Goal: Task Accomplishment & Management: Manage account settings

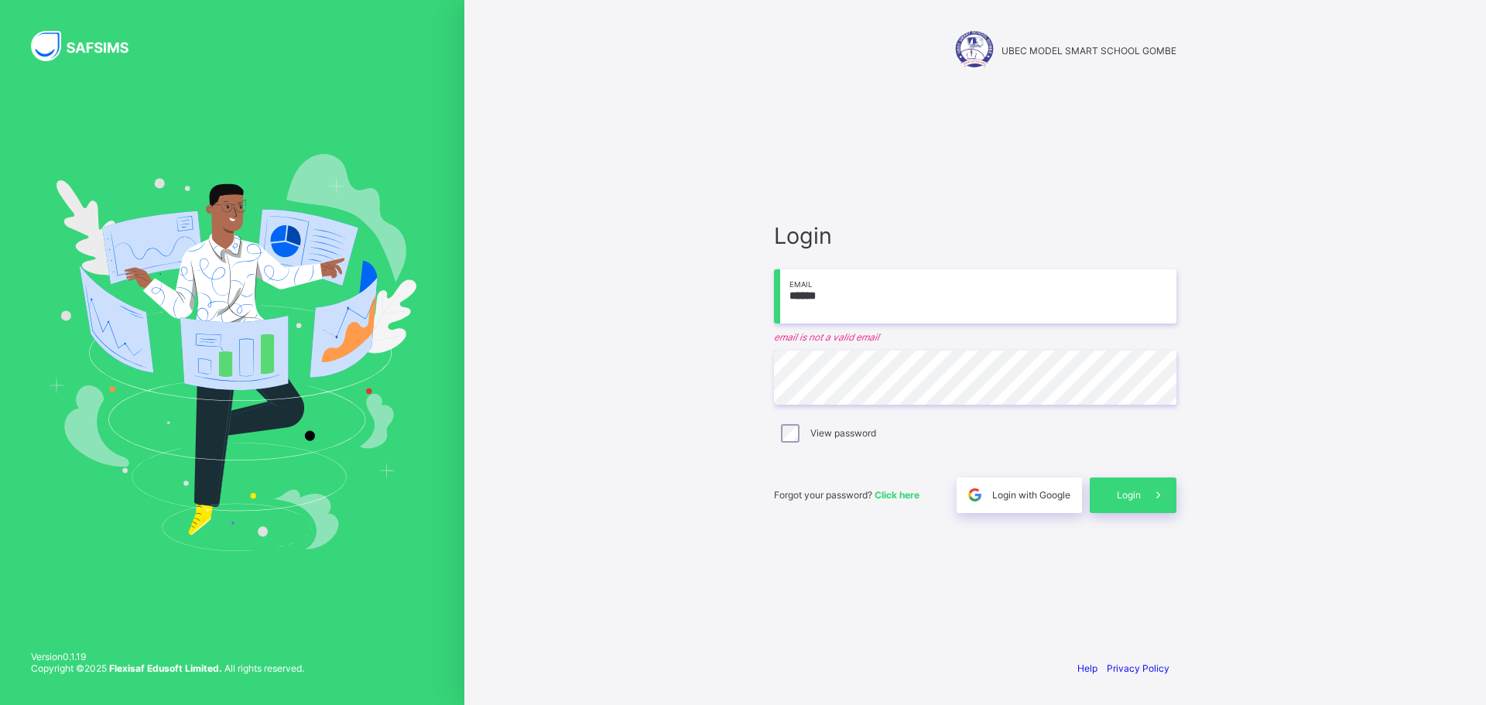
type input "**********"
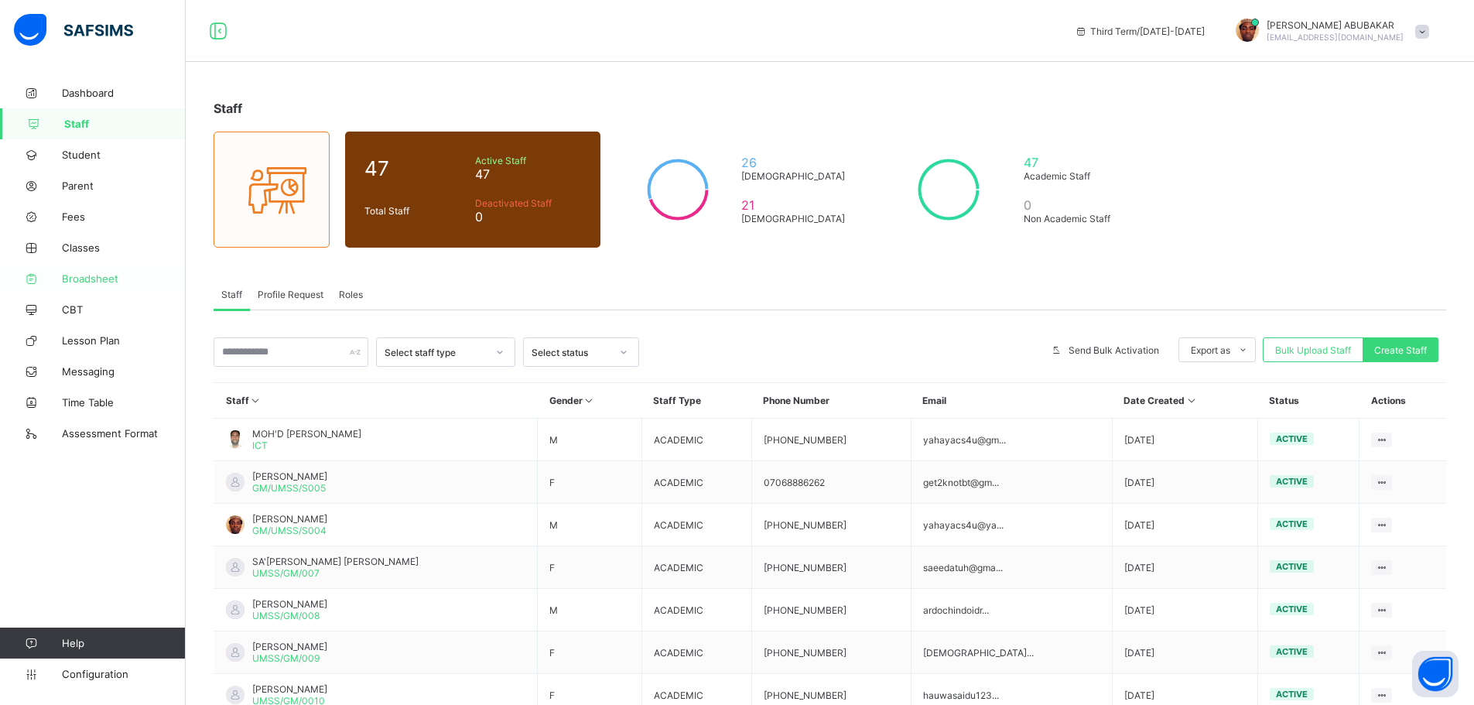
click at [90, 274] on span "Broadsheet" at bounding box center [124, 278] width 124 height 12
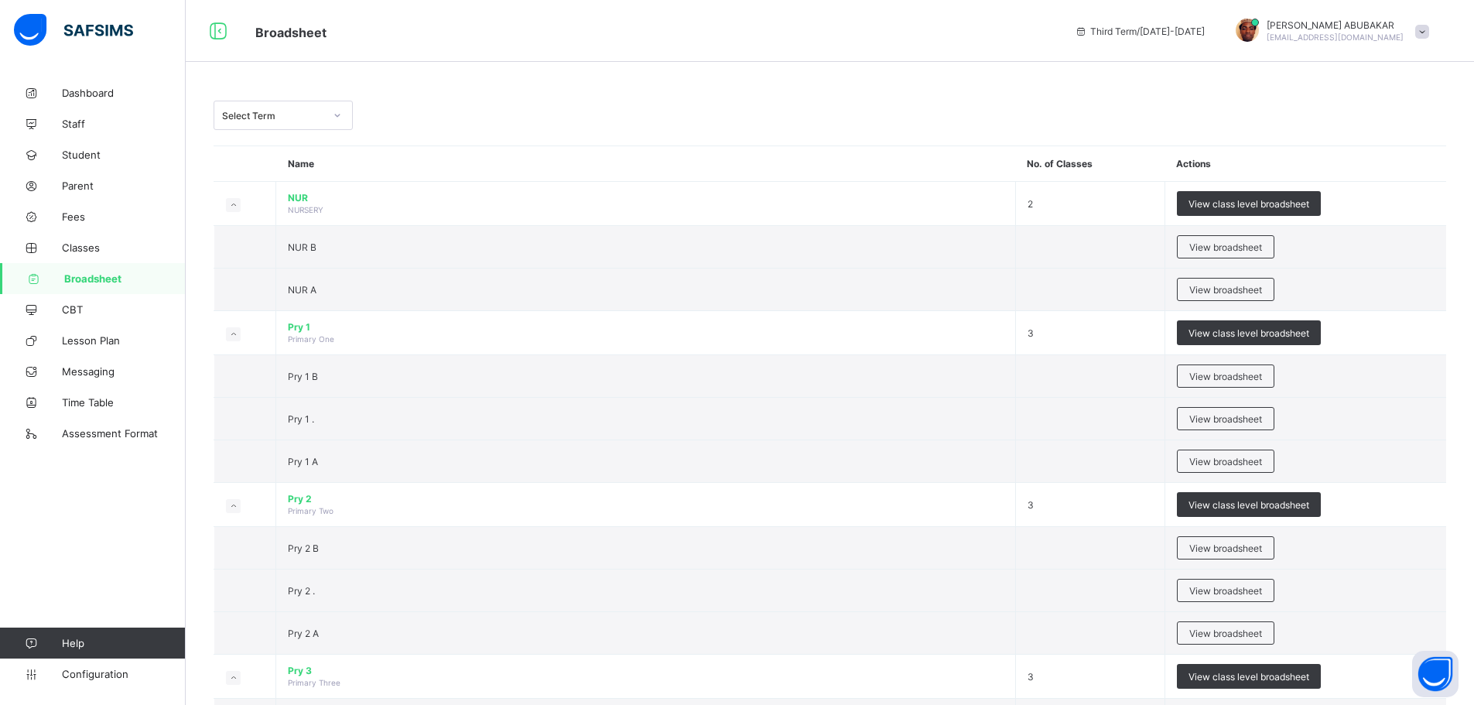
click at [334, 118] on icon at bounding box center [337, 115] width 9 height 15
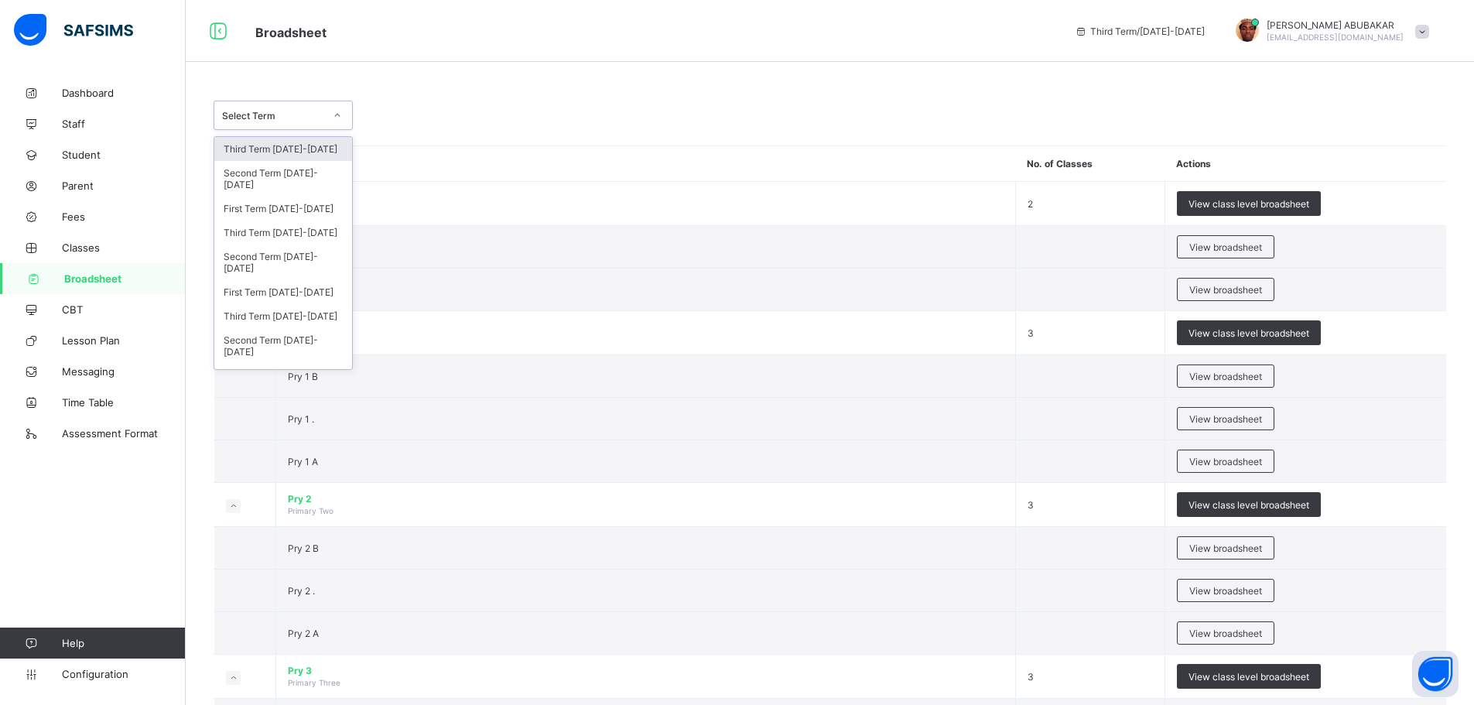
click at [485, 114] on div "option Third Term 2024-2025 focused, 1 of 9. 9 results available. Use Up and Do…" at bounding box center [830, 115] width 1233 height 29
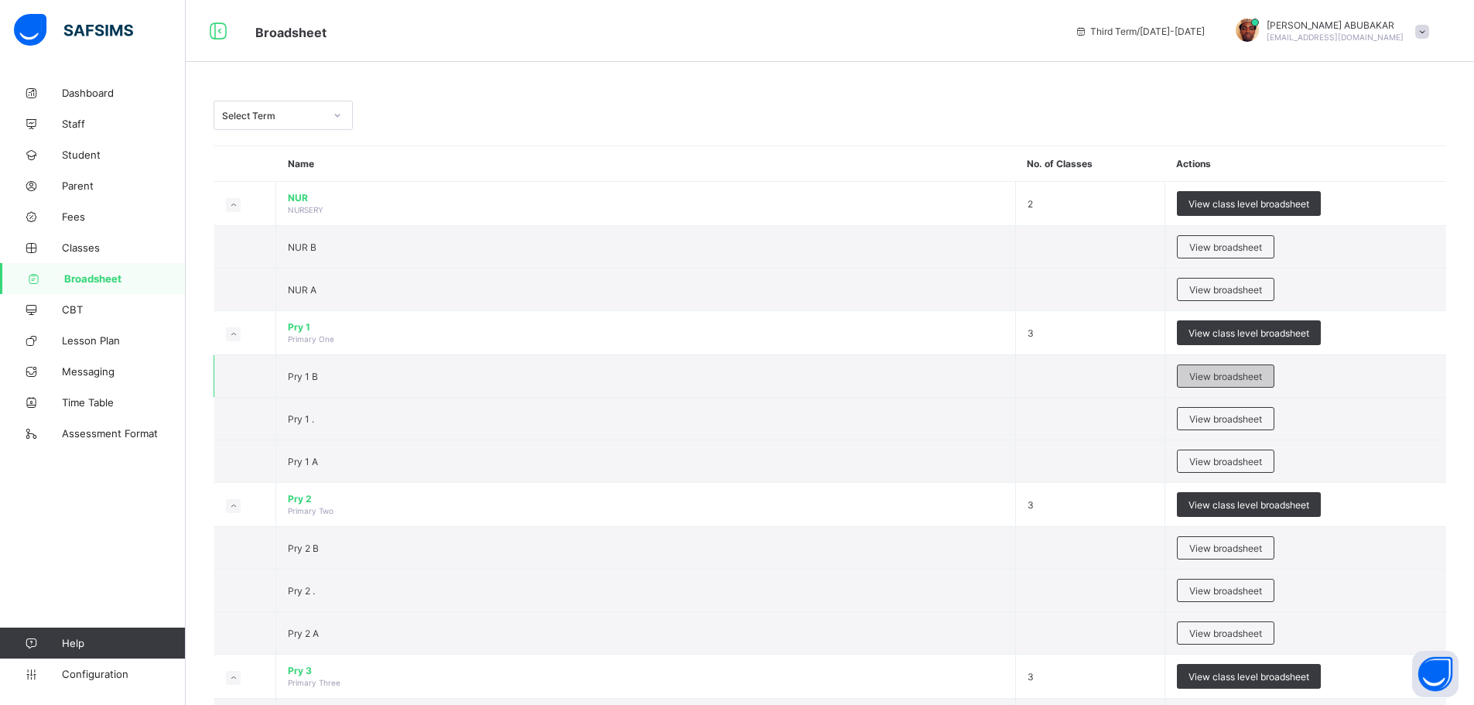
click at [1254, 376] on span "View broadsheet" at bounding box center [1225, 377] width 73 height 12
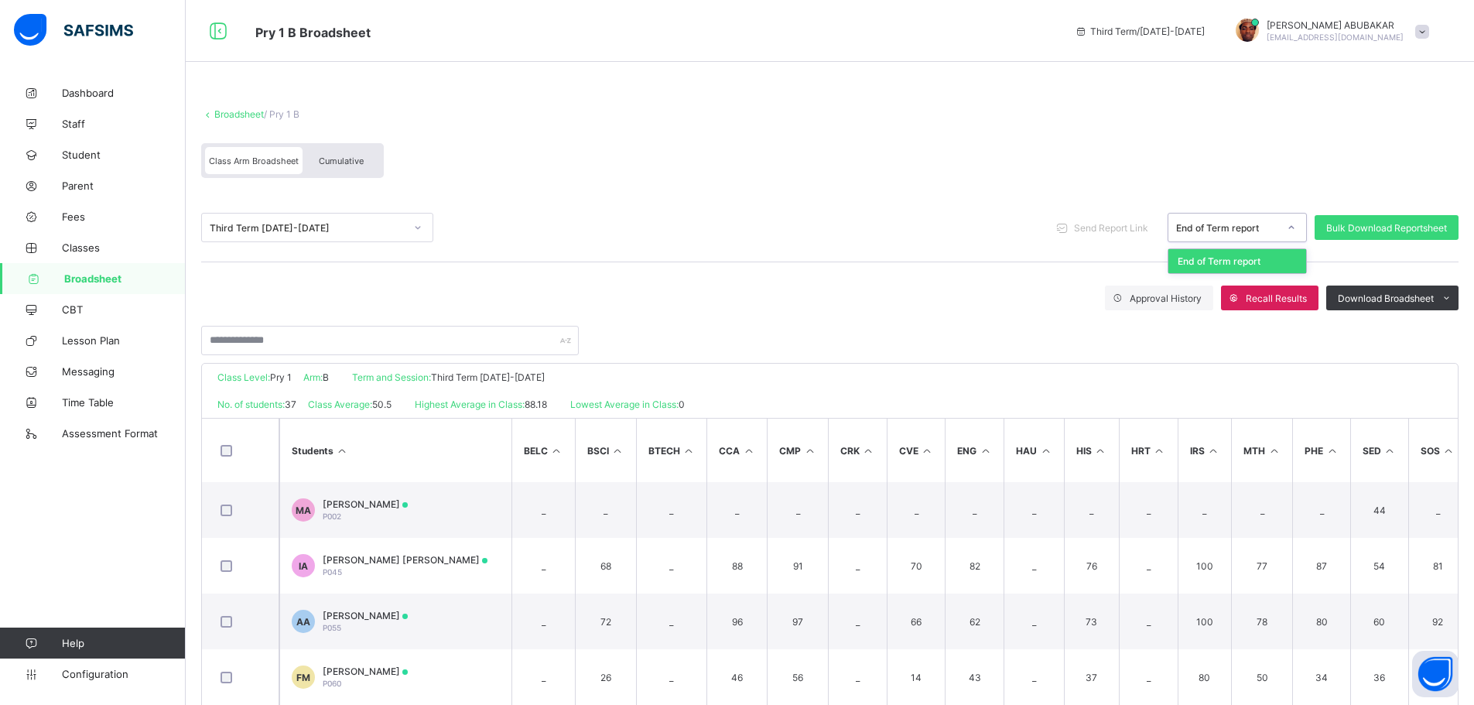
click at [1298, 218] on div at bounding box center [1291, 227] width 26 height 25
click at [1298, 221] on div at bounding box center [1291, 227] width 26 height 25
click at [1305, 235] on div at bounding box center [1291, 227] width 26 height 25
click at [1260, 258] on div "End of Term report" at bounding box center [1237, 261] width 138 height 24
click at [1381, 228] on span "Bulk Download Reportsheet" at bounding box center [1386, 228] width 121 height 12
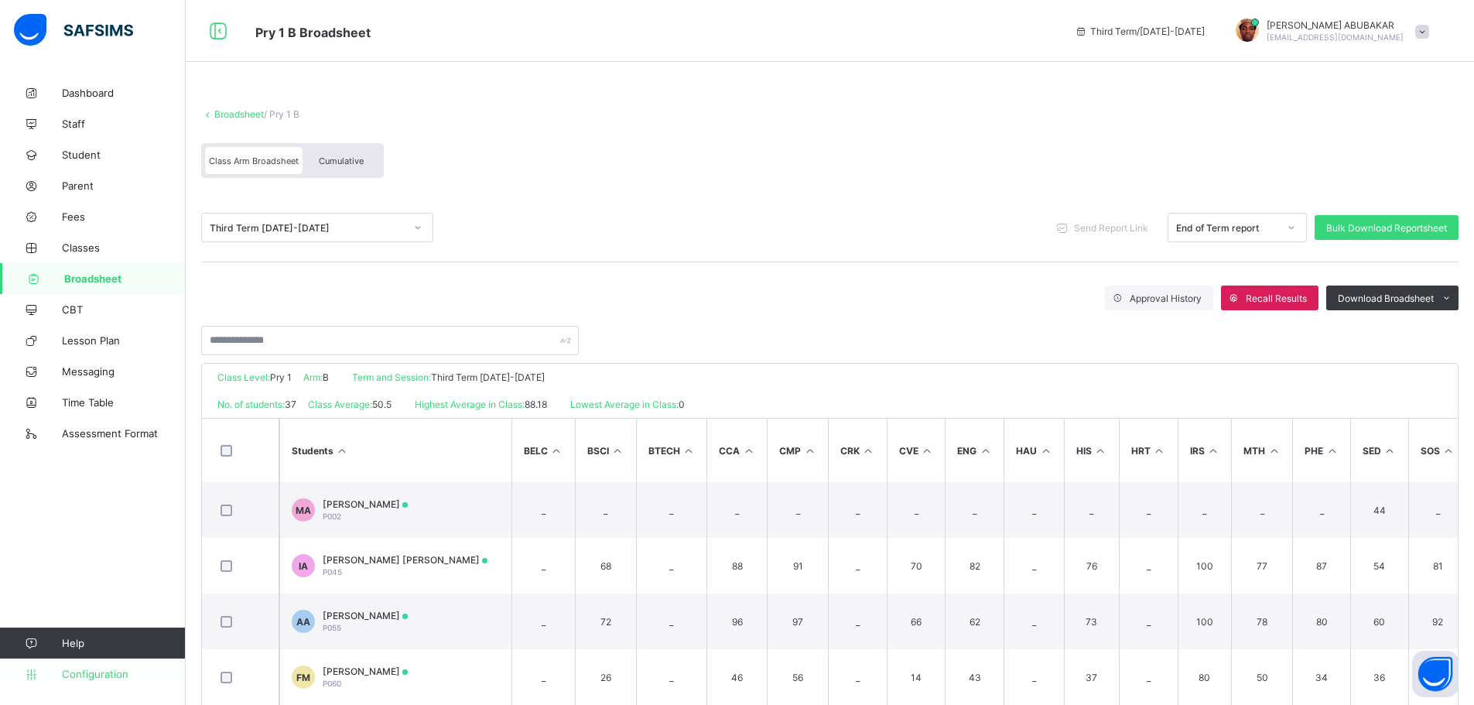
click at [82, 675] on span "Configuration" at bounding box center [123, 674] width 123 height 12
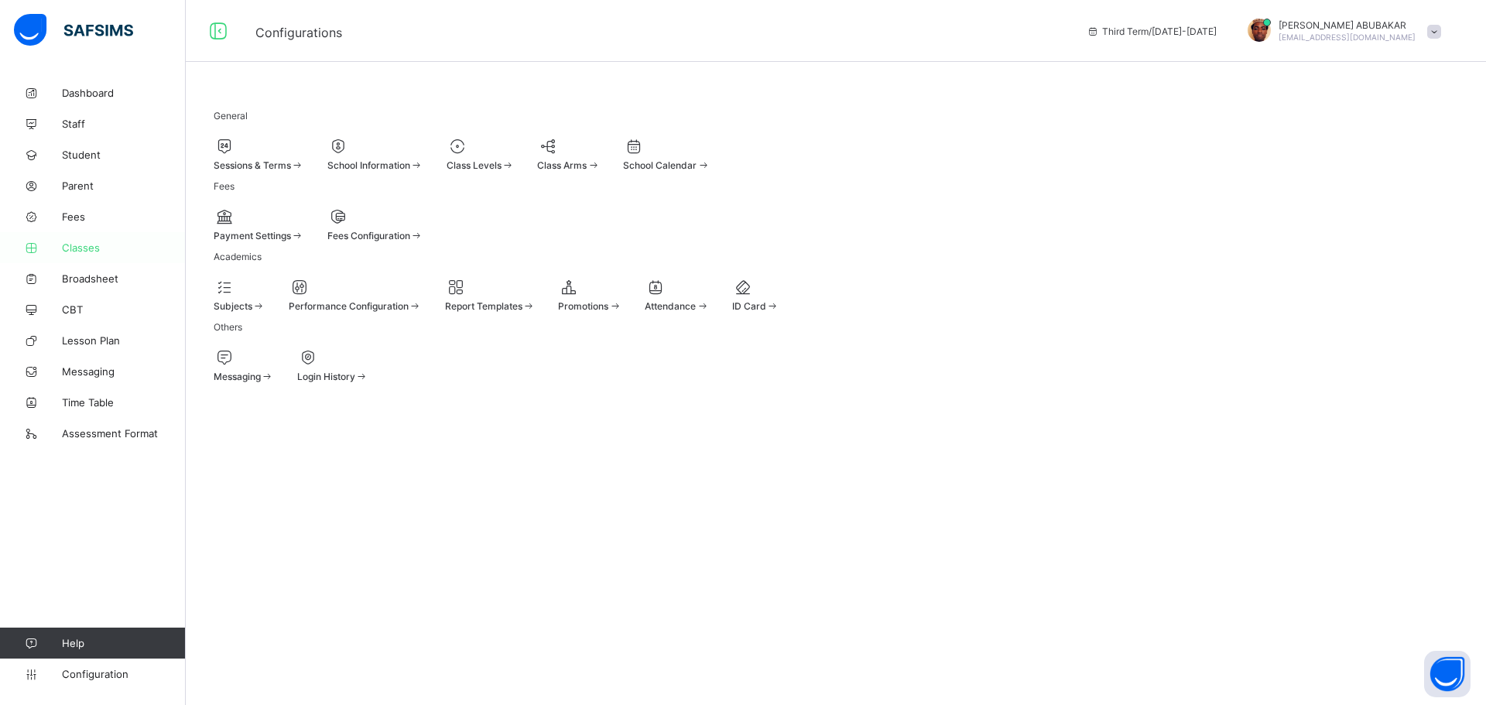
click at [88, 248] on span "Classes" at bounding box center [124, 247] width 124 height 12
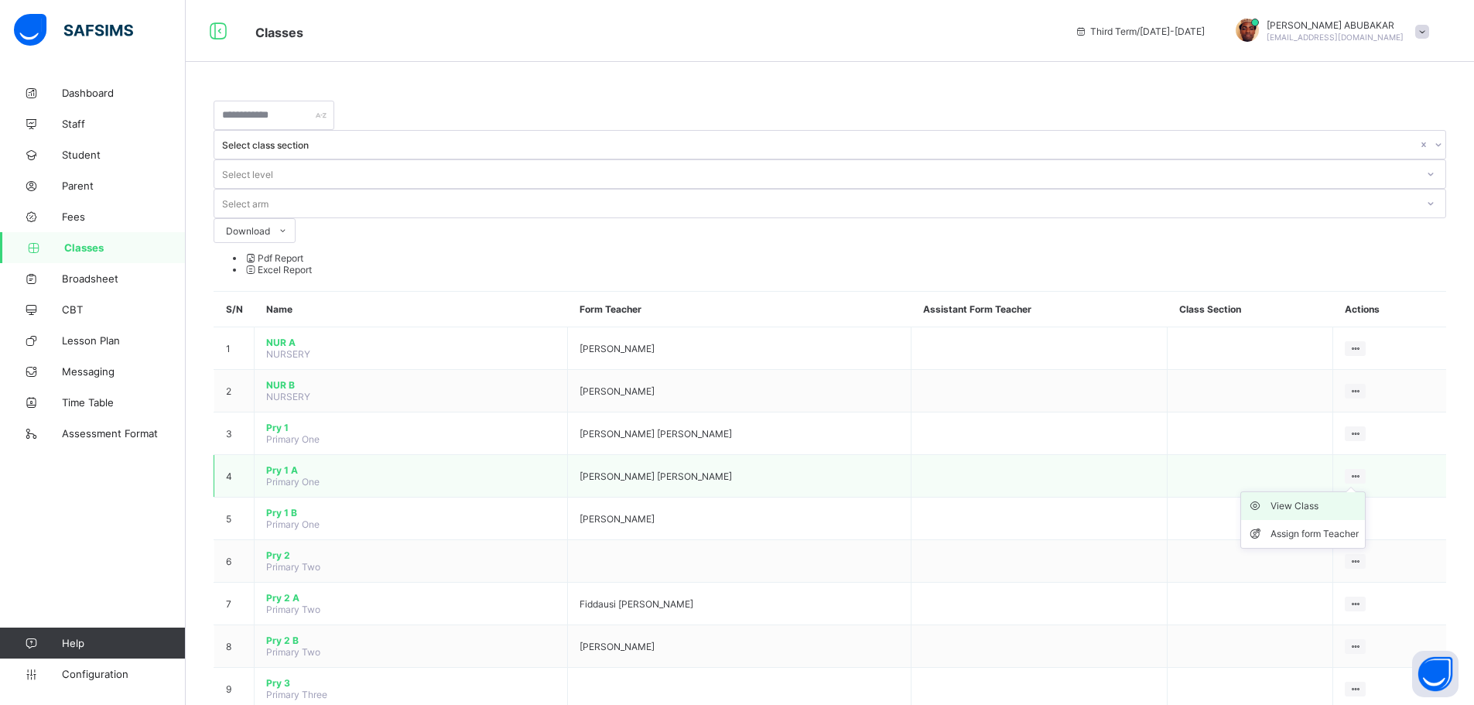
click at [1323, 498] on div "View Class" at bounding box center [1315, 505] width 88 height 15
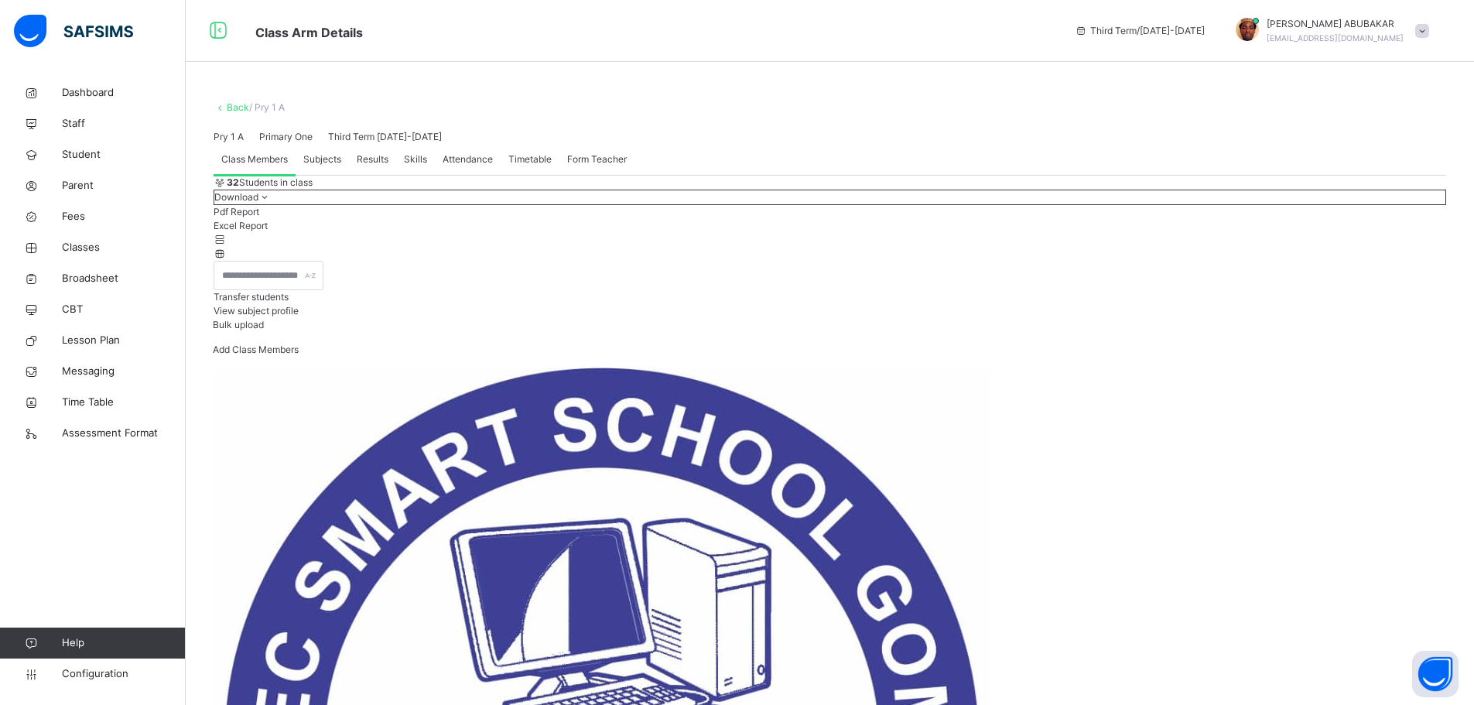
click at [289, 303] on span "Transfer students" at bounding box center [251, 297] width 75 height 12
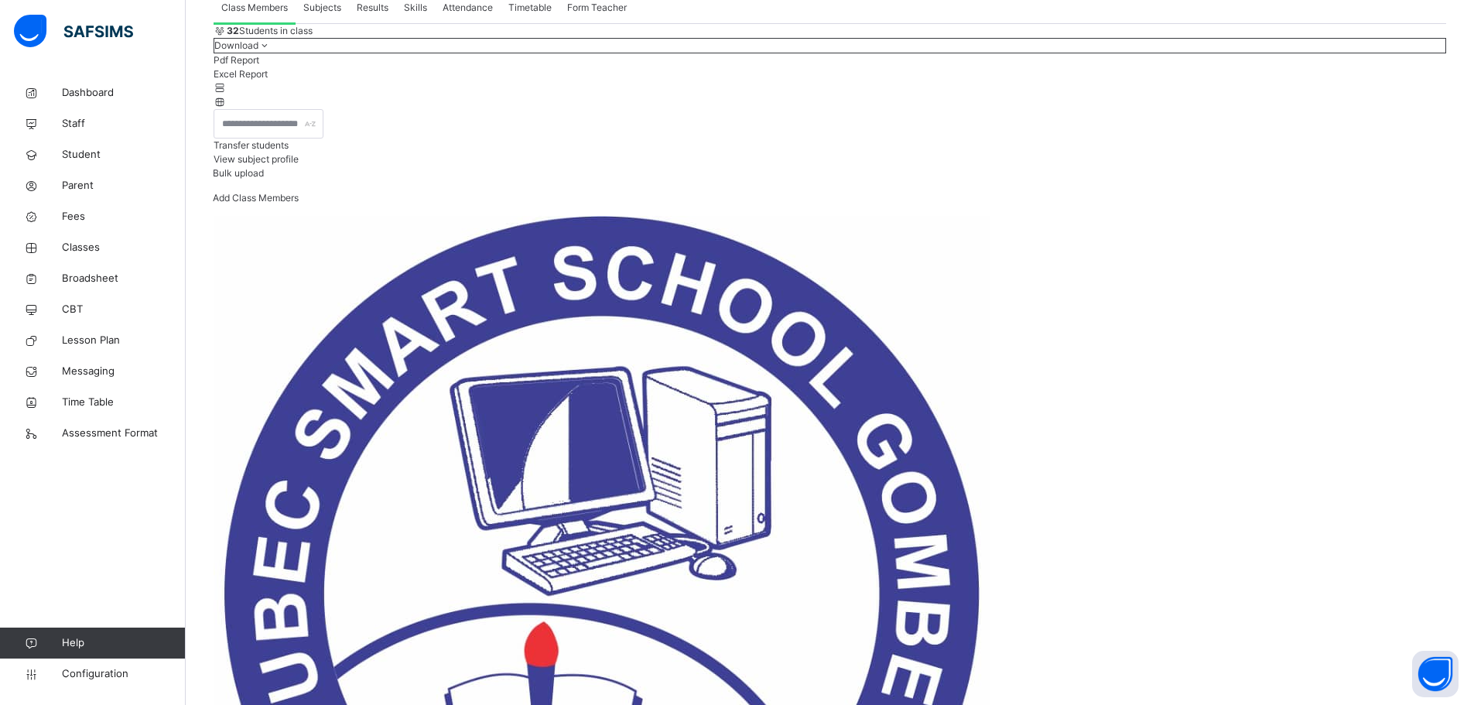
scroll to position [155, 0]
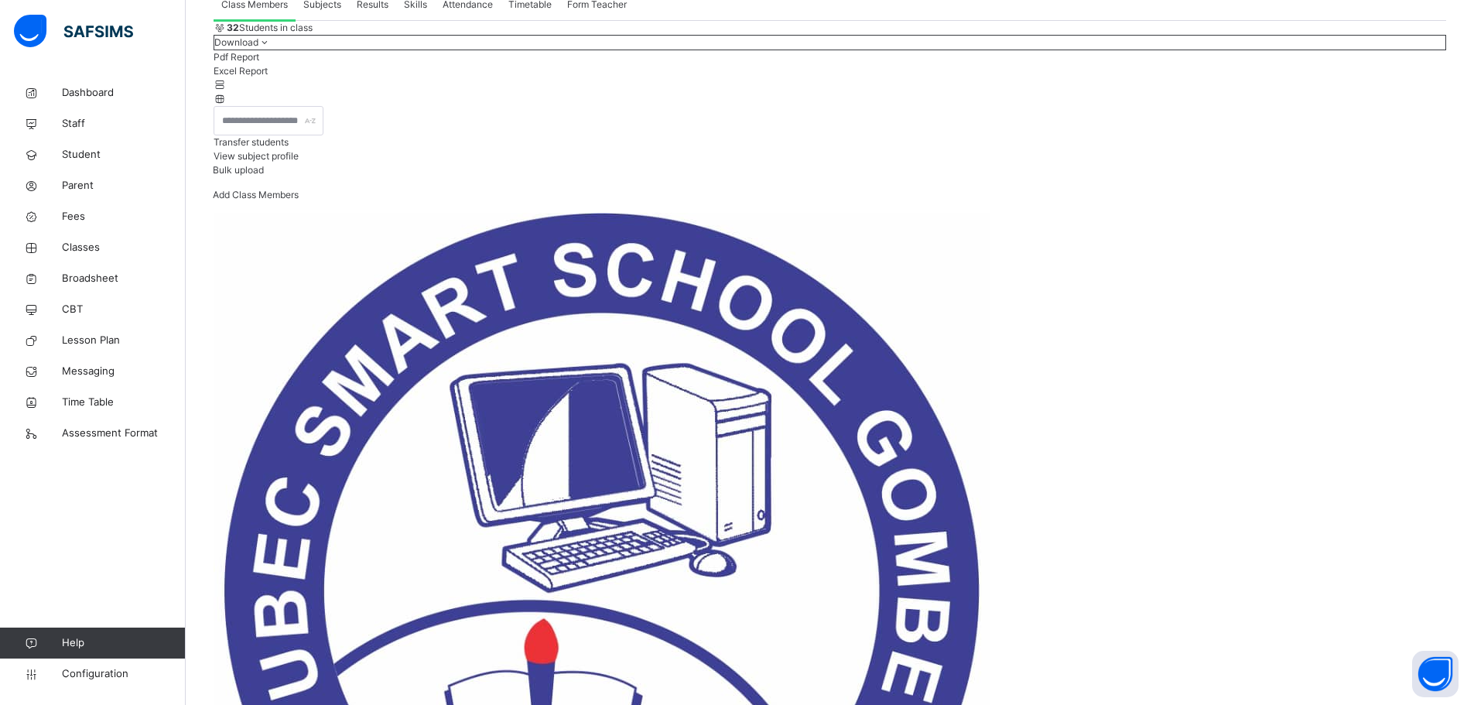
click at [329, 12] on span "Subjects" at bounding box center [322, 5] width 38 height 14
click at [547, 12] on span "Timetable" at bounding box center [529, 5] width 43 height 14
click at [587, 12] on span "Form Teacher" at bounding box center [597, 5] width 60 height 14
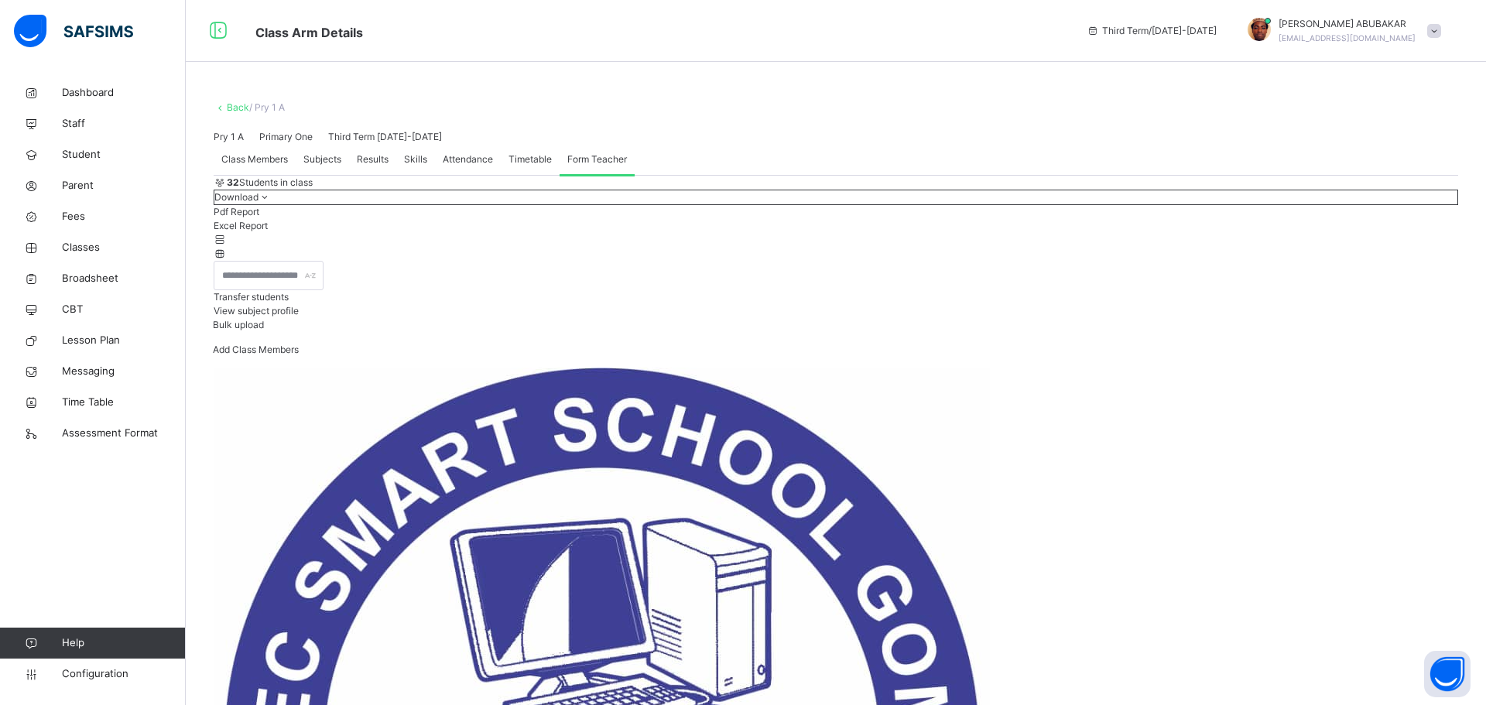
click at [258, 166] on span "Class Members" at bounding box center [254, 159] width 67 height 14
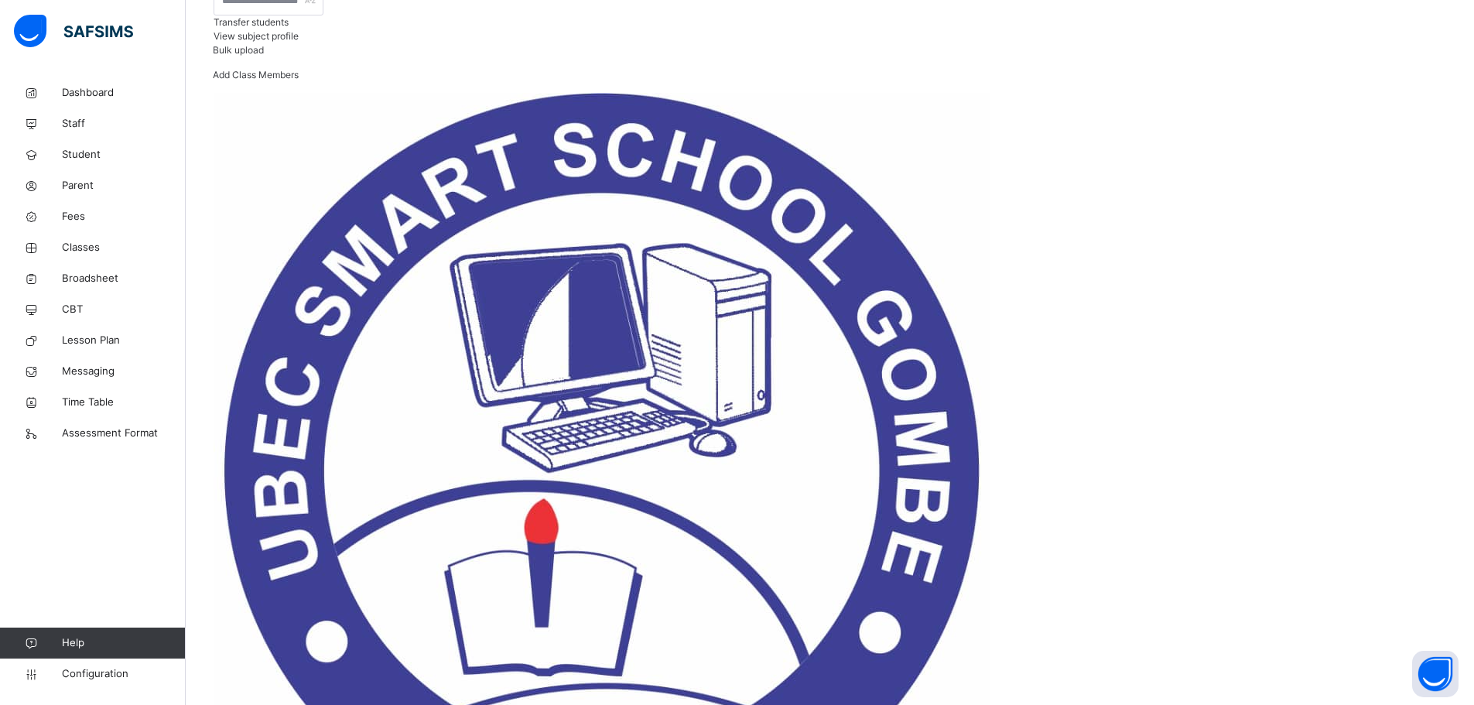
scroll to position [310, 0]
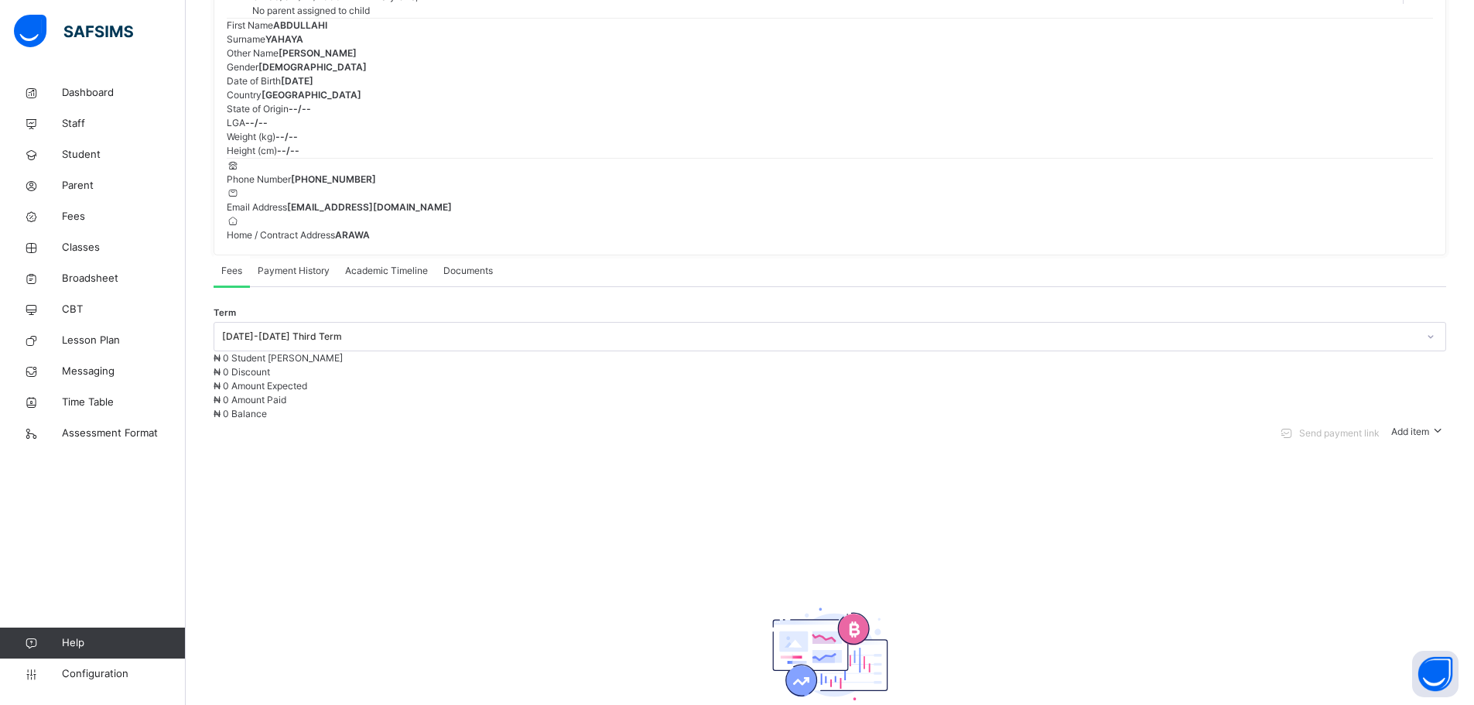
scroll to position [160, 0]
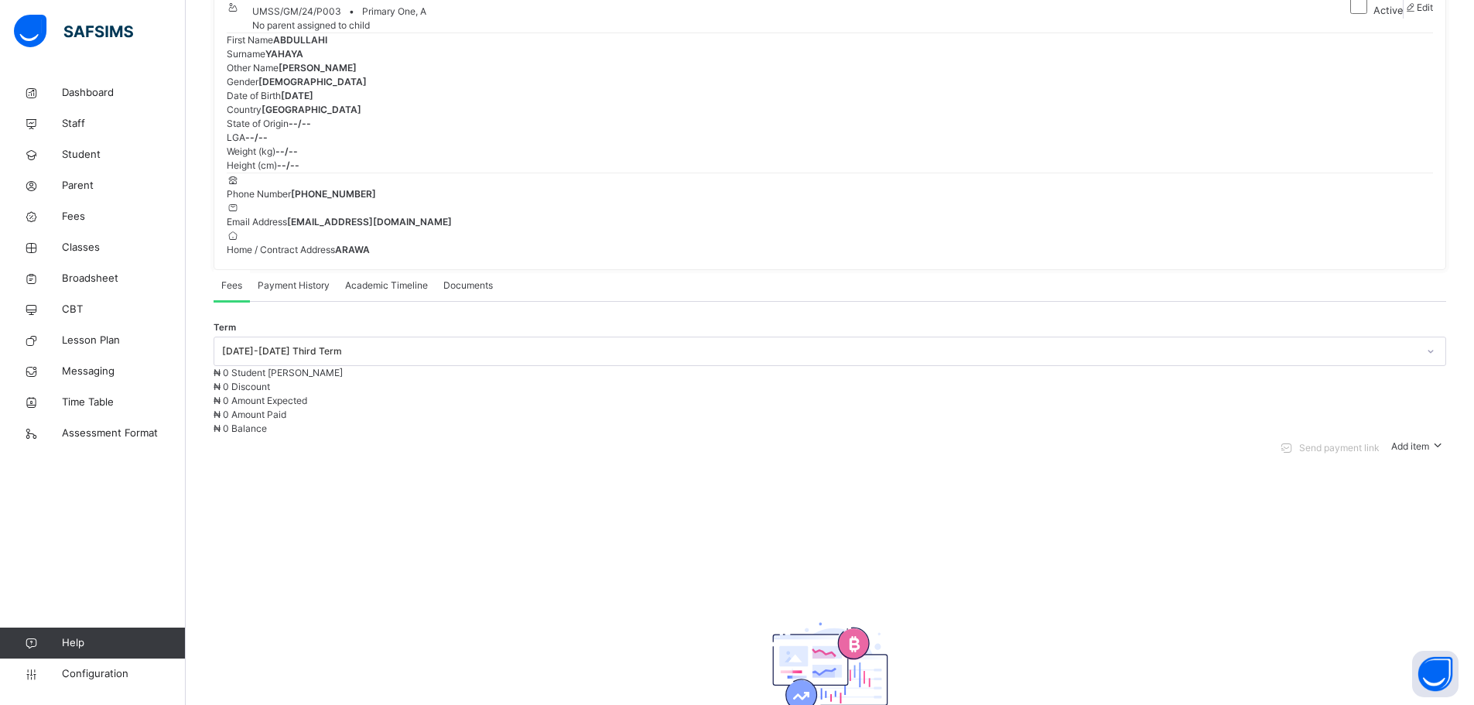
click at [289, 293] on span "Payment History" at bounding box center [294, 286] width 72 height 14
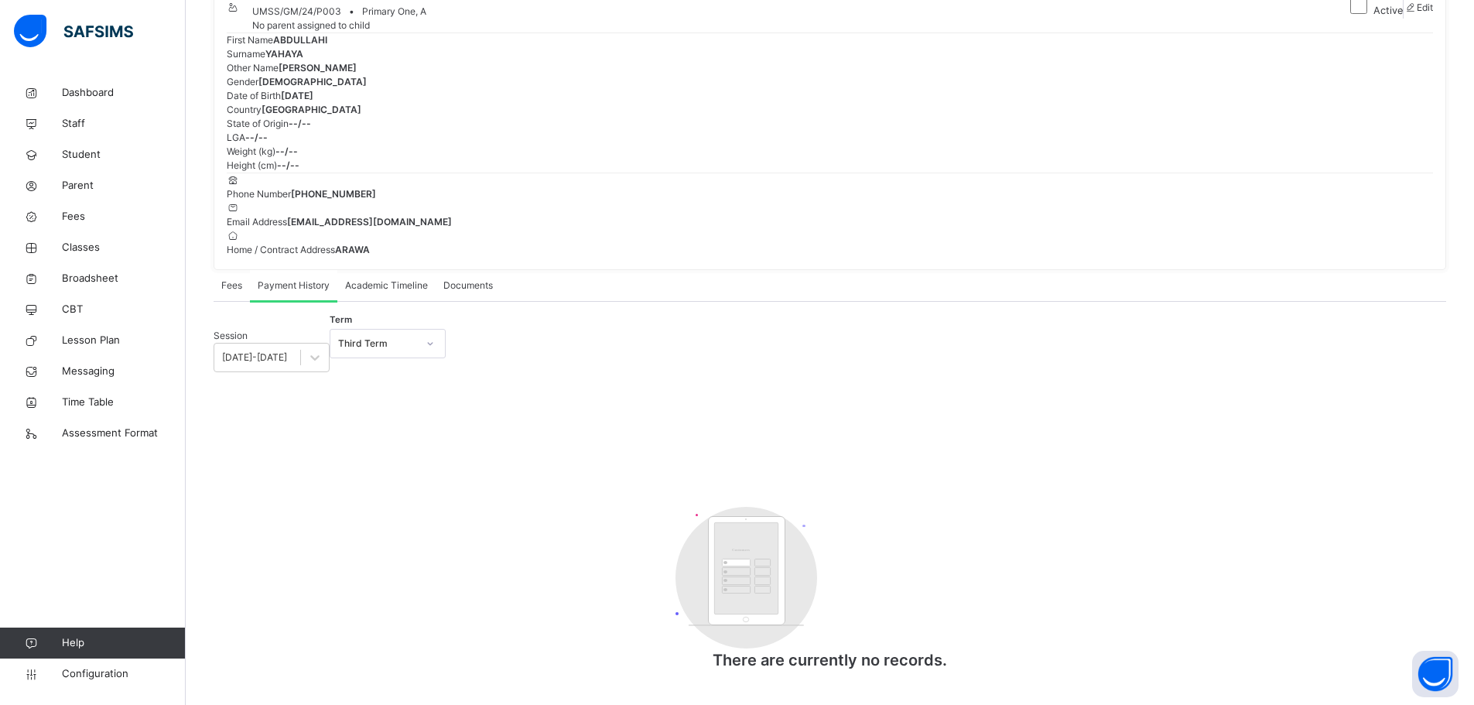
click at [376, 293] on span "Academic Timeline" at bounding box center [386, 286] width 83 height 14
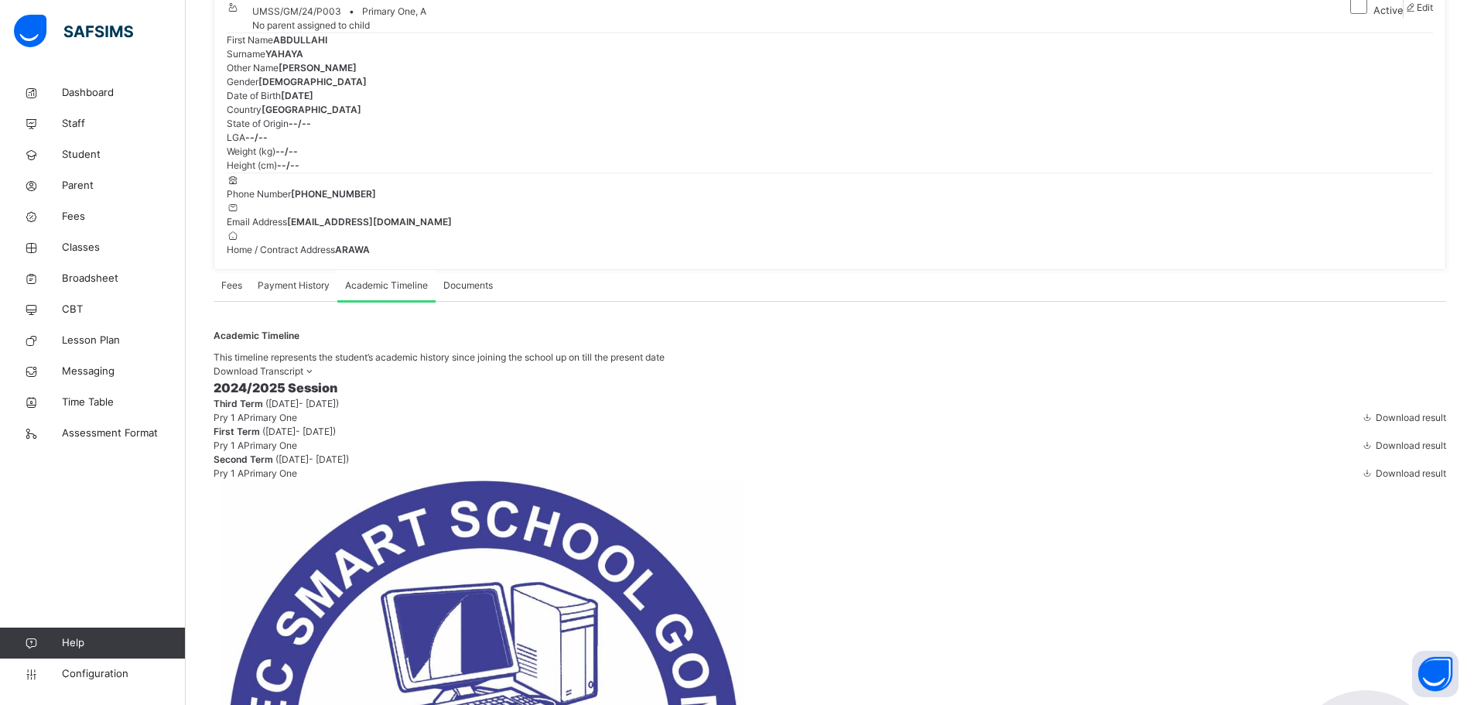
click at [316, 377] on icon at bounding box center [309, 371] width 13 height 12
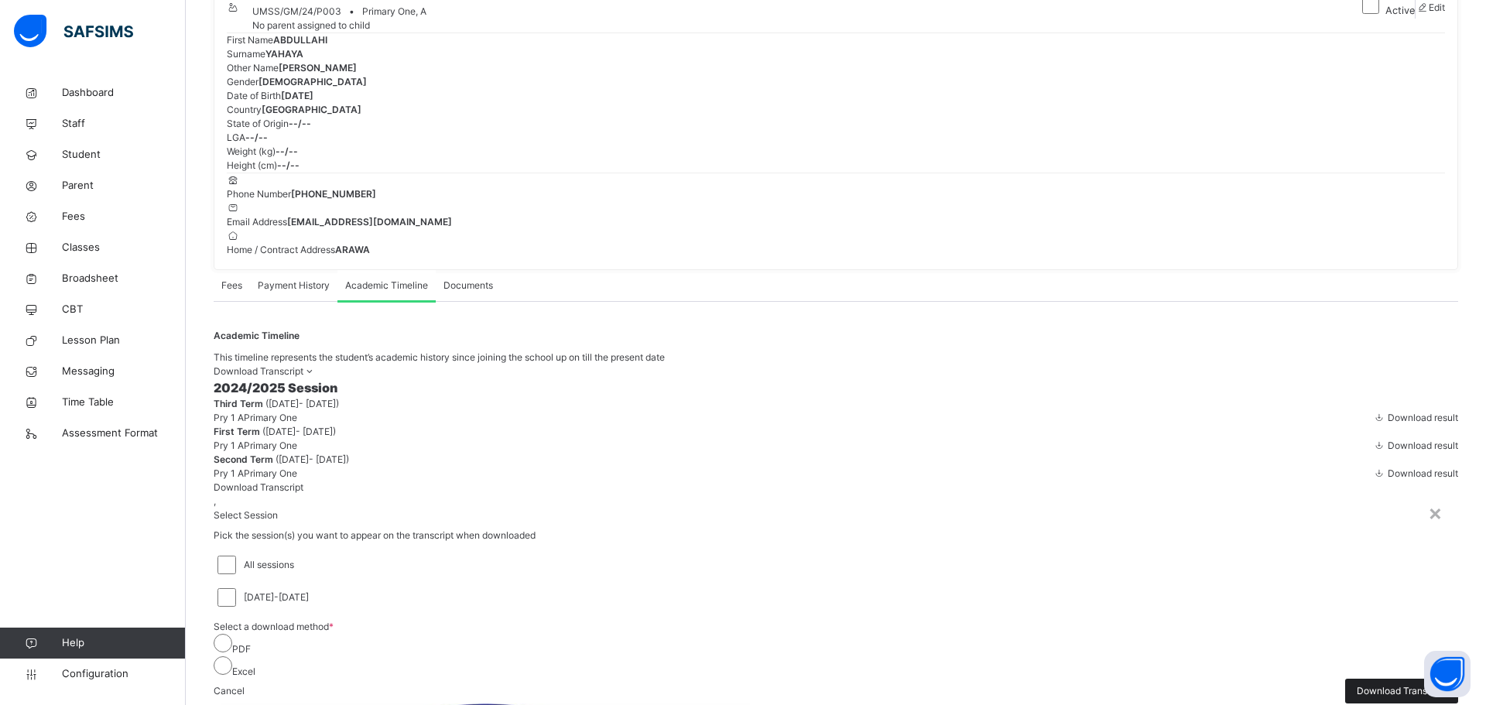
click at [1357, 684] on span "Download Transcript" at bounding box center [1402, 691] width 90 height 14
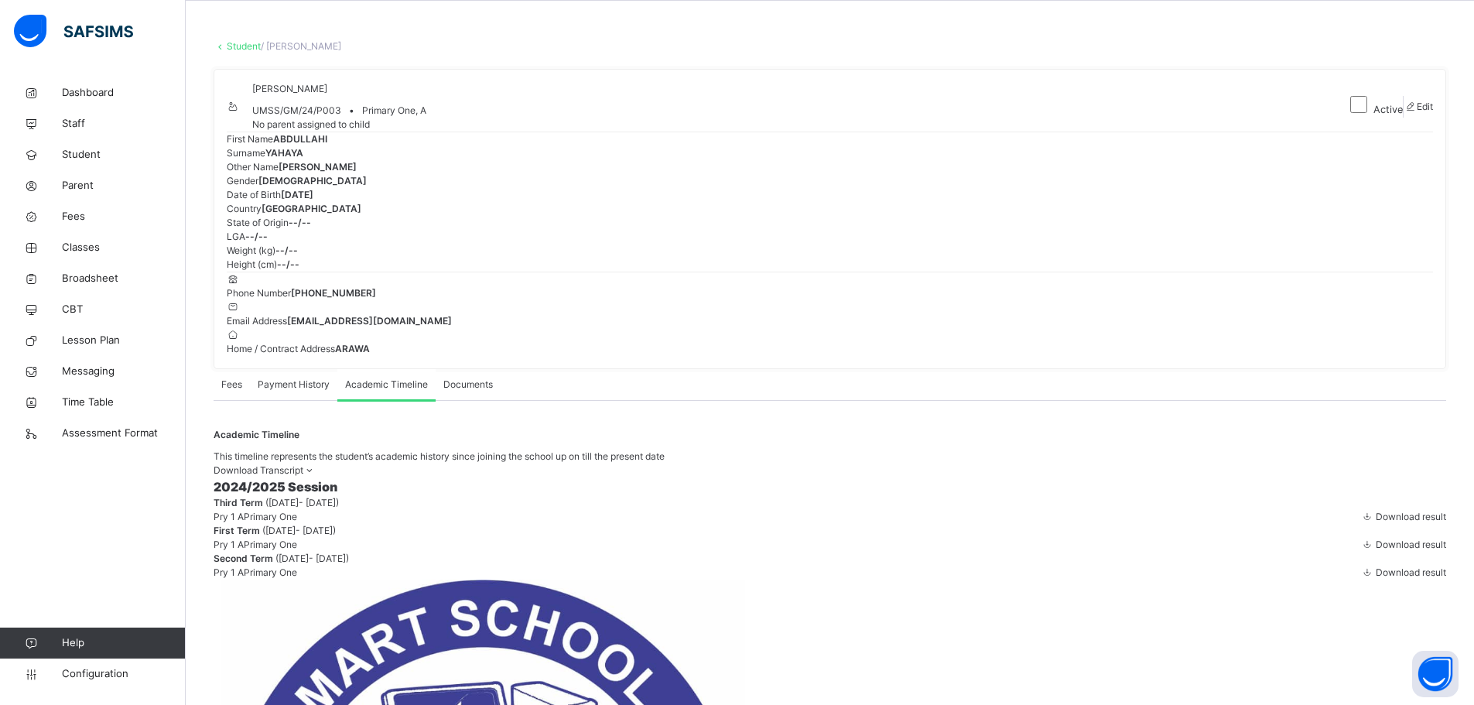
scroll to position [293, 0]
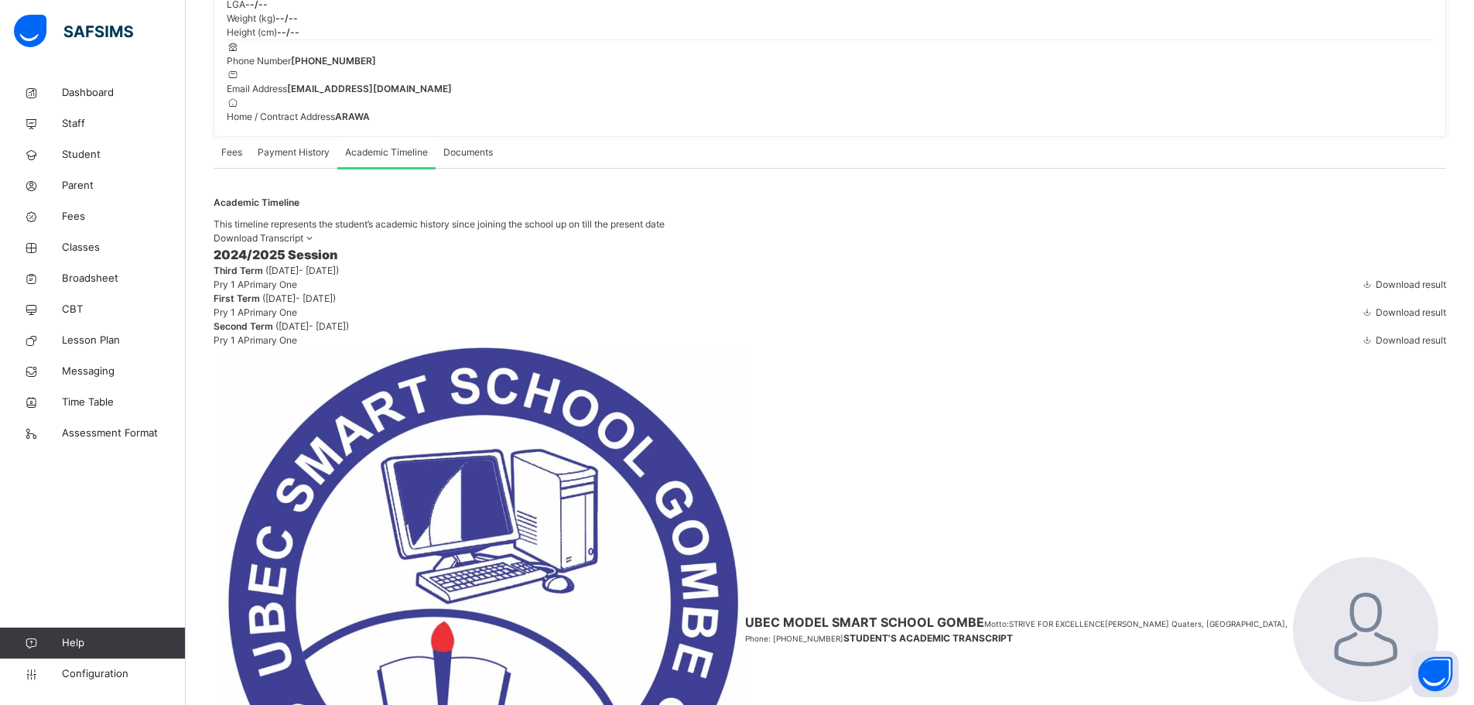
click at [1391, 290] on span "Download result" at bounding box center [1411, 285] width 70 height 12
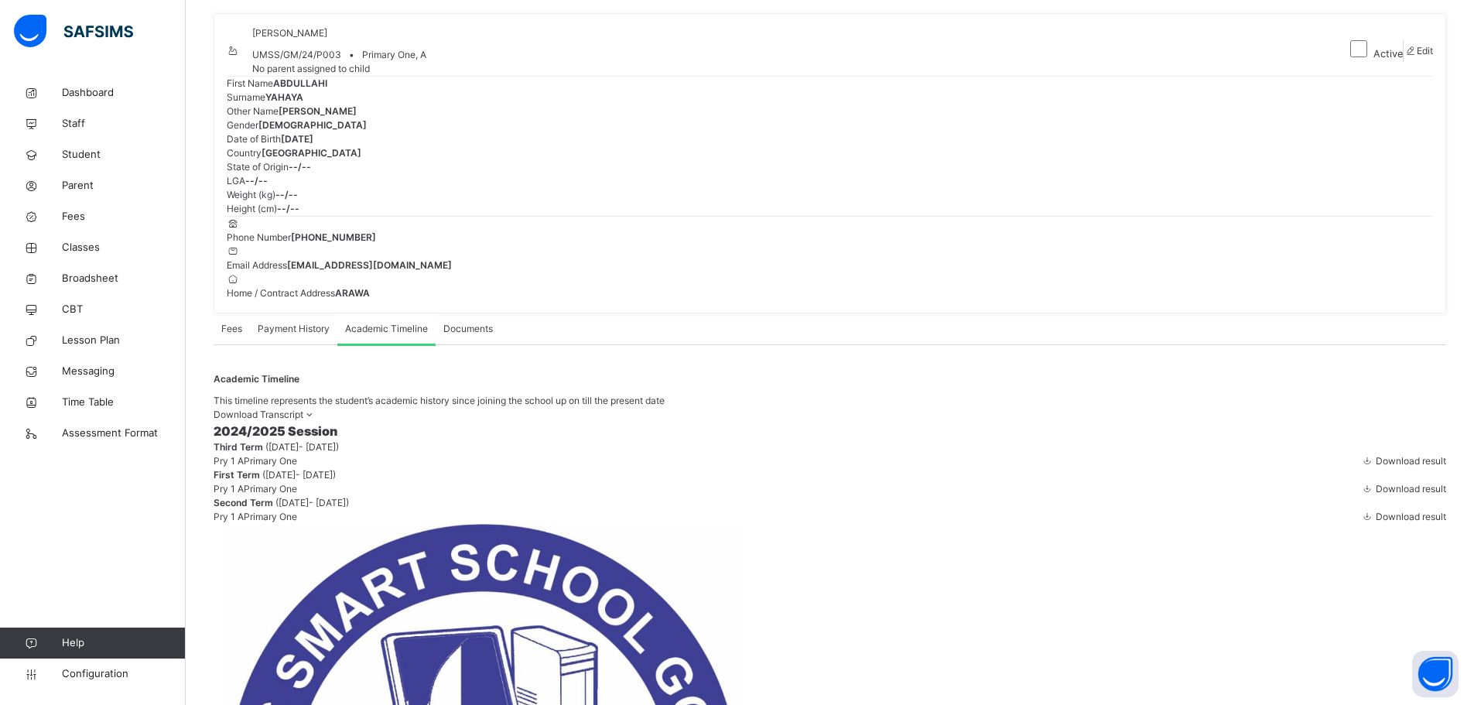
scroll to position [0, 0]
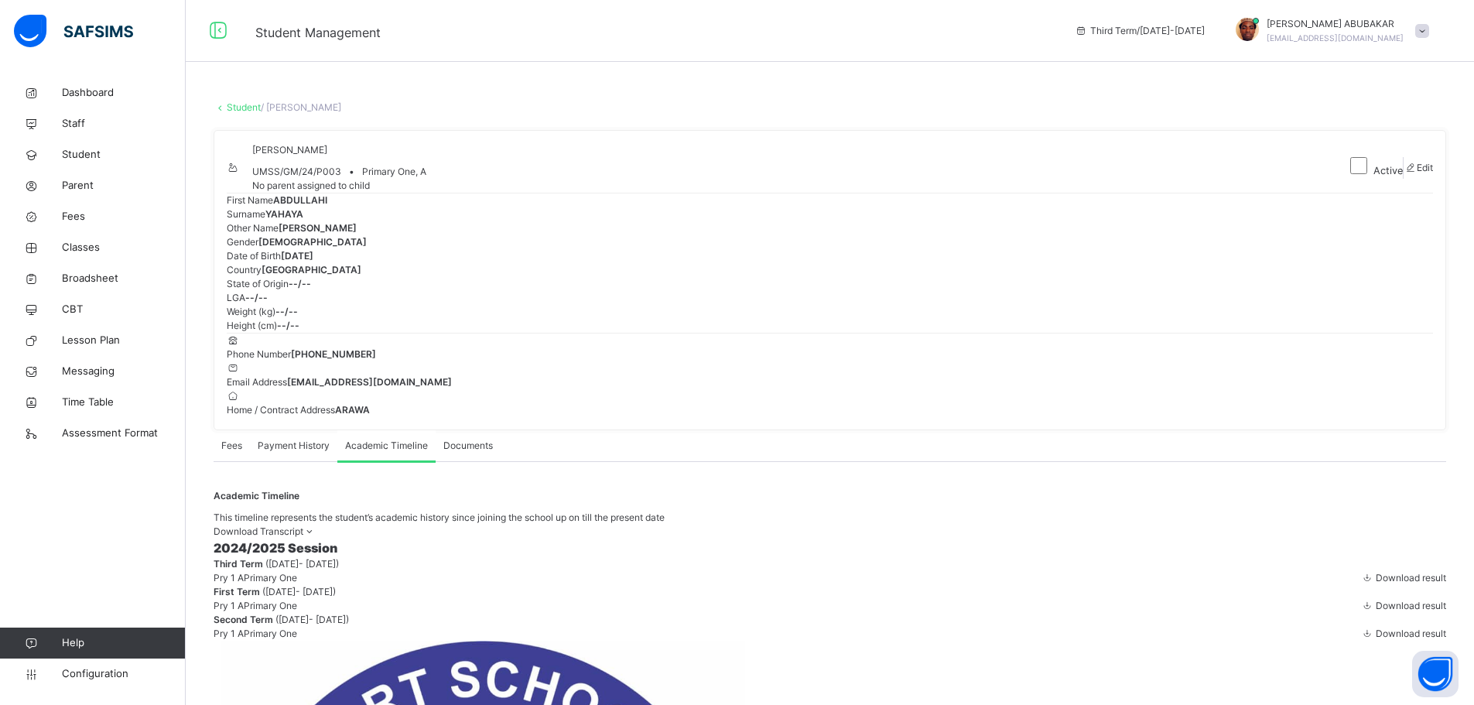
click at [246, 106] on link "Student" at bounding box center [244, 107] width 34 height 12
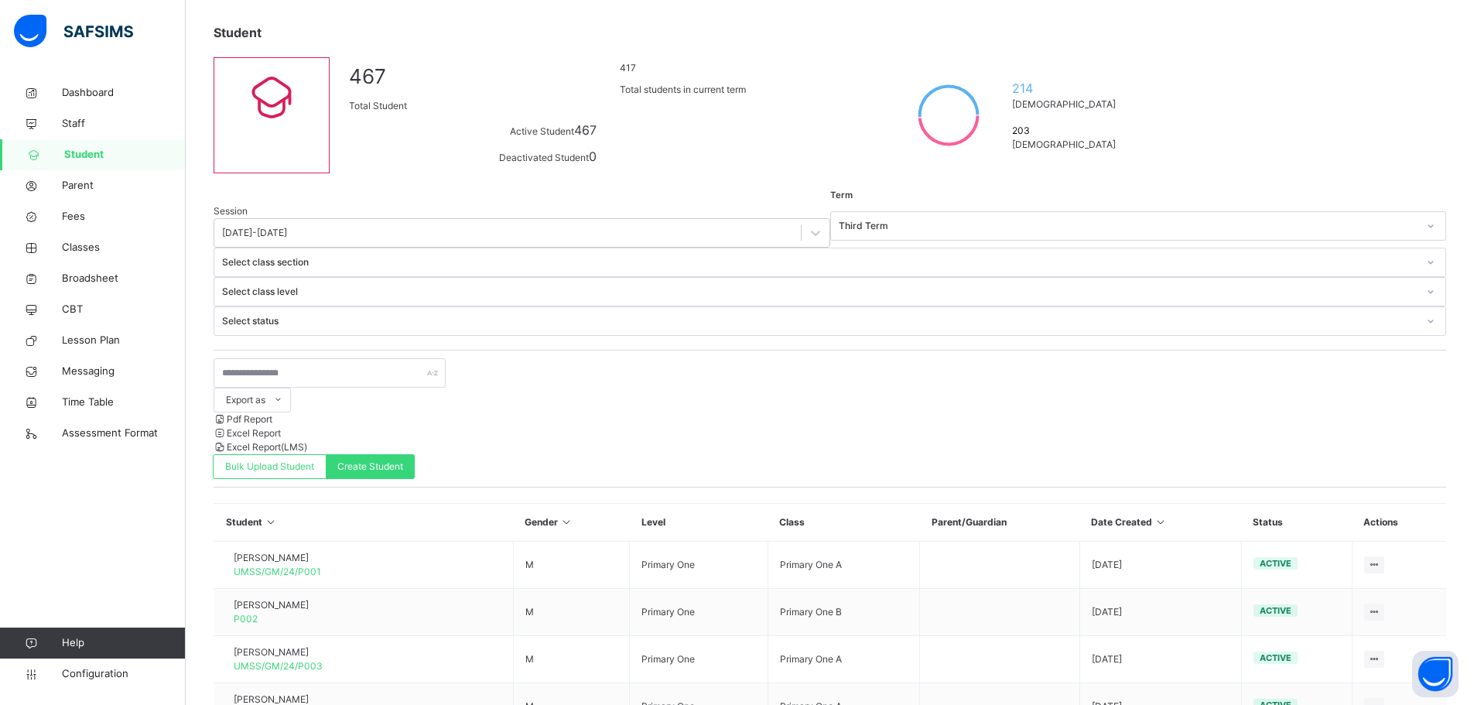
scroll to position [155, 0]
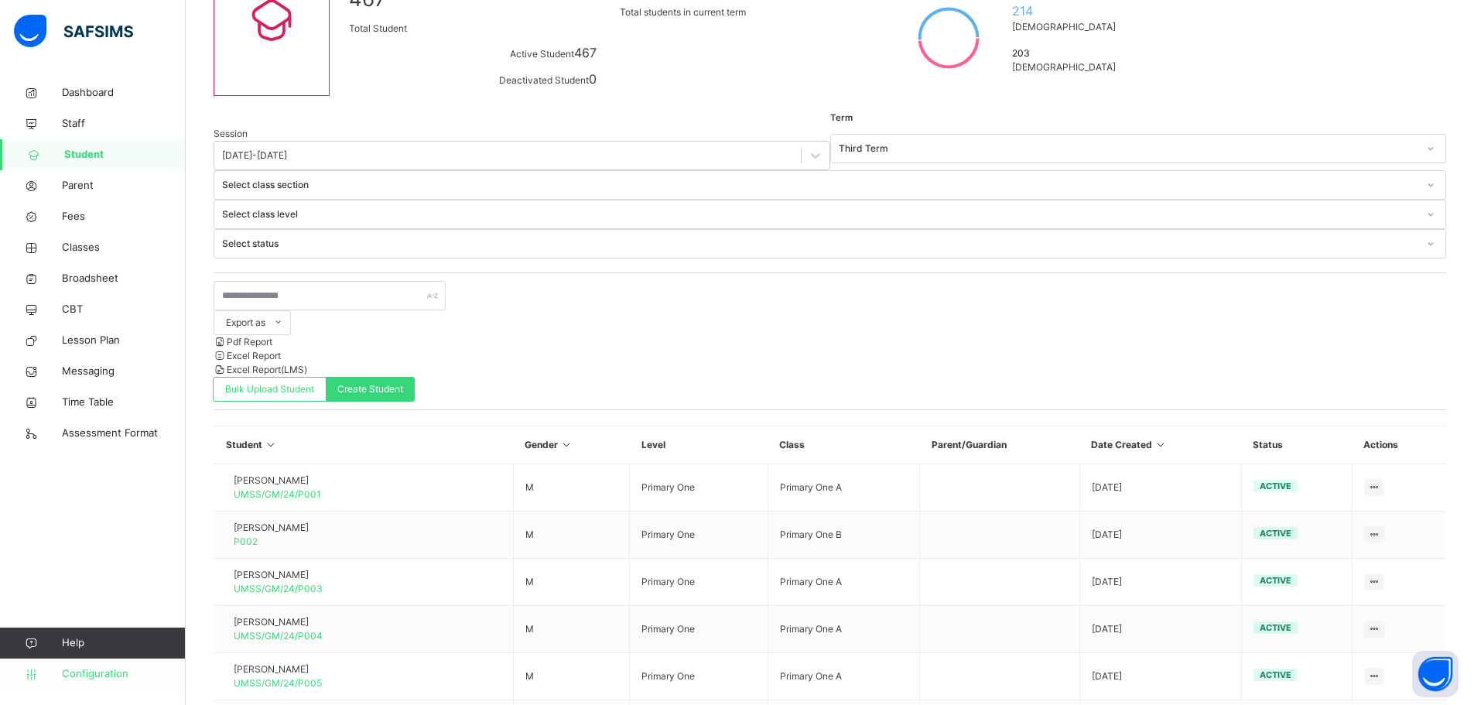
click at [94, 674] on span "Configuration" at bounding box center [123, 673] width 123 height 15
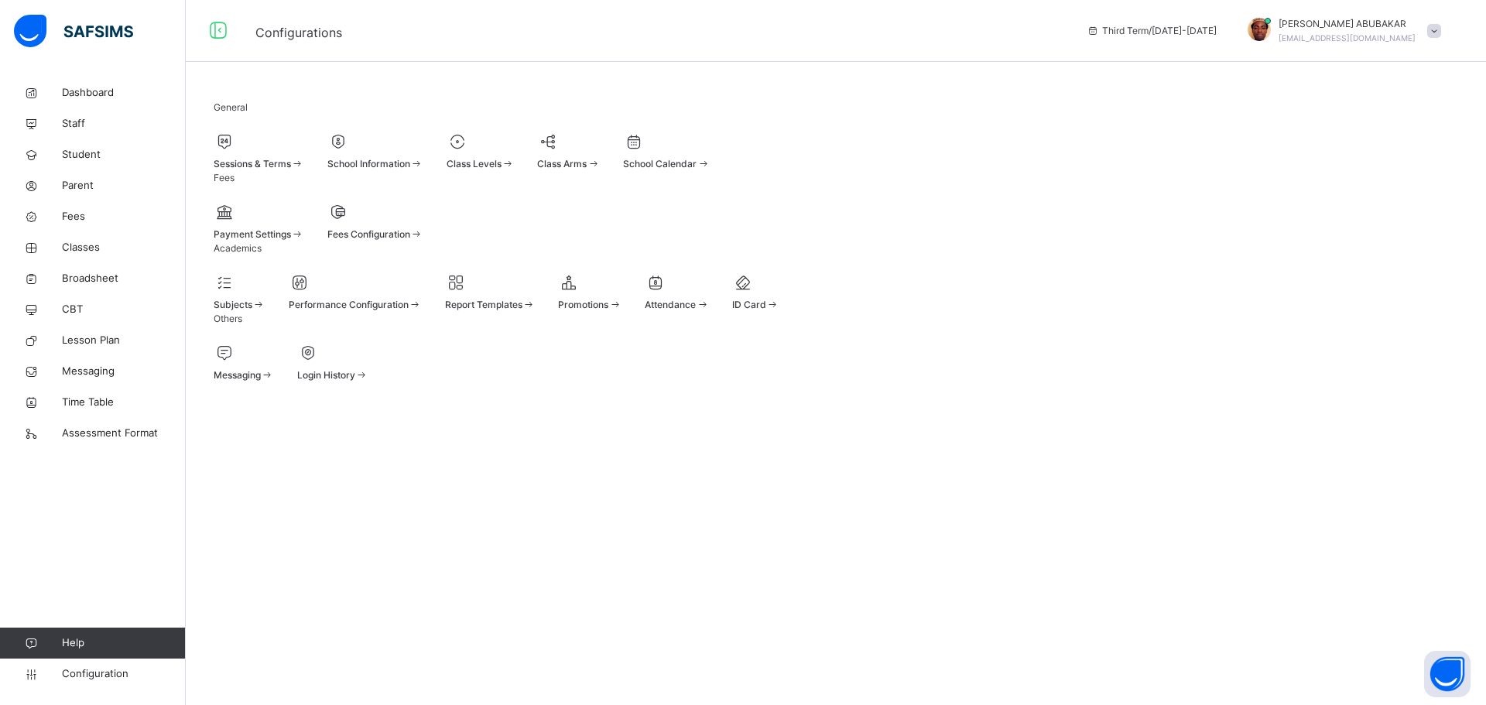
click at [304, 165] on div "Sessions & Terms" at bounding box center [259, 164] width 91 height 14
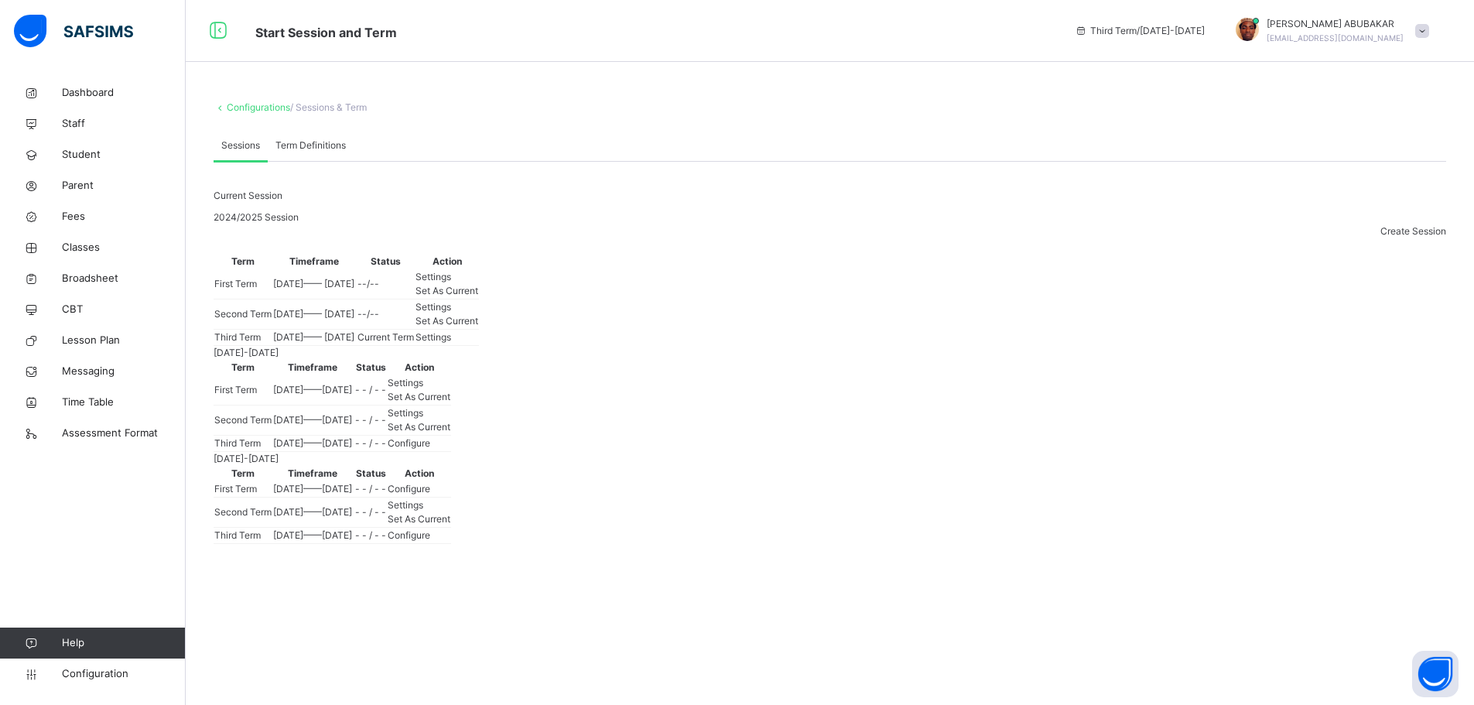
click at [327, 146] on span "Term Definitions" at bounding box center [310, 146] width 70 height 14
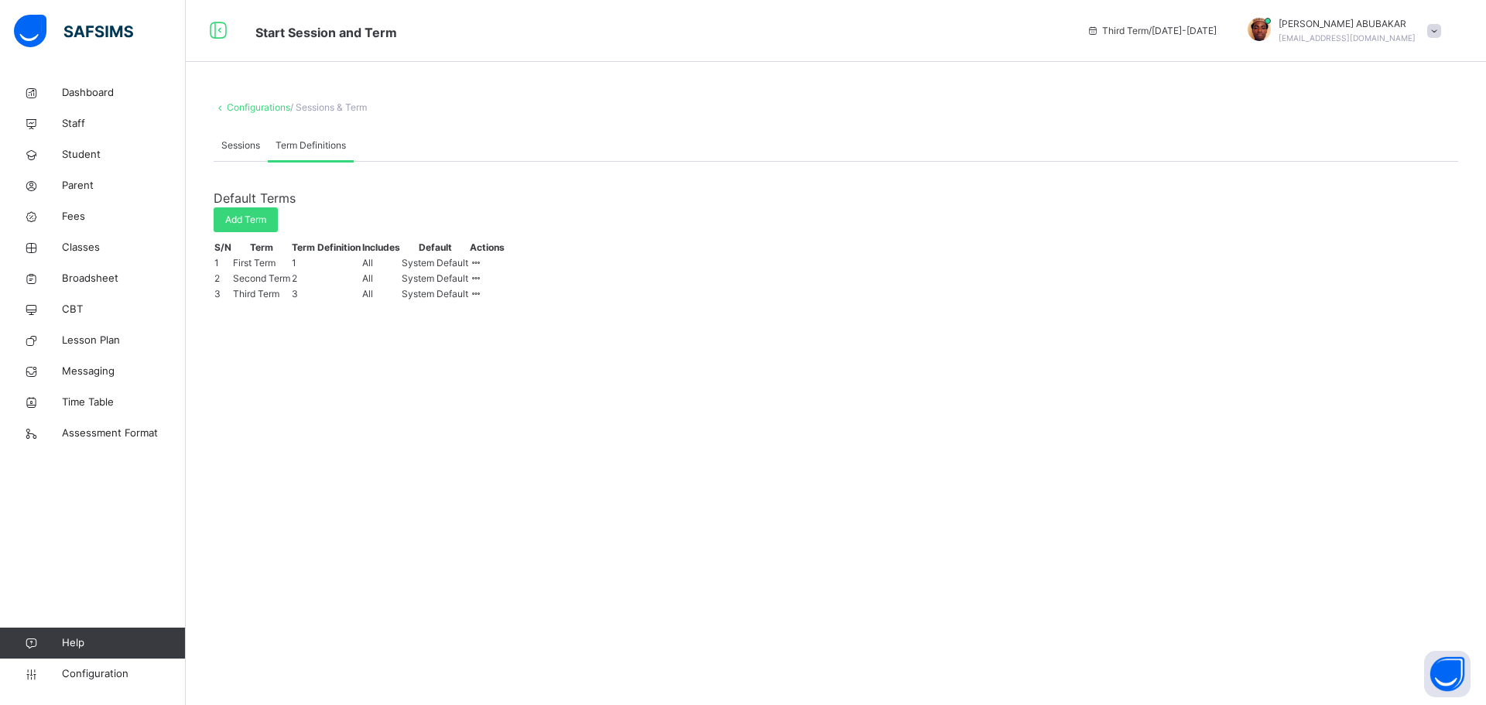
click at [251, 147] on span "Sessions" at bounding box center [240, 146] width 39 height 14
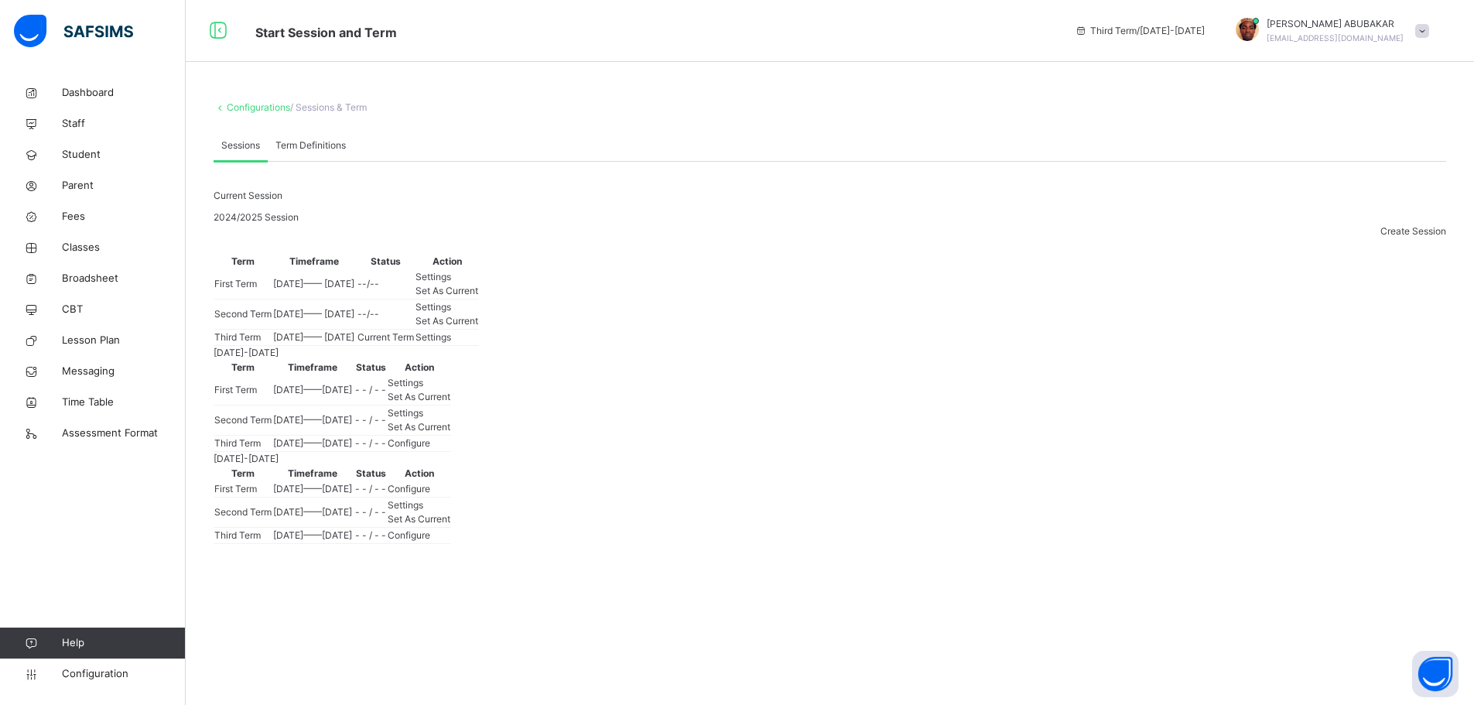
click at [1394, 234] on span "Create Session" at bounding box center [1414, 231] width 66 height 12
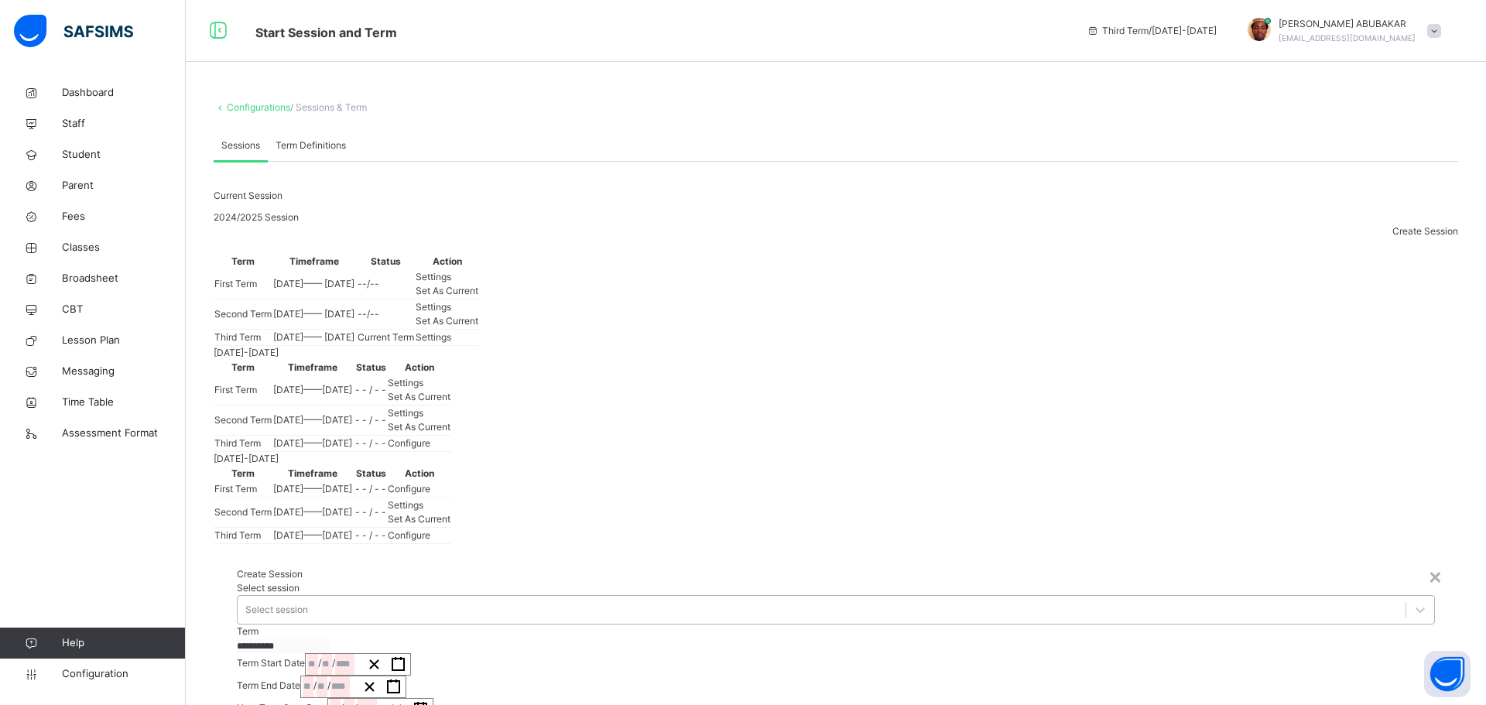
click at [669, 598] on div "Select session" at bounding box center [822, 610] width 1168 height 24
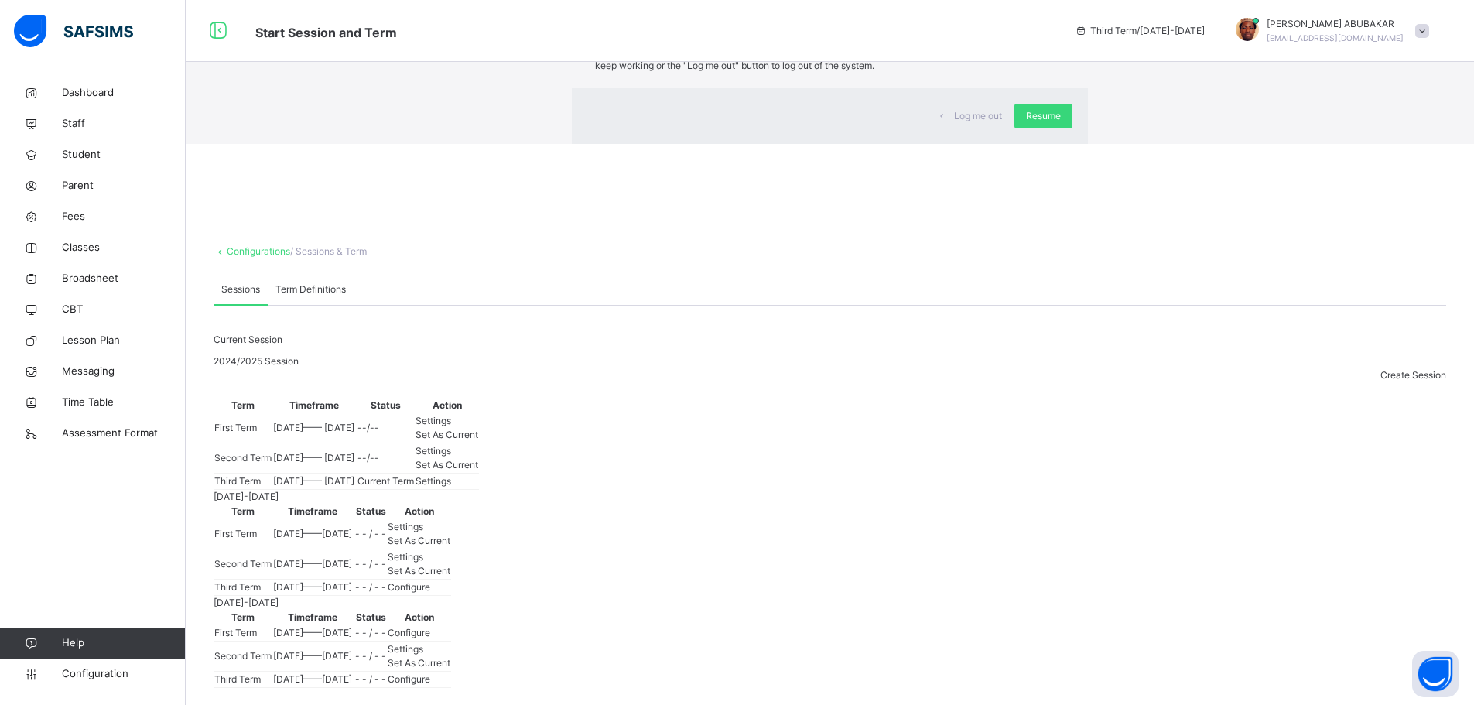
type input "**********"
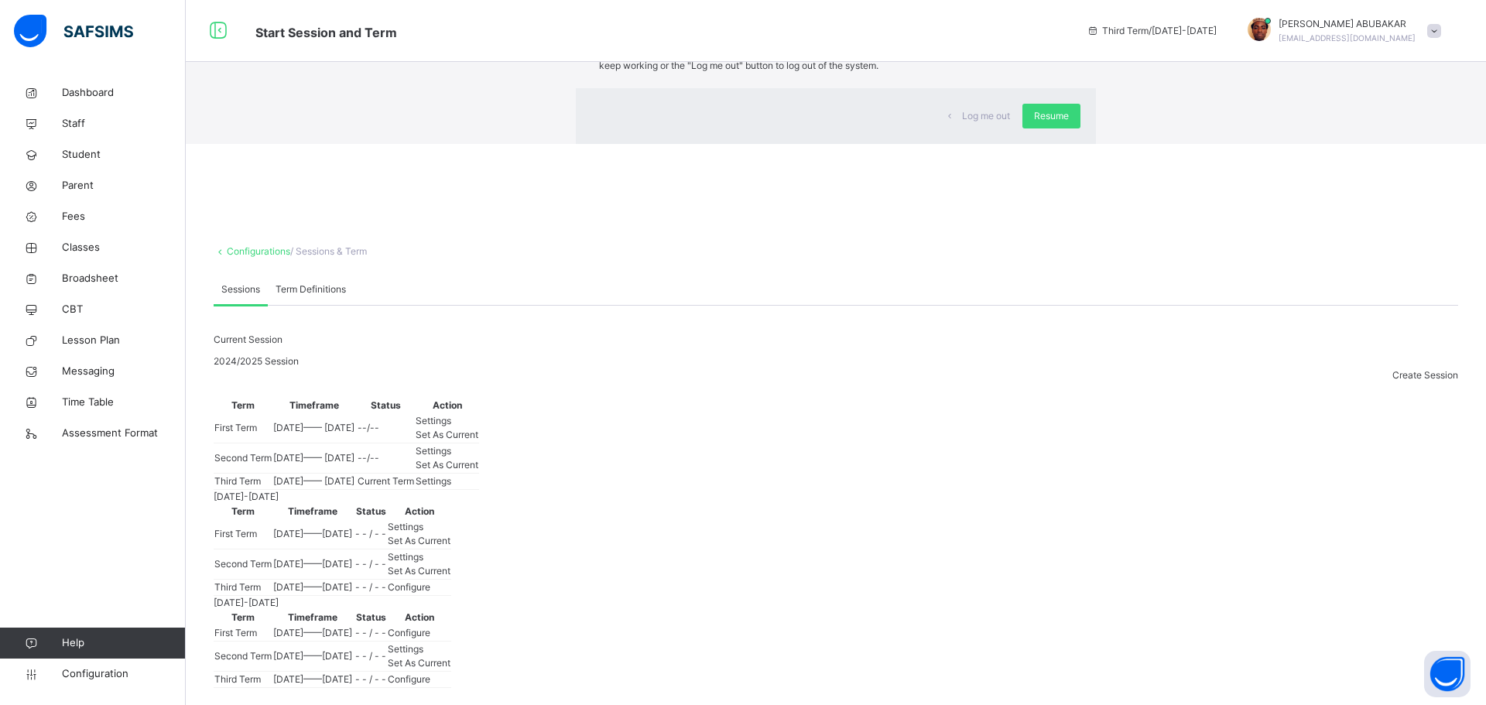
type input "**"
type input "*"
type input "****"
type input "**********"
type input "**"
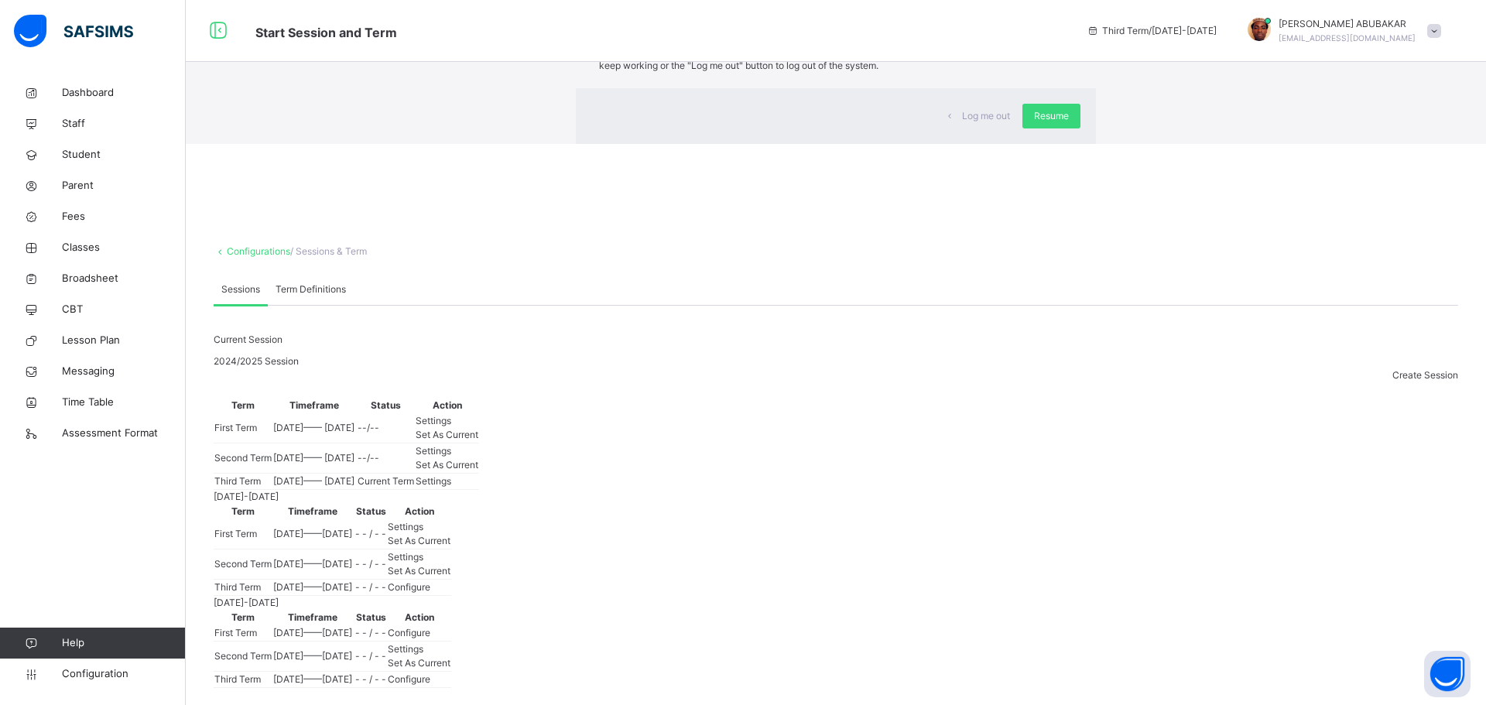
type input "**"
type input "****"
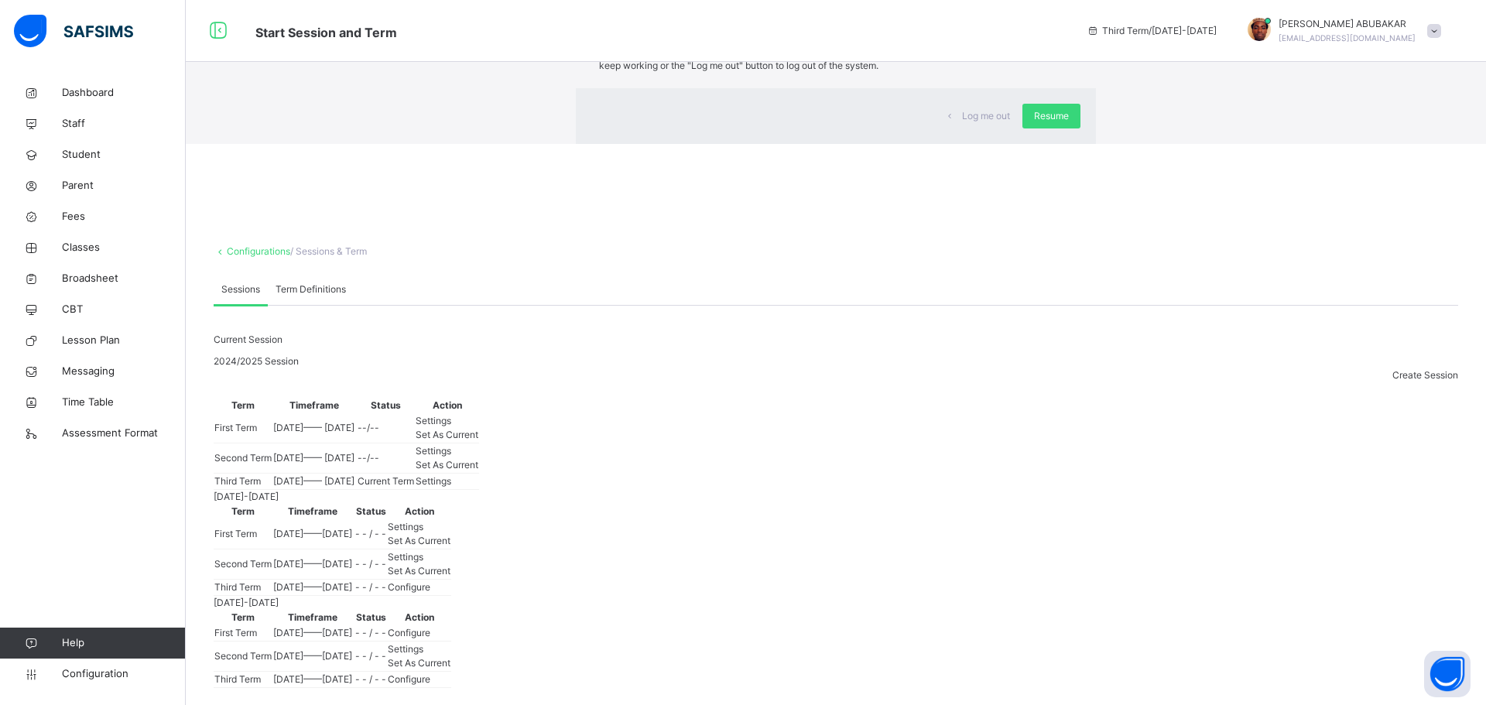
click at [1058, 48] on div "×" at bounding box center [1065, 31] width 15 height 33
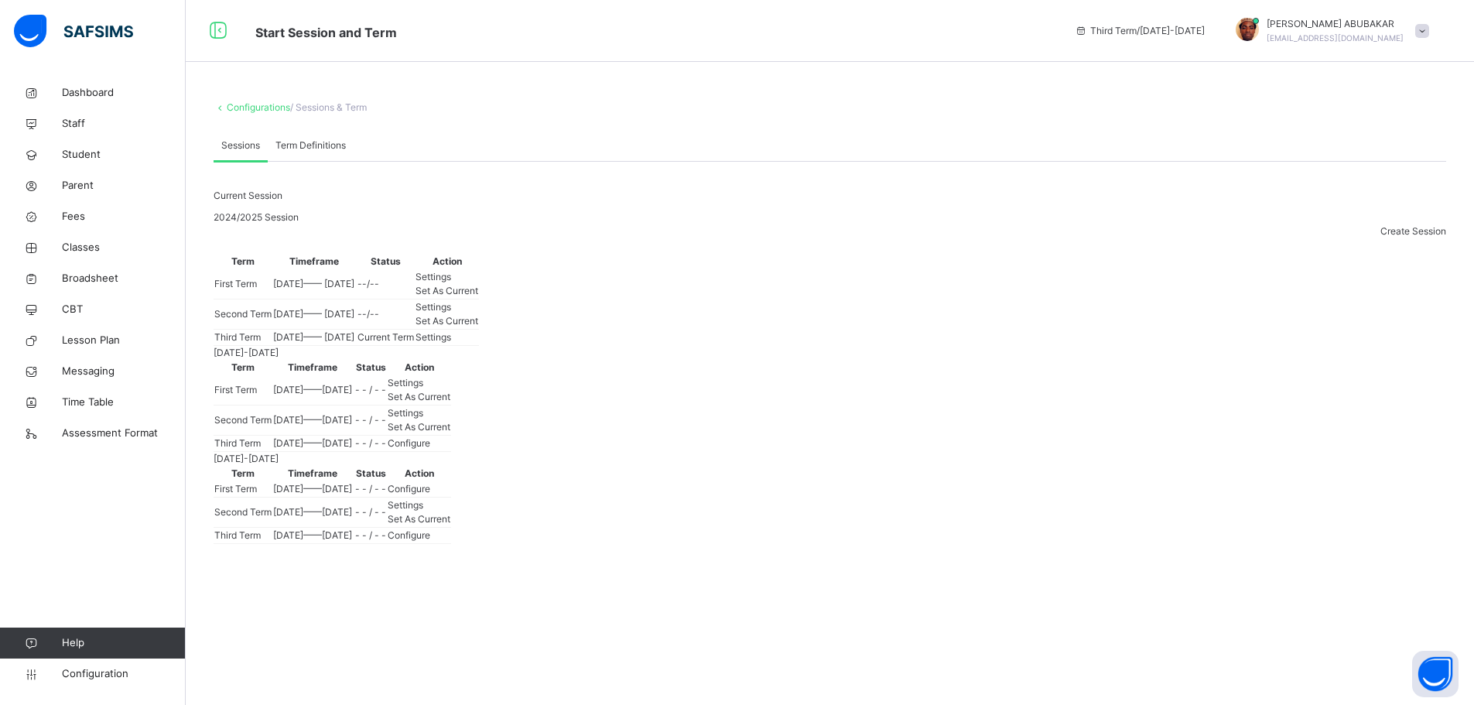
click at [257, 105] on link "Configurations" at bounding box center [258, 107] width 63 height 12
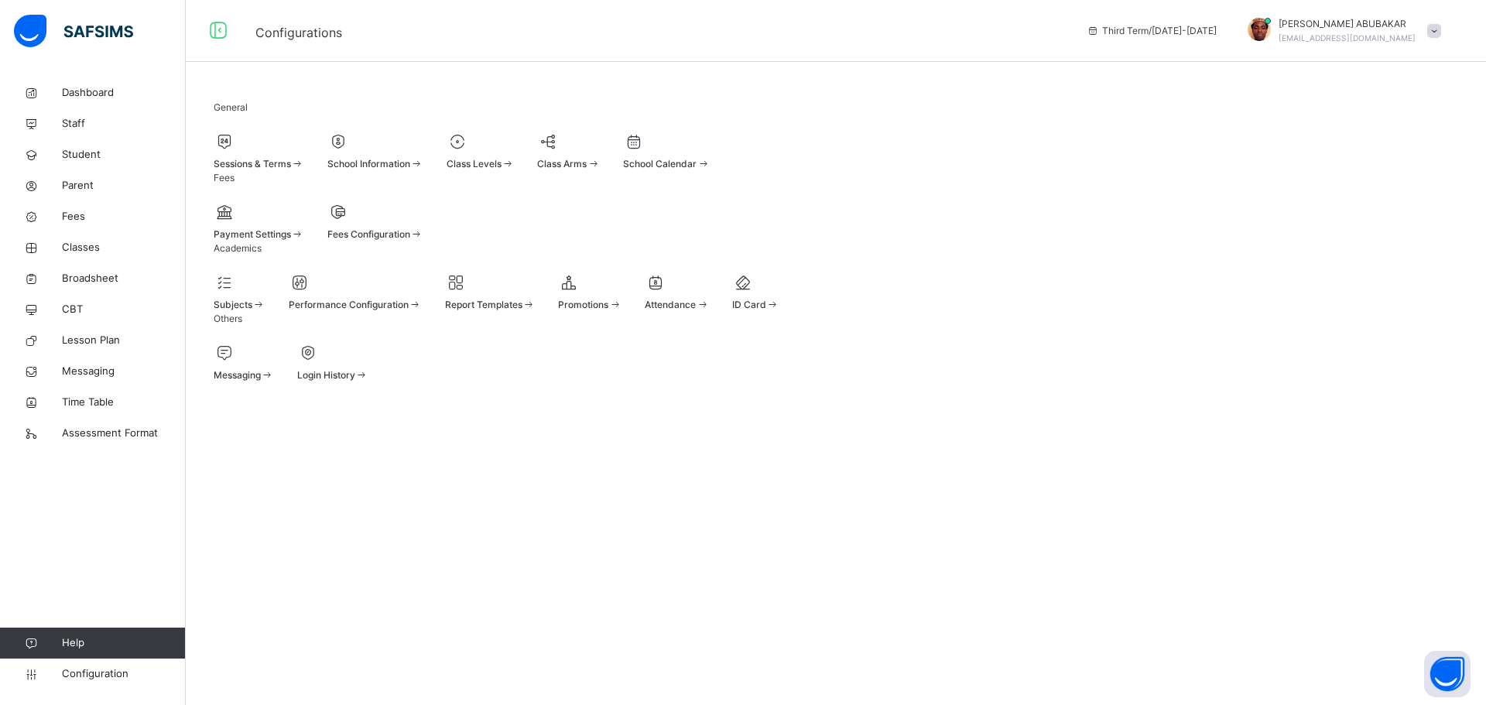
click at [287, 166] on span "Sessions & Terms" at bounding box center [252, 164] width 77 height 12
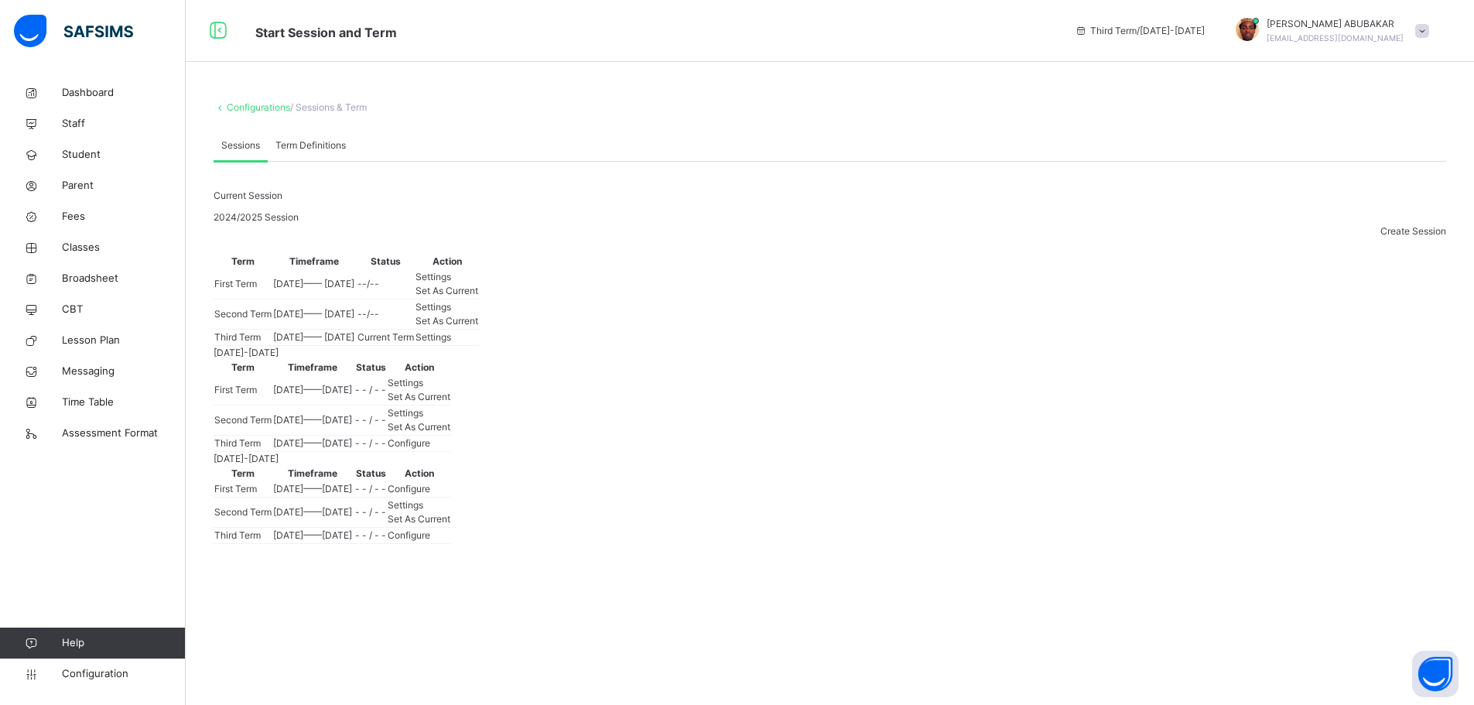
click at [248, 108] on link "Configurations" at bounding box center [258, 107] width 63 height 12
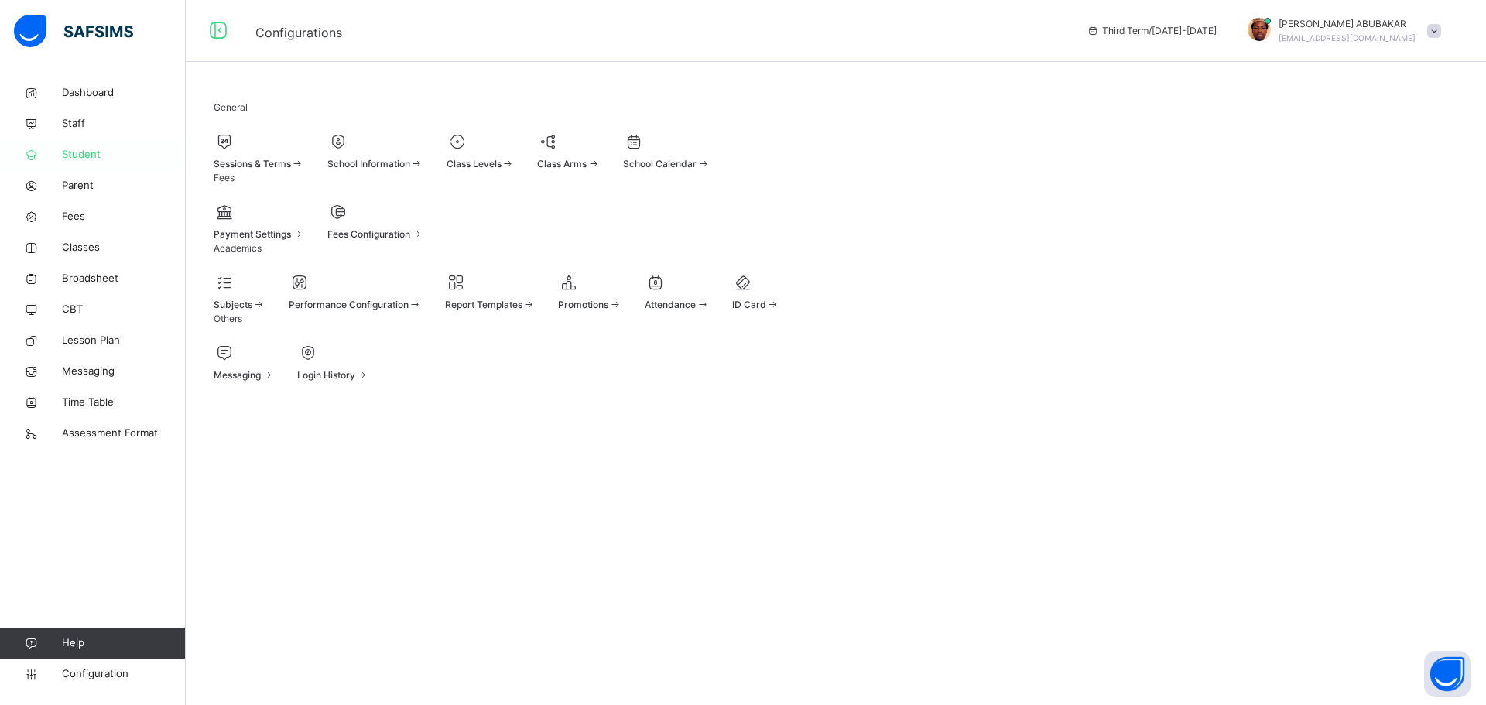
click at [87, 153] on span "Student" at bounding box center [124, 154] width 124 height 15
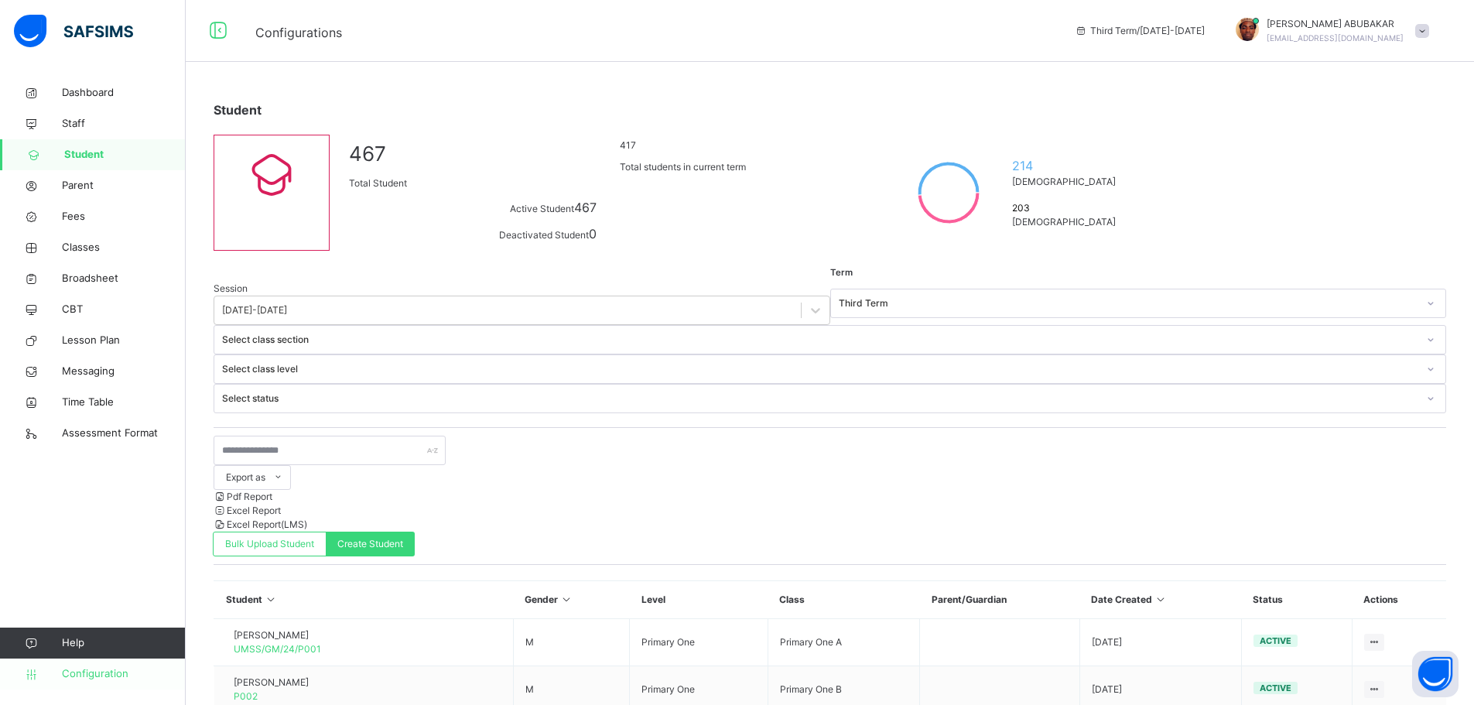
click at [95, 676] on span "Configuration" at bounding box center [123, 673] width 123 height 15
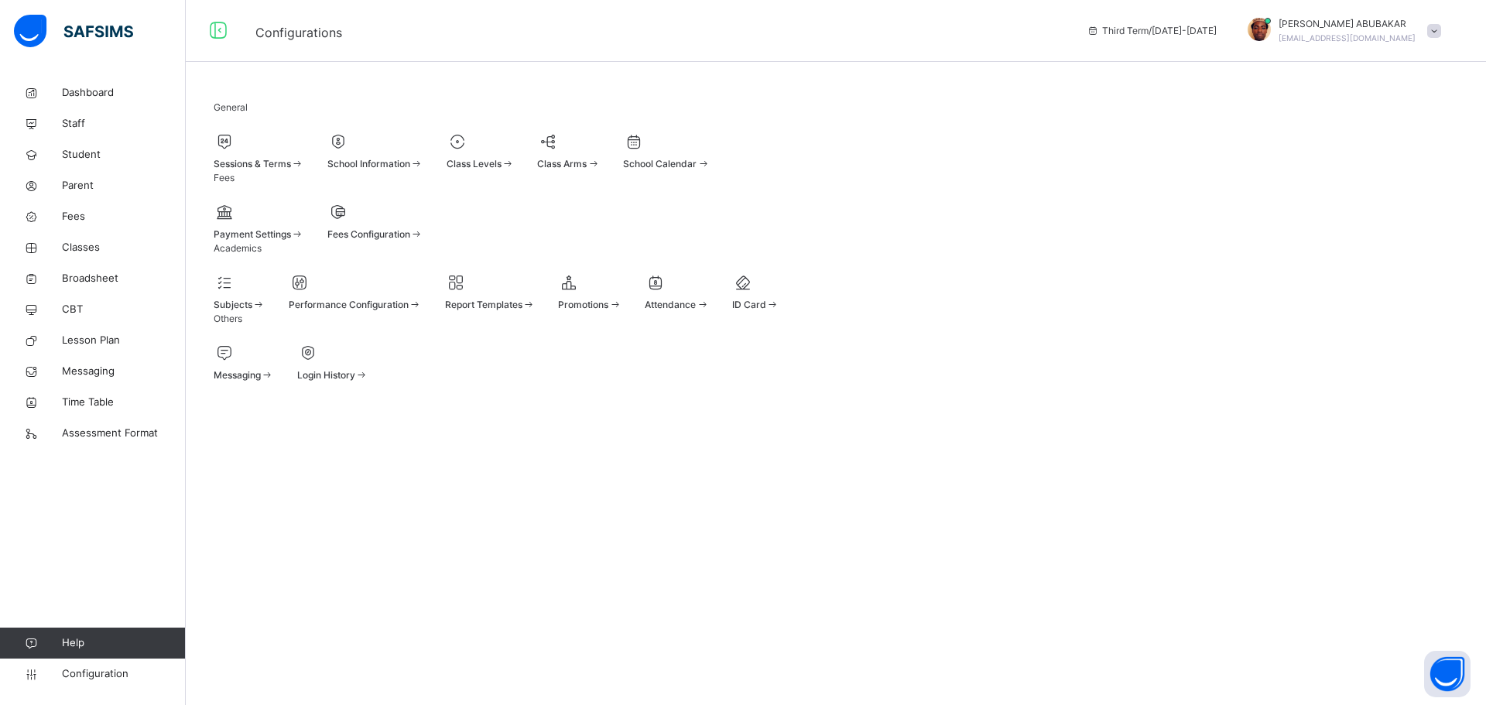
click at [270, 157] on span at bounding box center [259, 155] width 91 height 4
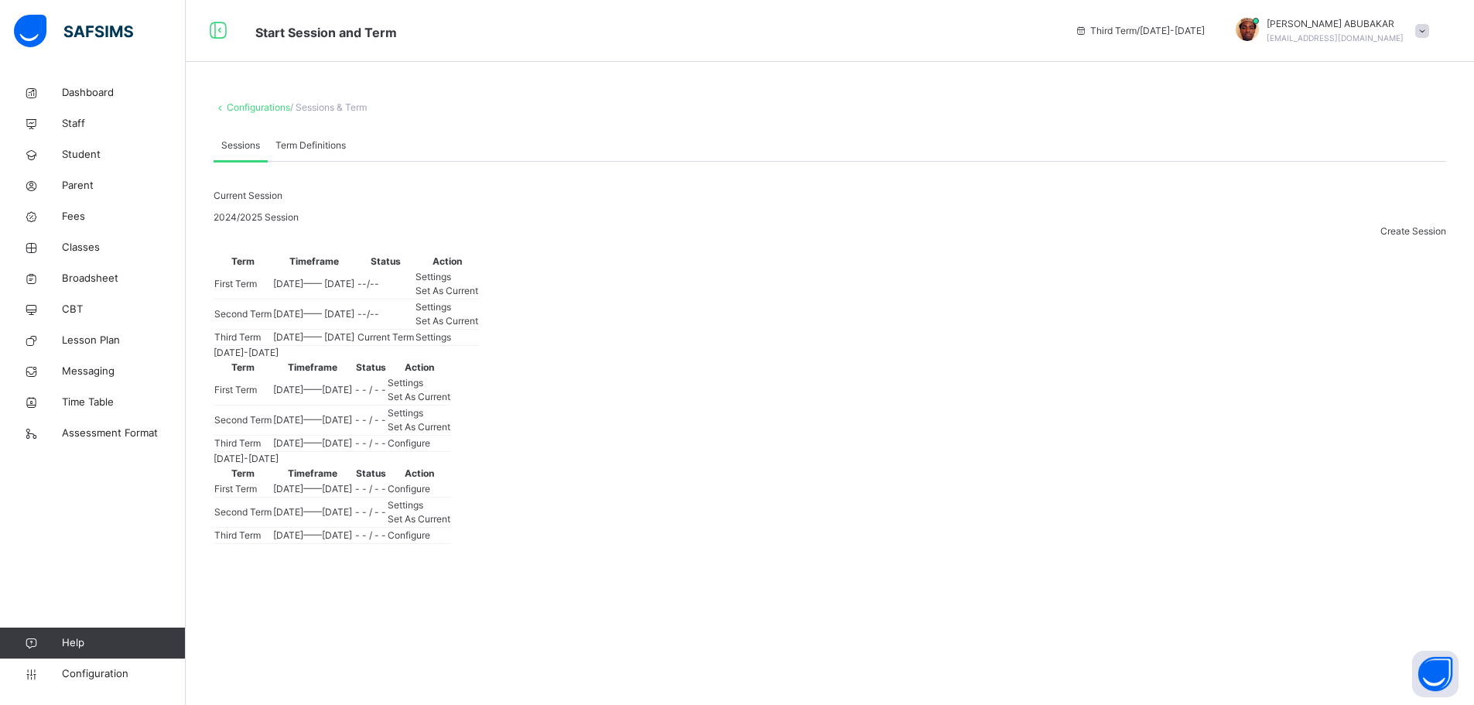
click at [1405, 229] on span "Create Session" at bounding box center [1414, 231] width 66 height 12
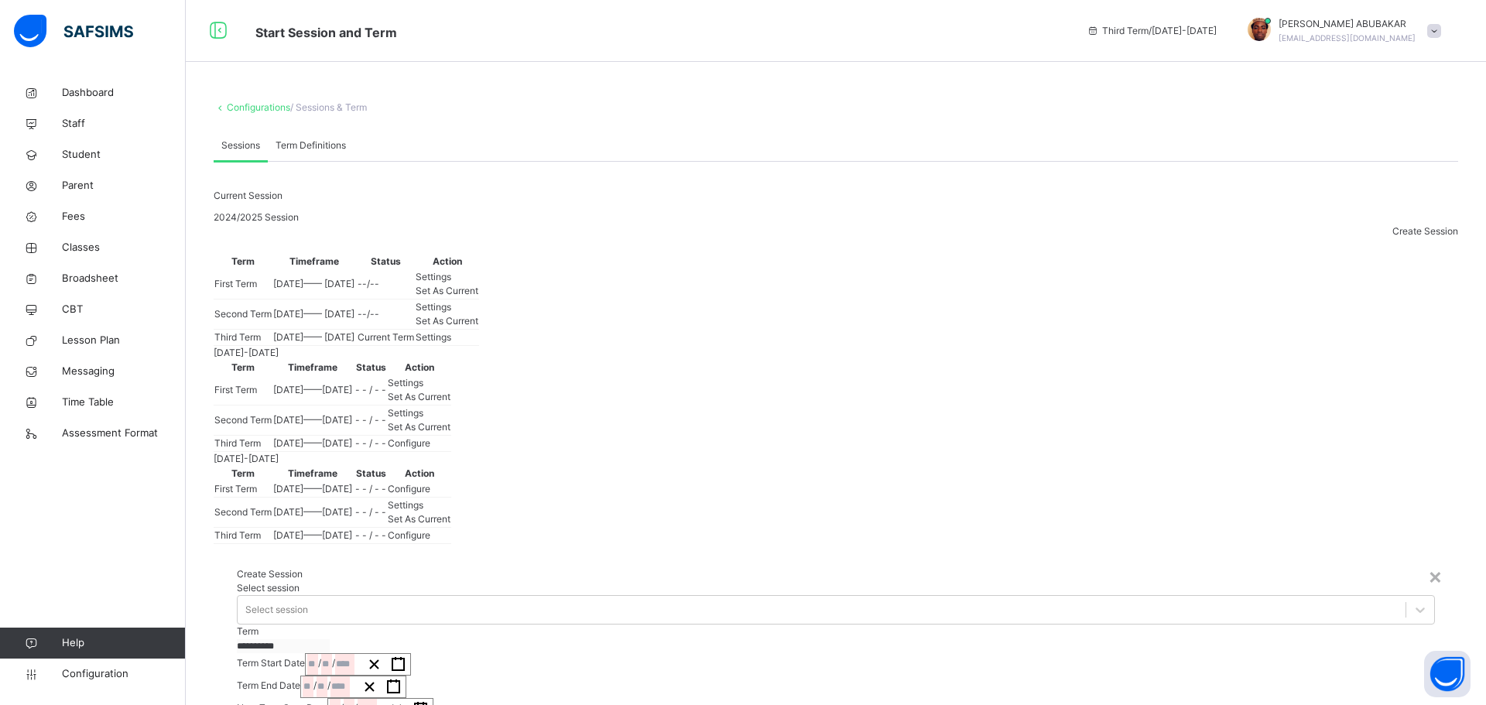
click at [1428, 559] on div "×" at bounding box center [1435, 575] width 15 height 33
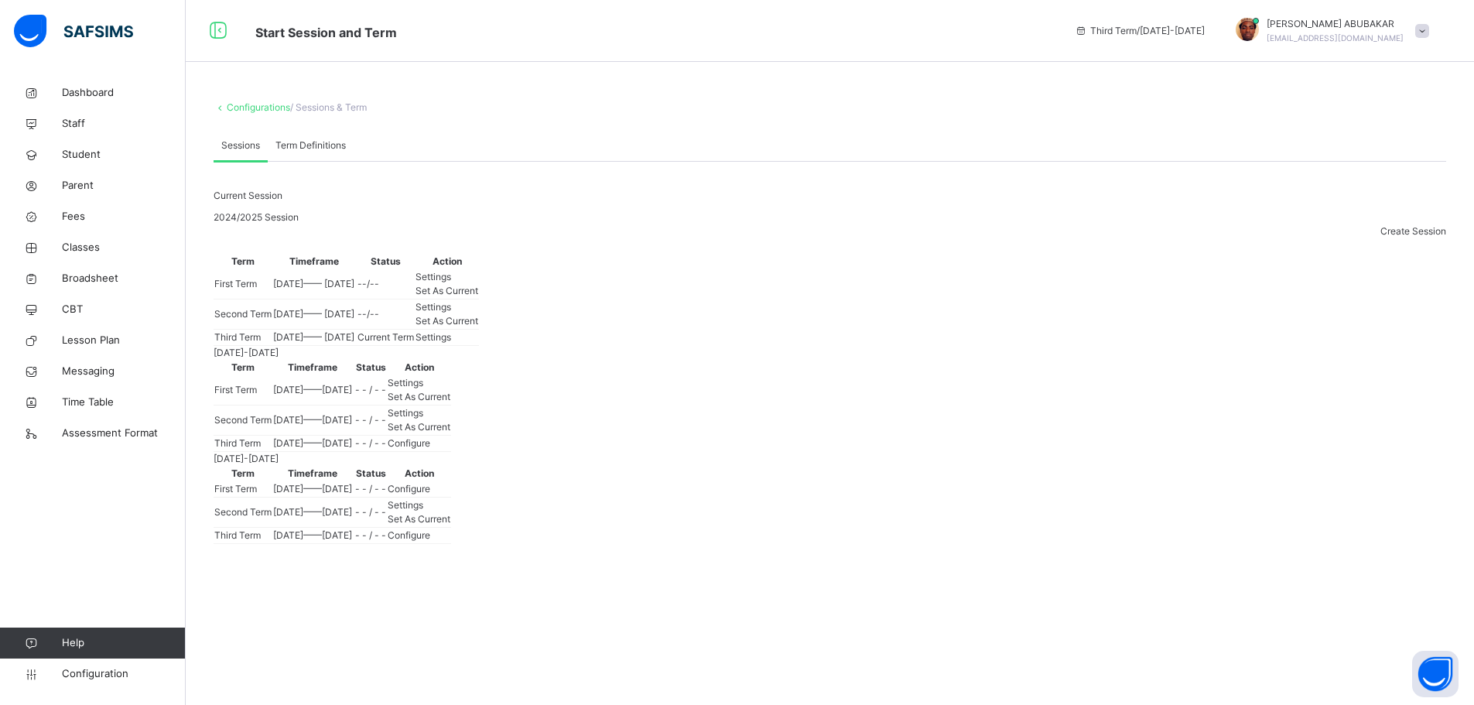
click at [451, 282] on span "Settings" at bounding box center [434, 277] width 36 height 12
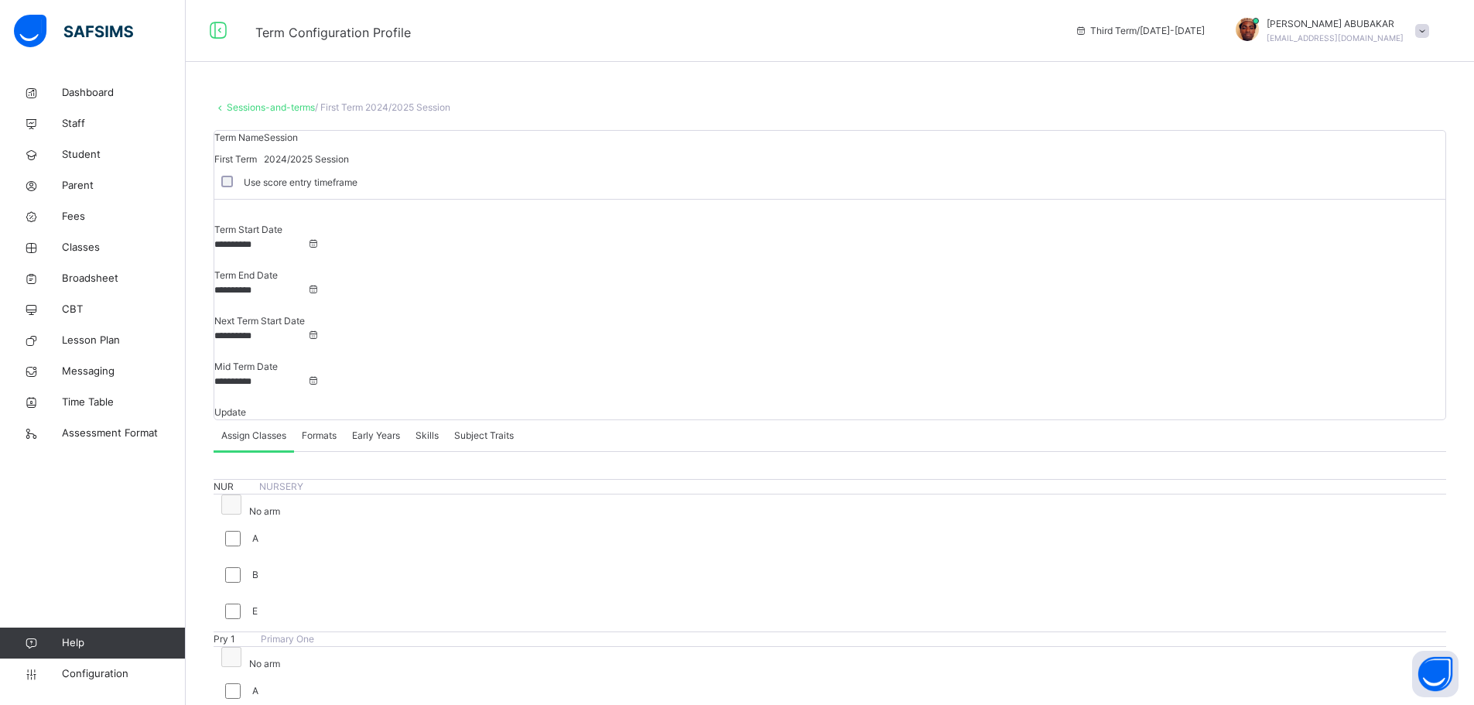
click at [307, 251] on input "**********" at bounding box center [260, 245] width 93 height 14
click at [307, 283] on input "**********" at bounding box center [260, 290] width 93 height 14
click at [942, 255] on div "**********" at bounding box center [829, 321] width 1231 height 197
click at [307, 329] on input "**********" at bounding box center [260, 336] width 93 height 14
click at [214, 420] on span at bounding box center [214, 420] width 0 height 0
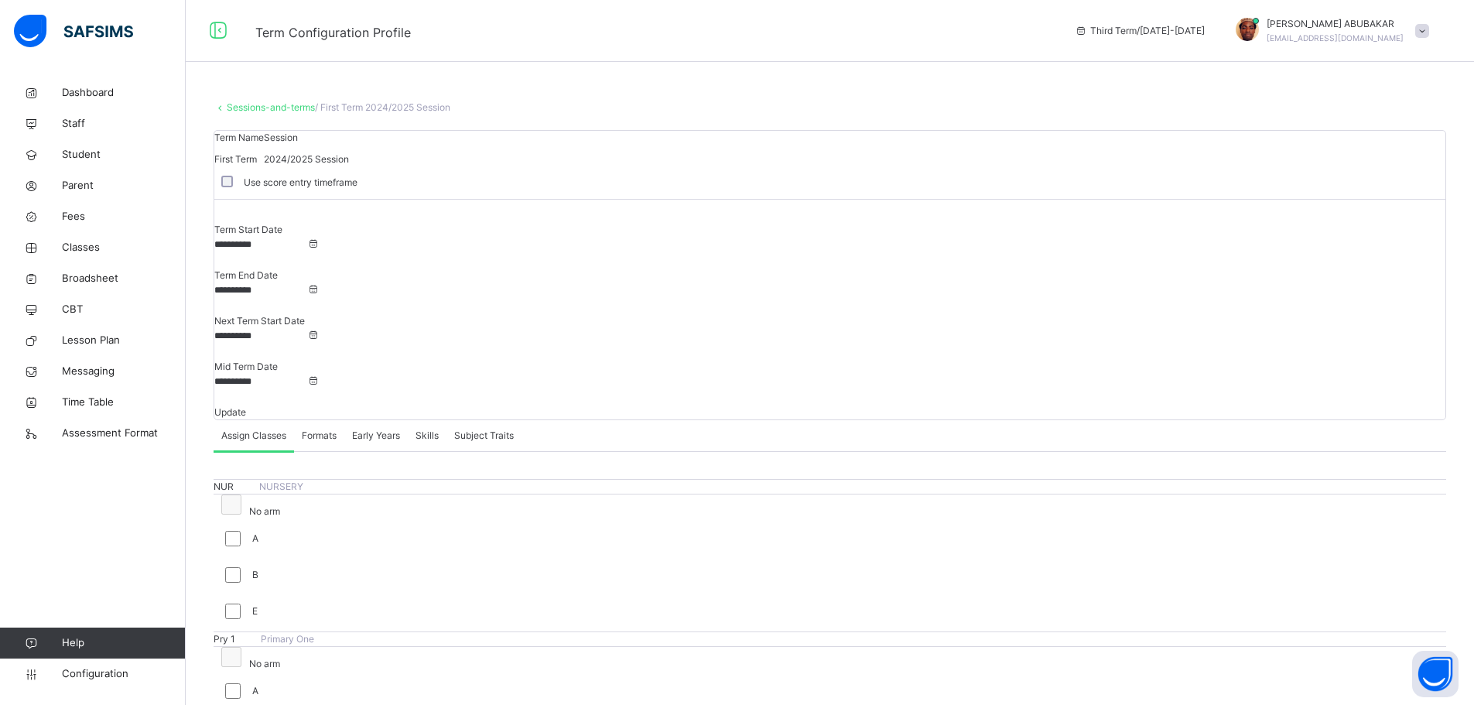
click at [238, 111] on link "Sessions-and-terms" at bounding box center [271, 107] width 88 height 12
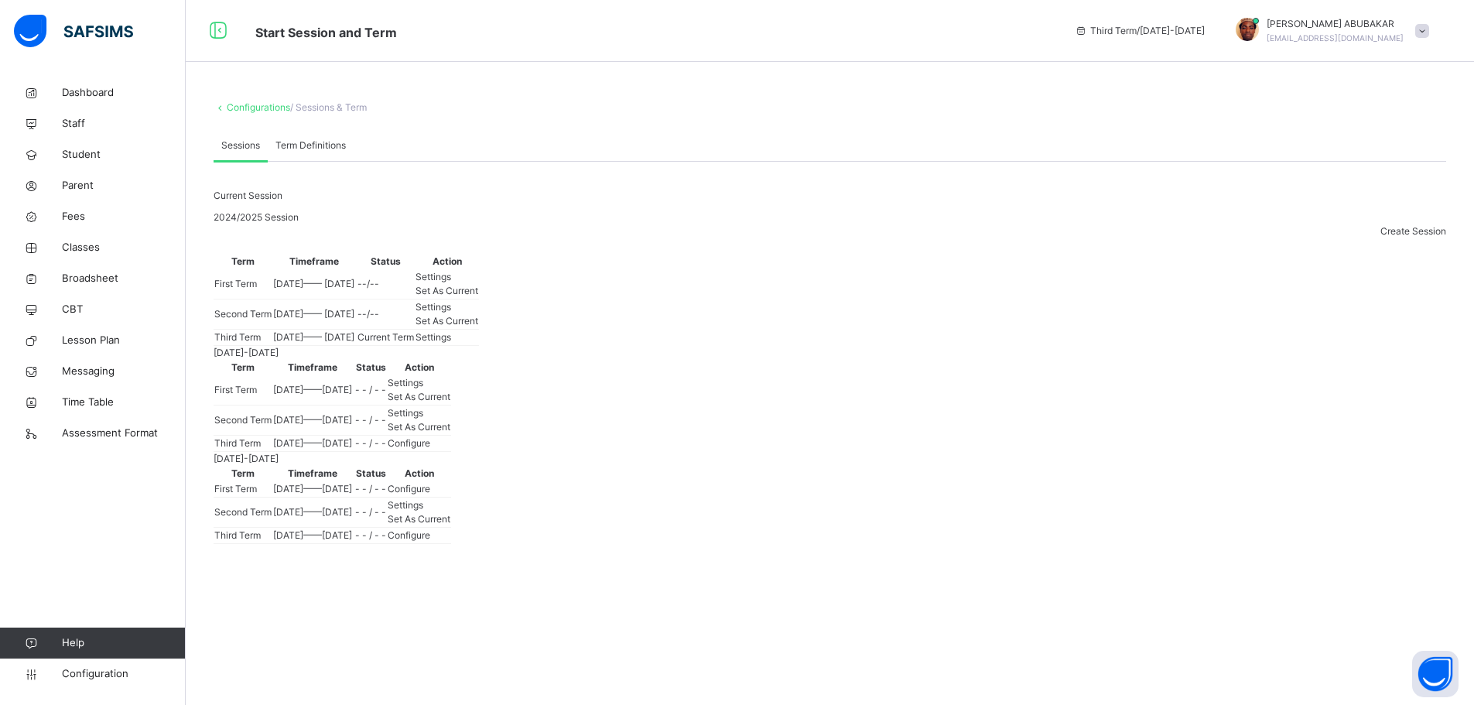
click at [1416, 225] on span "Create Session" at bounding box center [1414, 231] width 66 height 12
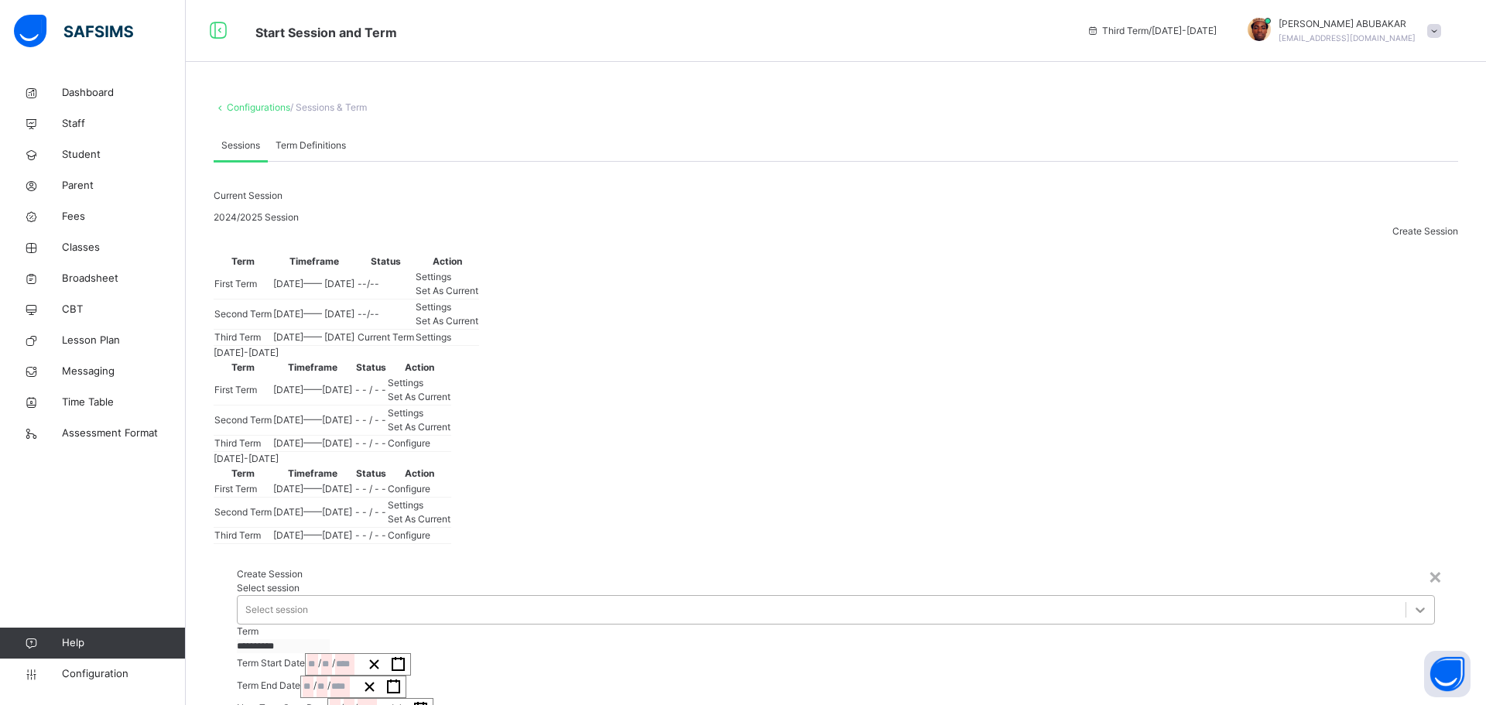
click at [1412, 602] on icon at bounding box center [1419, 609] width 15 height 15
click at [411, 653] on div "/ / « ‹ September 2025 › » Mon Tue Wed Thu Fri Sat Sun 1 2 3 4 5 6 7 8 9 10 11 …" at bounding box center [358, 664] width 106 height 22
type input "**********"
type input "**"
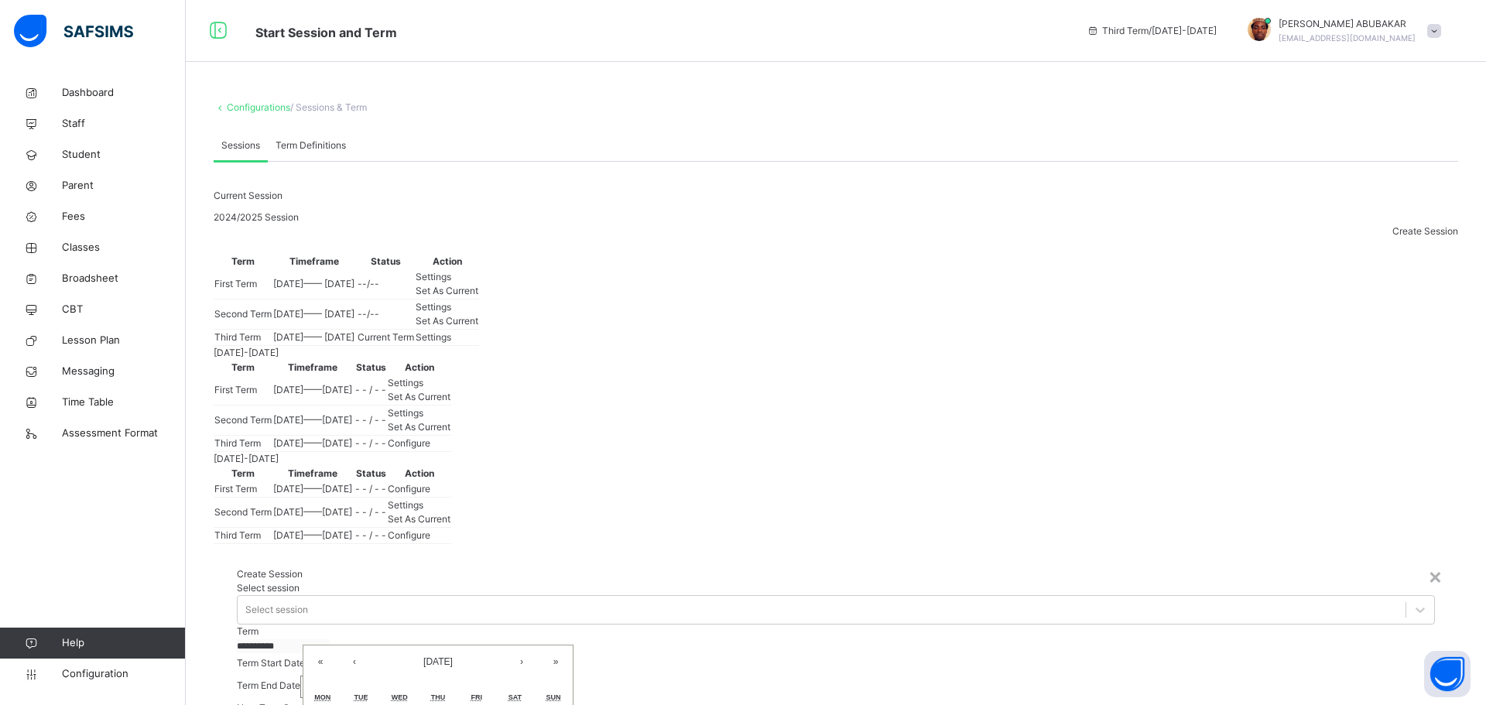
type input "*"
type input "****"
type input "**********"
type input "**"
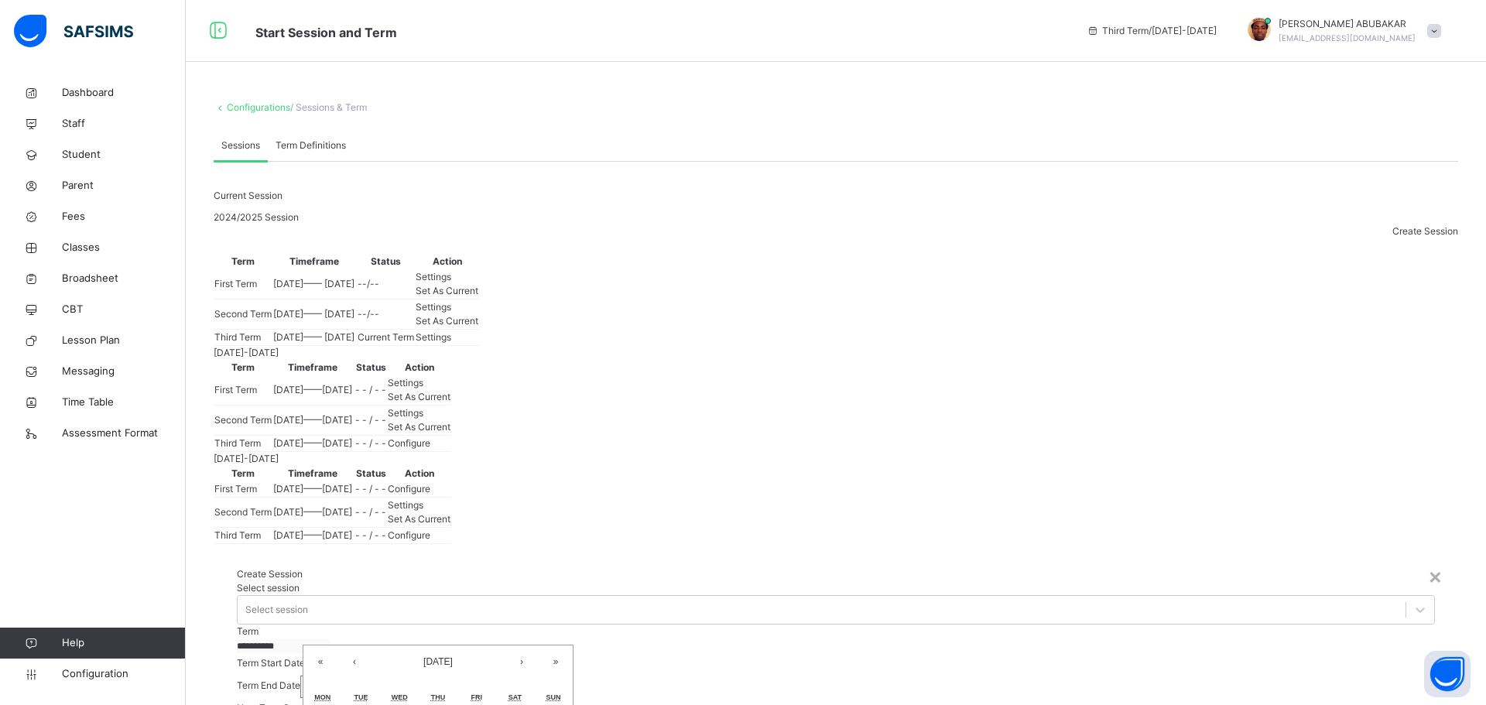
type input "****"
click at [358, 676] on div "**********" at bounding box center [329, 686] width 56 height 21
click at [534, 668] on button "›" at bounding box center [517, 685] width 34 height 34
type input "**********"
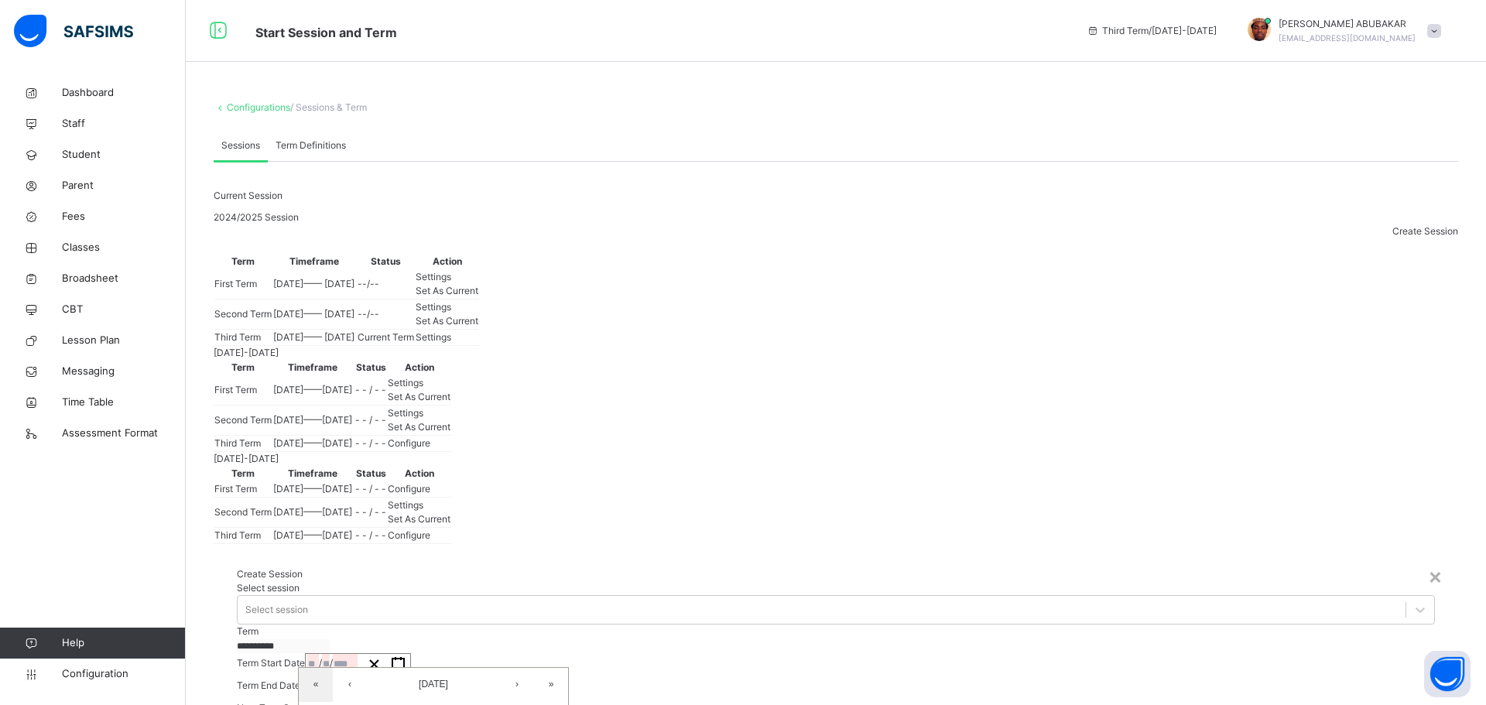
type input "*"
type input "**"
type input "**********"
type input "**"
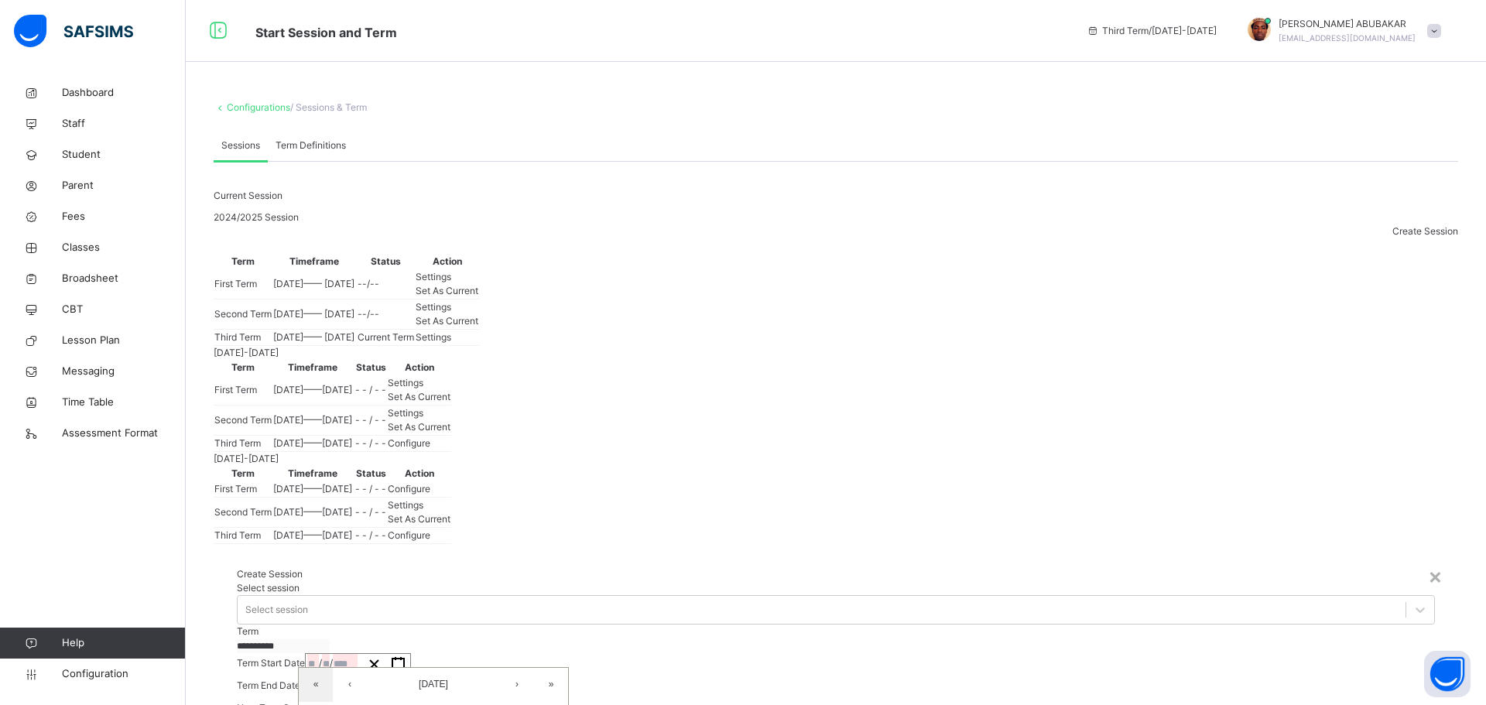
type input "****"
type input "**********"
type input "**"
type input "****"
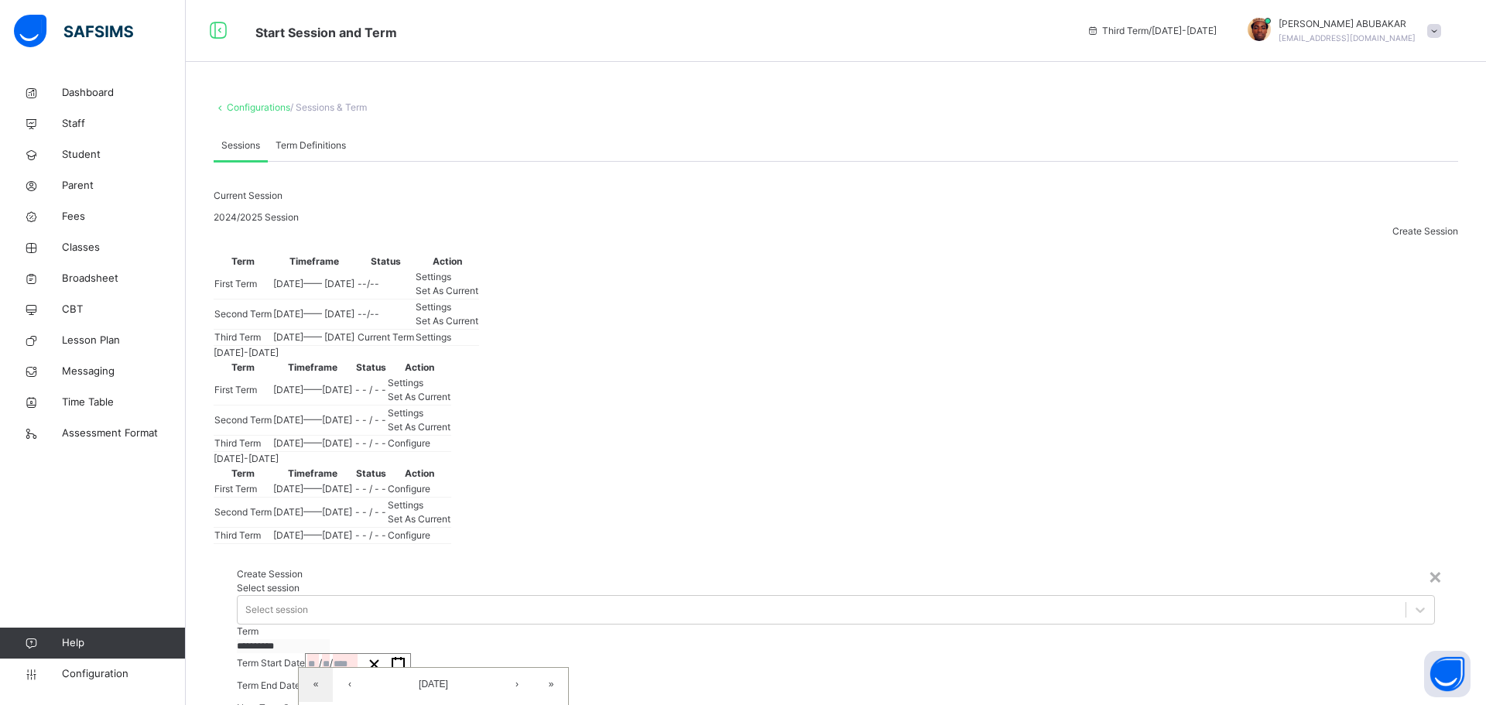
type input "**********"
type input "**"
type input "*"
type input "****"
type input "**********"
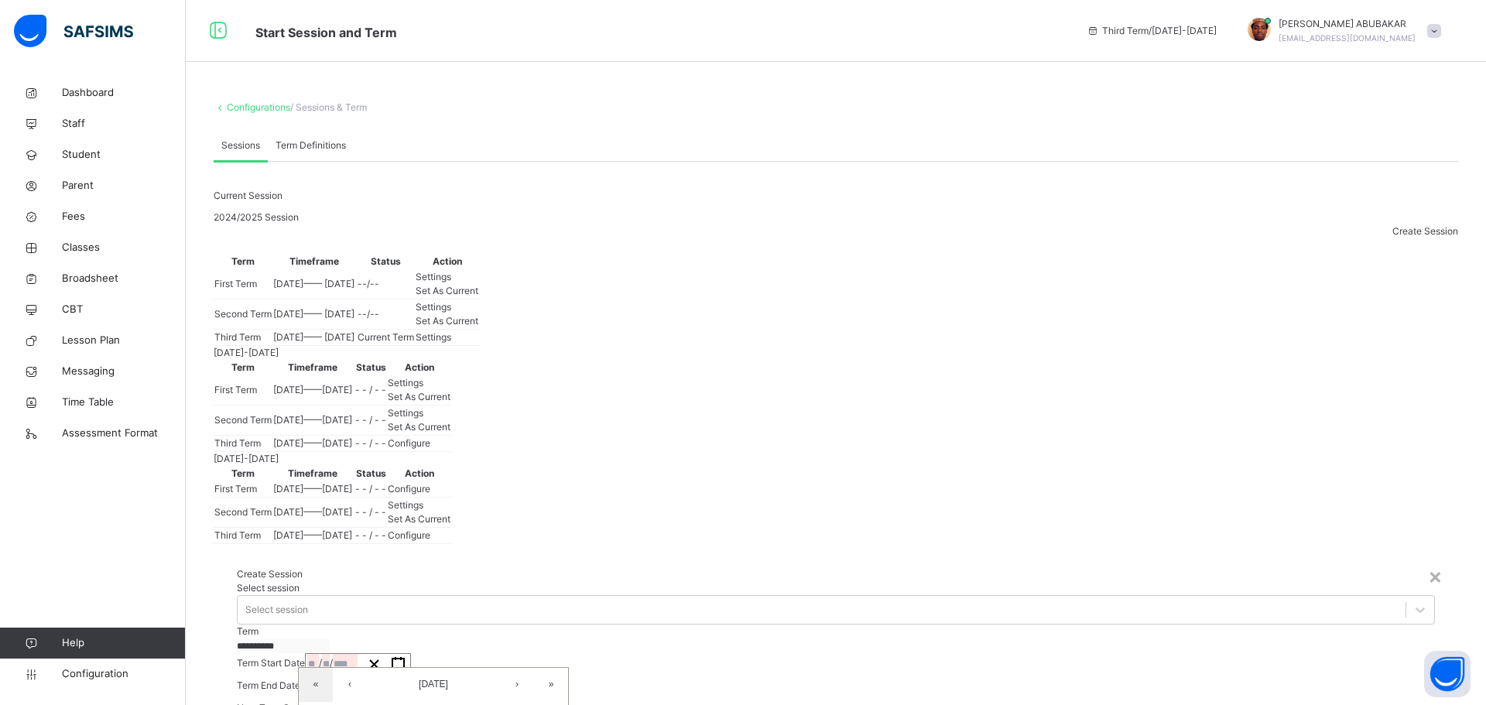
type input "*"
type input "****"
type input "**********"
type input "*"
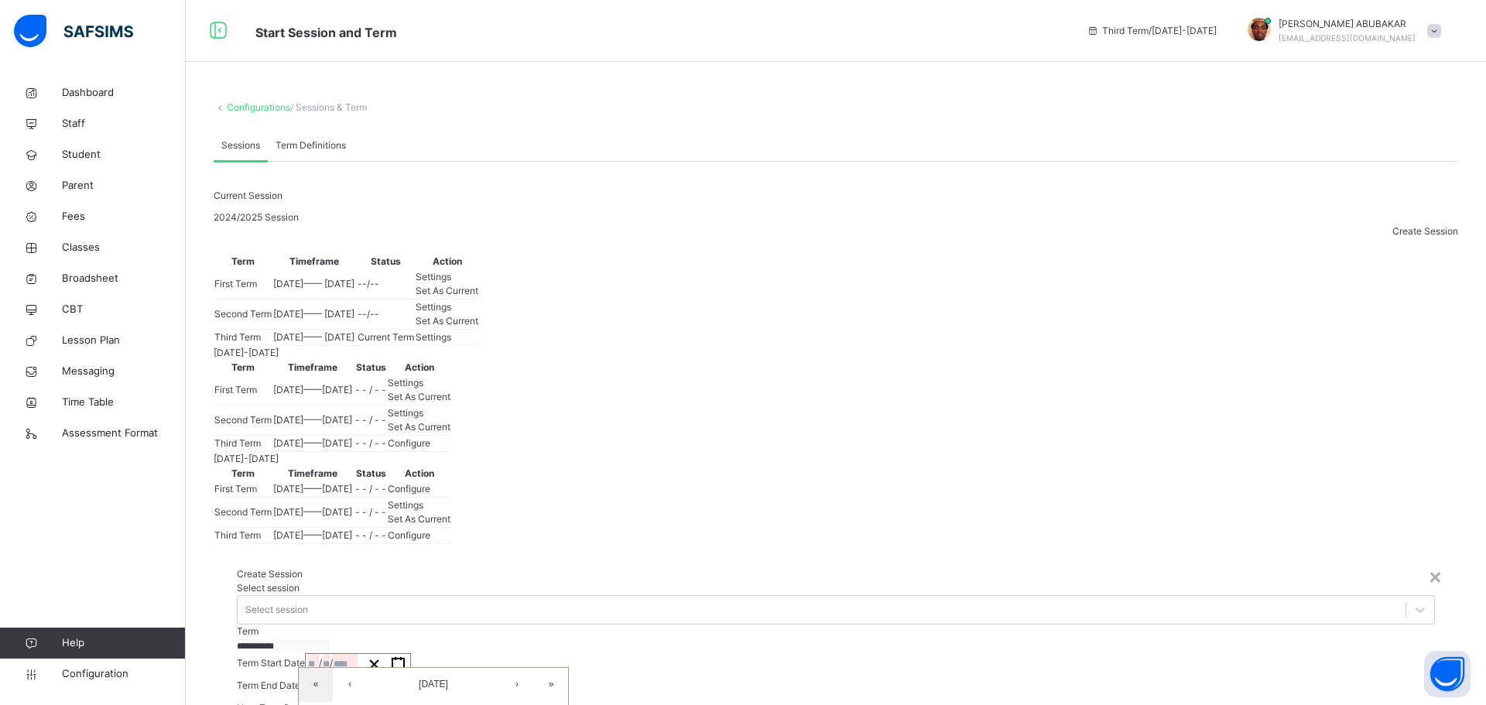
type input "*"
type input "****"
type input "**********"
type input "*"
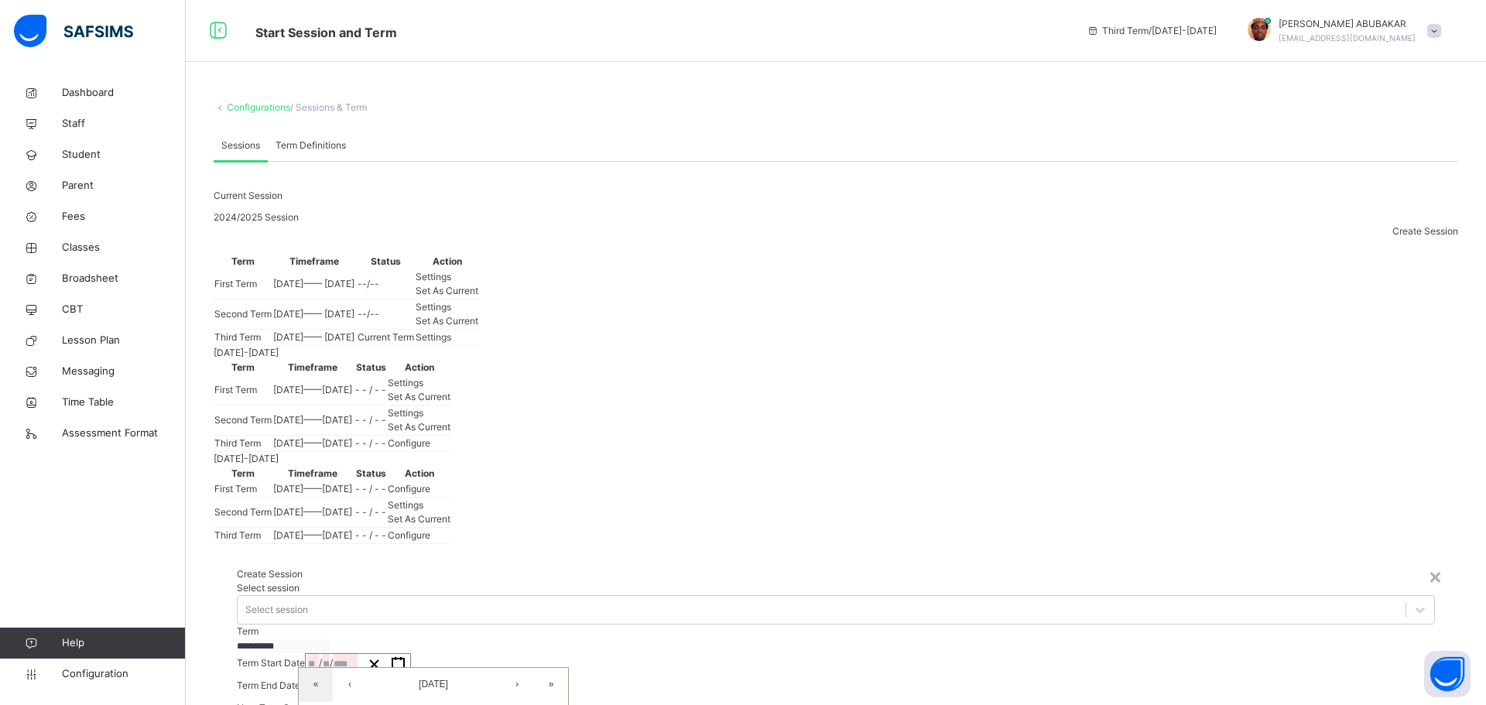
type input "****"
type input "**********"
type input "**"
type input "*"
type input "****"
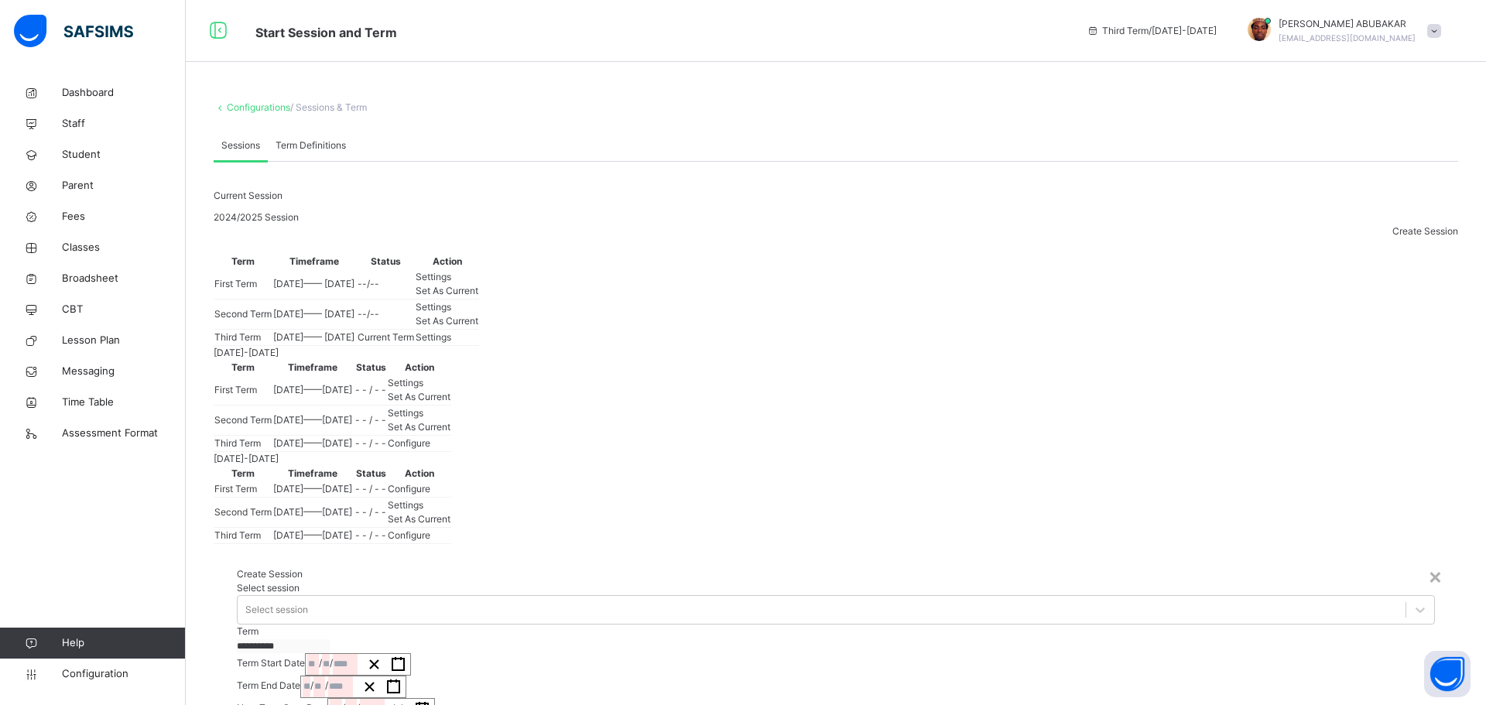
click at [435, 698] on div "**********" at bounding box center [381, 709] width 108 height 22
click at [561, 690] on button "›" at bounding box center [544, 707] width 34 height 34
type input "**********"
type input "*"
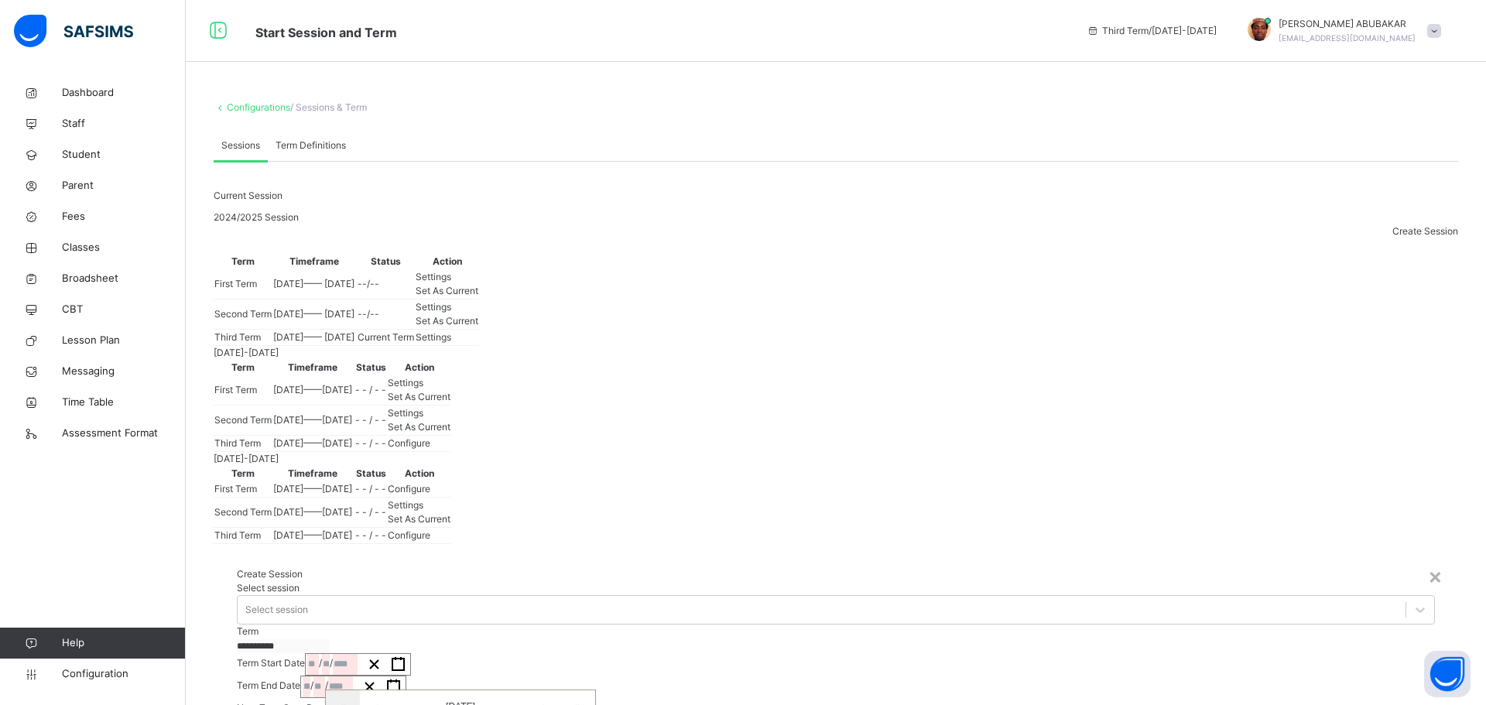
type input "*"
type input "****"
type input "**********"
type input "*"
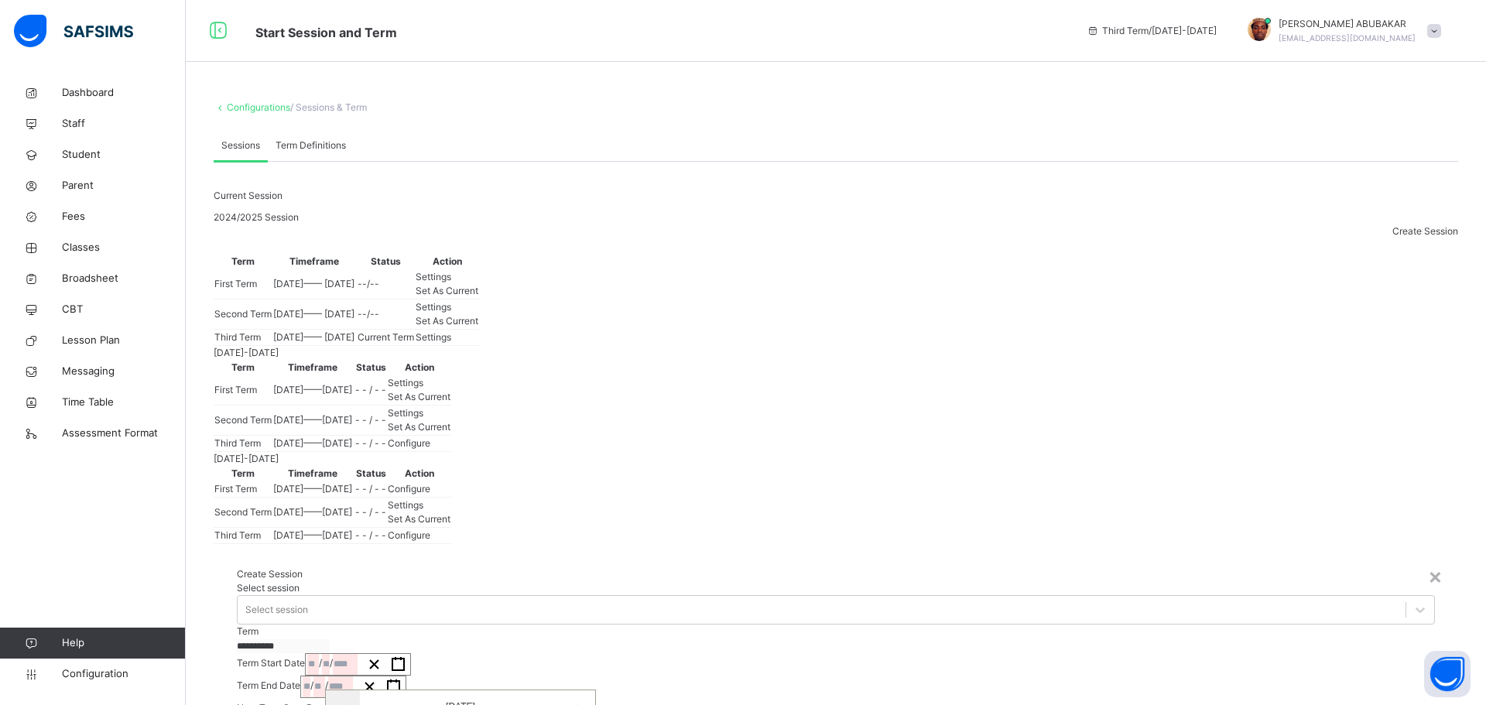
type input "****"
type input "**********"
type input "*"
type input "**********"
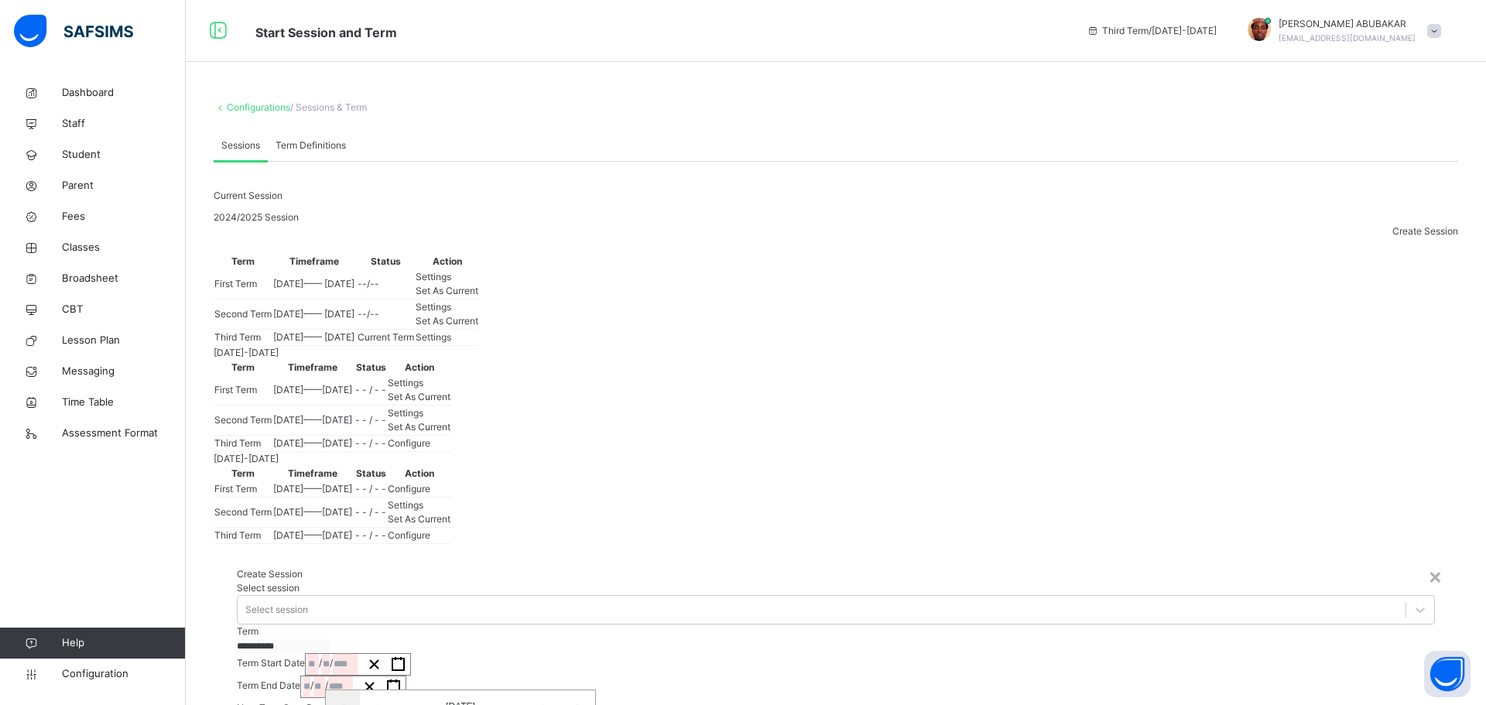
type input "**"
type input "**********"
type input "**"
type input "**********"
type input "**"
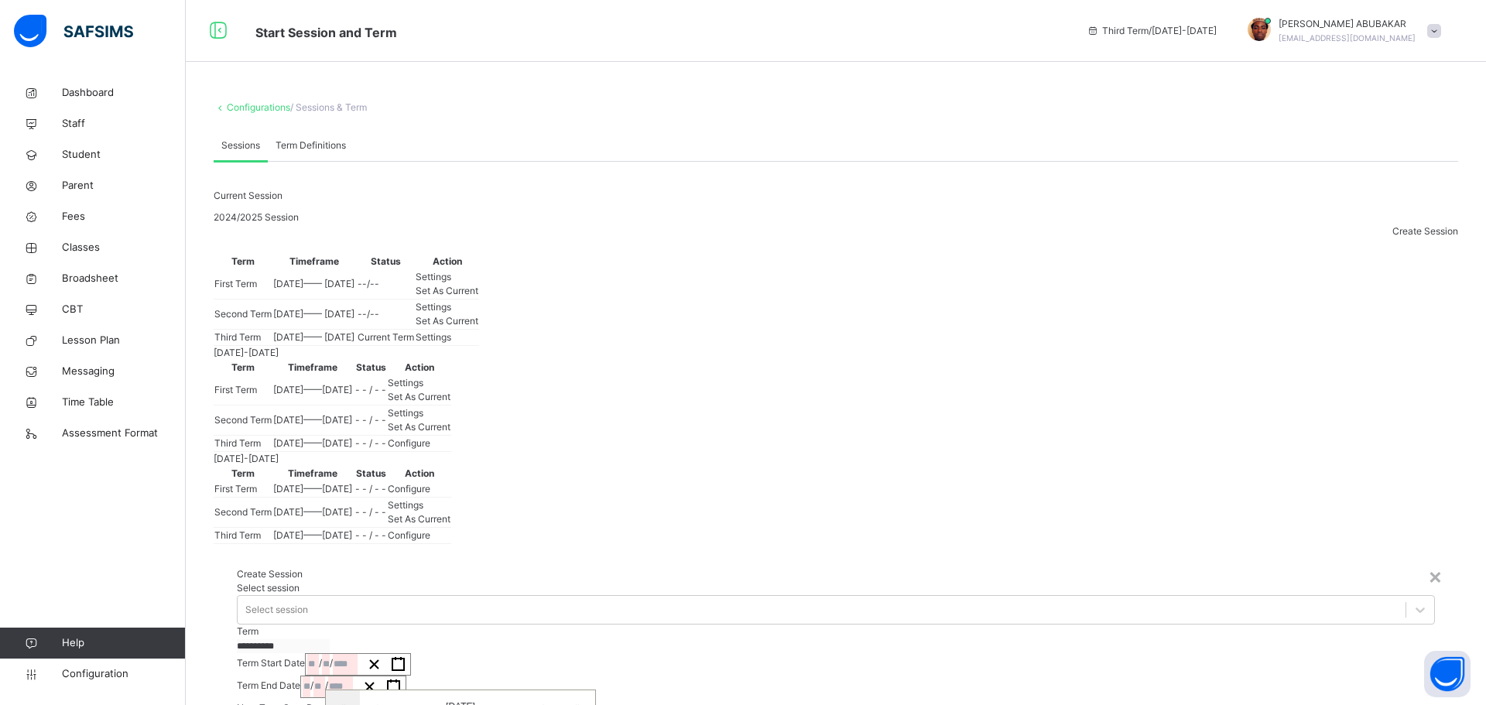
type input "**********"
type input "*"
click at [1412, 602] on icon at bounding box center [1419, 609] width 15 height 15
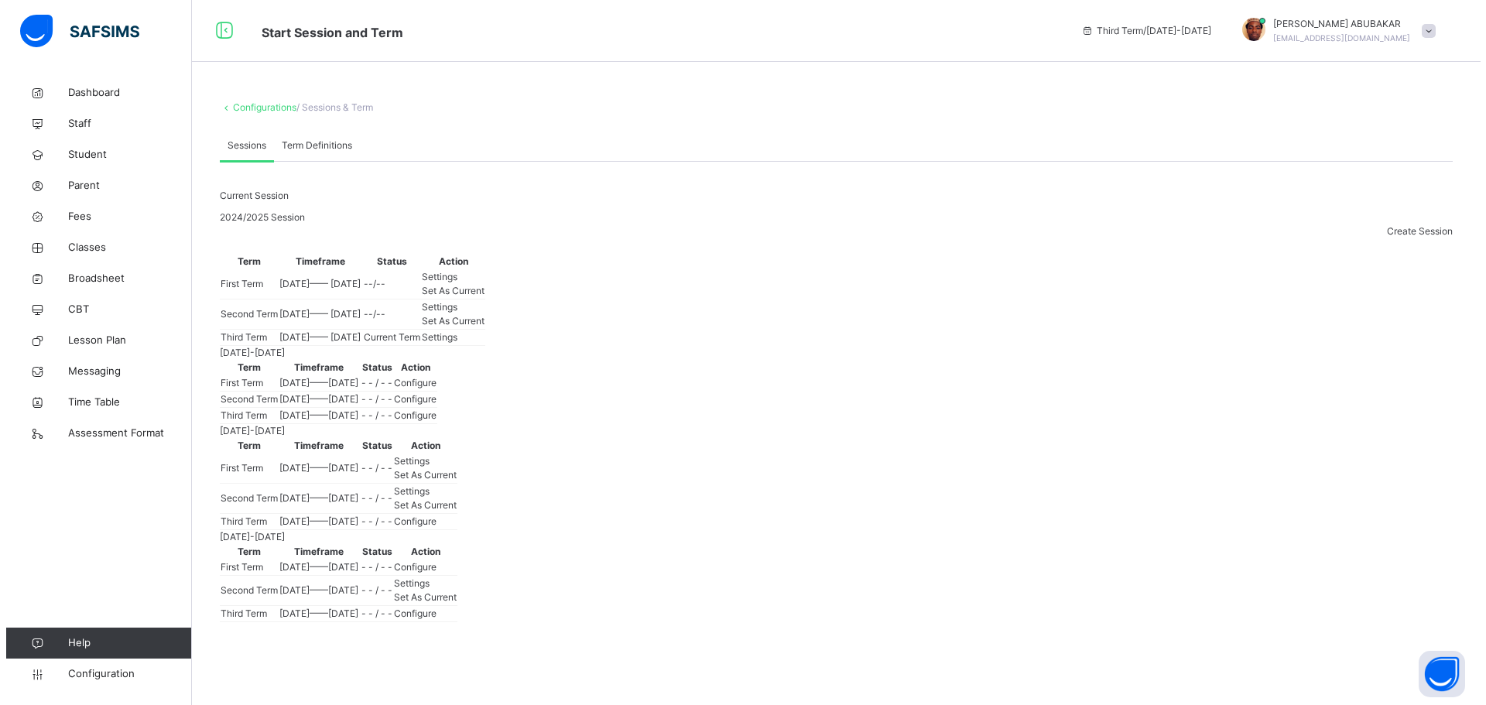
scroll to position [155, 0]
click at [430, 388] on span "Configure" at bounding box center [409, 383] width 43 height 12
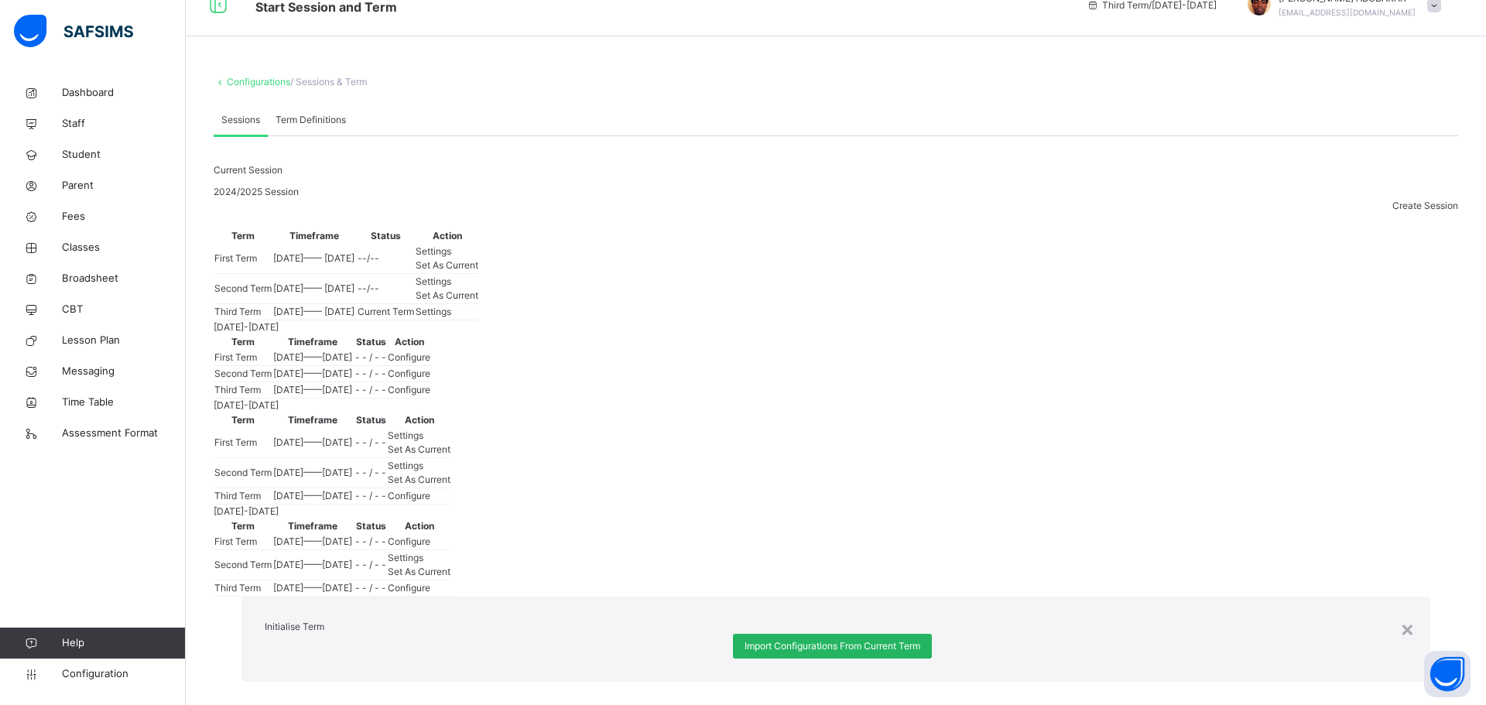
click at [748, 639] on span "Import Configurations From Current Term" at bounding box center [832, 646] width 176 height 14
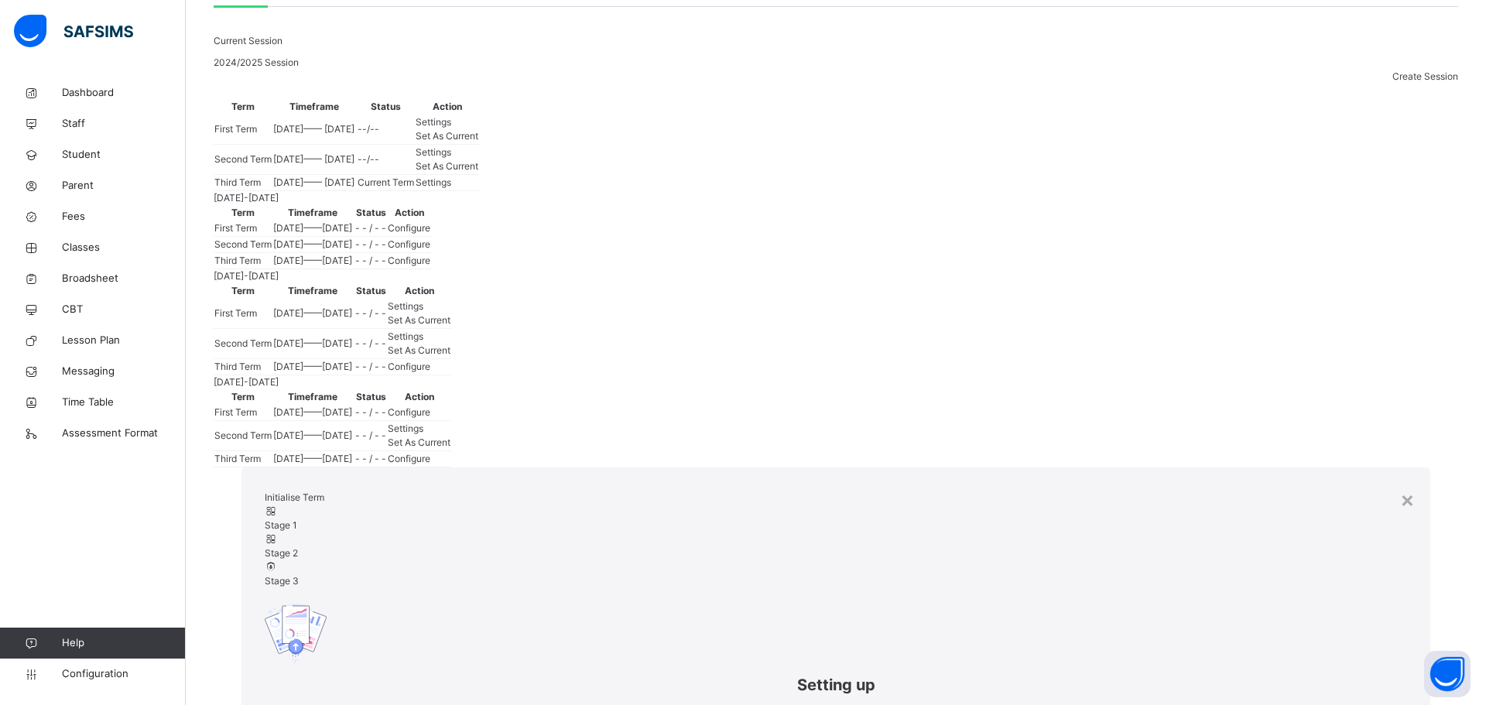
scroll to position [210, 0]
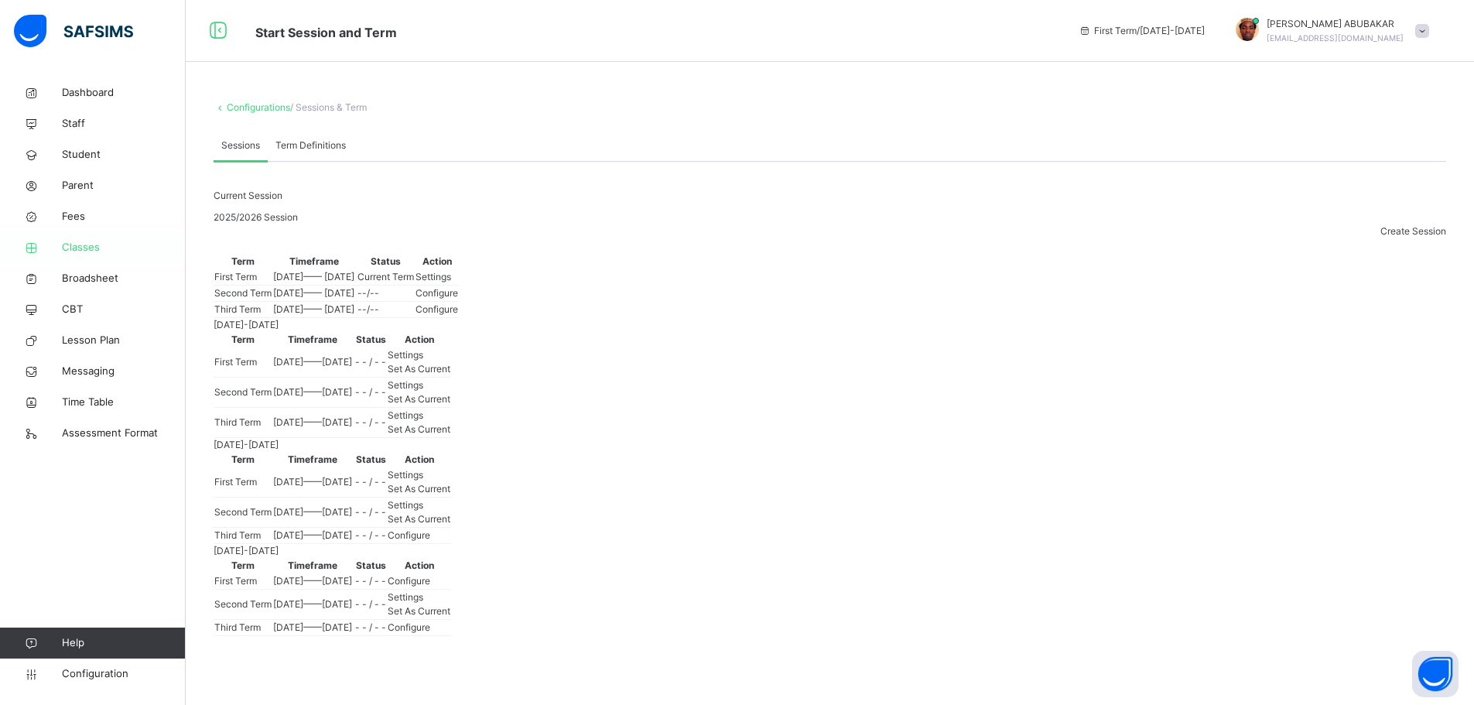
click at [96, 248] on span "Classes" at bounding box center [124, 247] width 124 height 15
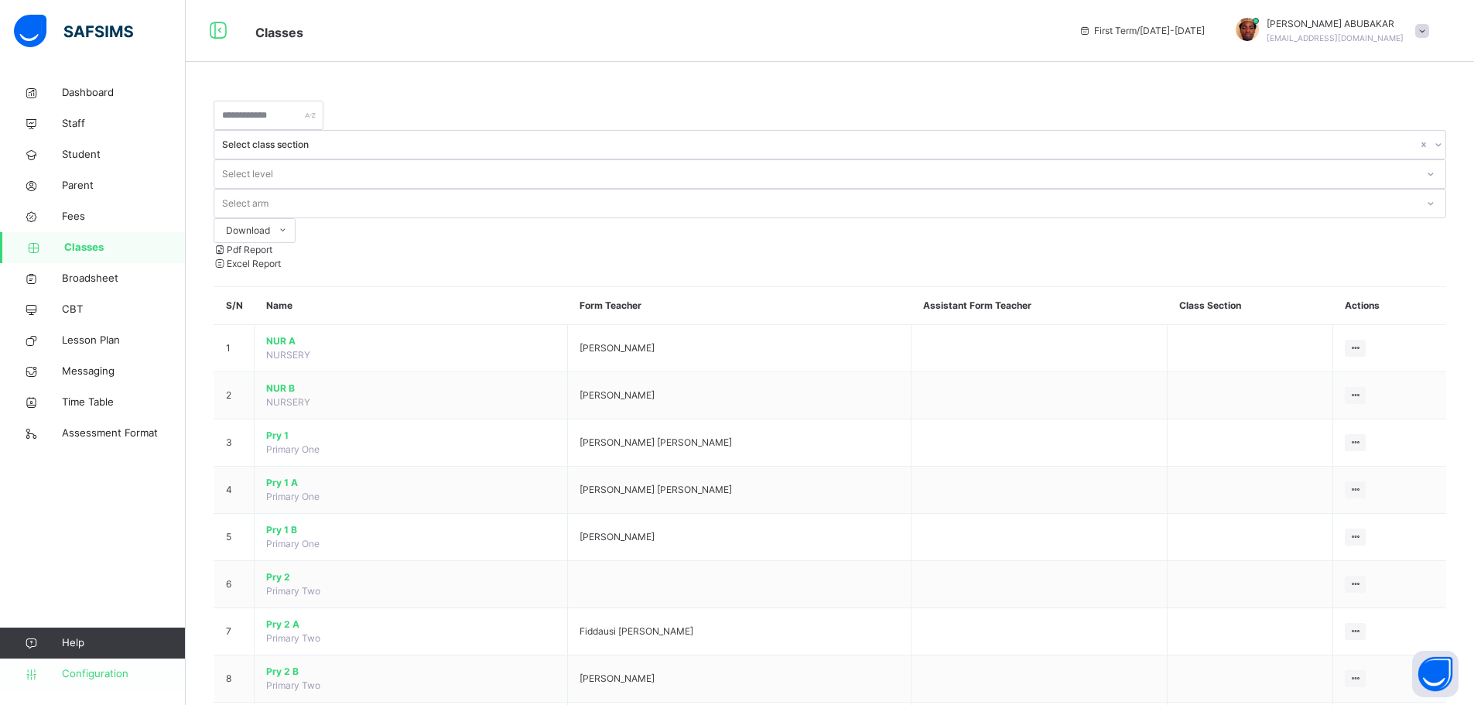
click at [91, 683] on link "Configuration" at bounding box center [92, 674] width 185 height 31
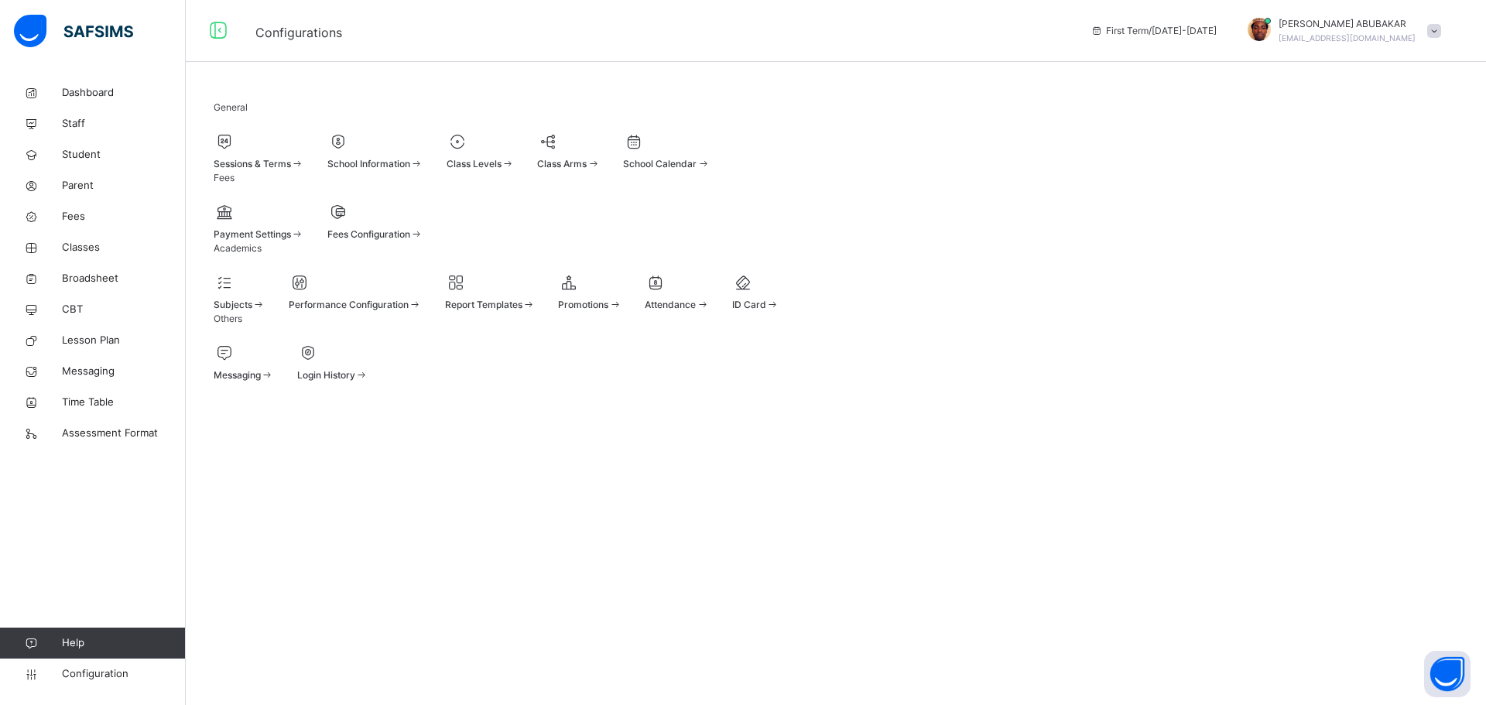
click at [270, 164] on span "Sessions & Terms" at bounding box center [252, 164] width 77 height 12
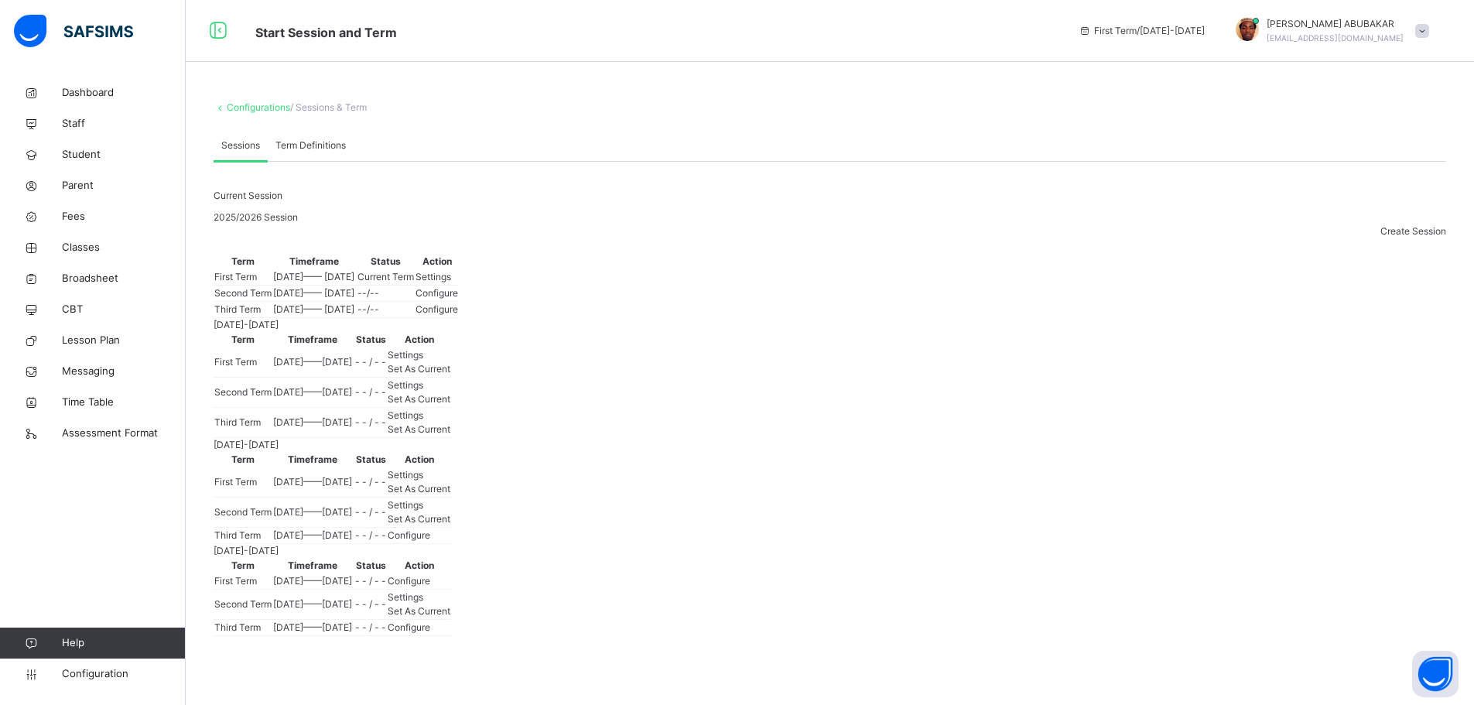
click at [451, 282] on span "Settings" at bounding box center [434, 277] width 36 height 12
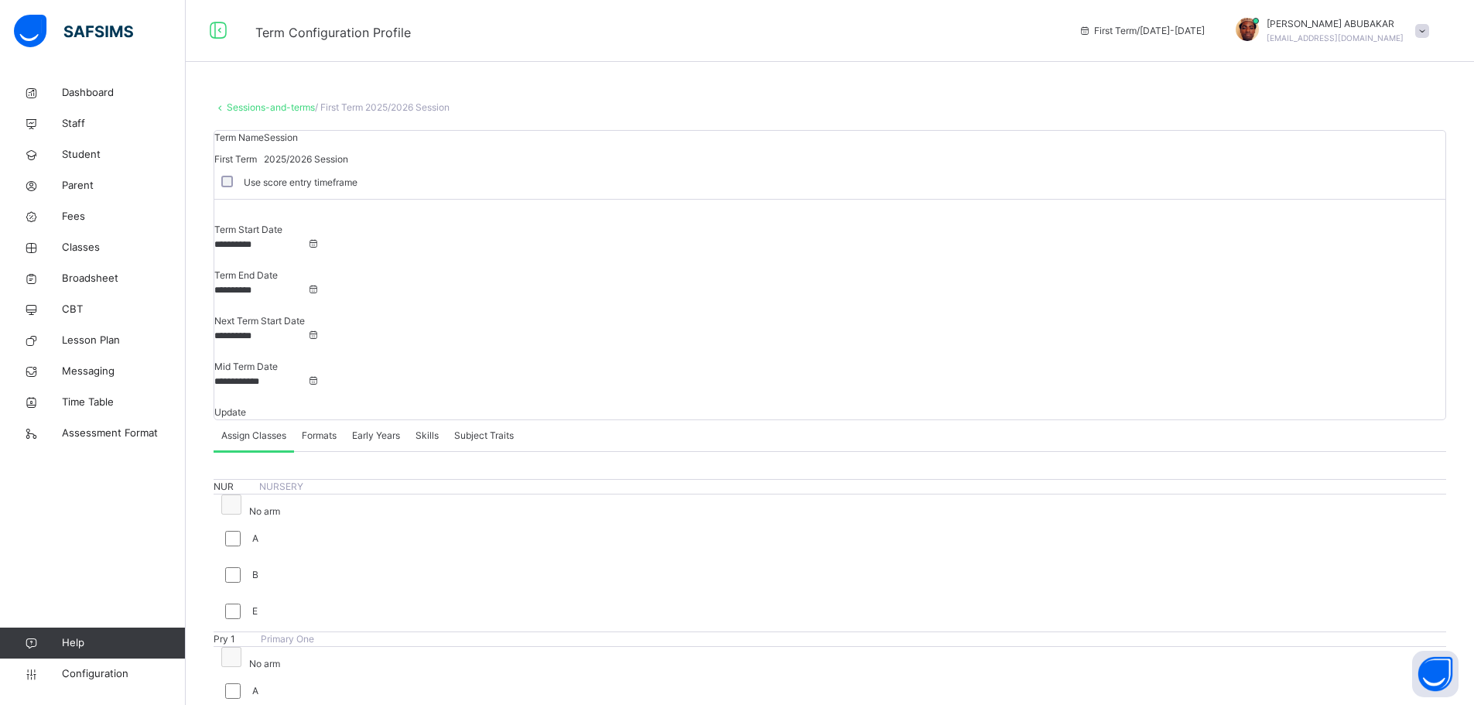
click at [307, 251] on input "**********" at bounding box center [260, 245] width 93 height 14
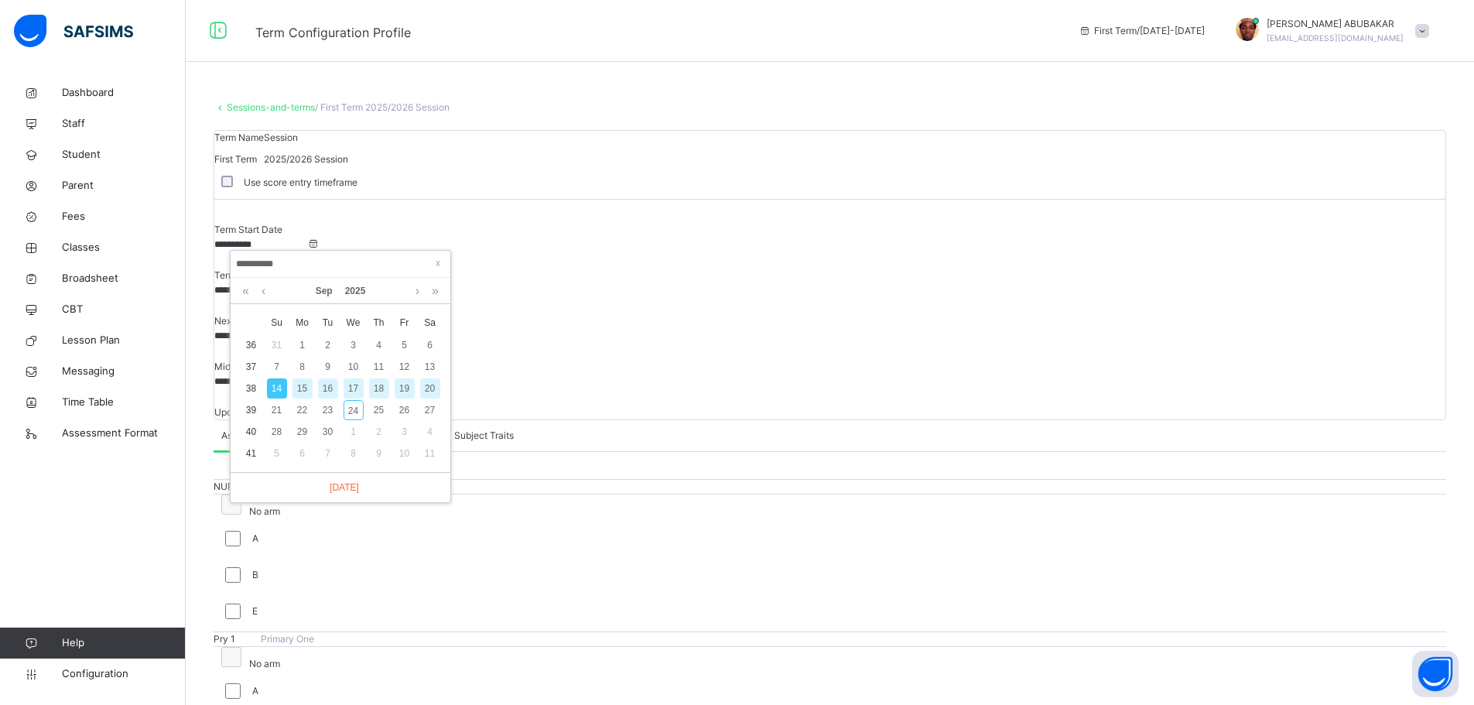
click at [302, 386] on div "15" at bounding box center [303, 388] width 20 height 20
type input "**********"
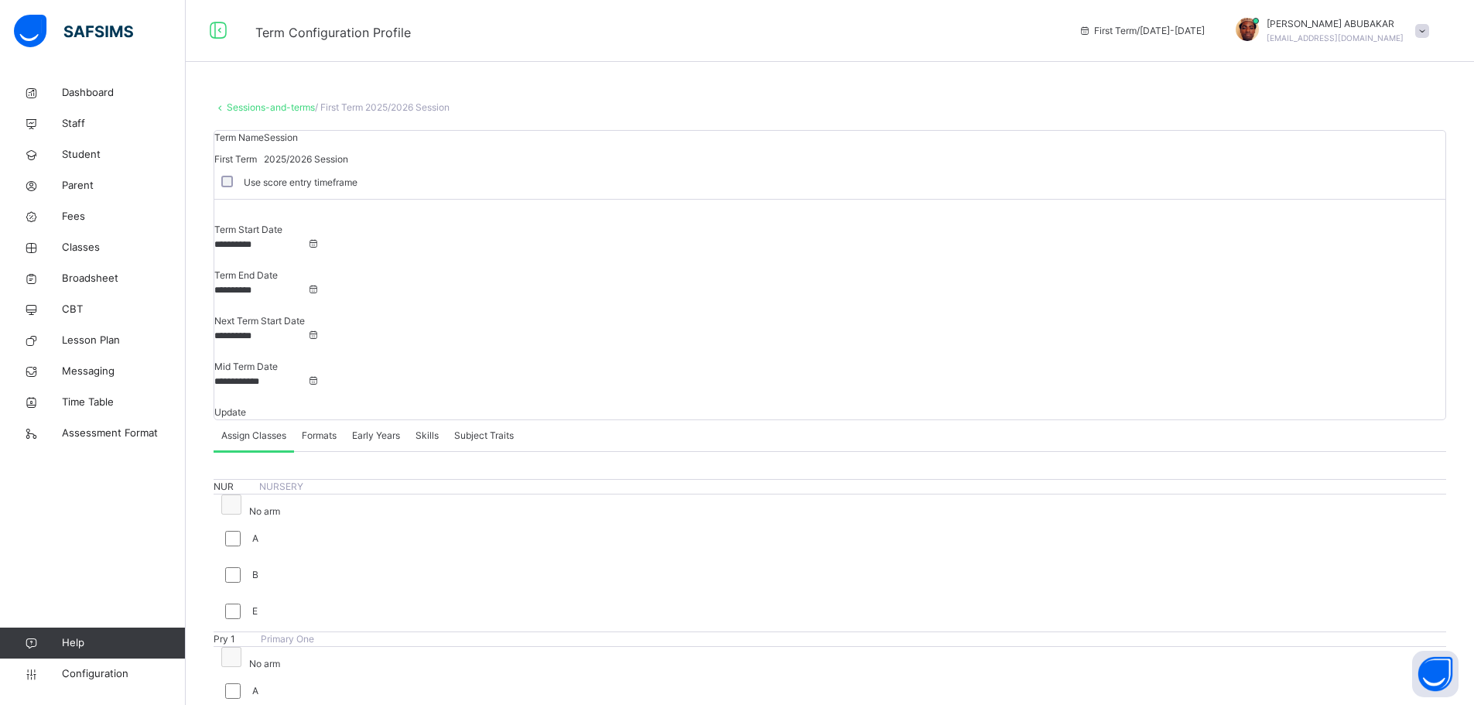
click at [246, 406] on span "Update" at bounding box center [230, 412] width 32 height 12
click at [307, 329] on input "**********" at bounding box center [260, 336] width 93 height 14
click at [785, 368] on div "5" at bounding box center [782, 367] width 20 height 20
type input "**********"
click at [307, 283] on input "**********" at bounding box center [260, 290] width 93 height 14
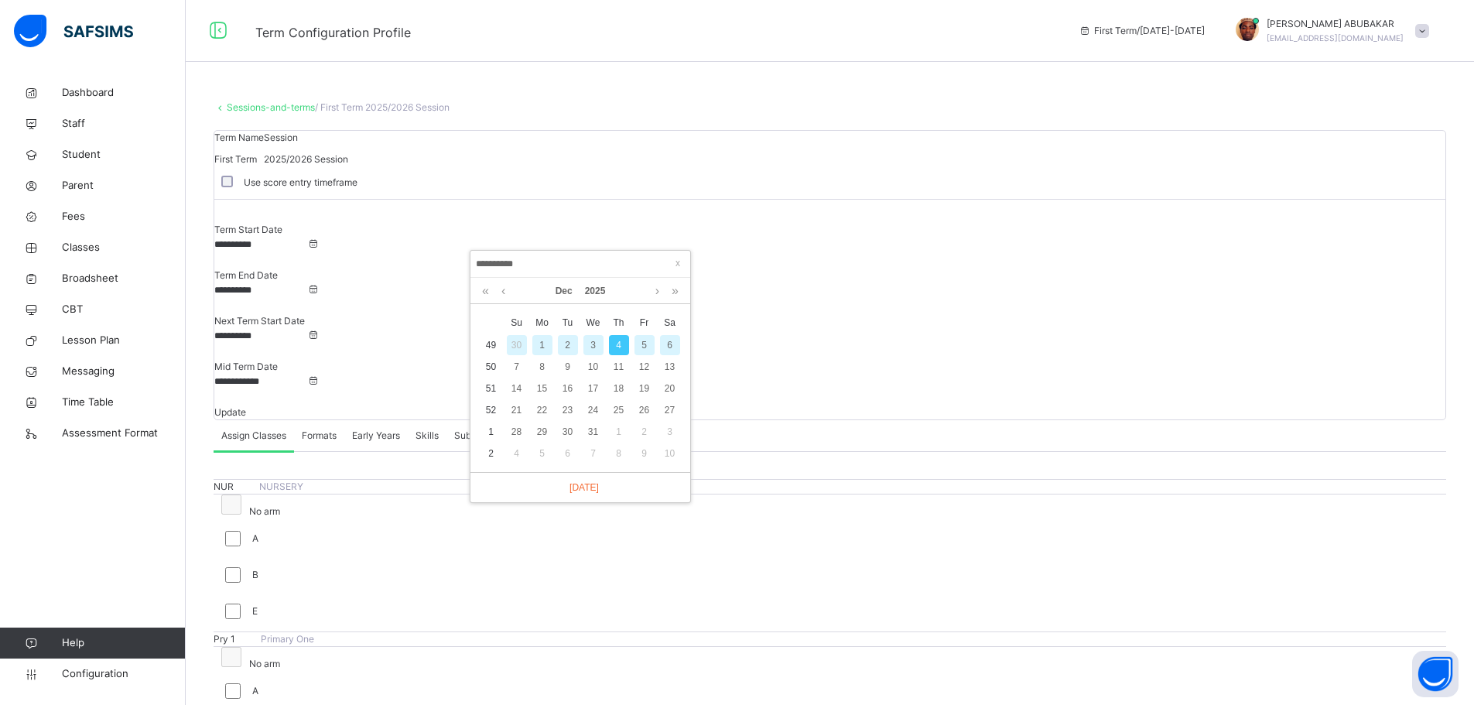
click at [645, 344] on div "5" at bounding box center [645, 345] width 20 height 20
type input "**********"
click at [246, 406] on span "Update" at bounding box center [230, 412] width 32 height 12
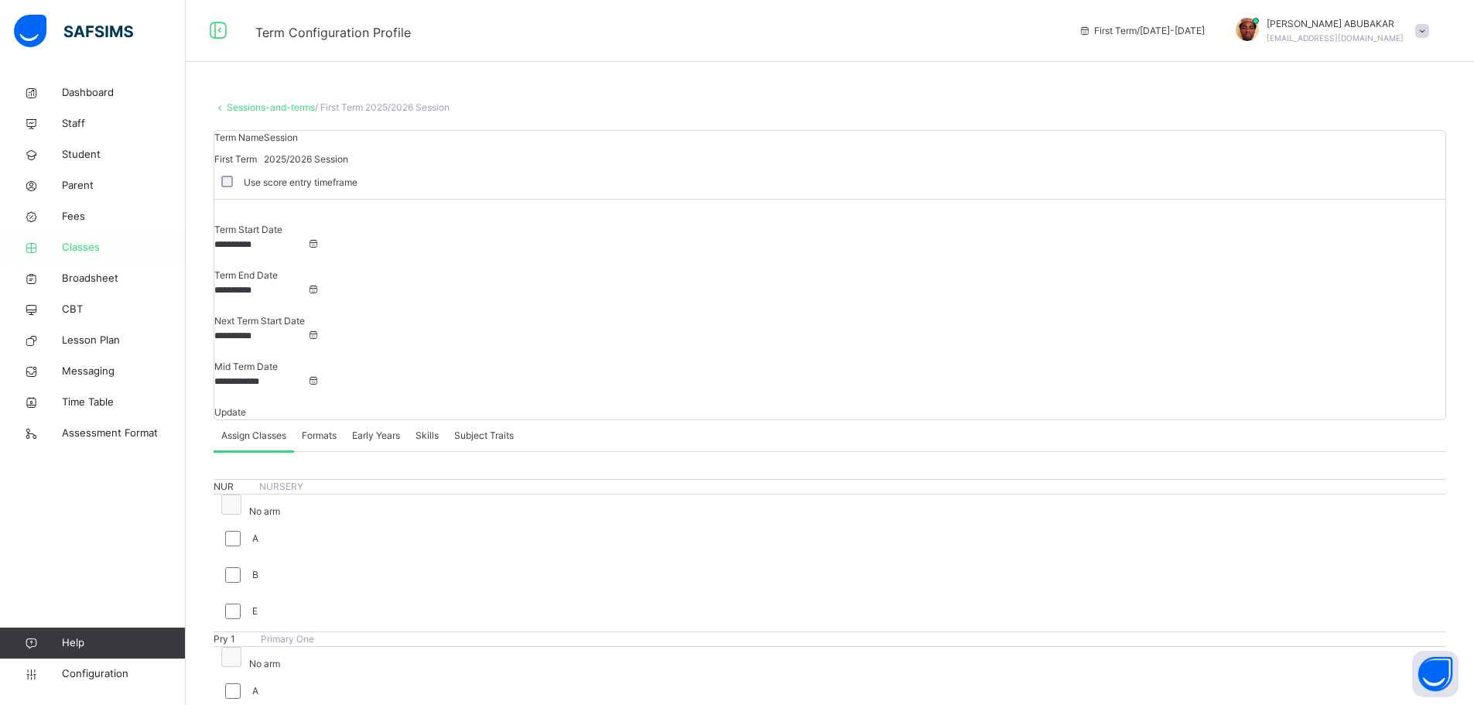
click at [90, 252] on span "Classes" at bounding box center [124, 247] width 124 height 15
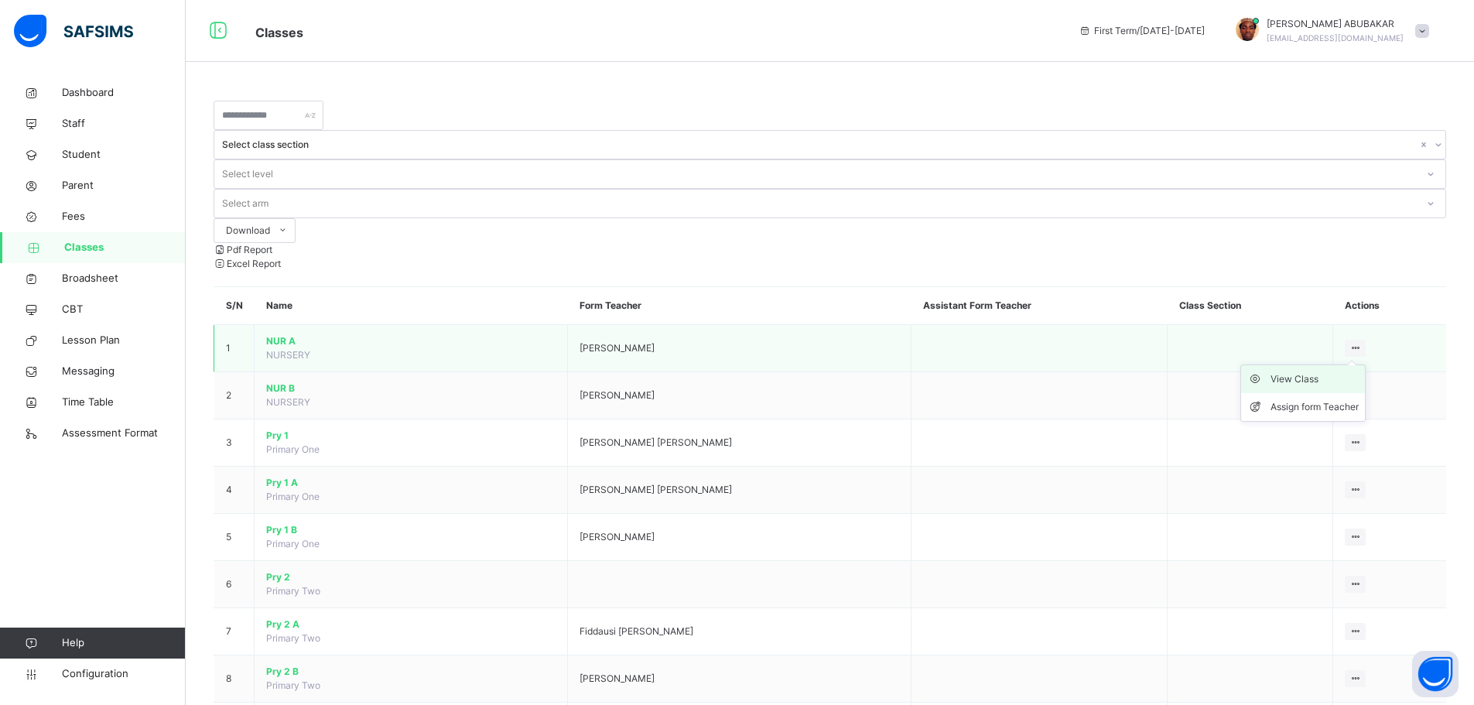
click at [1326, 371] on div "View Class" at bounding box center [1315, 378] width 88 height 15
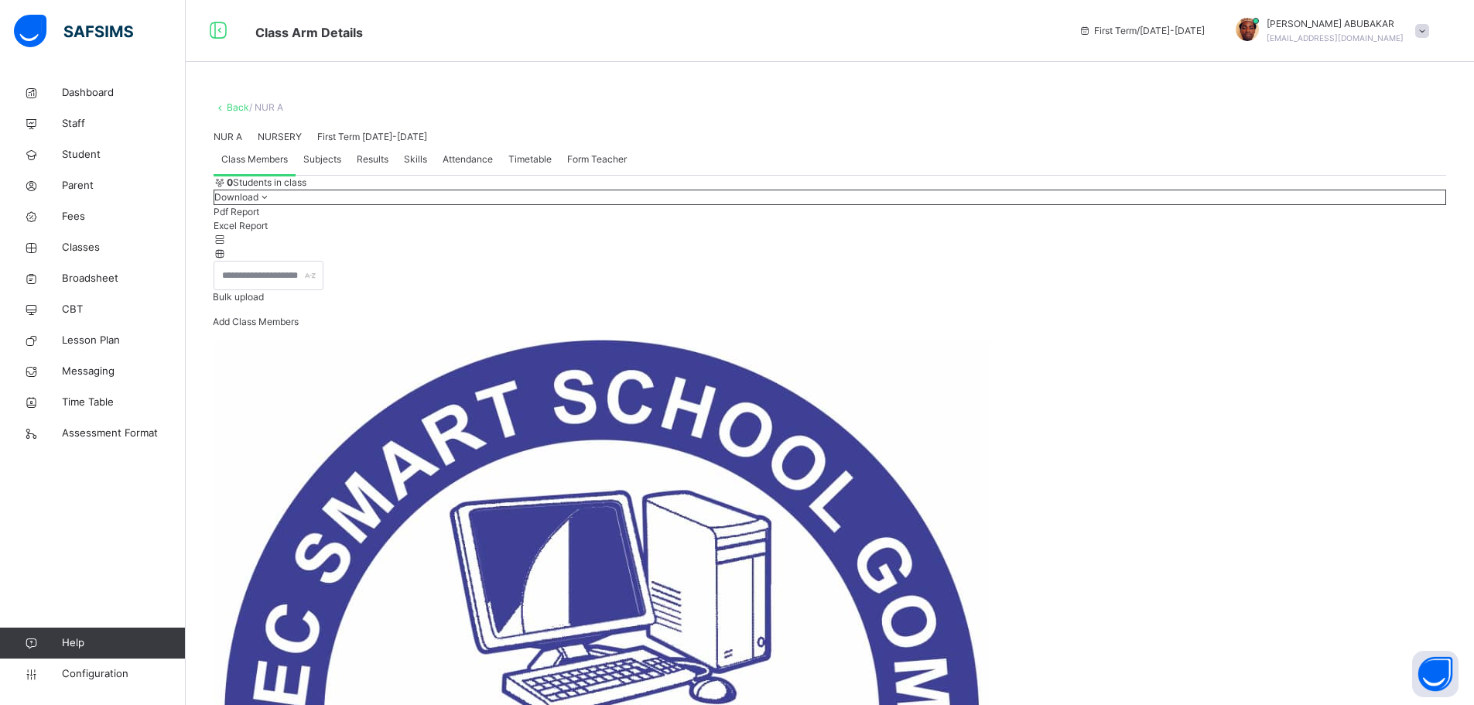
click at [238, 105] on link "Back" at bounding box center [238, 107] width 22 height 12
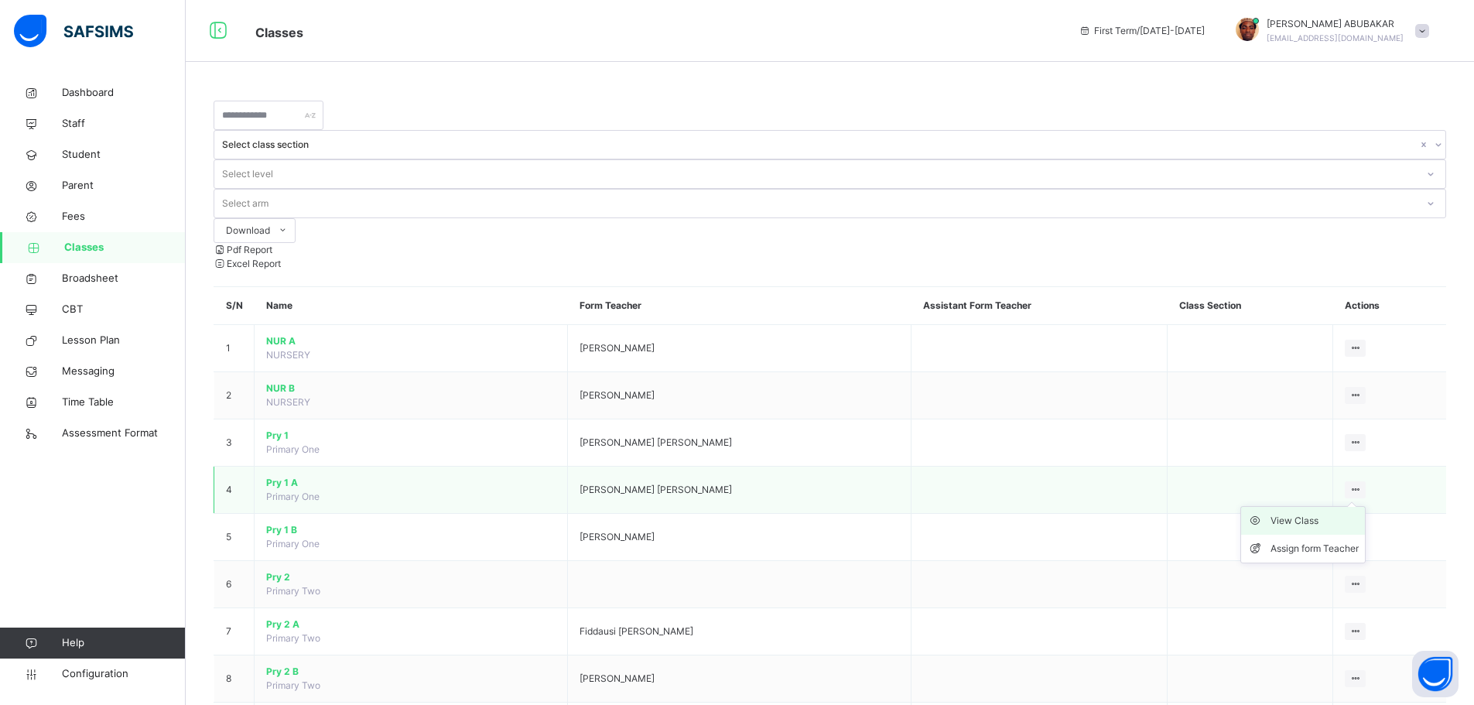
click at [1323, 513] on div "View Class" at bounding box center [1315, 520] width 88 height 15
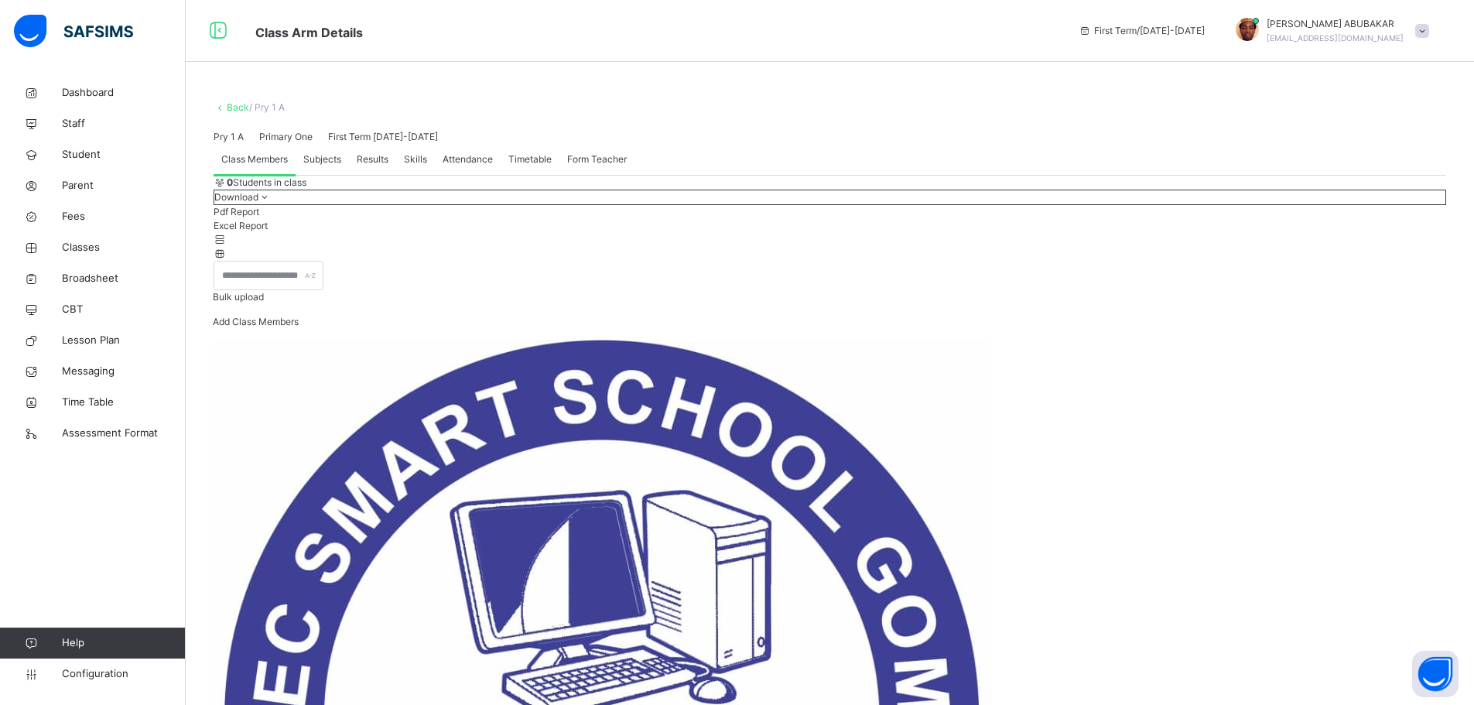
click at [330, 166] on span "Subjects" at bounding box center [322, 159] width 38 height 14
click at [269, 166] on span "Class Members" at bounding box center [254, 159] width 67 height 14
click at [85, 243] on span "Classes" at bounding box center [124, 247] width 124 height 15
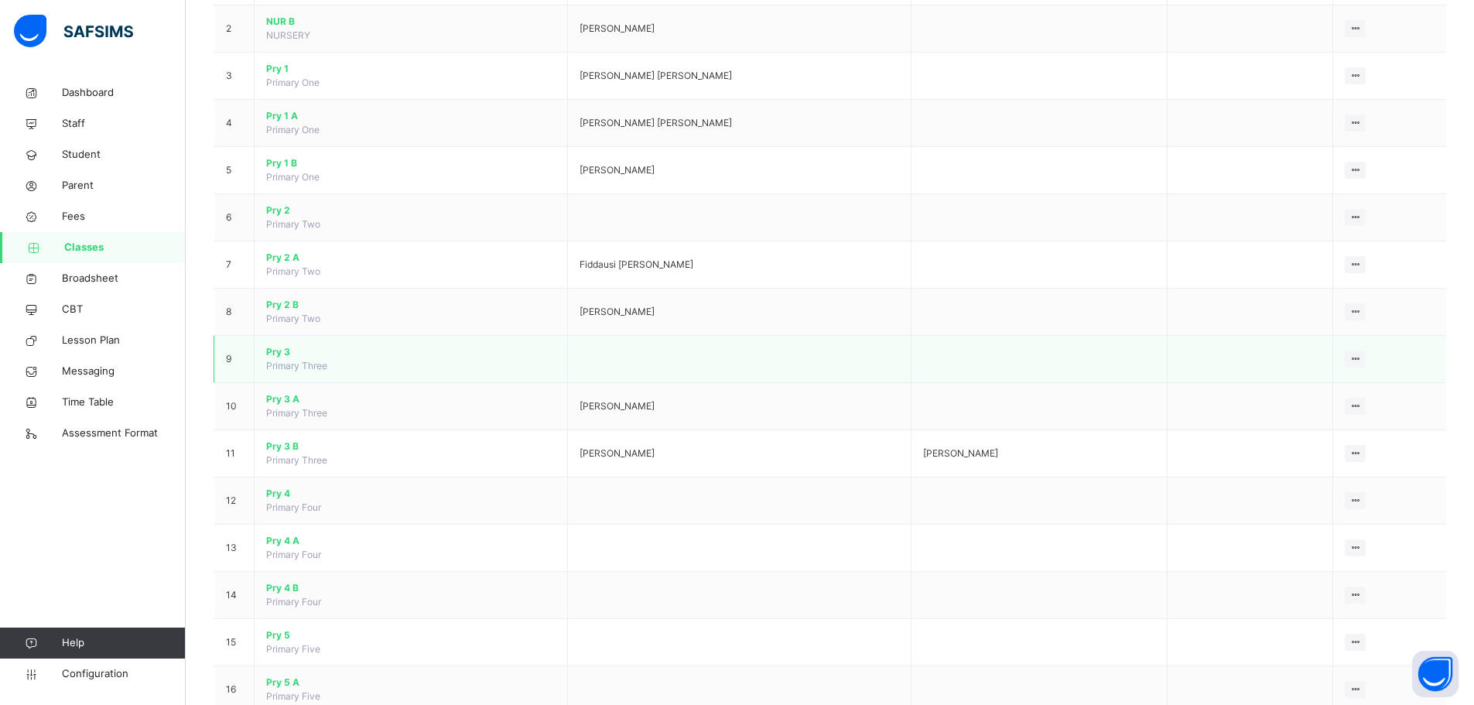
scroll to position [387, 0]
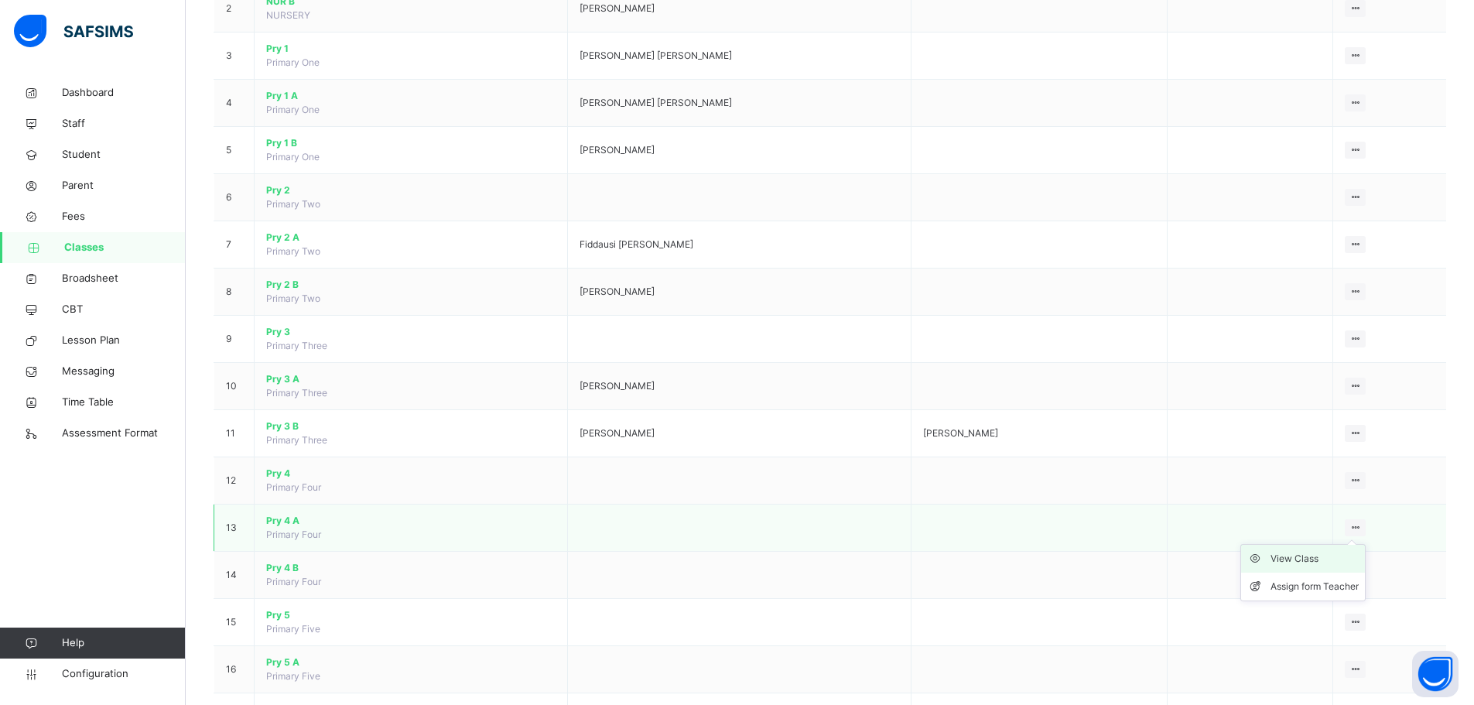
click at [1314, 551] on div "View Class" at bounding box center [1315, 558] width 88 height 15
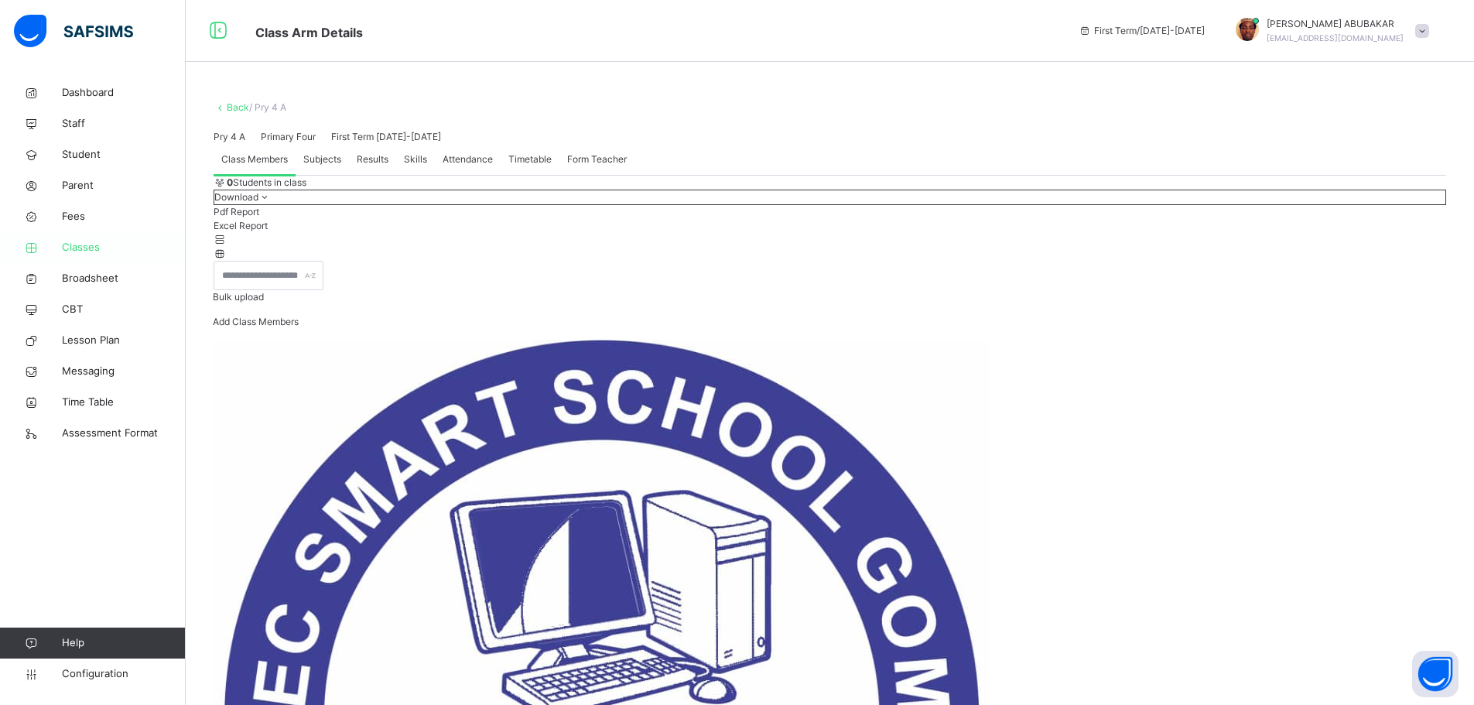
click at [74, 244] on span "Classes" at bounding box center [124, 247] width 124 height 15
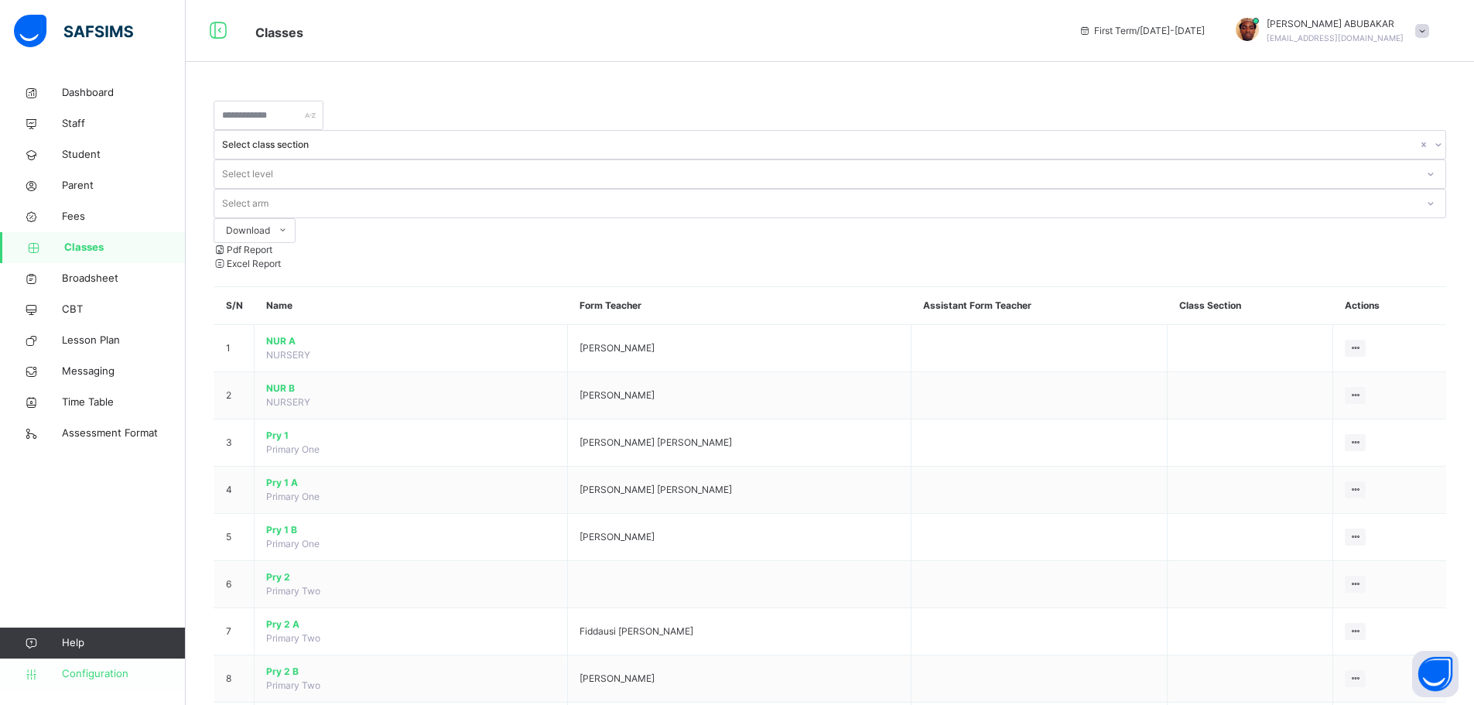
click at [98, 673] on span "Configuration" at bounding box center [123, 673] width 123 height 15
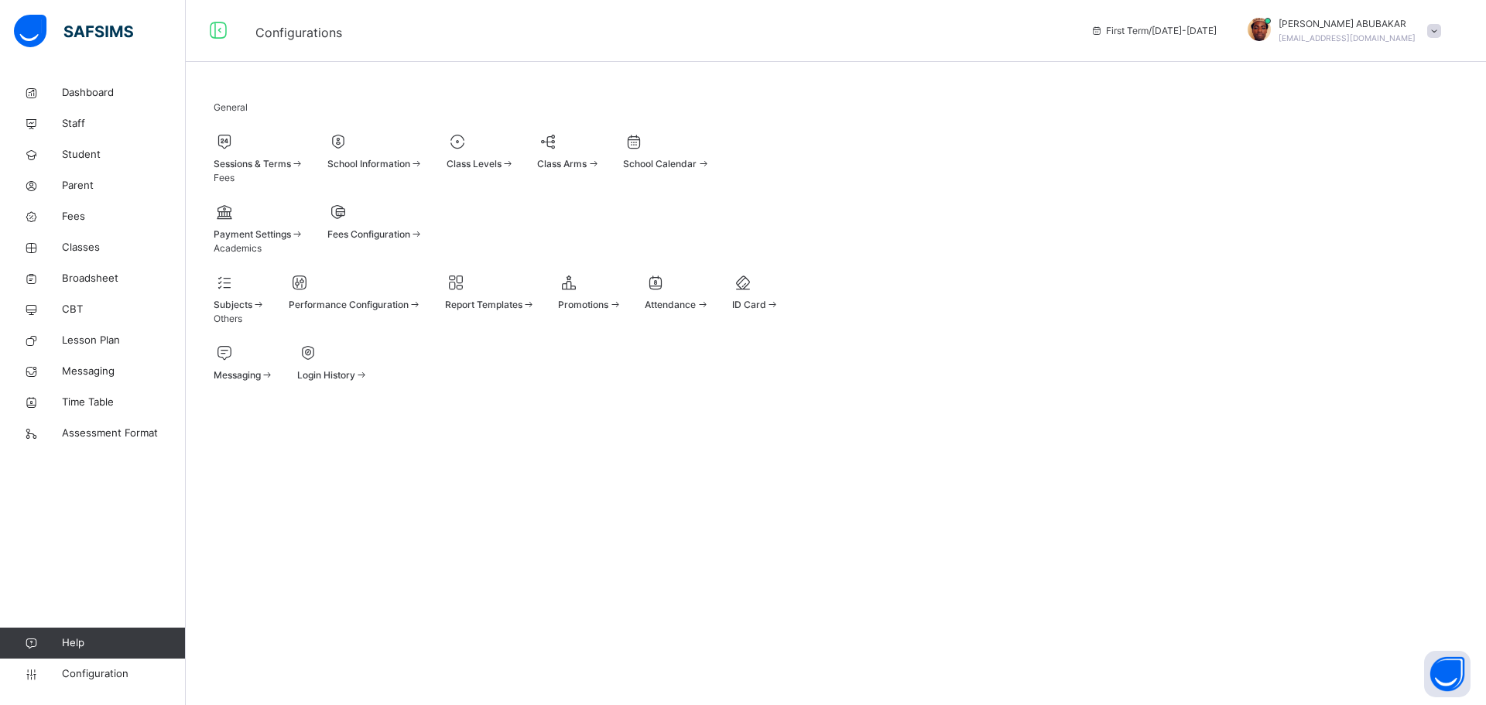
click at [256, 157] on span at bounding box center [259, 155] width 91 height 4
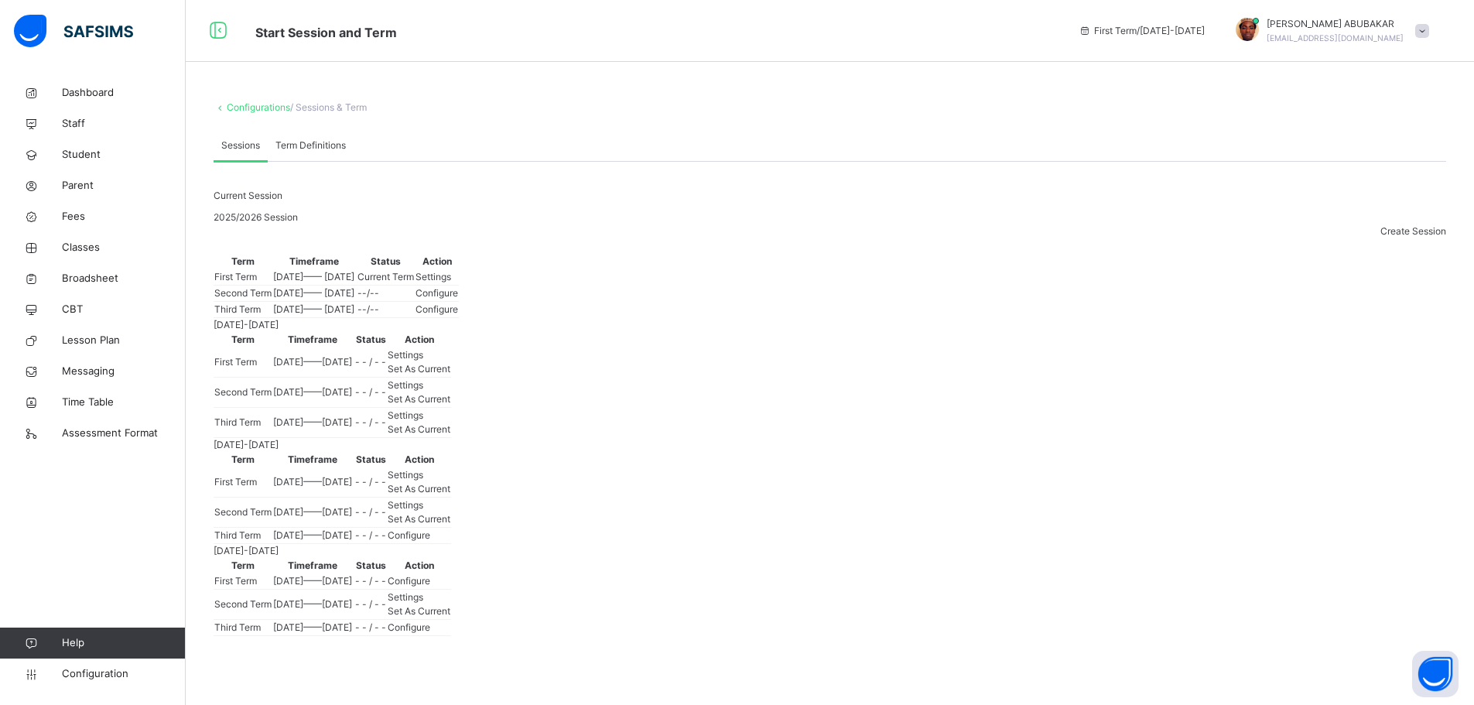
scroll to position [155, 0]
click at [423, 361] on span "Settings" at bounding box center [406, 355] width 36 height 12
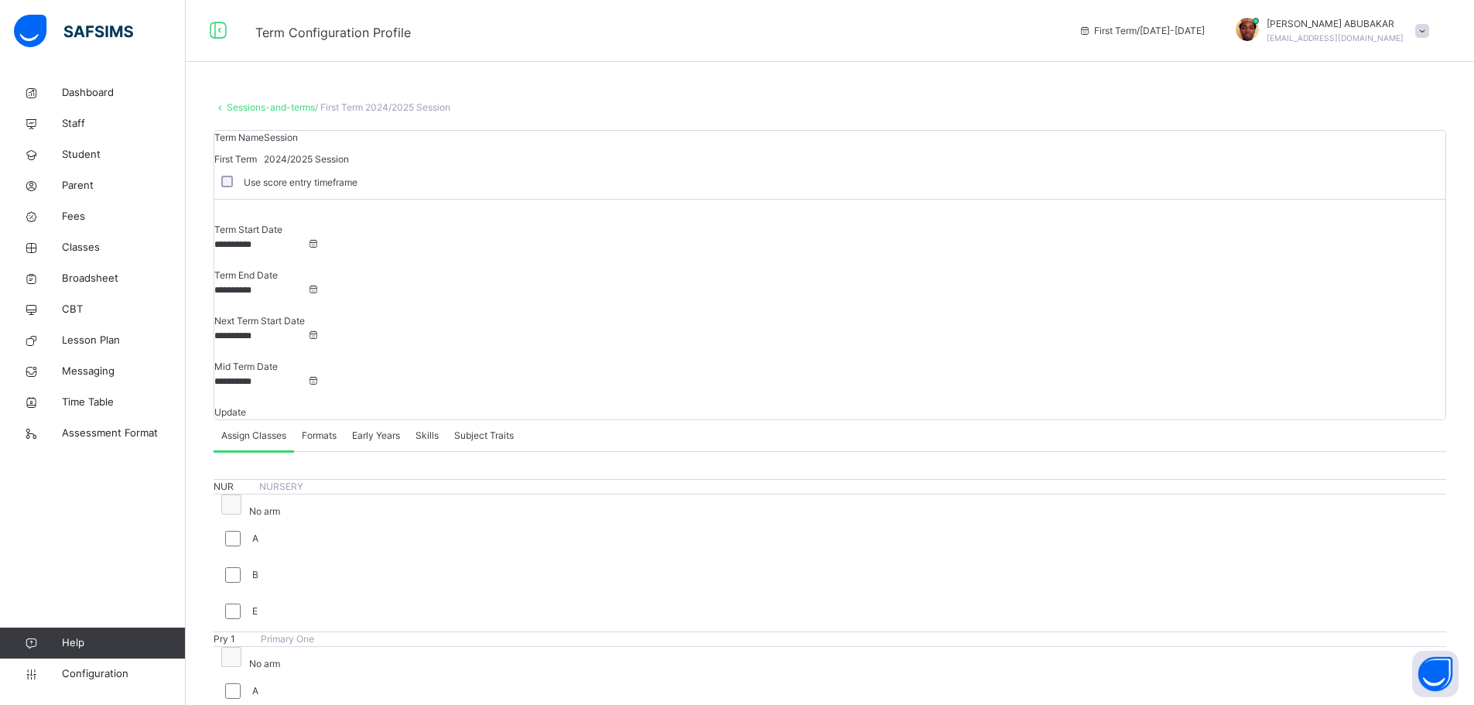
click at [252, 107] on link "Sessions-and-terms" at bounding box center [271, 107] width 88 height 12
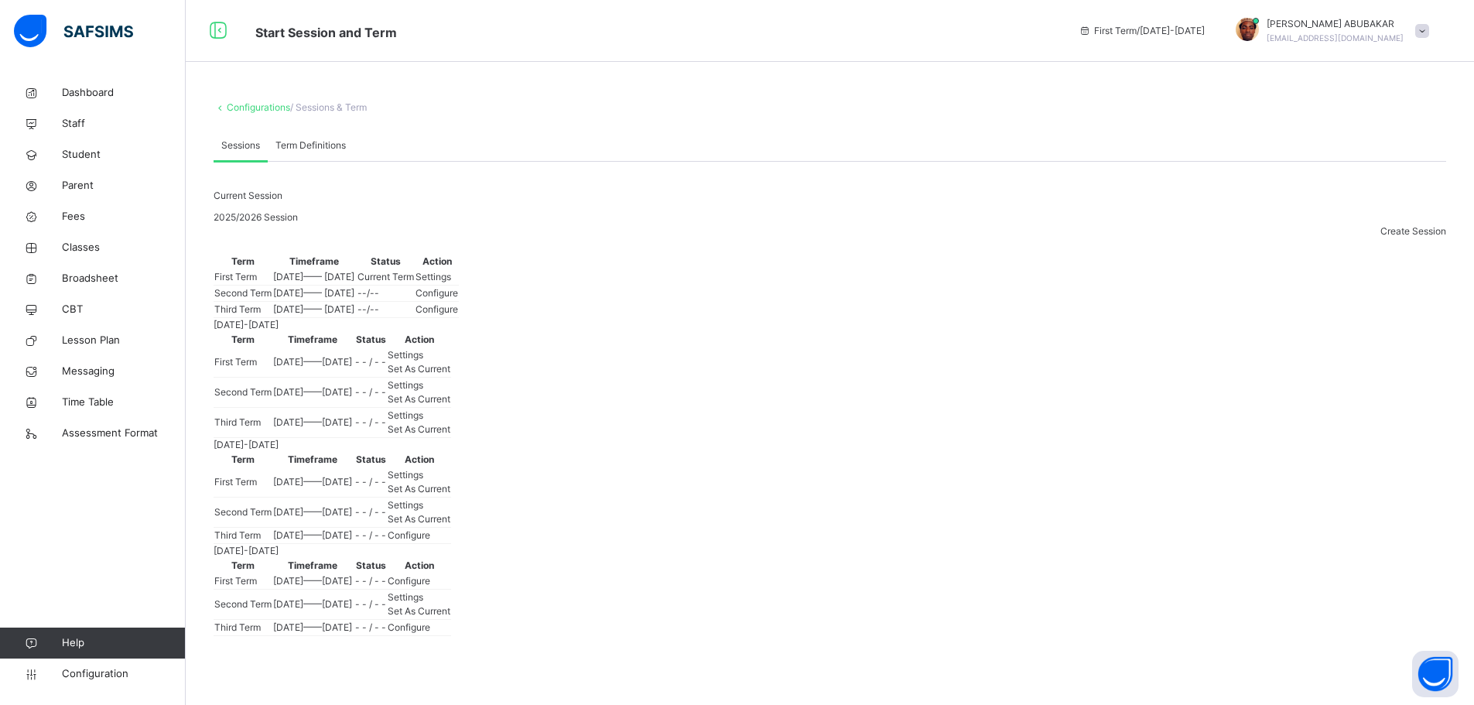
scroll to position [310, 0]
click at [450, 363] on span "Set As Current" at bounding box center [419, 369] width 63 height 12
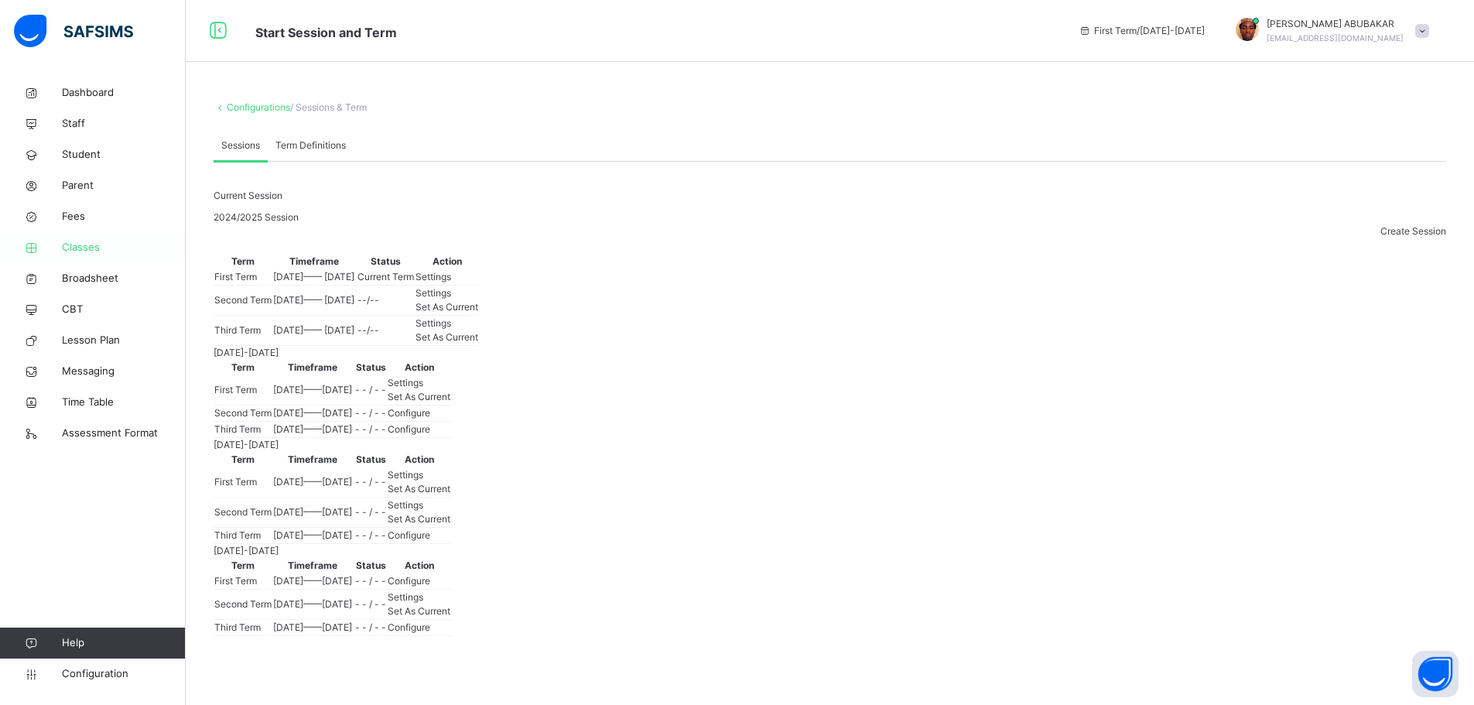
click at [100, 245] on span "Classes" at bounding box center [124, 247] width 124 height 15
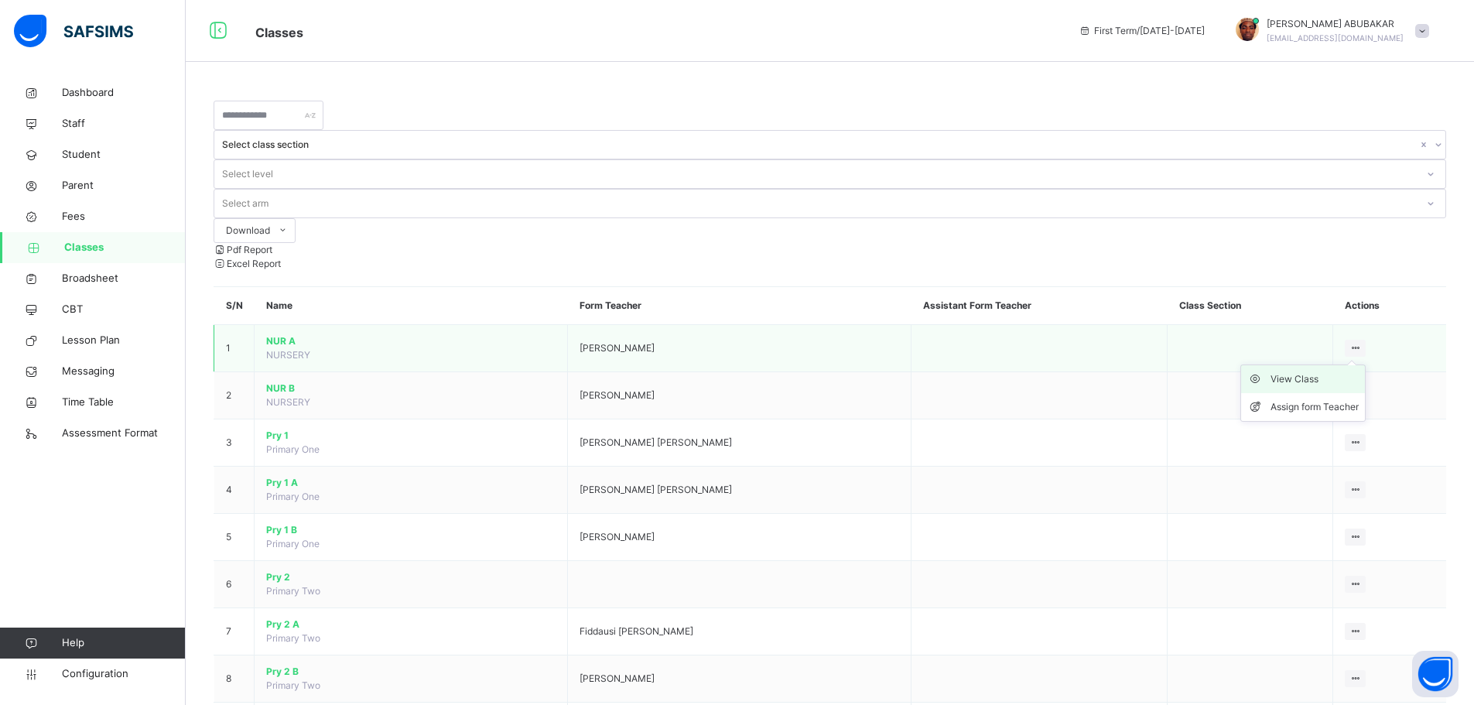
click at [1323, 371] on div "View Class" at bounding box center [1315, 378] width 88 height 15
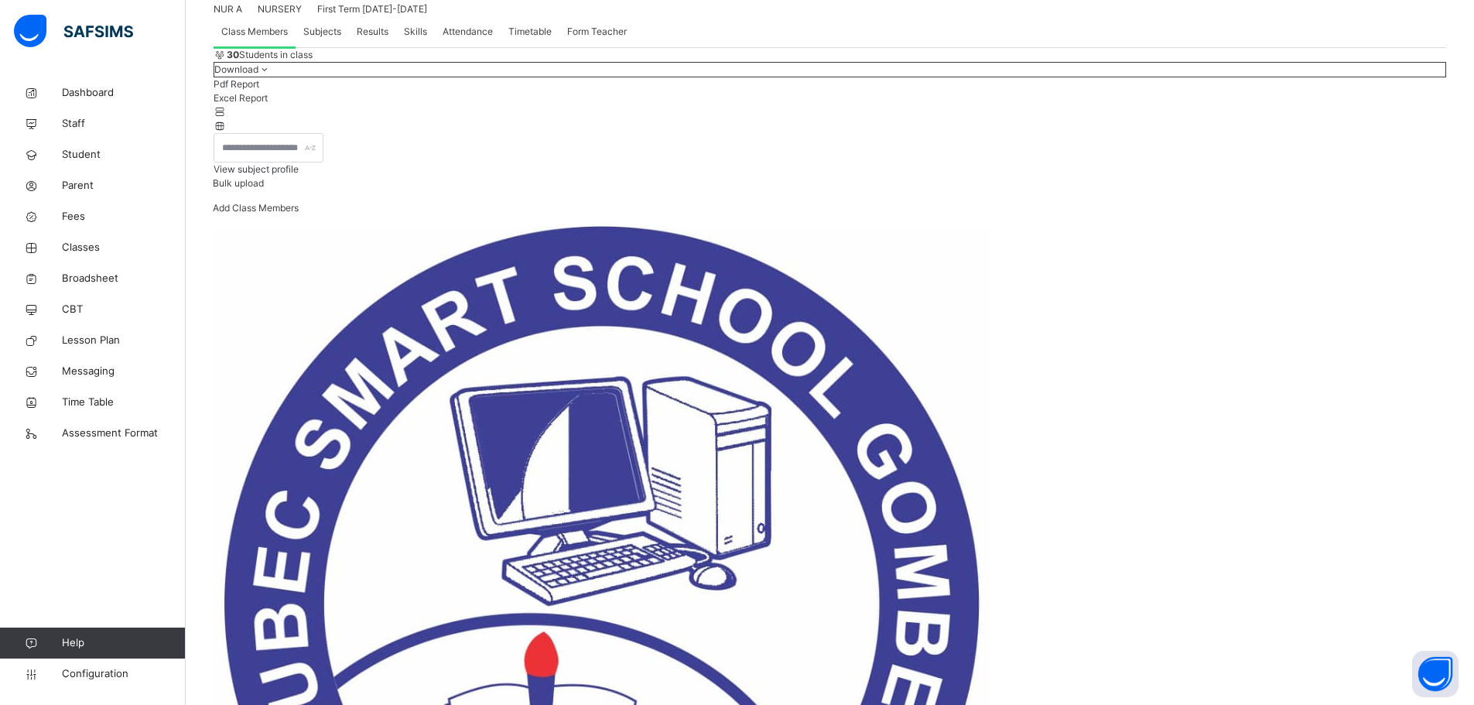
scroll to position [155, 0]
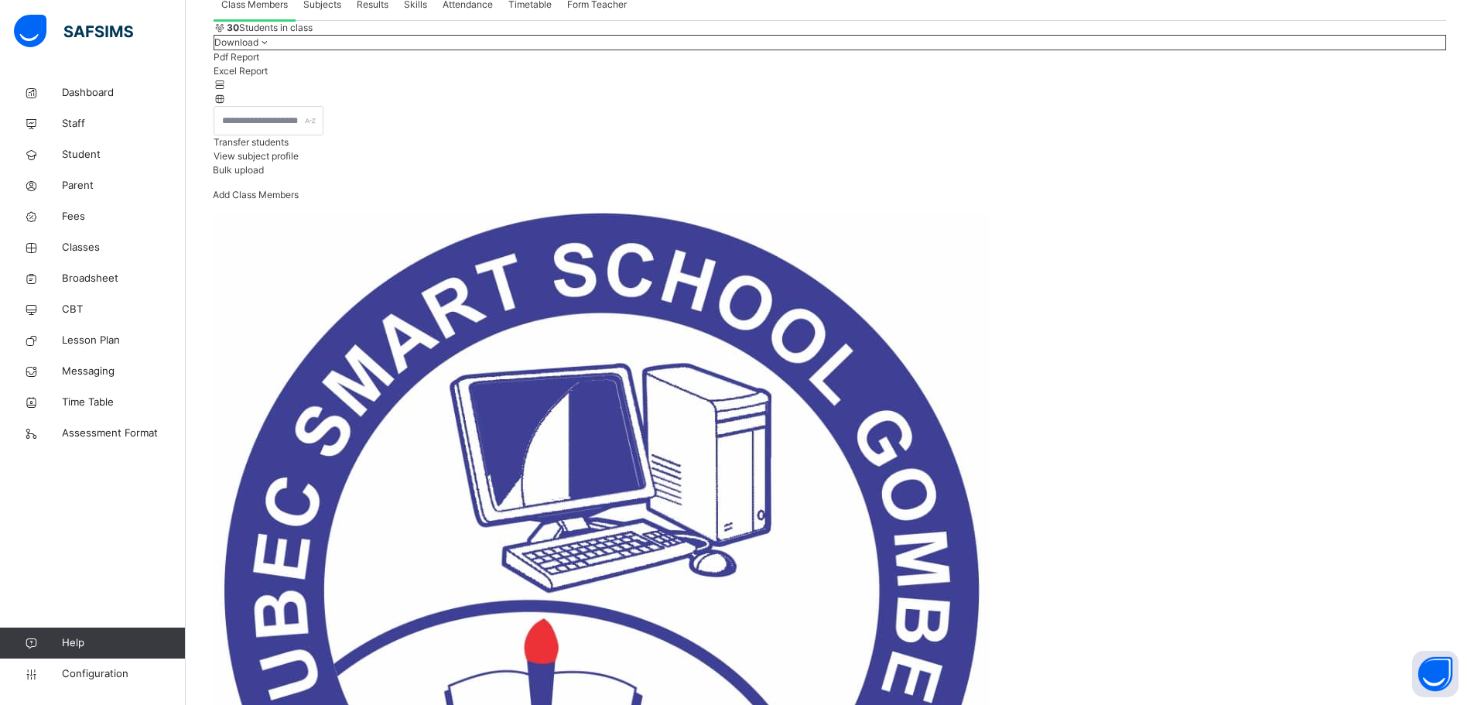
click at [289, 148] on span "Transfer students" at bounding box center [251, 142] width 75 height 12
click at [299, 200] on span "Add Class Members" at bounding box center [256, 195] width 86 height 12
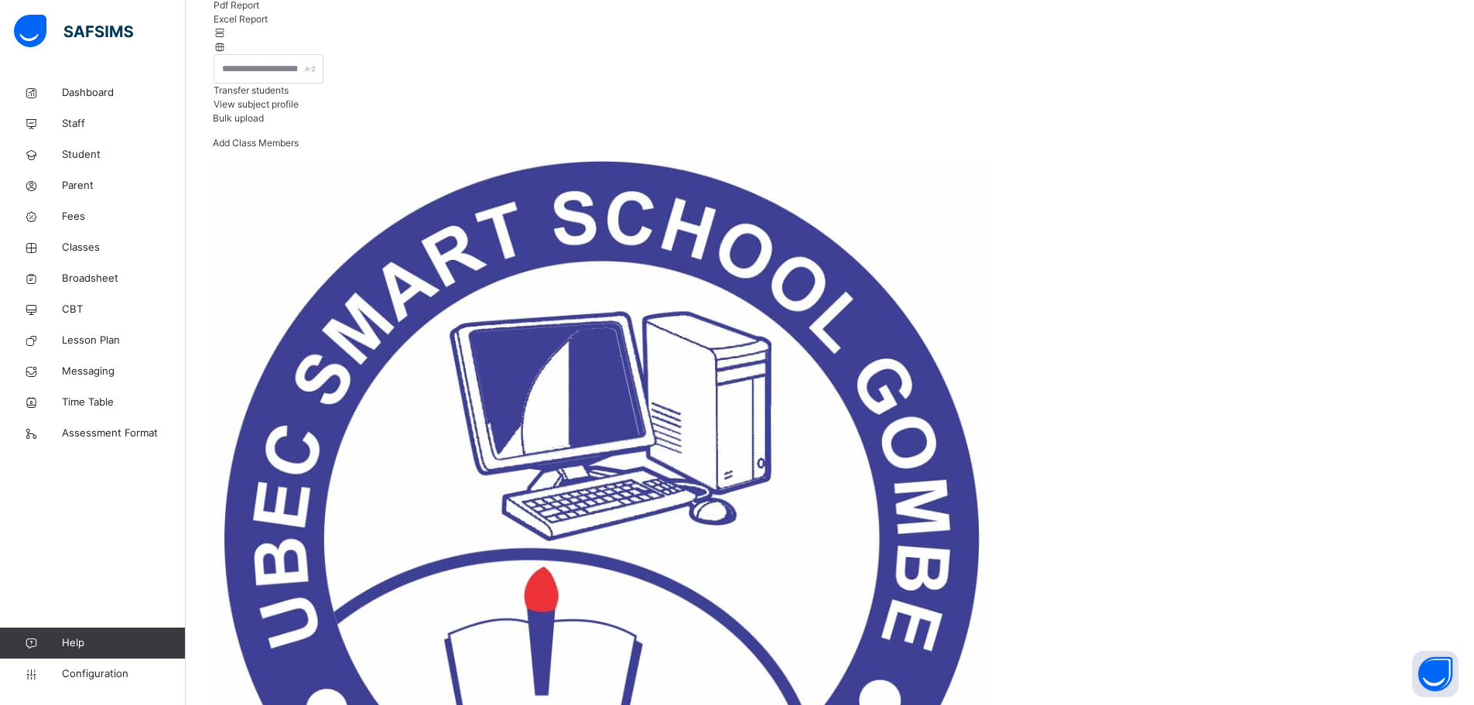
scroll to position [232, 0]
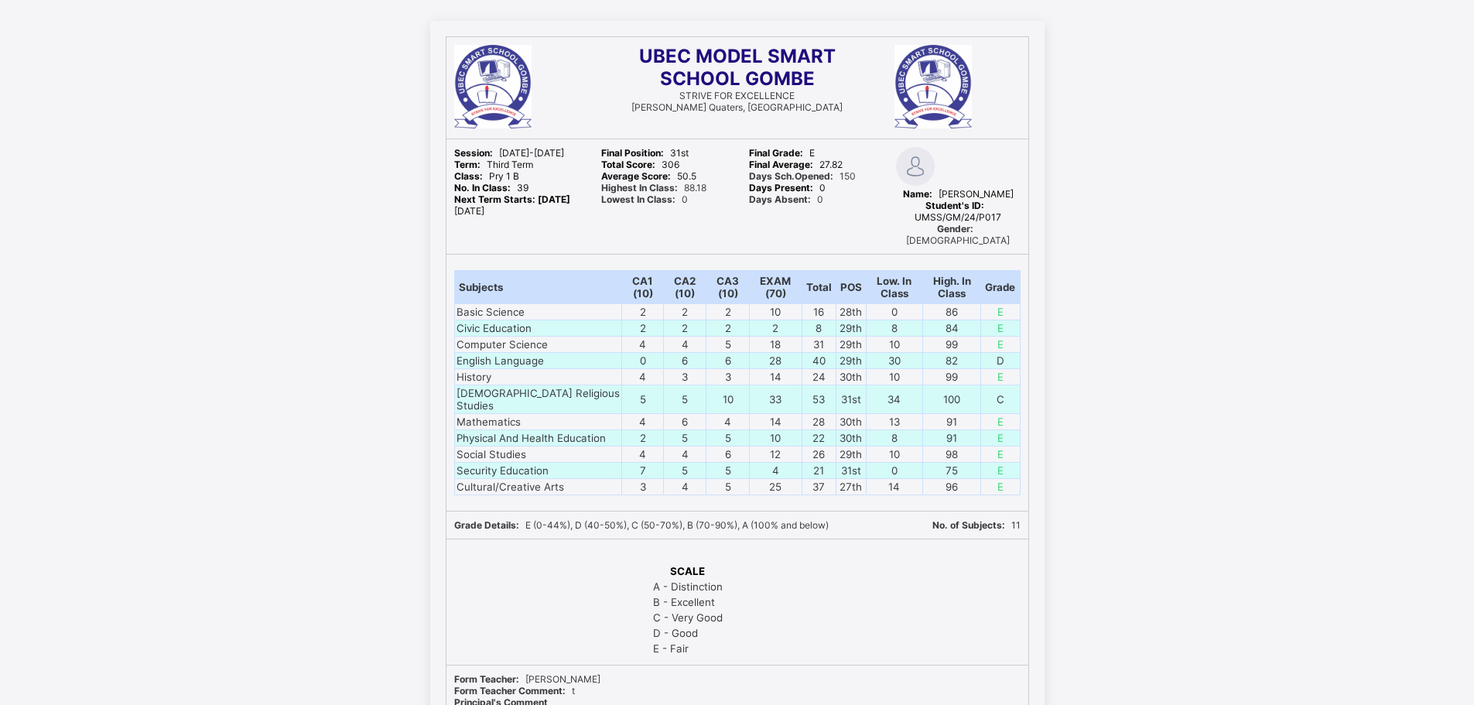
scroll to position [1006, 0]
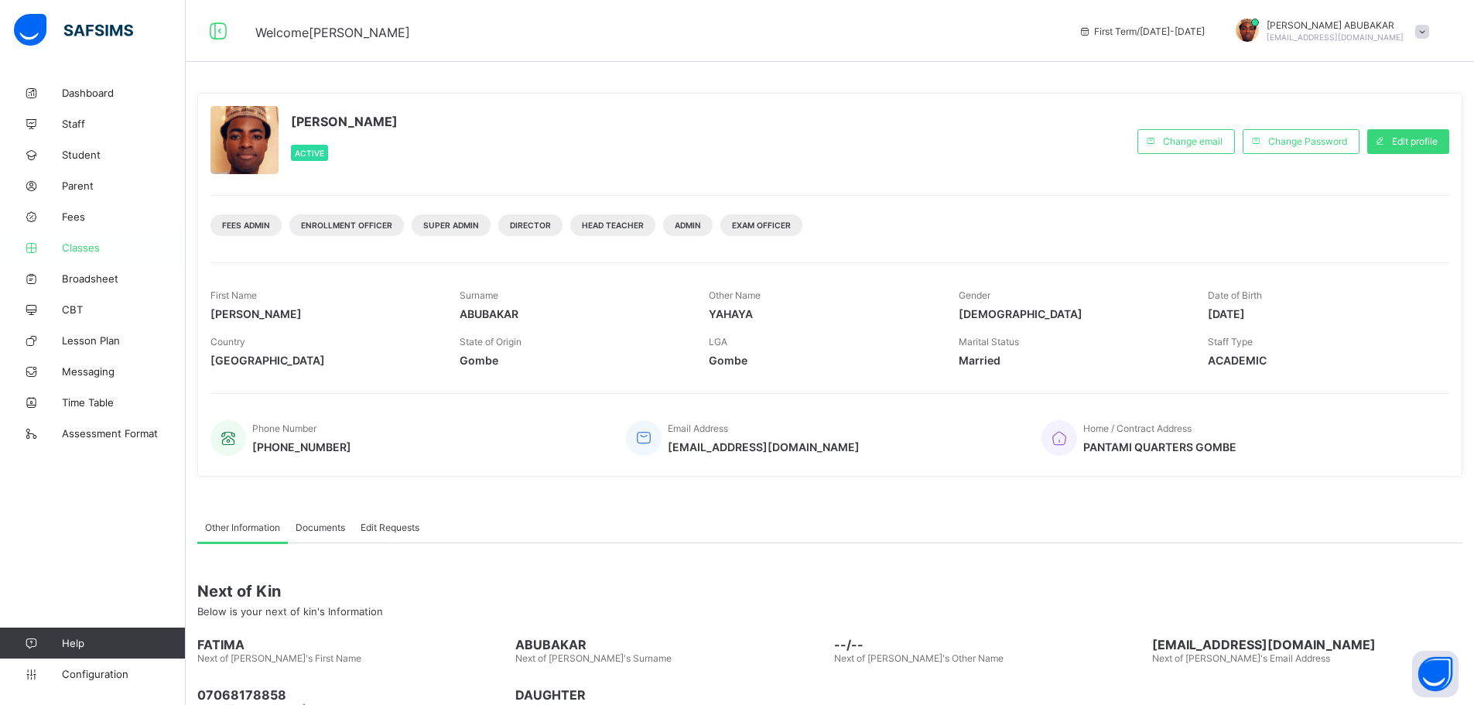
click at [98, 247] on span "Classes" at bounding box center [124, 247] width 124 height 12
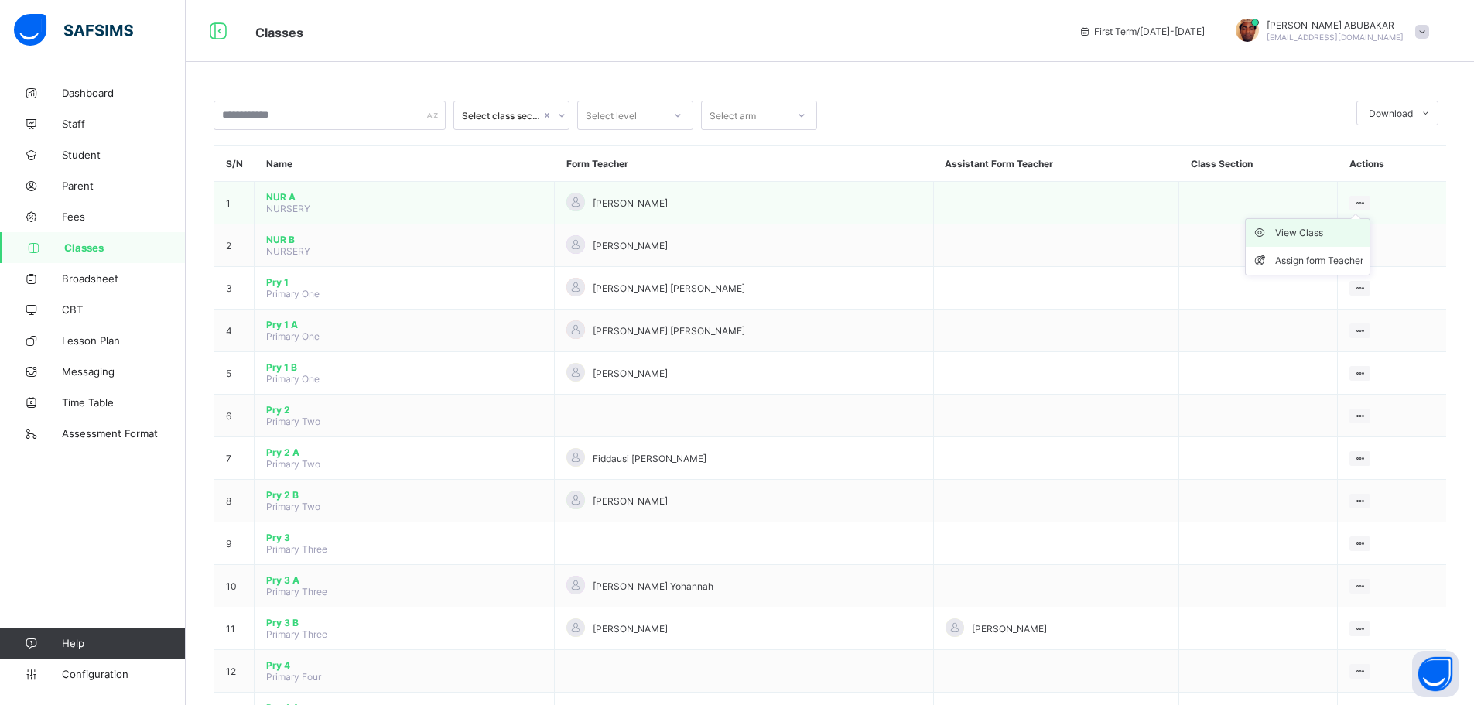
click at [1315, 233] on div "View Class" at bounding box center [1319, 232] width 88 height 15
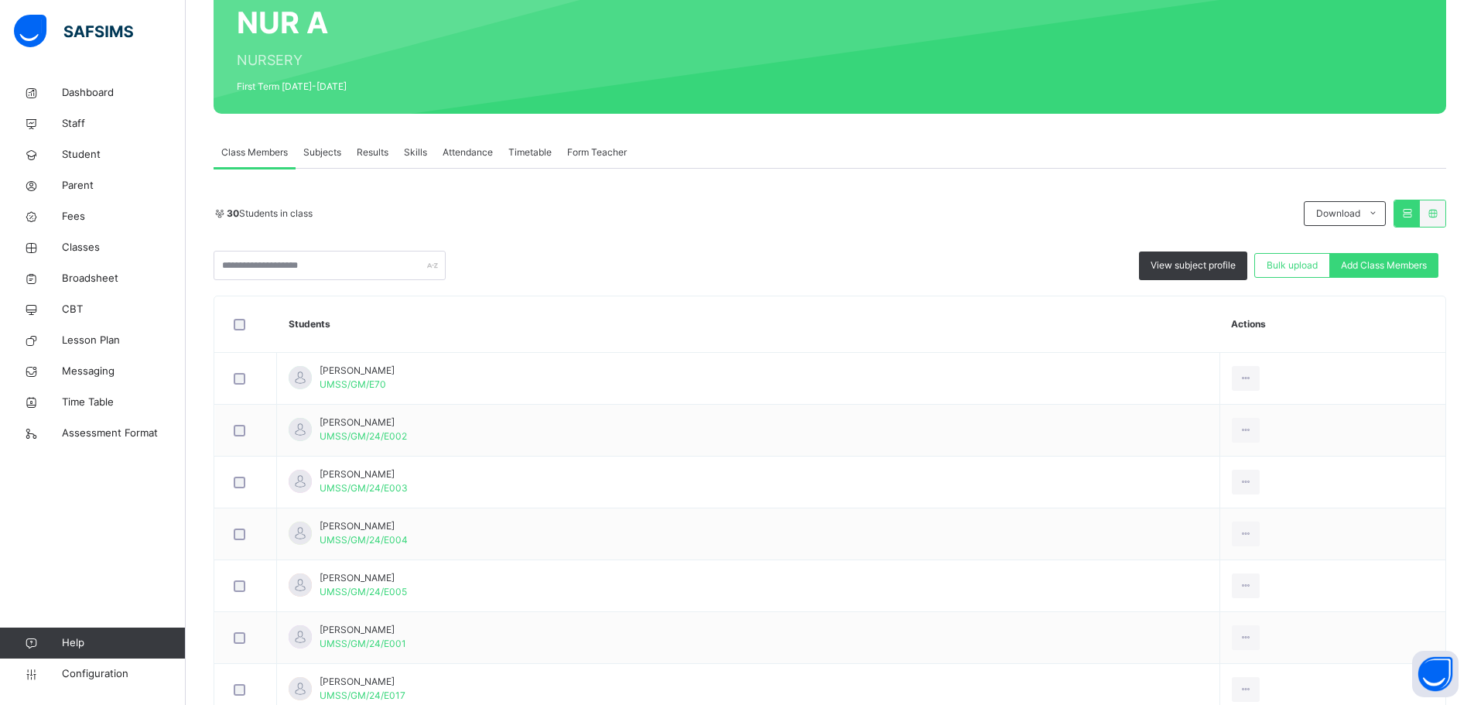
scroll to position [155, 0]
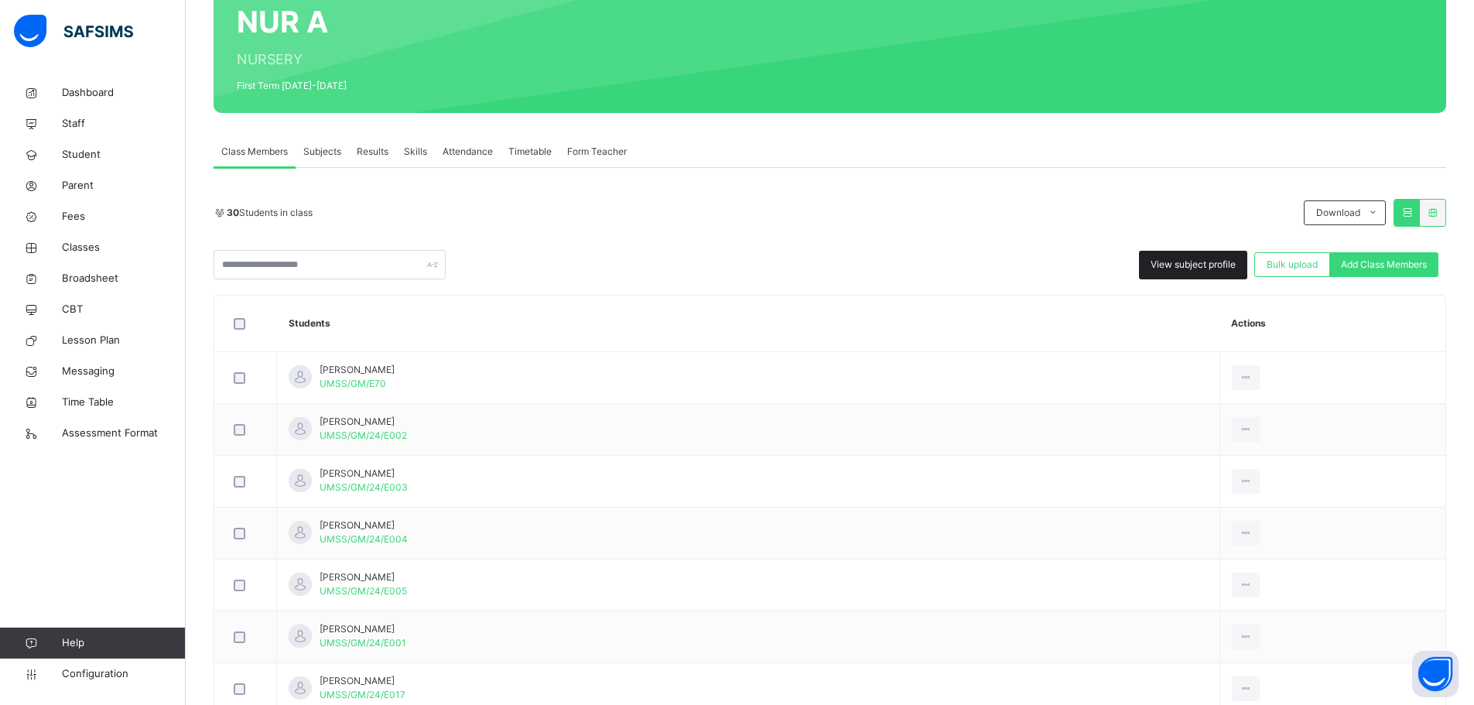
click at [1196, 267] on span "View subject profile" at bounding box center [1193, 265] width 85 height 14
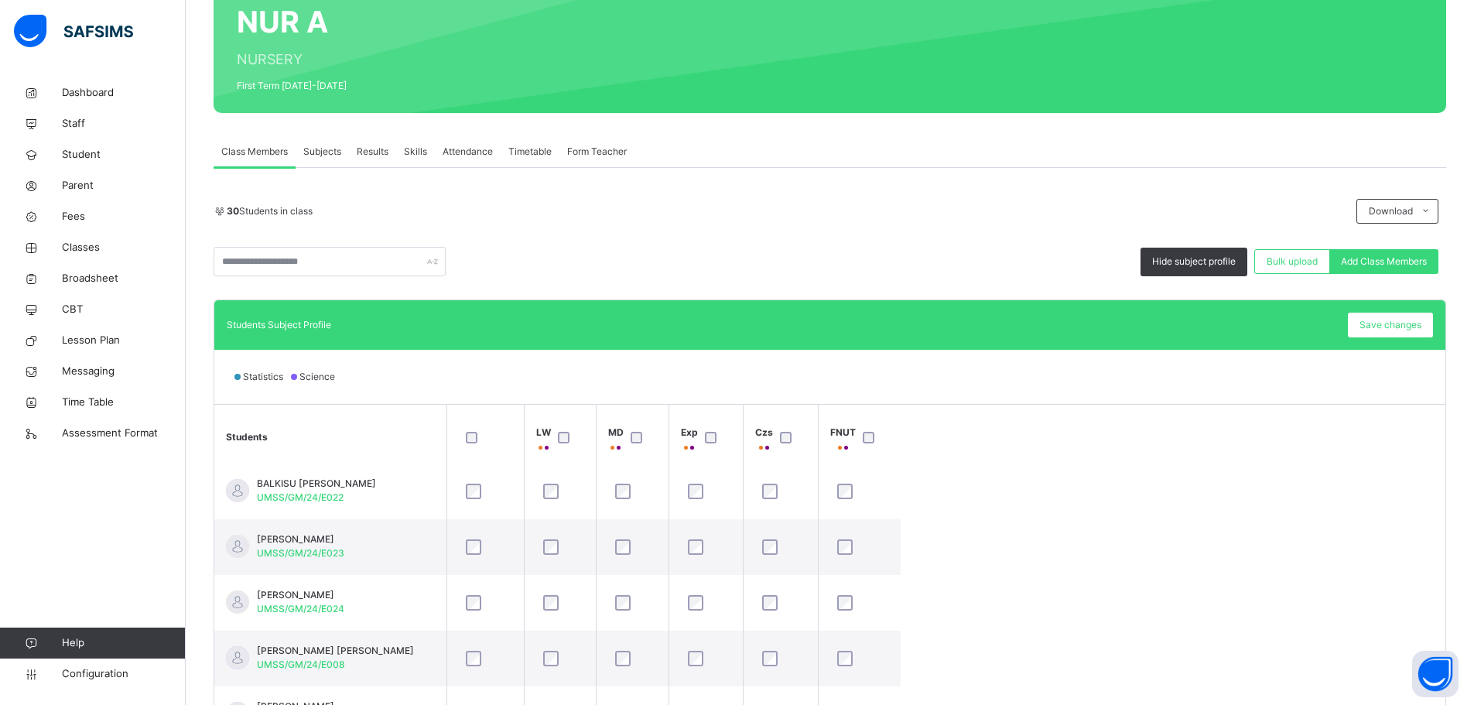
scroll to position [851, 0]
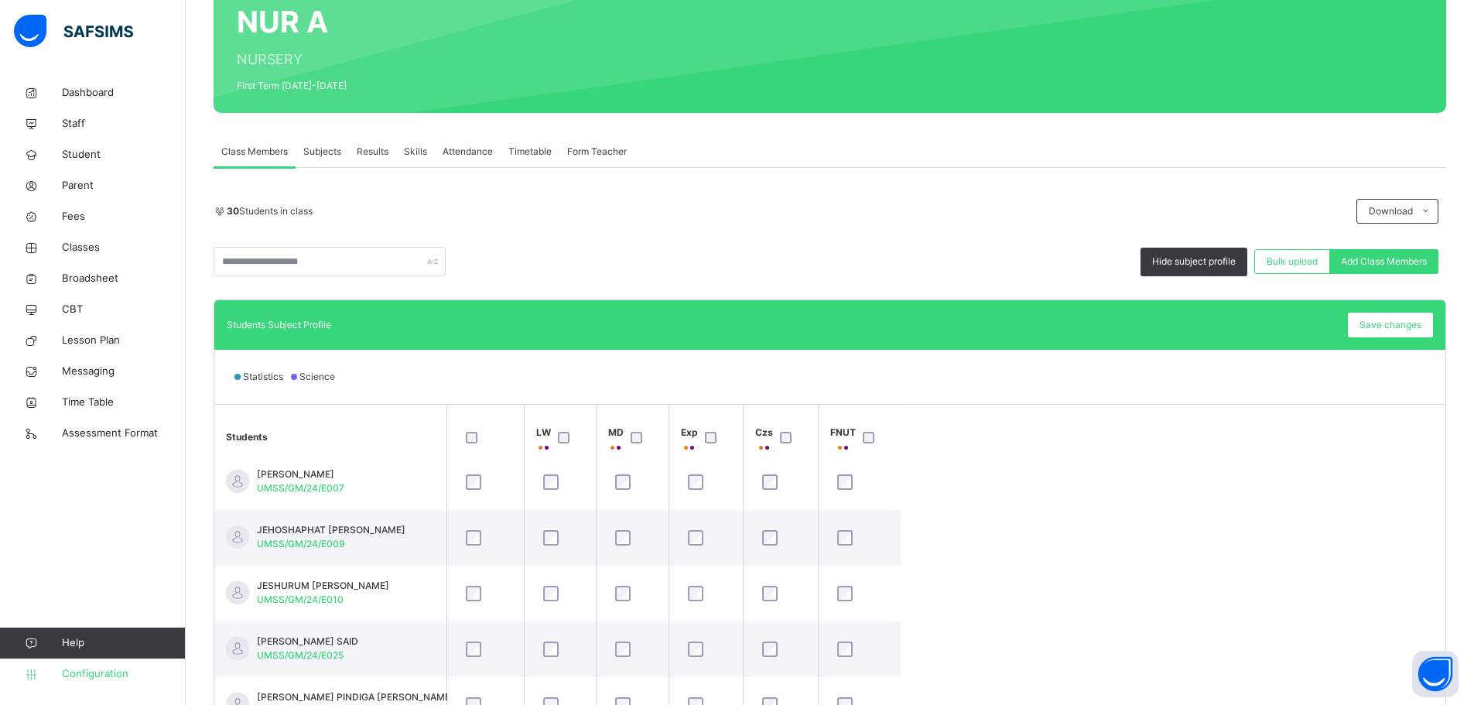
click at [95, 679] on span "Configuration" at bounding box center [123, 673] width 123 height 15
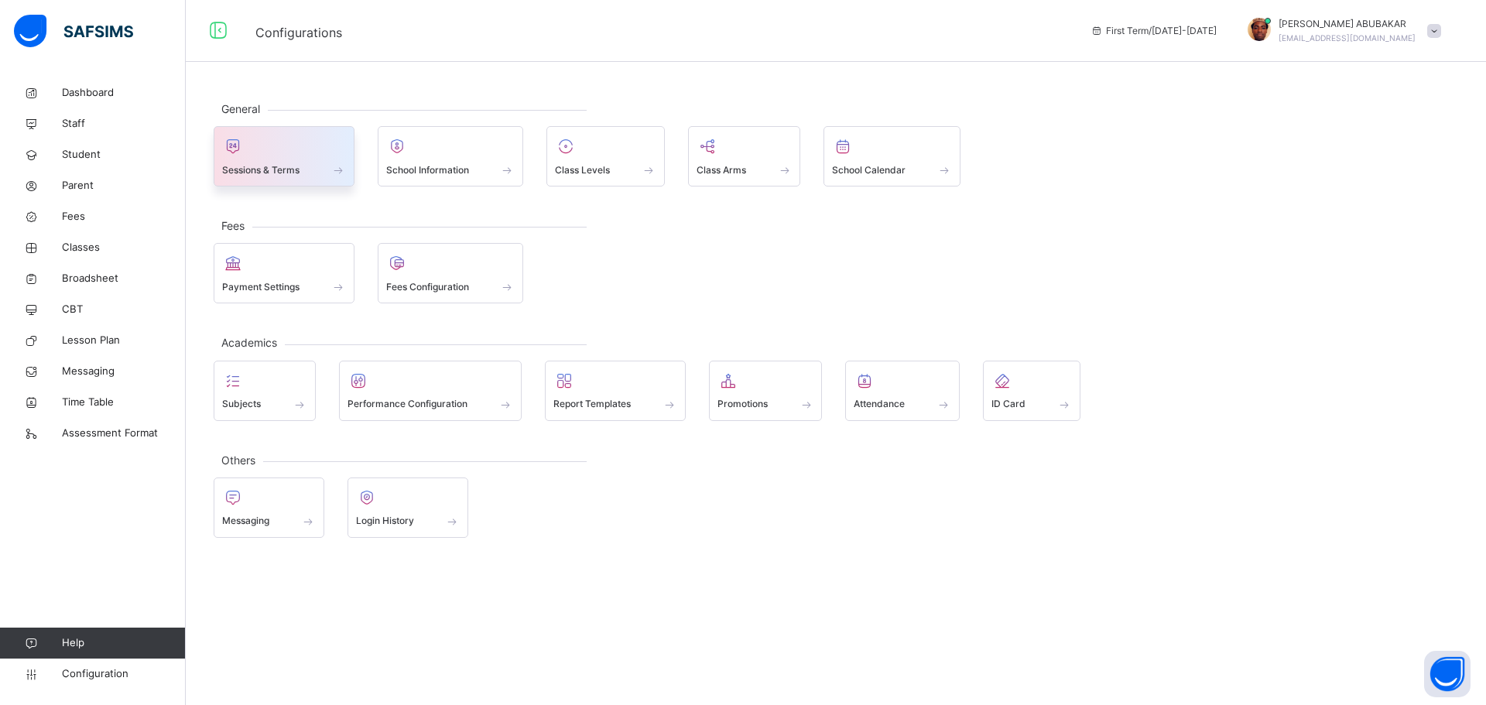
click at [312, 142] on div at bounding box center [284, 146] width 124 height 23
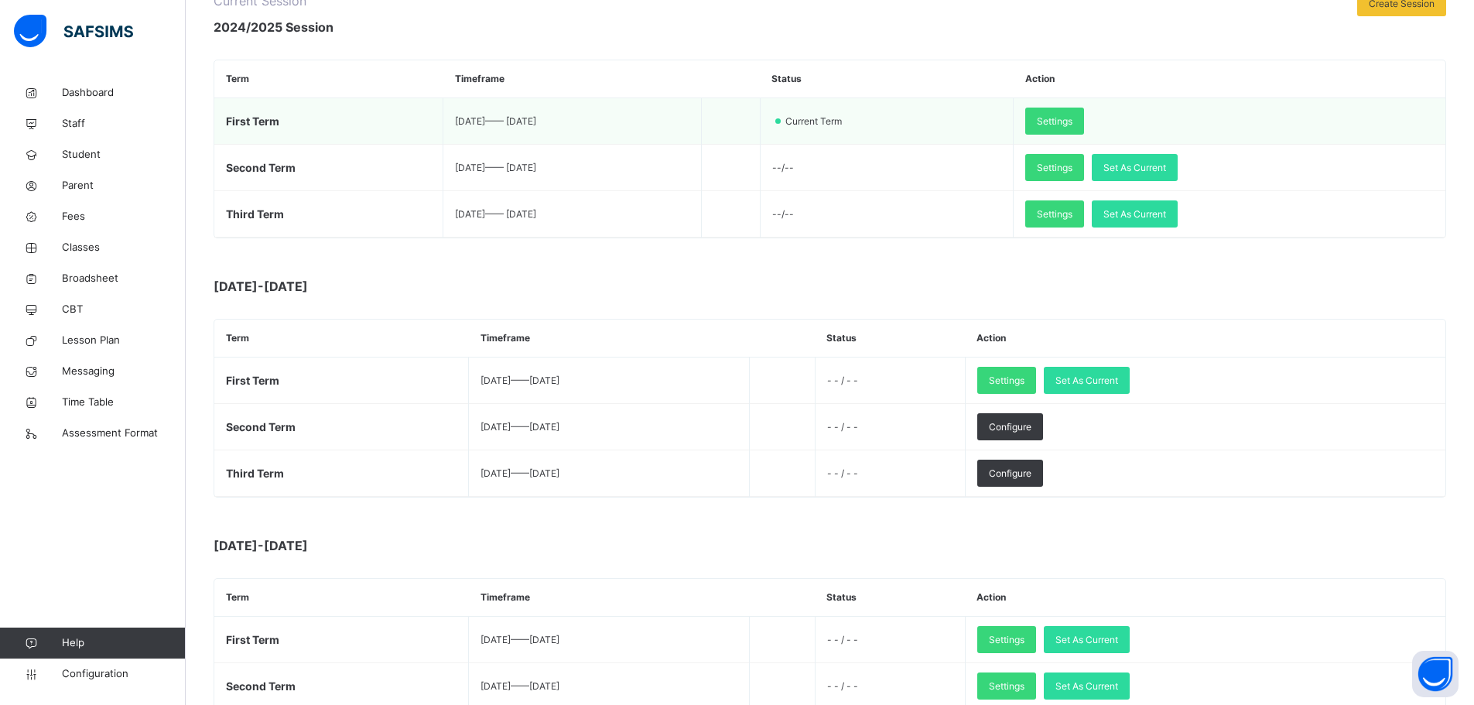
scroll to position [310, 0]
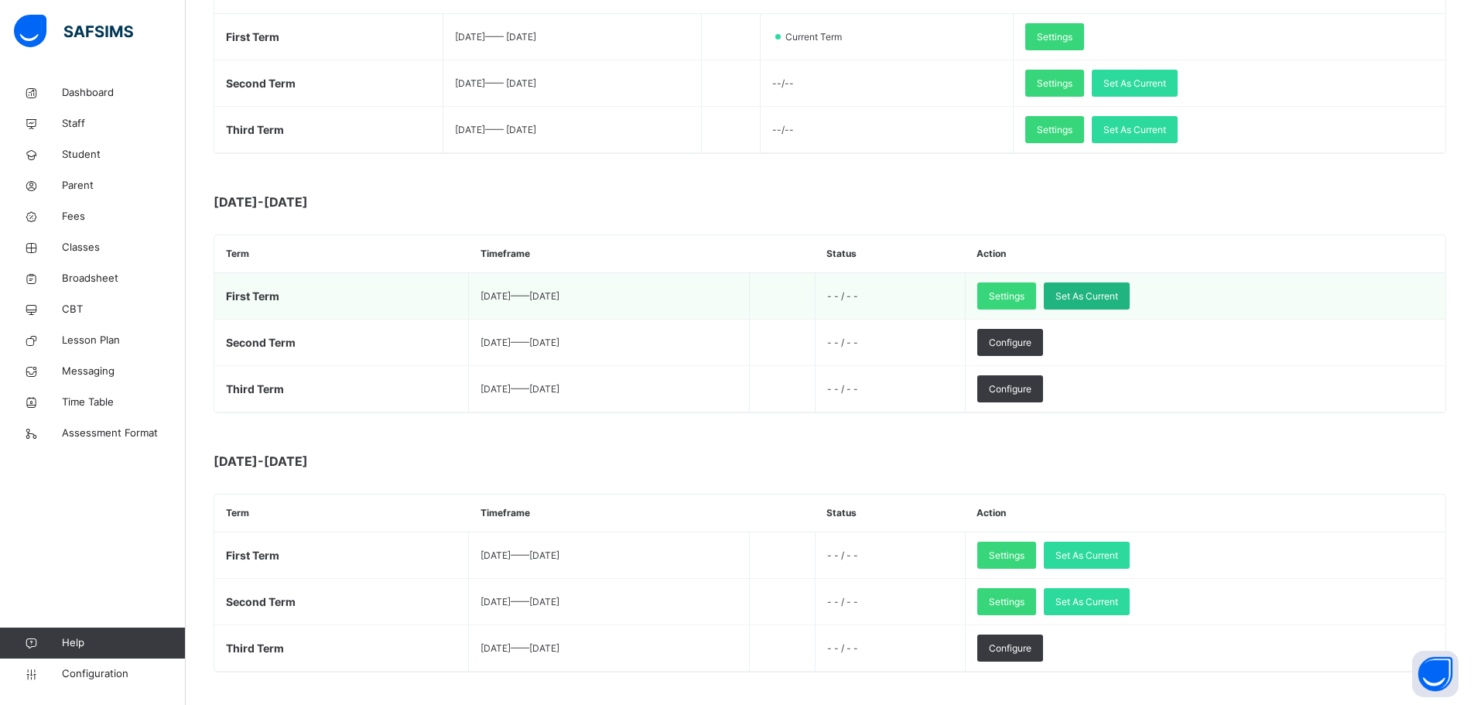
click at [1118, 294] on span "Set As Current" at bounding box center [1087, 296] width 63 height 14
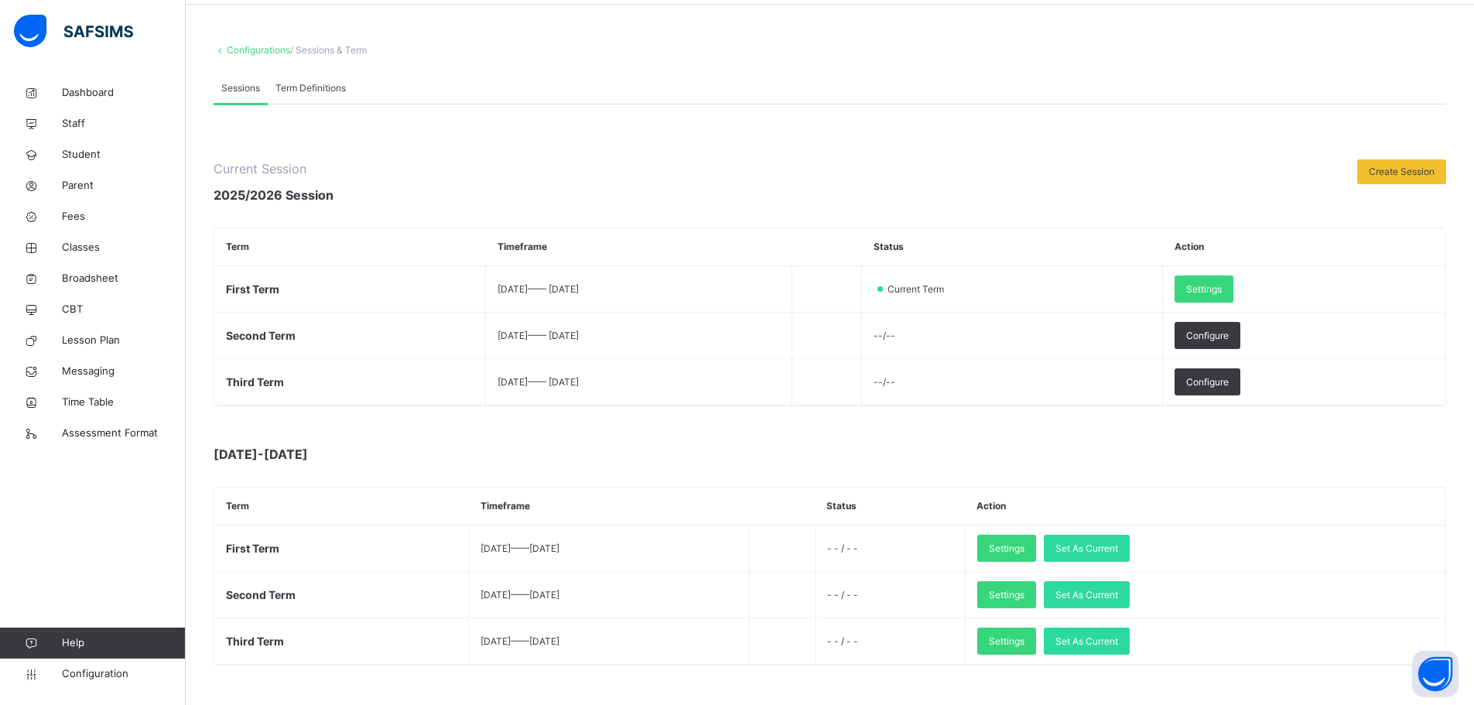
scroll to position [0, 0]
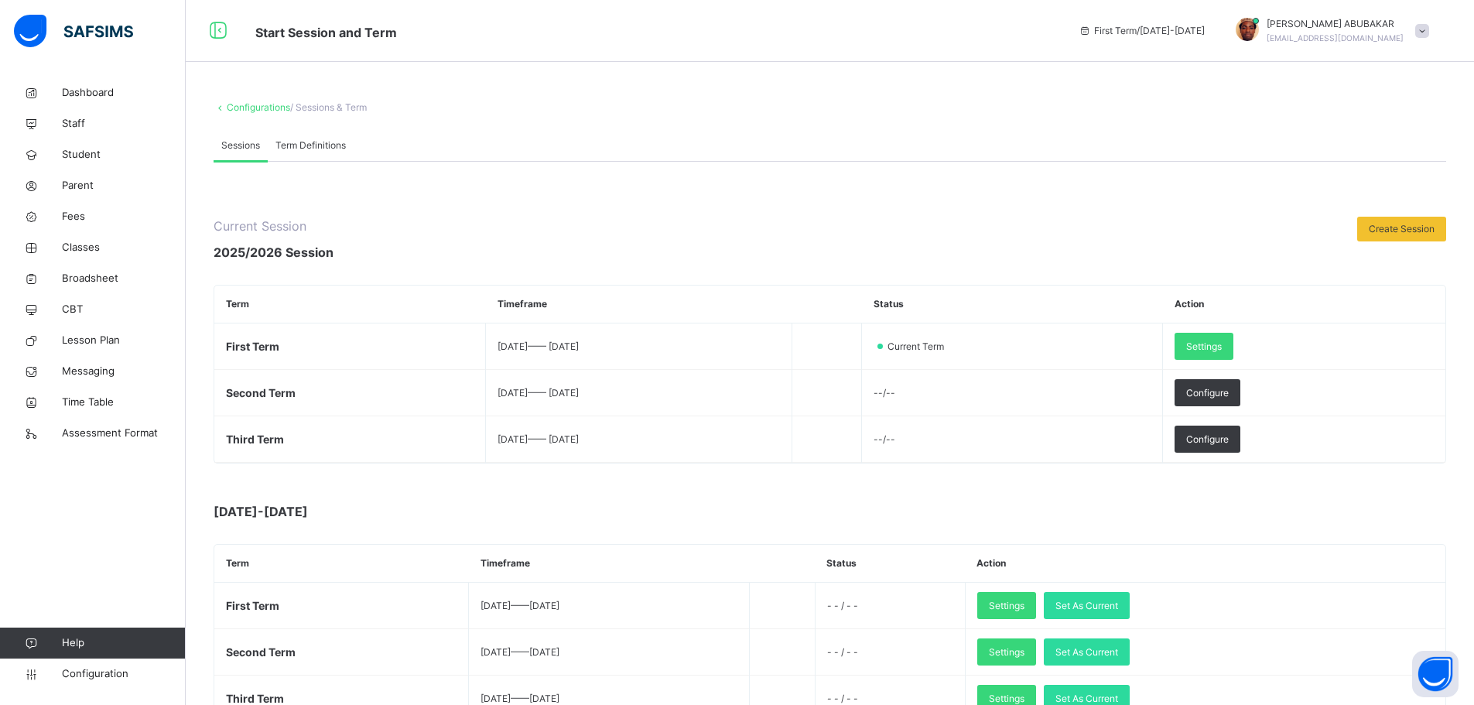
click at [258, 105] on link "Configurations" at bounding box center [258, 107] width 63 height 12
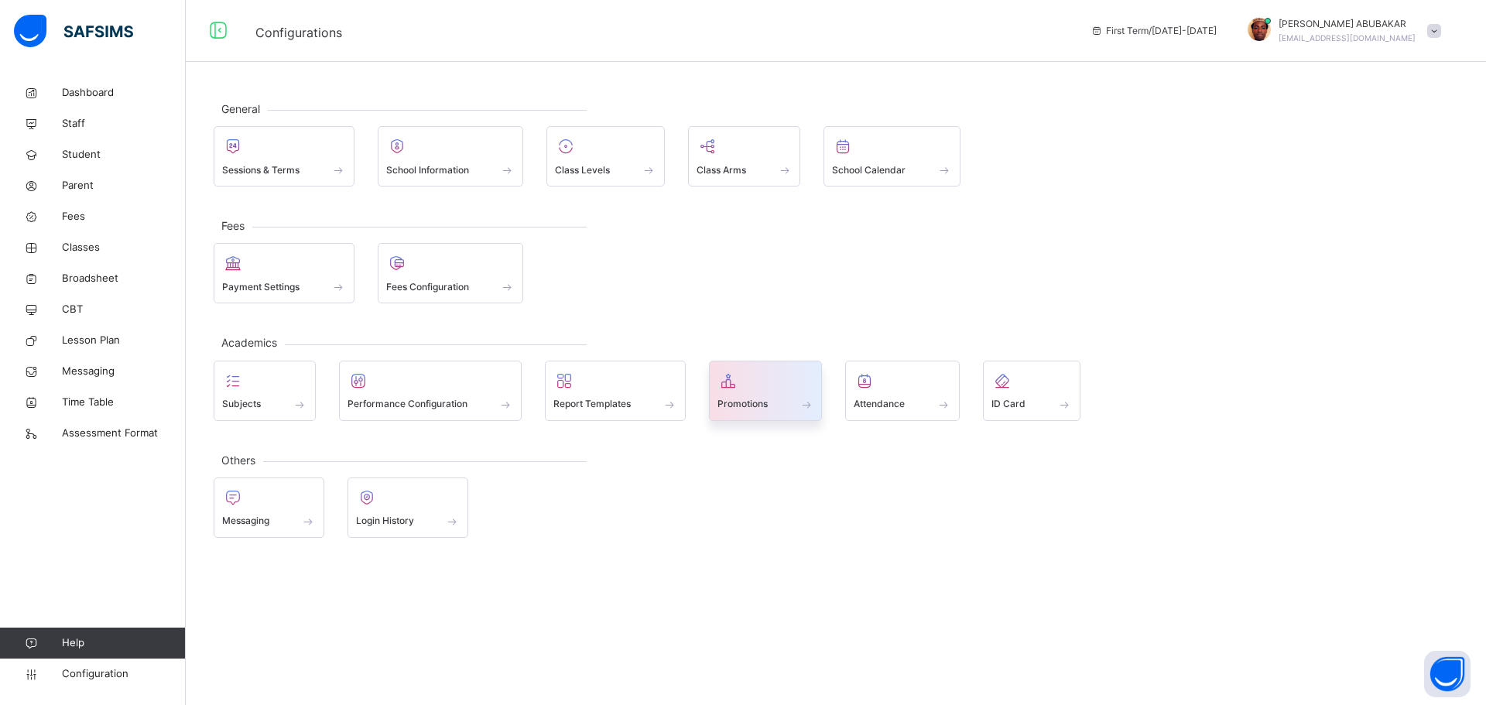
click at [769, 388] on div at bounding box center [765, 380] width 97 height 23
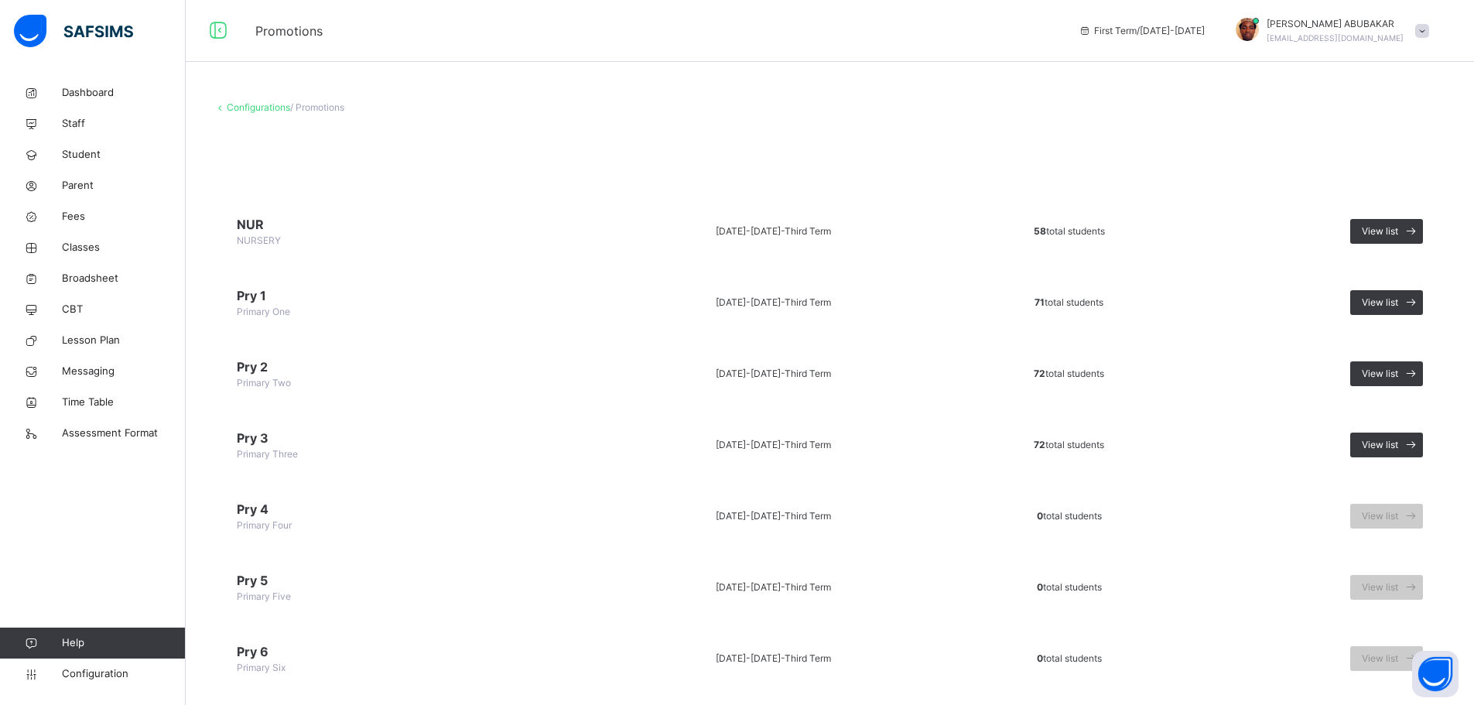
click at [265, 108] on link "Configurations" at bounding box center [258, 107] width 63 height 12
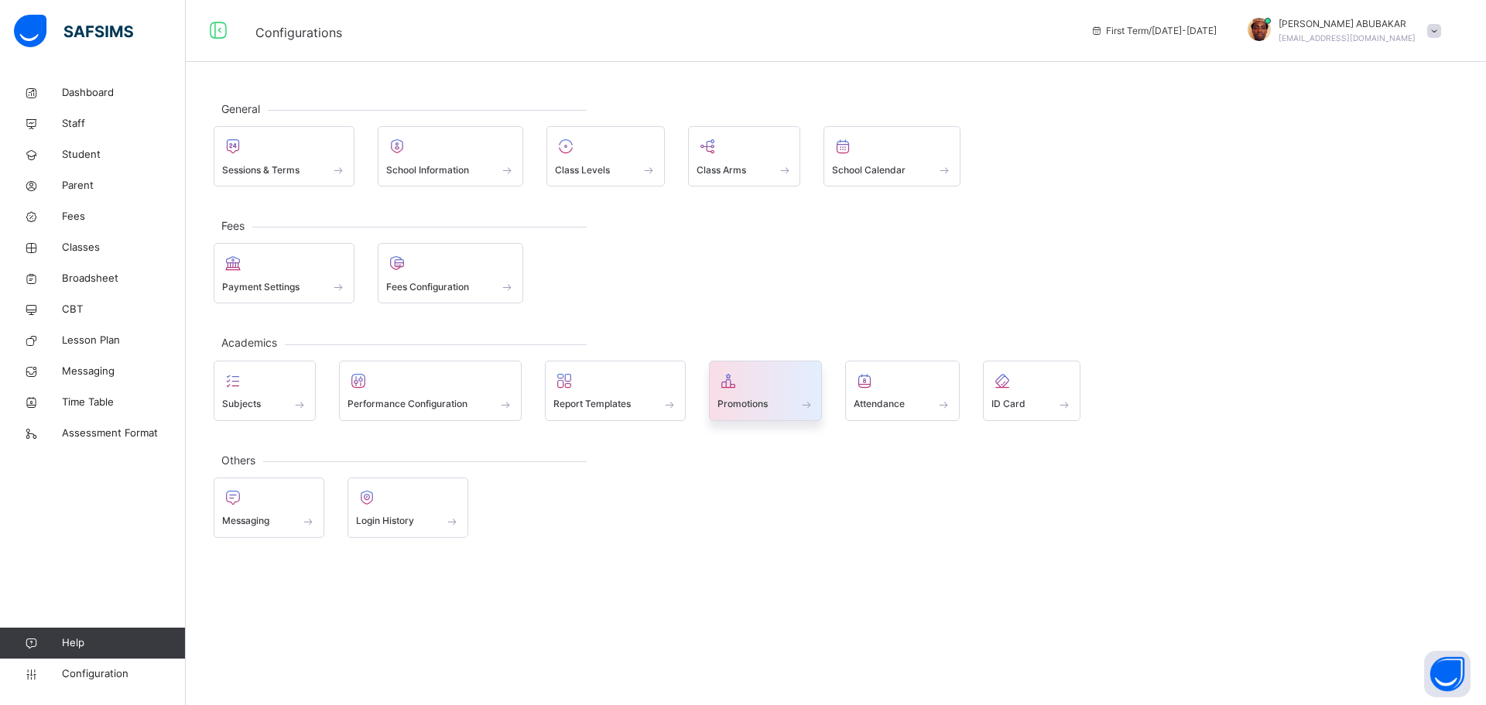
click at [739, 399] on span "Promotions" at bounding box center [742, 404] width 50 height 14
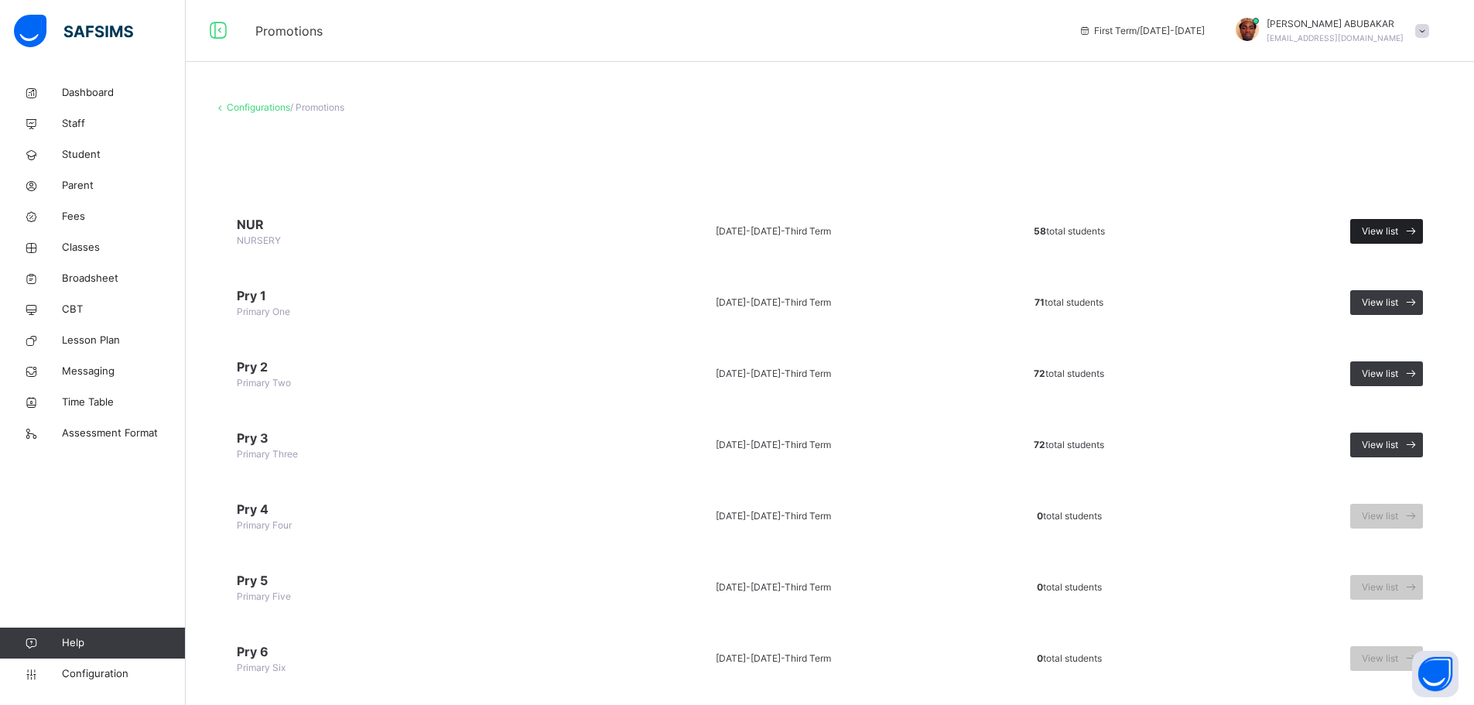
click at [1398, 230] on span "View list" at bounding box center [1380, 231] width 36 height 14
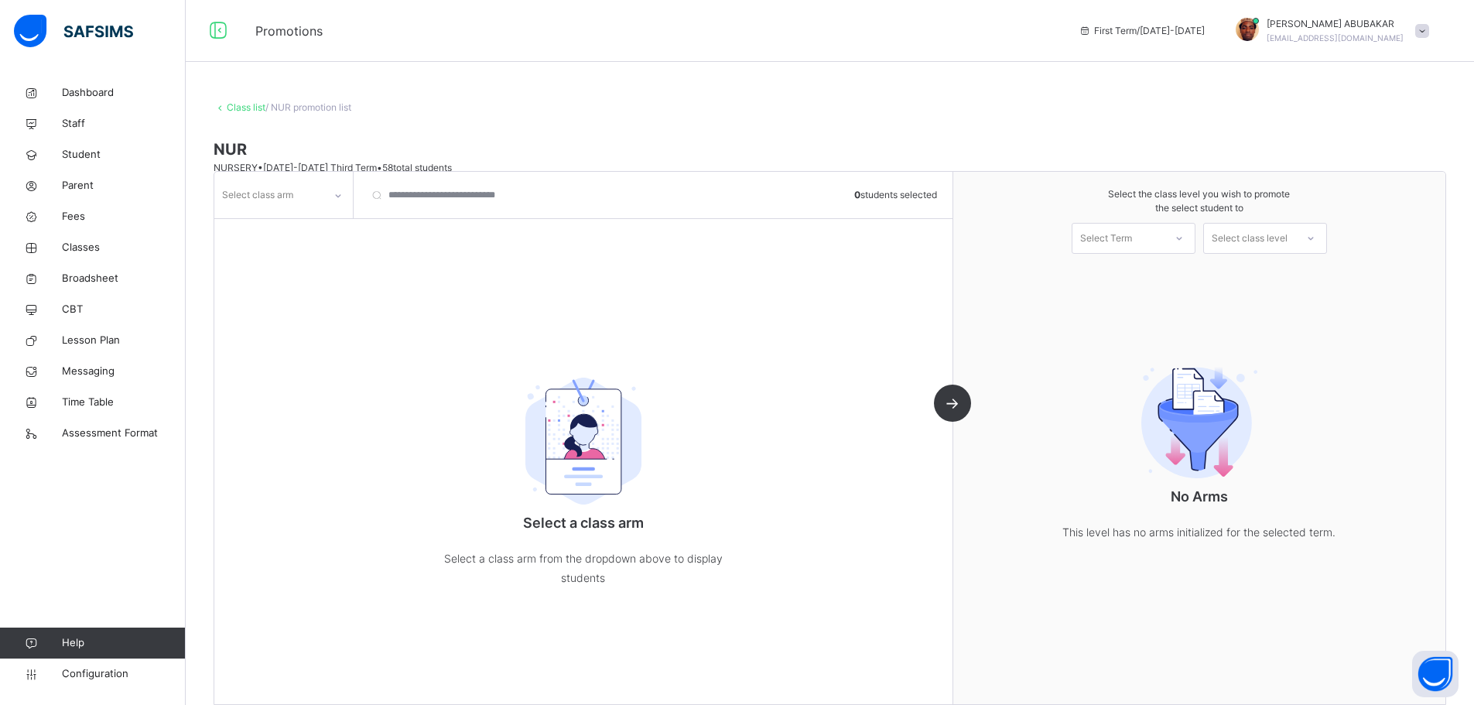
click at [1173, 240] on div at bounding box center [1179, 238] width 31 height 29
click at [1134, 272] on div "First Term [DATE]-[DATE]" at bounding box center [1134, 281] width 122 height 40
click at [1280, 236] on div "Select class level" at bounding box center [1250, 238] width 76 height 31
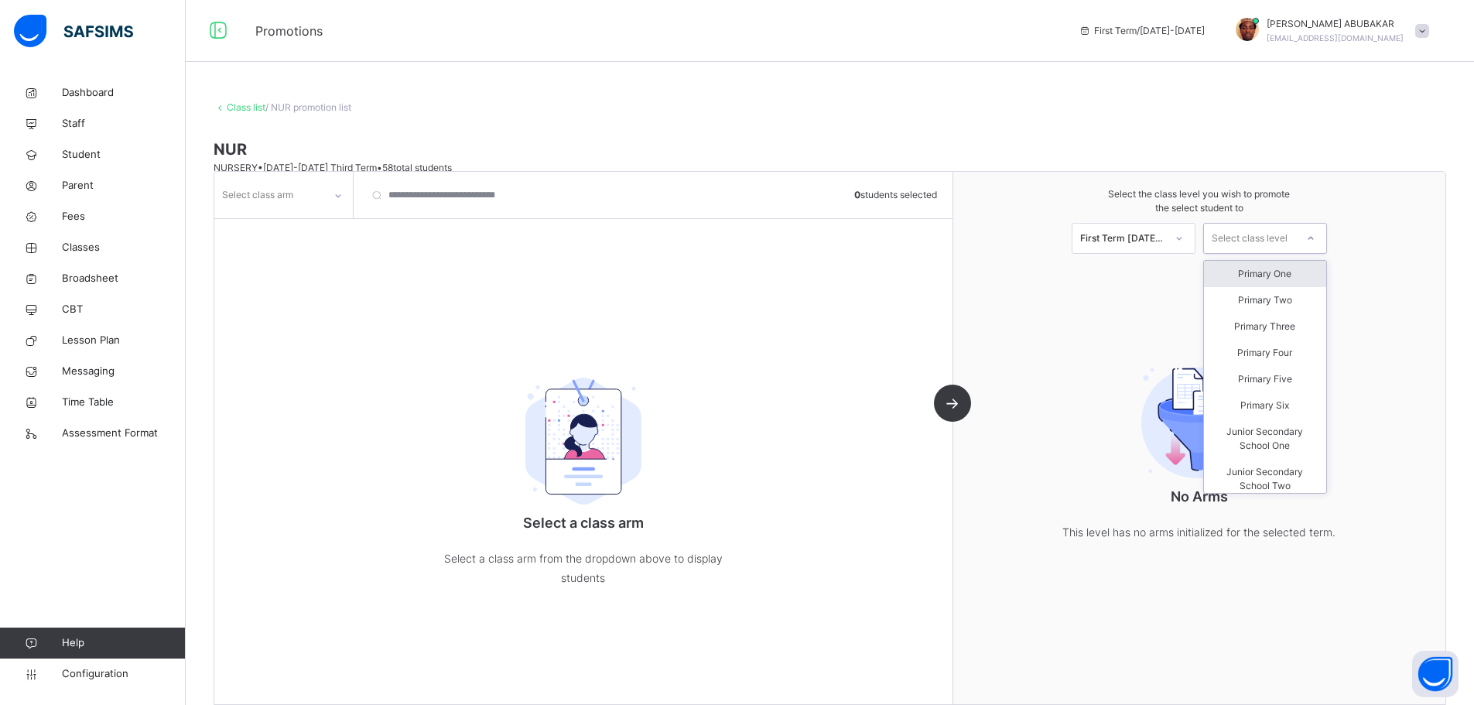
click at [1256, 275] on div "Primary One" at bounding box center [1265, 274] width 122 height 26
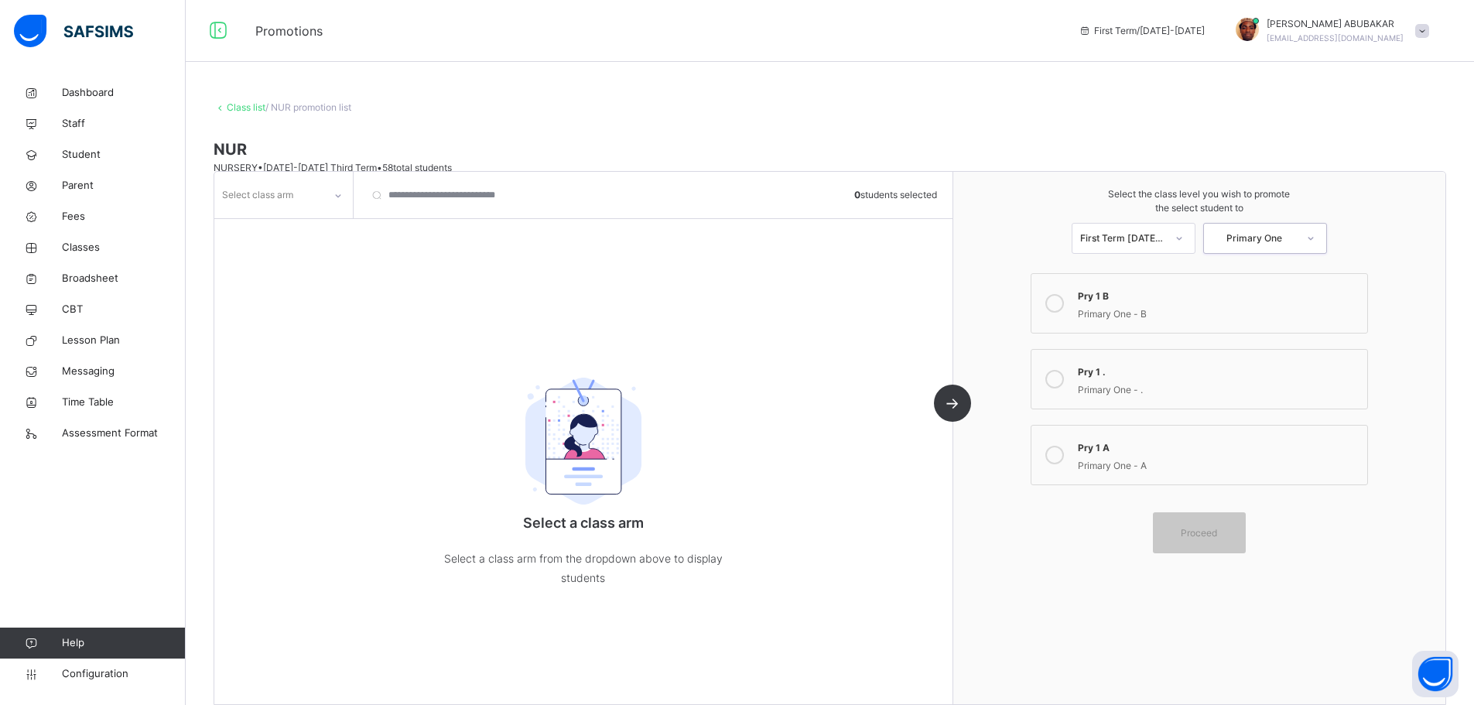
click at [1064, 302] on icon at bounding box center [1054, 303] width 19 height 19
click at [1064, 457] on icon at bounding box center [1054, 455] width 19 height 19
click at [1062, 304] on icon at bounding box center [1054, 303] width 19 height 19
click at [1062, 377] on icon at bounding box center [1054, 379] width 19 height 19
click at [1204, 535] on span "Proceed" at bounding box center [1199, 532] width 36 height 14
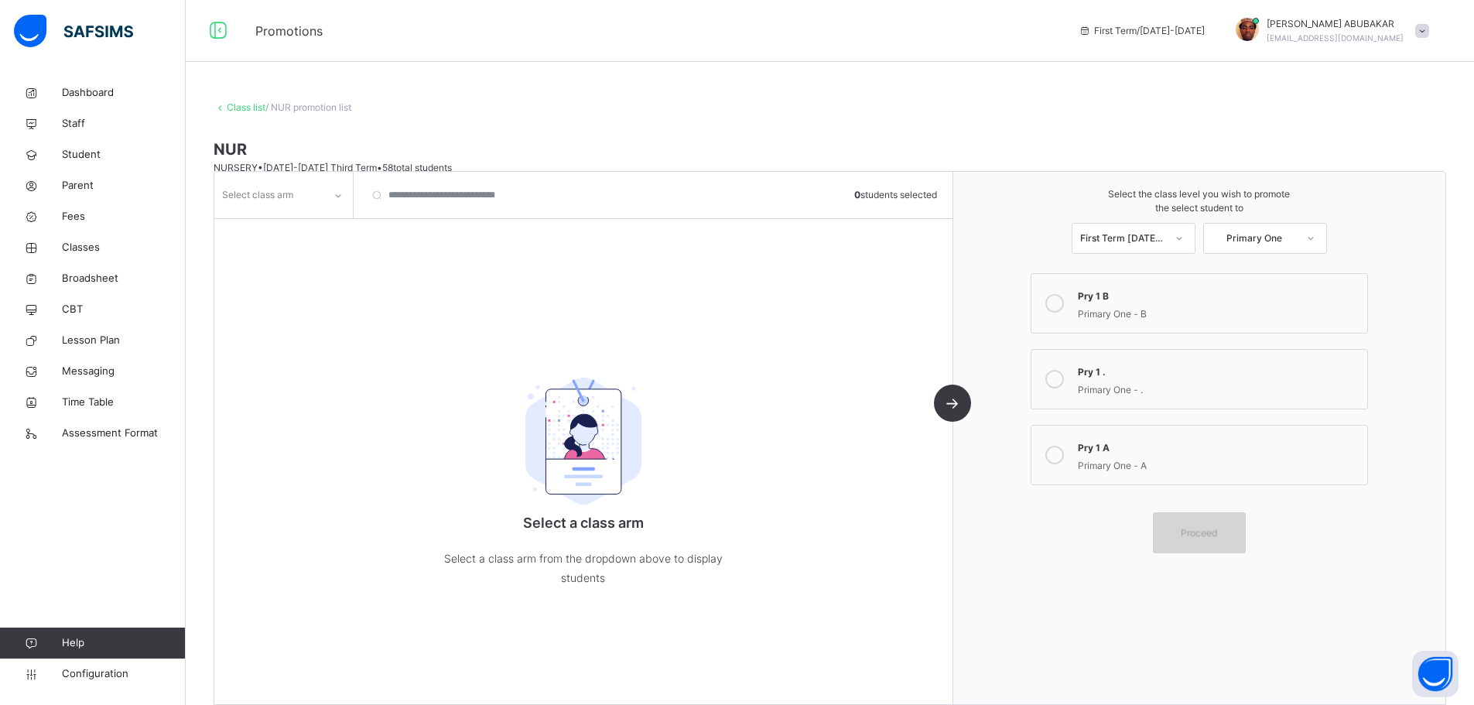
click at [1209, 529] on span "Proceed" at bounding box center [1199, 532] width 36 height 14
click at [1217, 533] on span "Proceed" at bounding box center [1199, 532] width 36 height 14
click at [1217, 531] on span "Proceed" at bounding box center [1199, 532] width 36 height 14
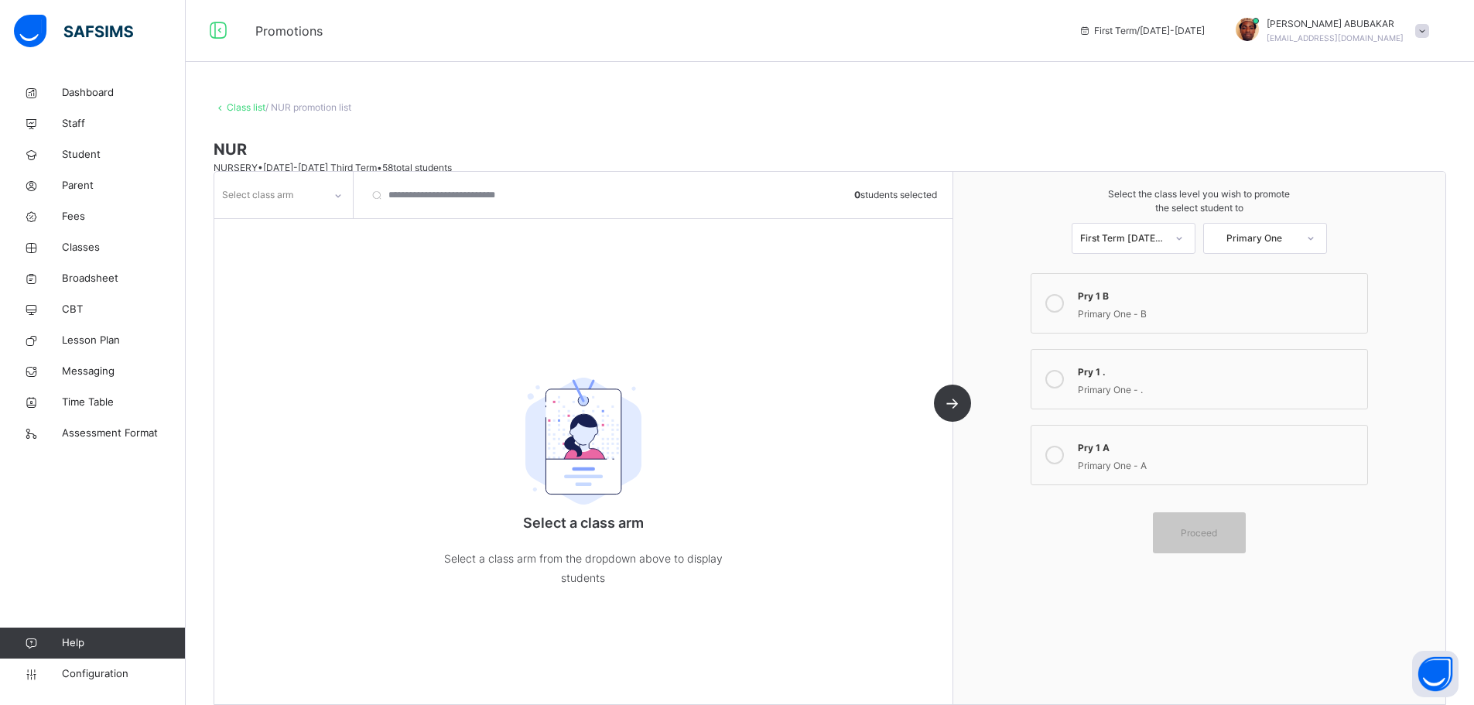
click at [953, 398] on div "Select class arm 0 students selected Select a class arm Select a class arm from…" at bounding box center [583, 438] width 739 height 532
click at [869, 658] on div "Select class arm 0 students selected Select a class arm Select a class arm from…" at bounding box center [583, 438] width 739 height 532
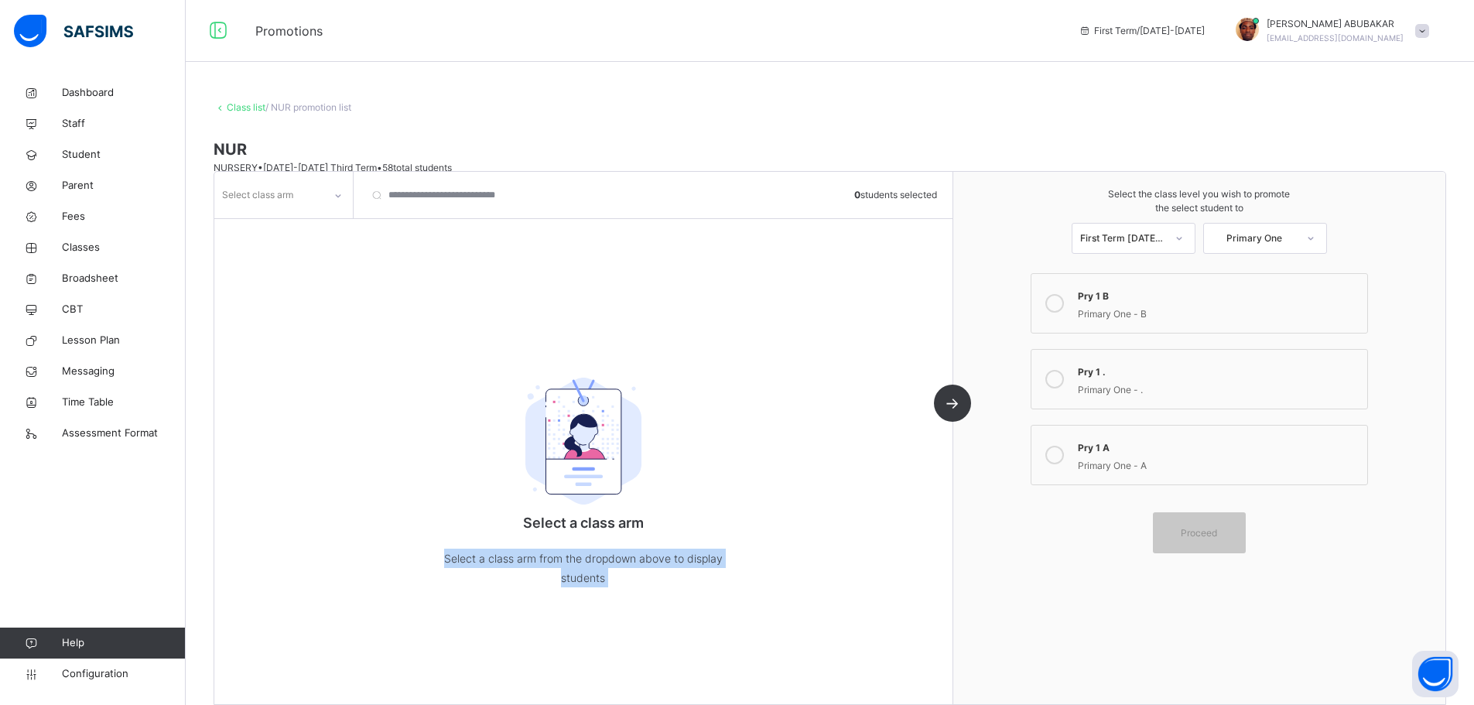
click at [862, 621] on div "Select class arm 0 students selected Select a class arm Select a class arm from…" at bounding box center [583, 438] width 739 height 532
click at [375, 192] on input "search" at bounding box center [446, 195] width 170 height 46
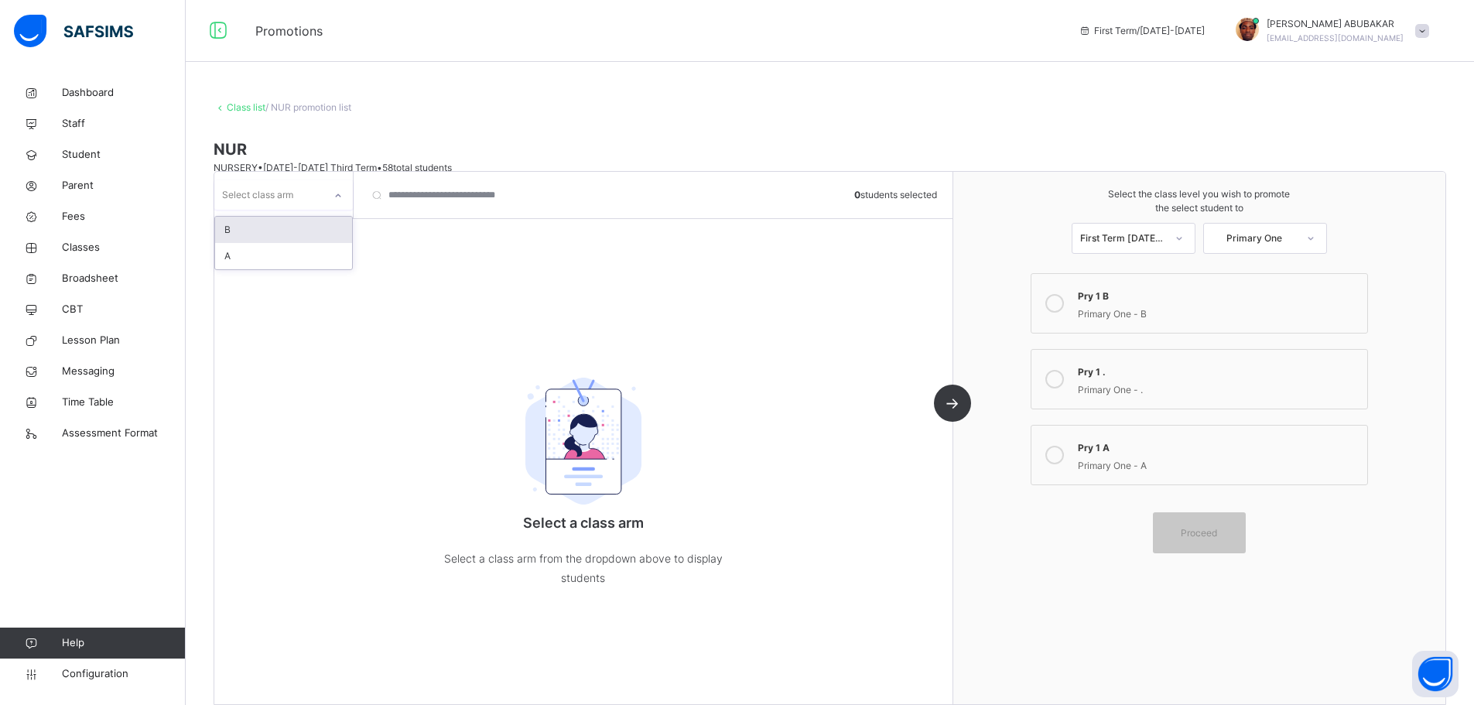
click at [247, 194] on div "Select class arm" at bounding box center [257, 194] width 71 height 29
click at [249, 255] on div "A" at bounding box center [283, 256] width 137 height 26
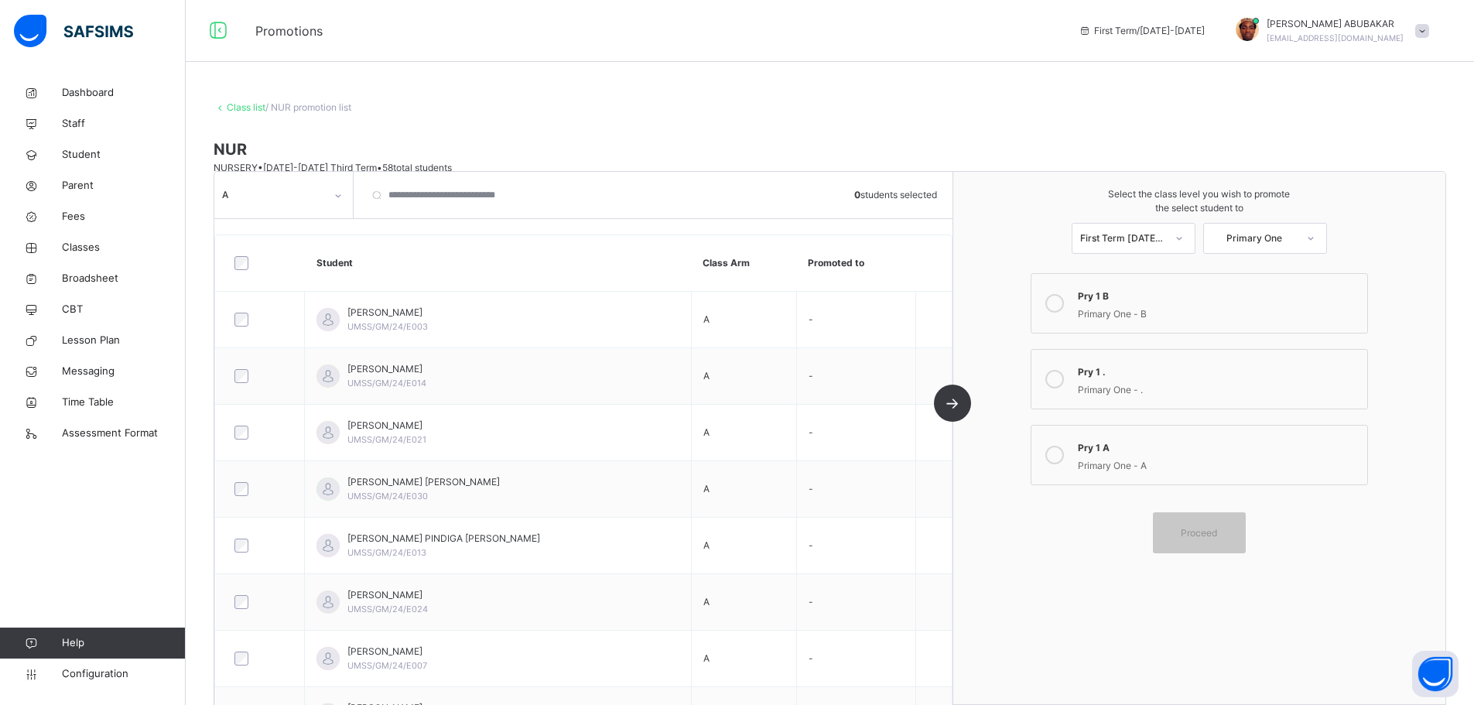
click at [1056, 303] on icon at bounding box center [1054, 303] width 19 height 19
click at [1064, 458] on icon at bounding box center [1054, 455] width 19 height 19
click at [1213, 539] on span "Proceed" at bounding box center [1199, 532] width 36 height 14
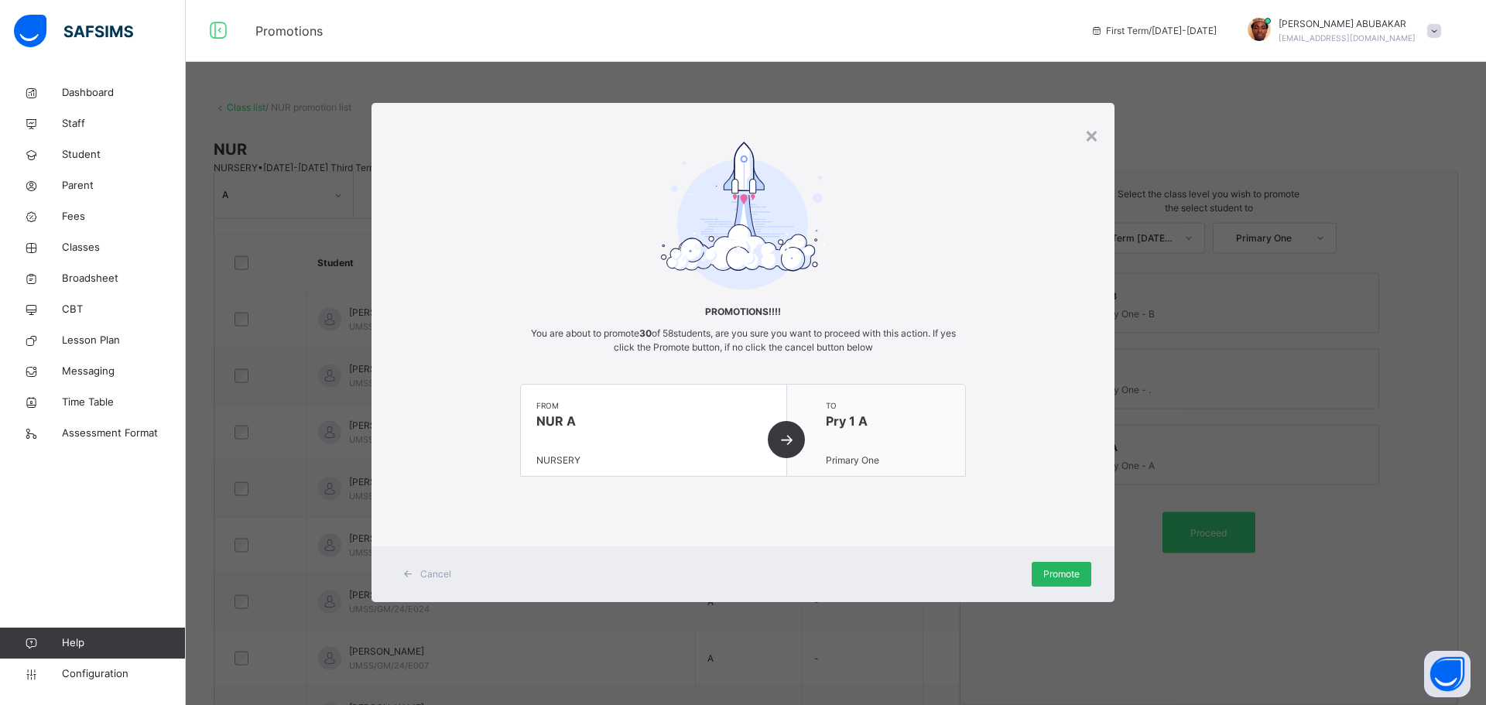
click at [1072, 571] on span "Promote" at bounding box center [1061, 574] width 36 height 14
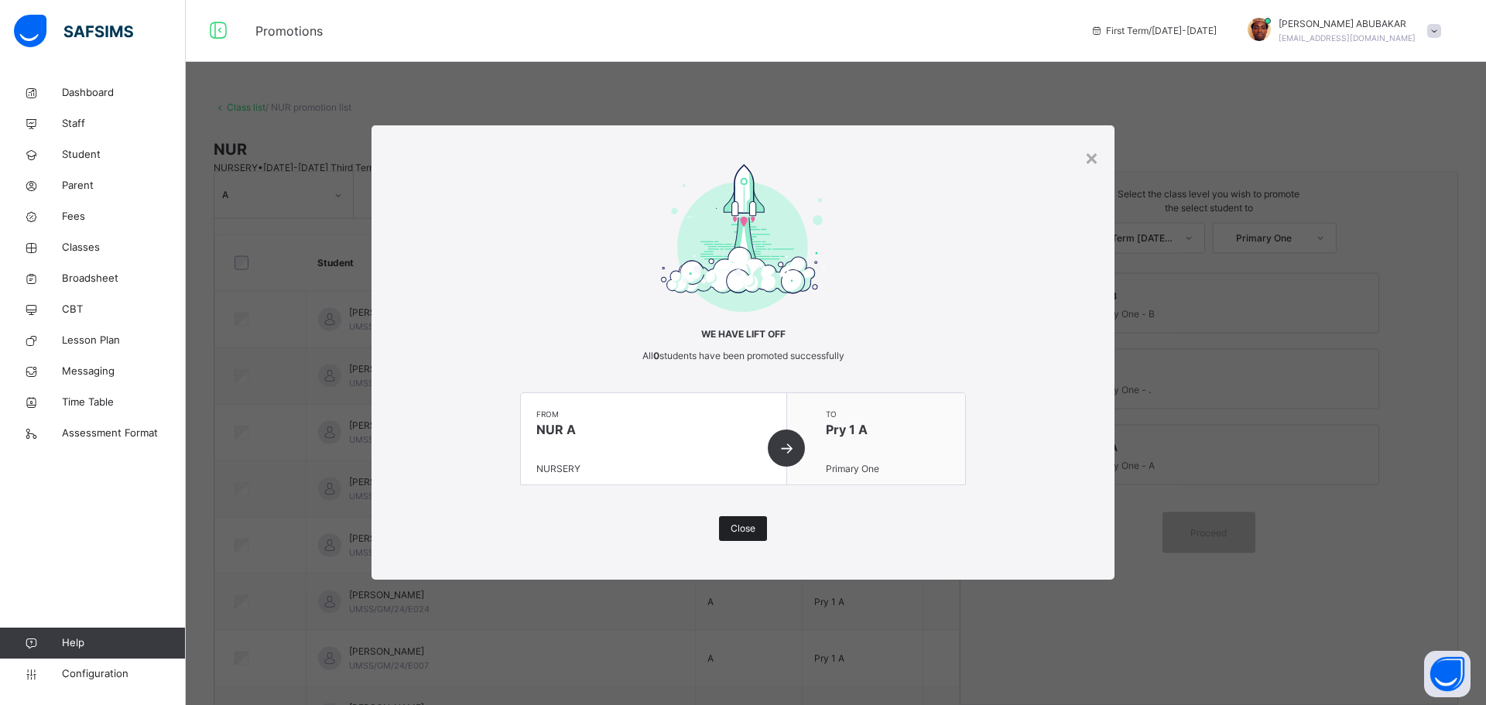
click at [756, 522] on div "Close" at bounding box center [743, 528] width 48 height 25
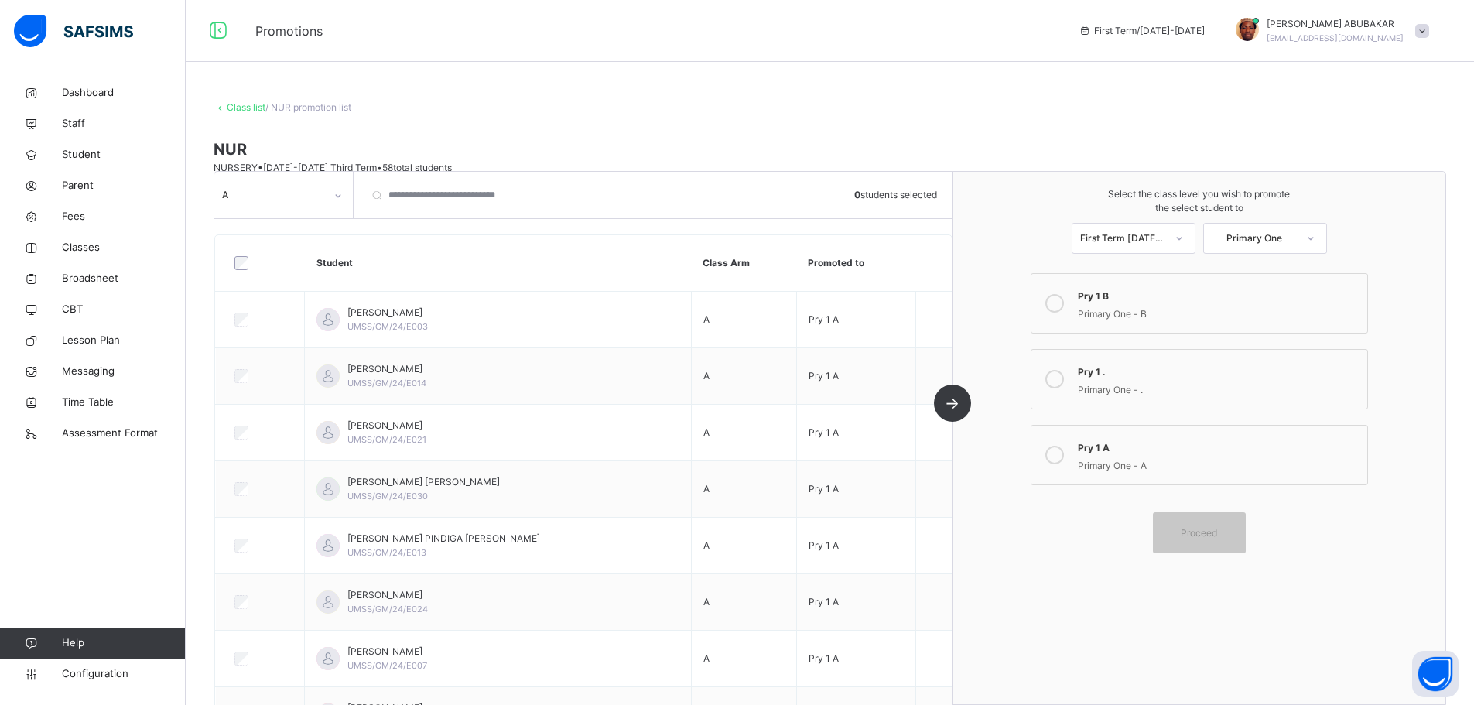
click at [344, 197] on div at bounding box center [338, 195] width 26 height 25
click at [291, 226] on div "B" at bounding box center [283, 230] width 137 height 26
click at [1061, 299] on icon at bounding box center [1054, 303] width 19 height 19
click at [1297, 234] on div "Primary One" at bounding box center [1254, 238] width 85 height 14
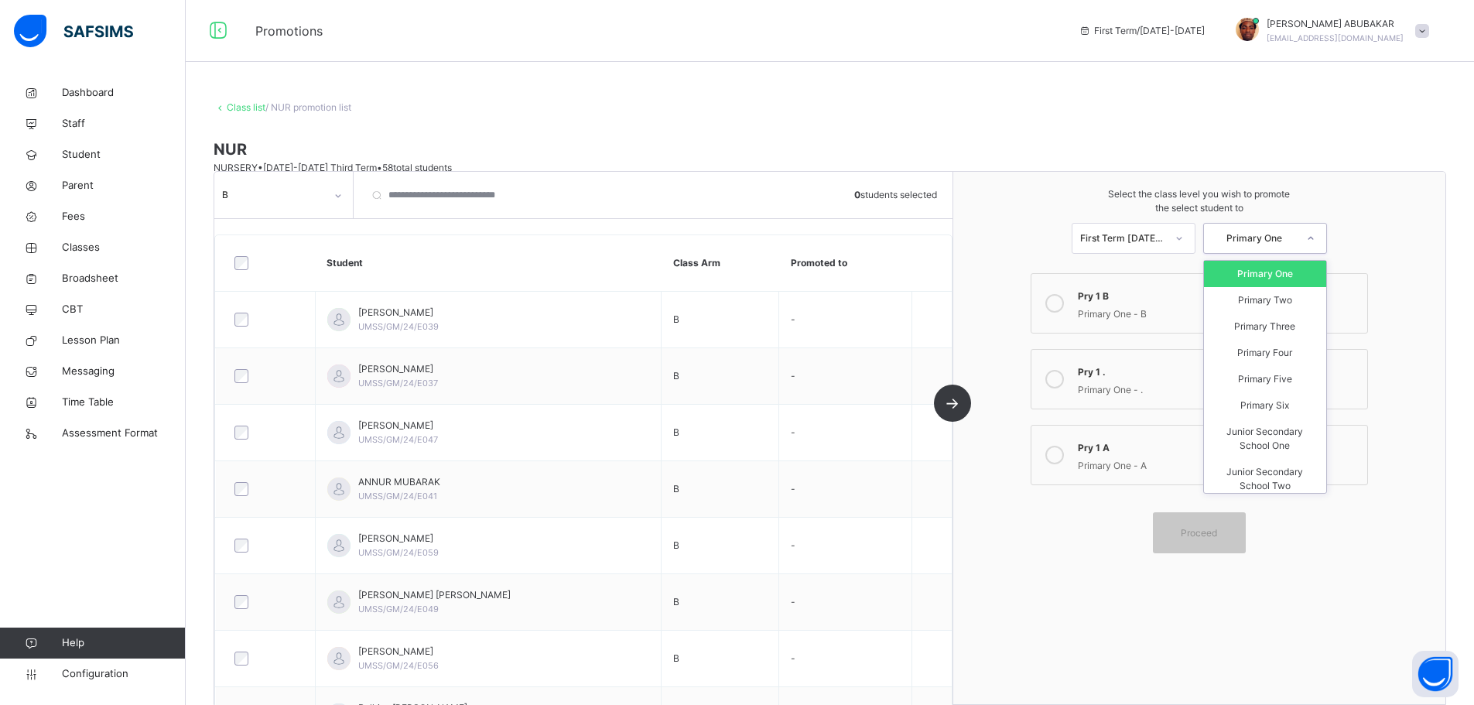
click at [1274, 275] on div "Primary One" at bounding box center [1265, 274] width 122 height 26
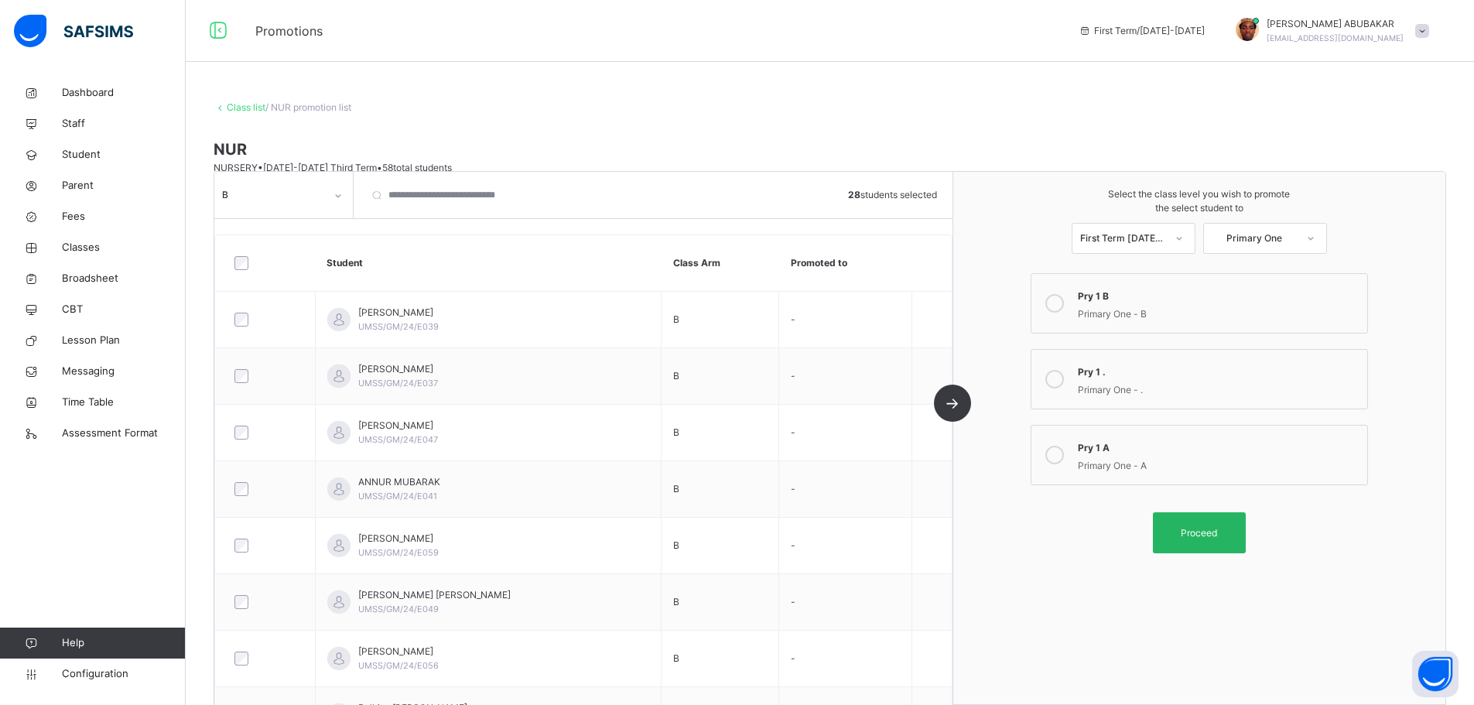
click at [1203, 535] on span "Proceed" at bounding box center [1199, 532] width 36 height 14
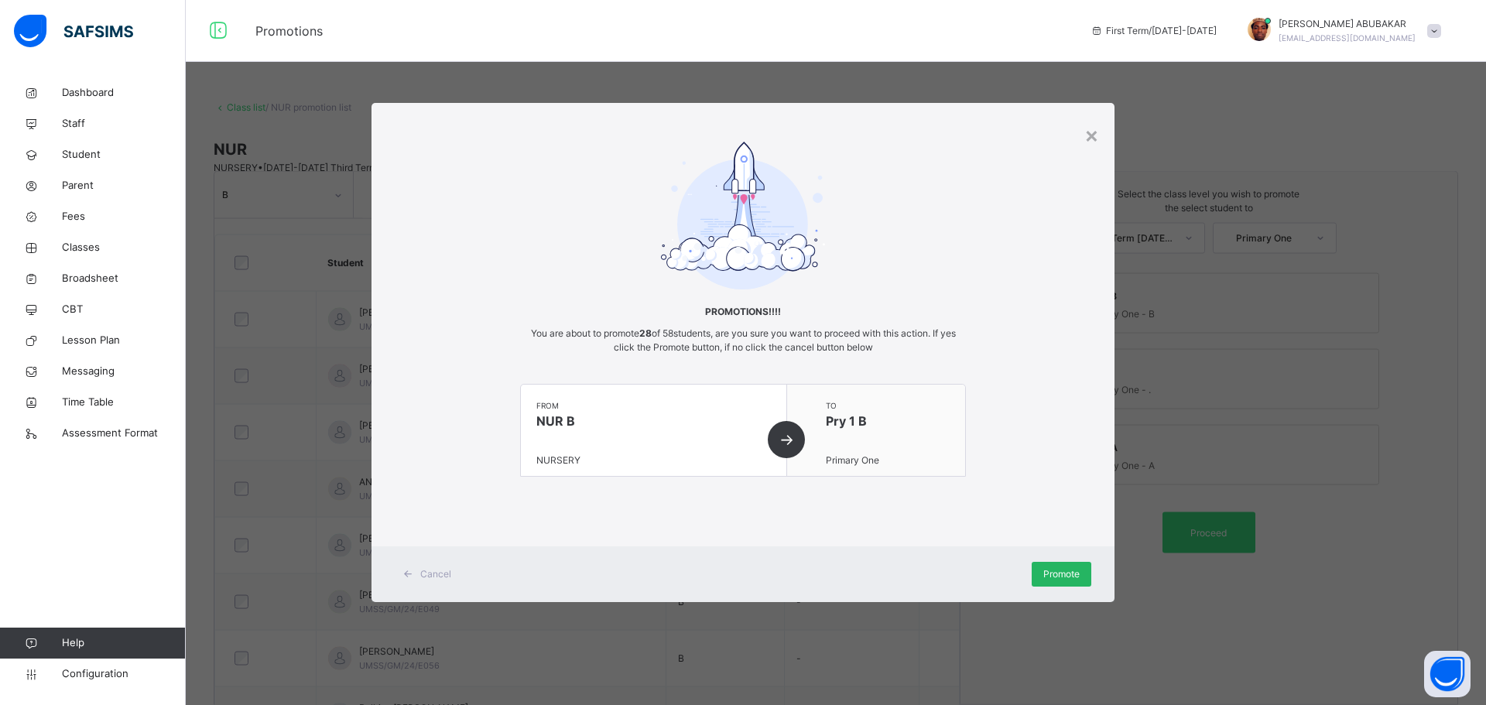
click at [1062, 580] on span "Promote" at bounding box center [1061, 574] width 36 height 14
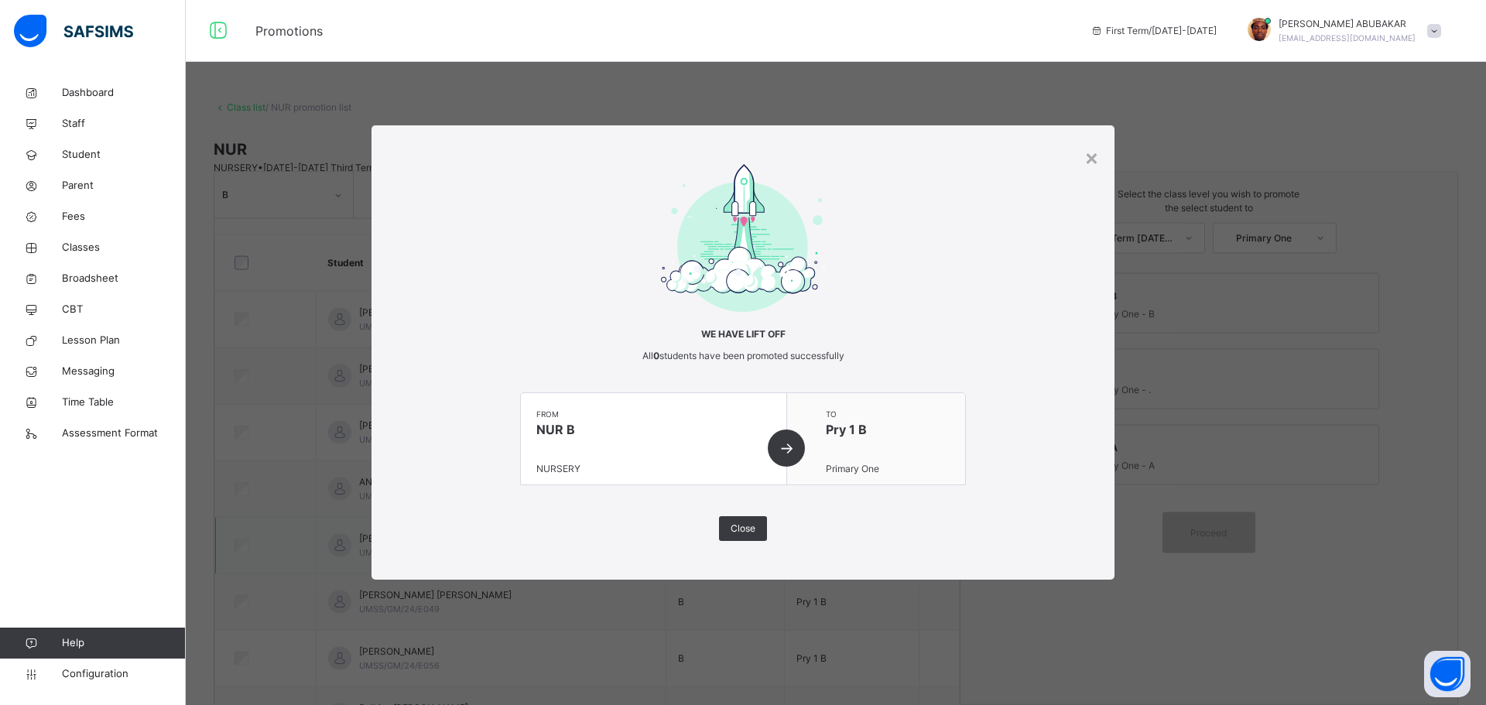
click at [738, 529] on span "Close" at bounding box center [742, 529] width 25 height 14
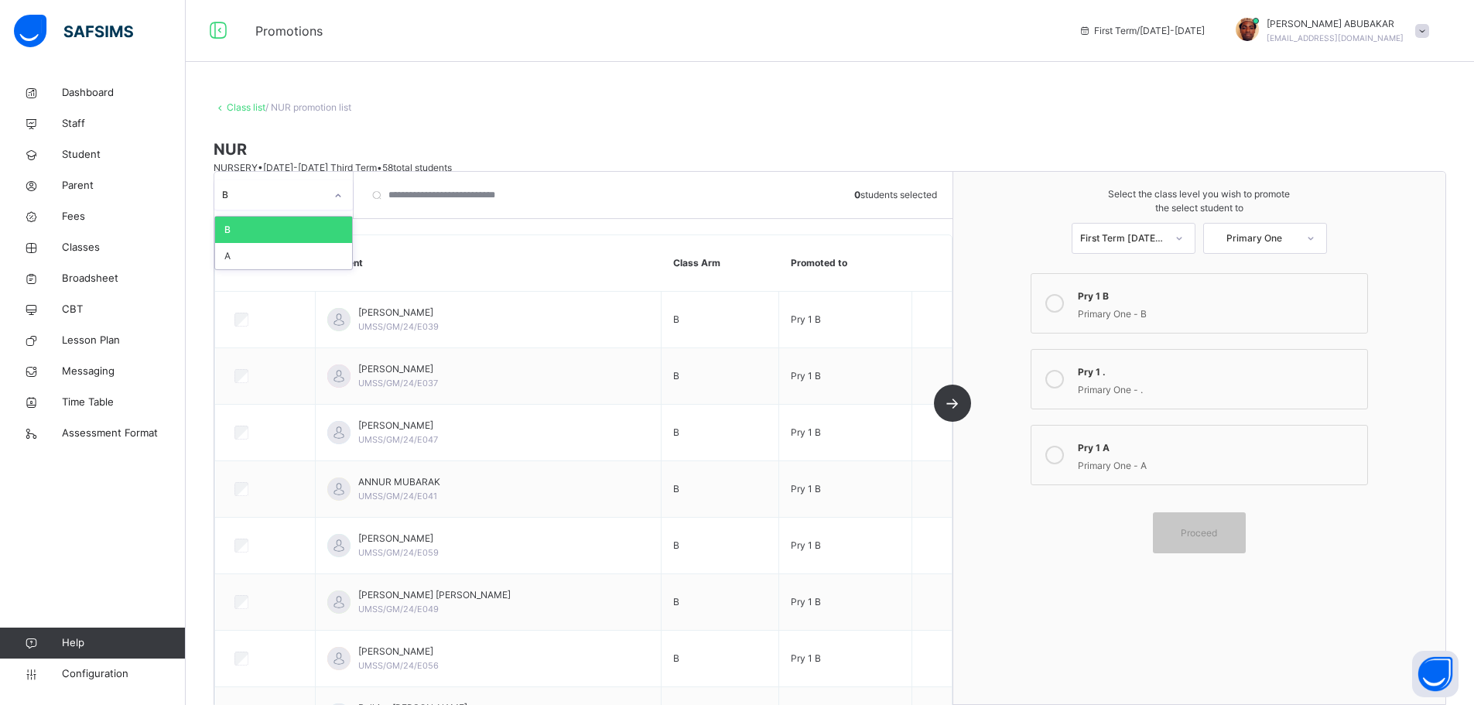
click at [335, 190] on icon at bounding box center [338, 195] width 9 height 15
click at [337, 190] on div at bounding box center [338, 195] width 26 height 25
click at [243, 104] on link "Class list" at bounding box center [246, 107] width 39 height 12
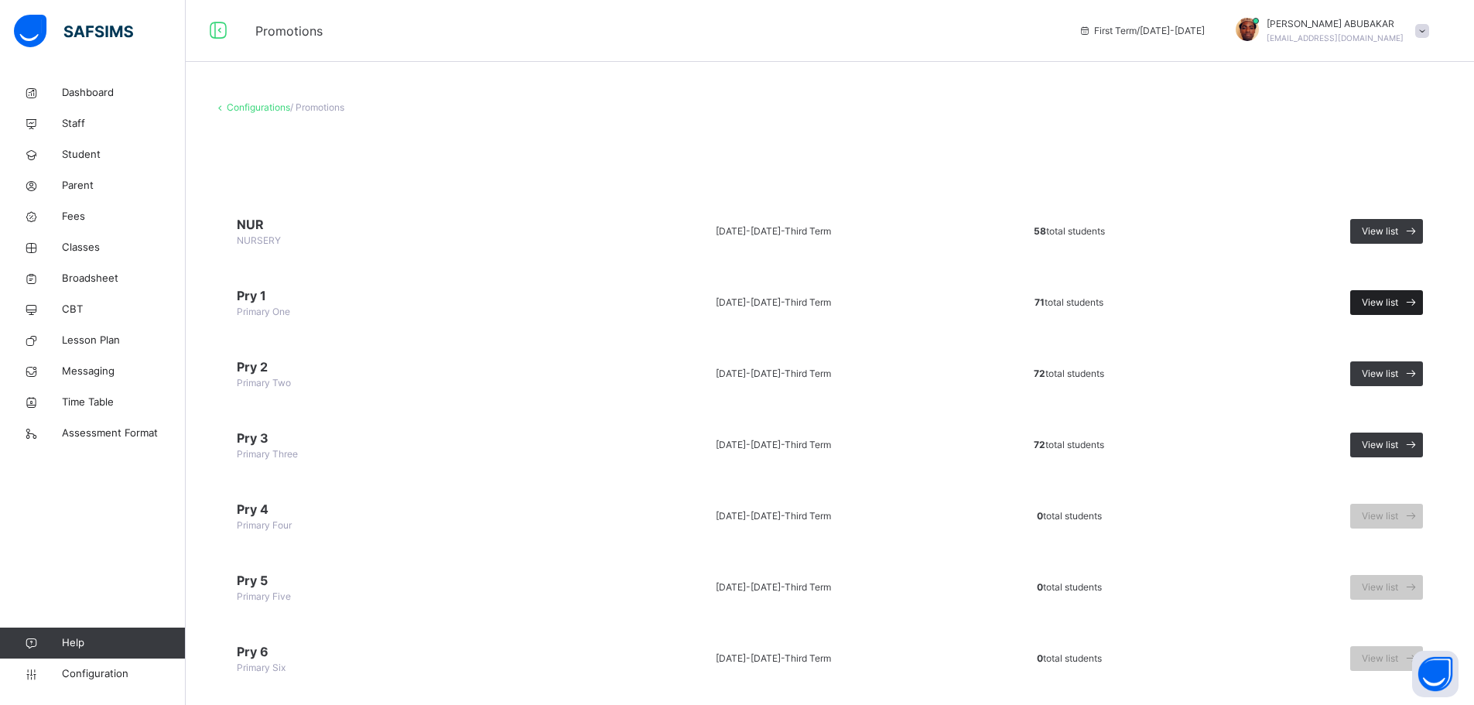
click at [1390, 300] on span "View list" at bounding box center [1380, 303] width 36 height 14
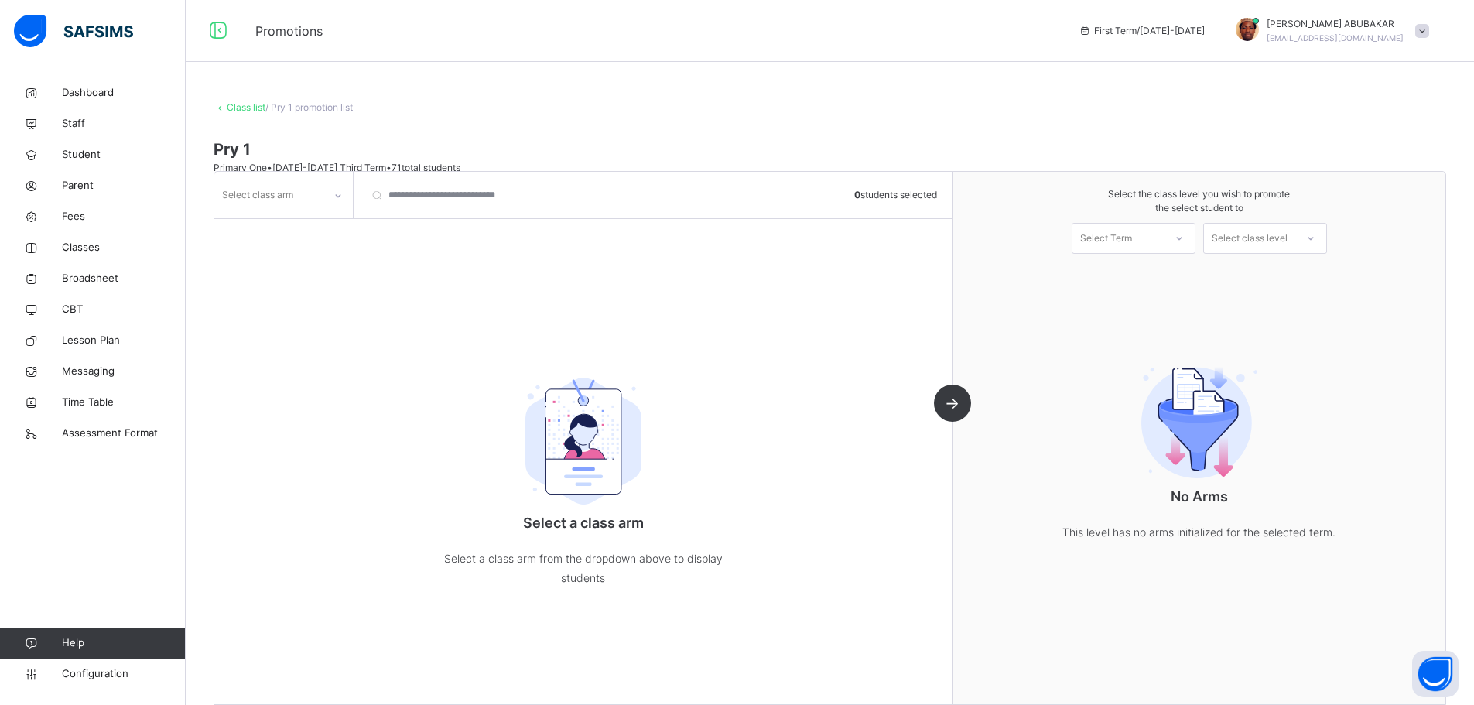
click at [361, 197] on div "Select class arm 0 students selected" at bounding box center [583, 195] width 738 height 46
click at [327, 199] on div at bounding box center [338, 195] width 26 height 25
click at [269, 286] on div "A" at bounding box center [283, 282] width 137 height 26
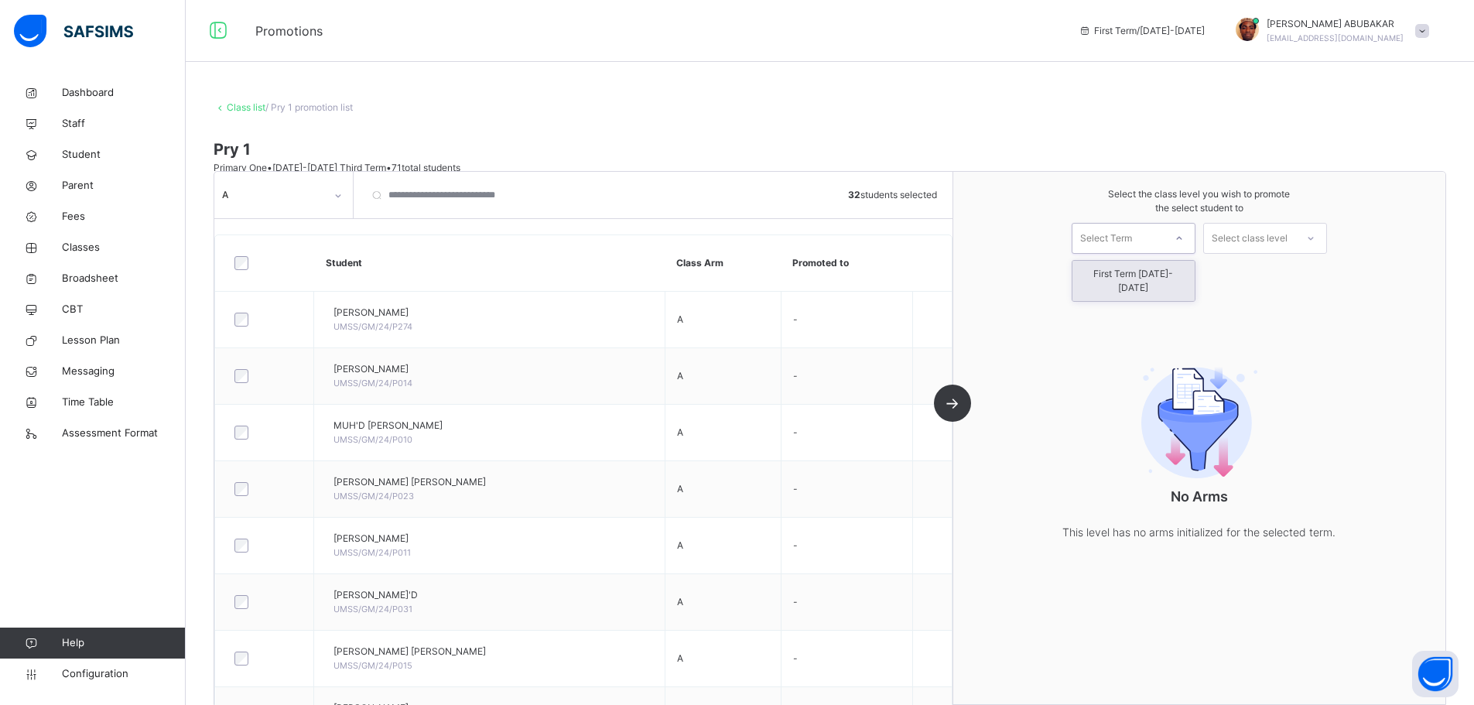
click at [1174, 242] on div at bounding box center [1179, 238] width 28 height 26
click at [1151, 277] on div "First Term [DATE]-[DATE]" at bounding box center [1134, 281] width 122 height 40
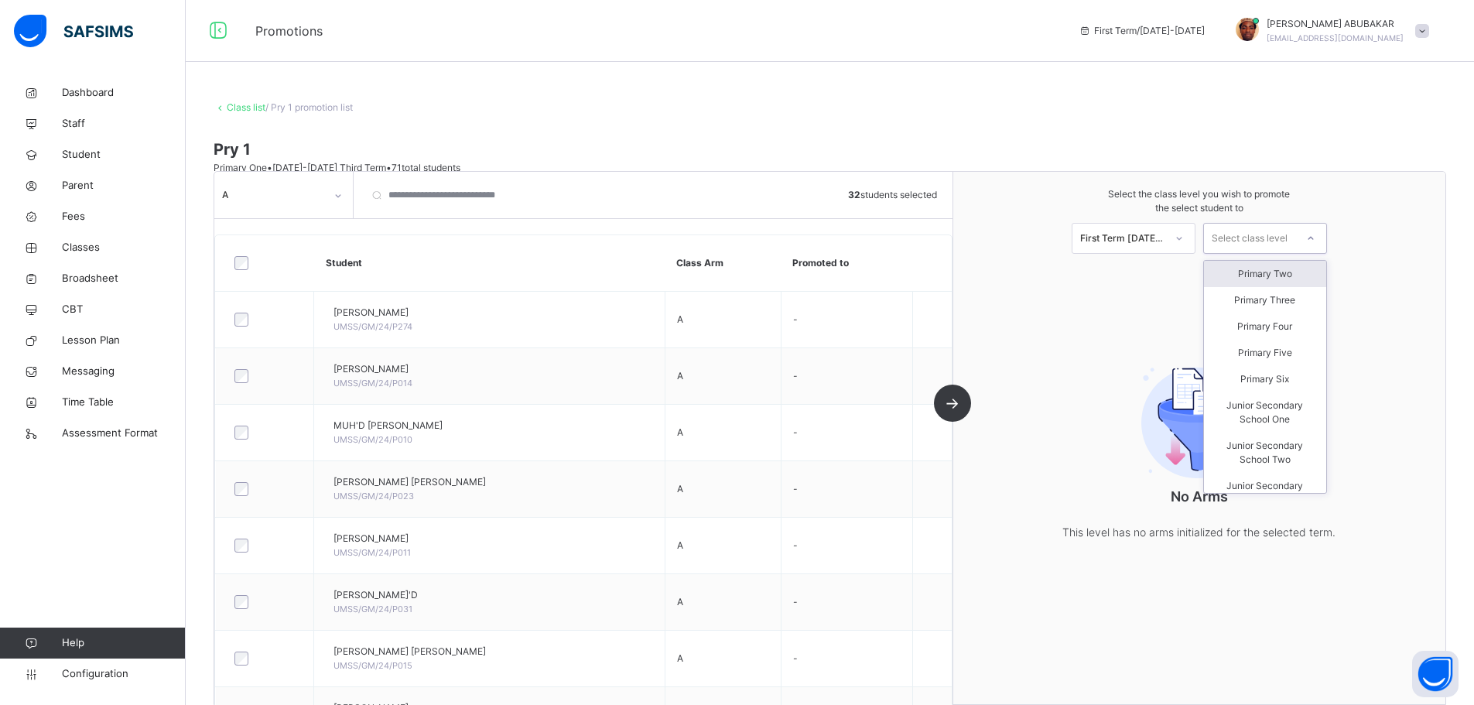
click at [1275, 229] on div "Select class level" at bounding box center [1250, 238] width 76 height 31
click at [1264, 270] on div "Primary Two" at bounding box center [1265, 274] width 122 height 26
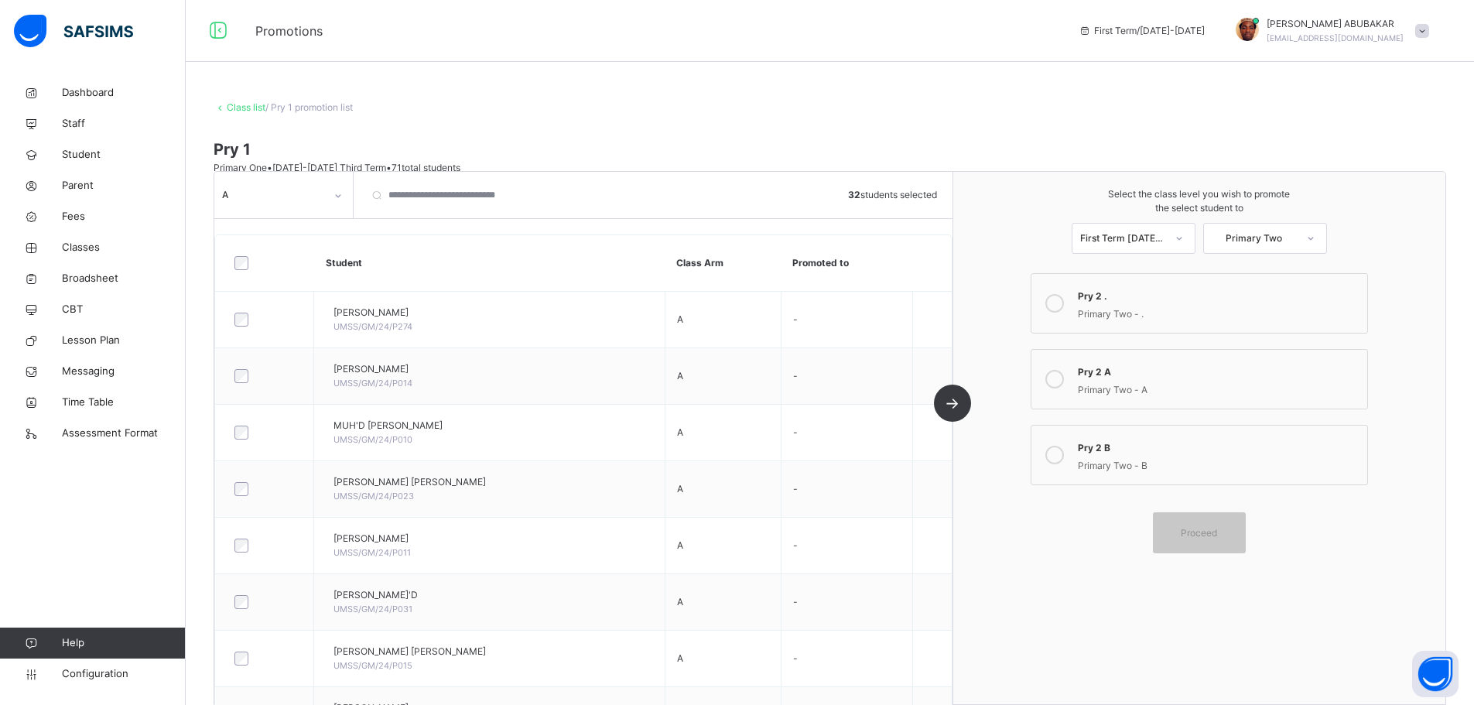
click at [1070, 378] on div at bounding box center [1054, 379] width 31 height 36
click at [1217, 532] on span "Proceed" at bounding box center [1199, 532] width 36 height 14
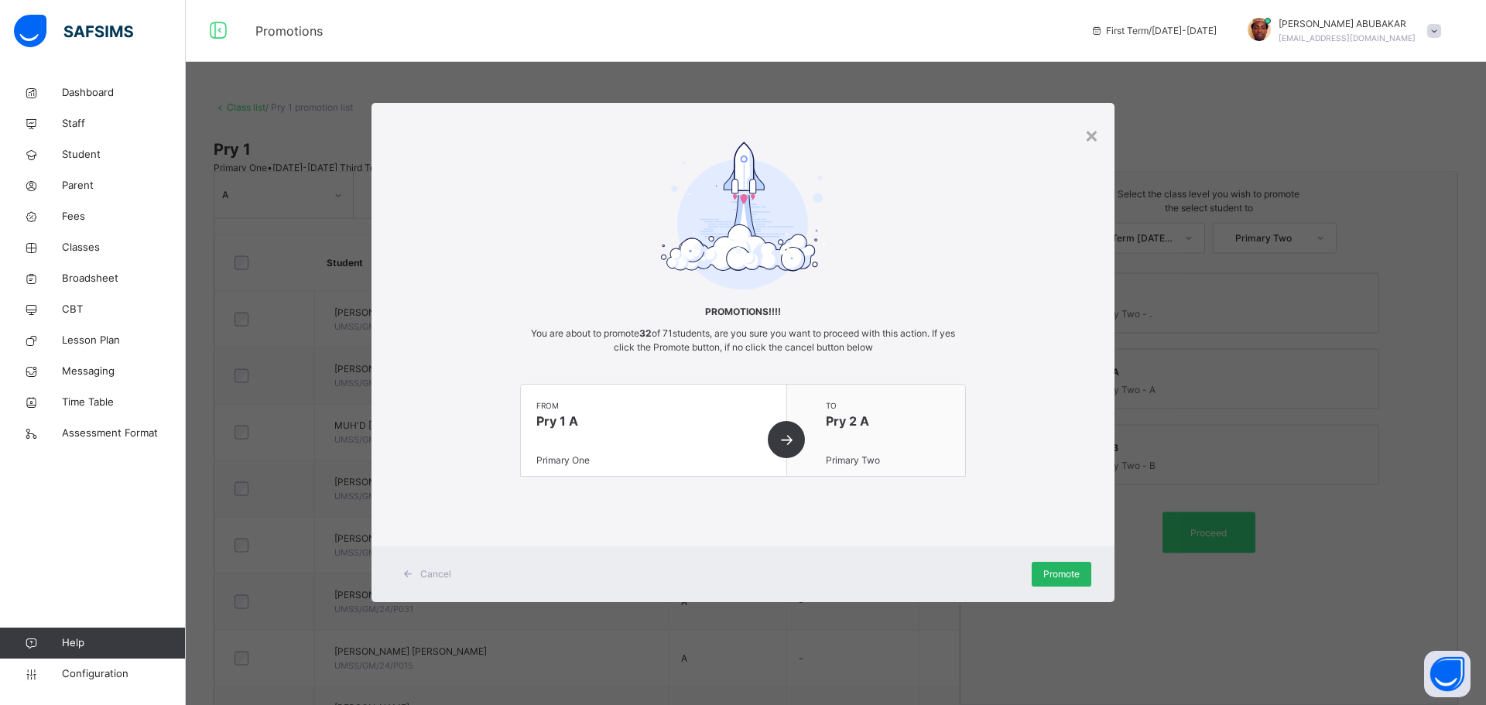
click at [1053, 569] on span "Promote" at bounding box center [1061, 574] width 36 height 14
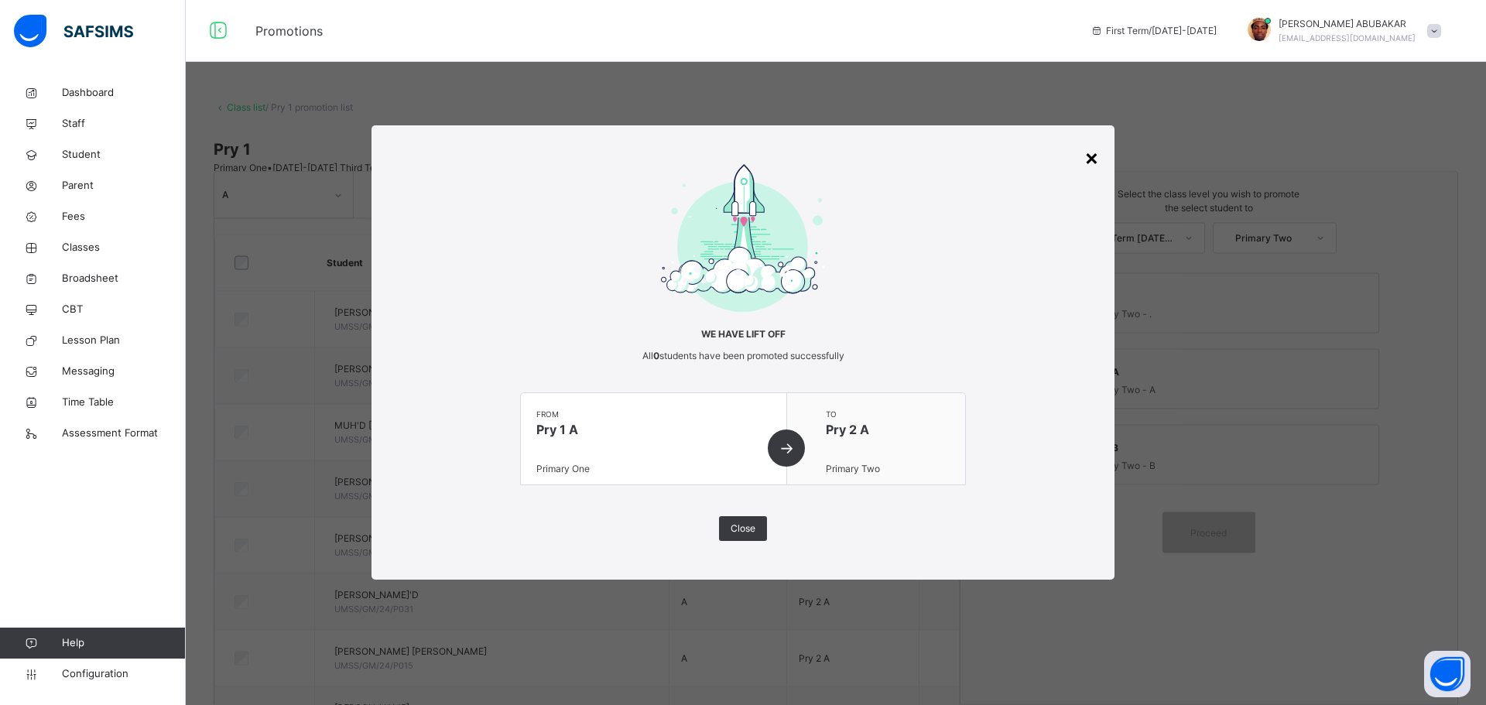
click at [1093, 161] on div "×" at bounding box center [1091, 157] width 15 height 33
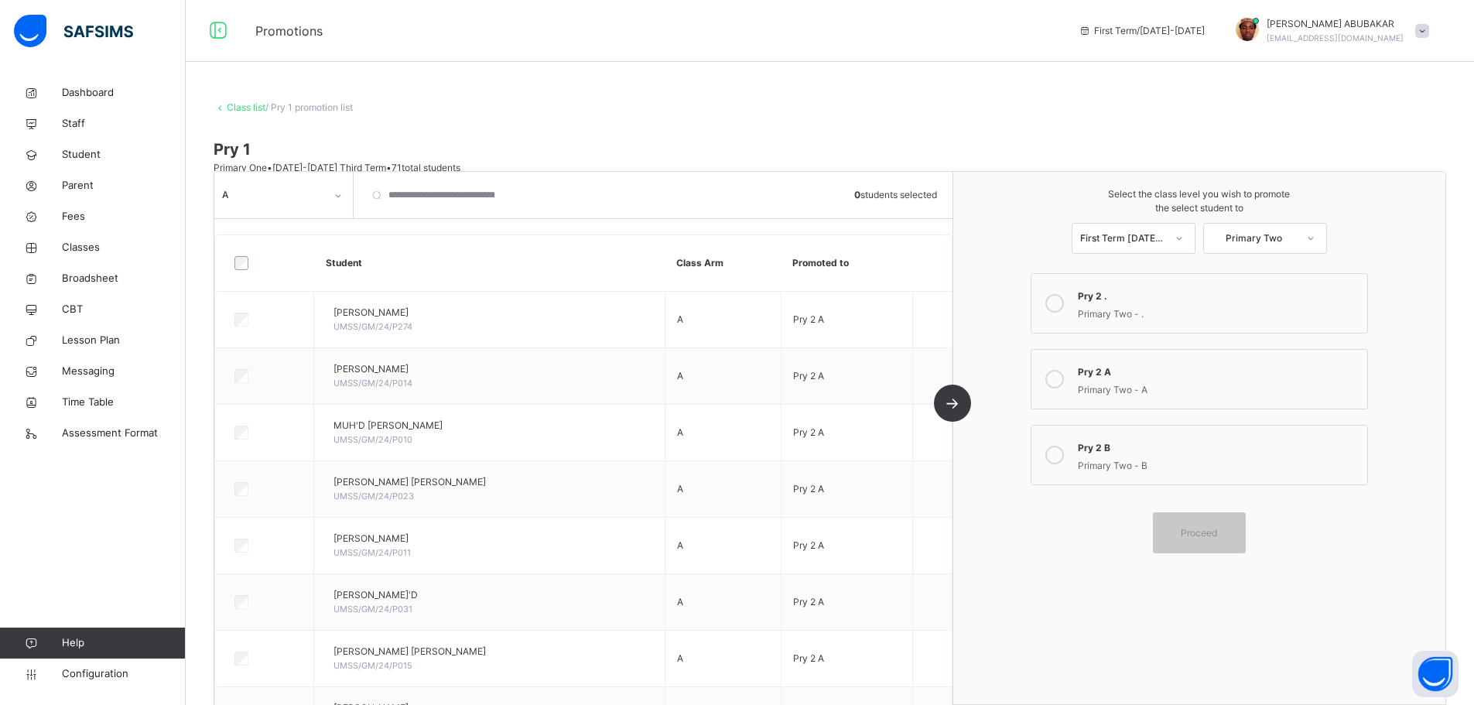
click at [343, 195] on icon at bounding box center [338, 195] width 9 height 15
click at [310, 224] on div "B" at bounding box center [283, 230] width 137 height 26
click at [1131, 468] on div "Primary Two - B" at bounding box center [1218, 464] width 281 height 18
click at [1214, 531] on span "Proceed" at bounding box center [1199, 532] width 36 height 14
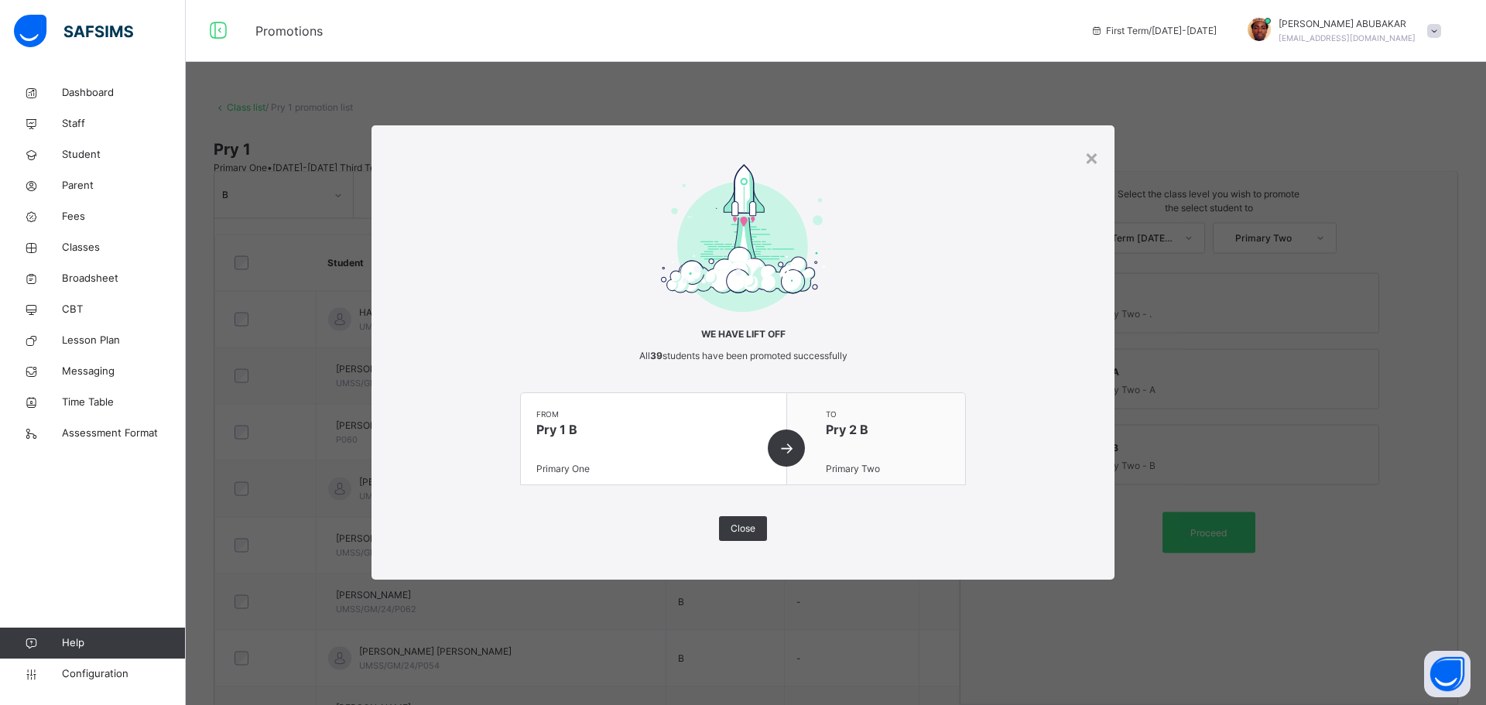
click at [787, 447] on div "from Pry 1 B Primary One" at bounding box center [654, 438] width 266 height 91
click at [1095, 160] on div "×" at bounding box center [1091, 157] width 15 height 33
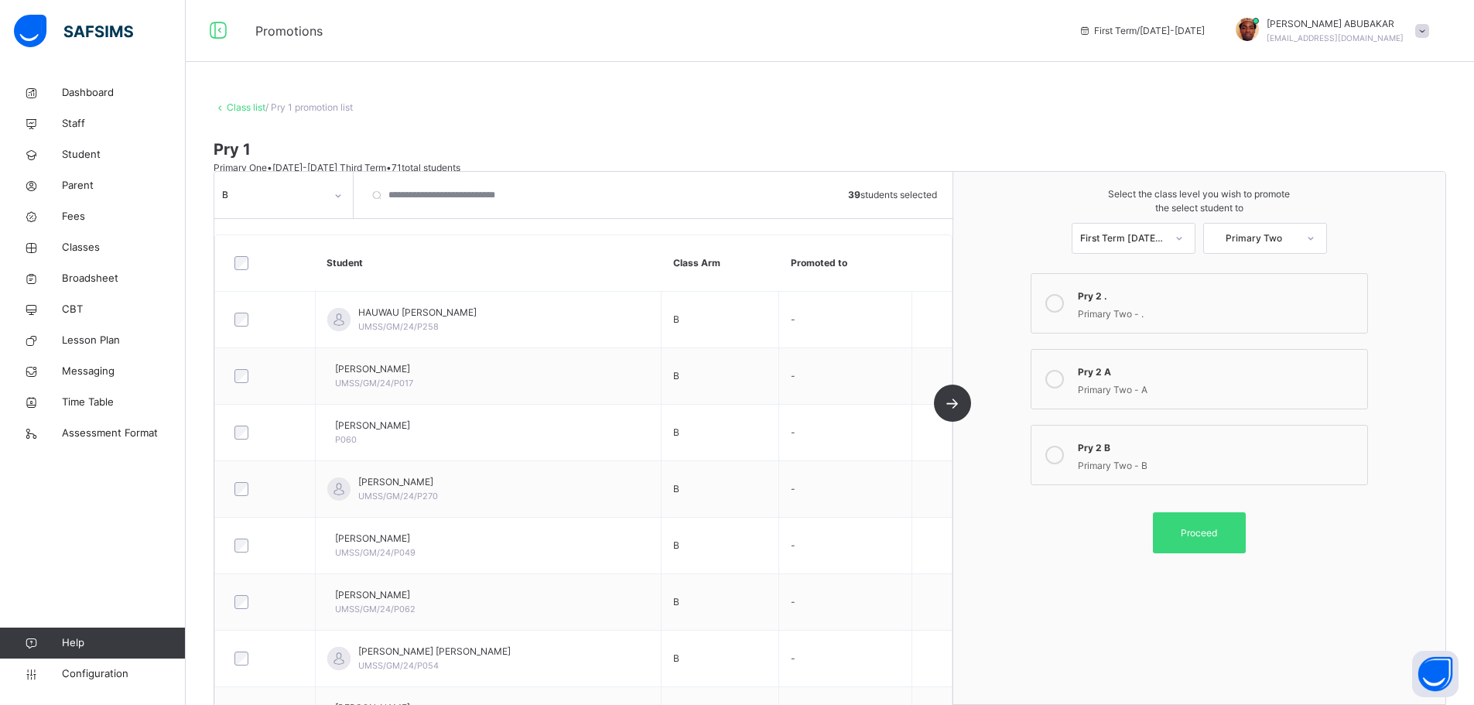
click at [346, 199] on div at bounding box center [338, 195] width 26 height 25
click at [345, 199] on div at bounding box center [338, 195] width 26 height 25
click at [1199, 534] on span "Proceed" at bounding box center [1199, 532] width 36 height 14
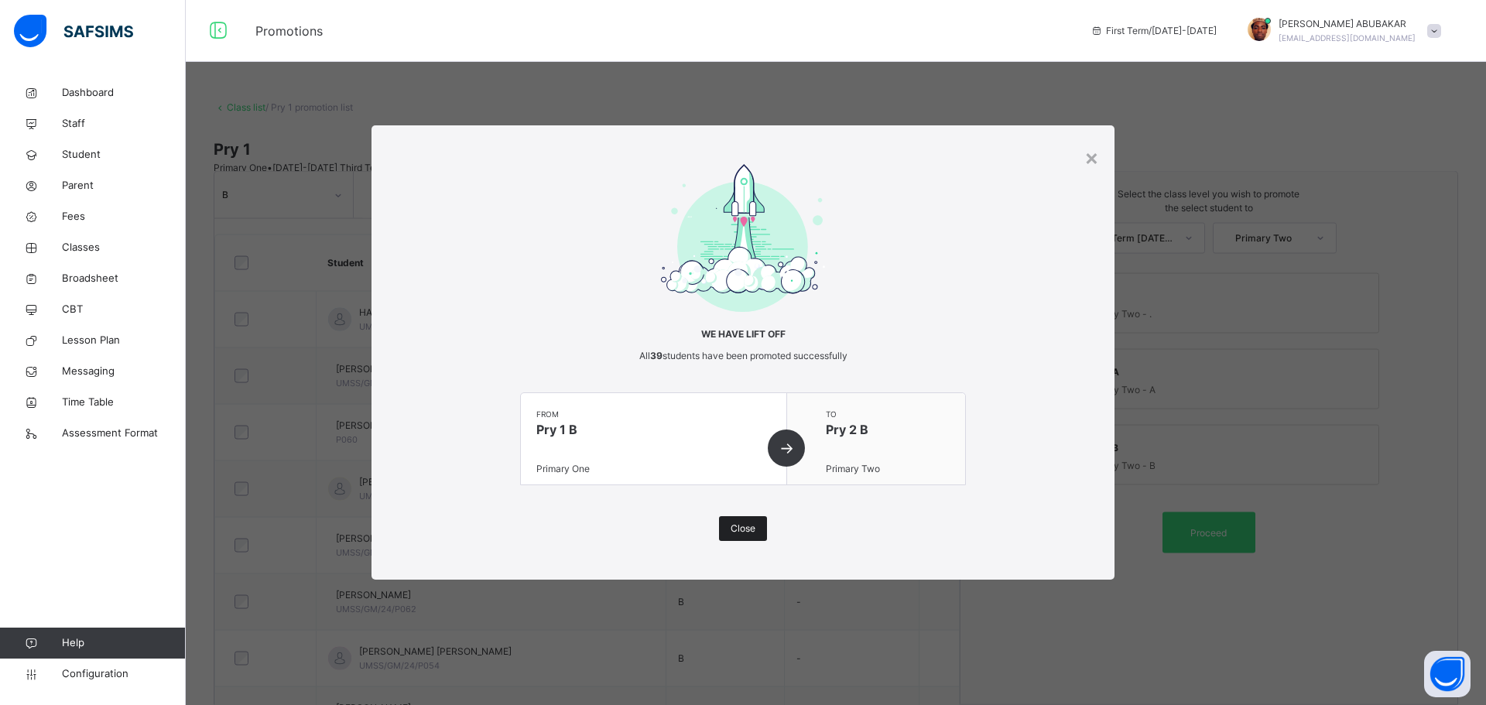
click at [752, 527] on span "Close" at bounding box center [742, 529] width 25 height 14
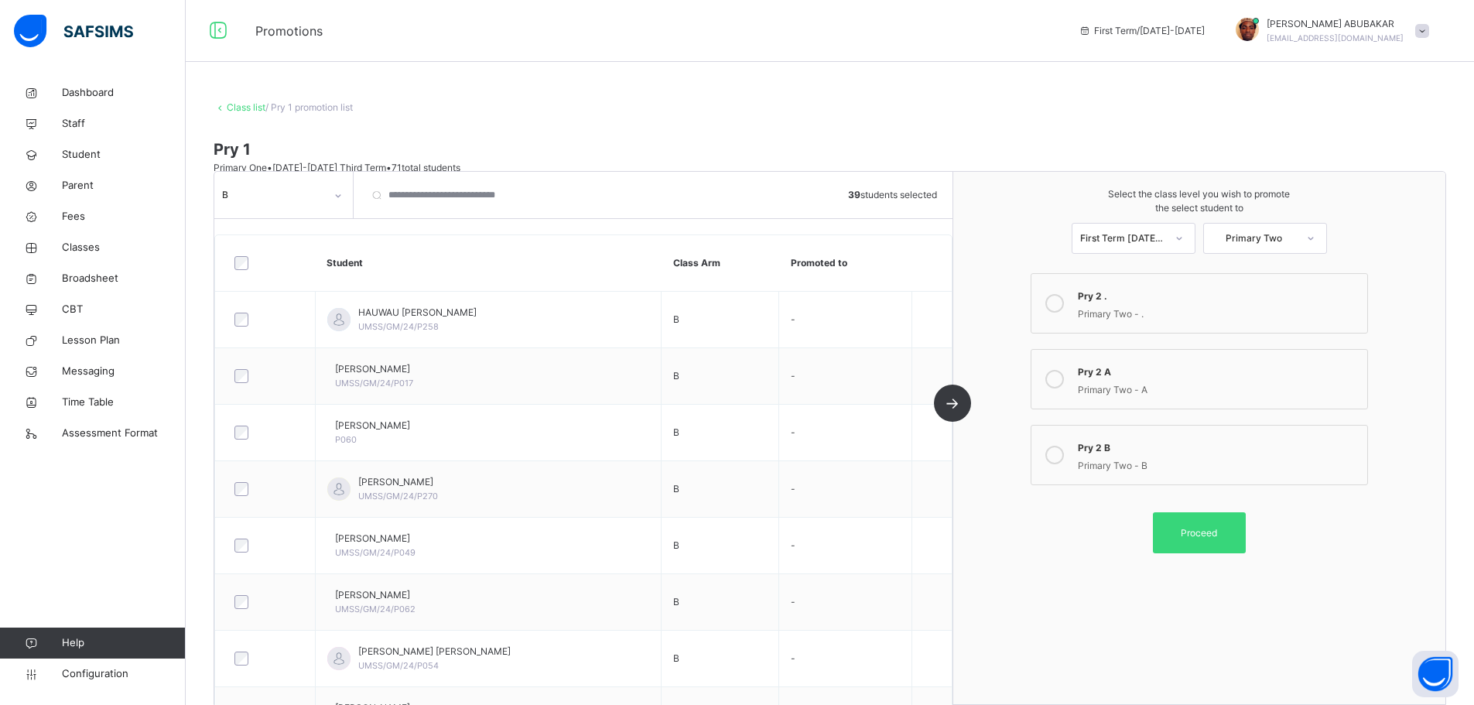
click at [238, 108] on link "Class list" at bounding box center [246, 107] width 39 height 12
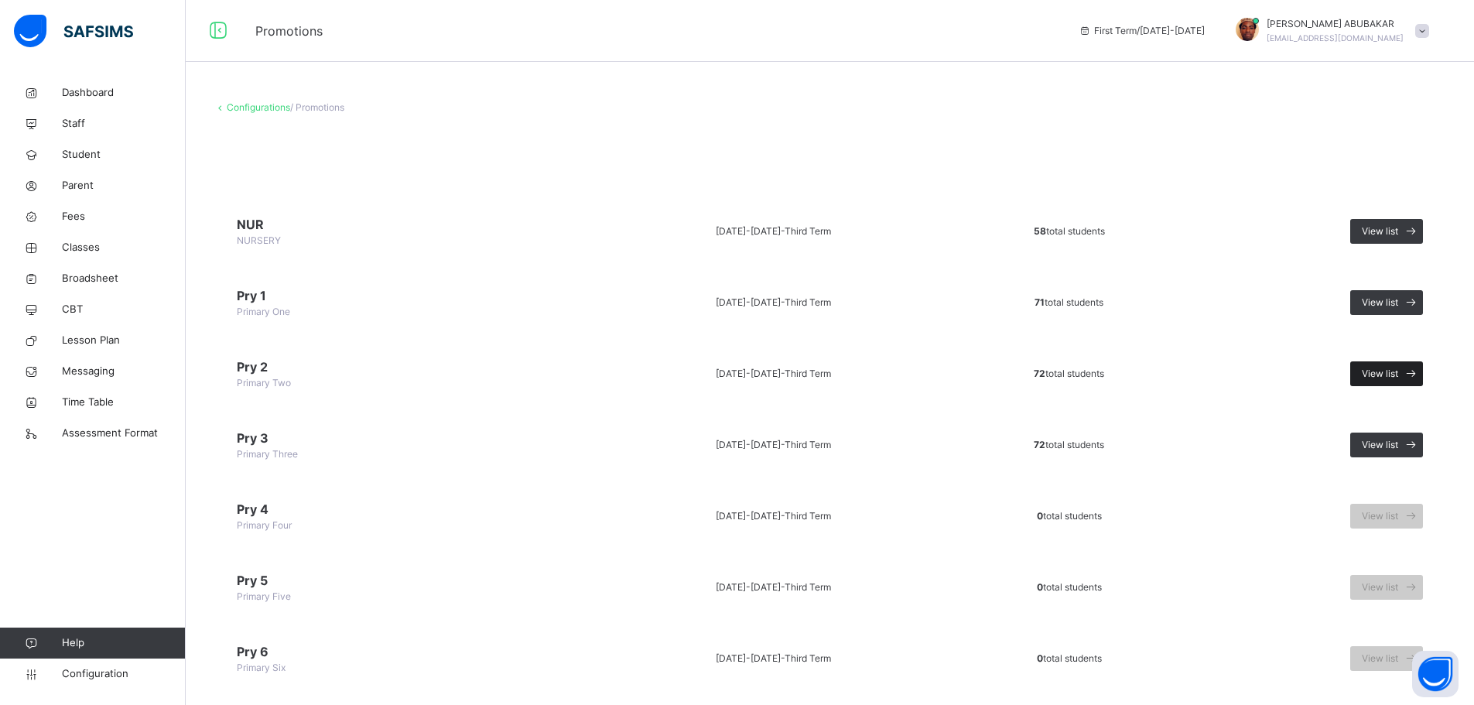
click at [1386, 370] on span "View list" at bounding box center [1380, 374] width 36 height 14
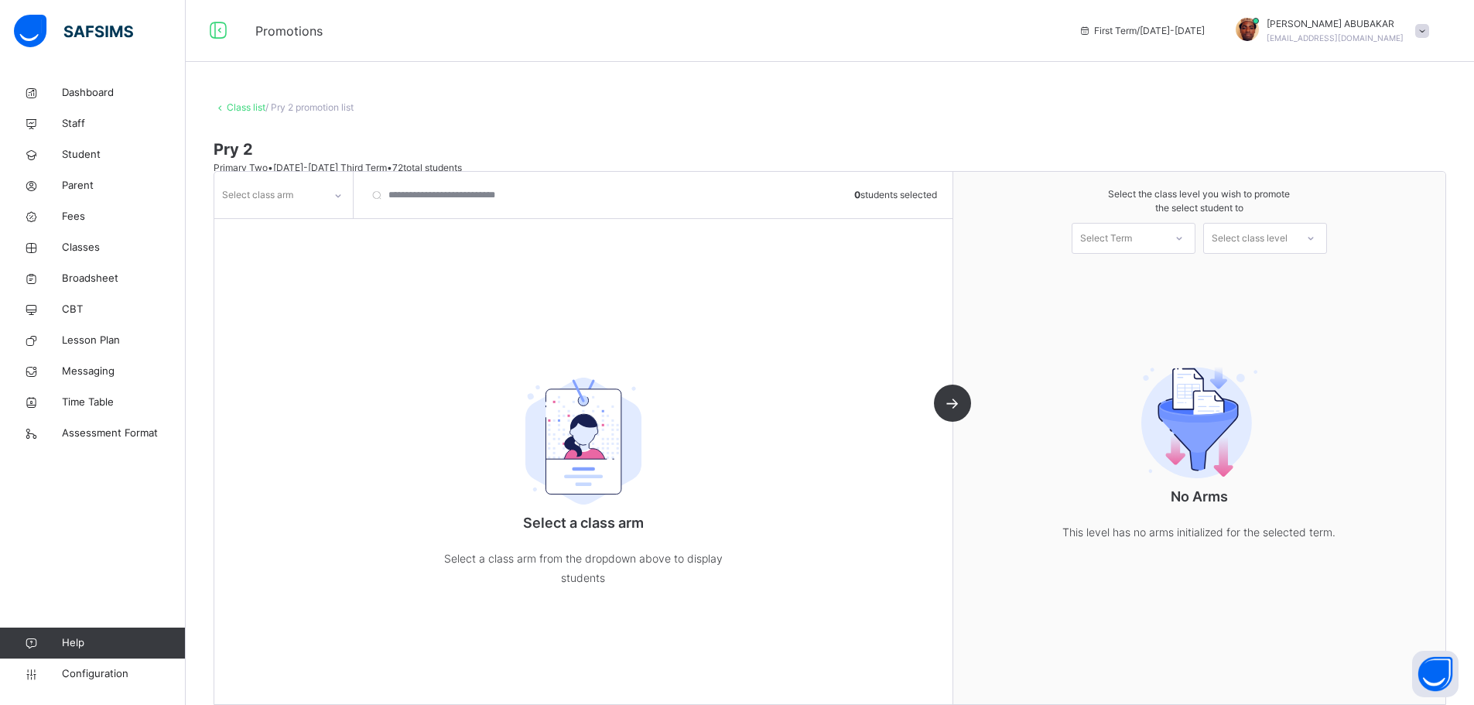
click at [287, 190] on div "Select class arm" at bounding box center [257, 194] width 71 height 29
click at [248, 281] on div "A" at bounding box center [283, 282] width 137 height 26
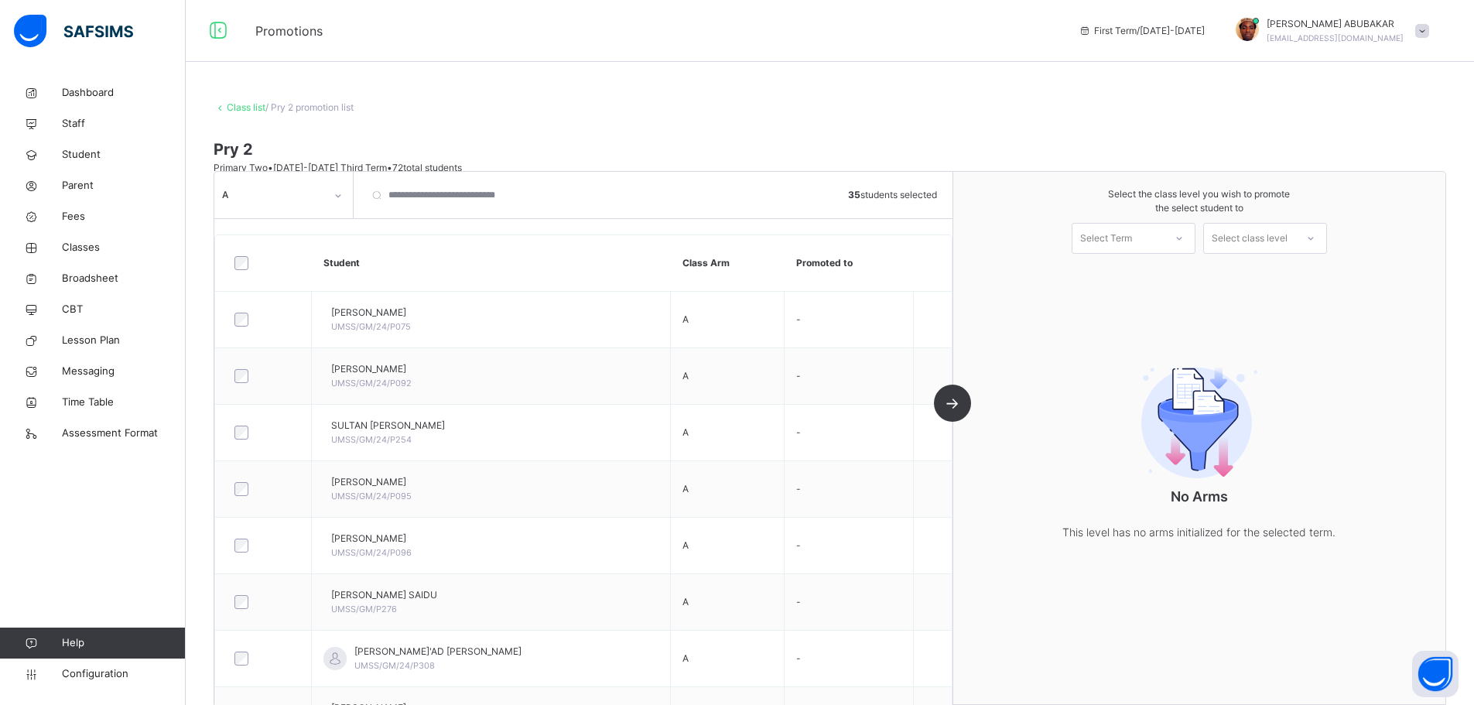
click at [1184, 236] on icon at bounding box center [1179, 238] width 9 height 15
click at [1158, 282] on div "First Term [DATE]-[DATE]" at bounding box center [1134, 281] width 122 height 40
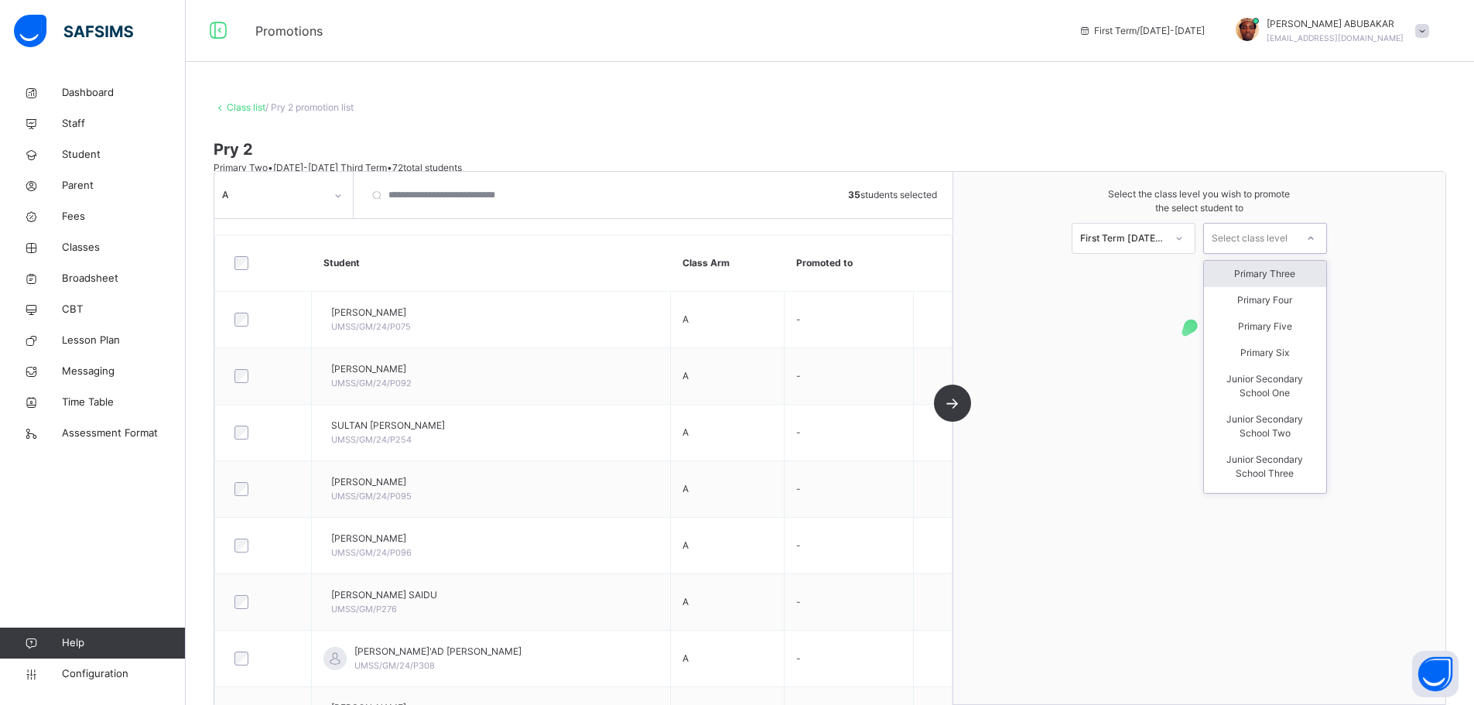
click at [1275, 231] on div "Select class level" at bounding box center [1250, 238] width 76 height 31
click at [1267, 278] on div "Primary Three" at bounding box center [1265, 274] width 122 height 26
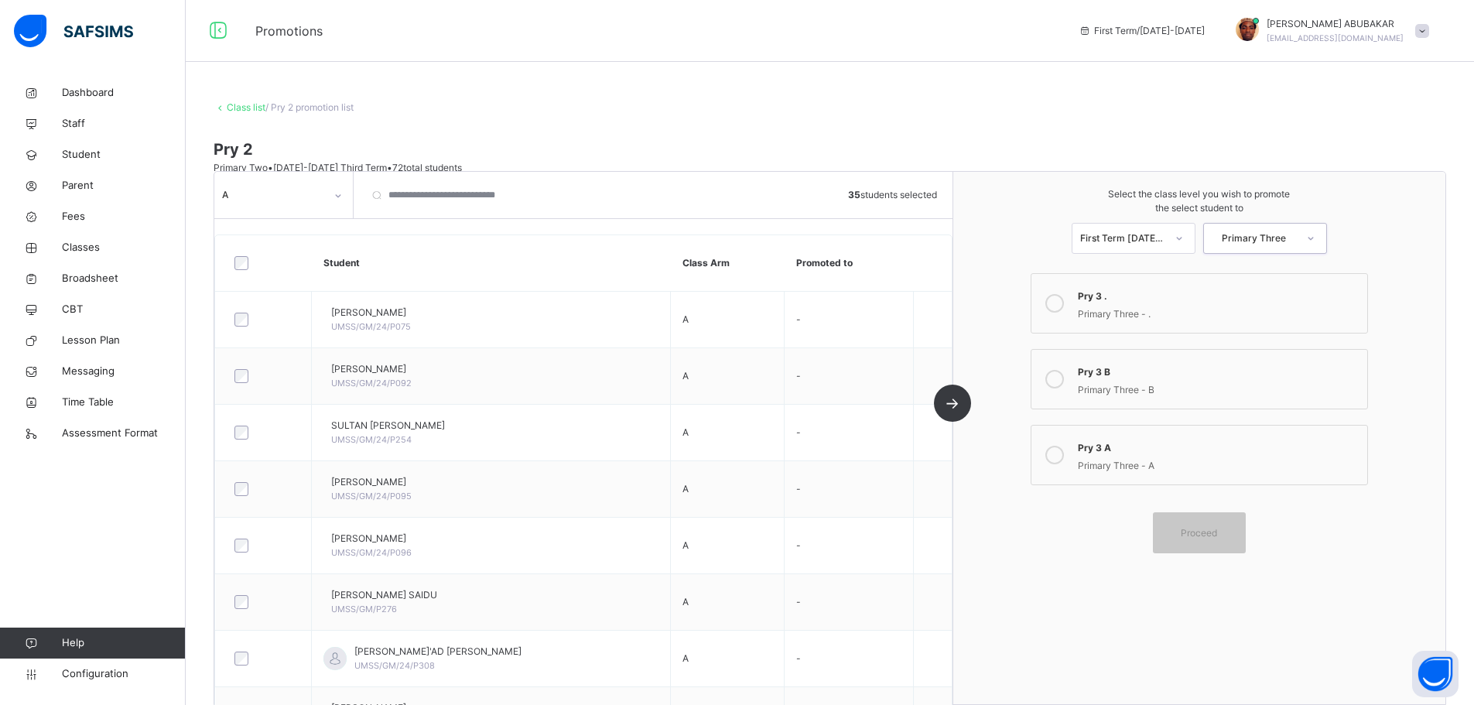
click at [1121, 452] on div "Pry 3 A" at bounding box center [1218, 446] width 281 height 18
click at [1210, 528] on span "Proceed" at bounding box center [1199, 532] width 36 height 14
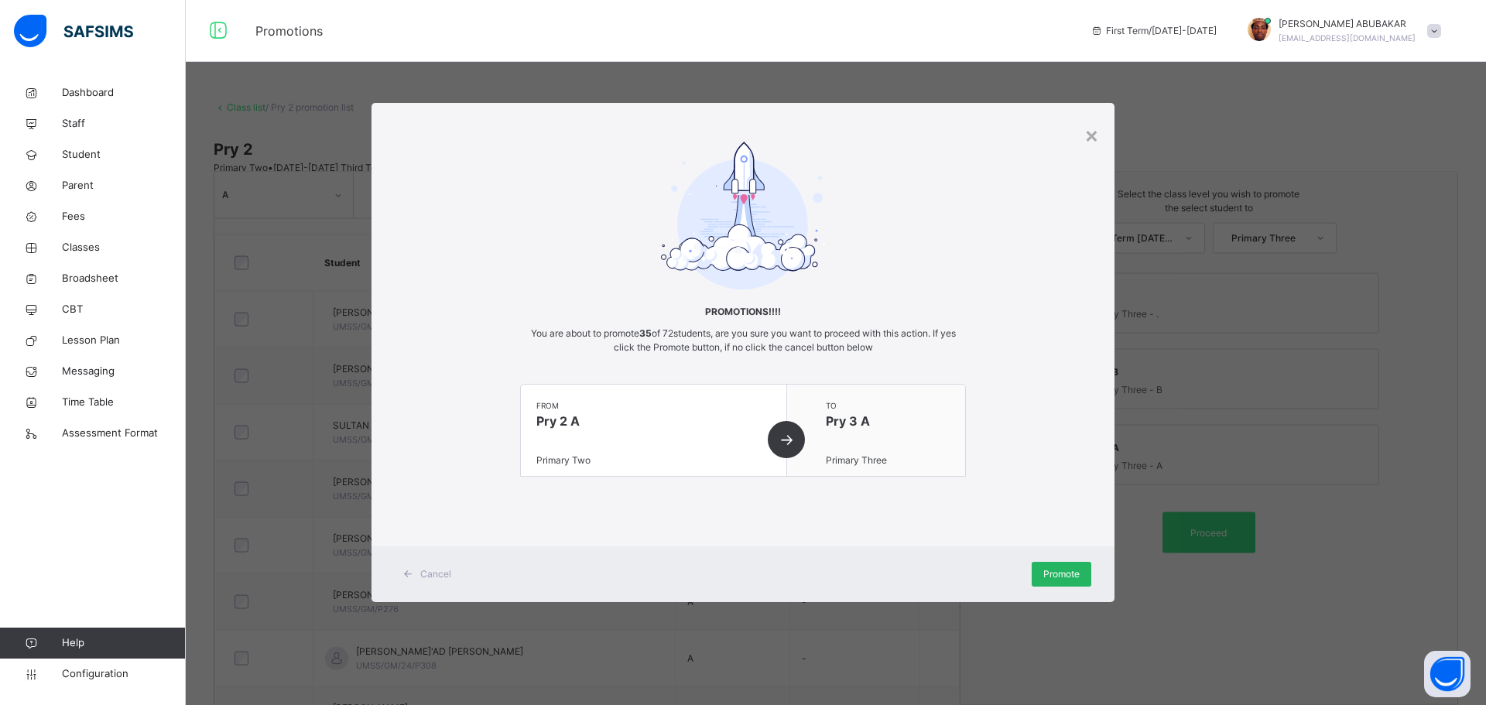
click at [1059, 573] on span "Promote" at bounding box center [1061, 574] width 36 height 14
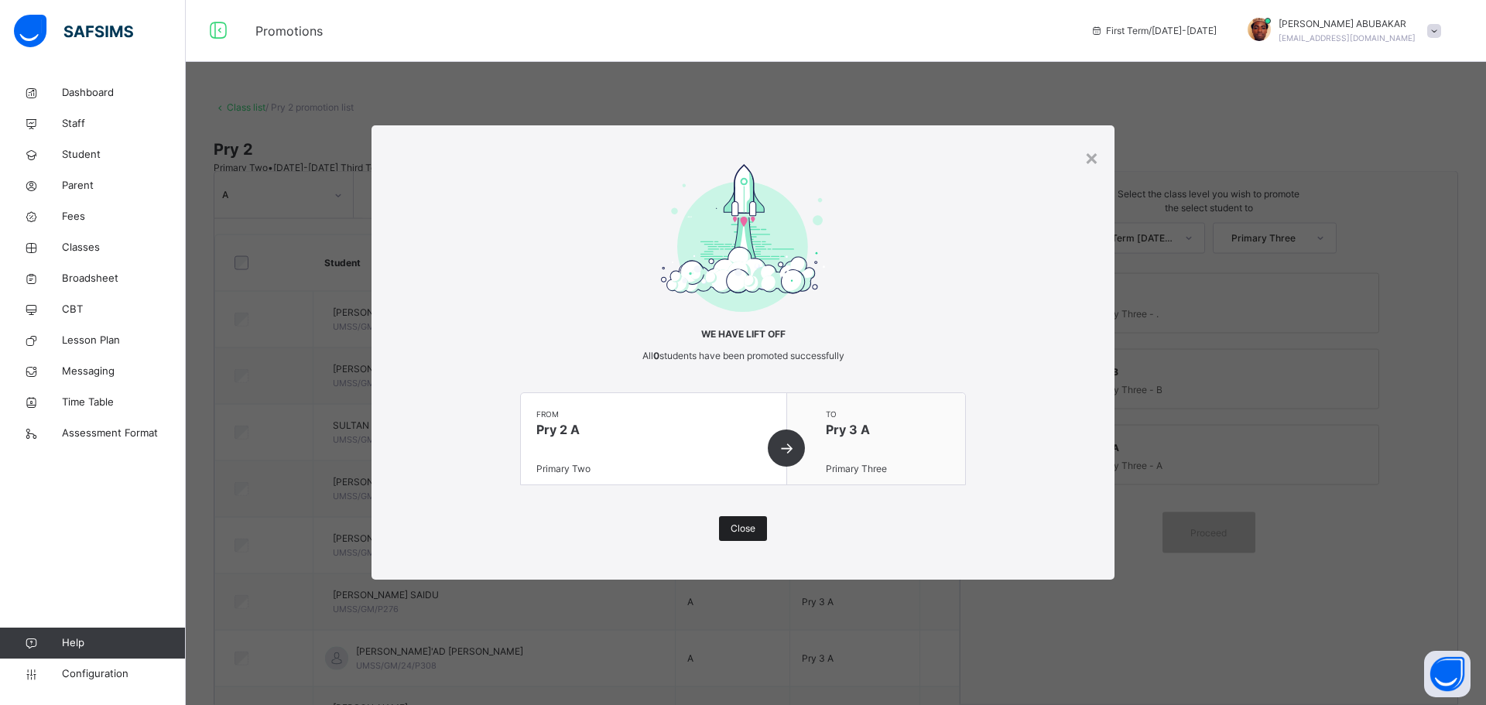
click at [737, 526] on span "Close" at bounding box center [742, 529] width 25 height 14
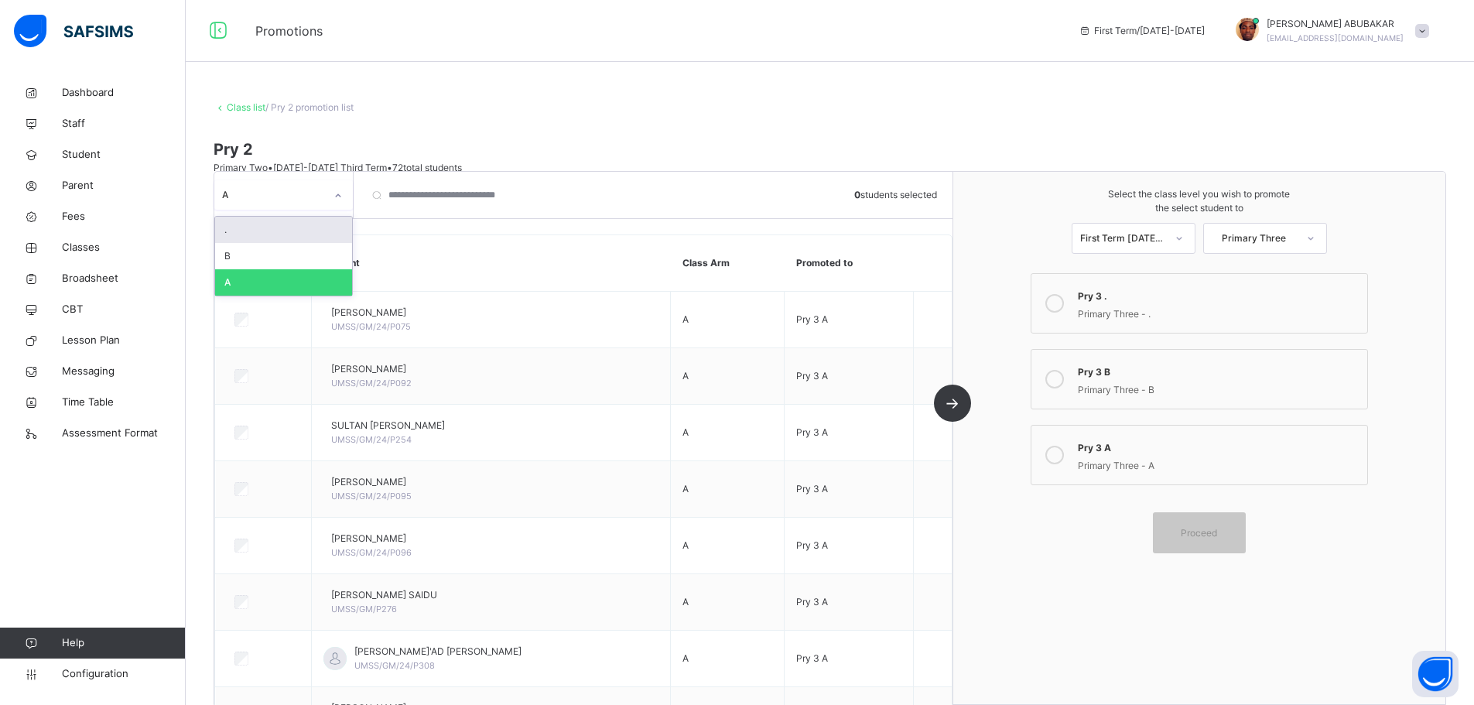
click at [337, 193] on icon at bounding box center [338, 195] width 9 height 15
click at [269, 258] on div "B" at bounding box center [283, 256] width 137 height 26
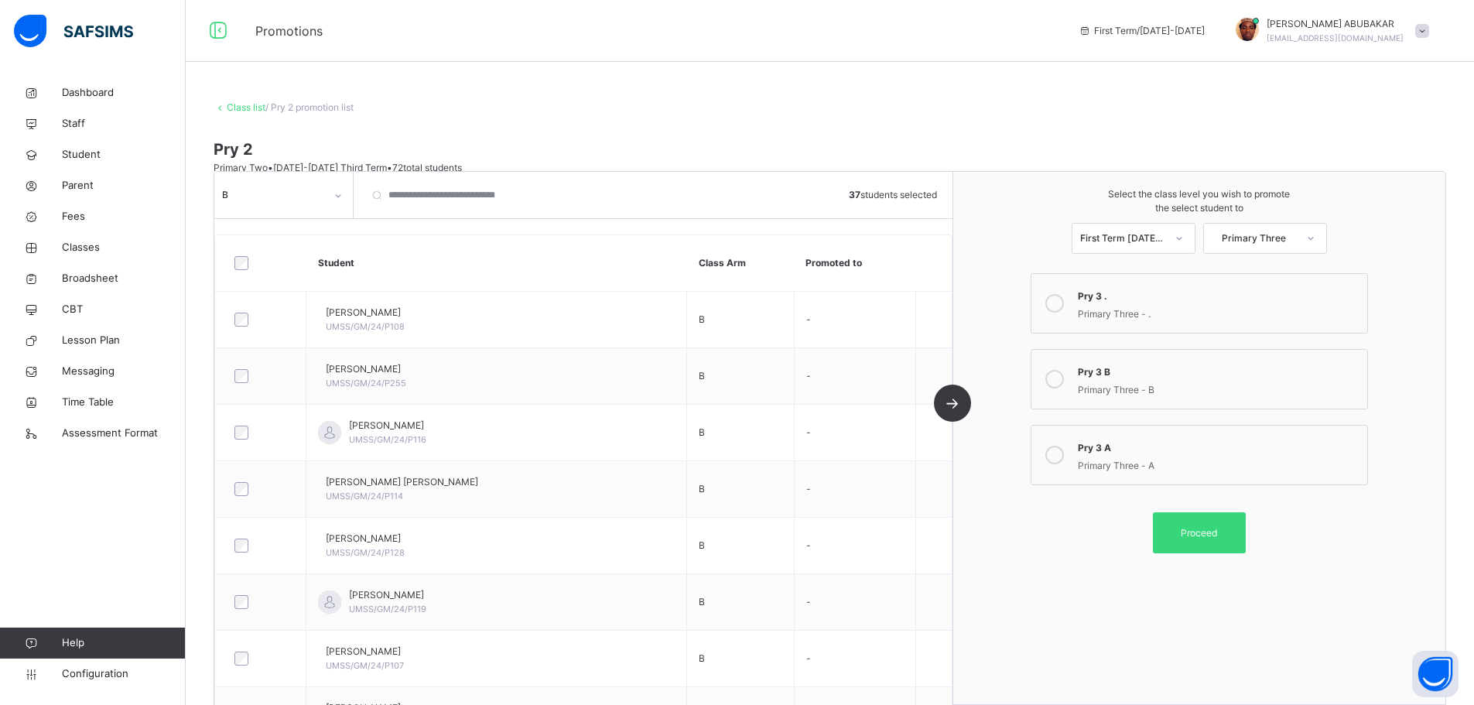
click at [1105, 378] on div "Pry 3 B" at bounding box center [1218, 370] width 281 height 18
click at [1205, 531] on span "Proceed" at bounding box center [1199, 532] width 36 height 14
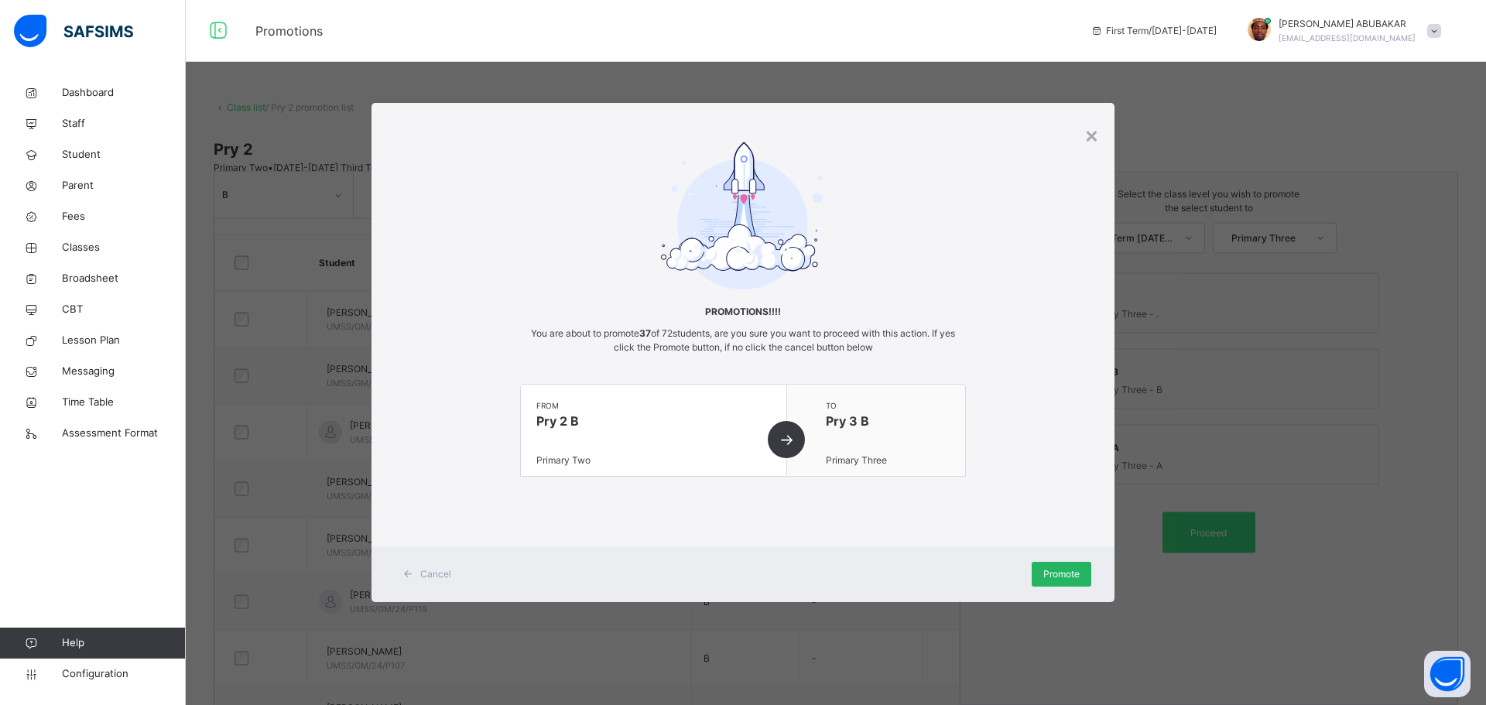
click at [1064, 572] on span "Promote" at bounding box center [1061, 574] width 36 height 14
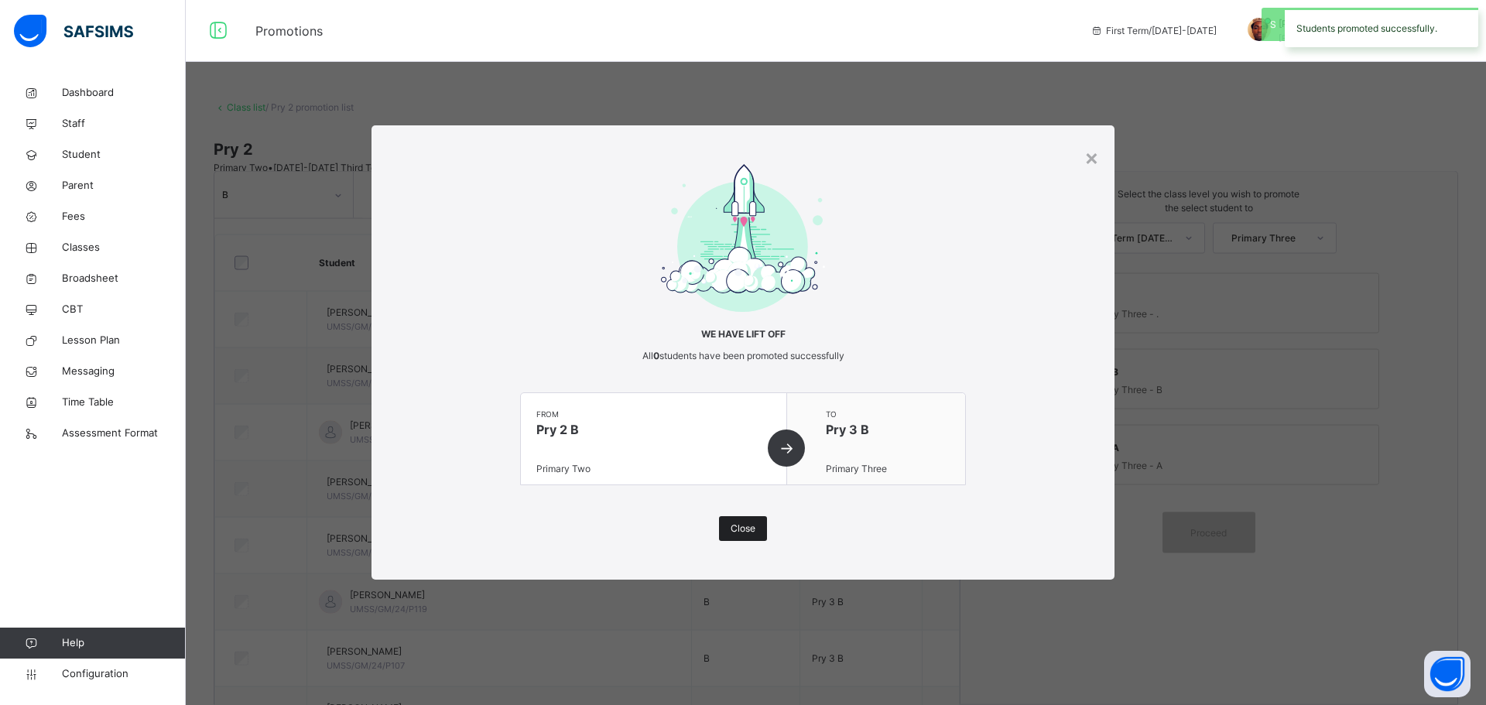
click at [747, 524] on span "Close" at bounding box center [742, 529] width 25 height 14
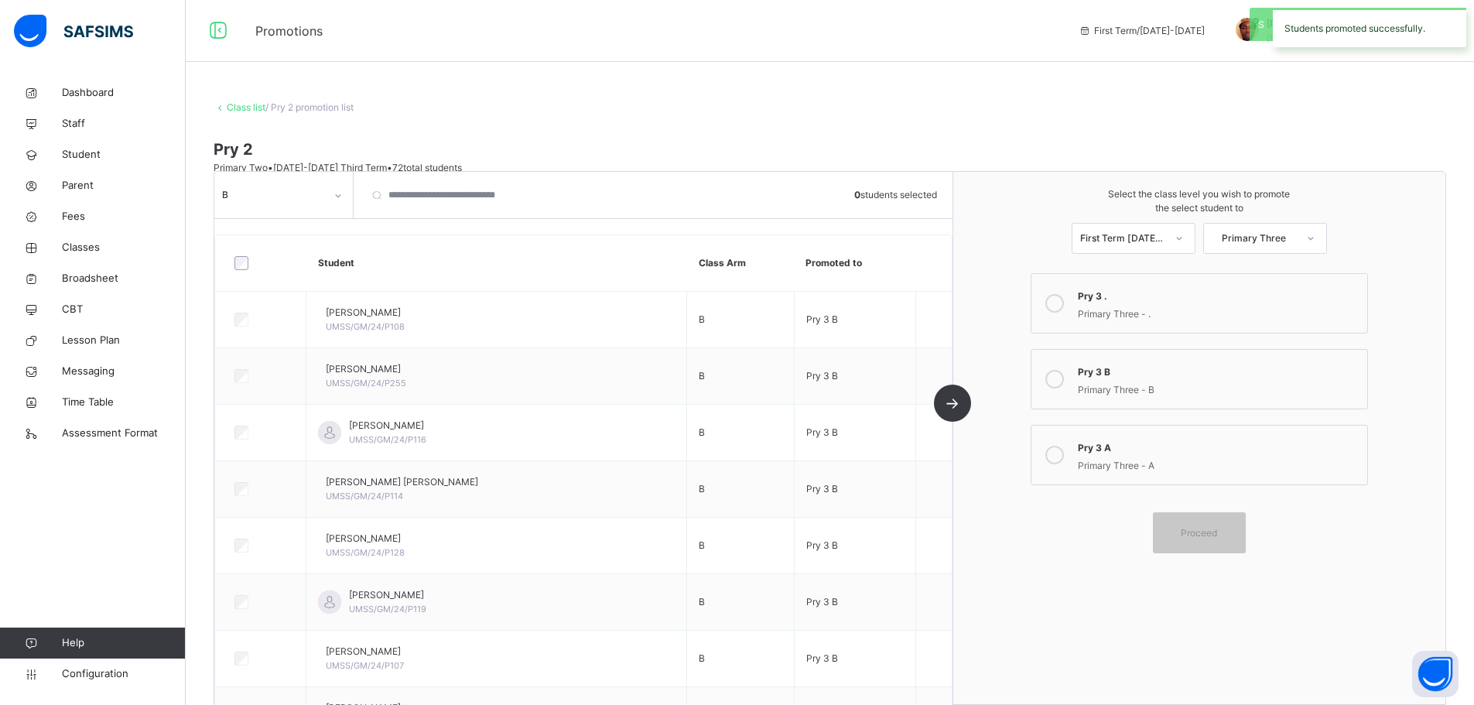
click at [251, 111] on link "Class list" at bounding box center [246, 107] width 39 height 12
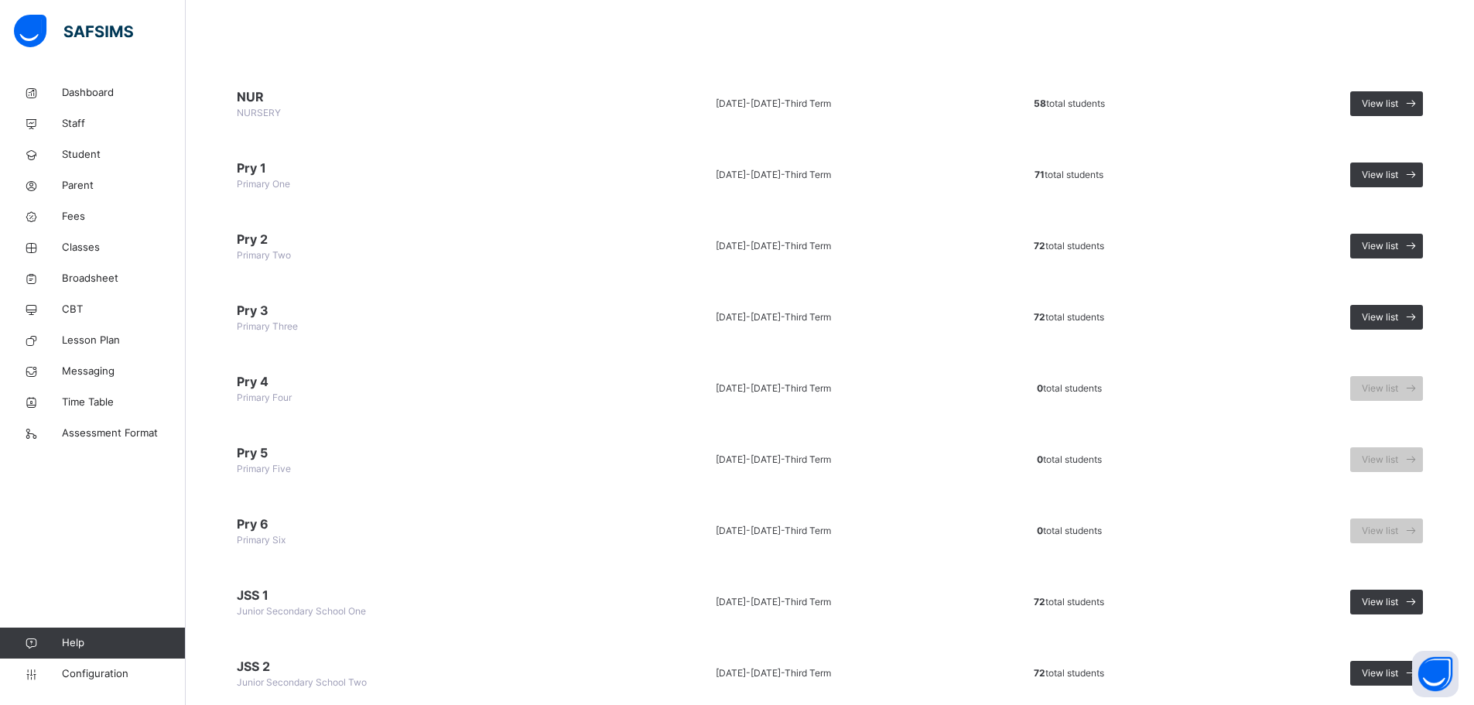
scroll to position [155, 0]
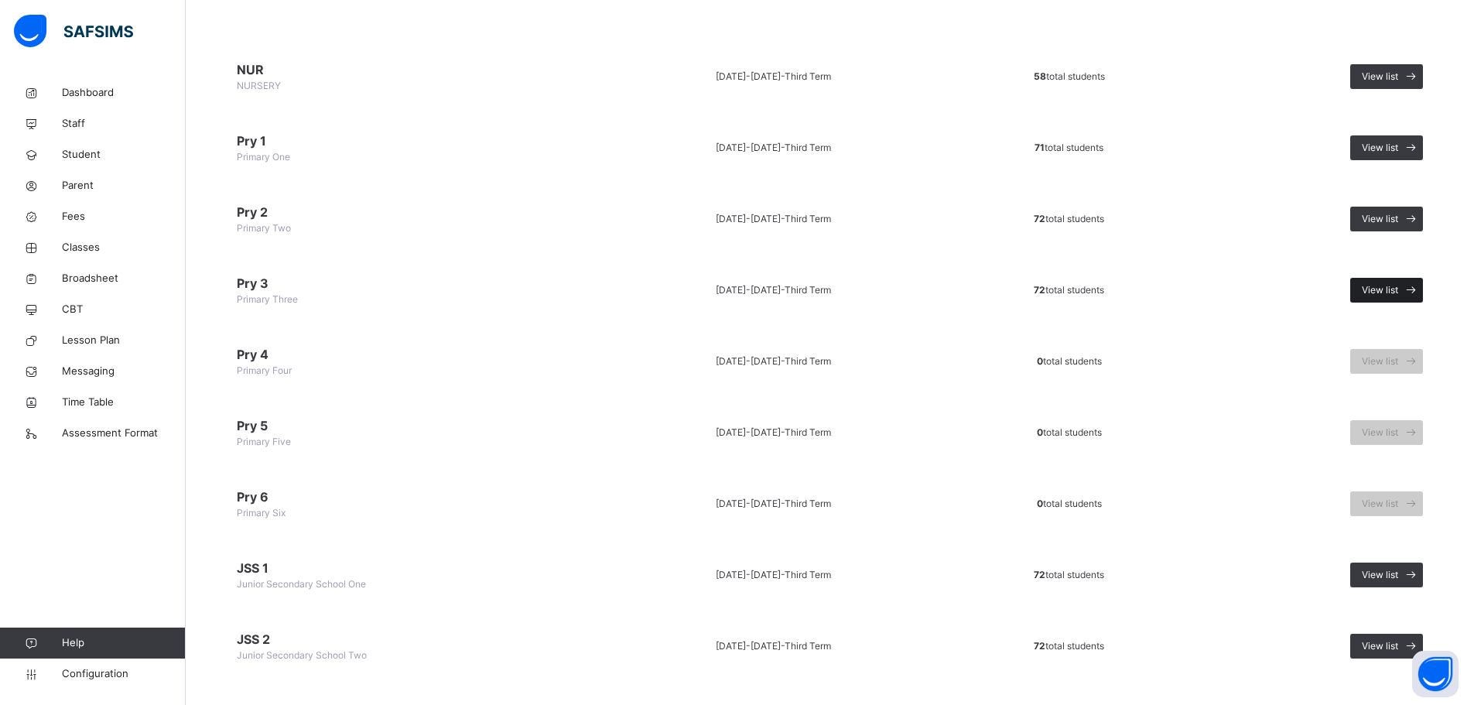
click at [1396, 291] on span "View list" at bounding box center [1380, 290] width 36 height 14
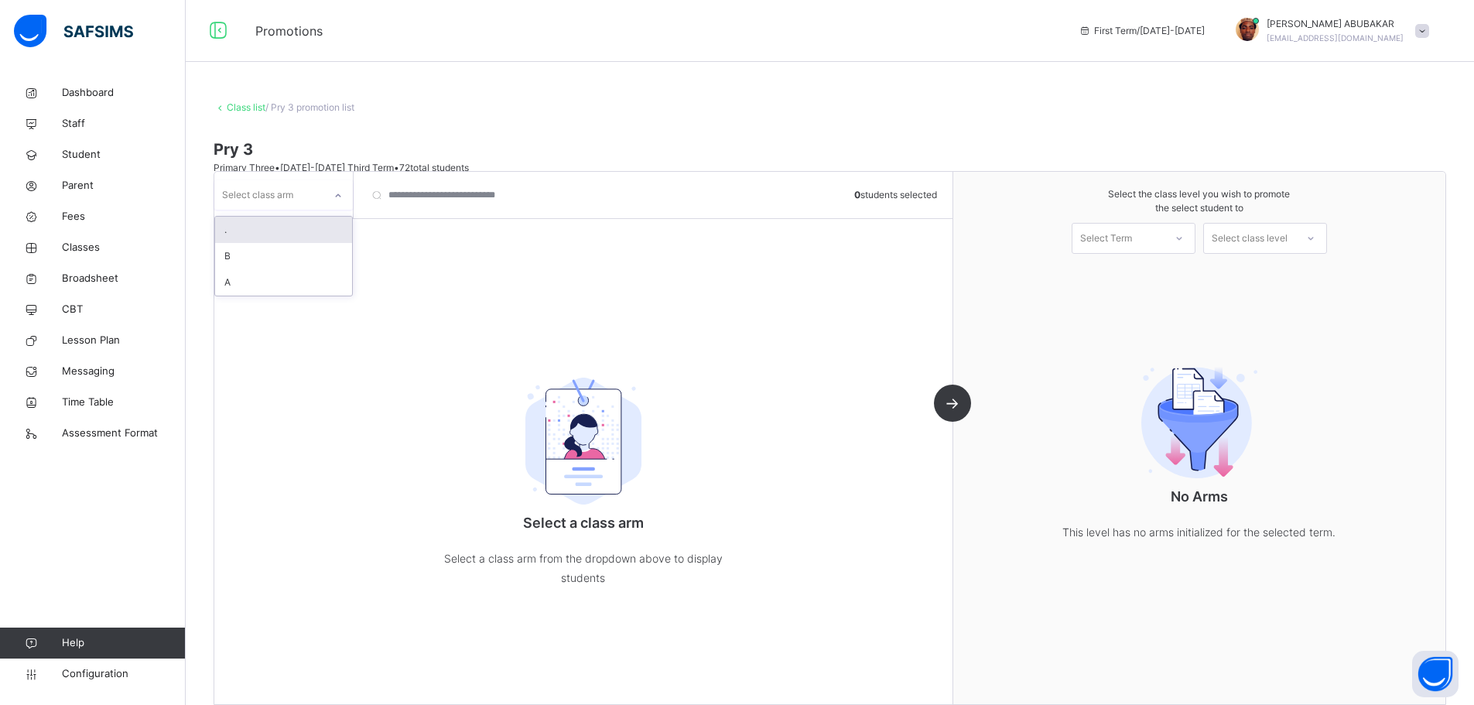
click at [327, 194] on div at bounding box center [338, 195] width 26 height 25
click at [250, 282] on div "A" at bounding box center [283, 282] width 137 height 26
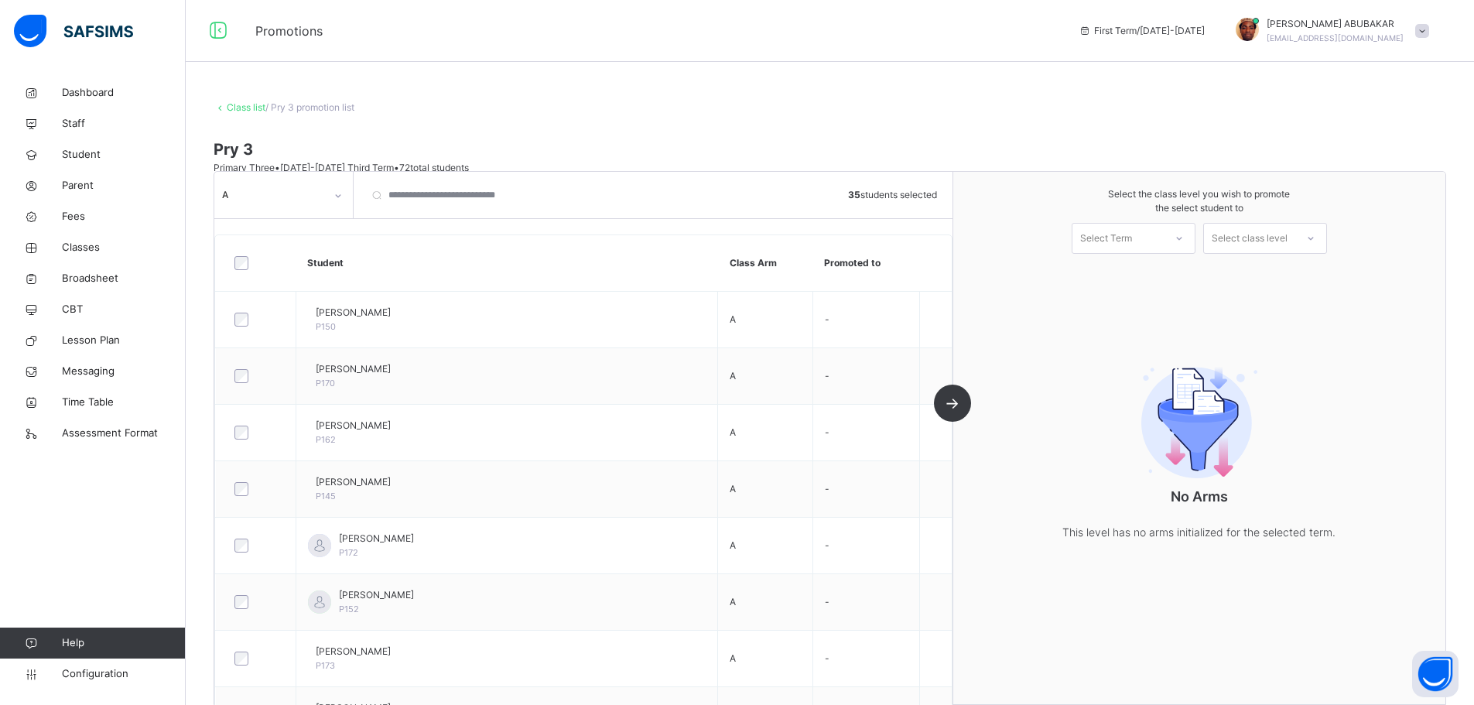
click at [1132, 234] on div "Select Term" at bounding box center [1106, 238] width 52 height 31
drag, startPoint x: 1141, startPoint y: 269, endPoint x: 1166, endPoint y: 267, distance: 25.6
click at [1142, 270] on div "First Term [DATE]-[DATE]" at bounding box center [1134, 281] width 122 height 40
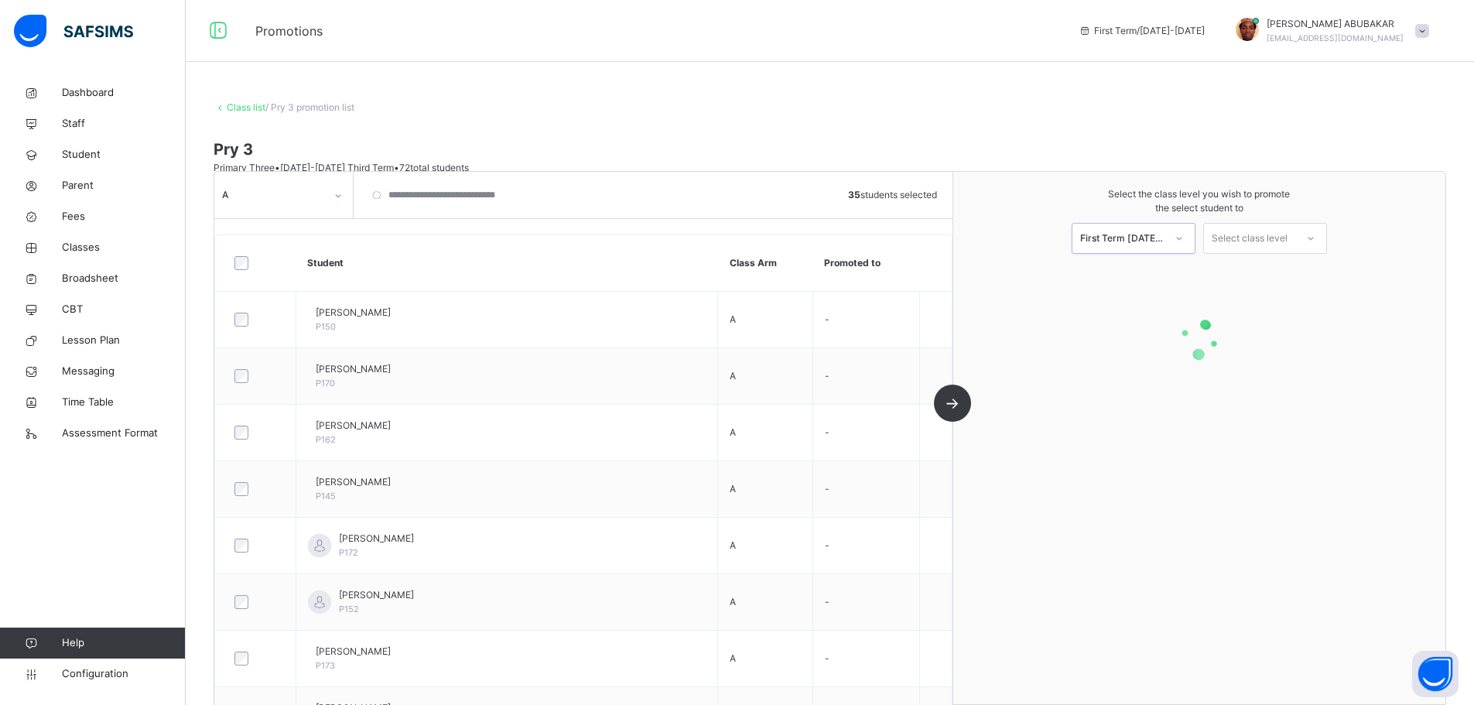
click at [1264, 238] on div "Select class level" at bounding box center [1250, 238] width 76 height 31
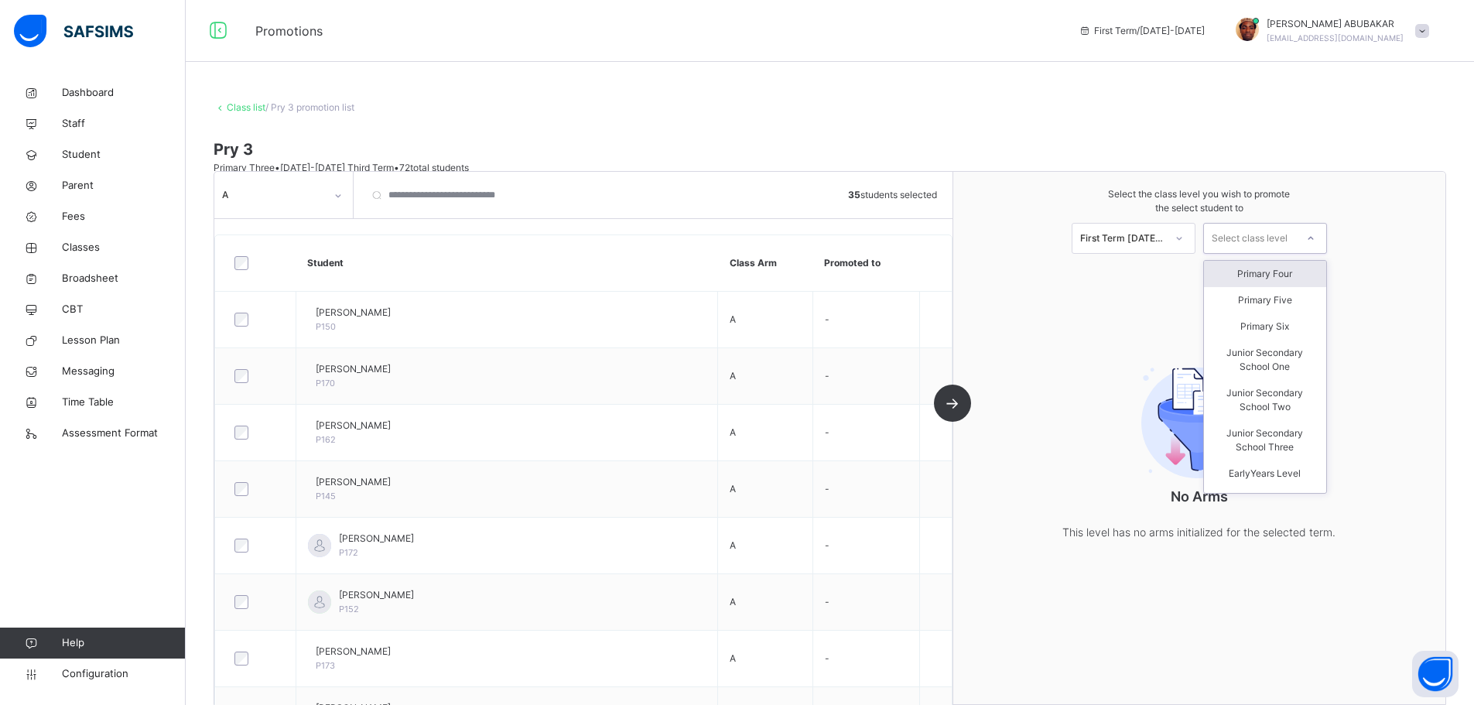
click at [1267, 270] on div "Primary Four" at bounding box center [1265, 274] width 122 height 26
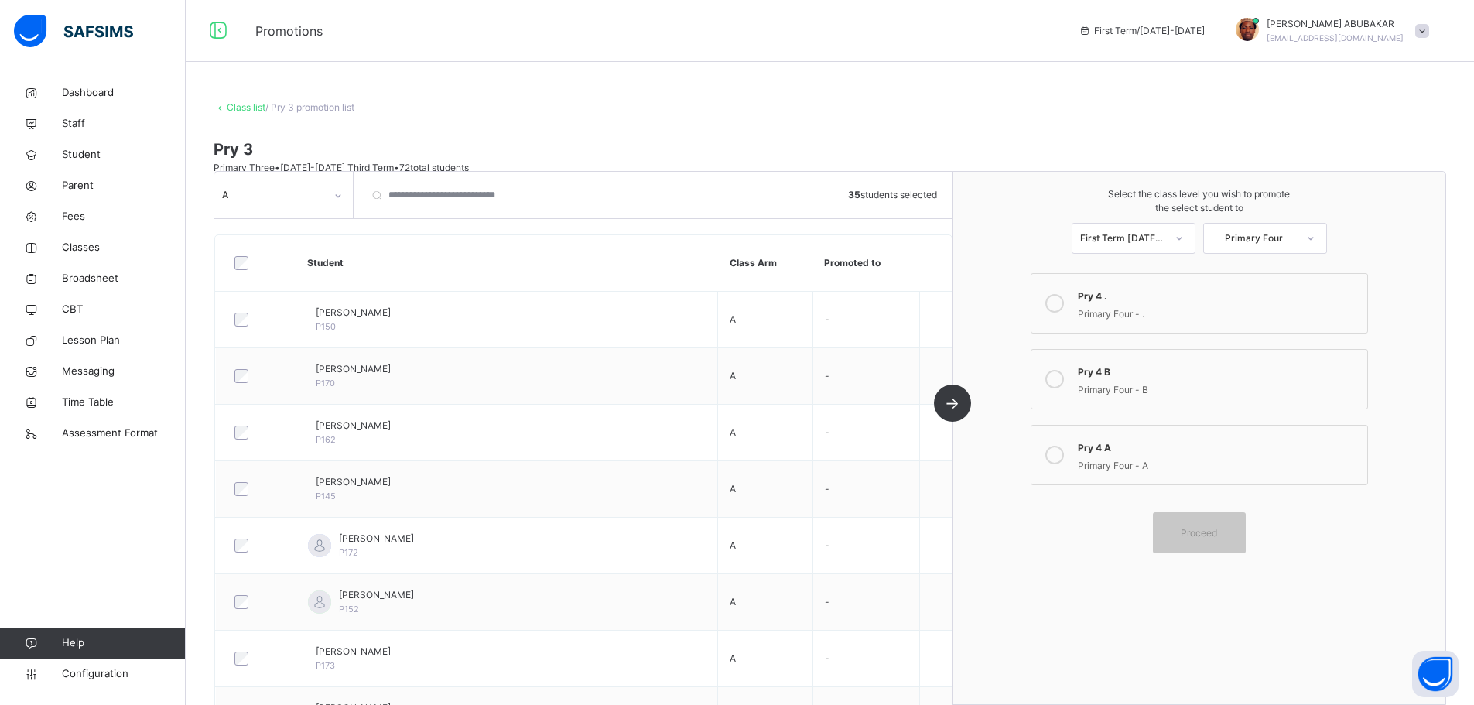
click at [1107, 455] on div "Primary Four - A" at bounding box center [1218, 464] width 281 height 18
drag, startPoint x: 1214, startPoint y: 535, endPoint x: 1165, endPoint y: 535, distance: 48.8
click at [1212, 535] on span "Proceed" at bounding box center [1199, 532] width 36 height 14
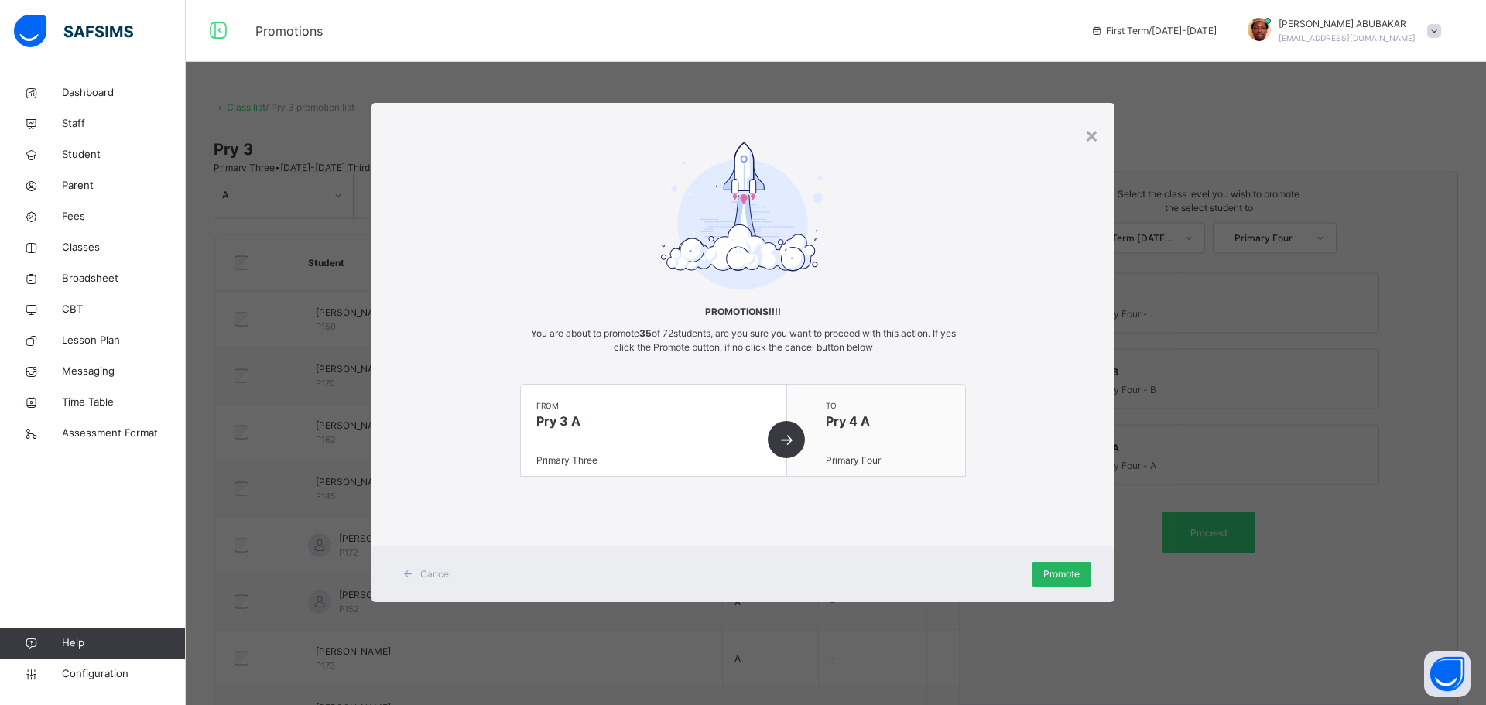
click at [1043, 580] on span "Promote" at bounding box center [1061, 574] width 36 height 14
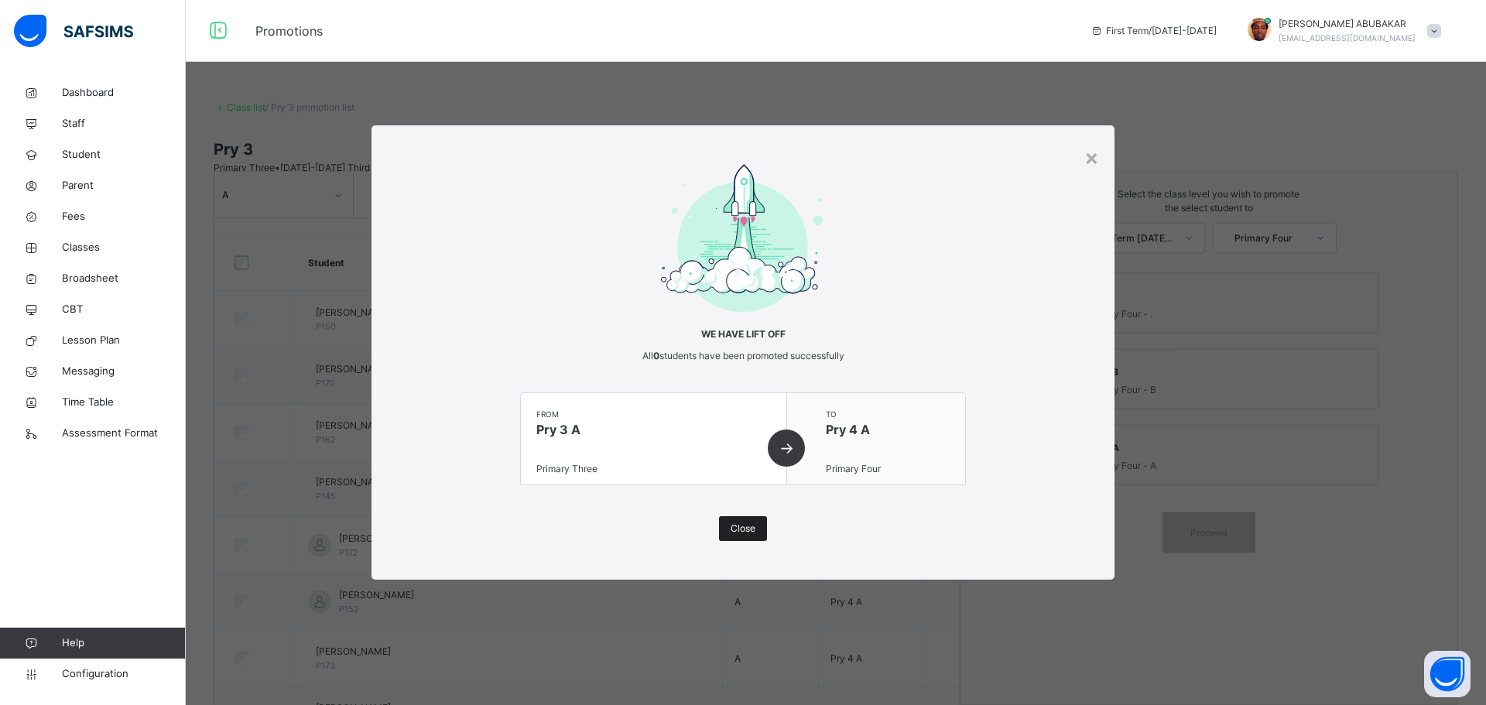
click at [741, 526] on span "Close" at bounding box center [742, 529] width 25 height 14
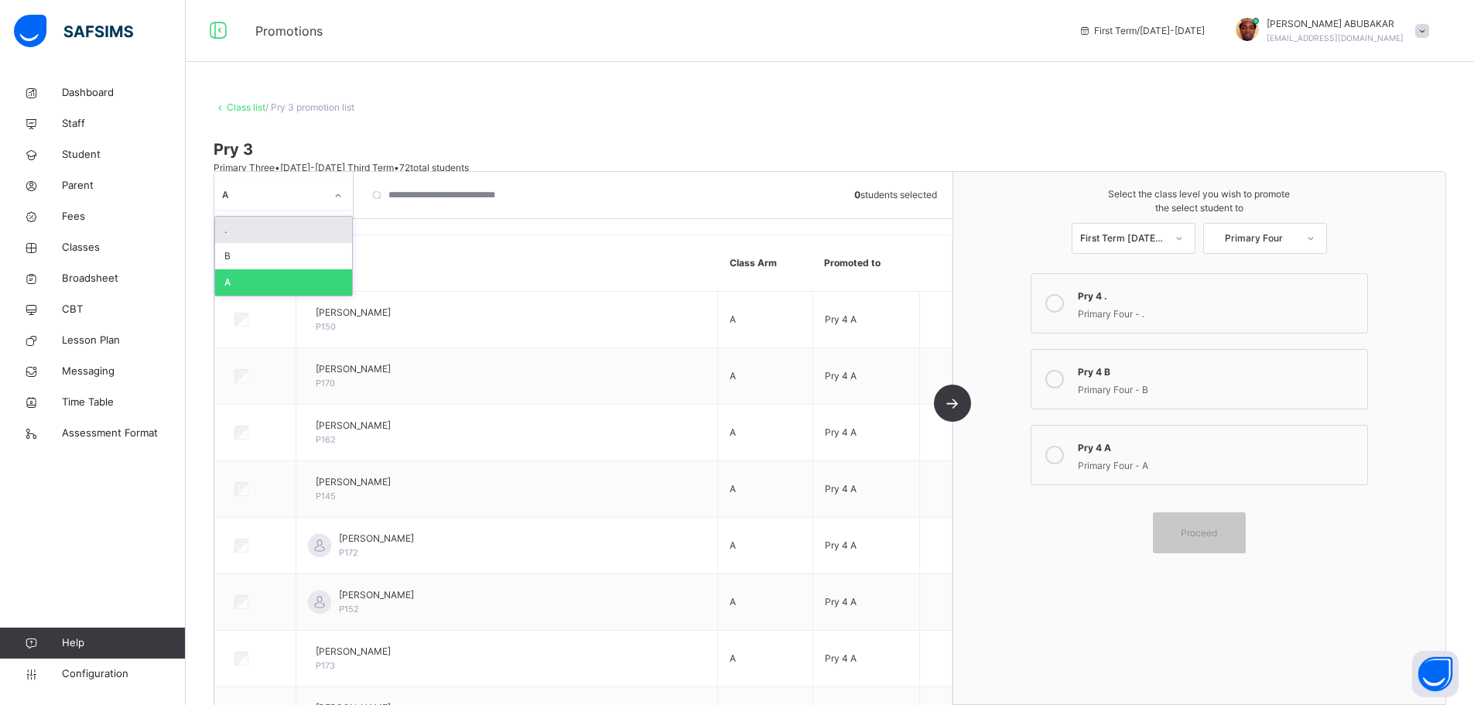
click at [321, 200] on div "A" at bounding box center [273, 195] width 103 height 14
click at [276, 253] on div "B" at bounding box center [283, 256] width 137 height 26
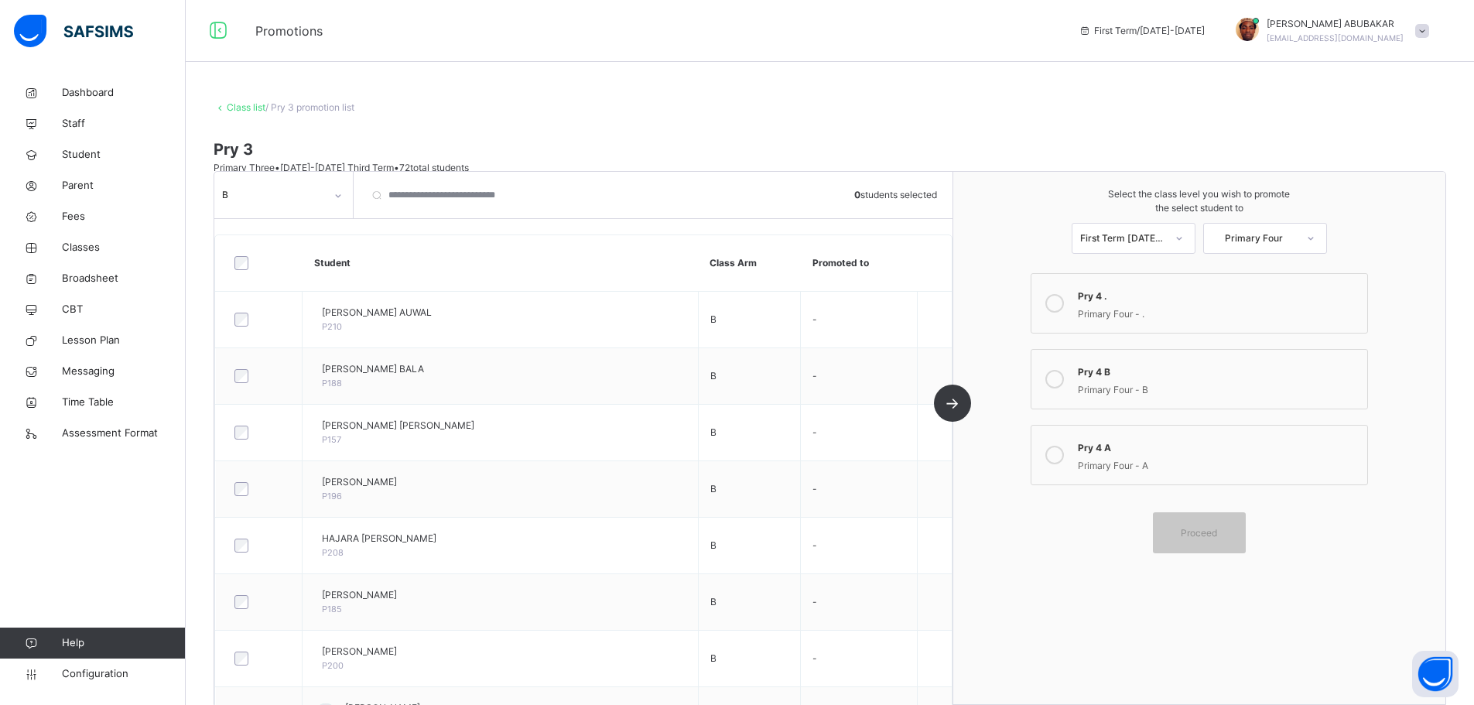
click at [248, 261] on div at bounding box center [259, 263] width 56 height 14
click at [1101, 385] on div "Primary Four - B" at bounding box center [1218, 388] width 281 height 18
click at [1217, 525] on span "Proceed" at bounding box center [1199, 532] width 36 height 14
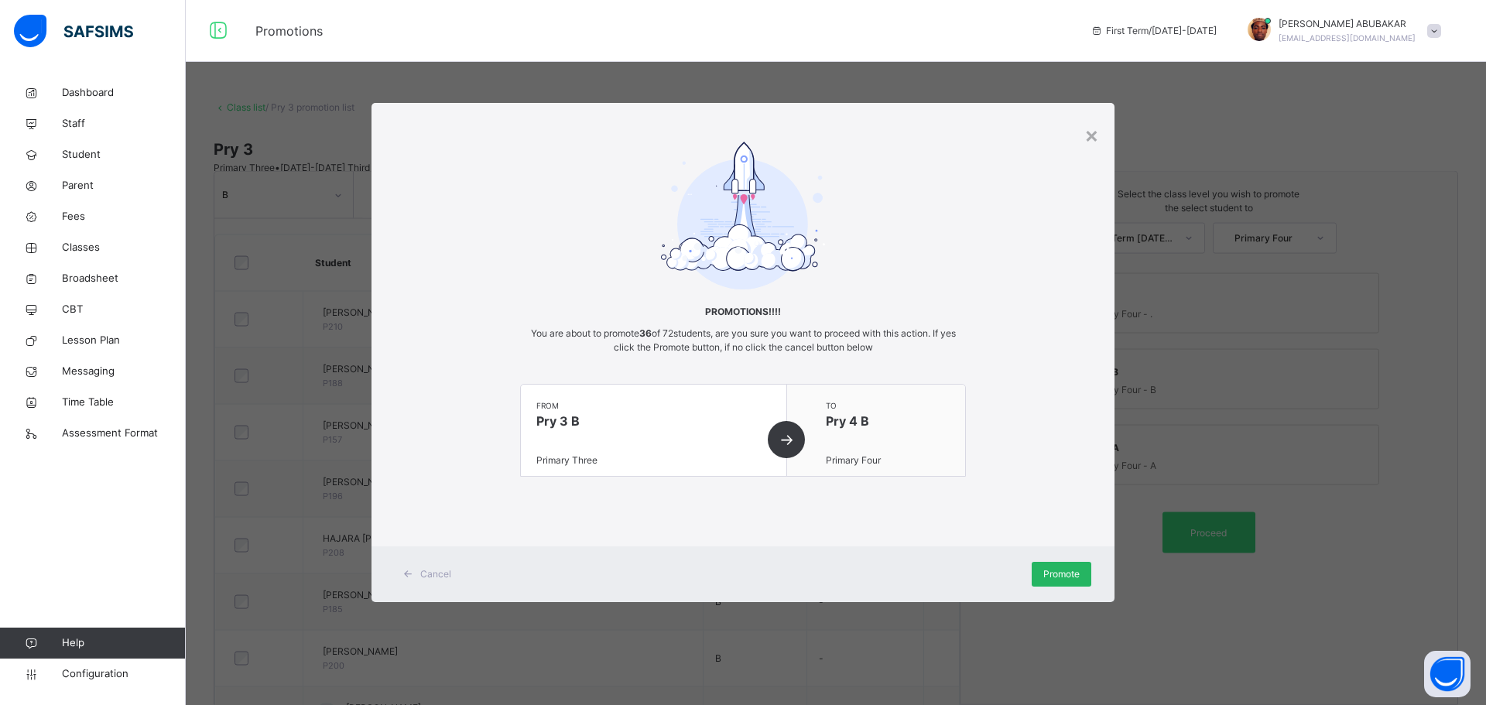
click at [1057, 580] on span "Promote" at bounding box center [1061, 574] width 36 height 14
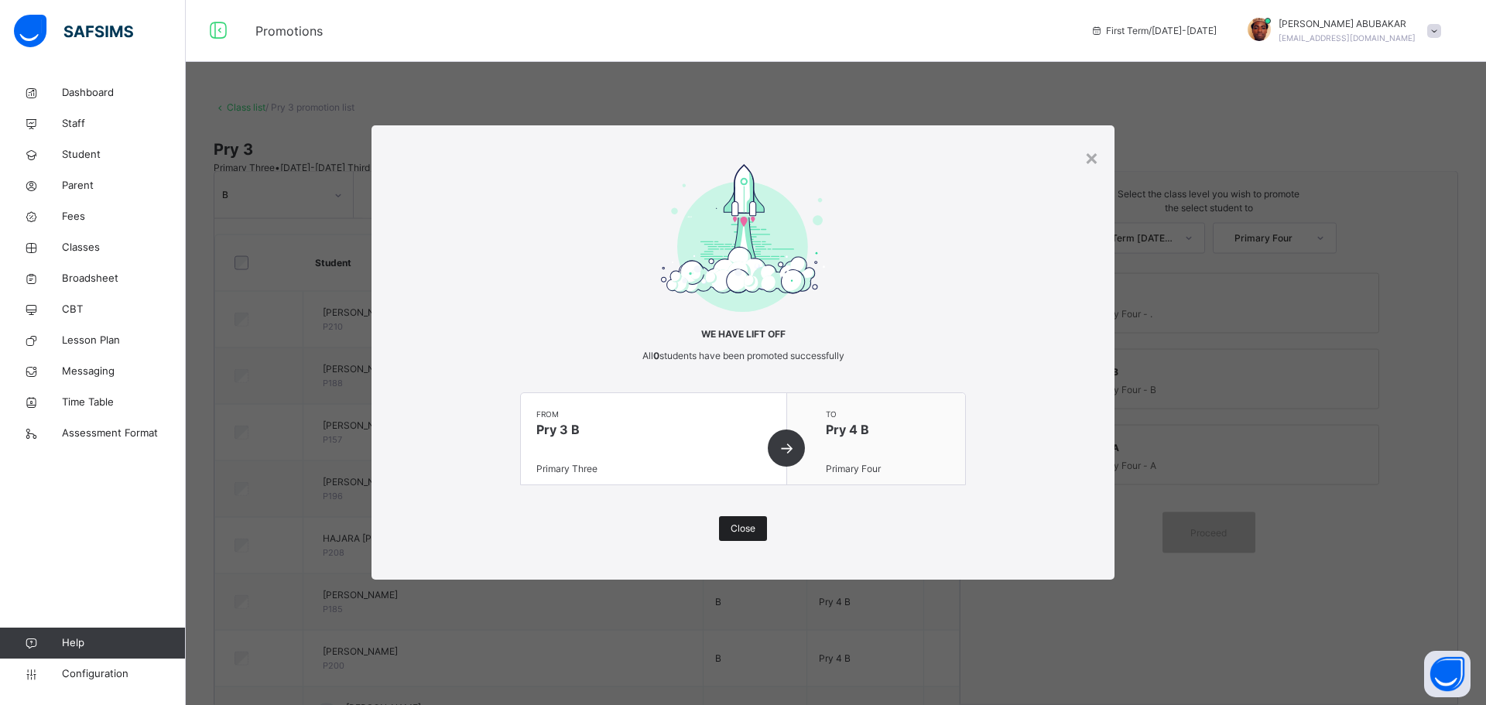
click at [736, 535] on span "Close" at bounding box center [742, 529] width 25 height 14
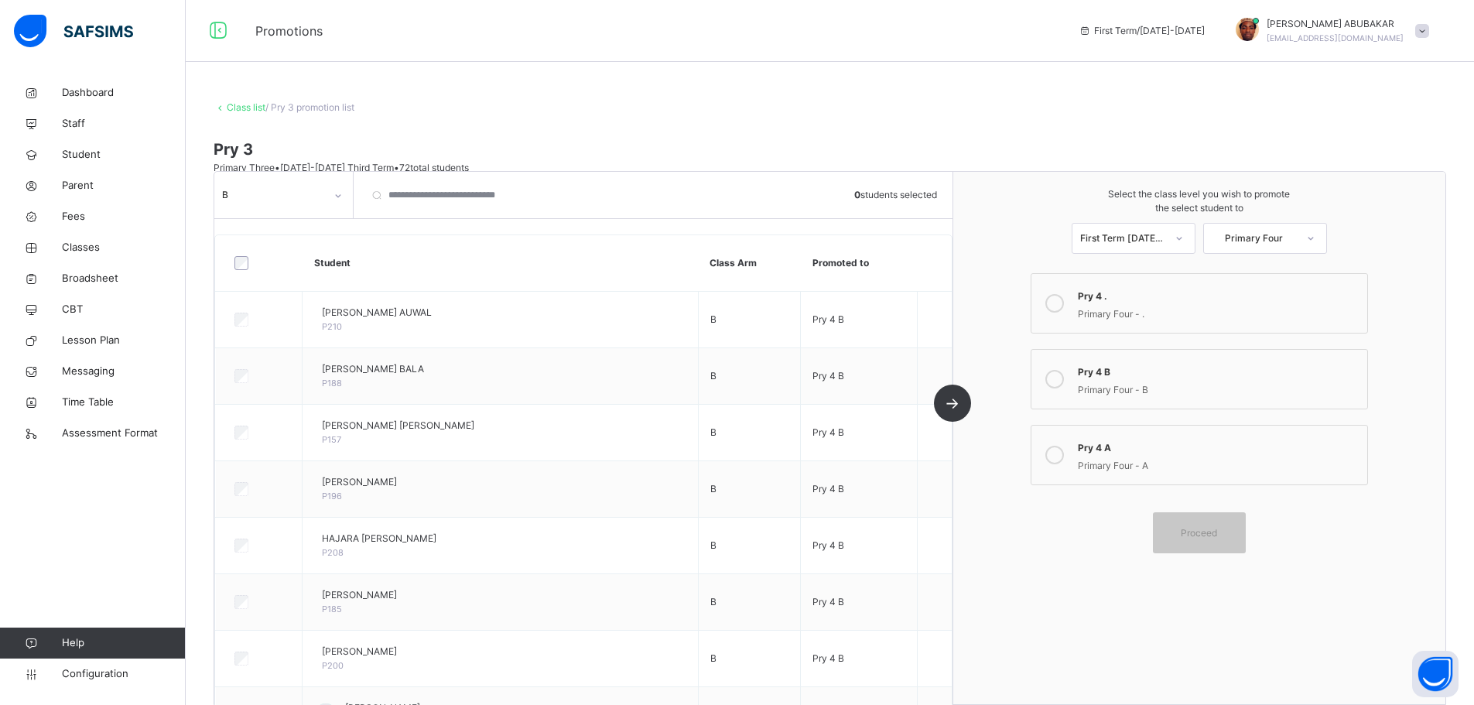
click at [244, 105] on link "Class list" at bounding box center [246, 107] width 39 height 12
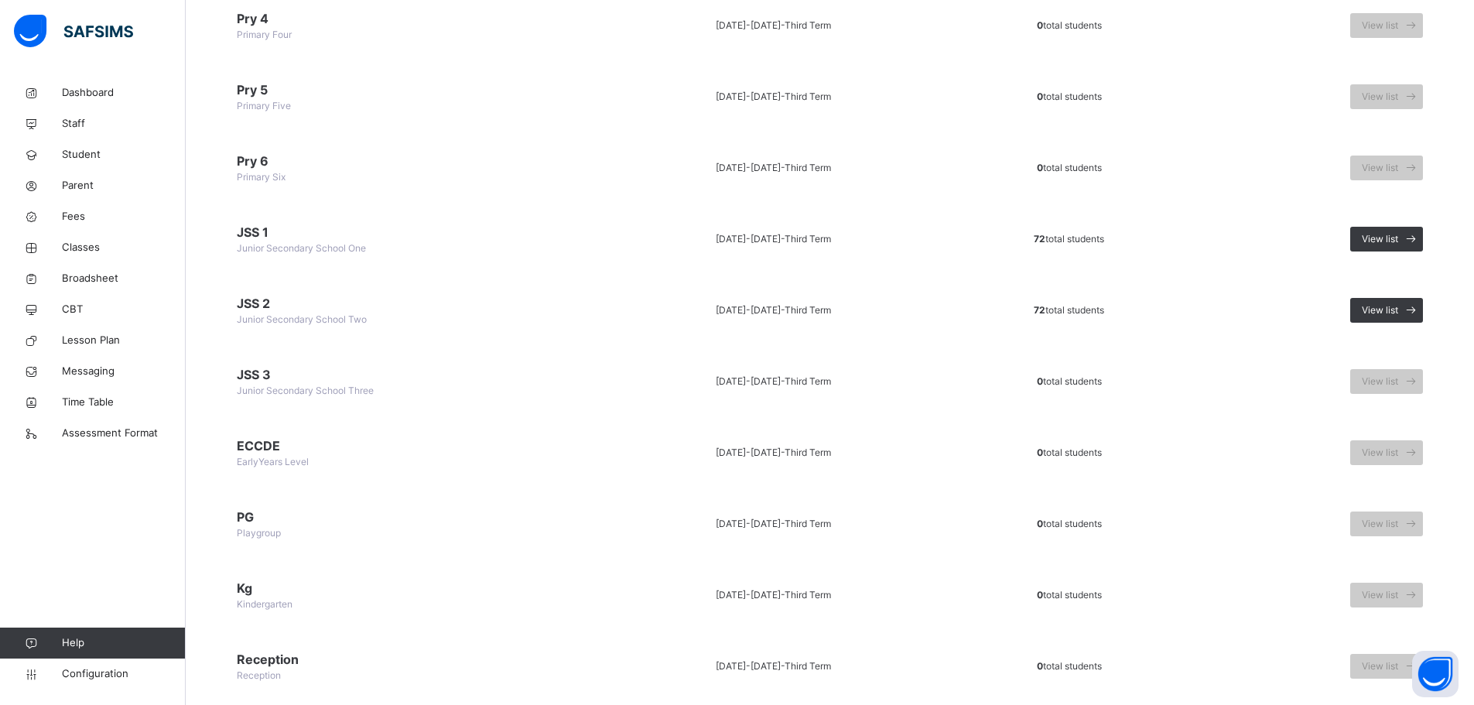
scroll to position [464, 0]
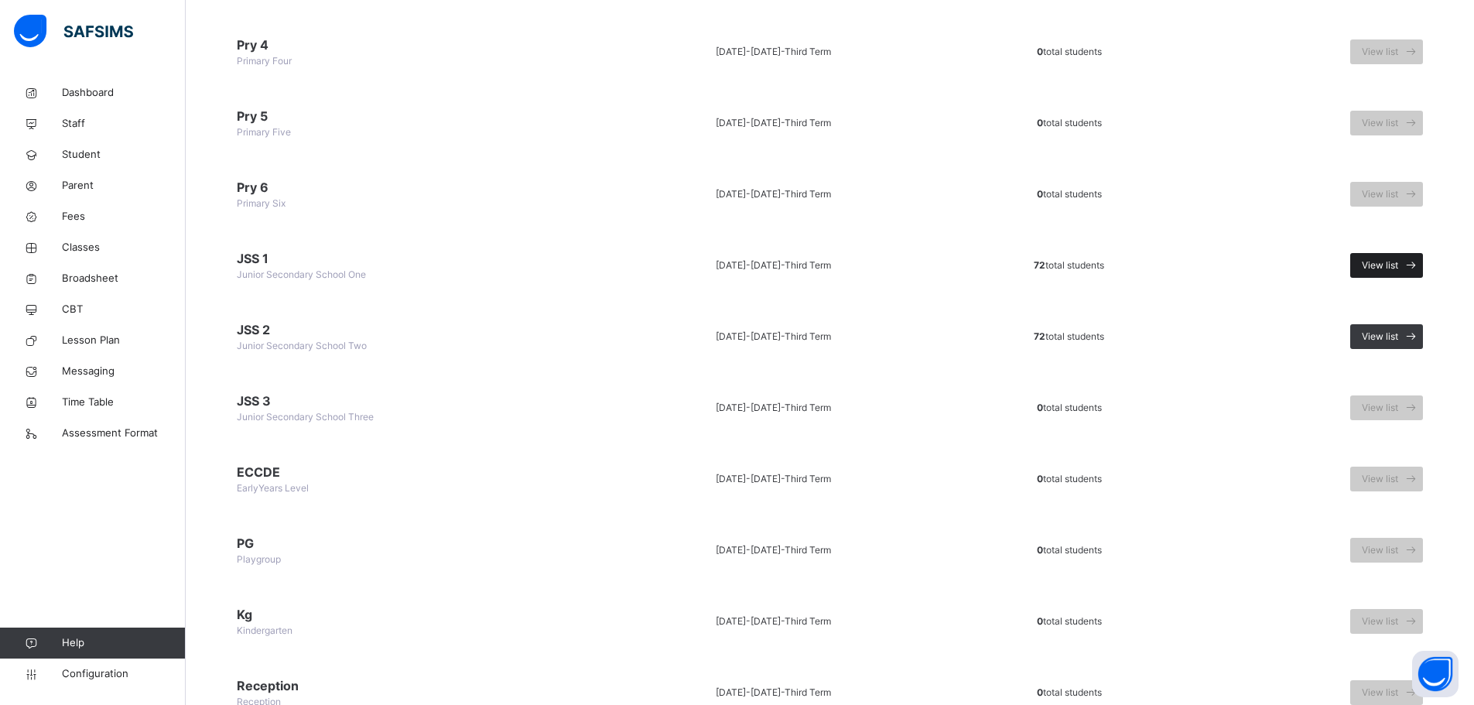
click at [1398, 262] on span "View list" at bounding box center [1380, 265] width 36 height 14
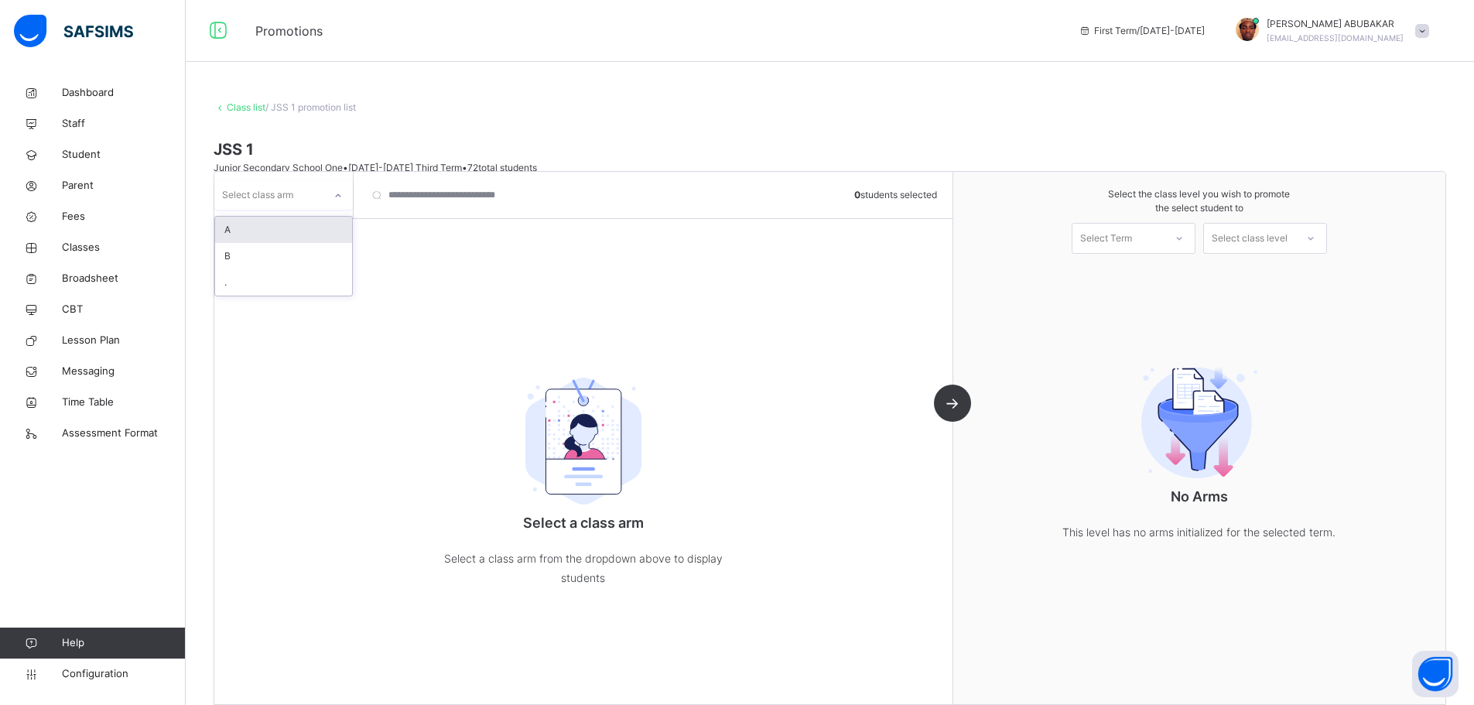
drag, startPoint x: 296, startPoint y: 190, endPoint x: 300, endPoint y: 198, distance: 9.4
click at [297, 190] on div "Select class arm" at bounding box center [268, 195] width 109 height 24
click at [286, 232] on div "A" at bounding box center [283, 230] width 137 height 26
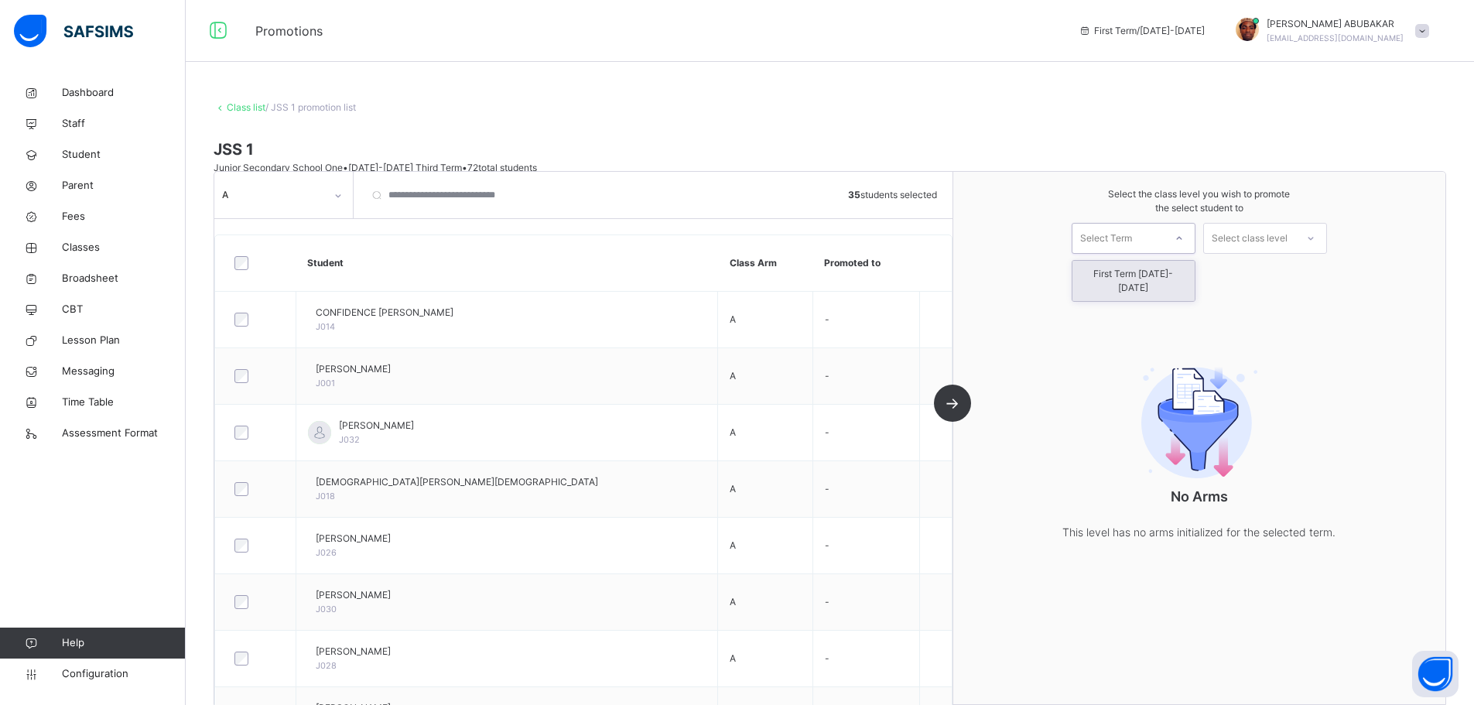
click at [1132, 236] on div "Select Term" at bounding box center [1106, 238] width 52 height 31
click at [1147, 277] on div "First Term [DATE]-[DATE]" at bounding box center [1134, 281] width 122 height 40
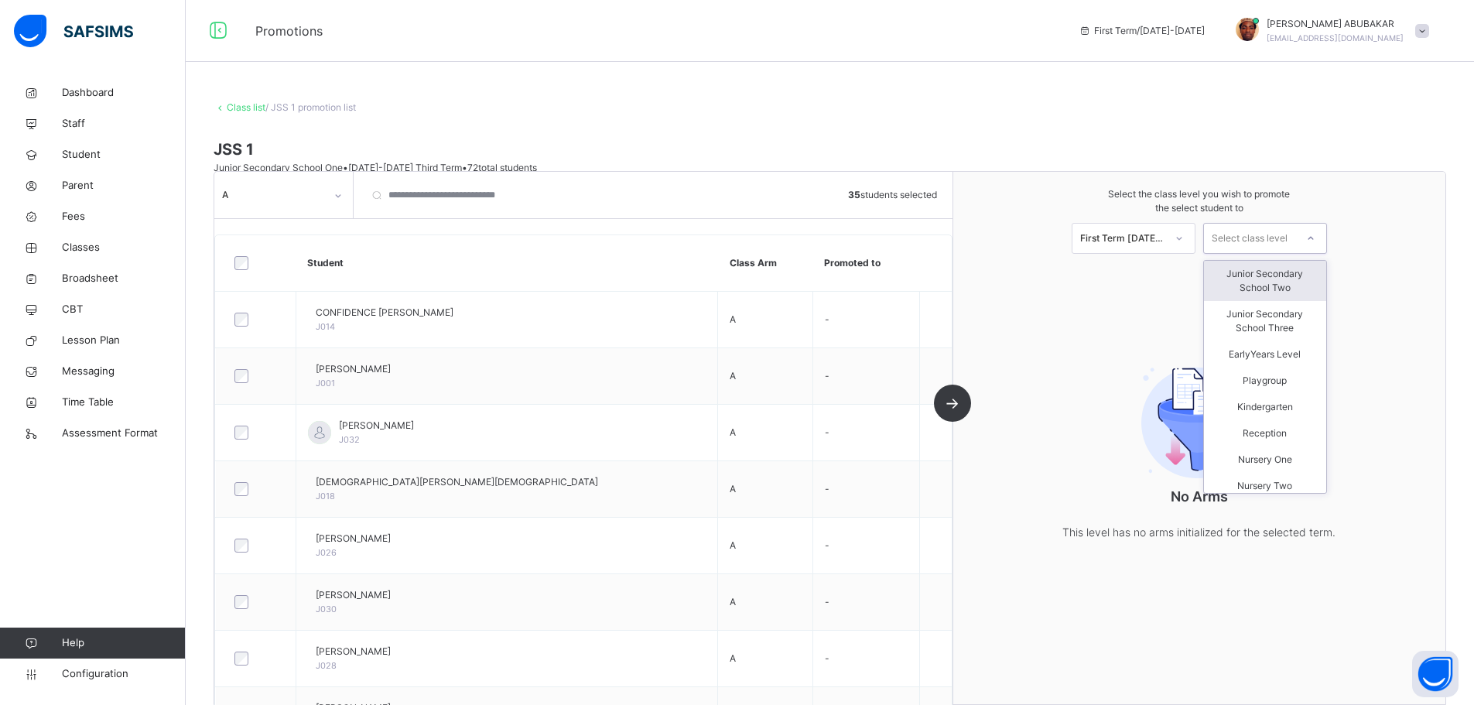
click at [1285, 236] on div "Select class level" at bounding box center [1250, 238] width 76 height 31
click at [1266, 273] on div "Junior Secondary School Two" at bounding box center [1265, 281] width 122 height 40
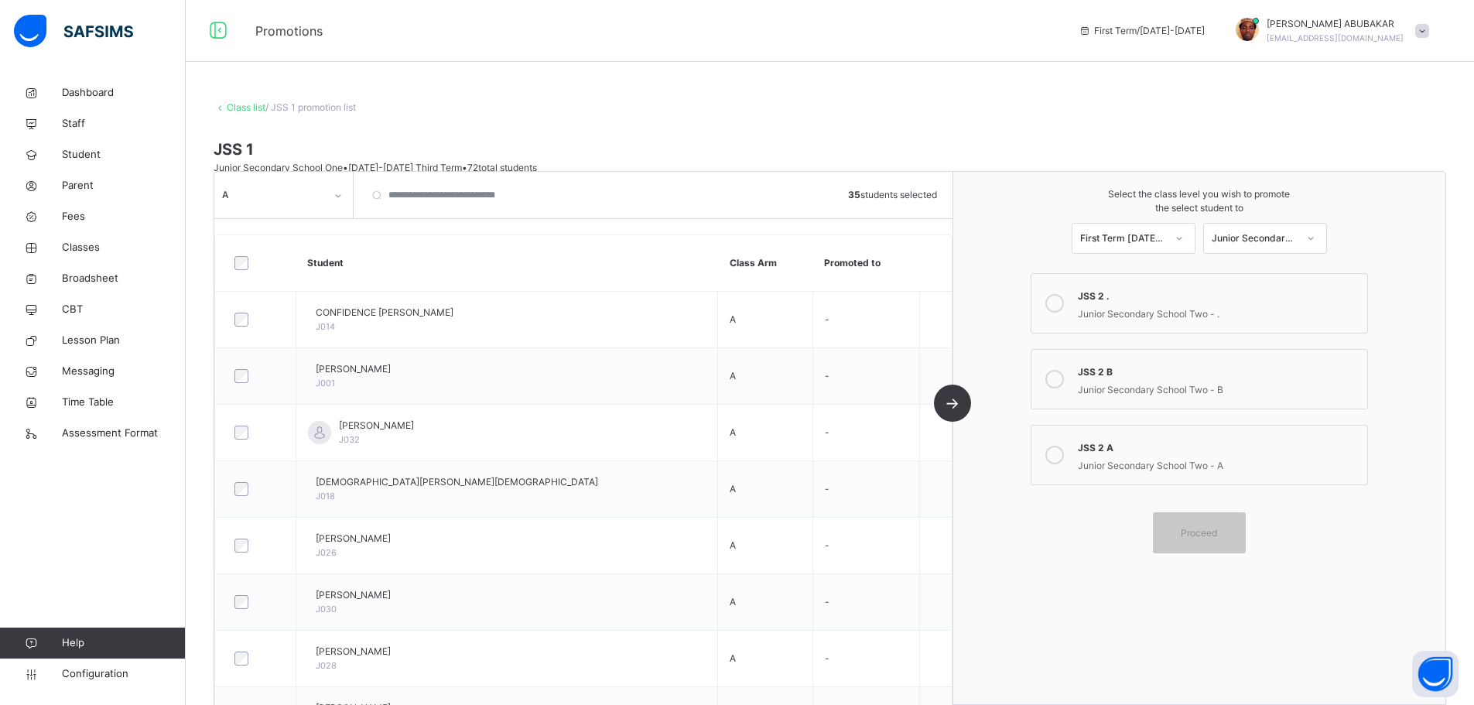
click at [1064, 453] on icon at bounding box center [1054, 455] width 19 height 19
click at [1213, 522] on div "Proceed" at bounding box center [1199, 532] width 93 height 41
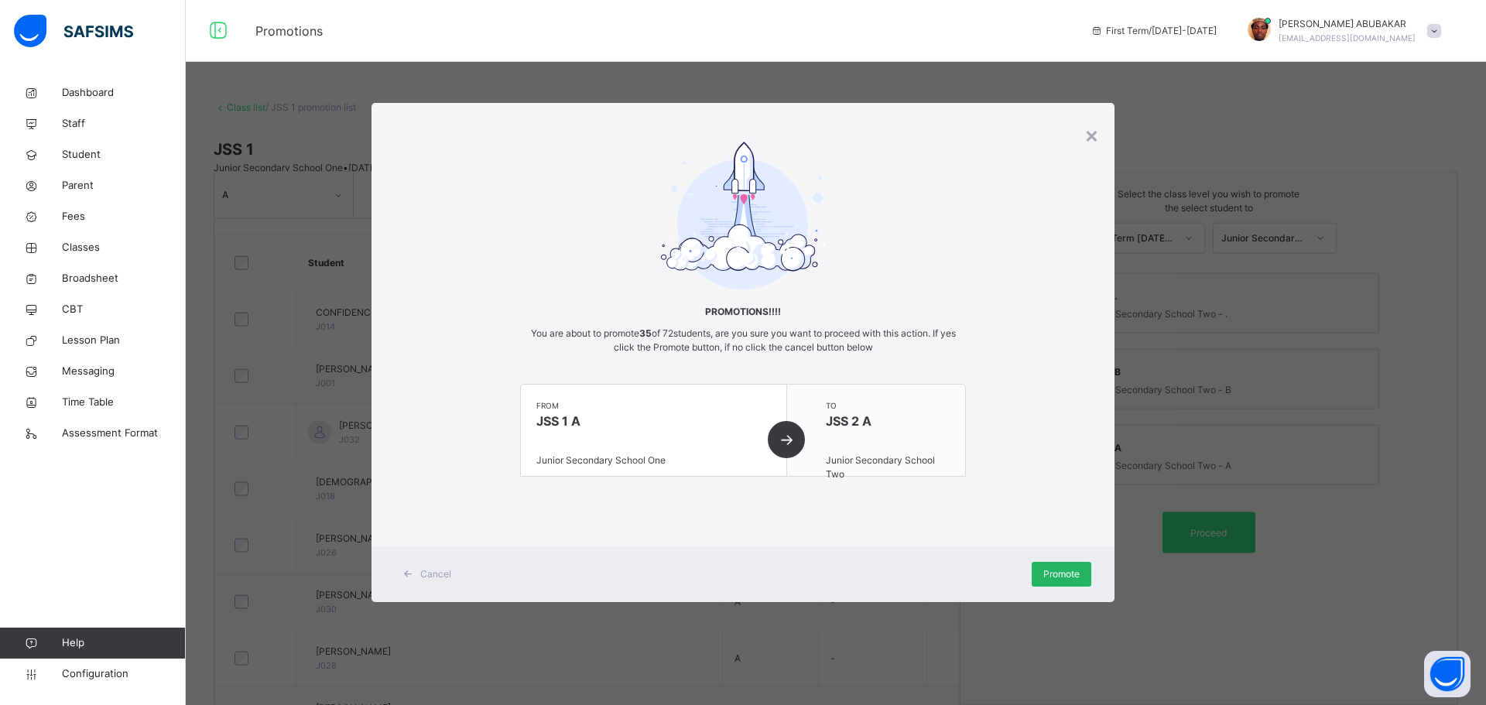
click at [1061, 566] on div "Promote" at bounding box center [1062, 574] width 60 height 25
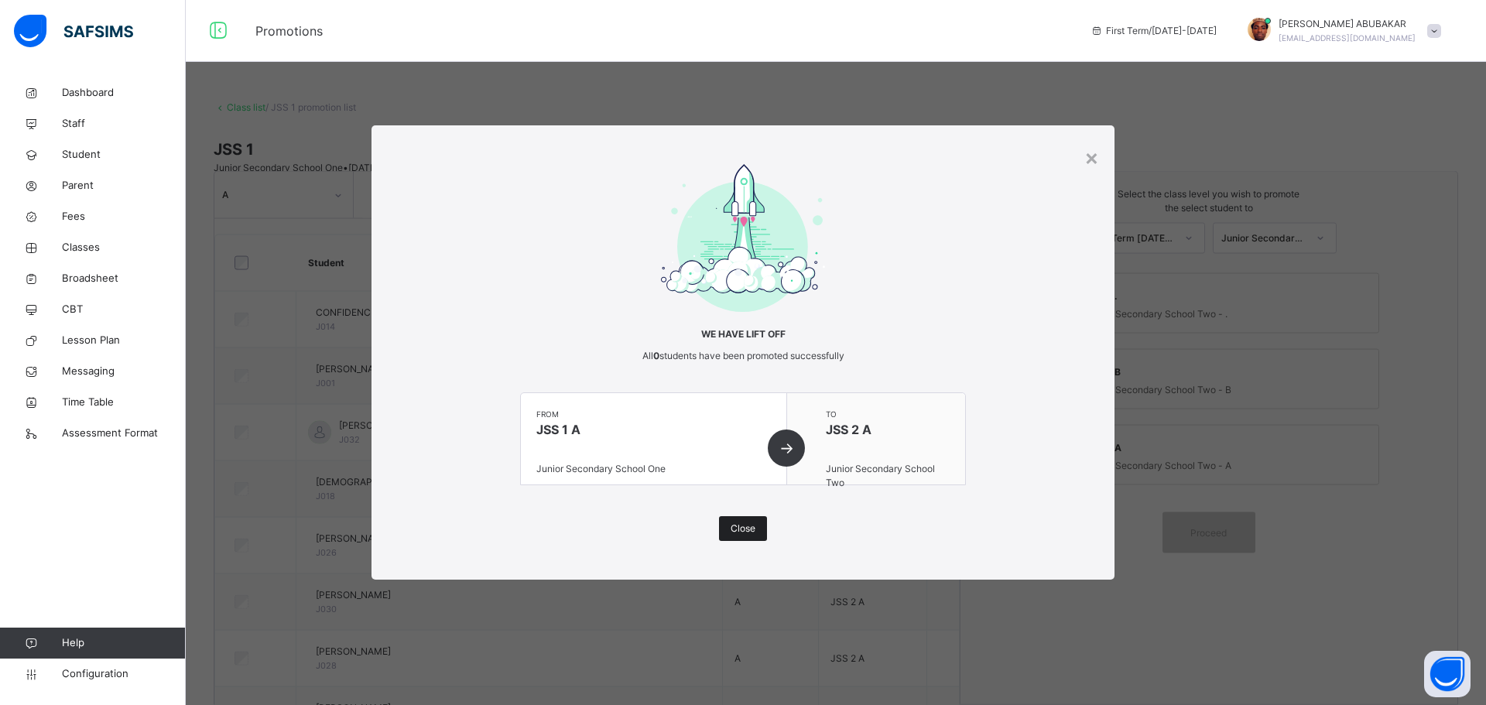
click at [737, 527] on span "Close" at bounding box center [742, 529] width 25 height 14
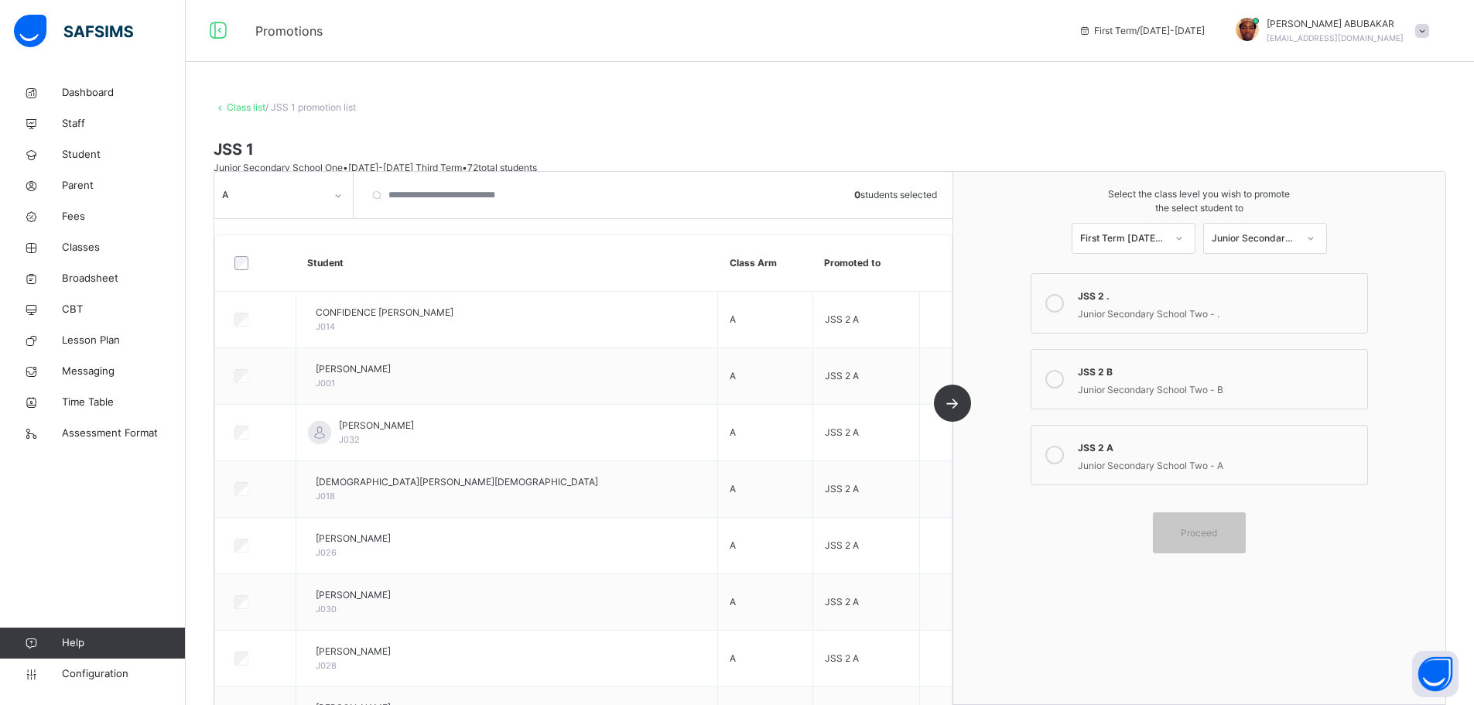
click at [337, 193] on icon at bounding box center [338, 195] width 9 height 15
click at [265, 262] on div "B" at bounding box center [283, 256] width 137 height 26
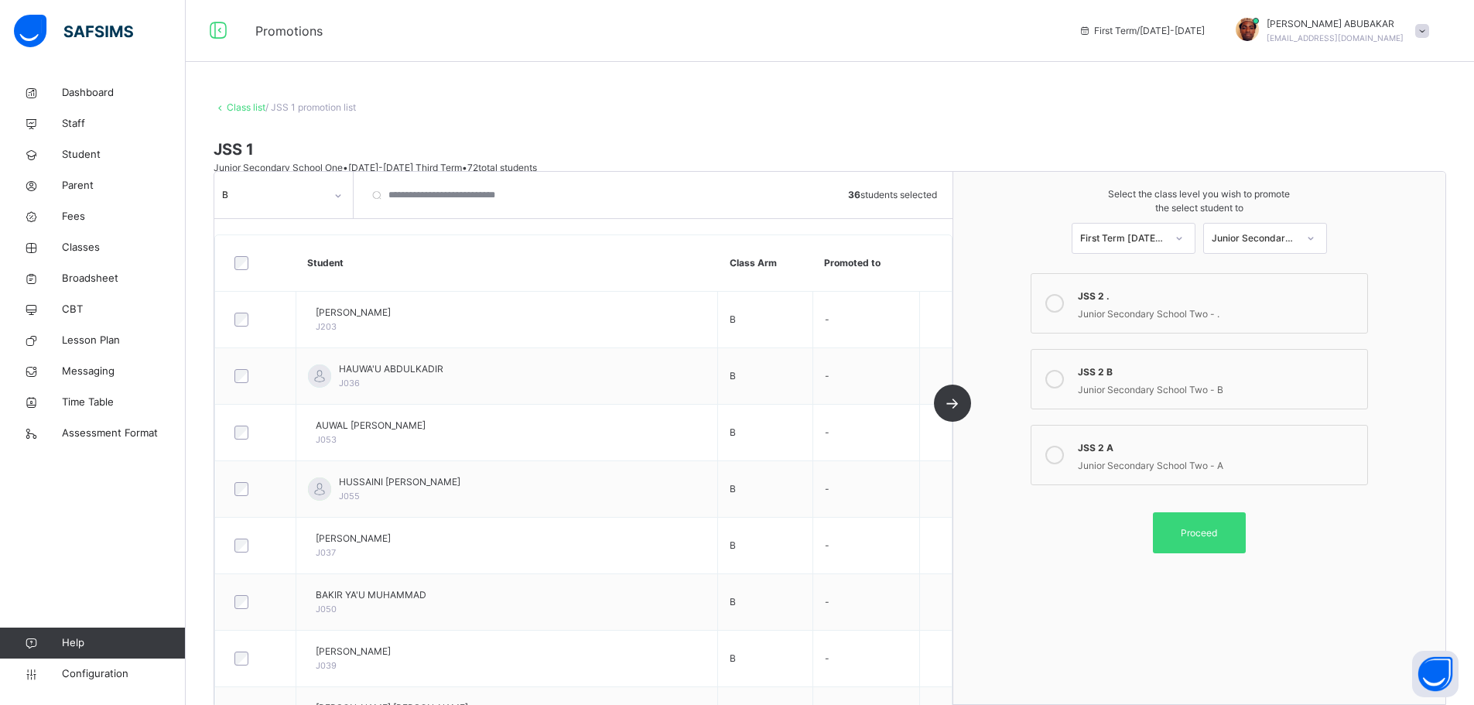
click at [1064, 382] on icon at bounding box center [1054, 379] width 19 height 19
click at [1199, 523] on div "Proceed" at bounding box center [1199, 532] width 93 height 41
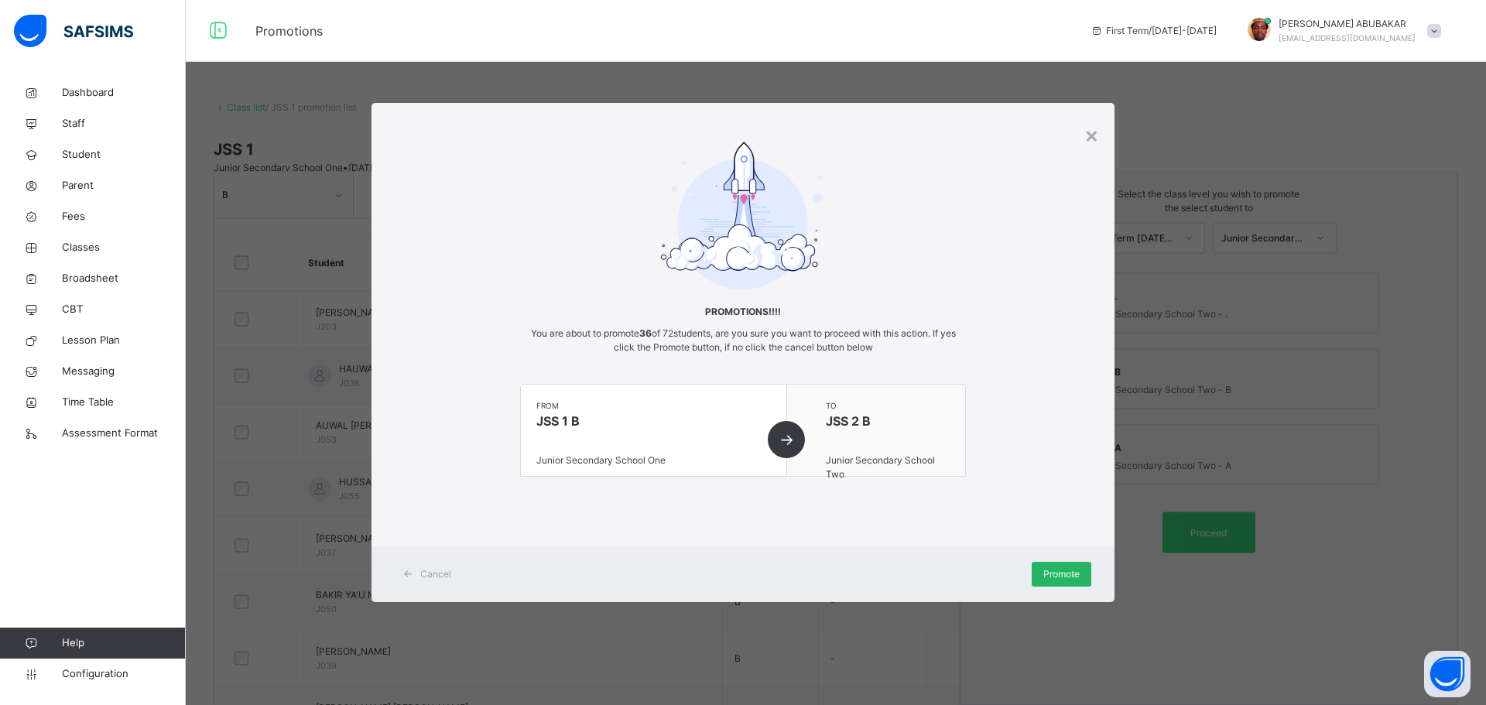
click at [1044, 574] on span "Promote" at bounding box center [1061, 574] width 36 height 14
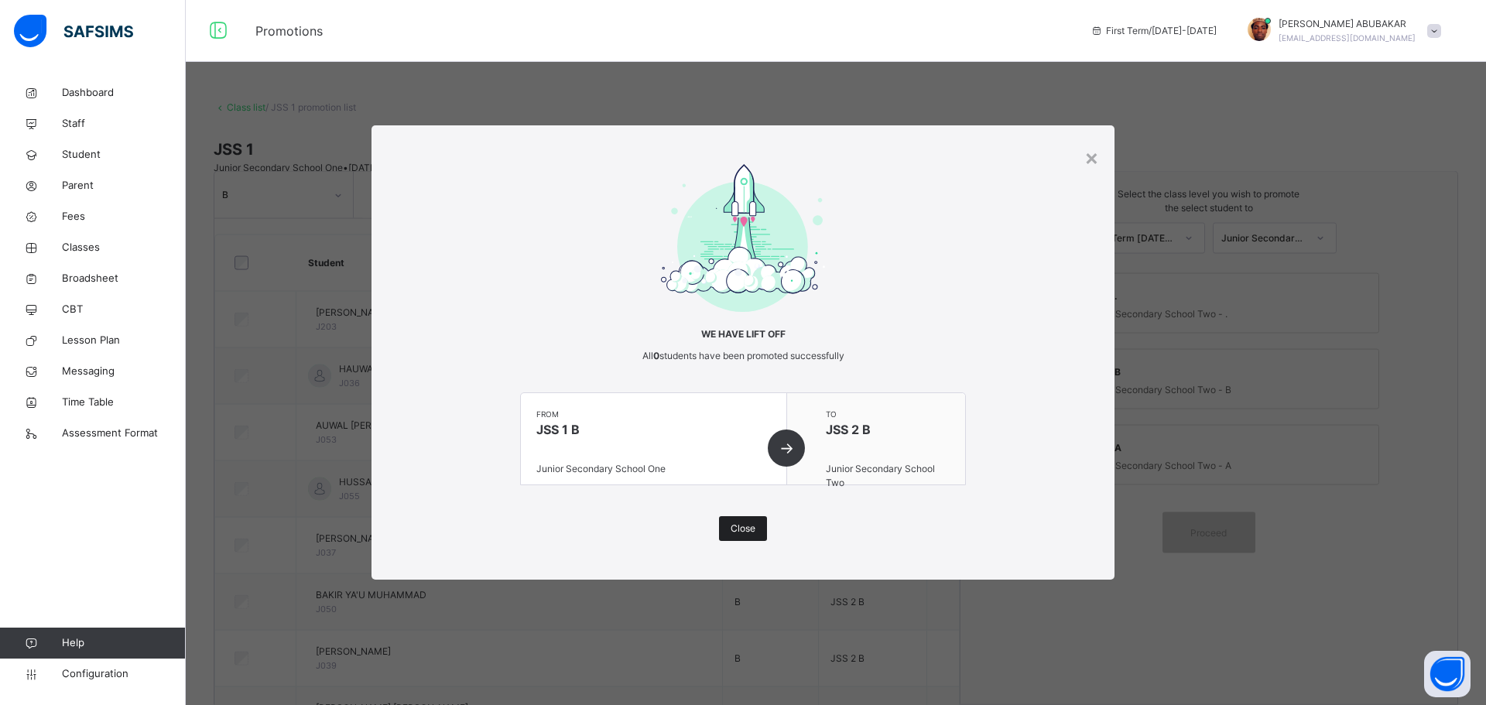
click at [743, 533] on span "Close" at bounding box center [742, 529] width 25 height 14
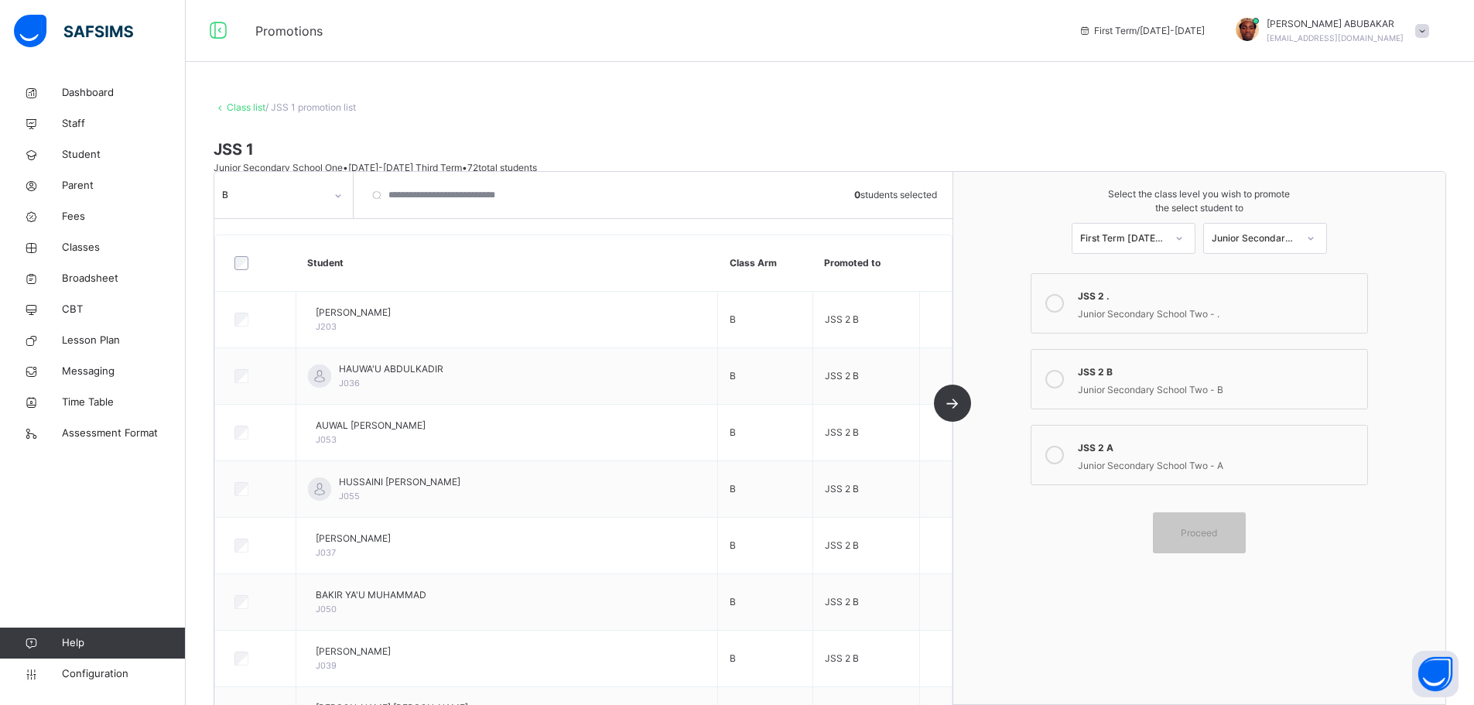
click at [246, 108] on link "Class list" at bounding box center [246, 107] width 39 height 12
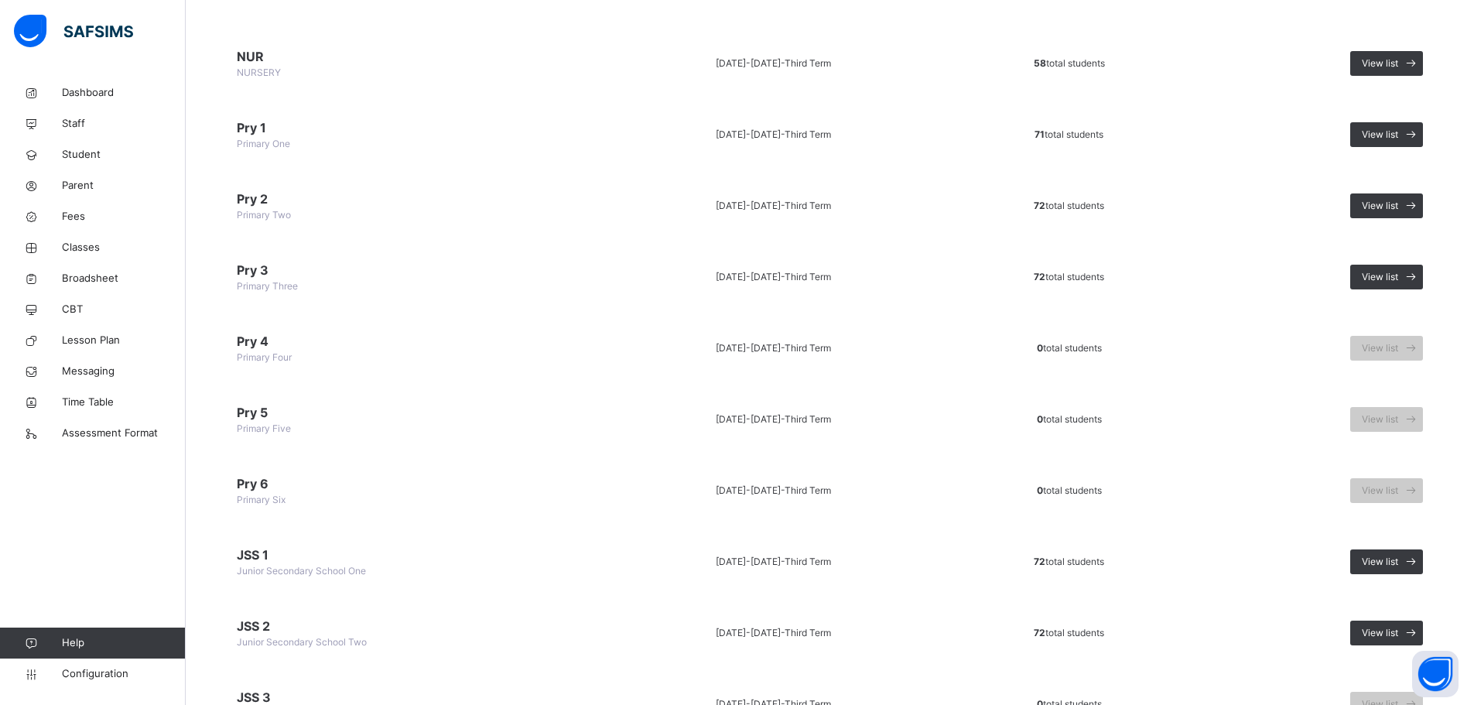
scroll to position [310, 0]
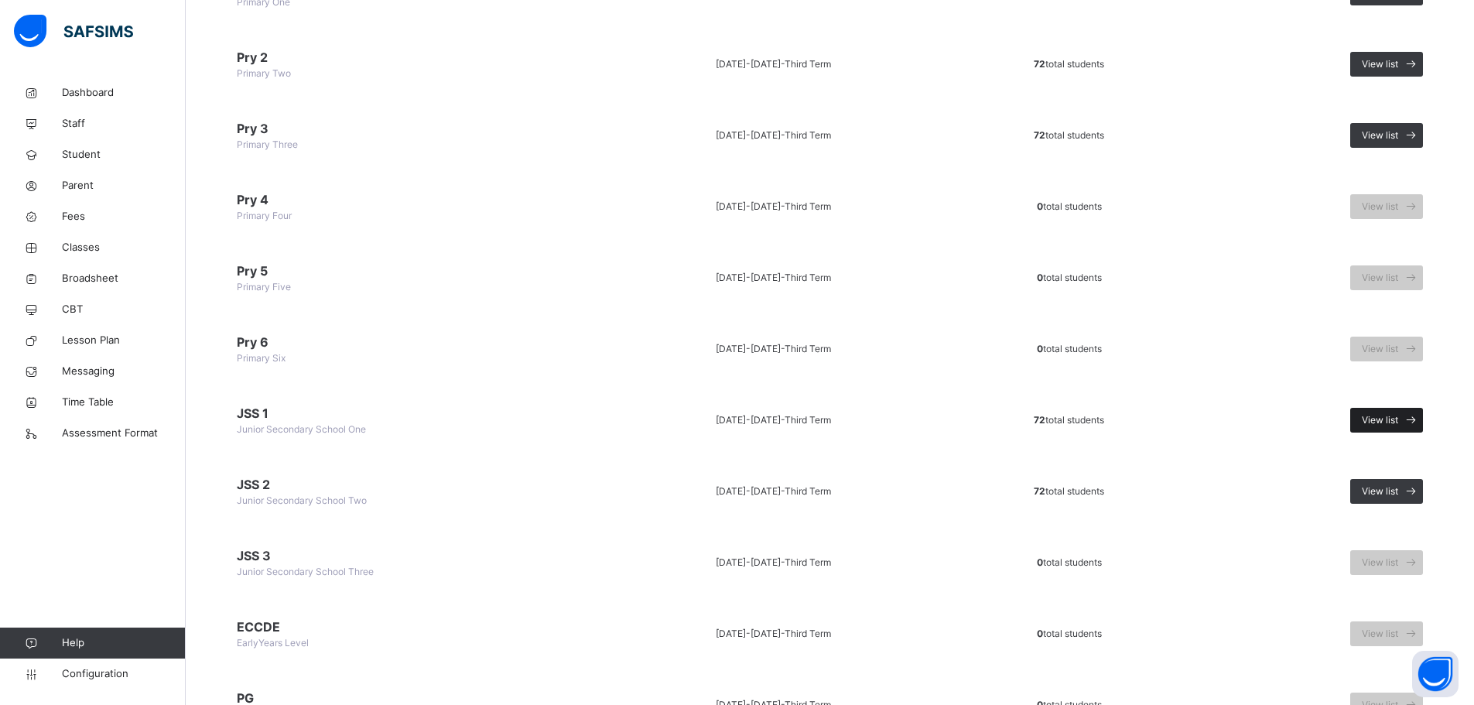
click at [1398, 423] on span "View list" at bounding box center [1380, 420] width 36 height 14
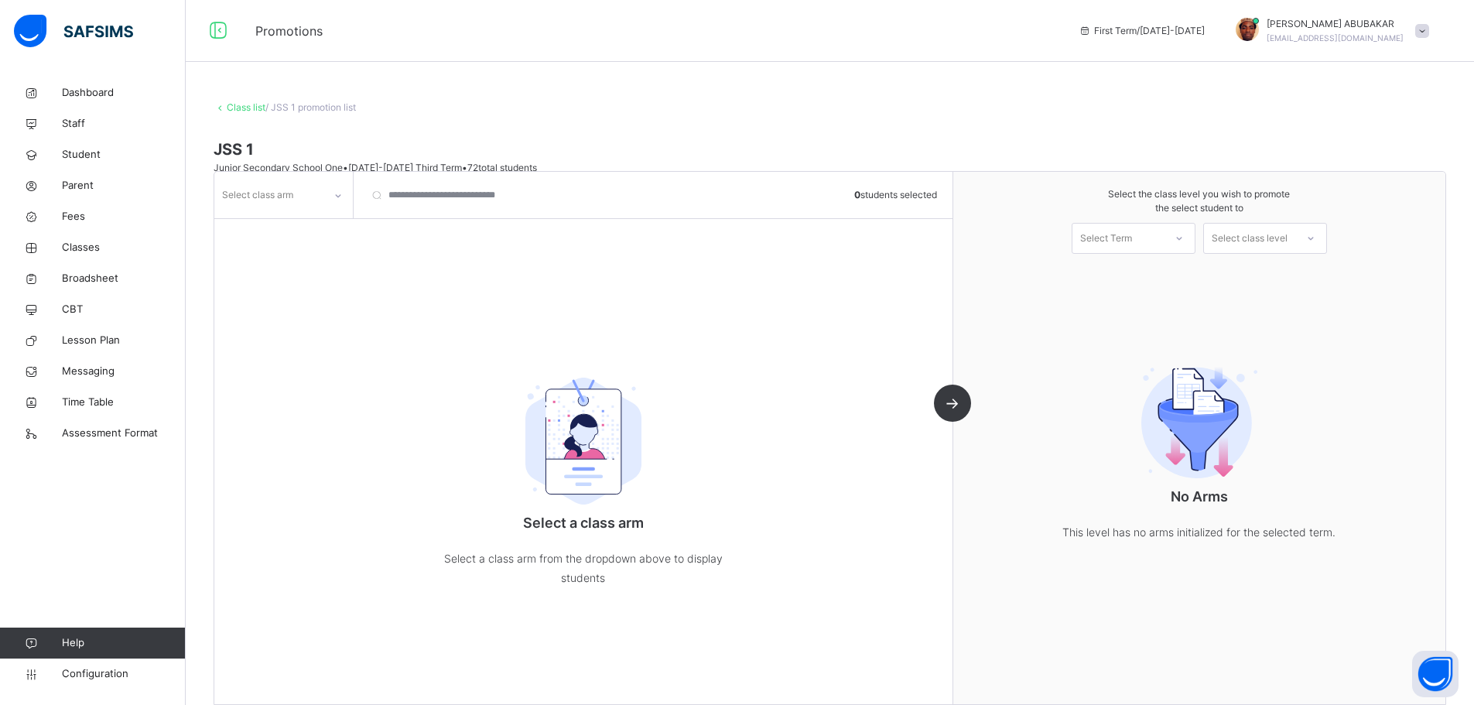
click at [248, 104] on link "Class list" at bounding box center [246, 107] width 39 height 12
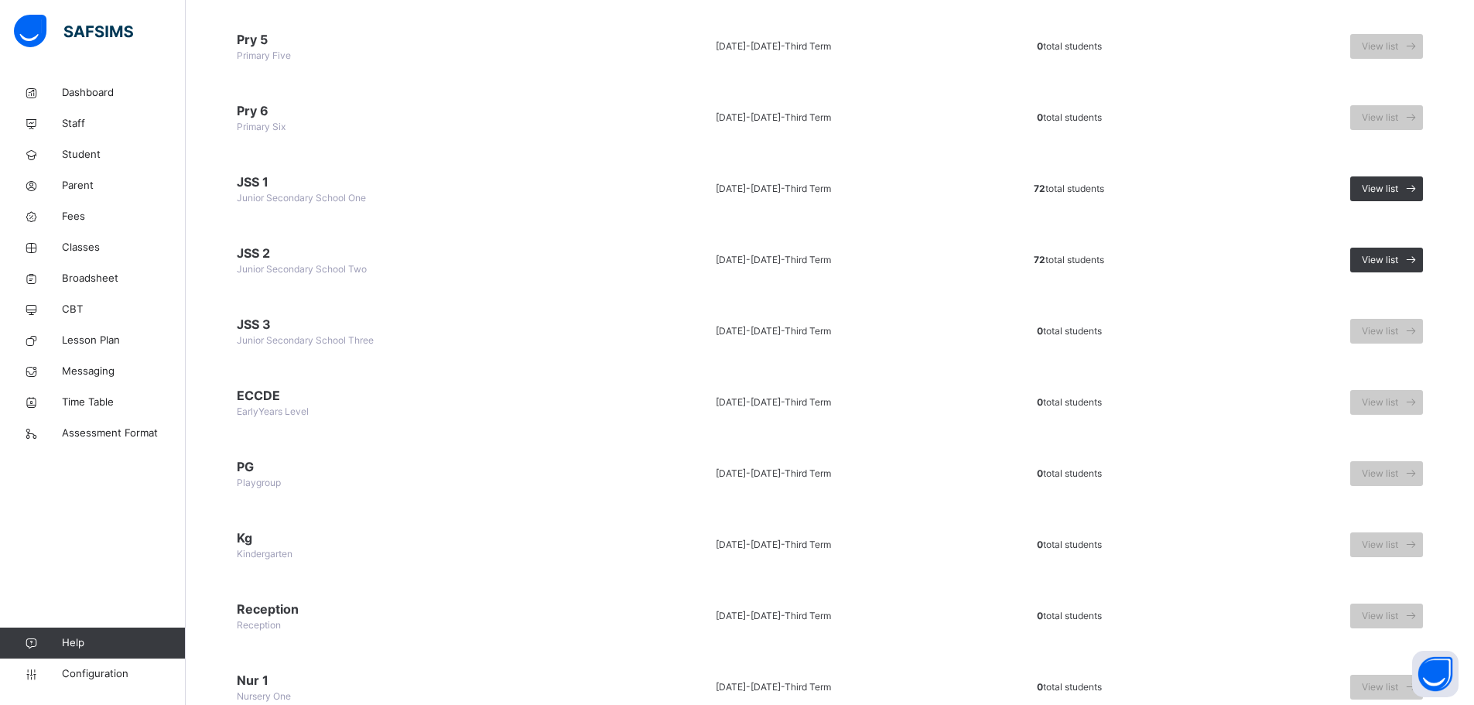
scroll to position [542, 0]
click at [1398, 262] on span "View list" at bounding box center [1380, 259] width 36 height 14
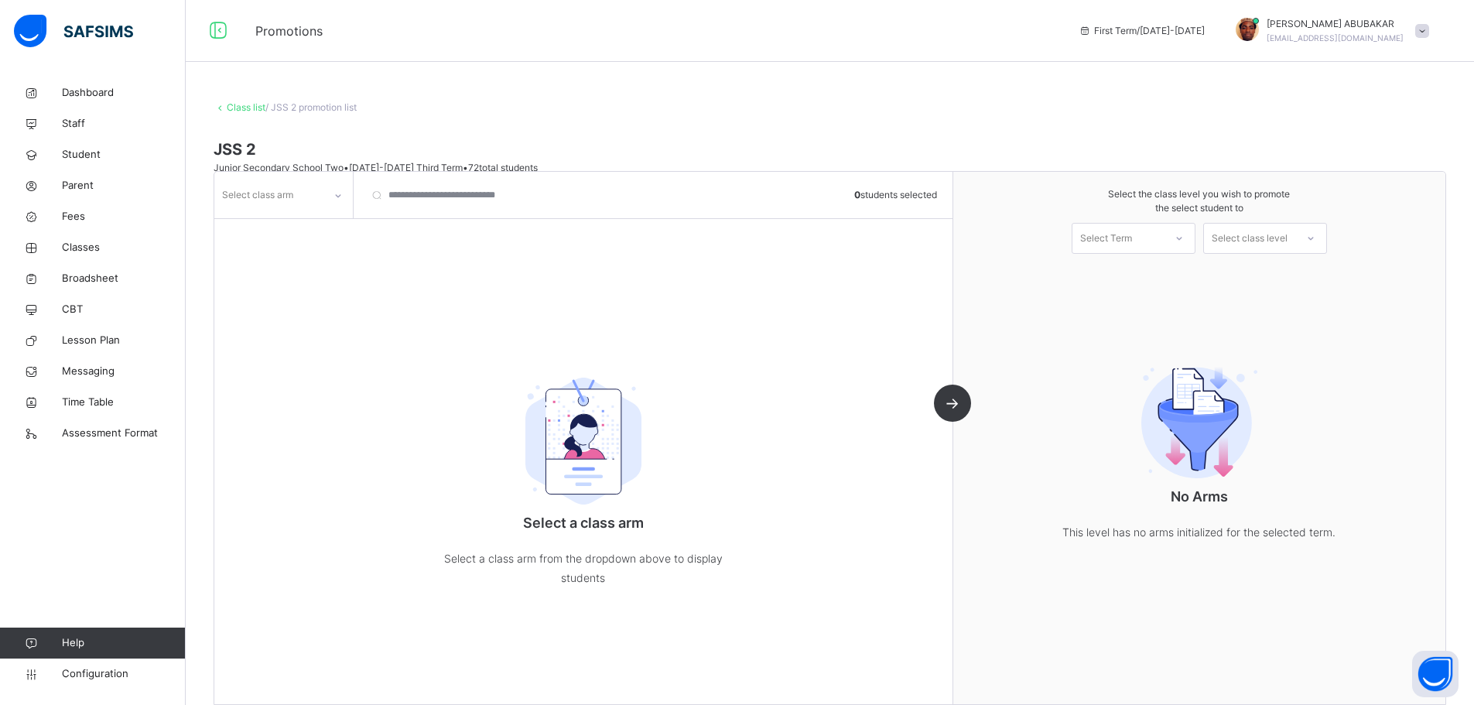
click at [323, 197] on div at bounding box center [337, 194] width 29 height 29
click at [283, 255] on div "A" at bounding box center [283, 256] width 137 height 26
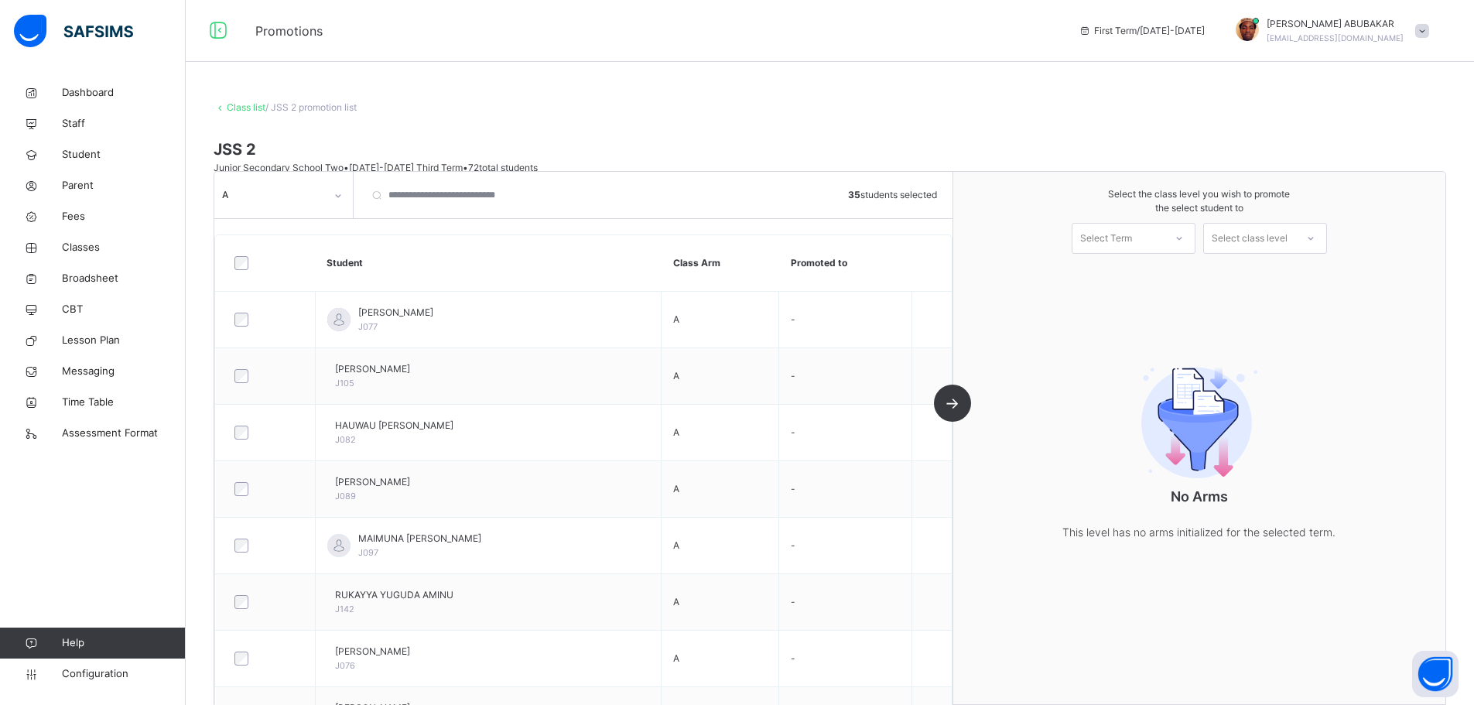
click at [1184, 240] on icon at bounding box center [1179, 238] width 9 height 15
click at [1144, 279] on div "First Term [DATE]-[DATE]" at bounding box center [1134, 281] width 122 height 40
click at [1311, 232] on div at bounding box center [1311, 238] width 28 height 26
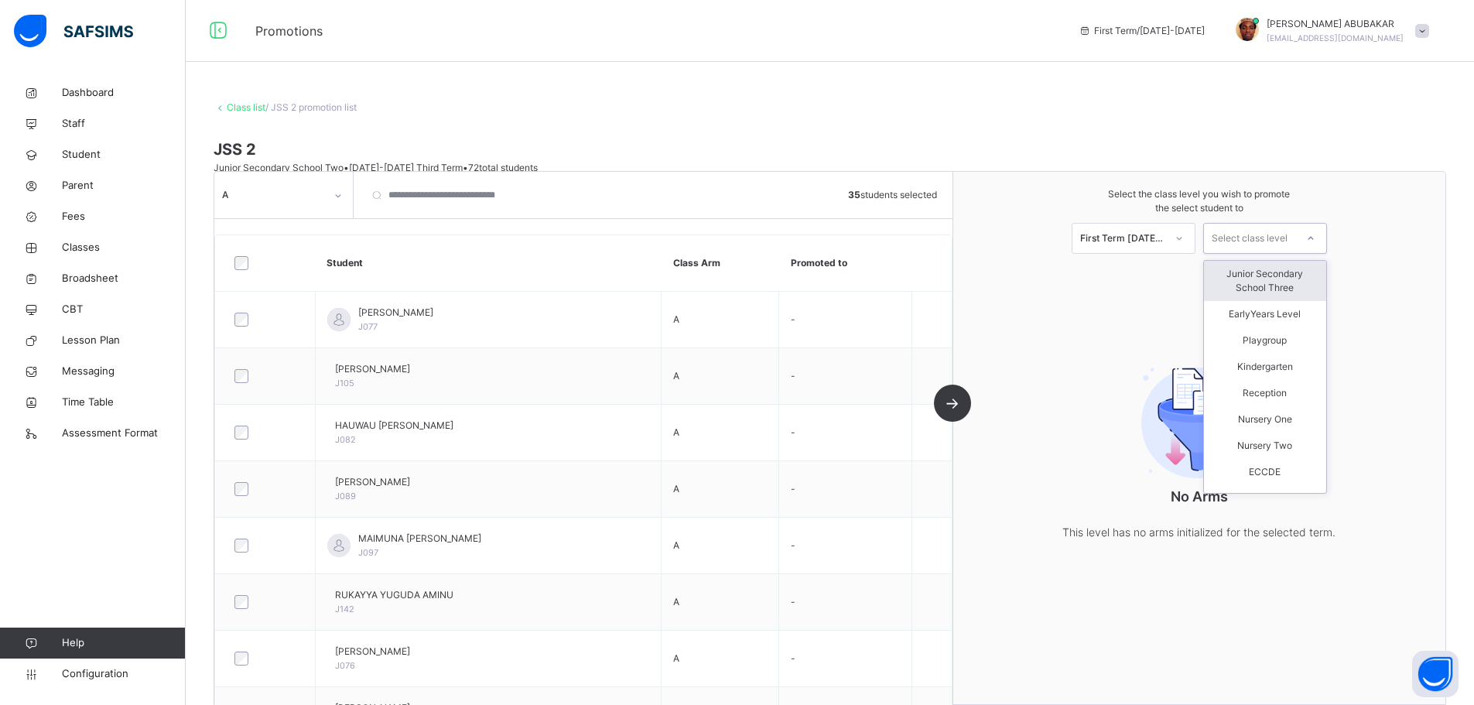
click at [1275, 277] on div "Junior Secondary School Three" at bounding box center [1265, 281] width 122 height 40
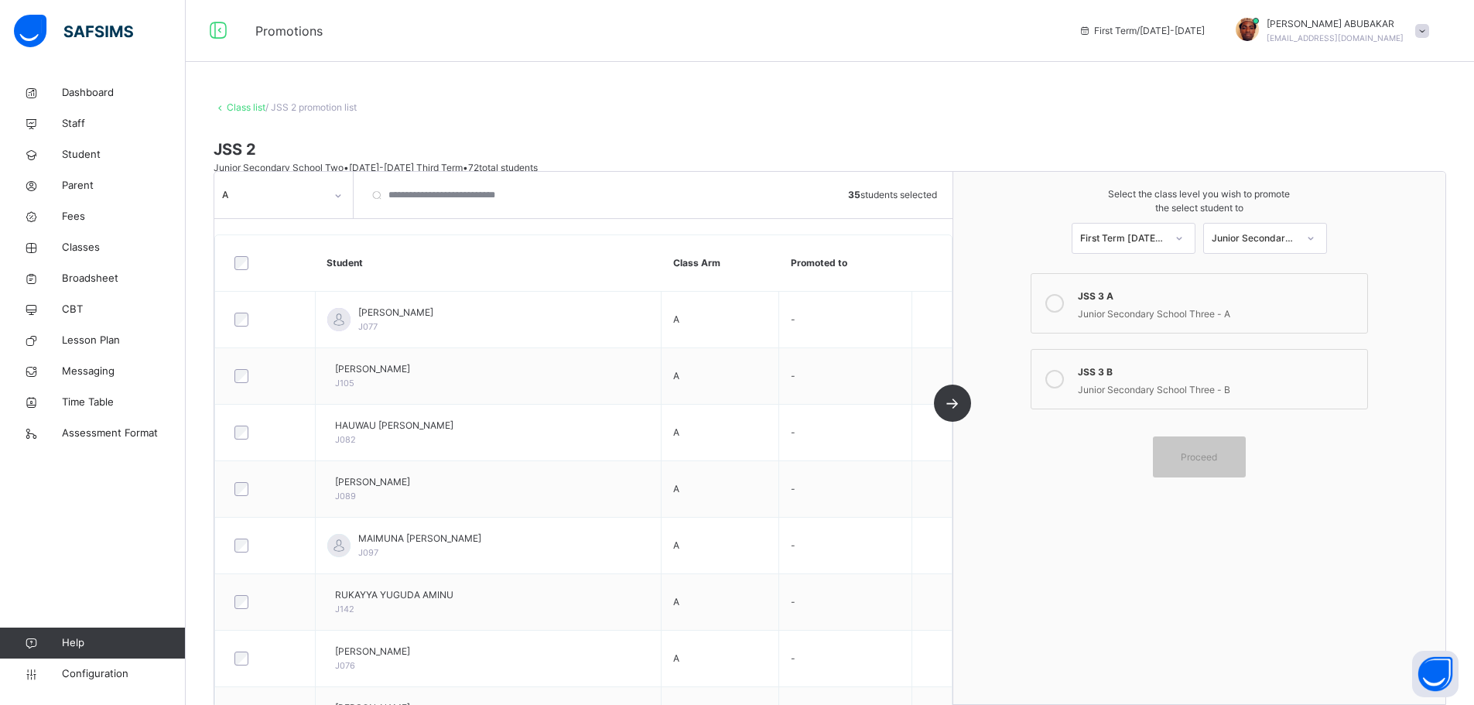
click at [1062, 301] on icon at bounding box center [1054, 303] width 19 height 19
click at [1211, 456] on span "Proceed" at bounding box center [1199, 457] width 36 height 14
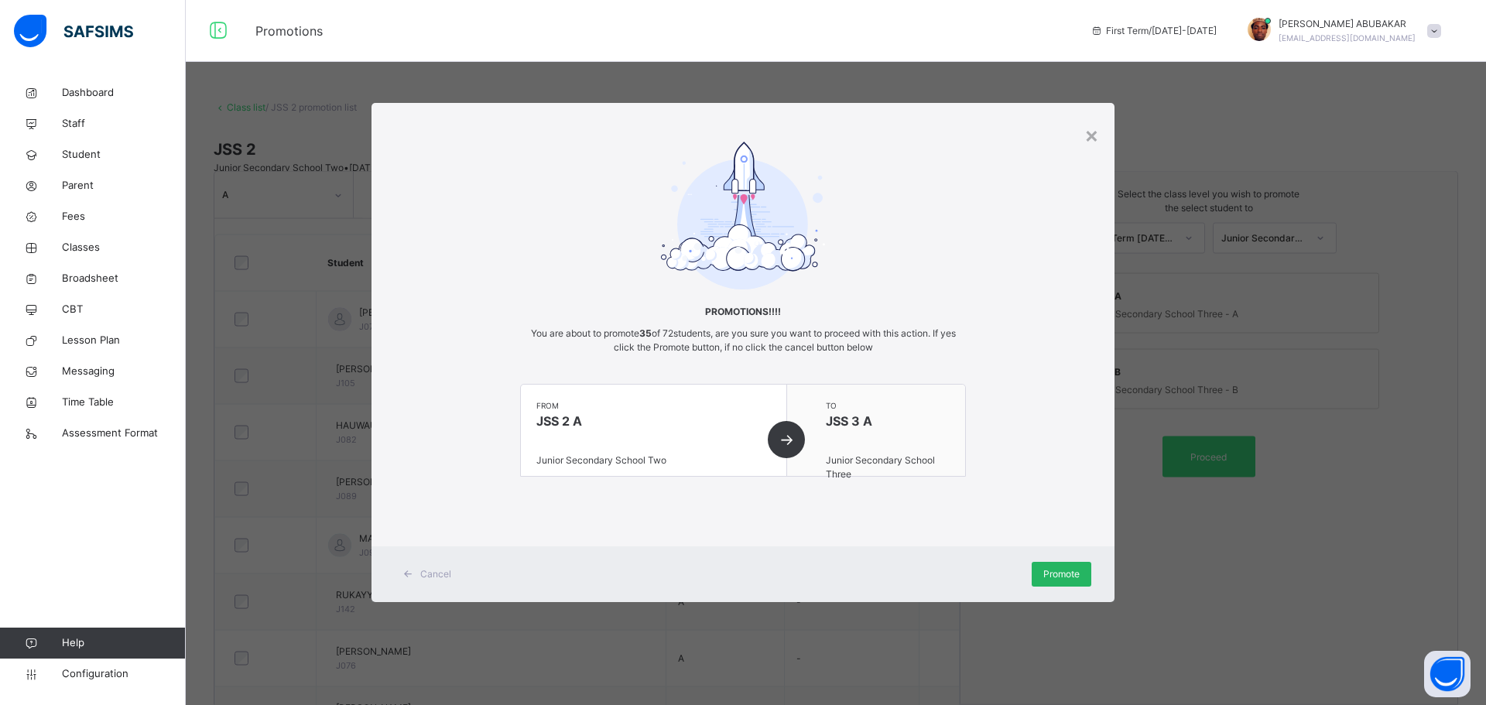
click at [1060, 570] on span "Promote" at bounding box center [1061, 574] width 36 height 14
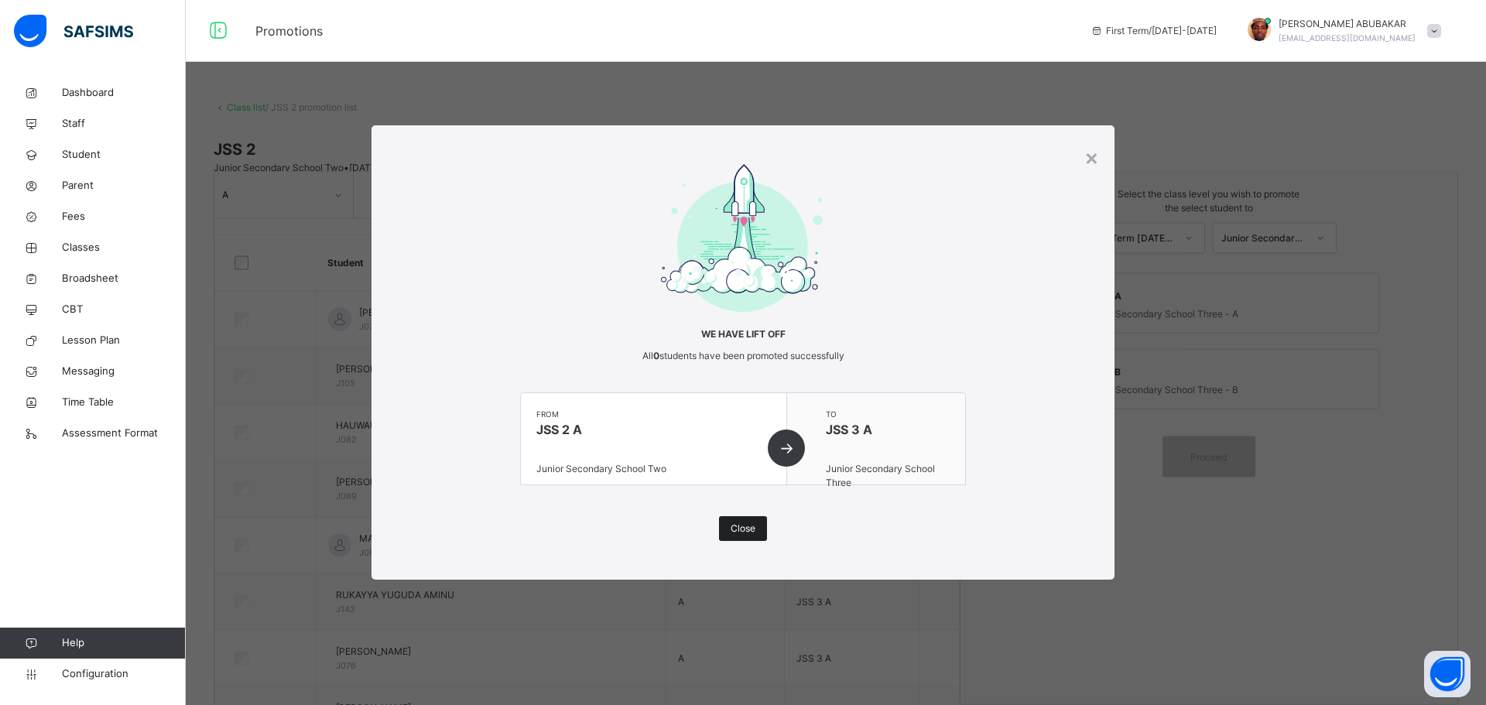
click at [739, 530] on span "Close" at bounding box center [742, 529] width 25 height 14
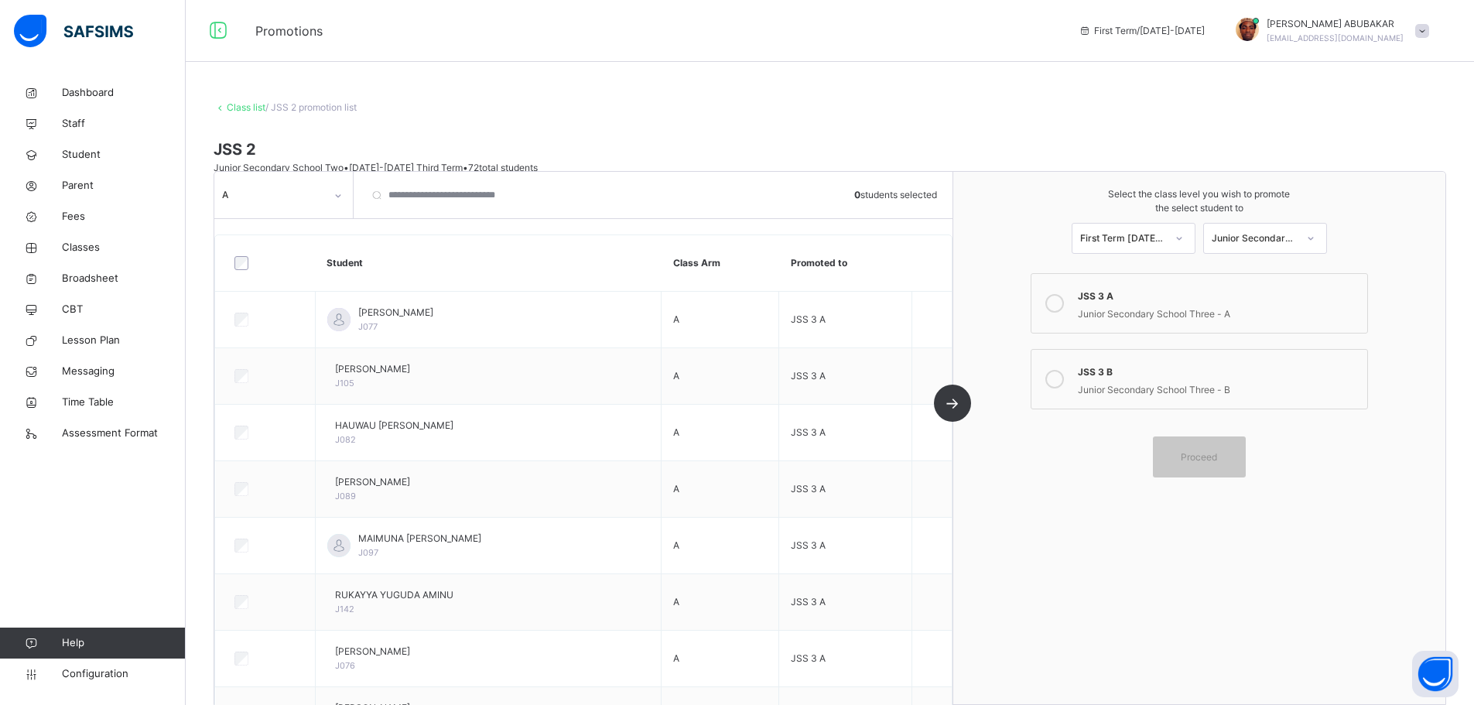
click at [335, 200] on icon at bounding box center [338, 195] width 9 height 15
click at [291, 279] on div "B" at bounding box center [283, 282] width 137 height 26
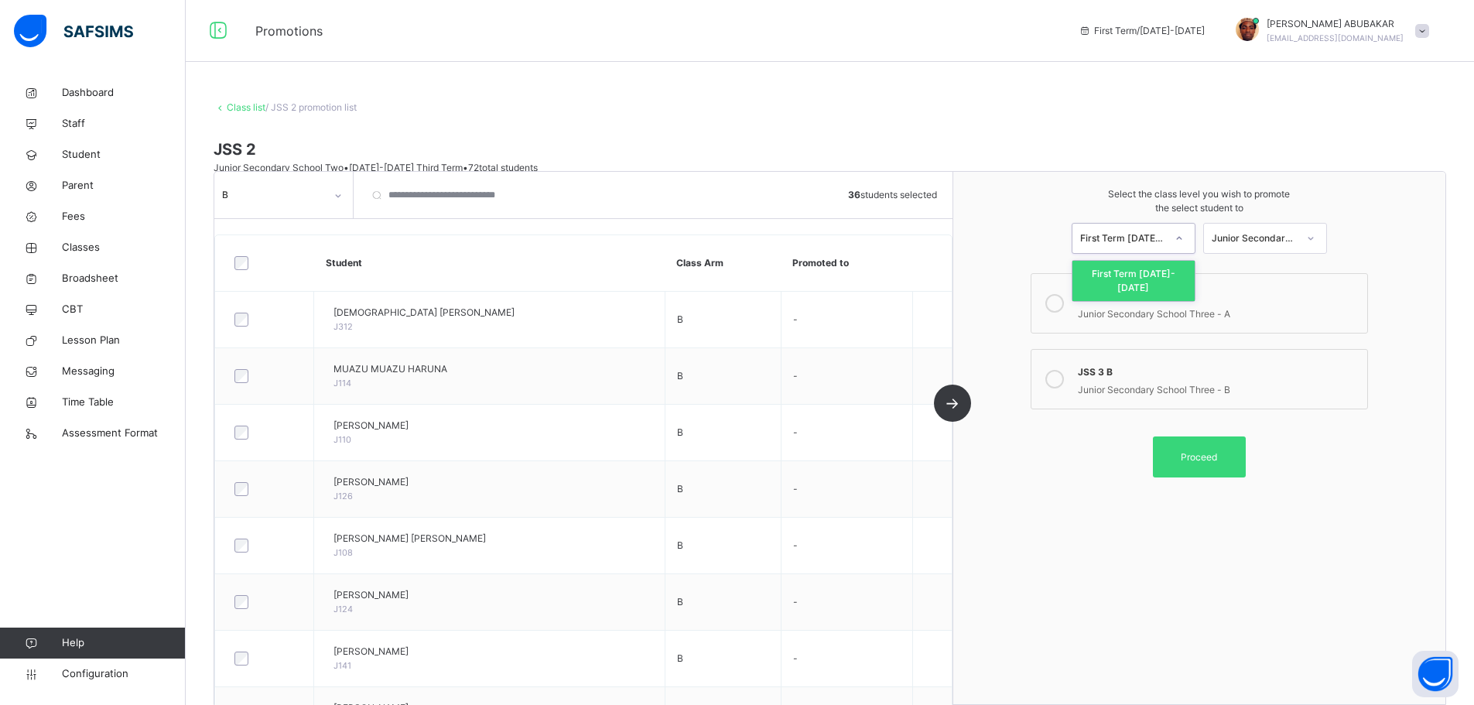
click at [1184, 237] on icon at bounding box center [1179, 238] width 9 height 15
click at [1090, 378] on div "JSS 3 B" at bounding box center [1218, 370] width 281 height 18
click at [1217, 452] on span "Proceed" at bounding box center [1199, 457] width 36 height 14
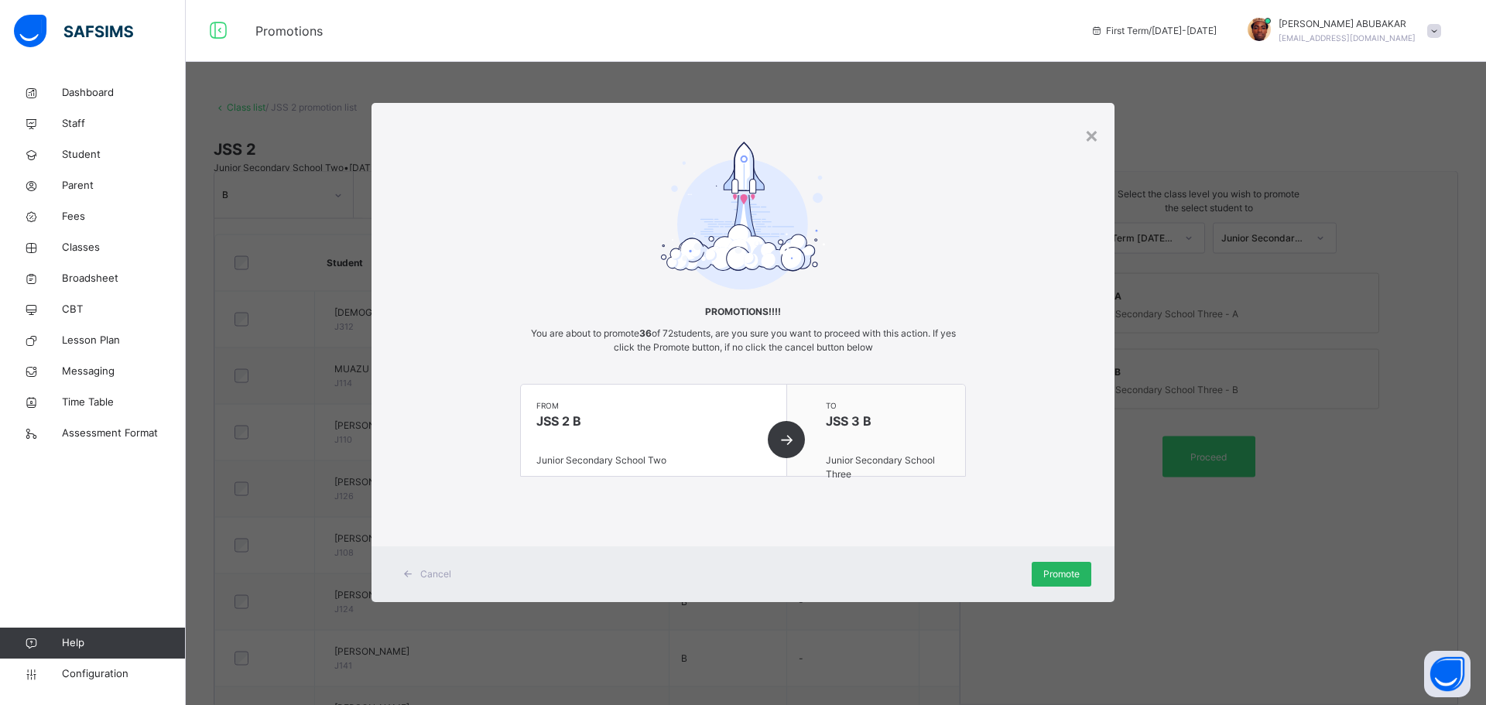
click at [1058, 570] on span "Promote" at bounding box center [1061, 574] width 36 height 14
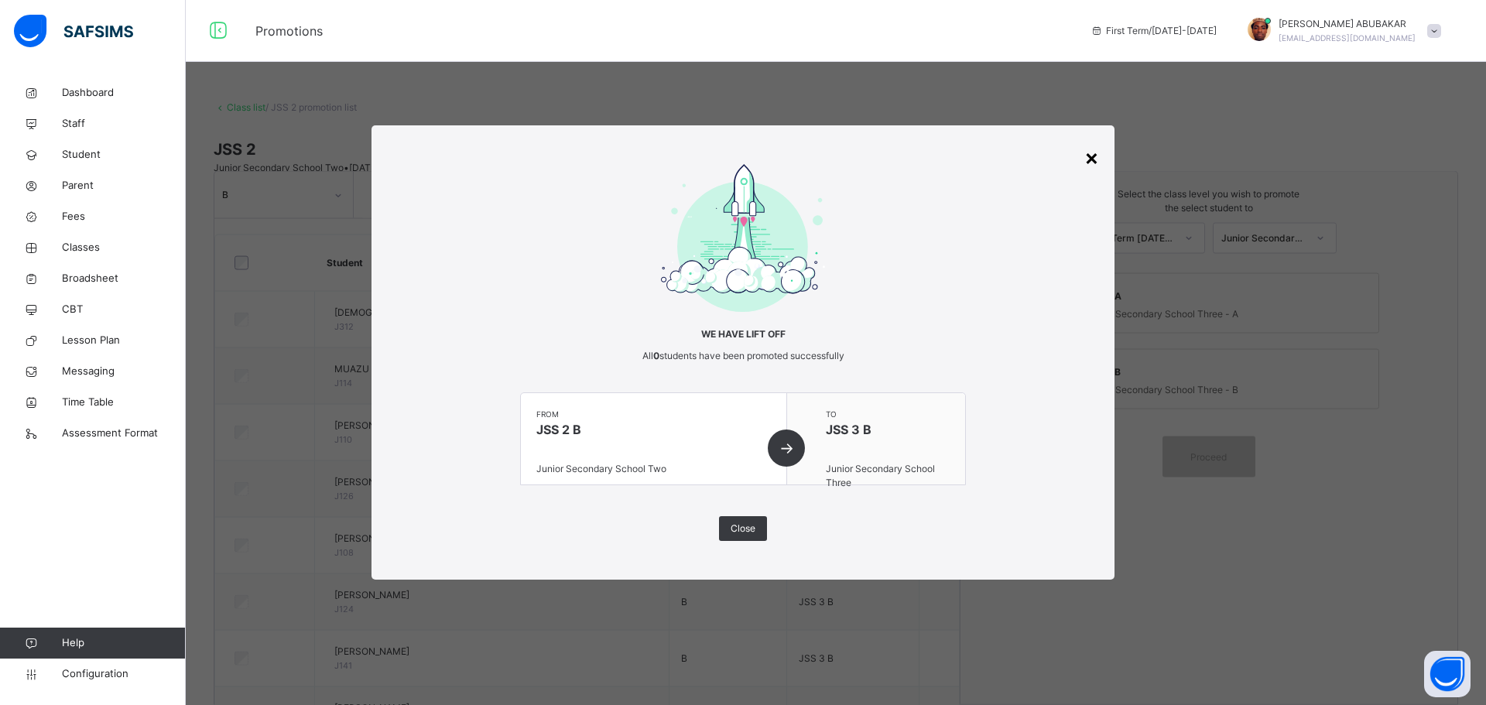
click at [1091, 159] on div "×" at bounding box center [1091, 157] width 15 height 33
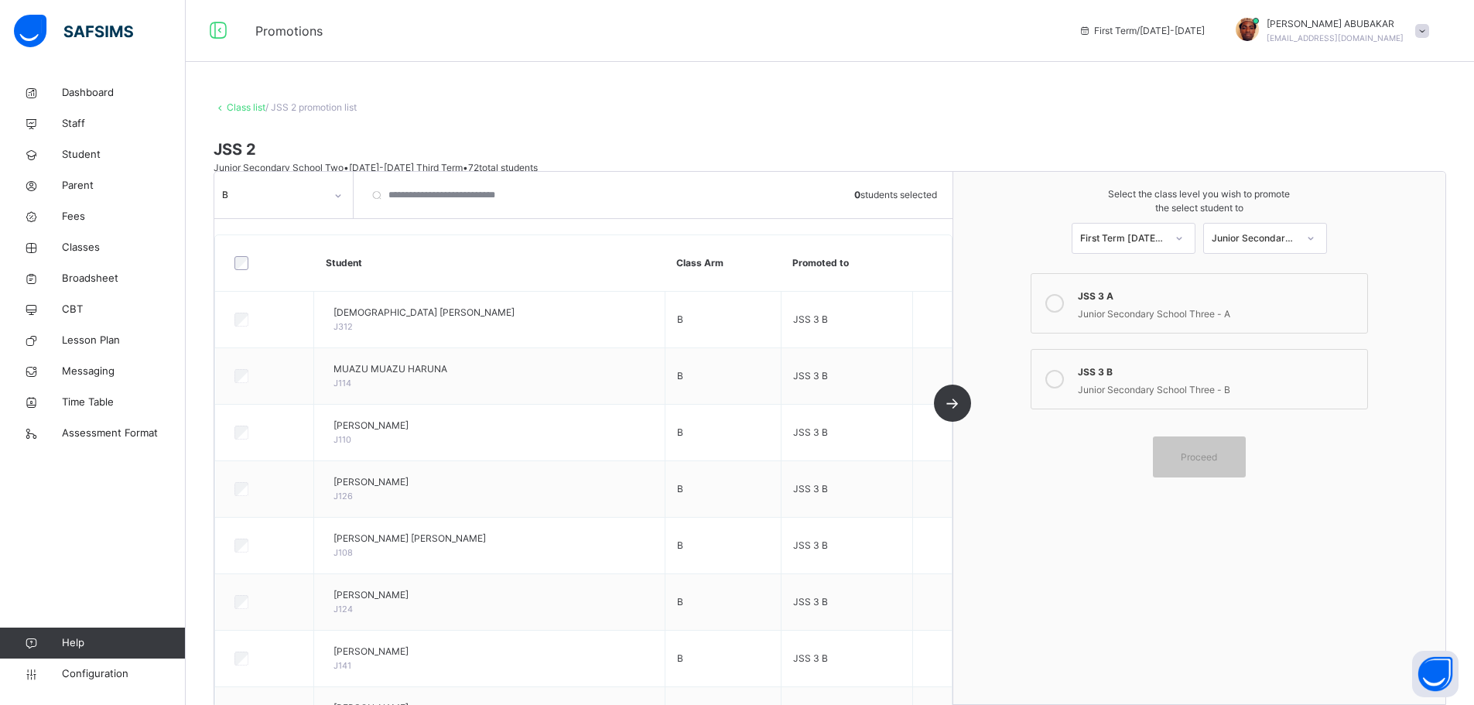
click at [237, 105] on link "Class list" at bounding box center [246, 107] width 39 height 12
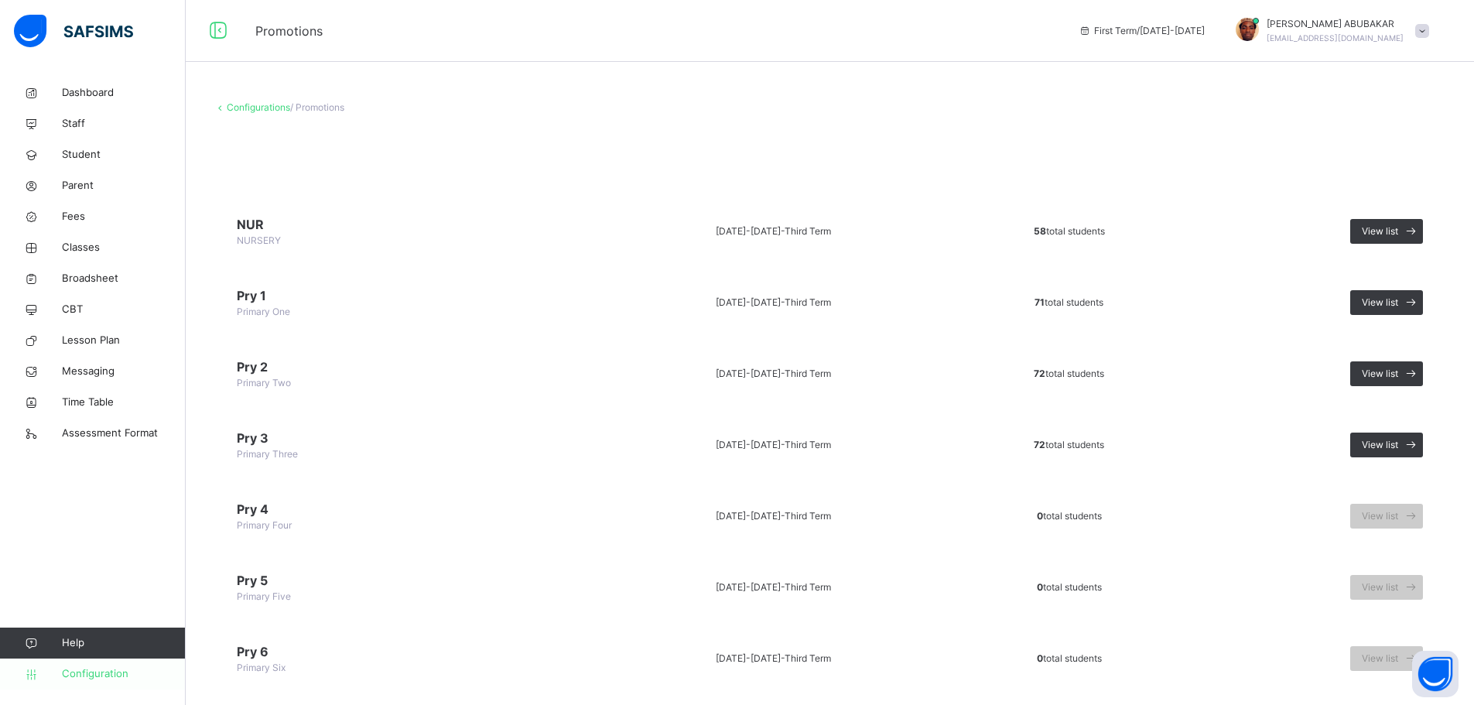
click at [106, 676] on span "Configuration" at bounding box center [123, 673] width 123 height 15
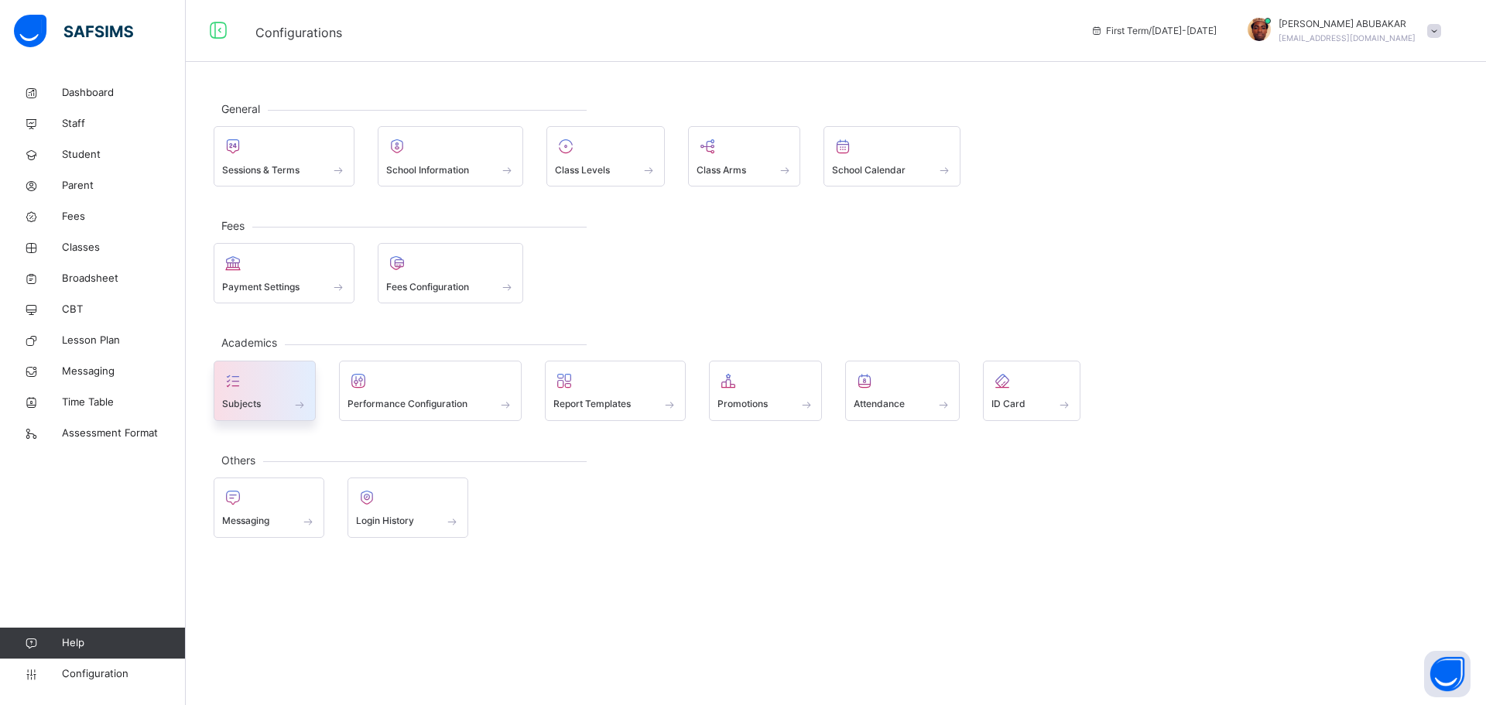
click at [280, 391] on div at bounding box center [264, 380] width 85 height 23
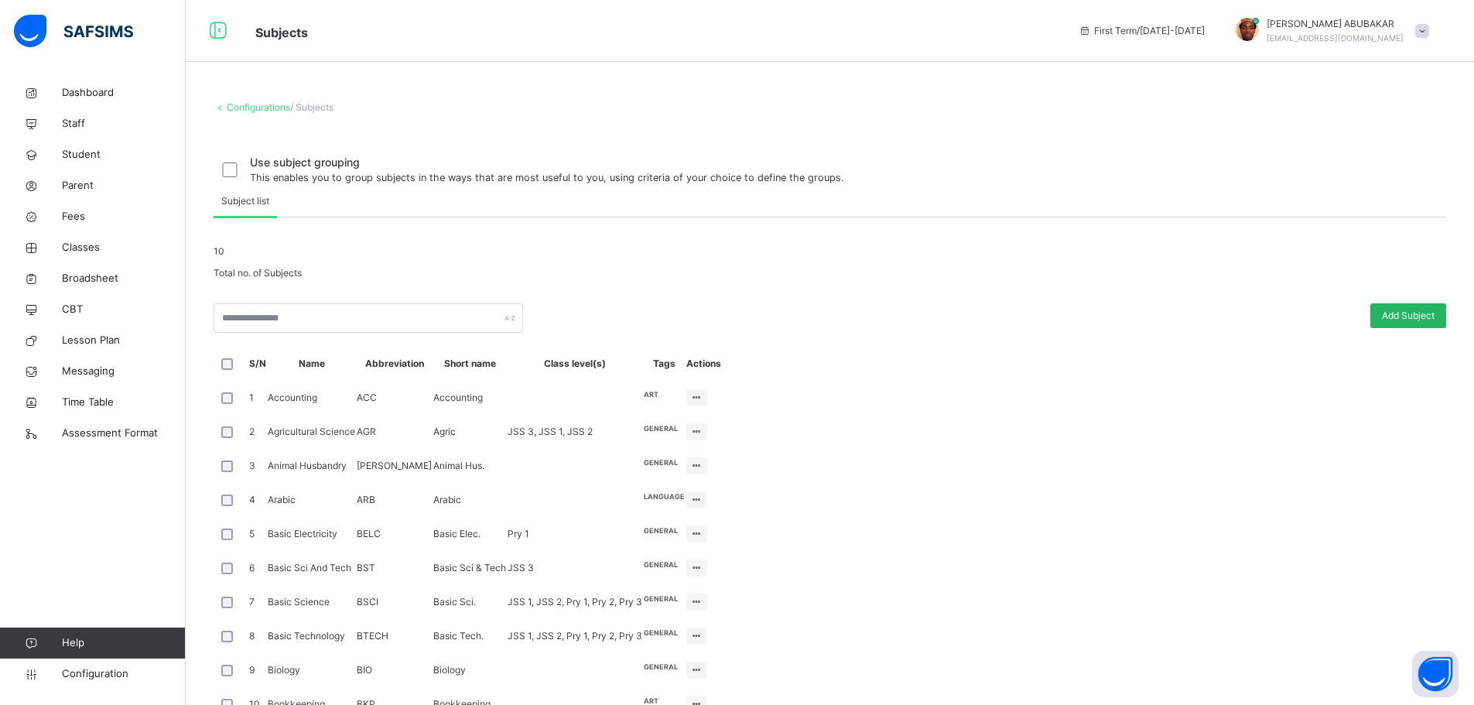
click at [1421, 323] on span "Add Subject" at bounding box center [1408, 316] width 53 height 14
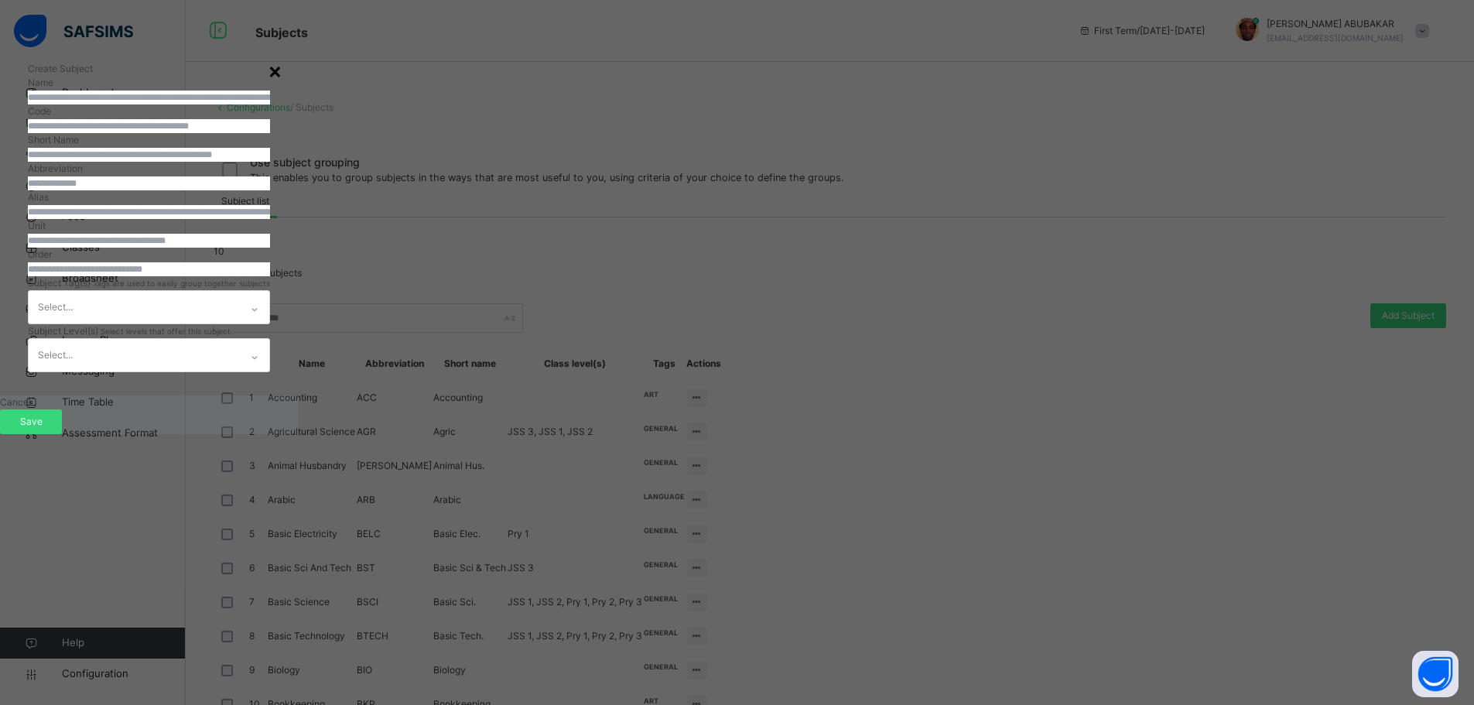
click at [282, 71] on div "×" at bounding box center [275, 70] width 15 height 33
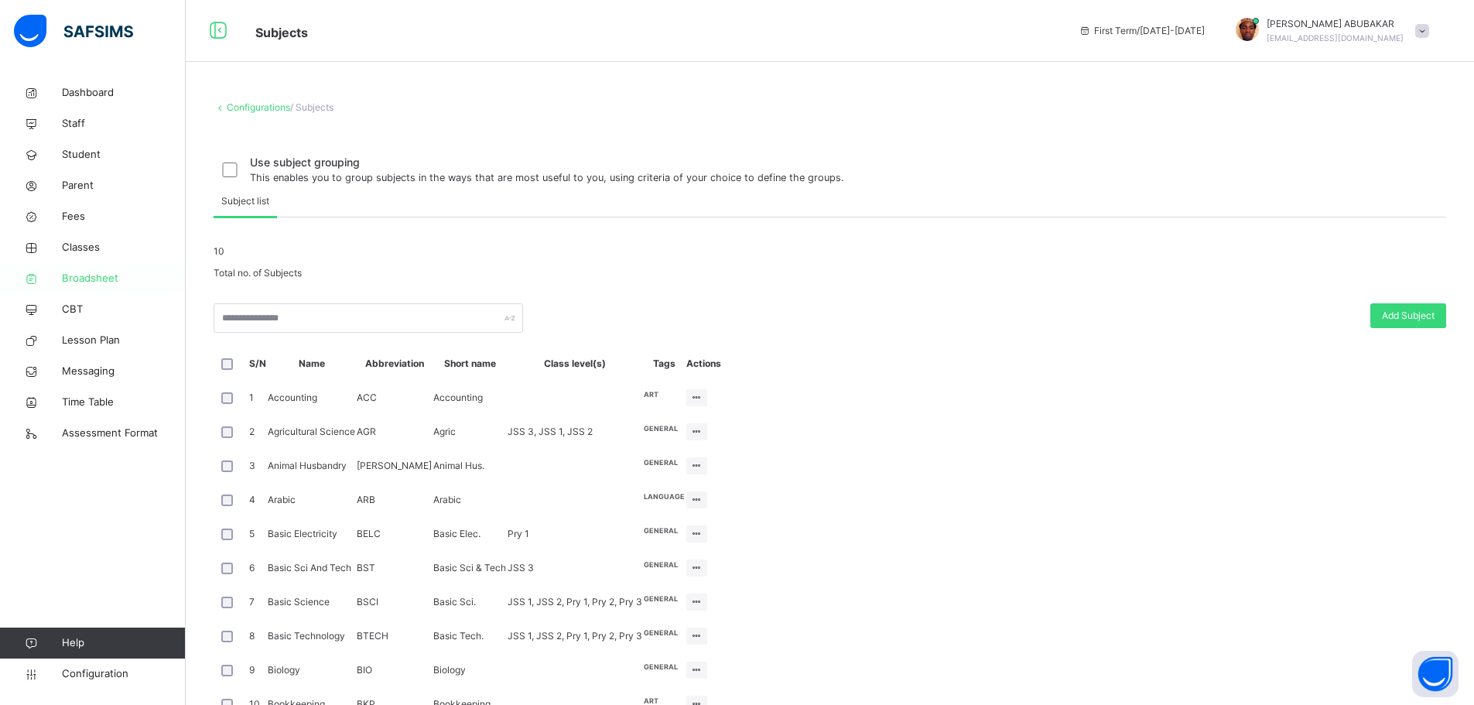
click at [94, 275] on span "Broadsheet" at bounding box center [124, 278] width 124 height 15
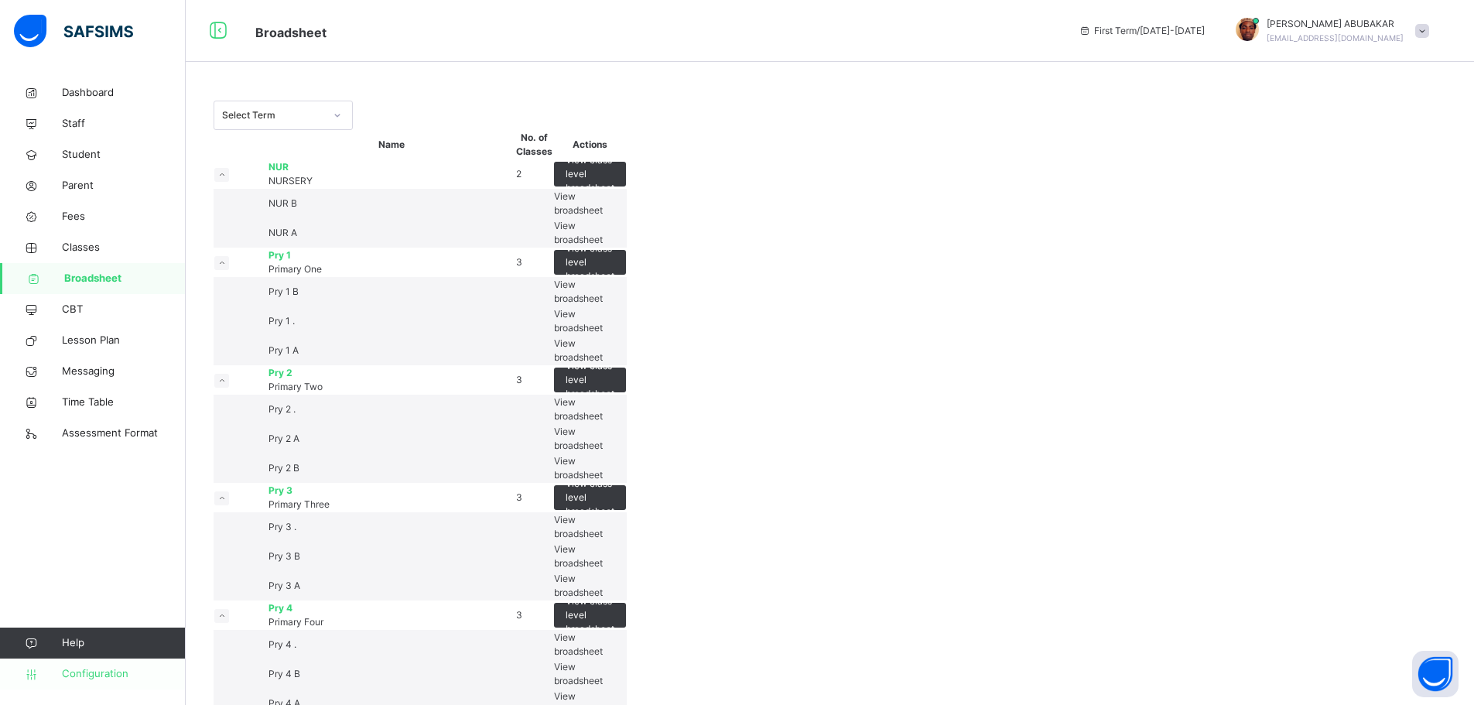
click at [103, 678] on span "Configuration" at bounding box center [123, 673] width 123 height 15
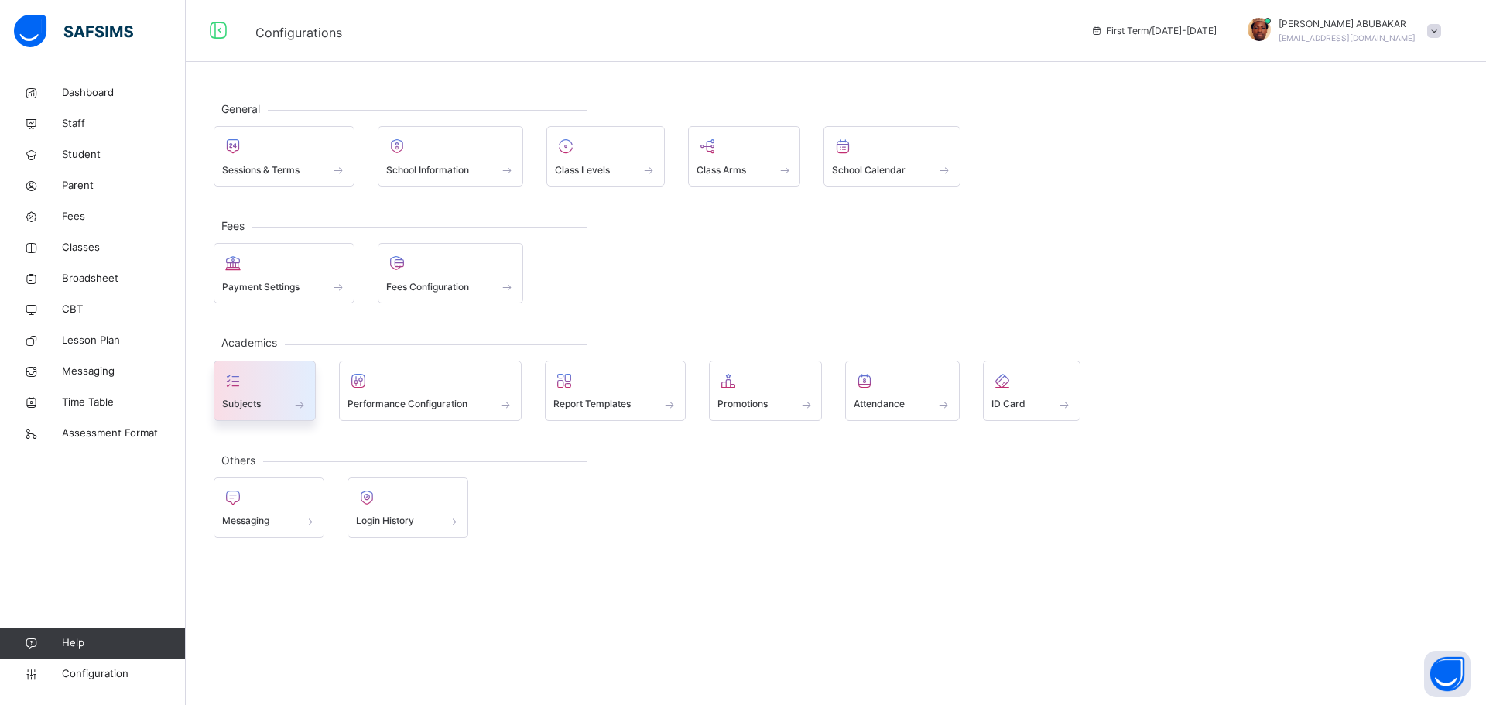
click at [279, 400] on div "Subjects" at bounding box center [264, 404] width 85 height 16
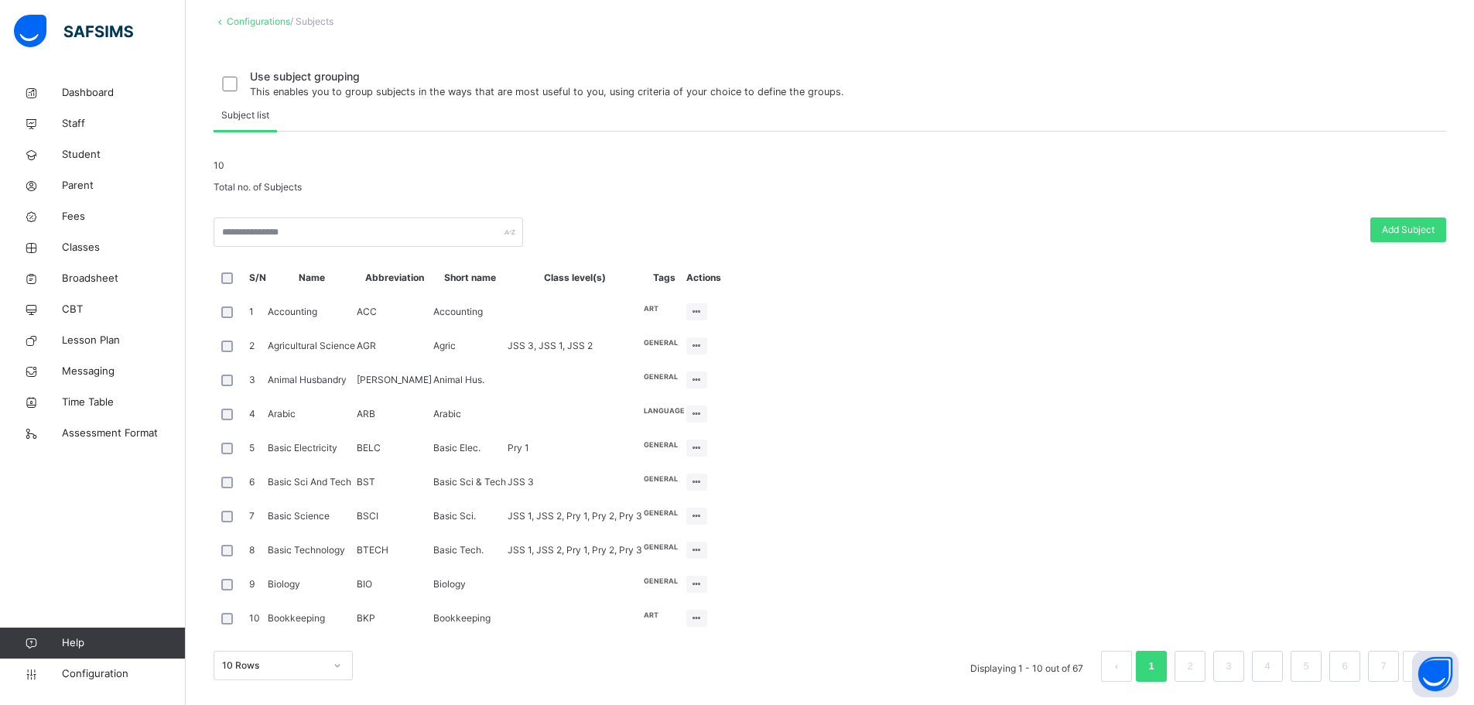
scroll to position [383, 0]
click at [1194, 670] on link "2" at bounding box center [1189, 666] width 15 height 20
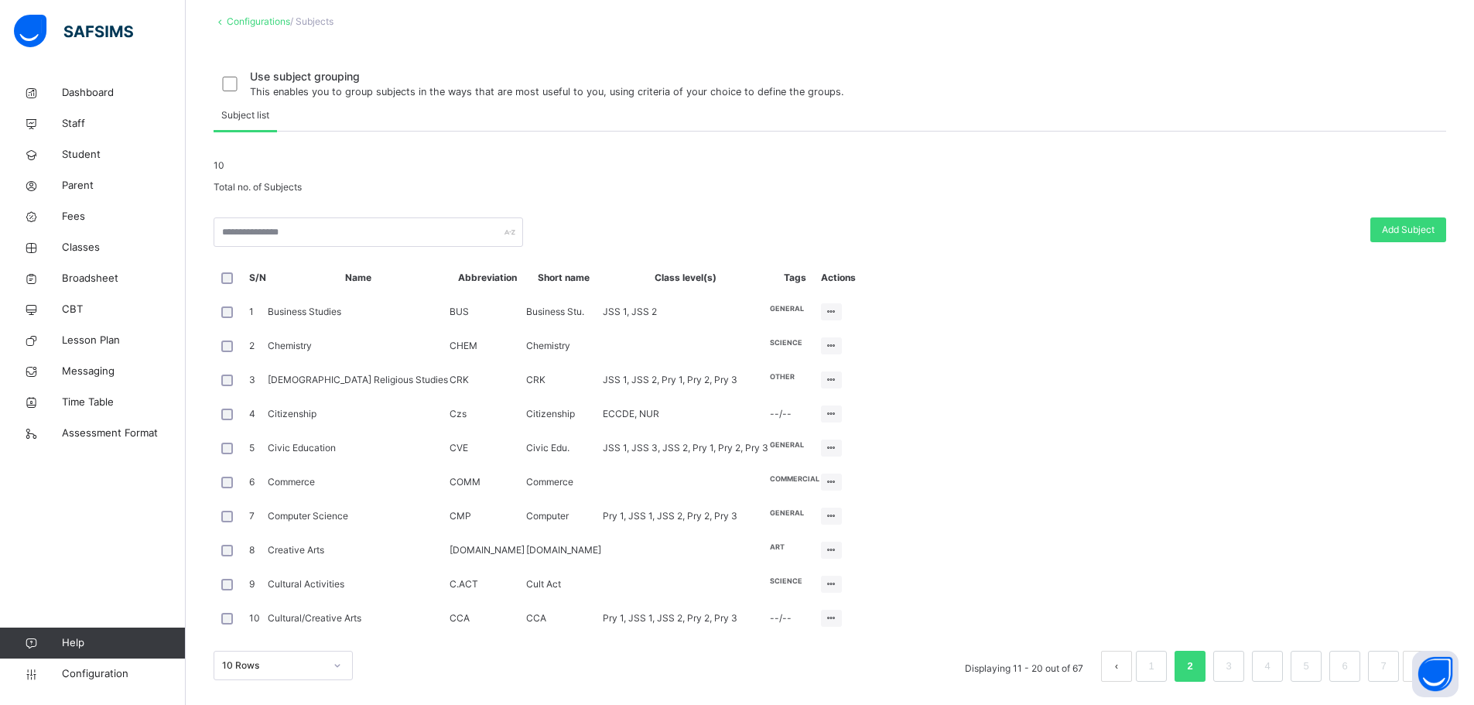
scroll to position [0, 0]
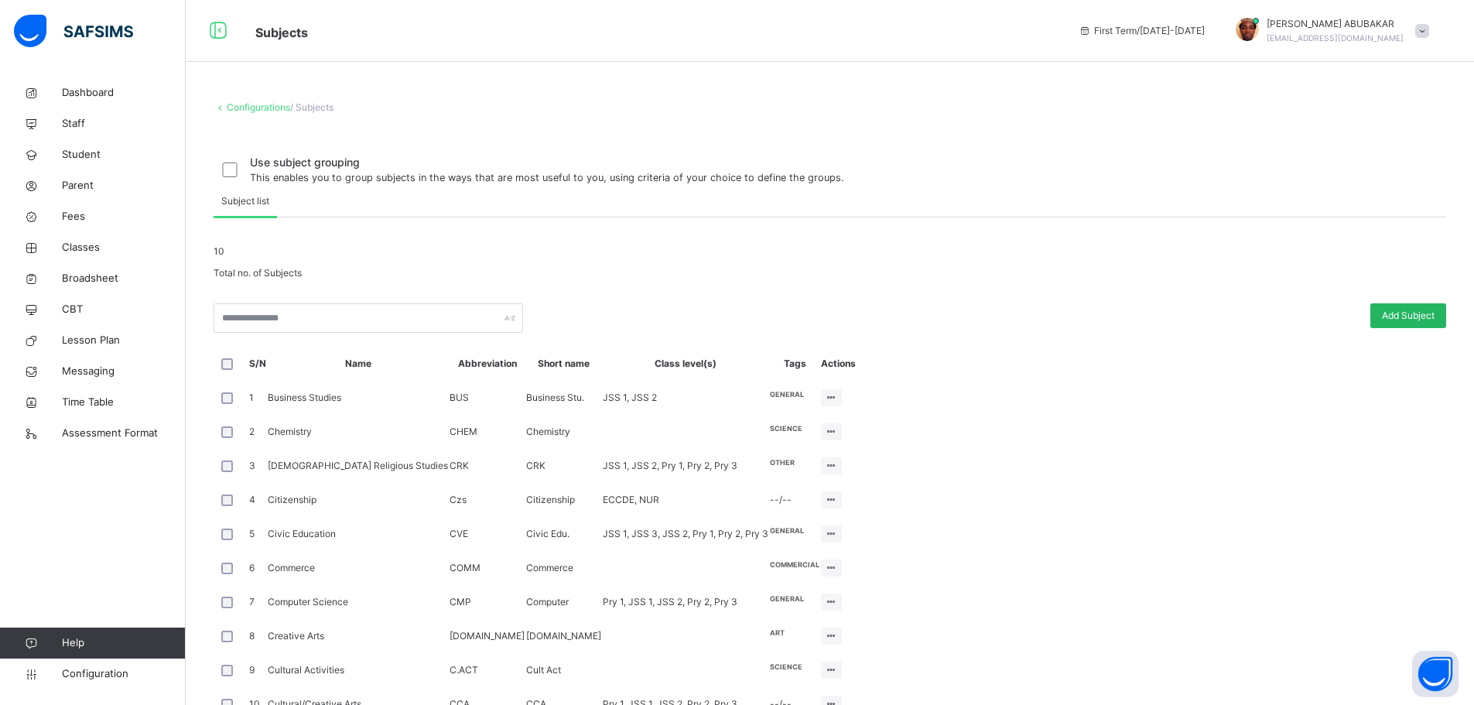
click at [1425, 323] on span "Add Subject" at bounding box center [1408, 316] width 53 height 14
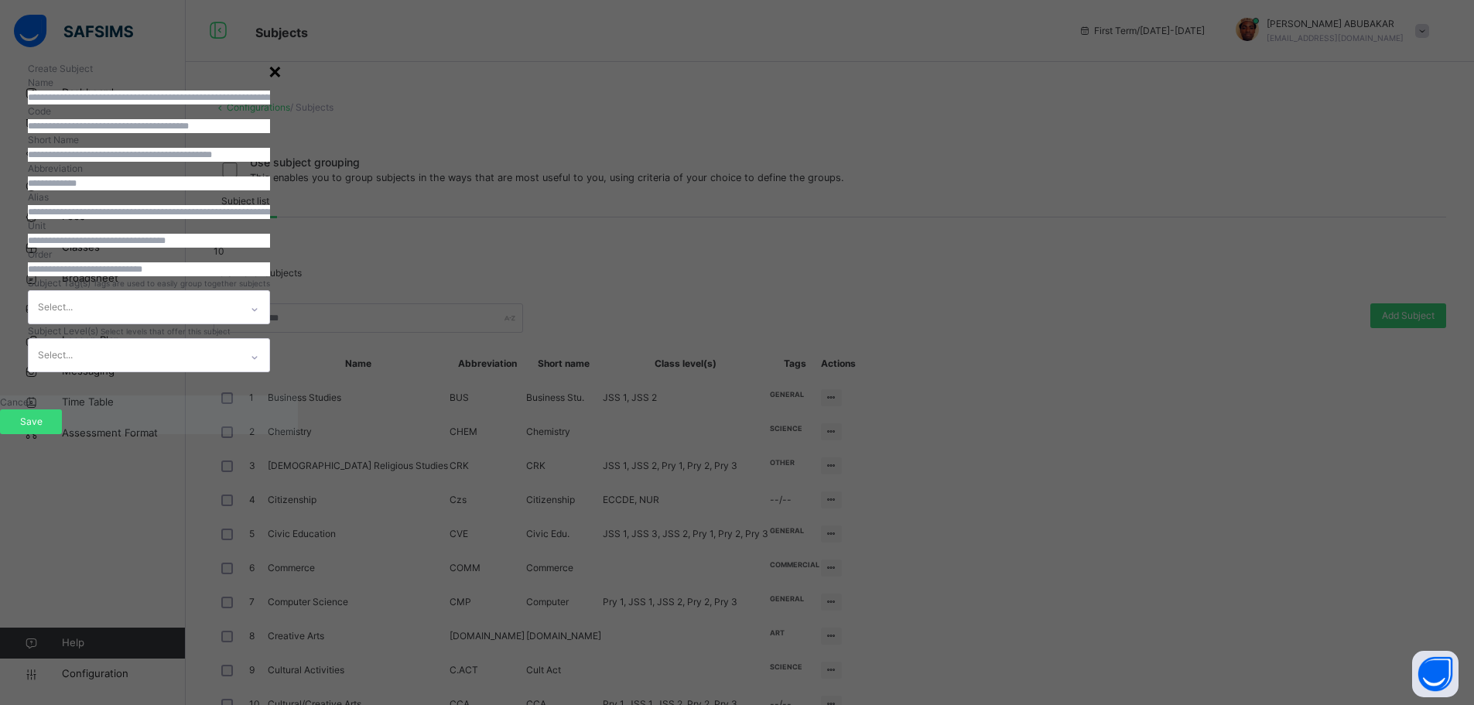
click at [282, 71] on div "×" at bounding box center [275, 70] width 15 height 33
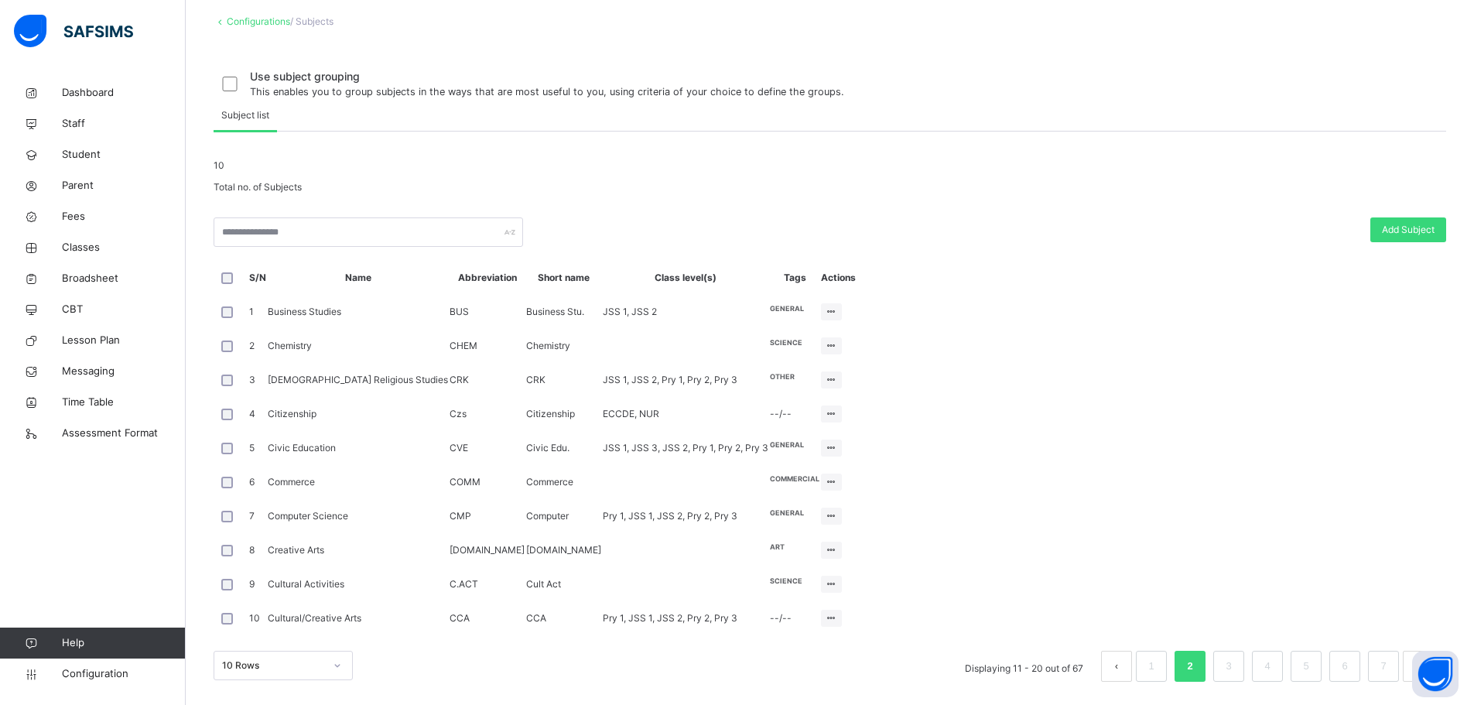
scroll to position [155, 0]
click at [842, 373] on ul "Edit Subject Assign to Level Delete Subject" at bounding box center [790, 378] width 103 height 100
click at [838, 317] on icon at bounding box center [831, 312] width 13 height 12
click at [1420, 237] on span "Add Subject" at bounding box center [1408, 230] width 53 height 14
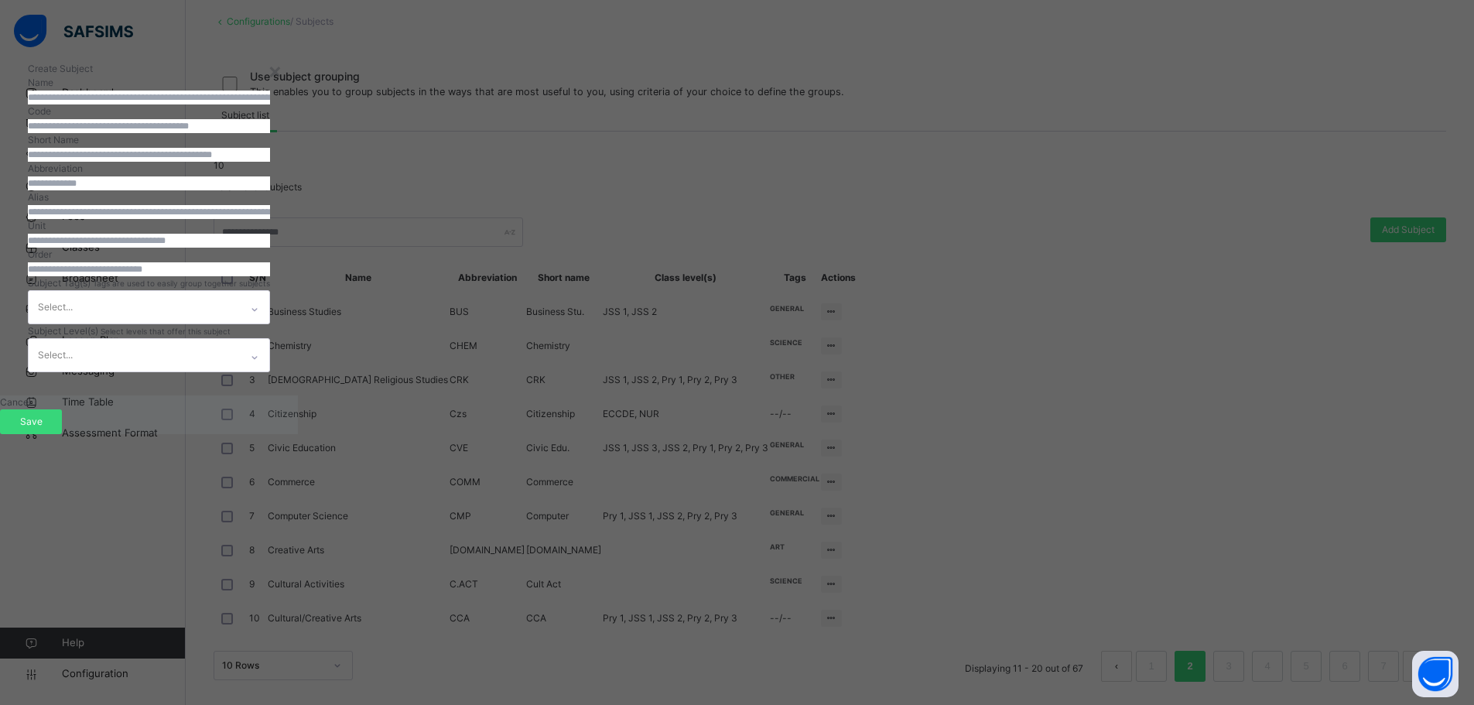
scroll to position [136, 0]
click at [270, 372] on div "Select..." at bounding box center [149, 355] width 242 height 34
click at [298, 395] on div "Create Subject Name Code Short Name Abbreviation [PERSON_NAME] Unit Order Subje…" at bounding box center [149, 217] width 298 height 357
click at [270, 248] on div at bounding box center [149, 240] width 242 height 15
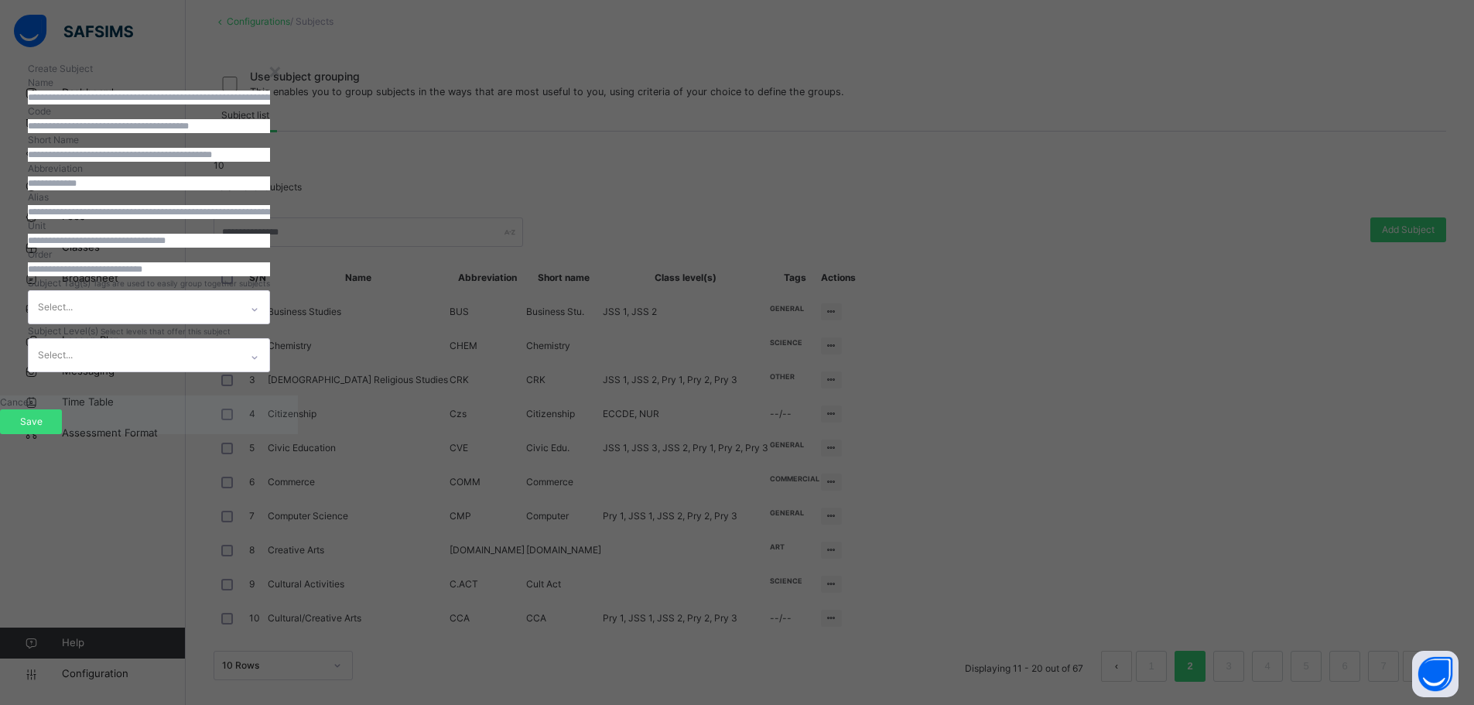
click at [270, 248] on div at bounding box center [149, 240] width 242 height 15
click at [270, 248] on input "number" at bounding box center [149, 241] width 242 height 14
click at [270, 276] on input "number" at bounding box center [149, 269] width 242 height 14
click at [270, 276] on div at bounding box center [149, 269] width 242 height 15
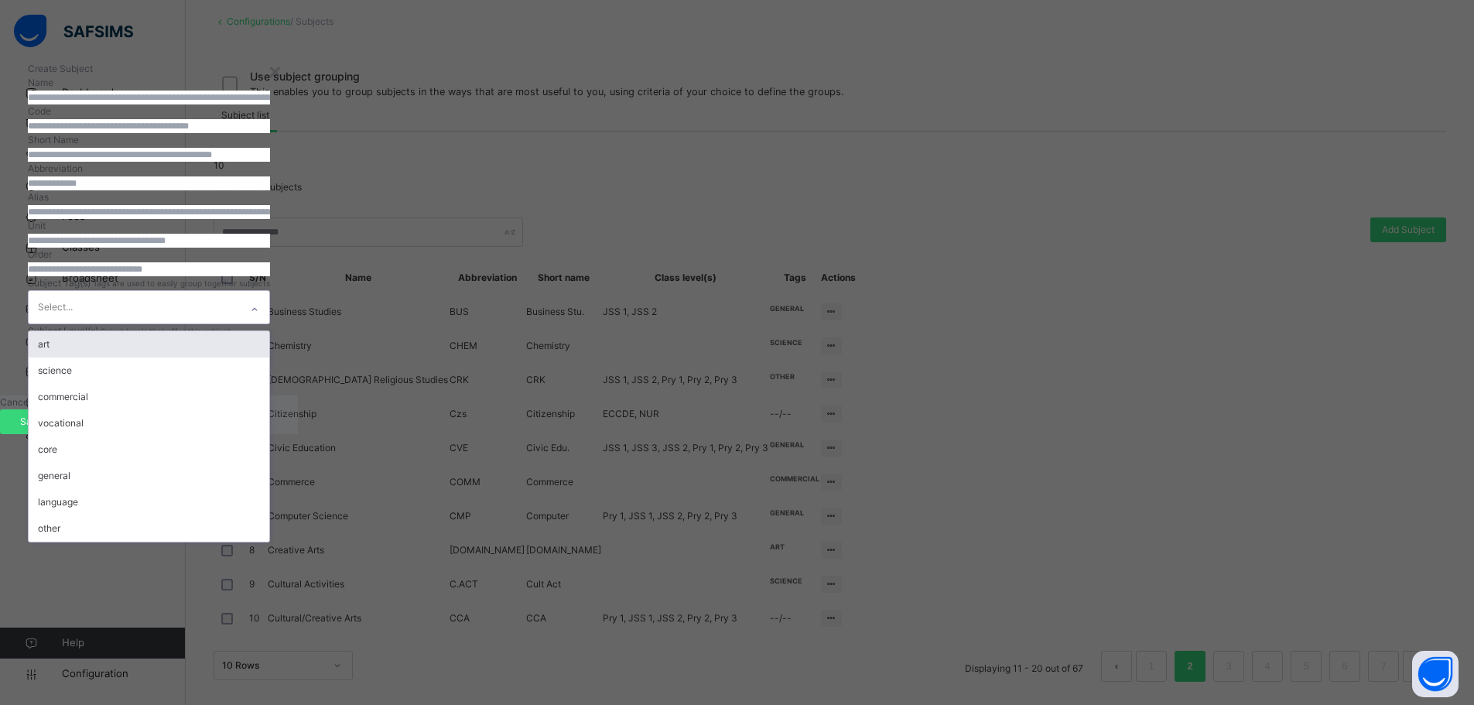
click at [240, 323] on div "Select..." at bounding box center [134, 307] width 211 height 33
click at [259, 317] on icon at bounding box center [254, 309] width 9 height 15
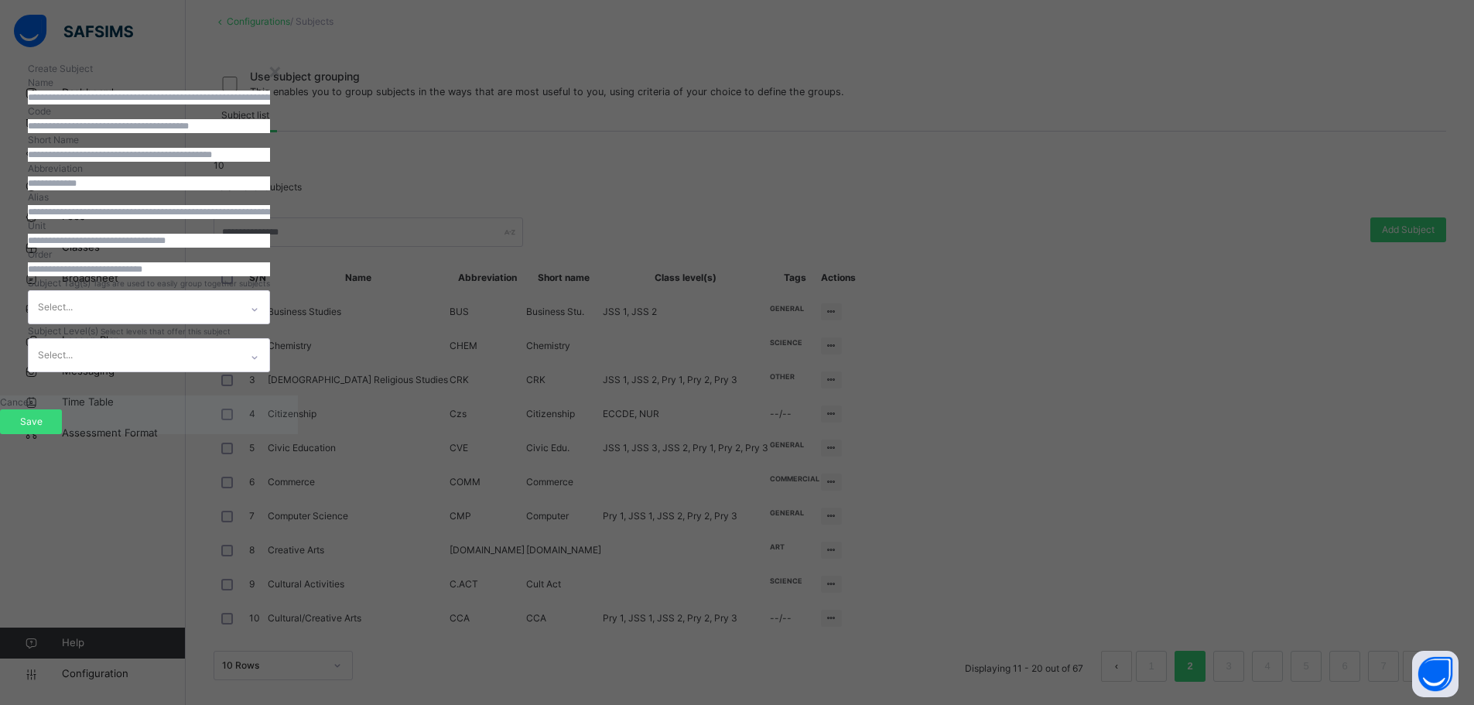
click at [270, 276] on input "number" at bounding box center [149, 269] width 242 height 14
click at [270, 276] on div at bounding box center [149, 269] width 242 height 15
click at [31, 408] on span "Cancel" at bounding box center [15, 402] width 31 height 12
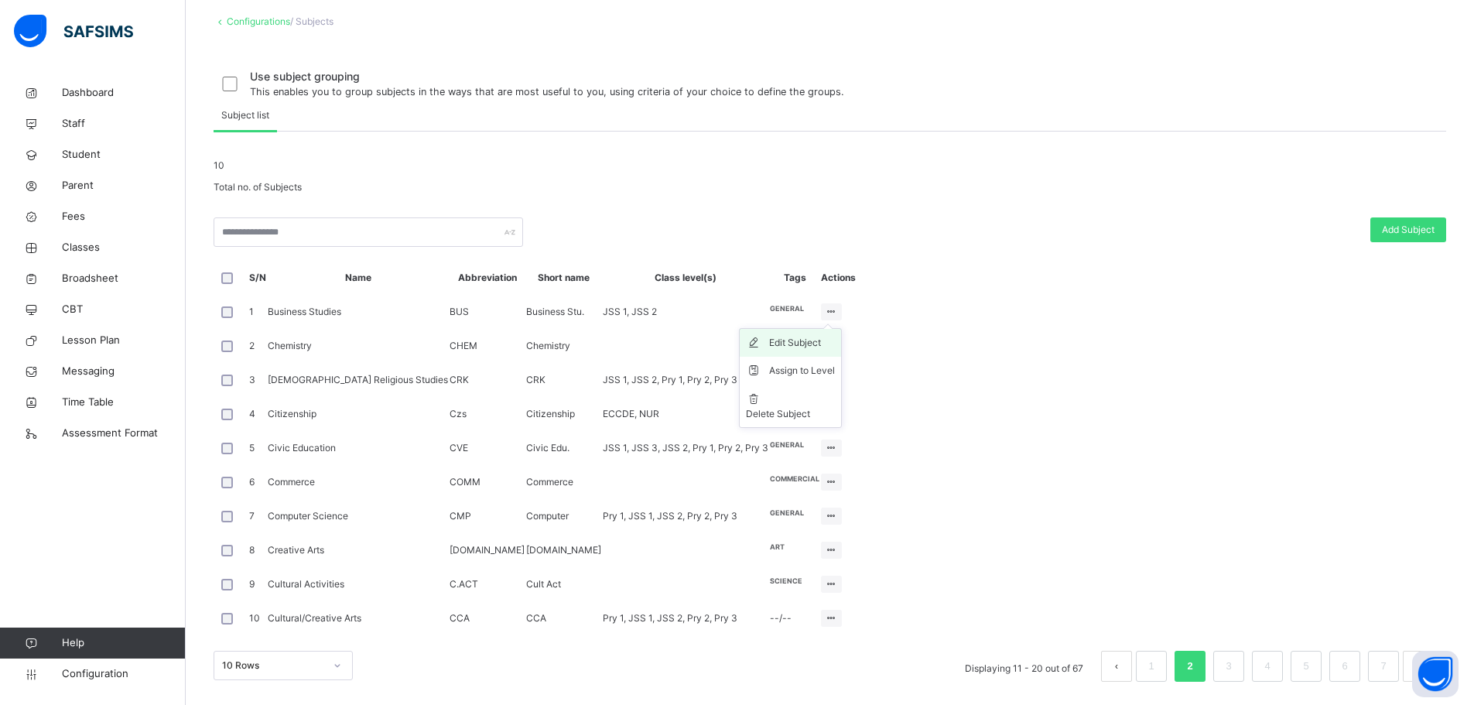
click at [835, 351] on div "Edit Subject" at bounding box center [802, 342] width 66 height 15
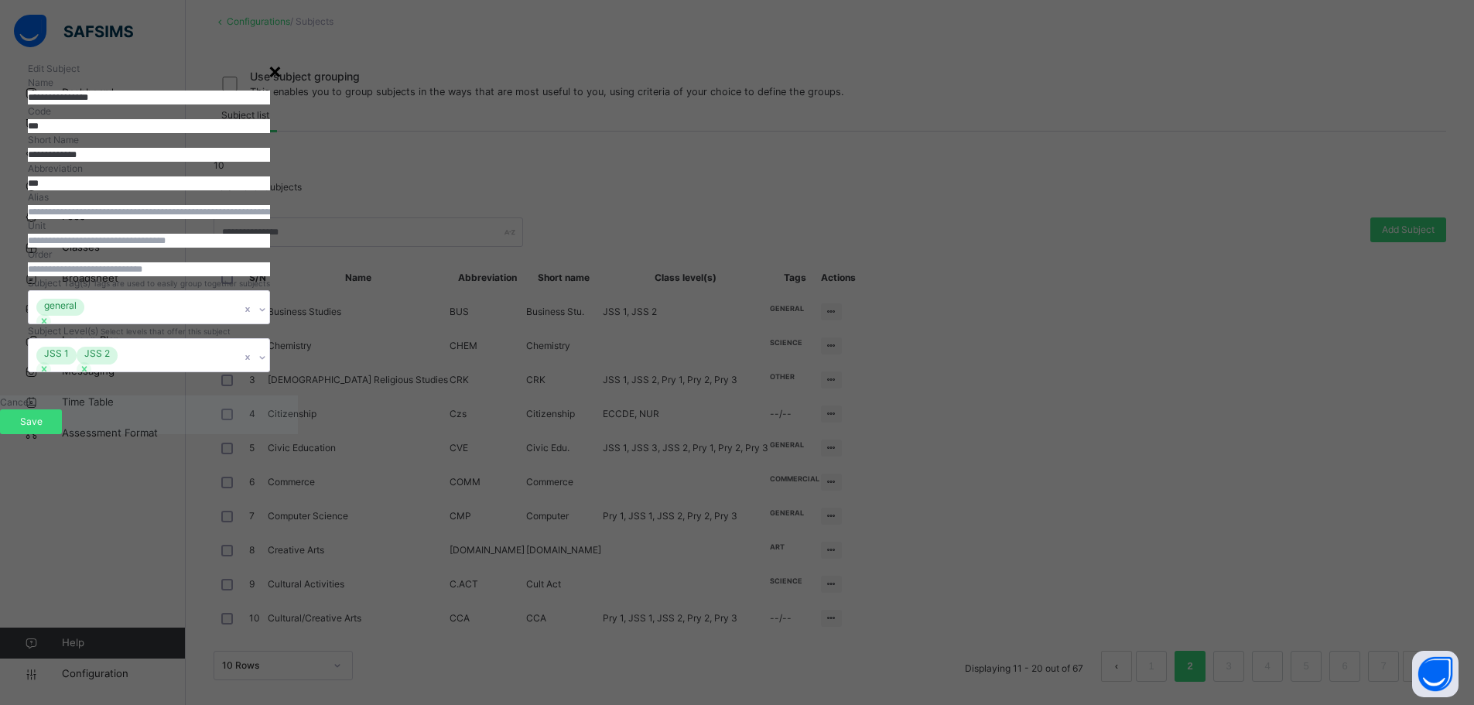
click at [282, 69] on div "×" at bounding box center [275, 70] width 15 height 33
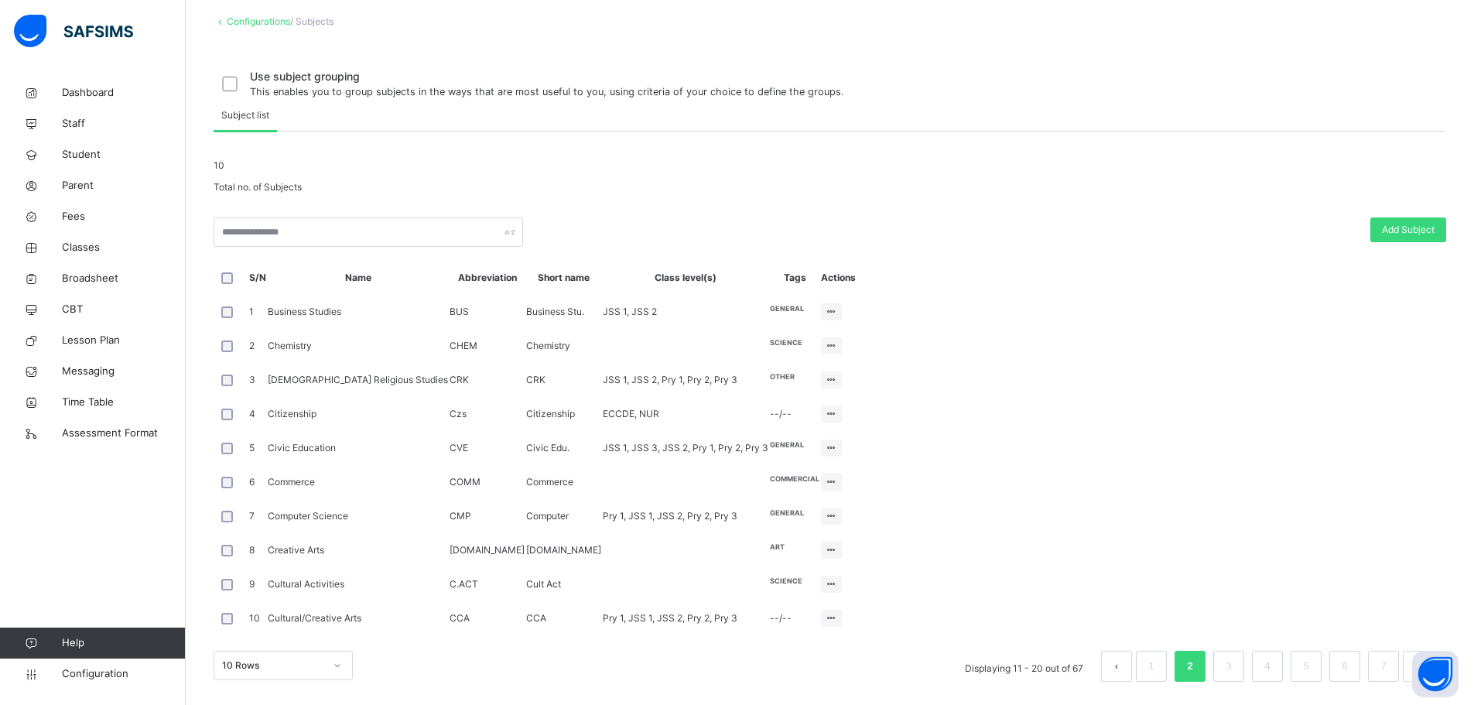
scroll to position [383, 0]
click at [835, 471] on div "Edit Subject" at bounding box center [802, 478] width 66 height 15
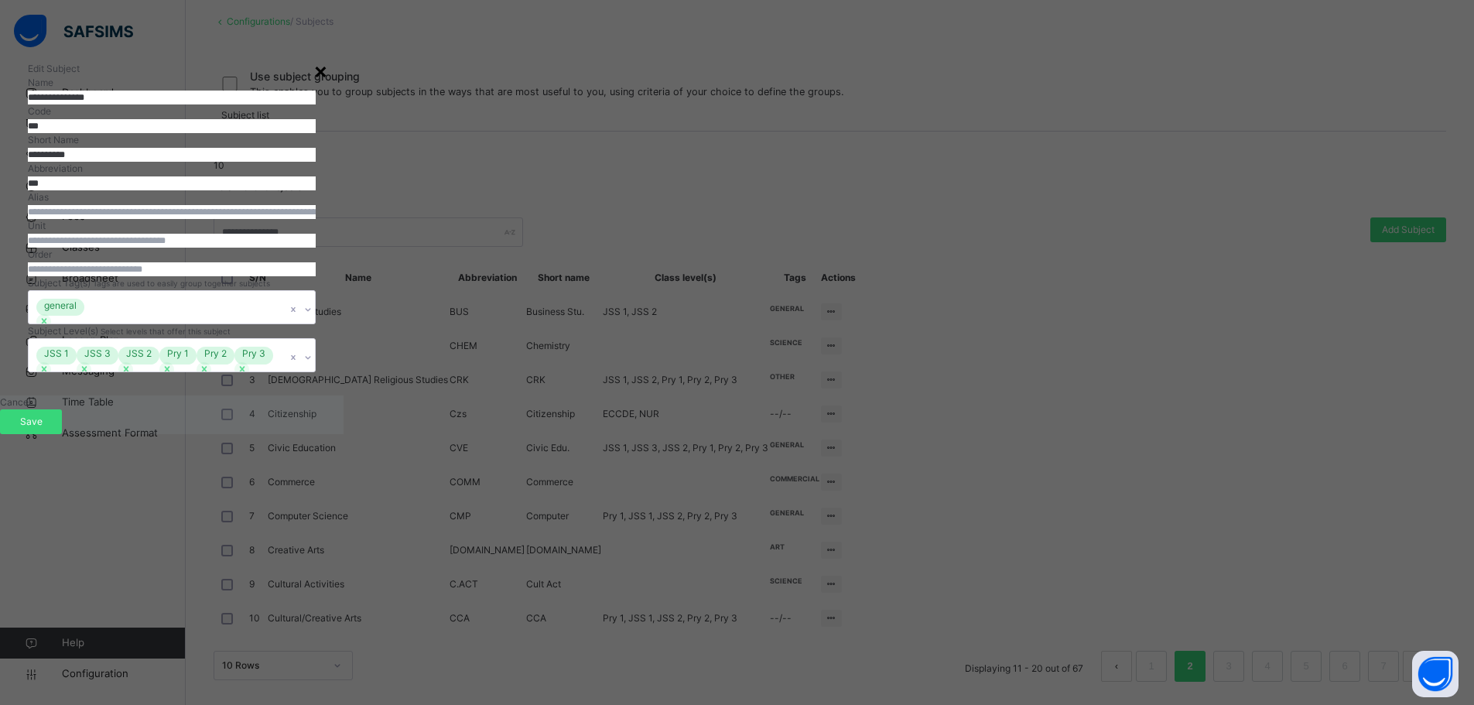
click at [328, 77] on div "×" at bounding box center [320, 70] width 15 height 33
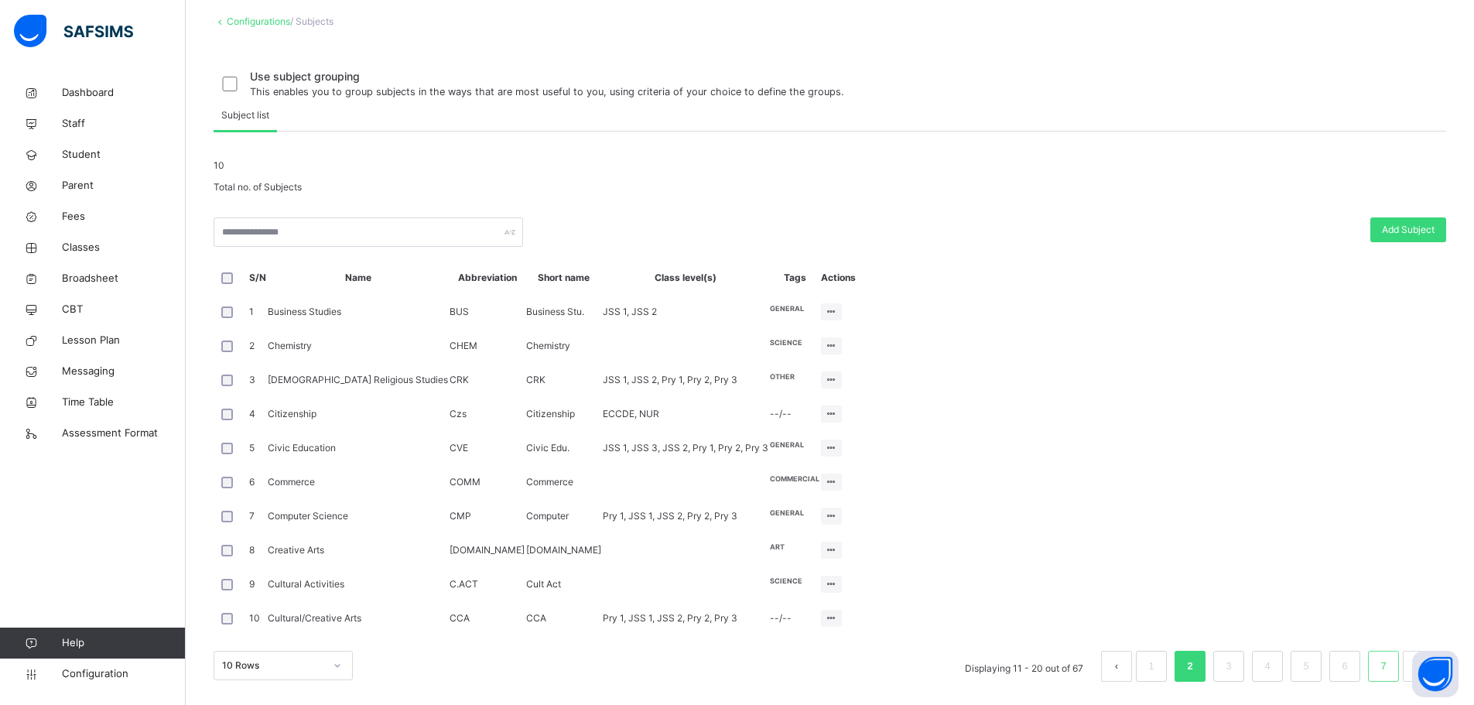
click at [1391, 664] on link "7" at bounding box center [1383, 666] width 15 height 20
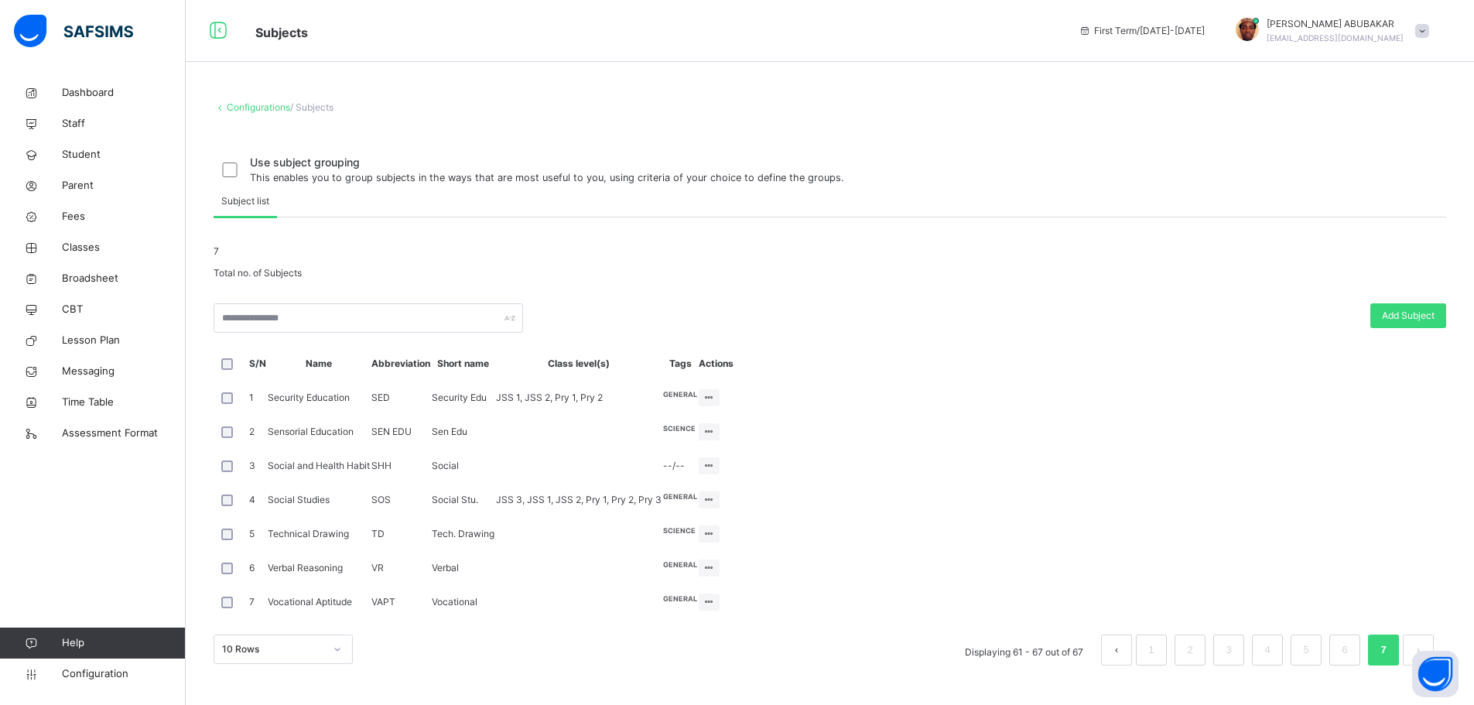
scroll to position [228, 0]
click at [713, 421] on div "Edit Subject" at bounding box center [680, 428] width 66 height 15
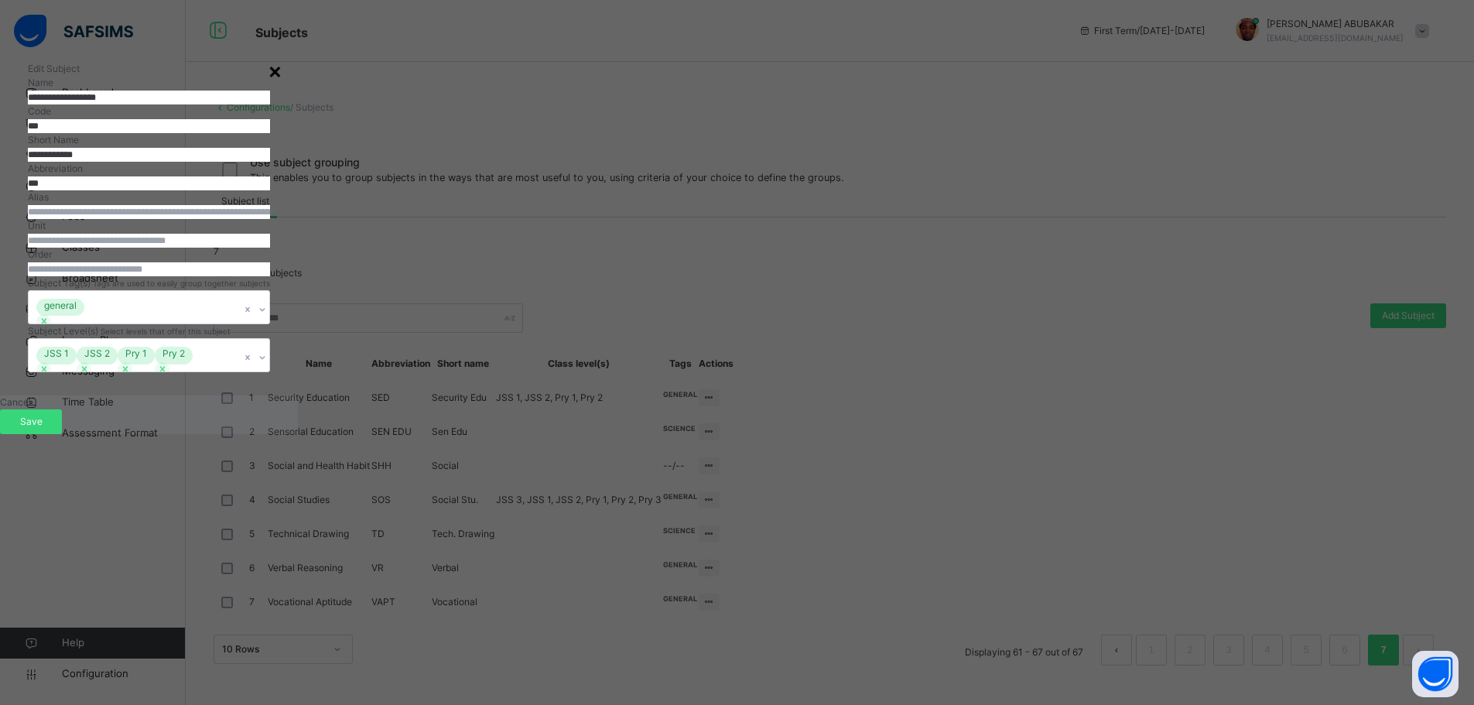
click at [282, 70] on div "×" at bounding box center [275, 70] width 15 height 33
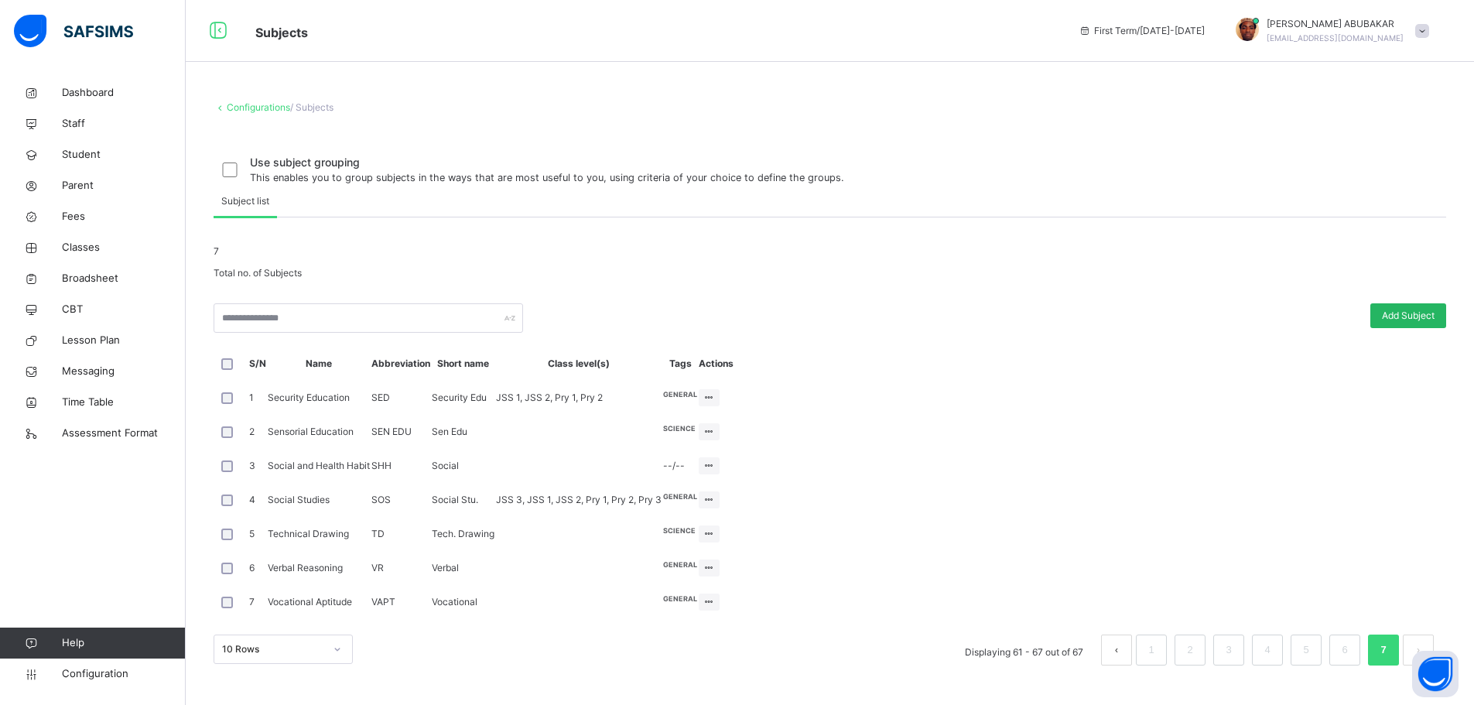
click at [1411, 309] on span "Add Subject" at bounding box center [1408, 316] width 53 height 14
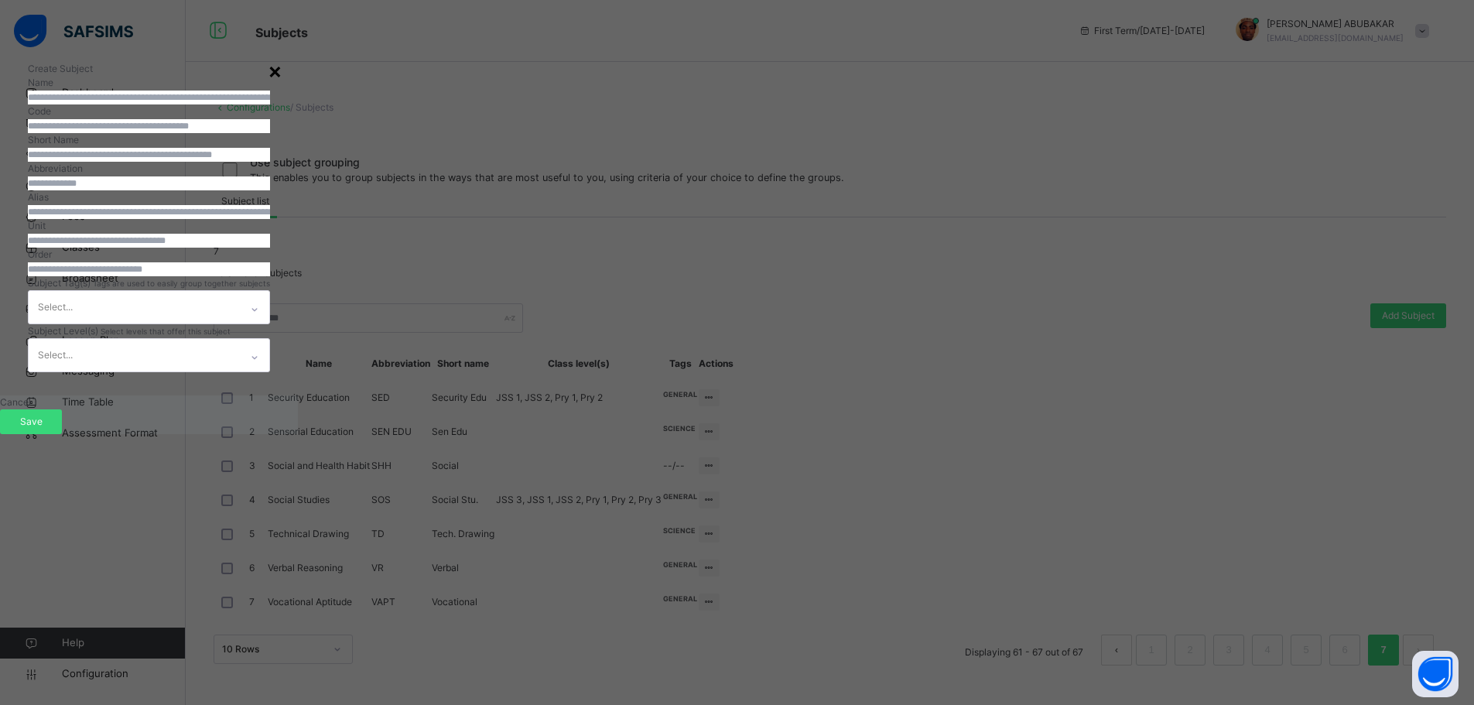
click at [282, 73] on div "×" at bounding box center [275, 70] width 15 height 33
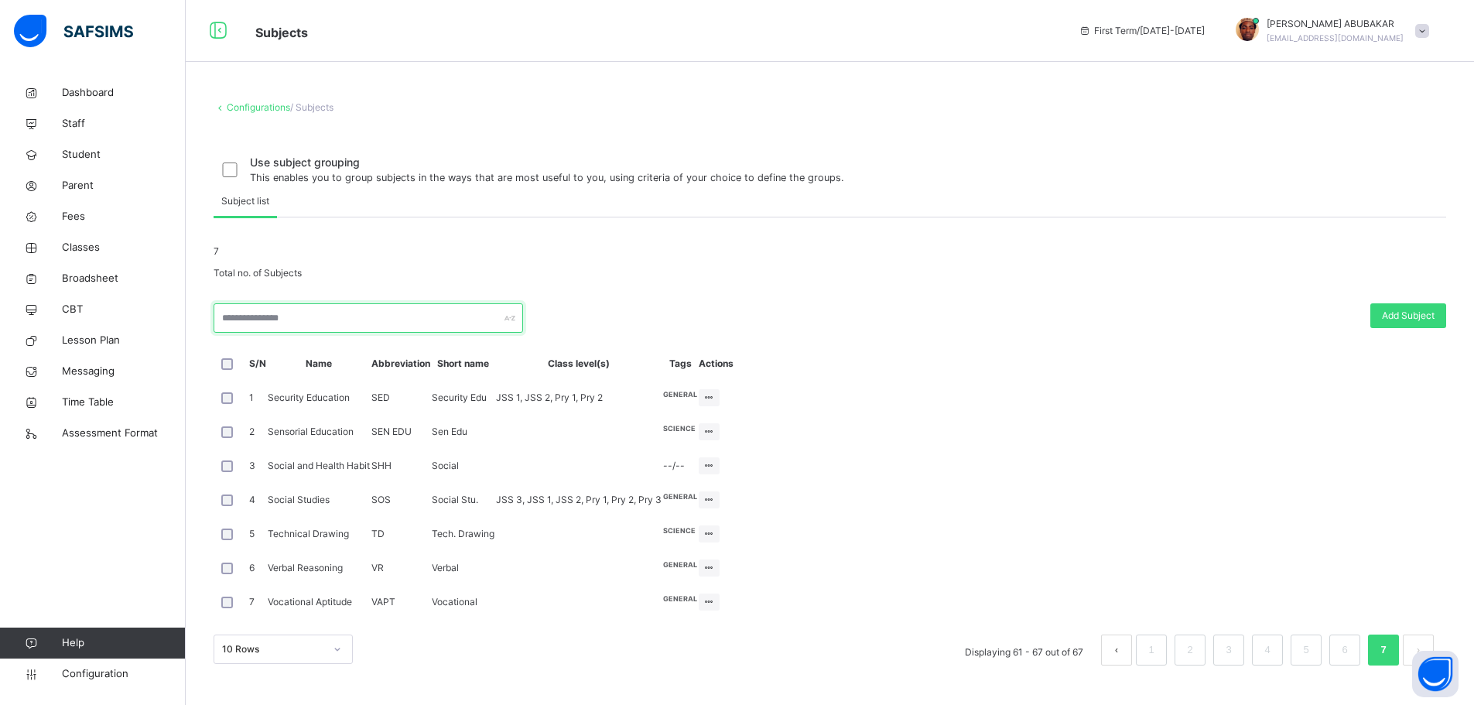
click at [482, 303] on input "text" at bounding box center [369, 317] width 310 height 29
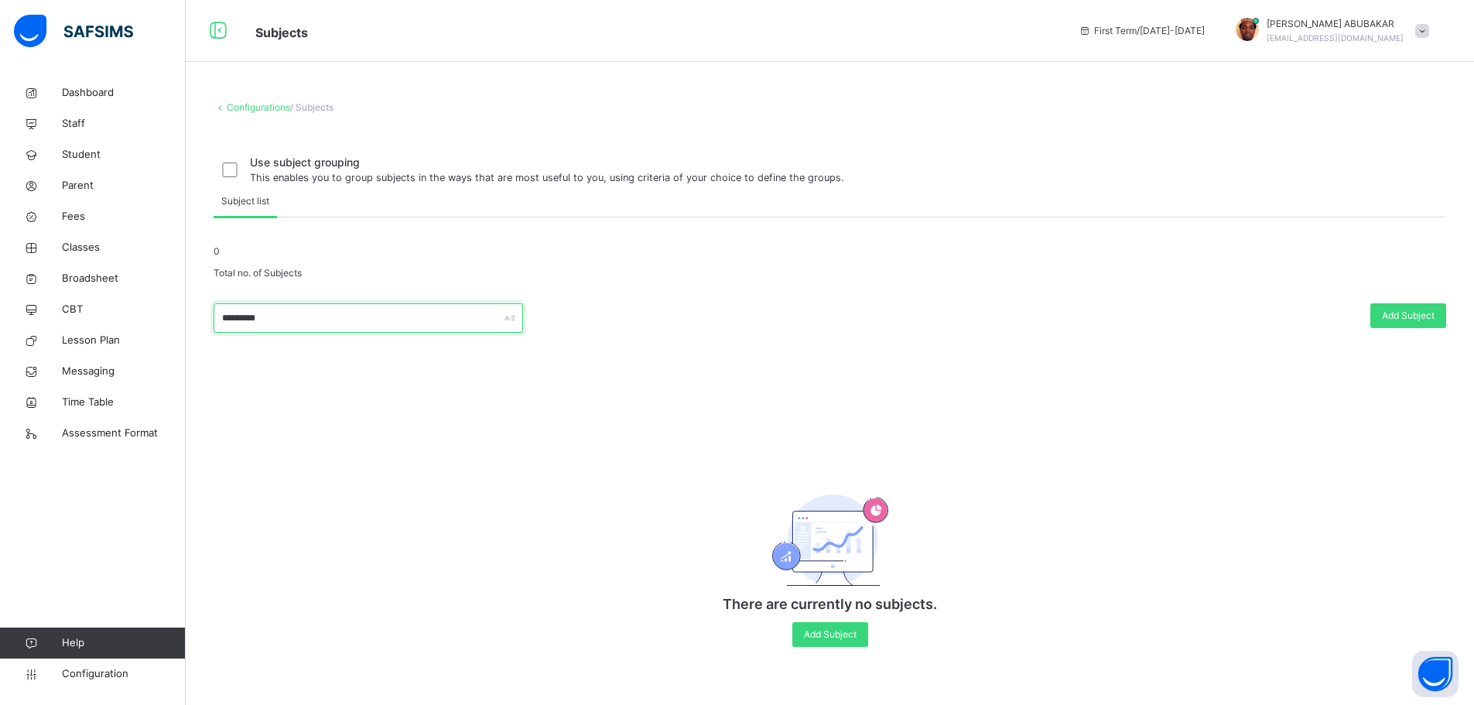
scroll to position [76, 0]
type input "*"
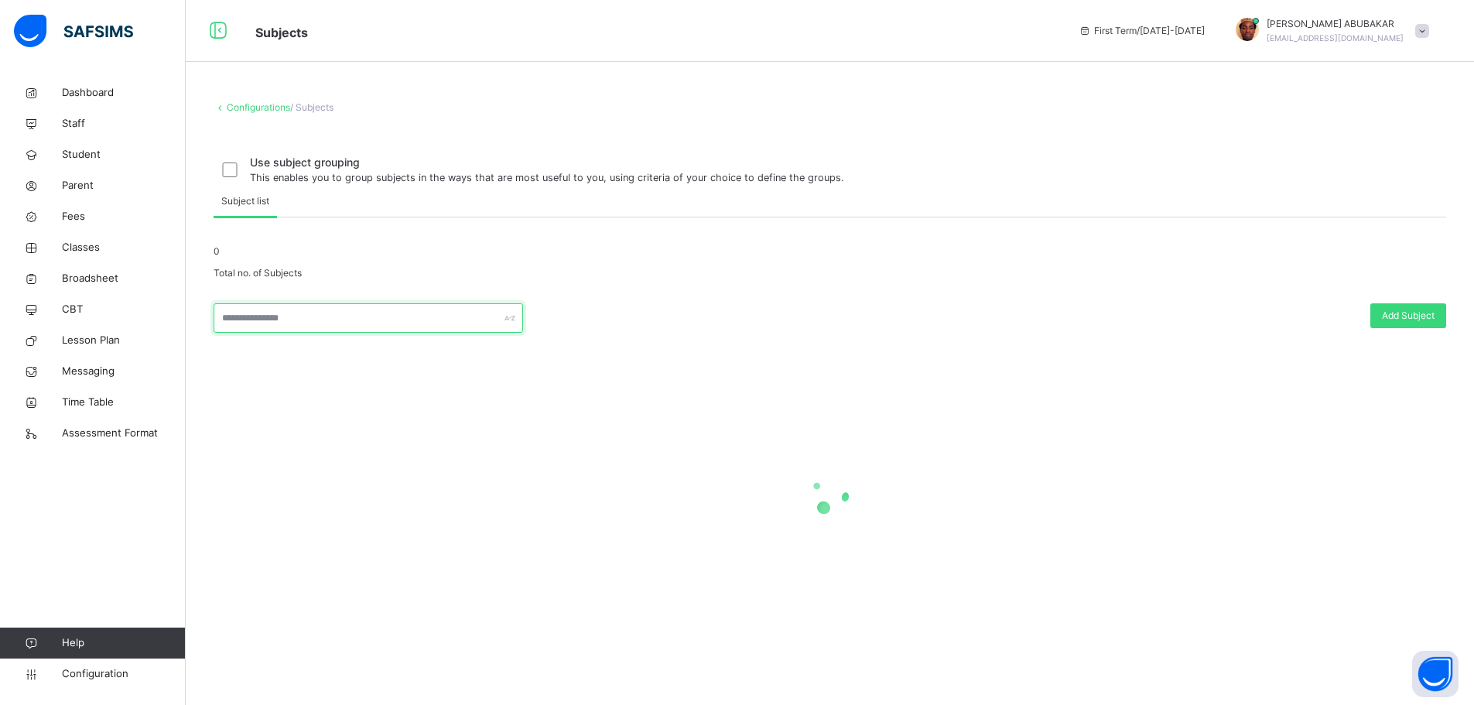
scroll to position [228, 0]
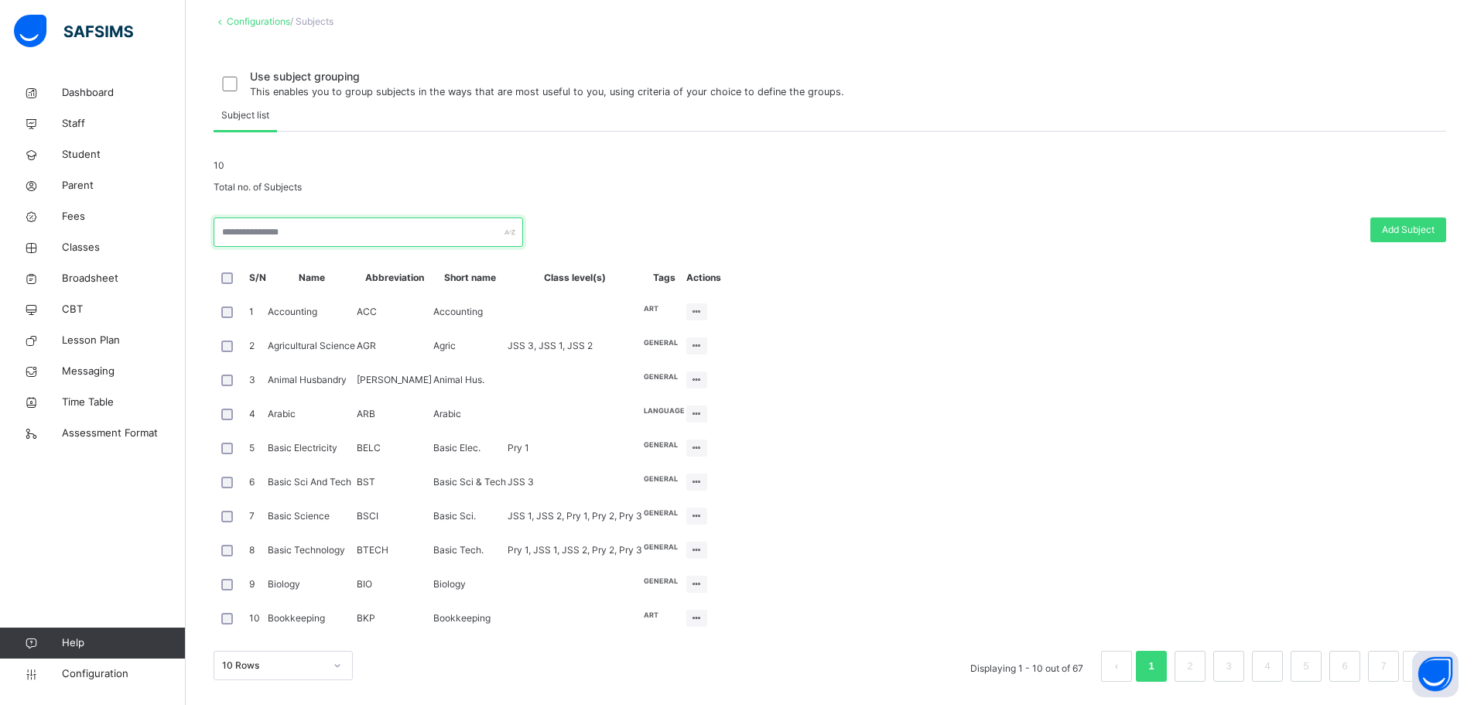
type input "*"
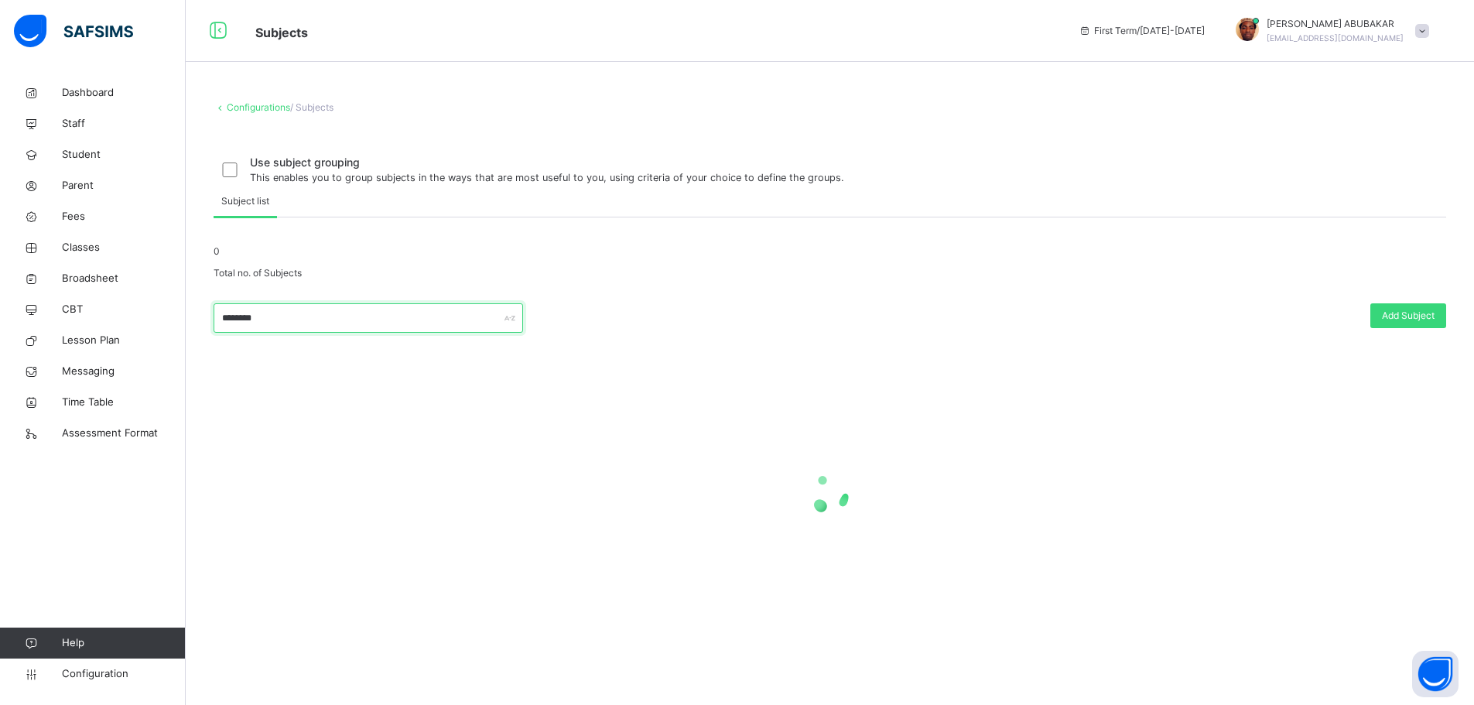
scroll to position [76, 0]
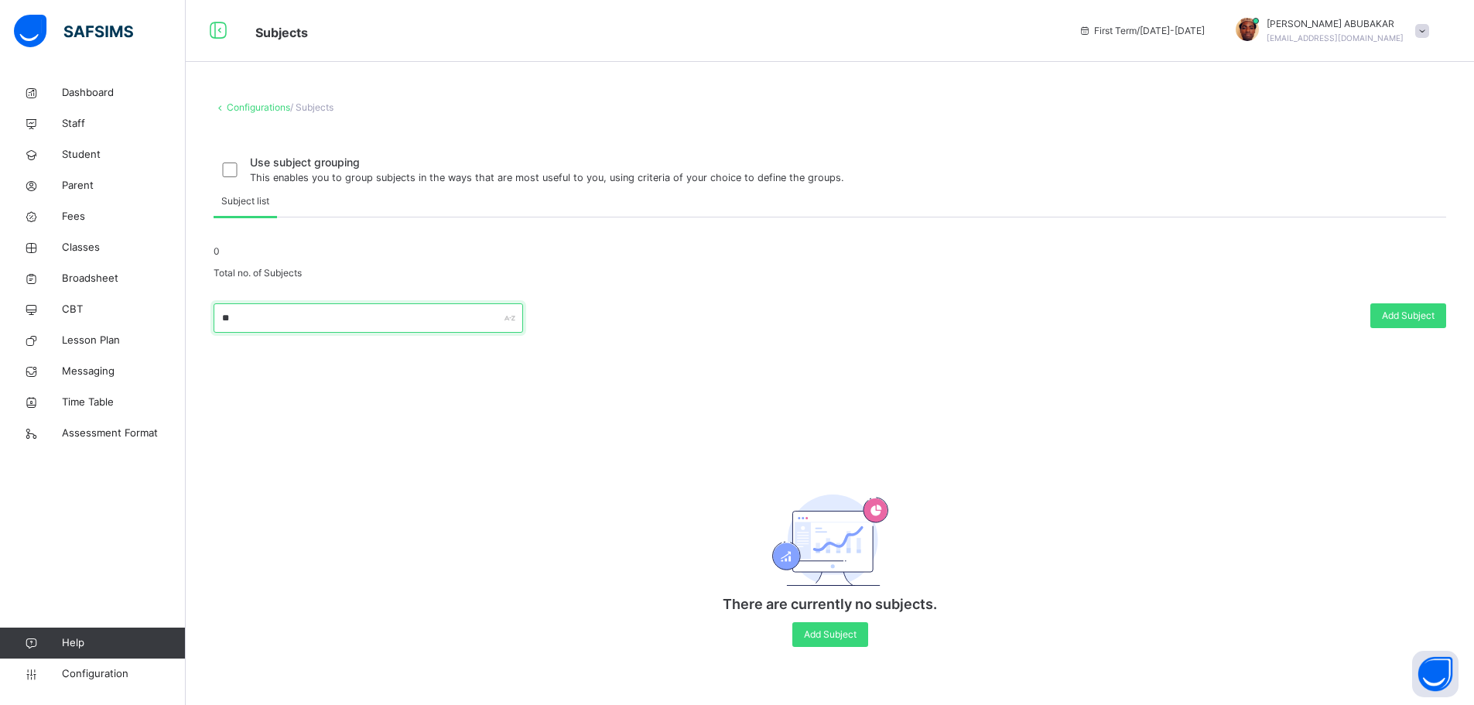
type input "*"
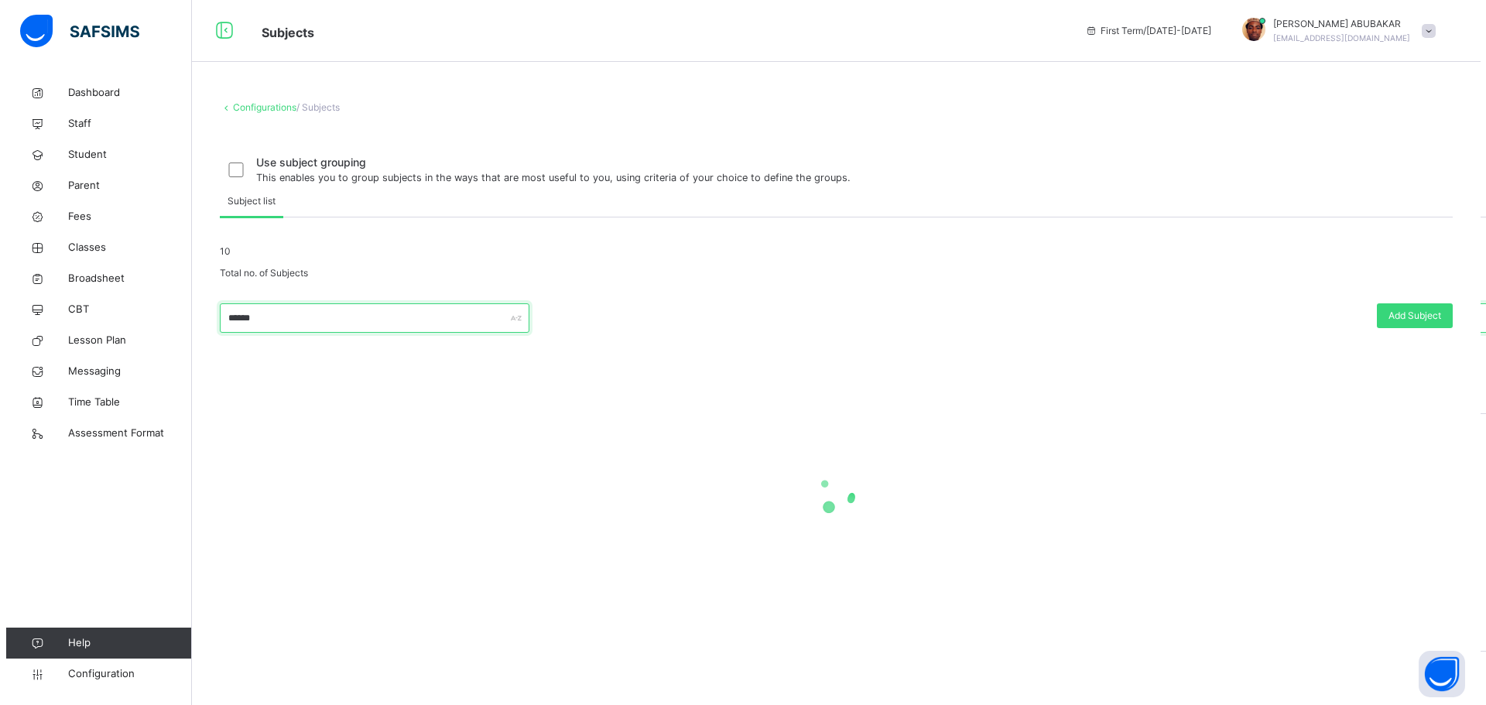
scroll to position [0, 0]
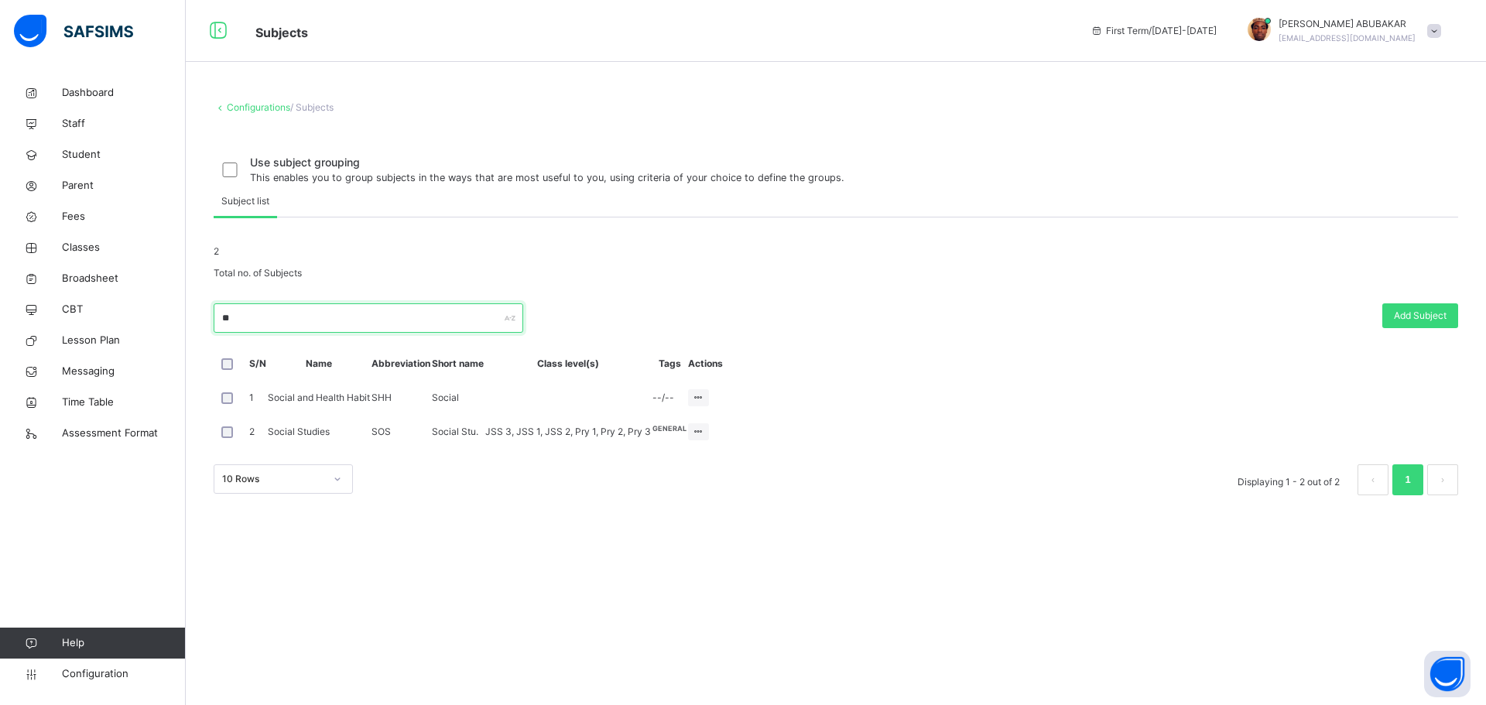
type input "*"
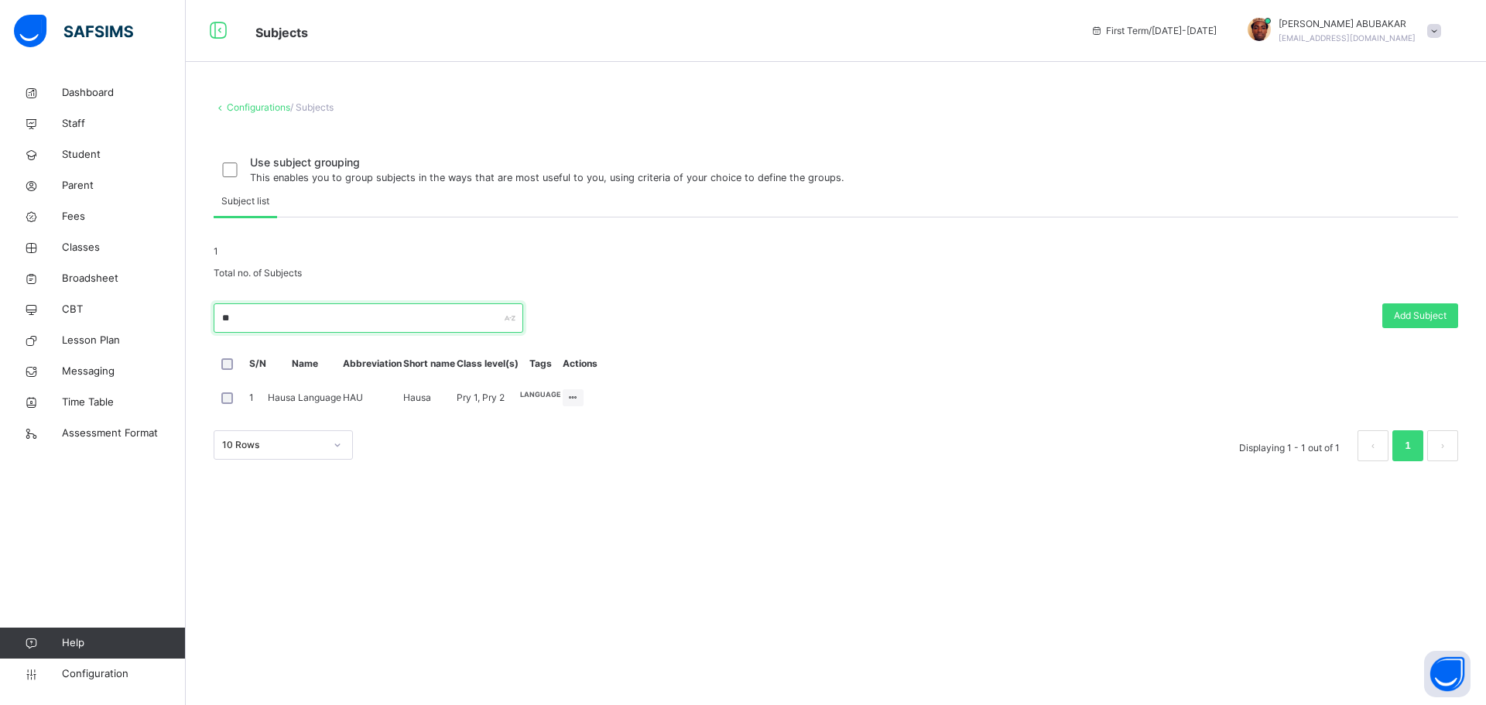
type input "*"
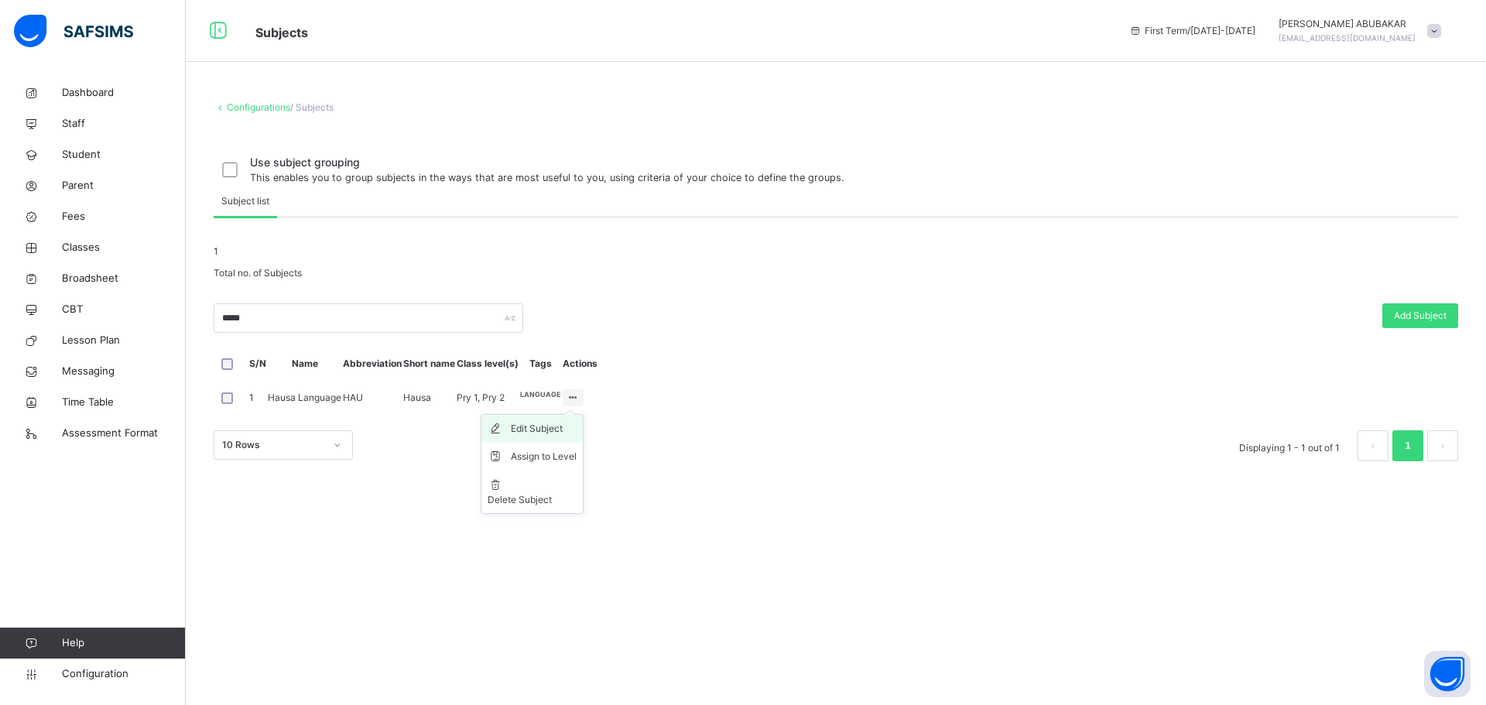
click at [577, 436] on div "Edit Subject" at bounding box center [544, 428] width 66 height 15
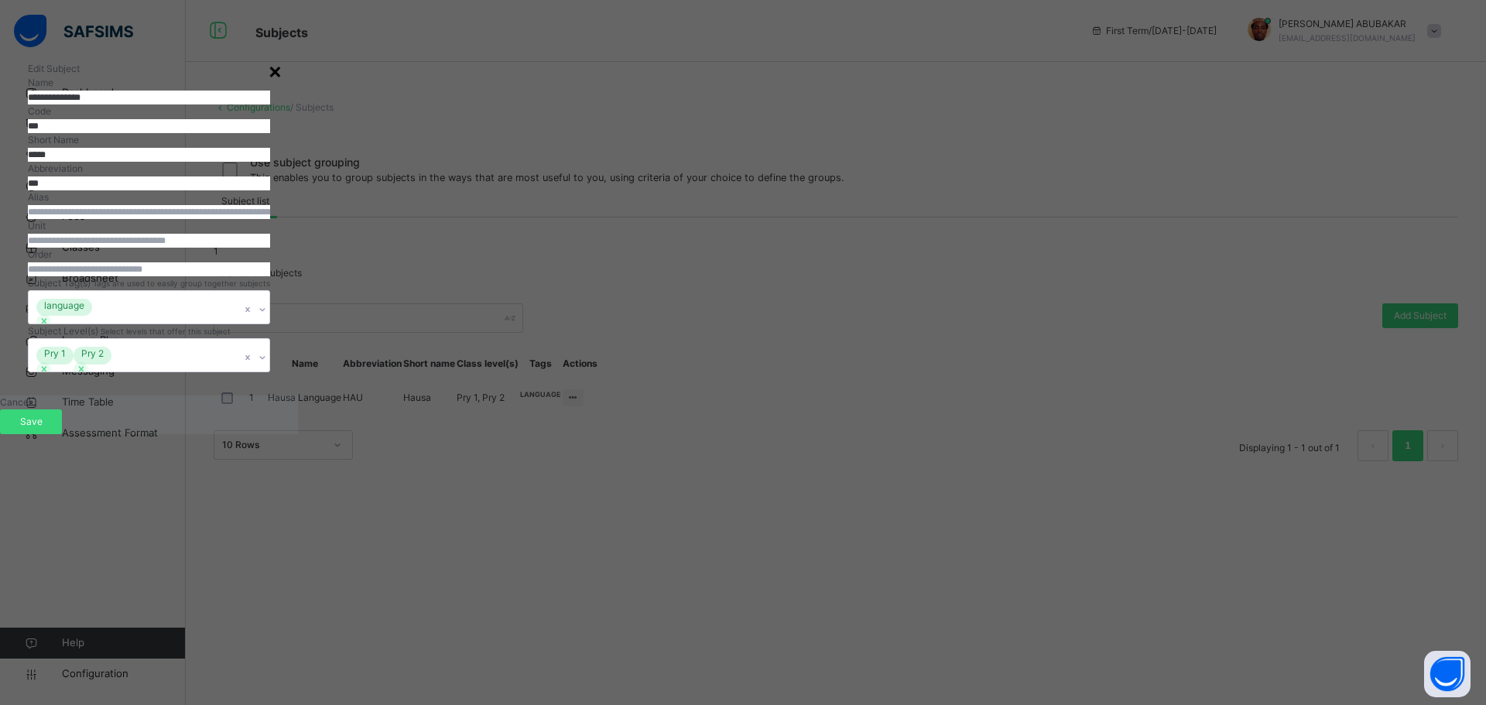
click at [282, 70] on div "×" at bounding box center [275, 70] width 15 height 33
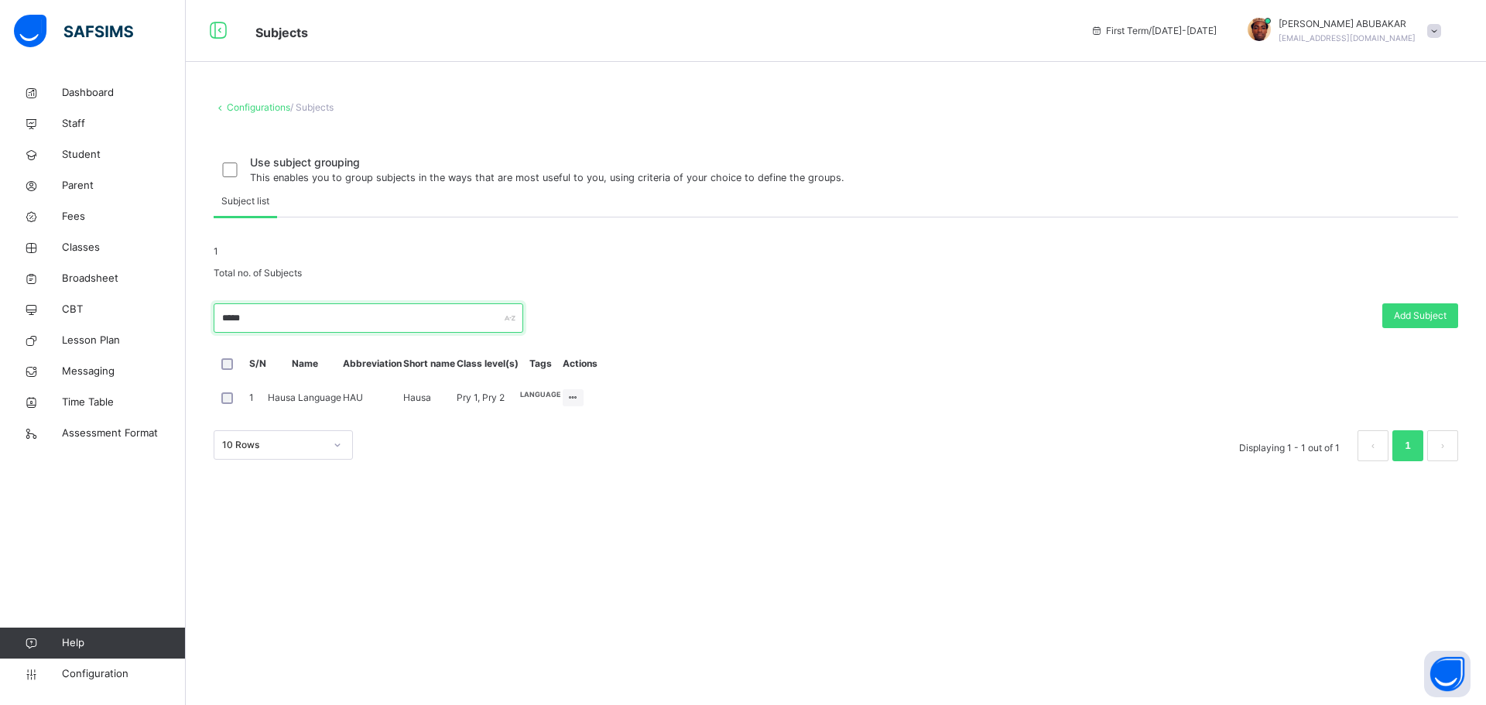
click at [303, 333] on input "*****" at bounding box center [369, 317] width 310 height 29
type input "*"
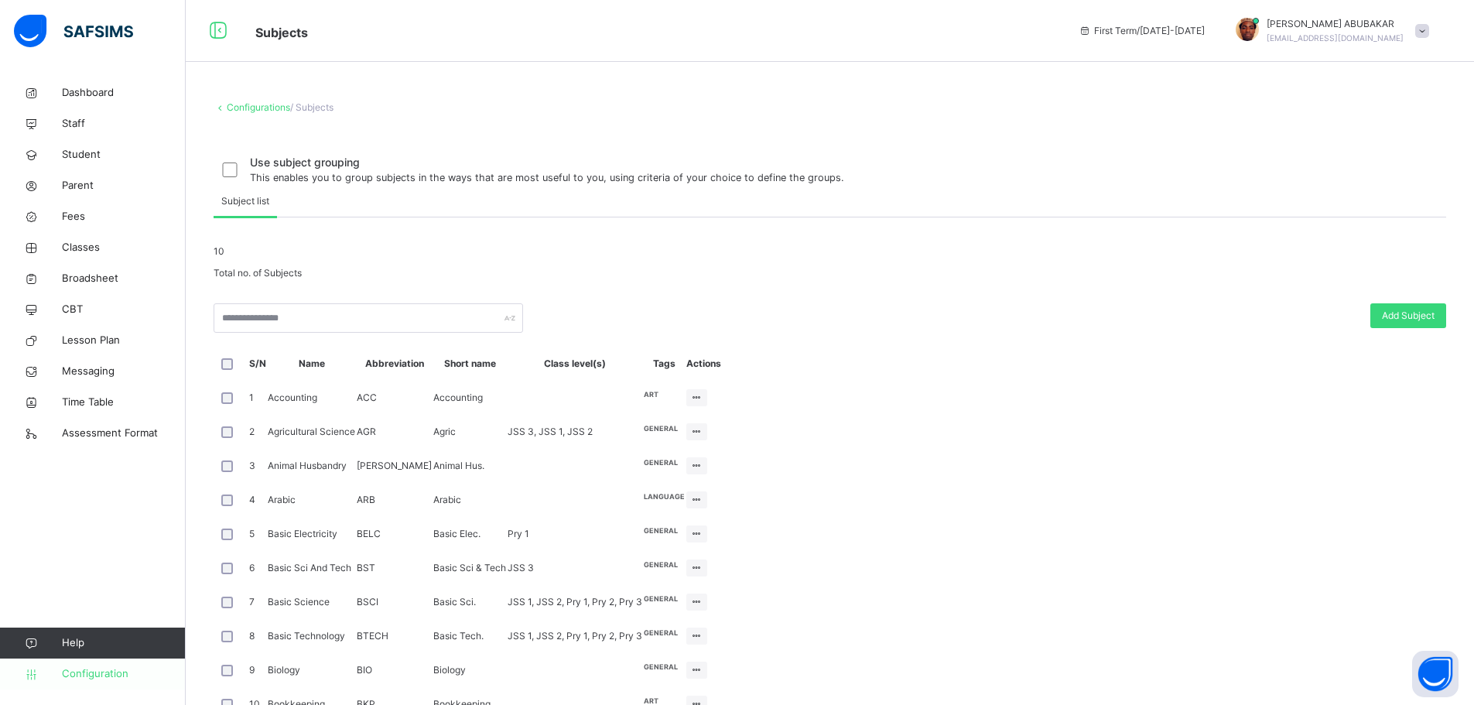
click at [104, 676] on span "Configuration" at bounding box center [123, 673] width 123 height 15
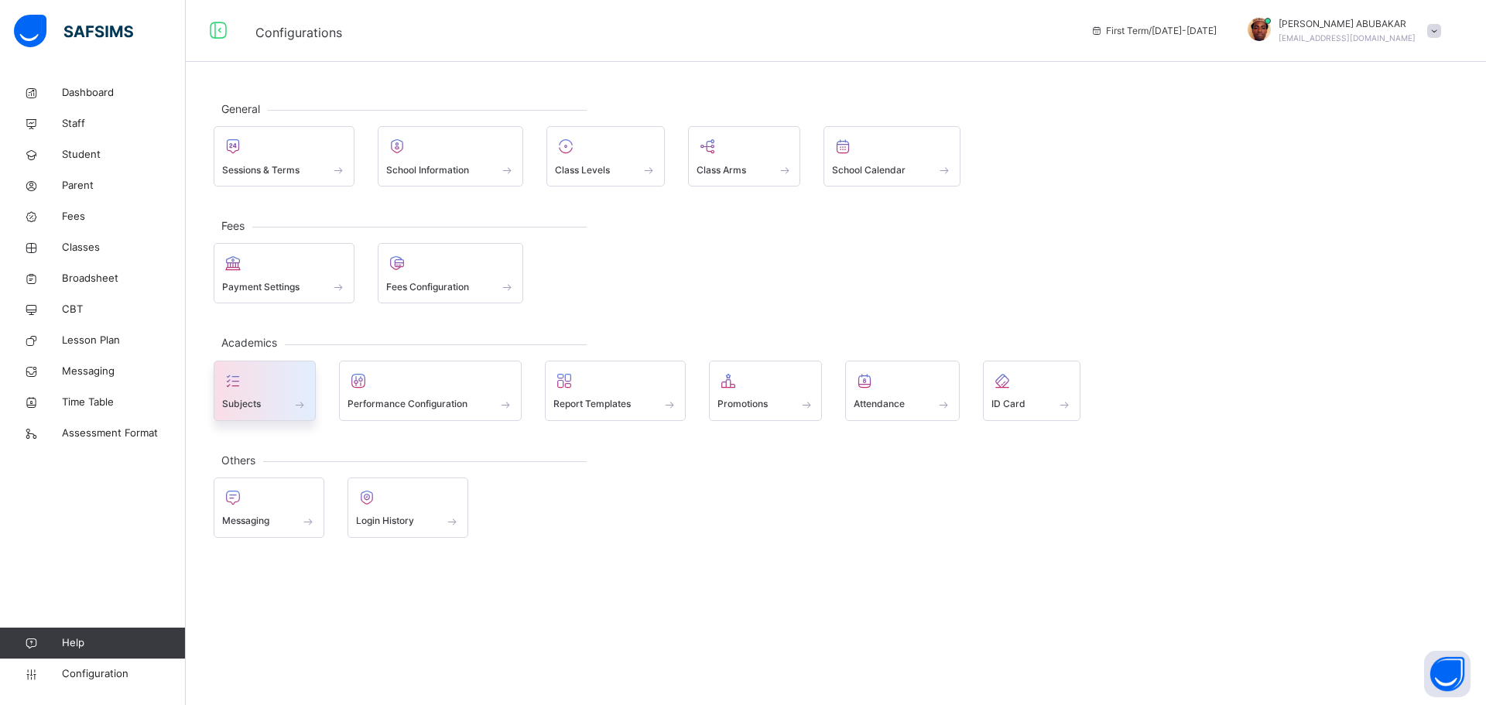
click at [267, 394] on span at bounding box center [264, 394] width 85 height 4
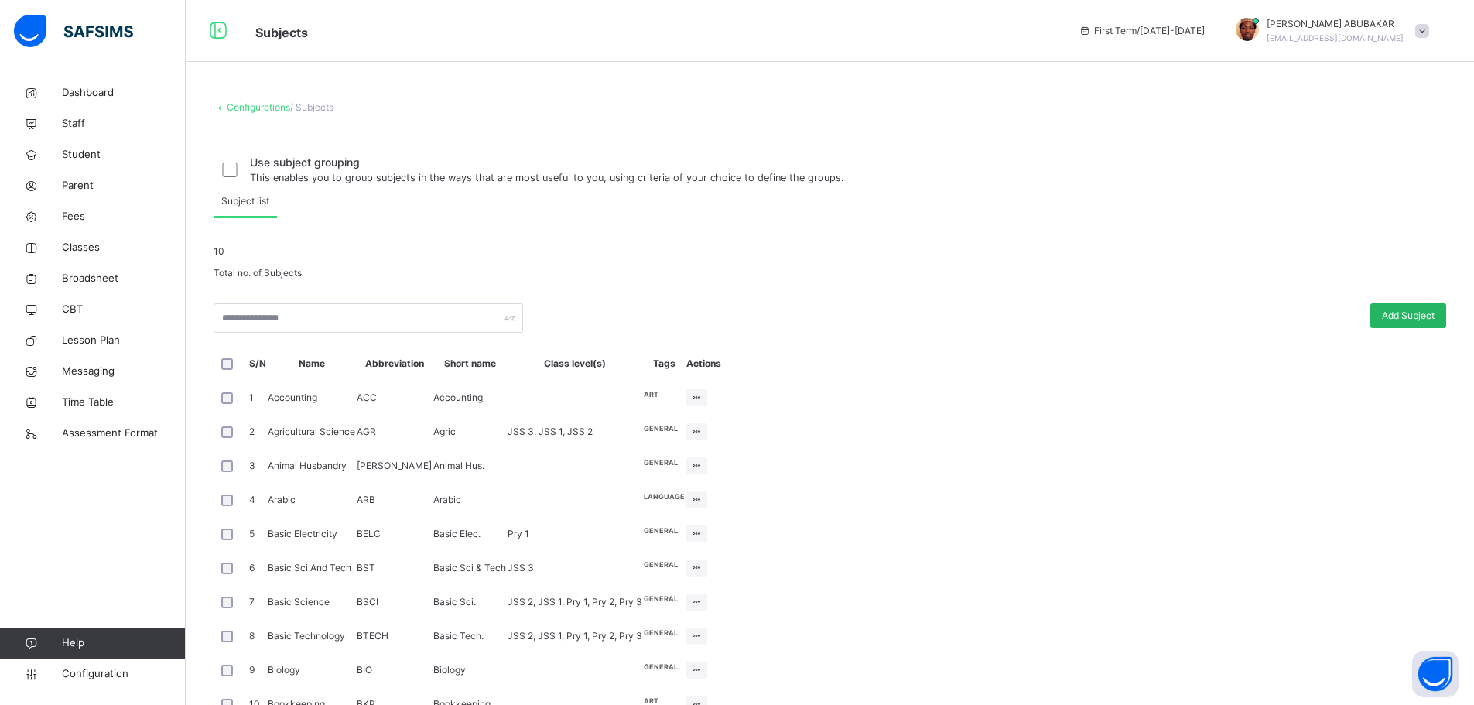
click at [1411, 323] on span "Add Subject" at bounding box center [1408, 316] width 53 height 14
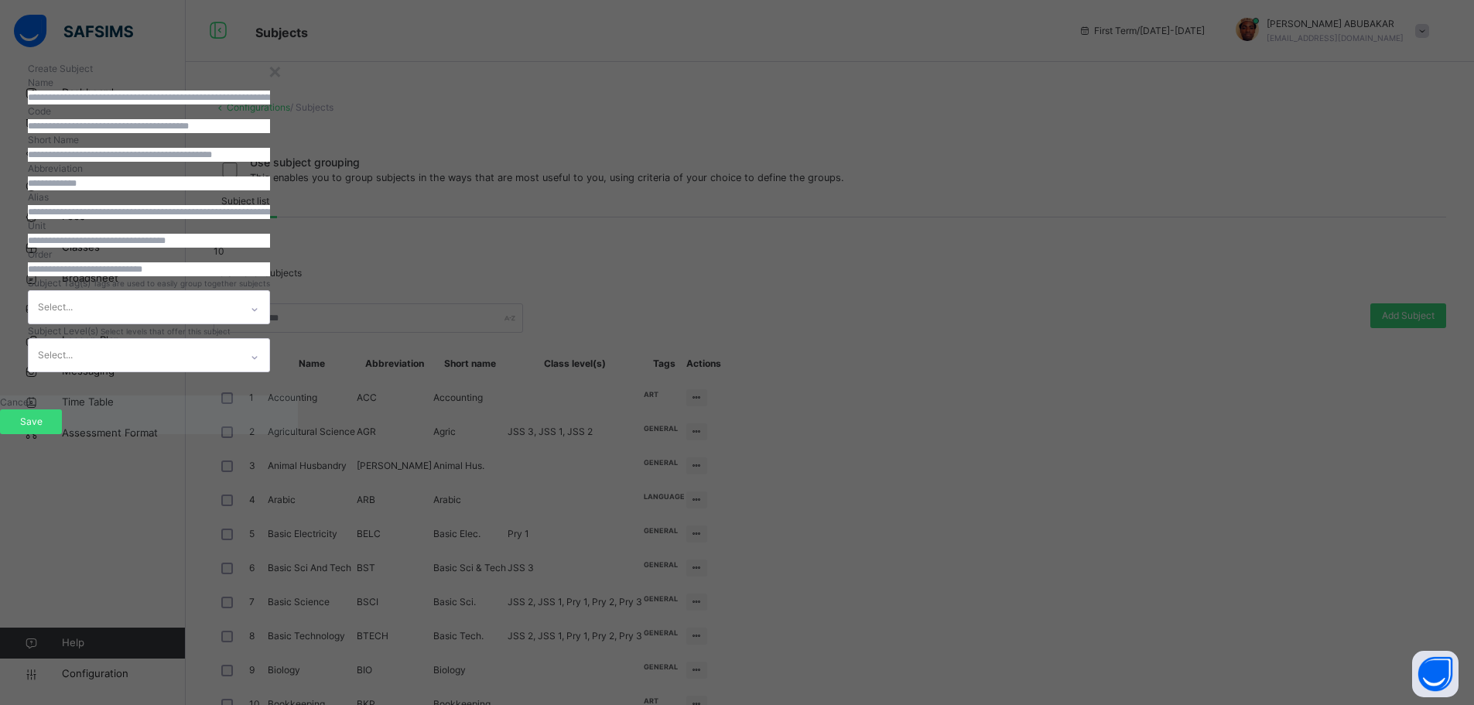
click at [270, 104] on input "text" at bounding box center [149, 98] width 242 height 14
type input "**********"
click at [270, 133] on input "text" at bounding box center [149, 126] width 242 height 14
type input "***"
click at [270, 162] on input "text" at bounding box center [149, 155] width 242 height 14
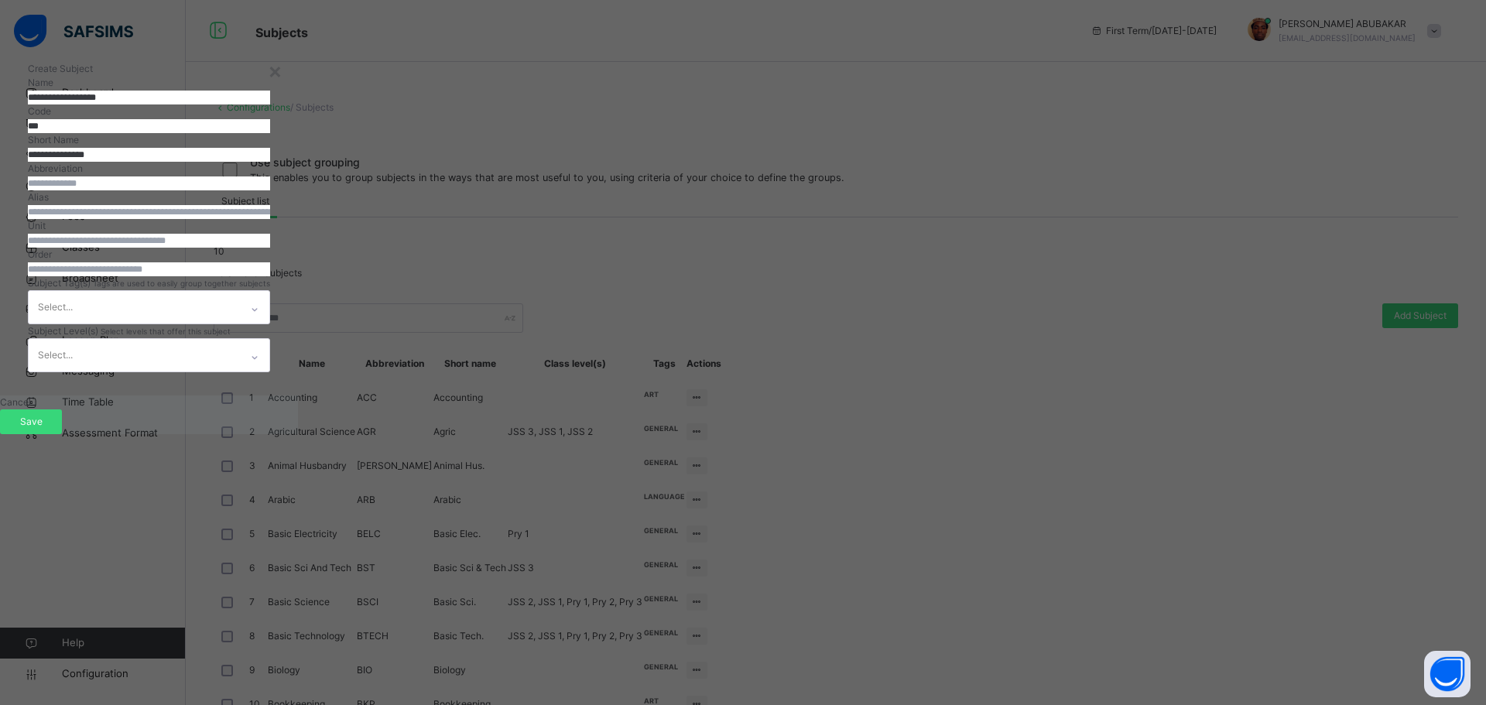
type input "**********"
click at [270, 190] on input "text" at bounding box center [149, 183] width 242 height 14
type input "***"
click at [270, 276] on input "number" at bounding box center [149, 269] width 242 height 14
type input "**"
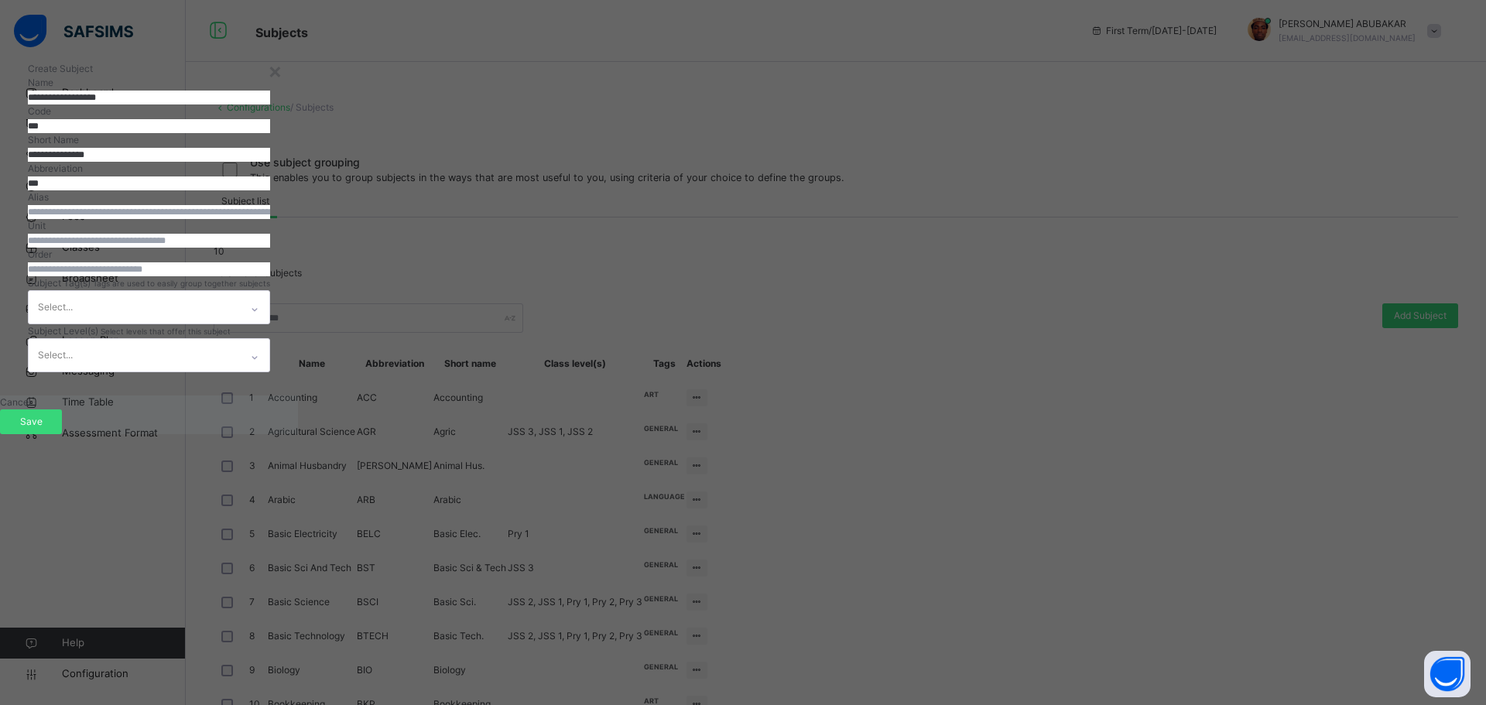
scroll to position [37, 0]
click at [270, 324] on div "Select..." at bounding box center [149, 307] width 242 height 34
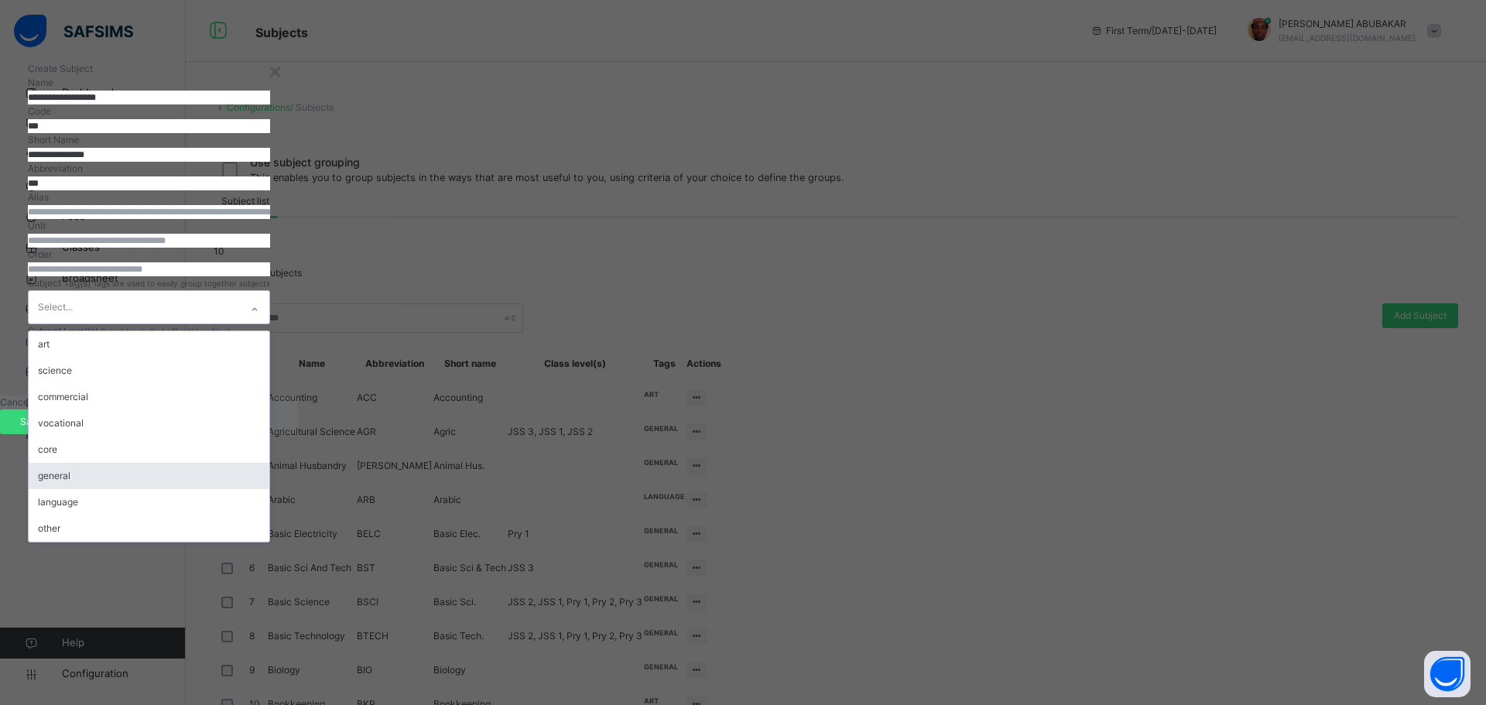
click at [269, 489] on div "general" at bounding box center [149, 476] width 241 height 26
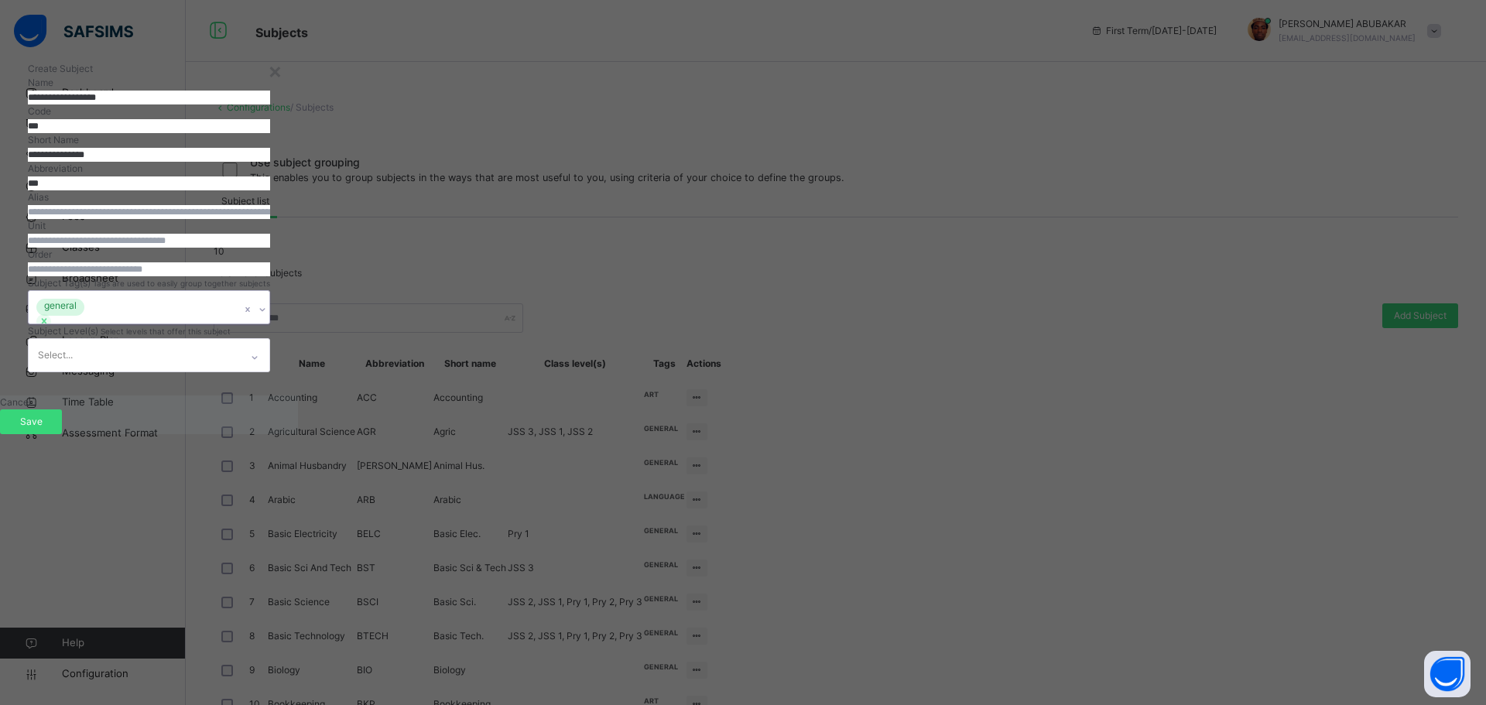
click at [240, 323] on div "general" at bounding box center [134, 307] width 211 height 33
click at [267, 317] on icon at bounding box center [262, 309] width 9 height 15
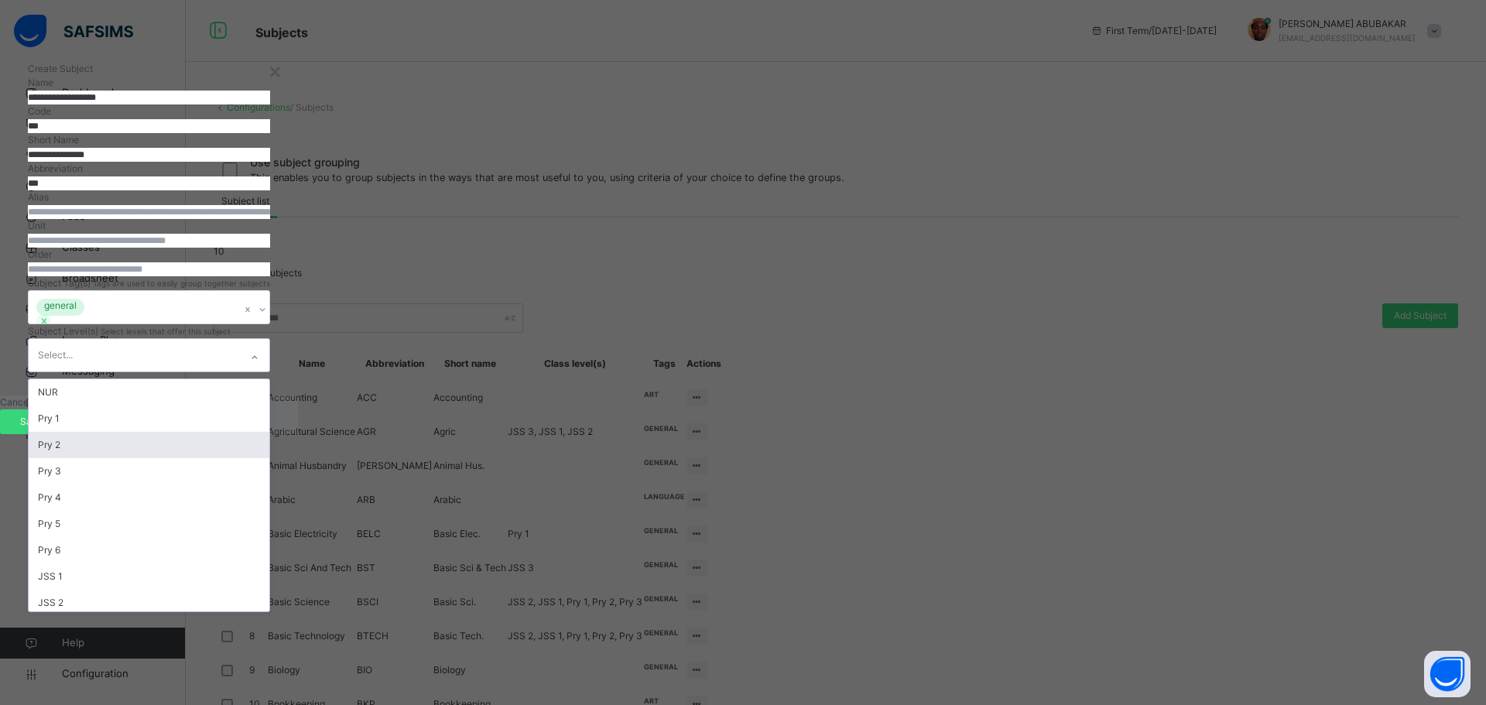
scroll to position [137, 0]
click at [270, 372] on div "option Pry 2 focused, 3 of 22. 22 results available. Use Up and Down to choose …" at bounding box center [149, 355] width 242 height 34
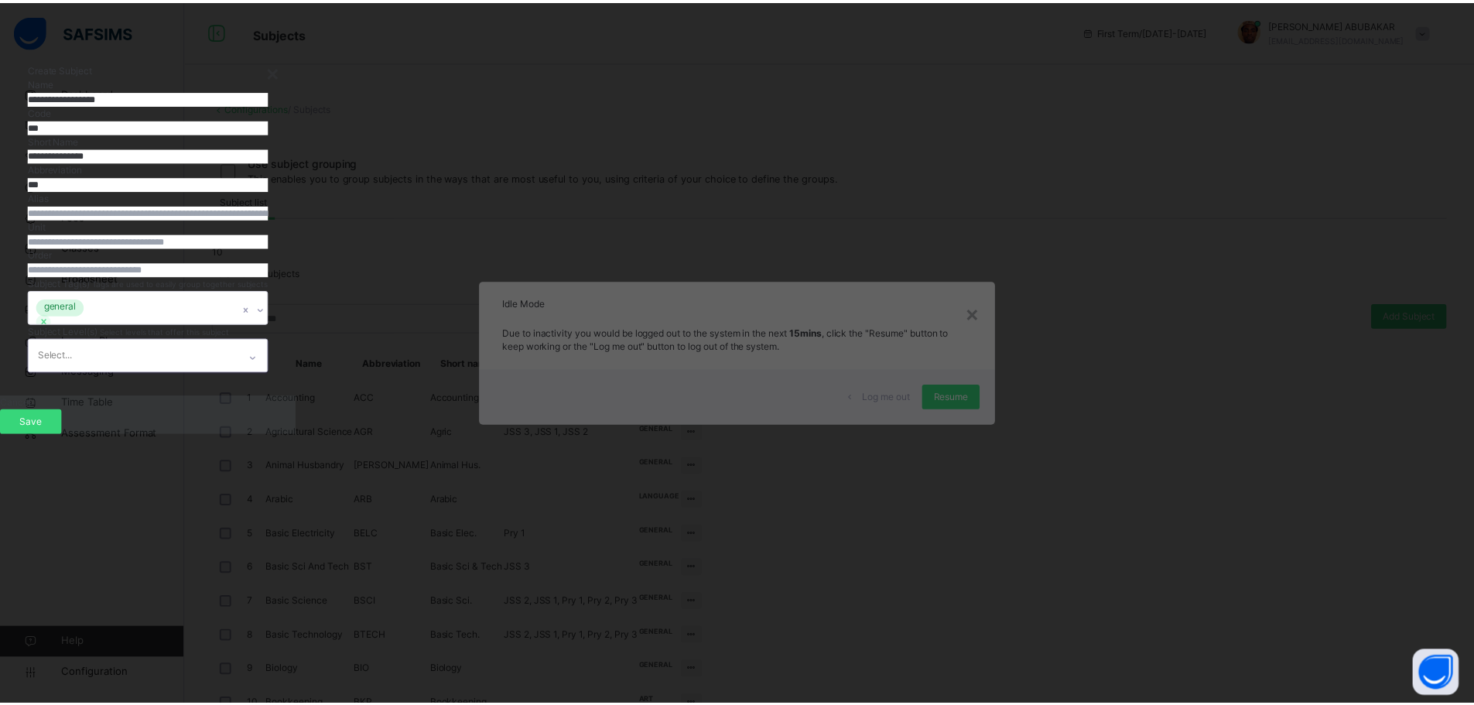
scroll to position [38, 0]
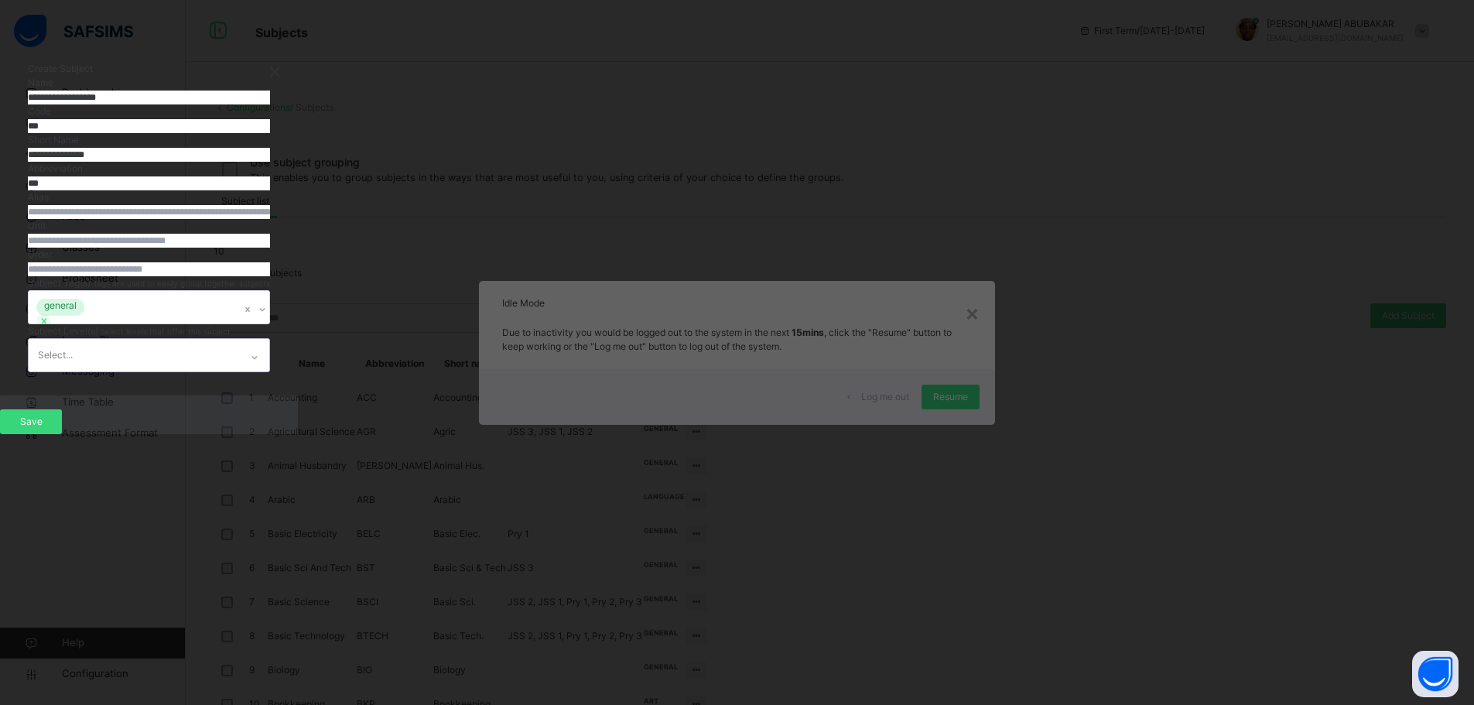
click at [270, 372] on div "0 results available. Select is focused ,type to refine list, press Down to open…" at bounding box center [149, 355] width 242 height 34
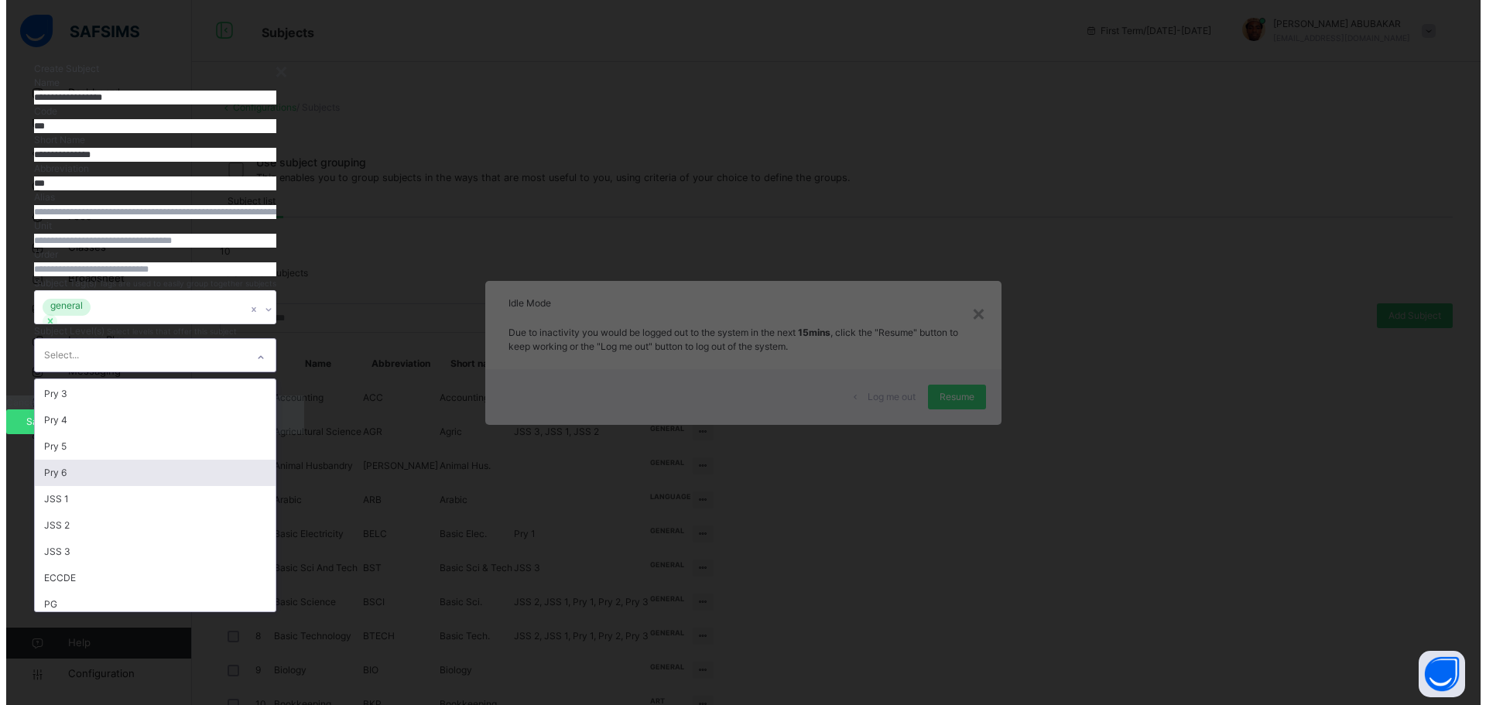
scroll to position [155, 0]
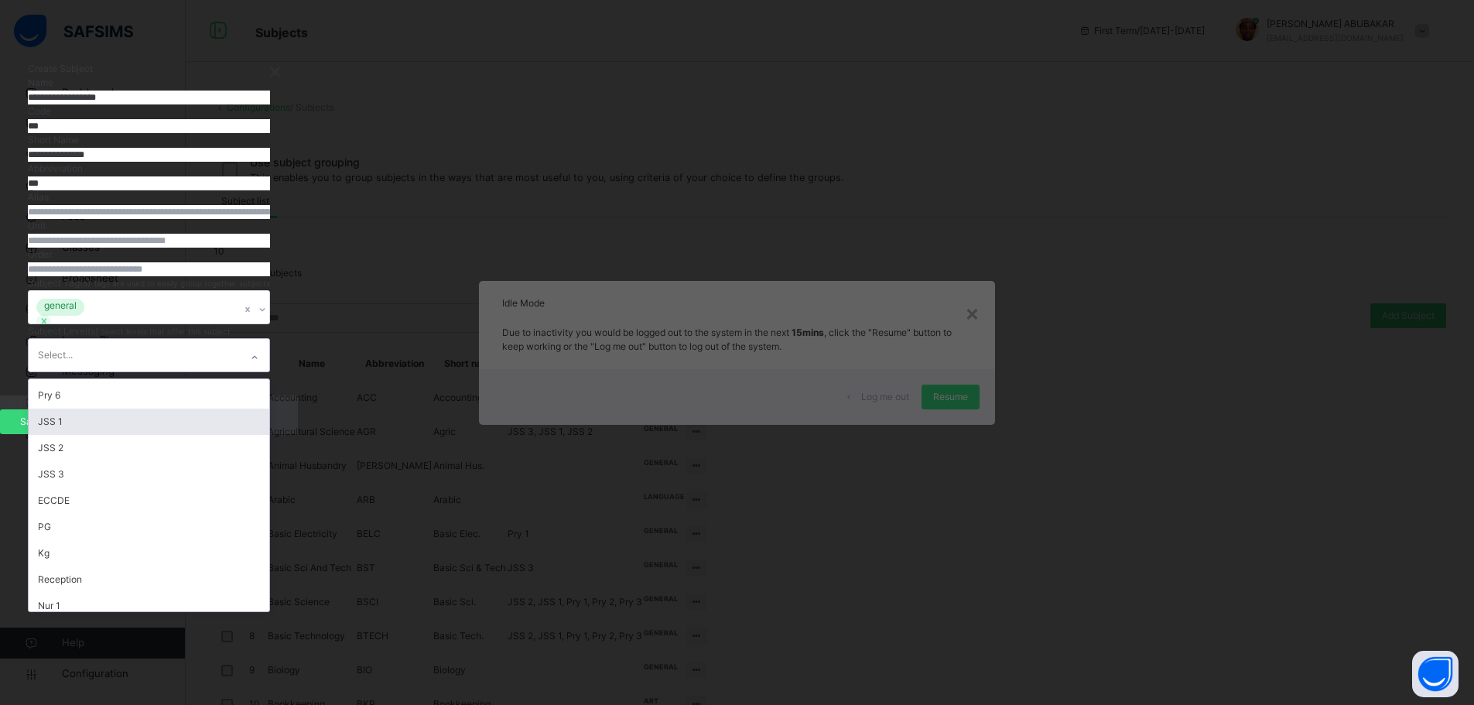
click at [269, 435] on div "JSS 1" at bounding box center [149, 422] width 241 height 26
click at [269, 435] on div "JSS 2" at bounding box center [149, 422] width 241 height 26
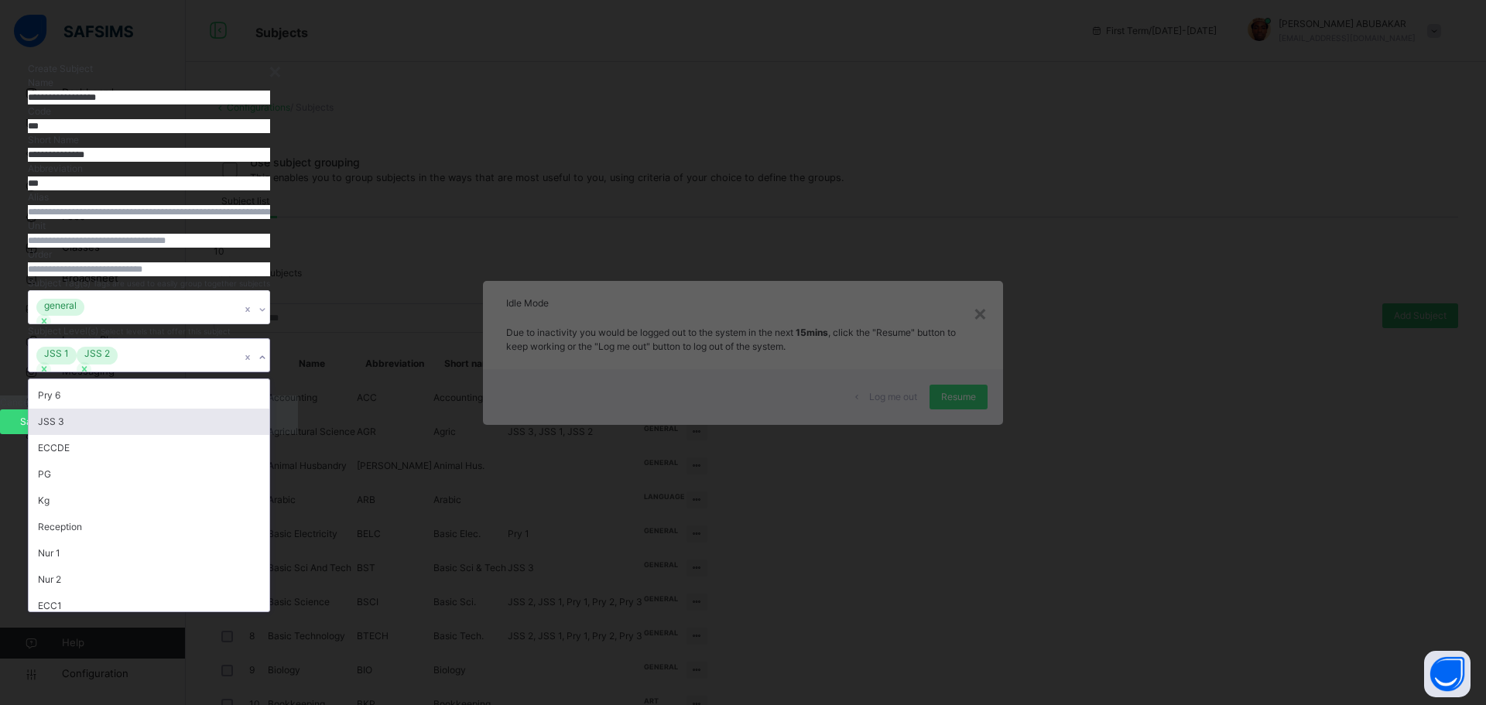
click at [269, 435] on div "JSS 3" at bounding box center [149, 422] width 241 height 26
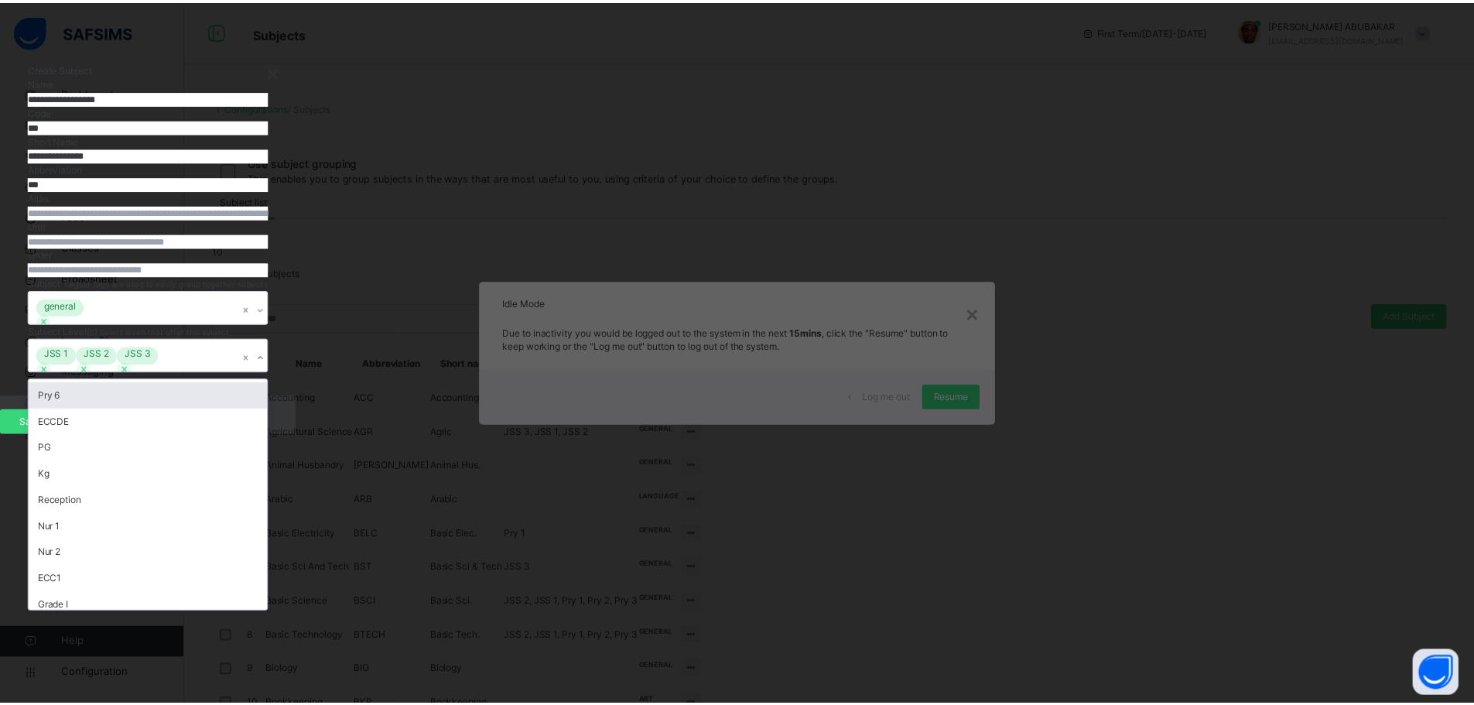
scroll to position [39, 0]
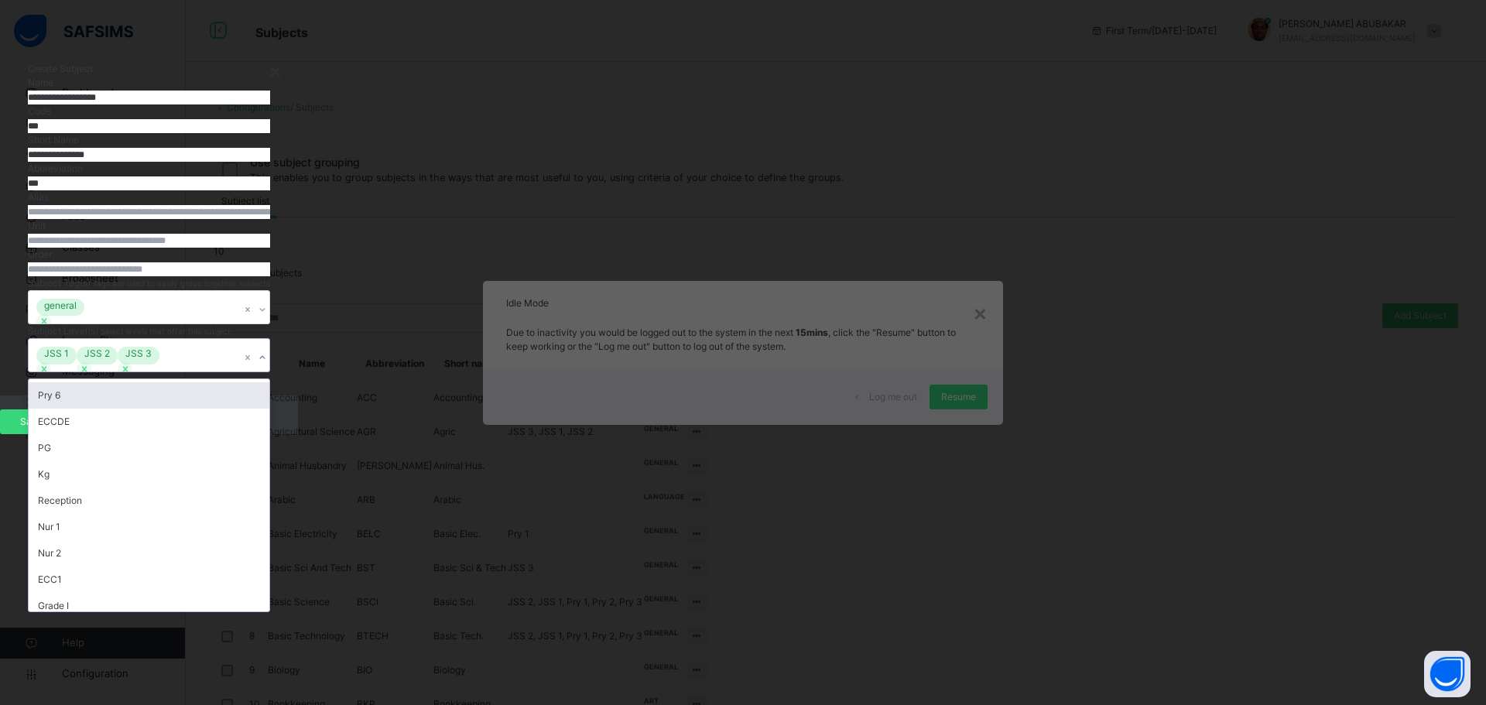
click at [298, 395] on div "**********" at bounding box center [149, 217] width 298 height 357
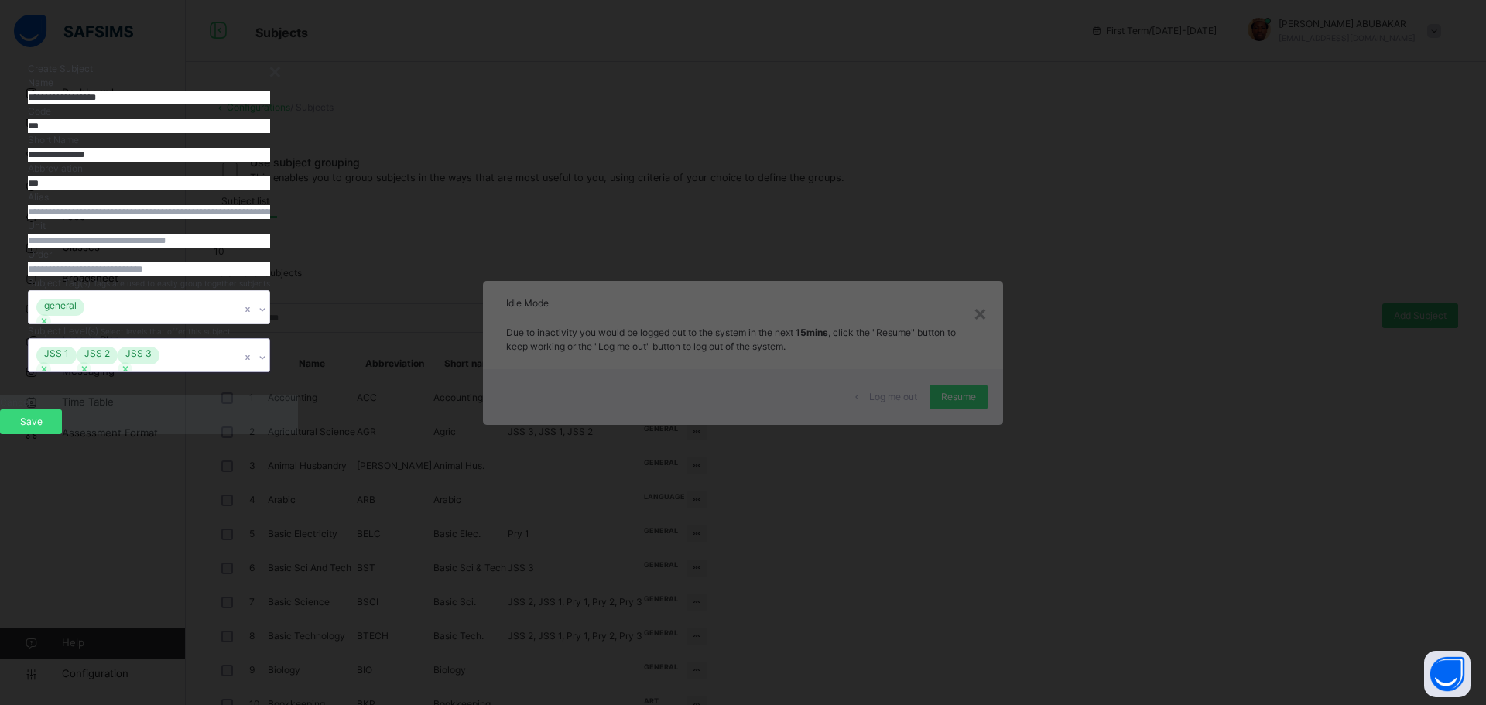
click at [270, 104] on input "**********" at bounding box center [149, 98] width 242 height 14
type input "**********"
click at [50, 429] on span "Save" at bounding box center [31, 422] width 39 height 14
click at [270, 133] on input "***" at bounding box center [149, 126] width 242 height 14
type input "*"
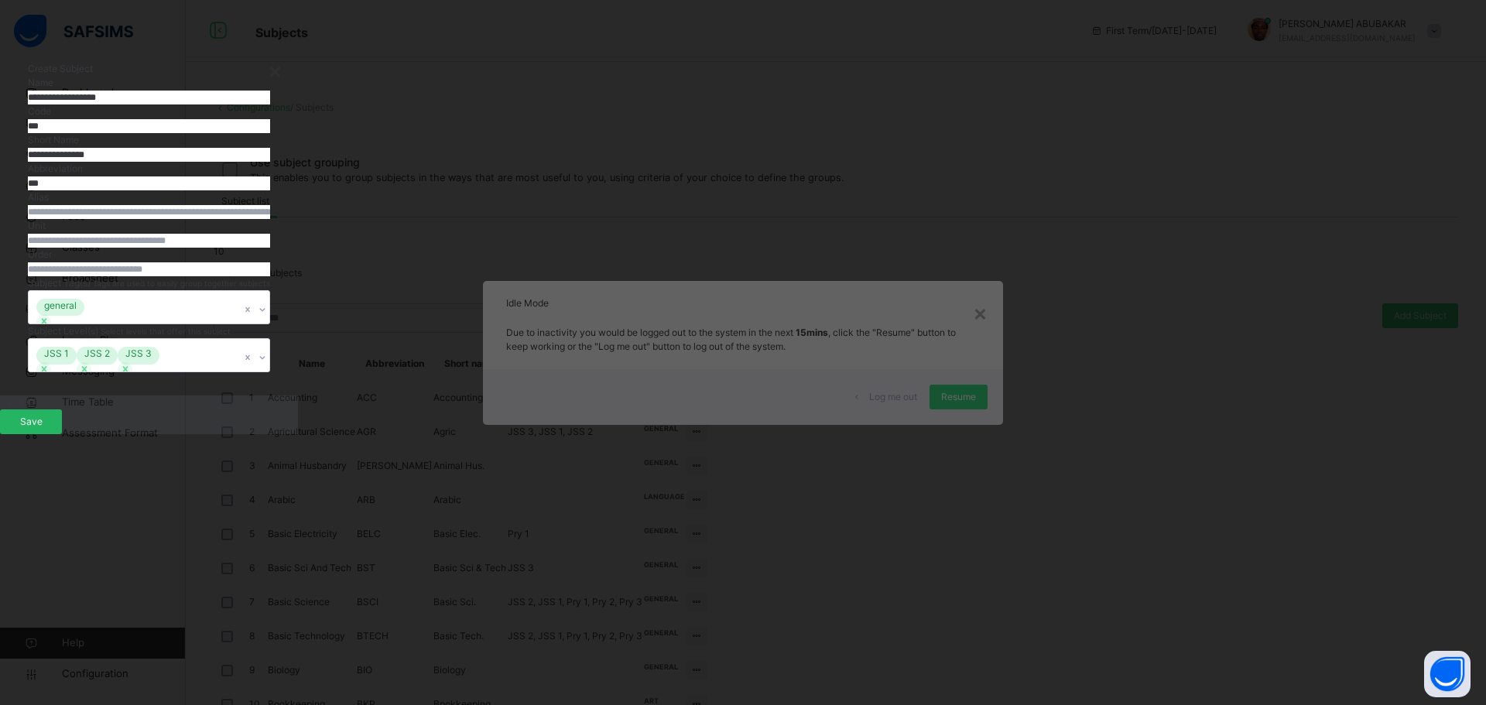
type input "***"
click at [50, 429] on span "Save" at bounding box center [31, 422] width 39 height 14
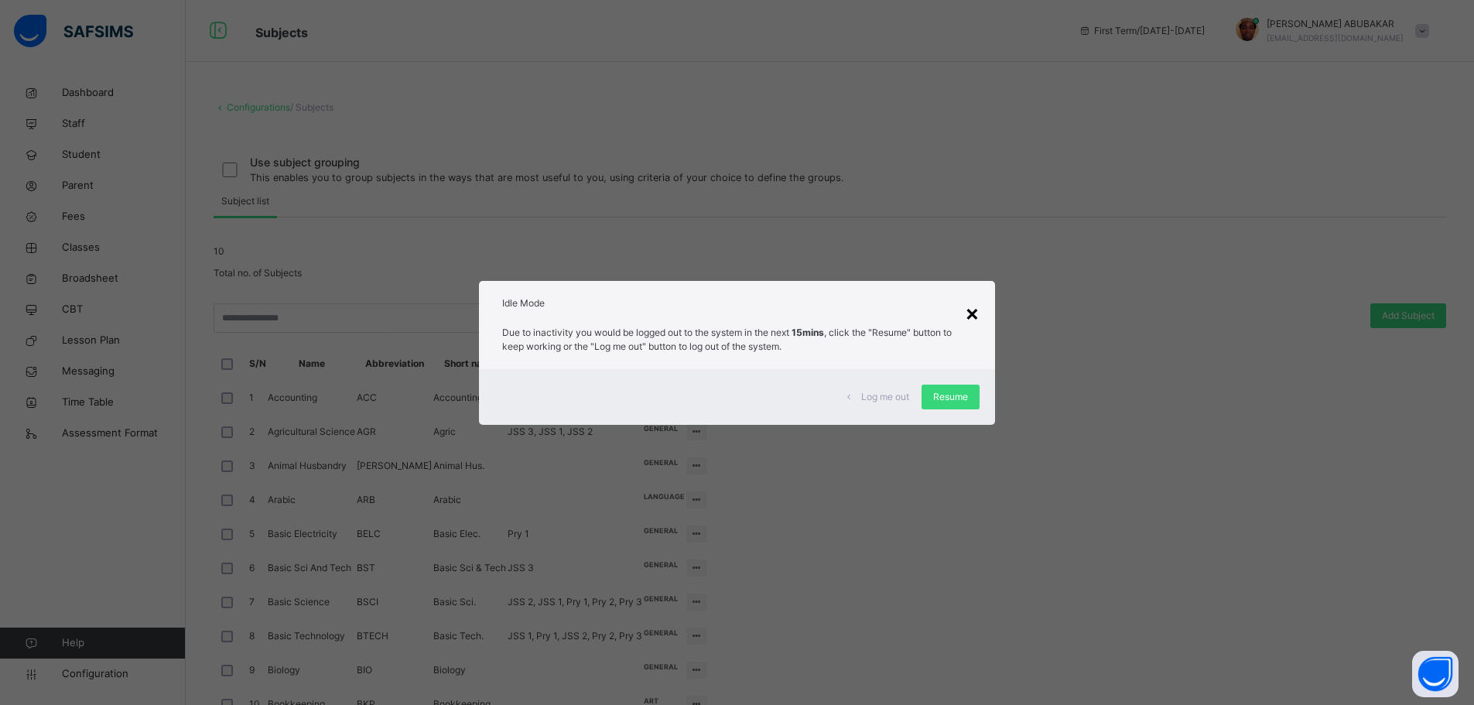
click at [976, 314] on div "×" at bounding box center [972, 312] width 15 height 33
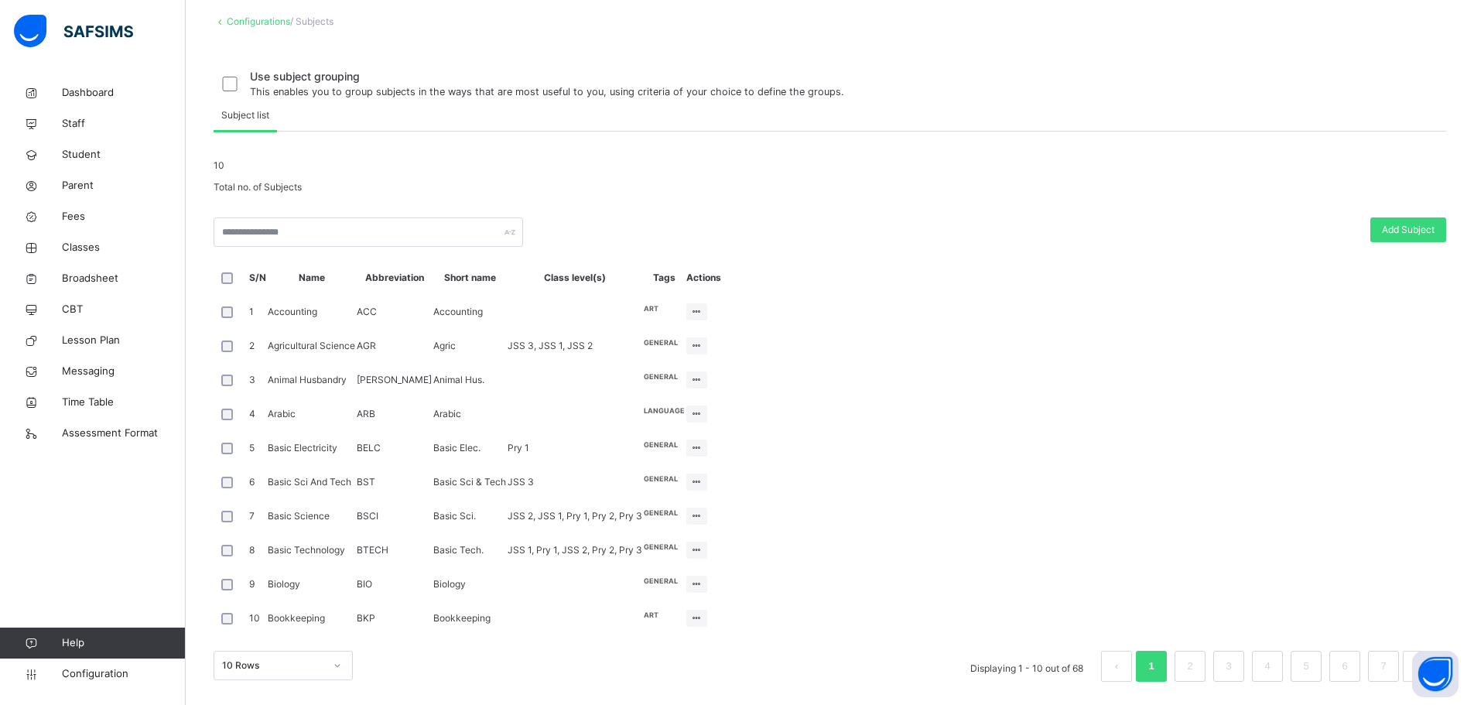
scroll to position [155, 0]
click at [293, 247] on input "text" at bounding box center [369, 231] width 310 height 29
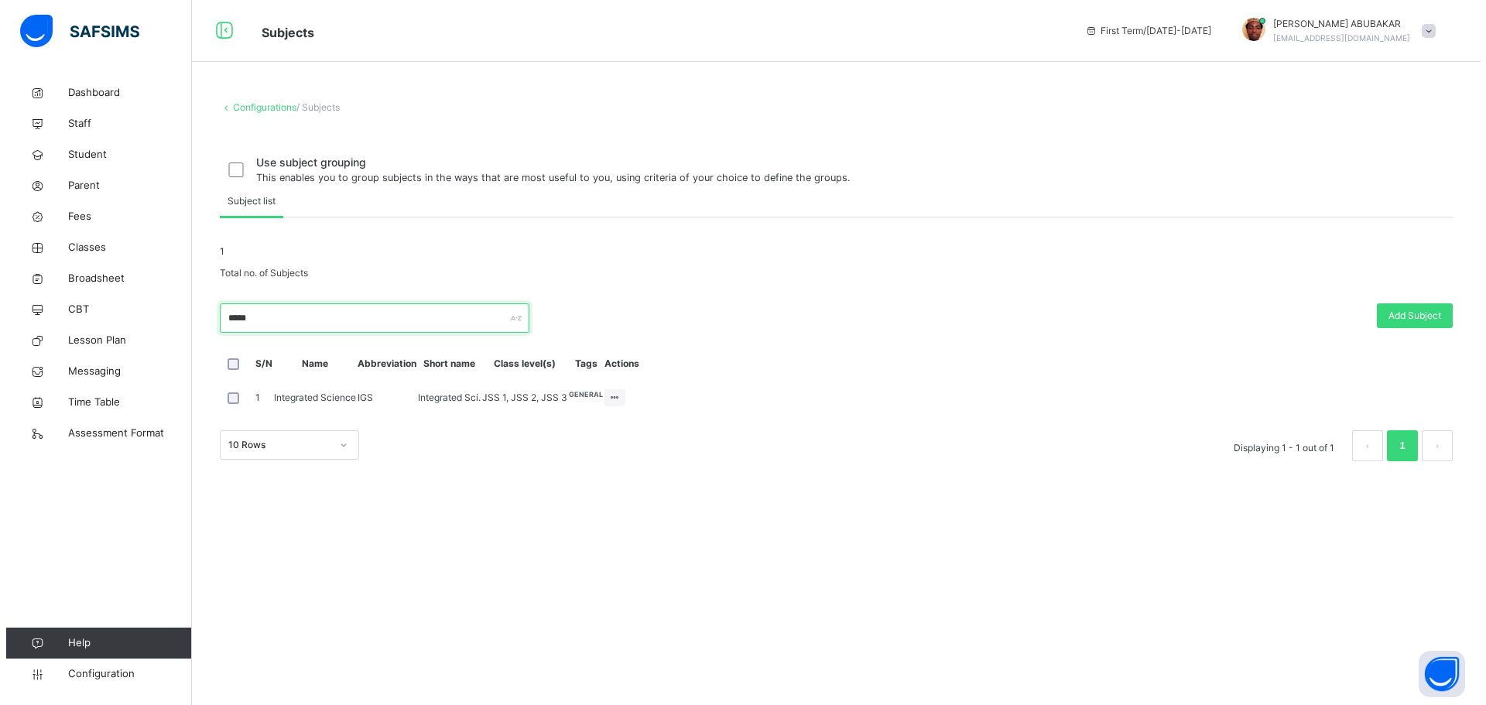
scroll to position [0, 0]
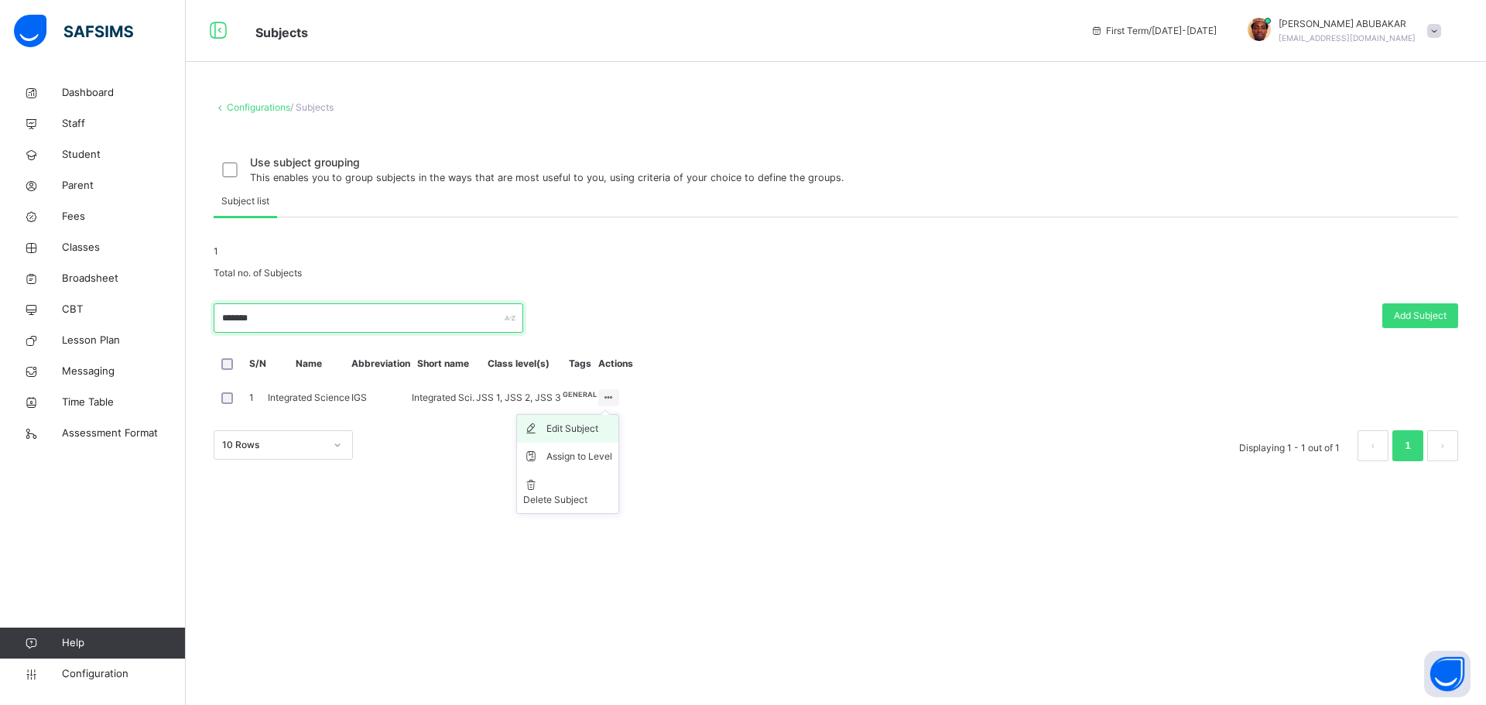
type input "*******"
click at [618, 443] on li "Edit Subject" at bounding box center [567, 429] width 101 height 28
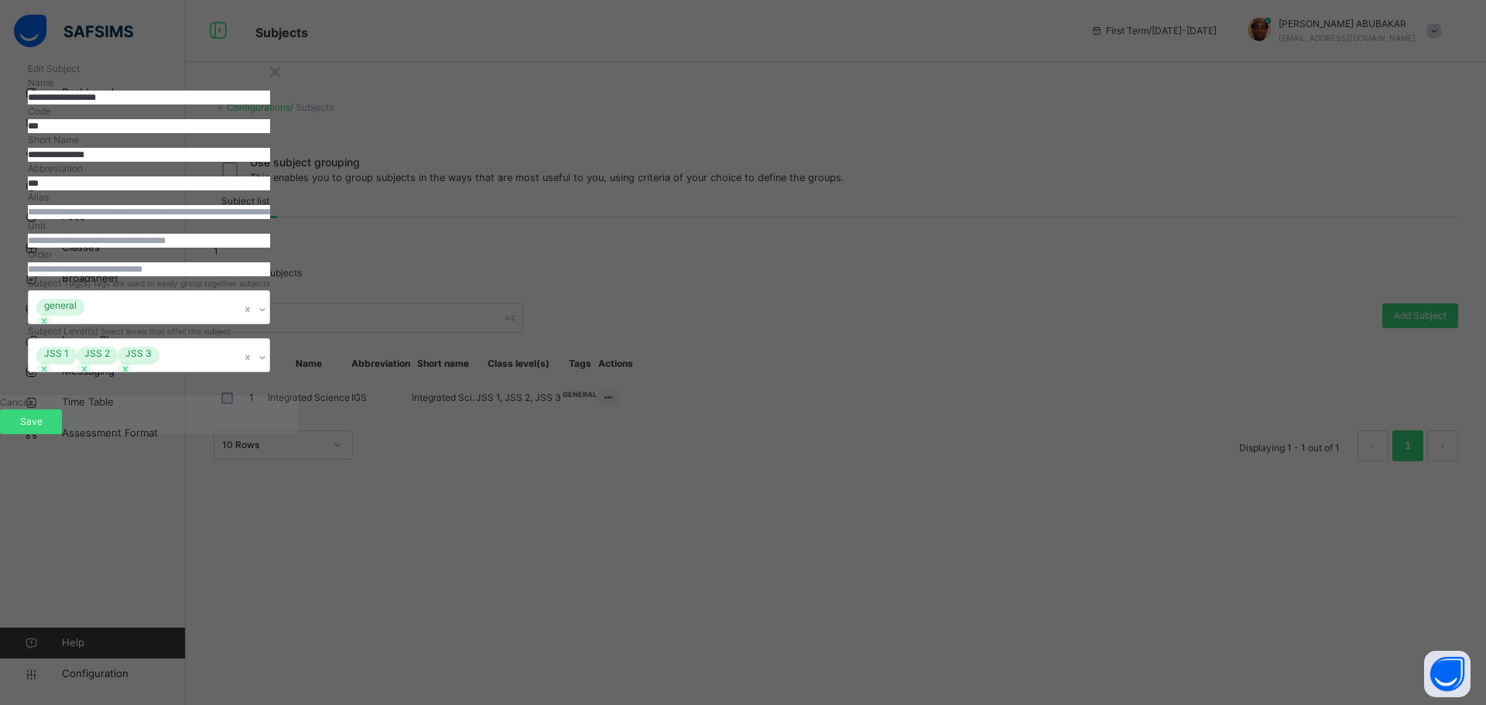
click at [270, 104] on input "**********" at bounding box center [149, 98] width 242 height 14
type input "**********"
click at [270, 162] on input "**********" at bounding box center [149, 155] width 242 height 14
type input "**********"
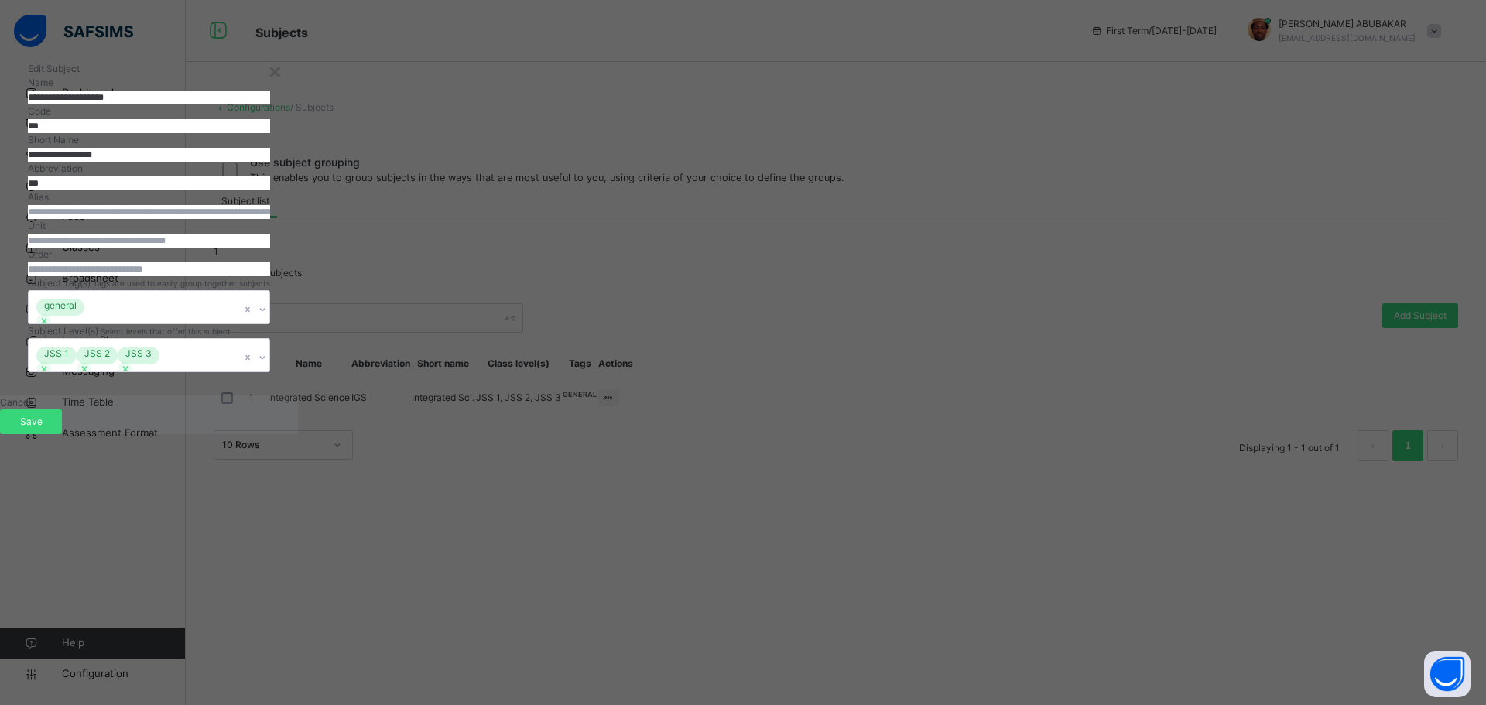
click at [270, 190] on input "***" at bounding box center [149, 183] width 242 height 14
type input "***"
click at [50, 429] on span "Save" at bounding box center [31, 422] width 39 height 14
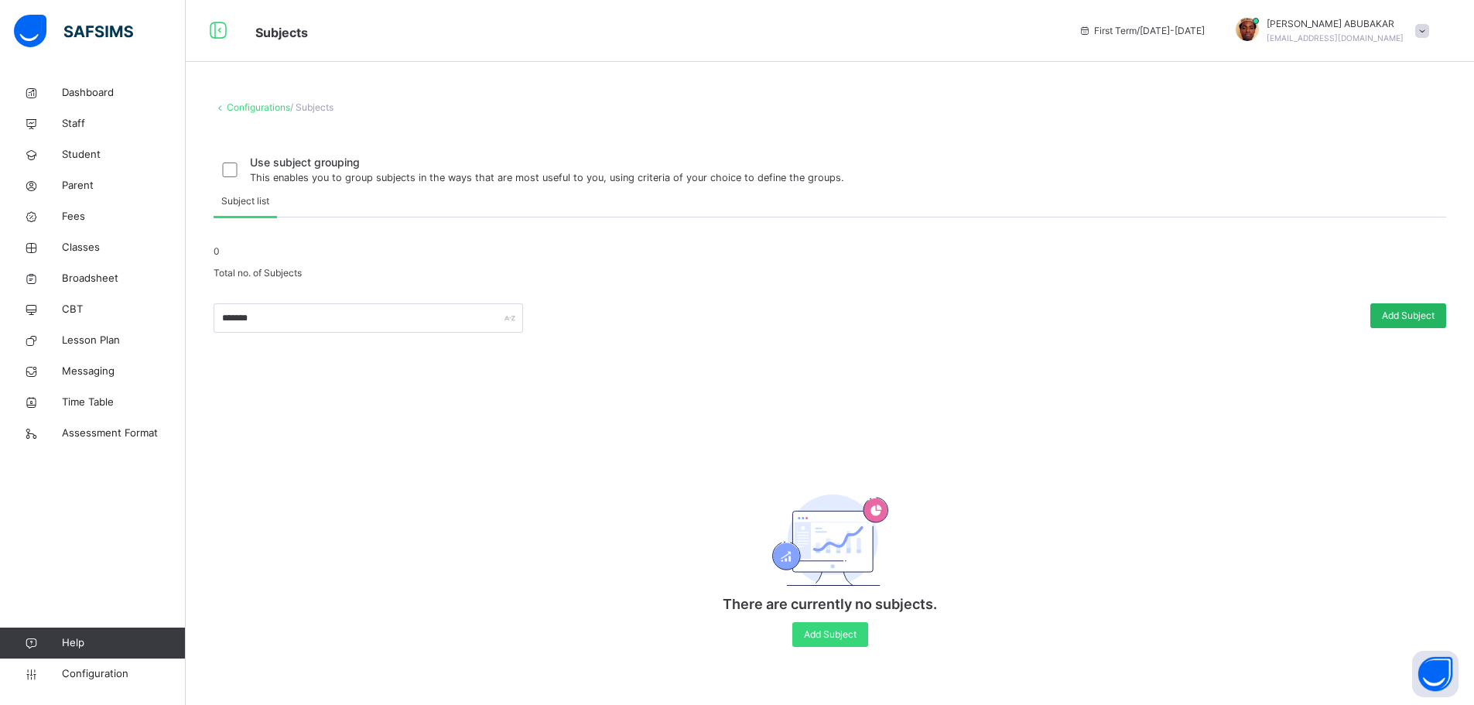
click at [1416, 323] on span "Add Subject" at bounding box center [1408, 316] width 53 height 14
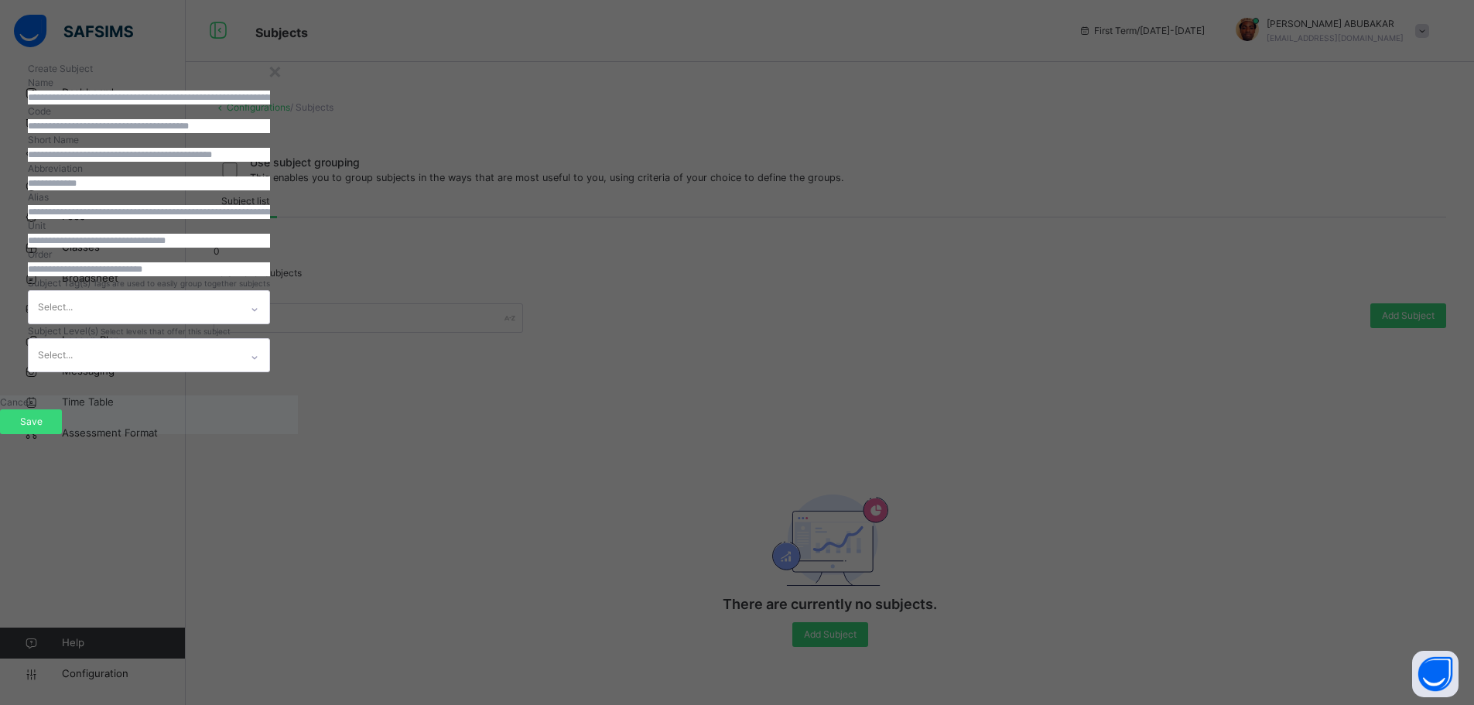
click at [270, 104] on input "text" at bounding box center [149, 98] width 242 height 14
type input "**********"
click at [270, 133] on input "text" at bounding box center [149, 126] width 242 height 14
type input "***"
click at [270, 162] on input "text" at bounding box center [149, 155] width 242 height 14
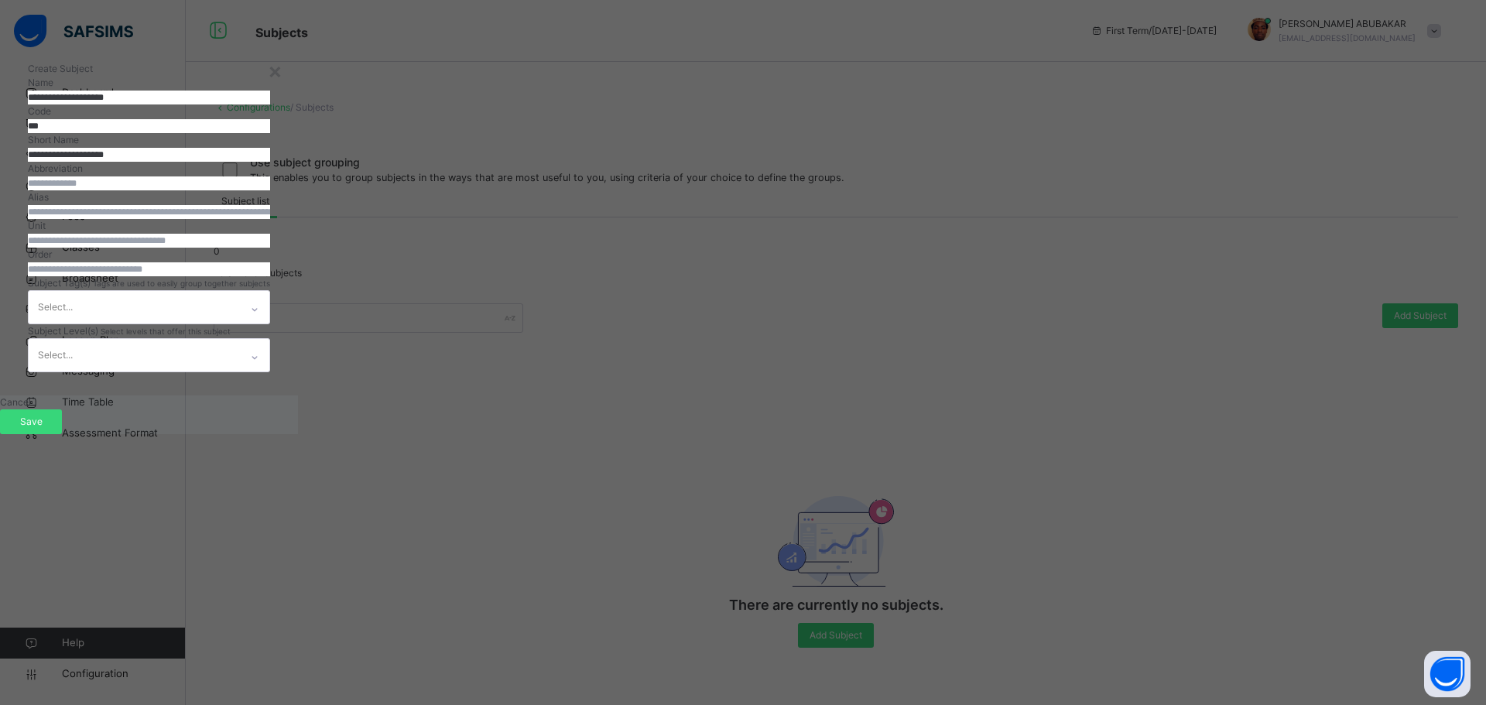
type input "**********"
click at [270, 190] on input "text" at bounding box center [149, 183] width 242 height 14
type input "**"
click at [270, 276] on input "number" at bounding box center [149, 269] width 242 height 14
type input "**"
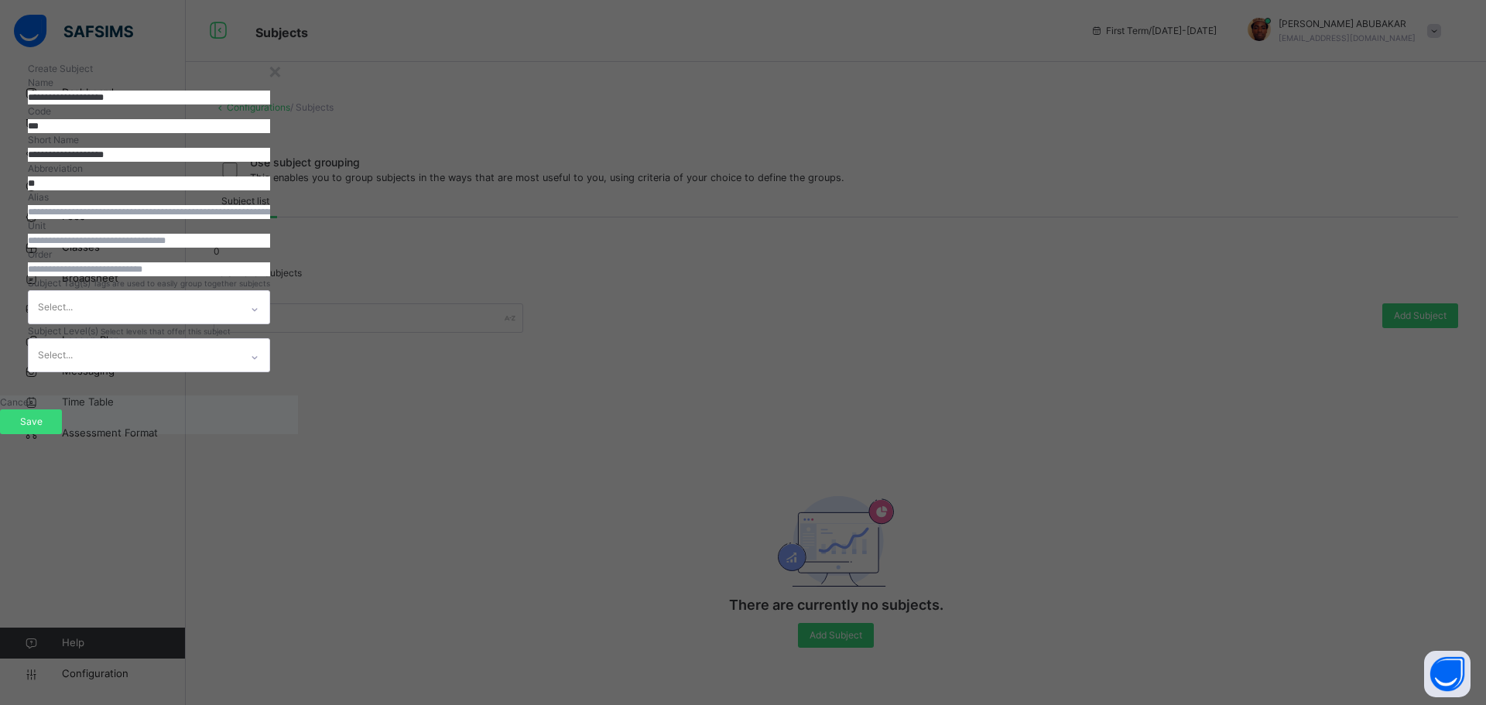
scroll to position [37, 0]
click at [270, 324] on div "Select..." at bounding box center [149, 307] width 242 height 34
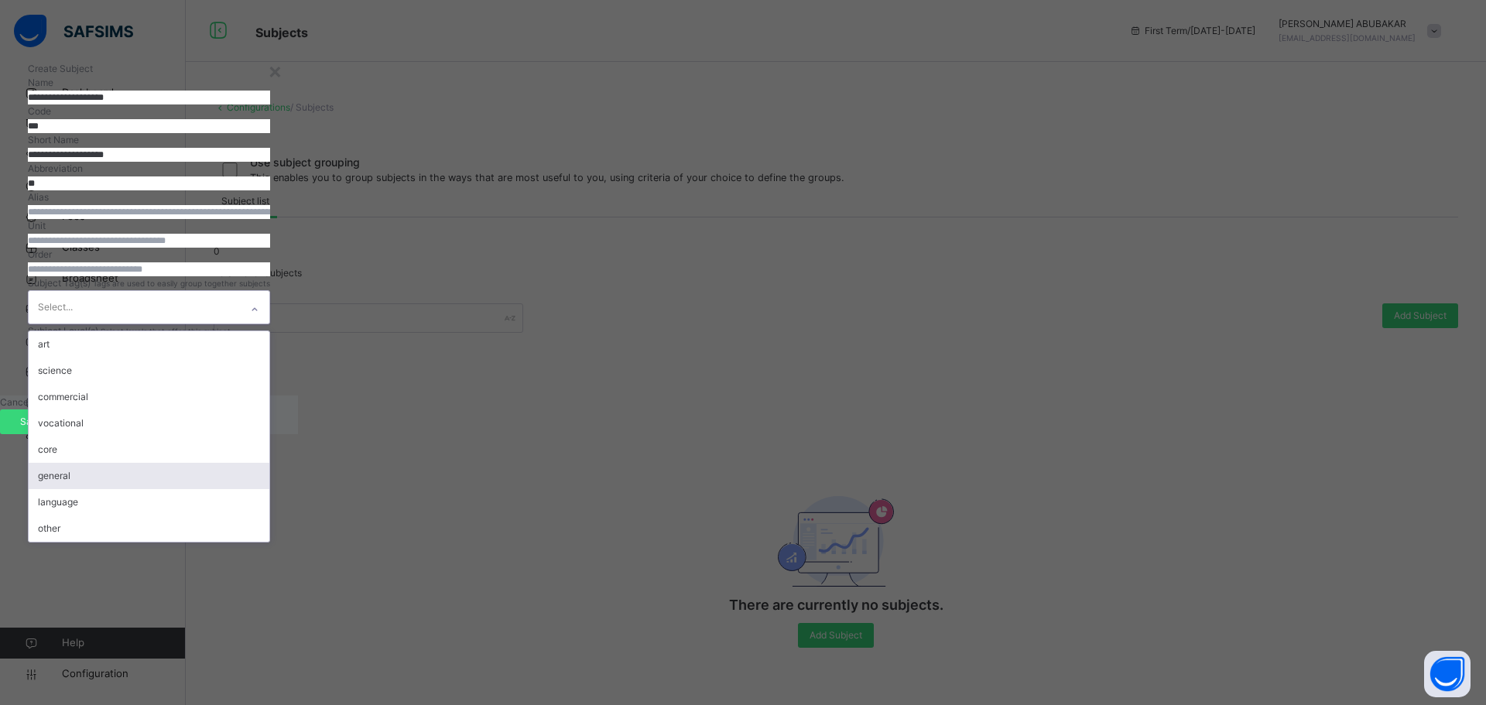
click at [269, 489] on div "general" at bounding box center [149, 476] width 241 height 26
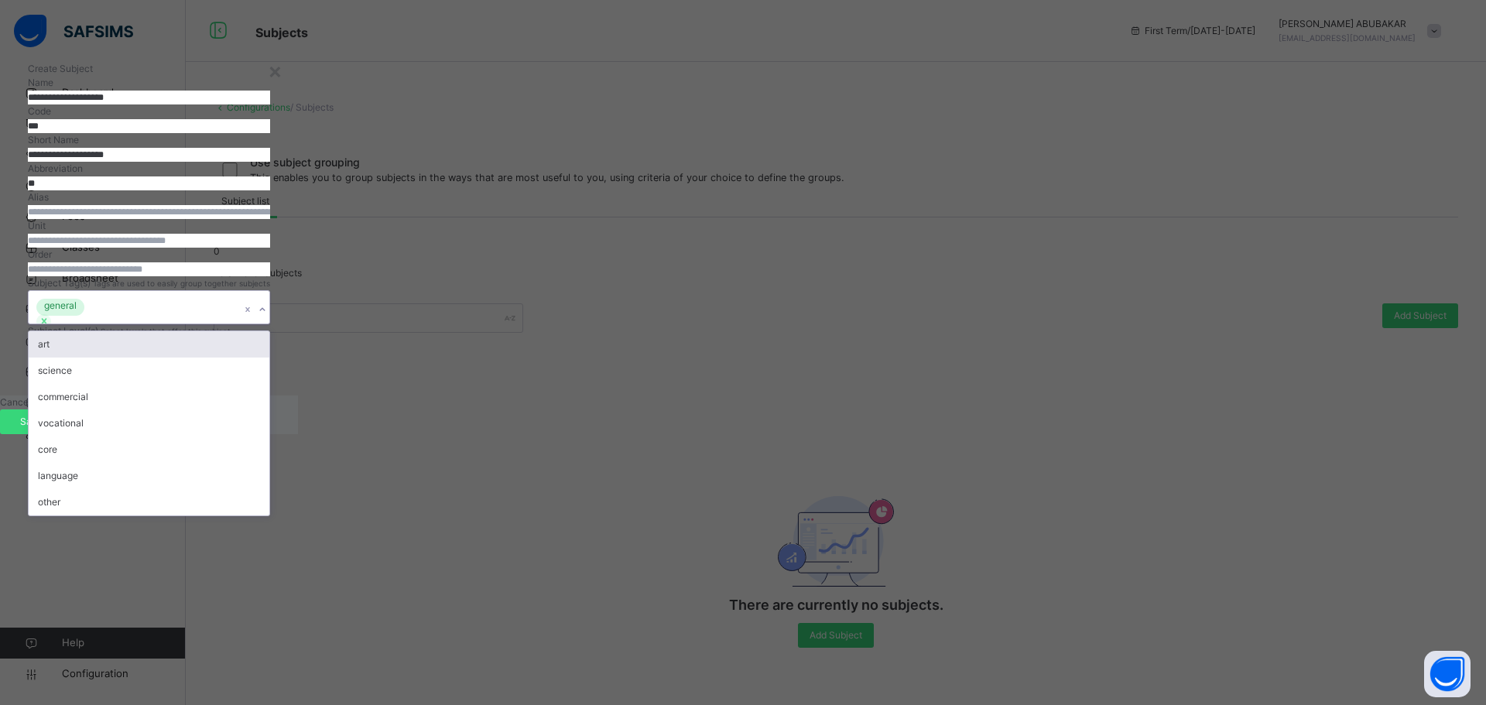
click at [240, 323] on div "general" at bounding box center [134, 307] width 211 height 33
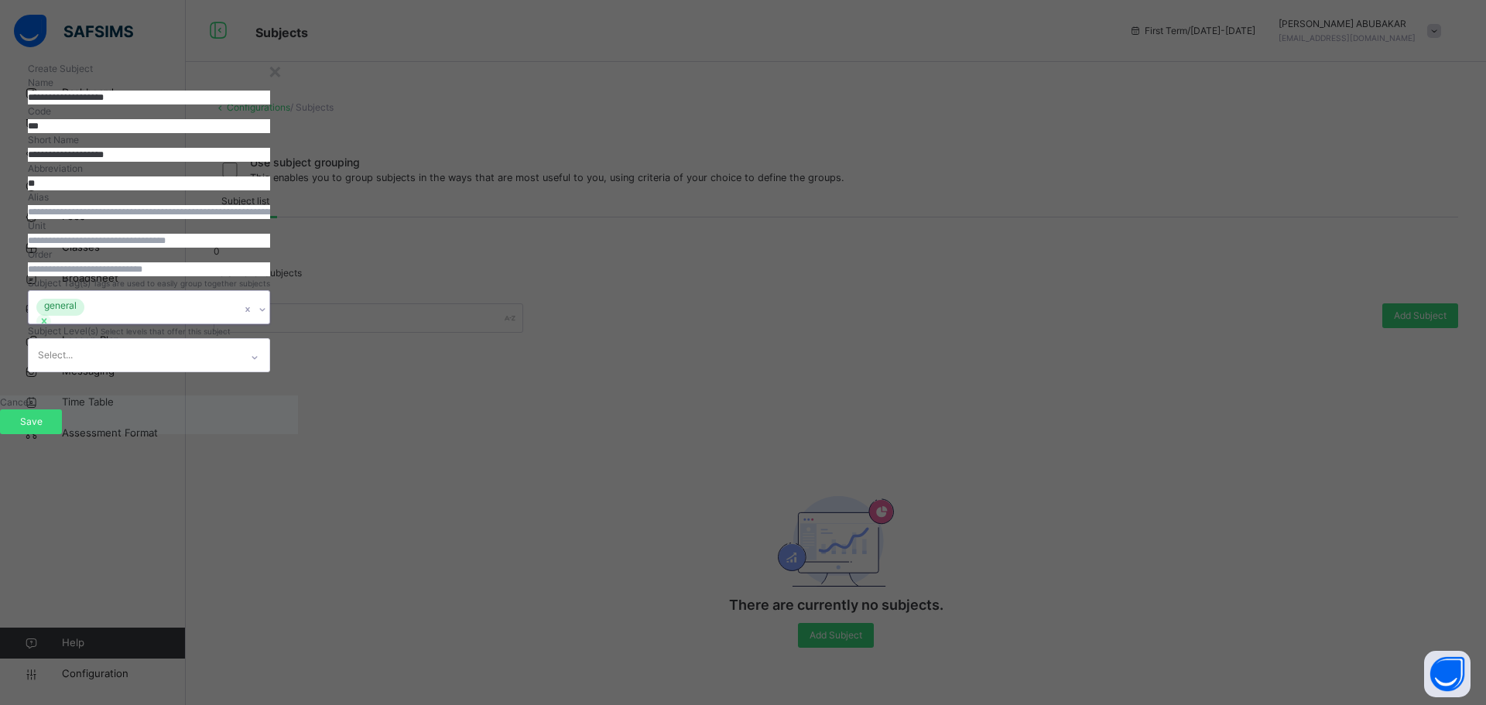
scroll to position [137, 0]
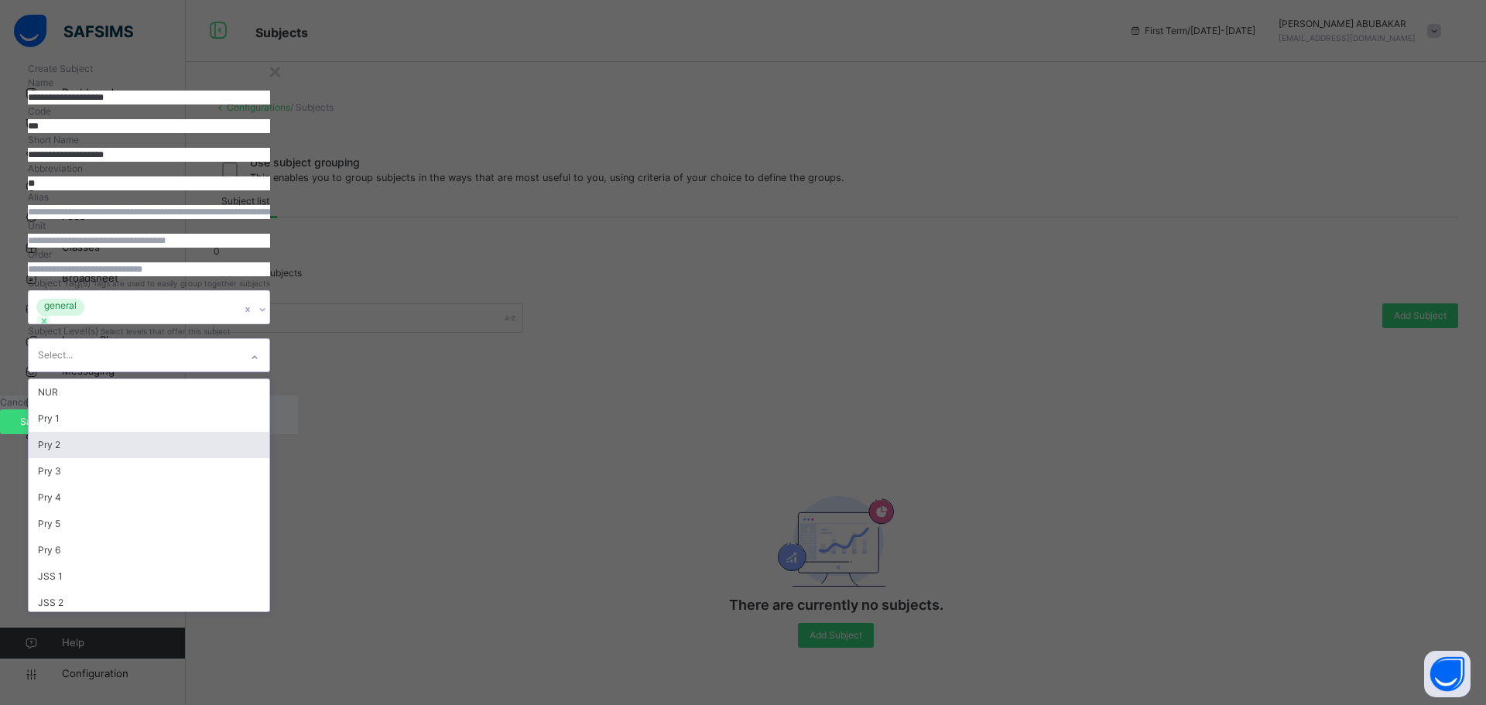
click at [270, 372] on div "option Pry 2 focused, 3 of 22. 22 results available. Use Up and Down to choose …" at bounding box center [149, 355] width 242 height 34
click at [269, 461] on div "JSS 2" at bounding box center [149, 448] width 241 height 26
click at [269, 461] on div "JSS 3" at bounding box center [149, 448] width 241 height 26
click at [269, 435] on div "JSS 1" at bounding box center [149, 422] width 241 height 26
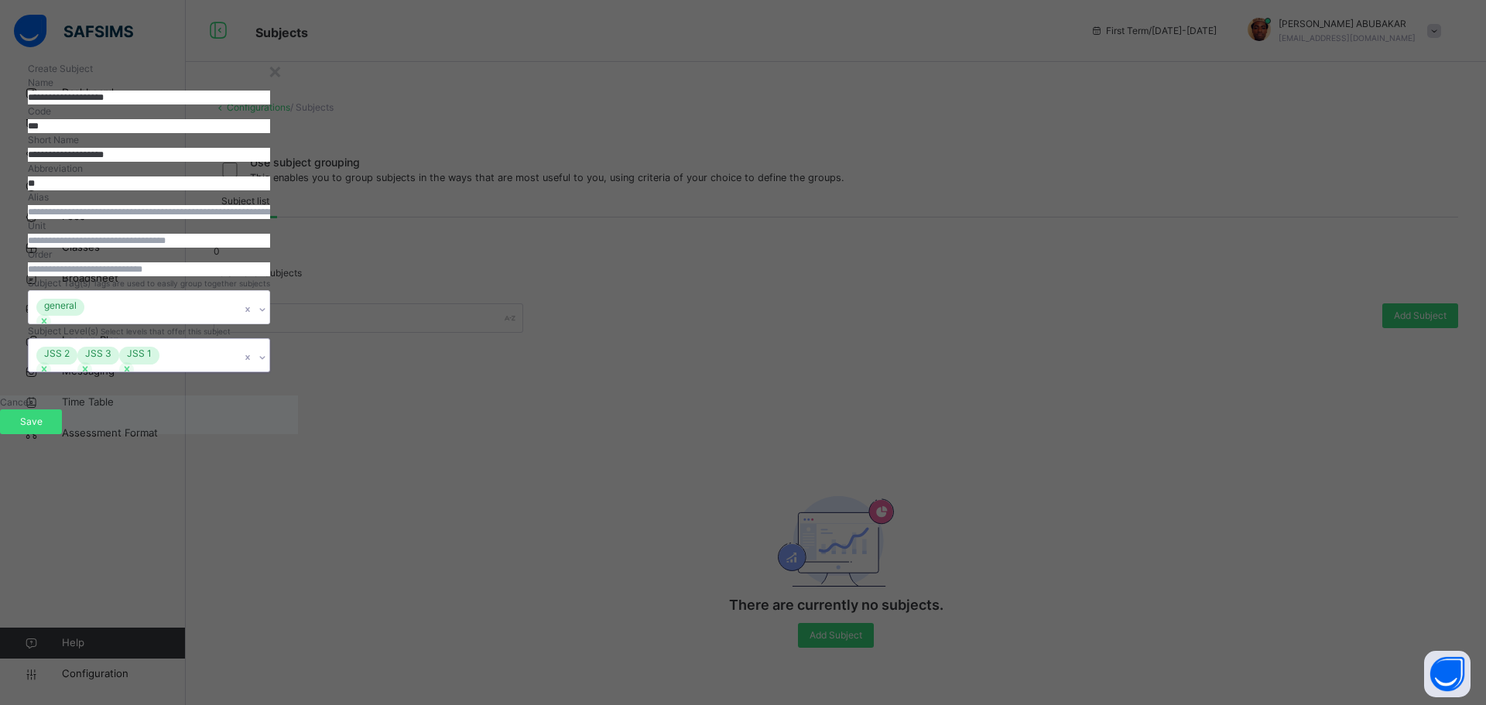
scroll to position [39, 0]
click at [298, 395] on div "**********" at bounding box center [149, 217] width 298 height 357
click at [50, 429] on span "Save" at bounding box center [31, 422] width 39 height 14
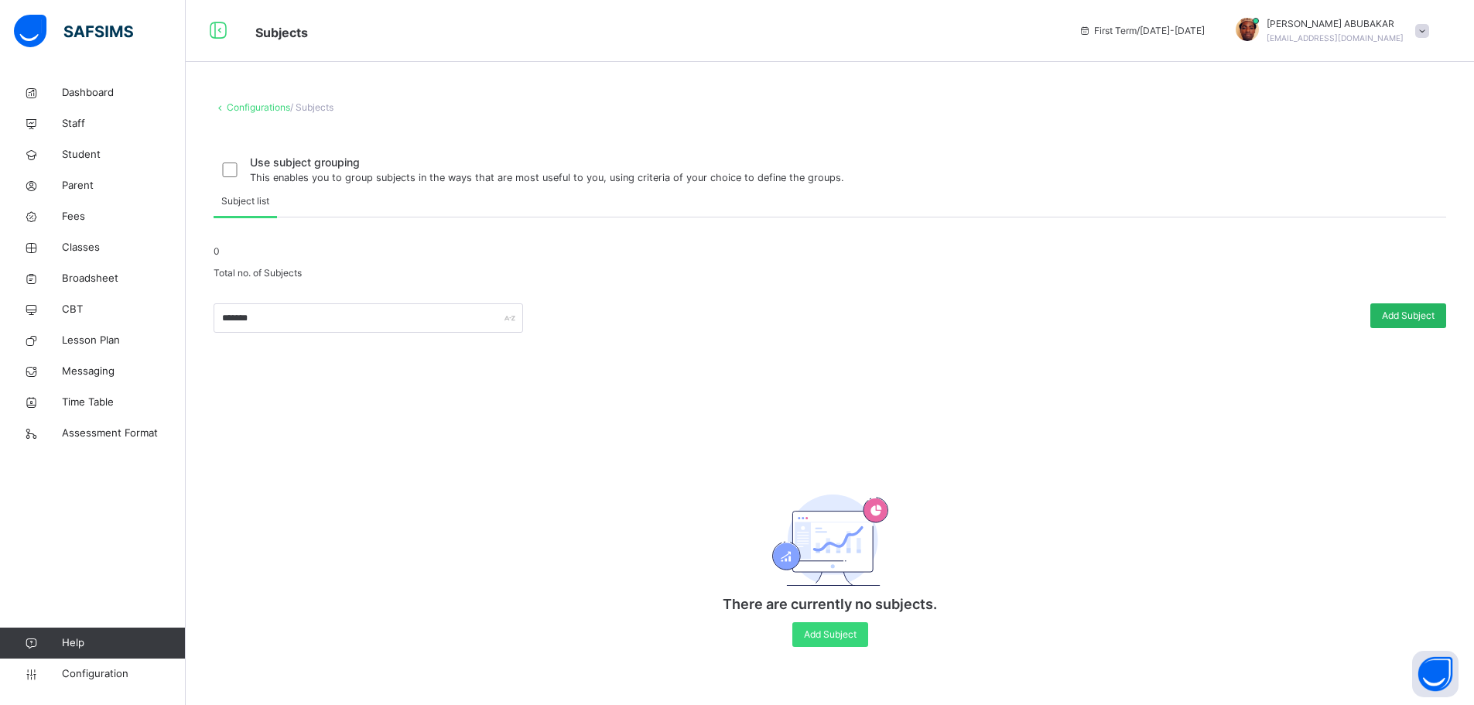
click at [1421, 323] on span "Add Subject" at bounding box center [1408, 316] width 53 height 14
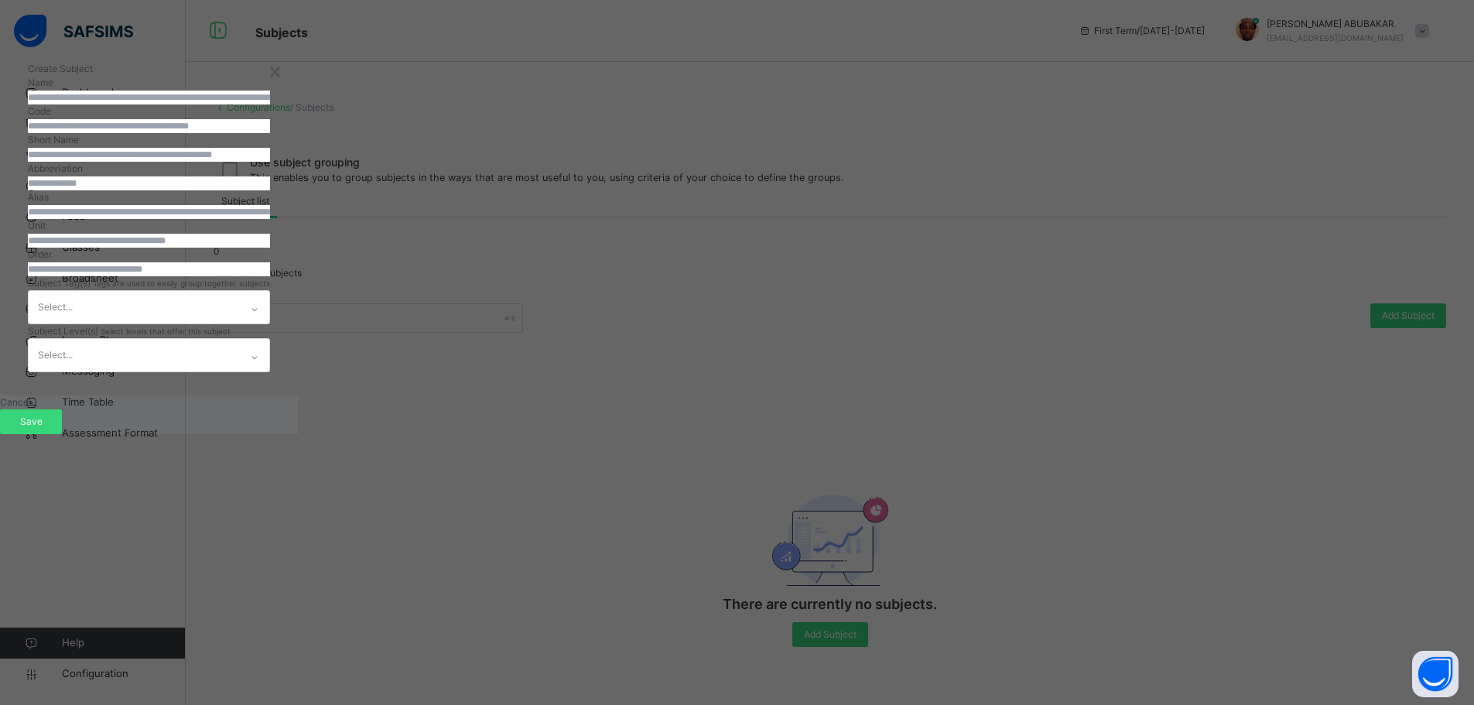
click at [270, 104] on input "text" at bounding box center [149, 98] width 242 height 14
click at [270, 104] on input "**********" at bounding box center [149, 98] width 242 height 14
type input "**********"
click at [270, 133] on input "text" at bounding box center [149, 126] width 242 height 14
type input "***"
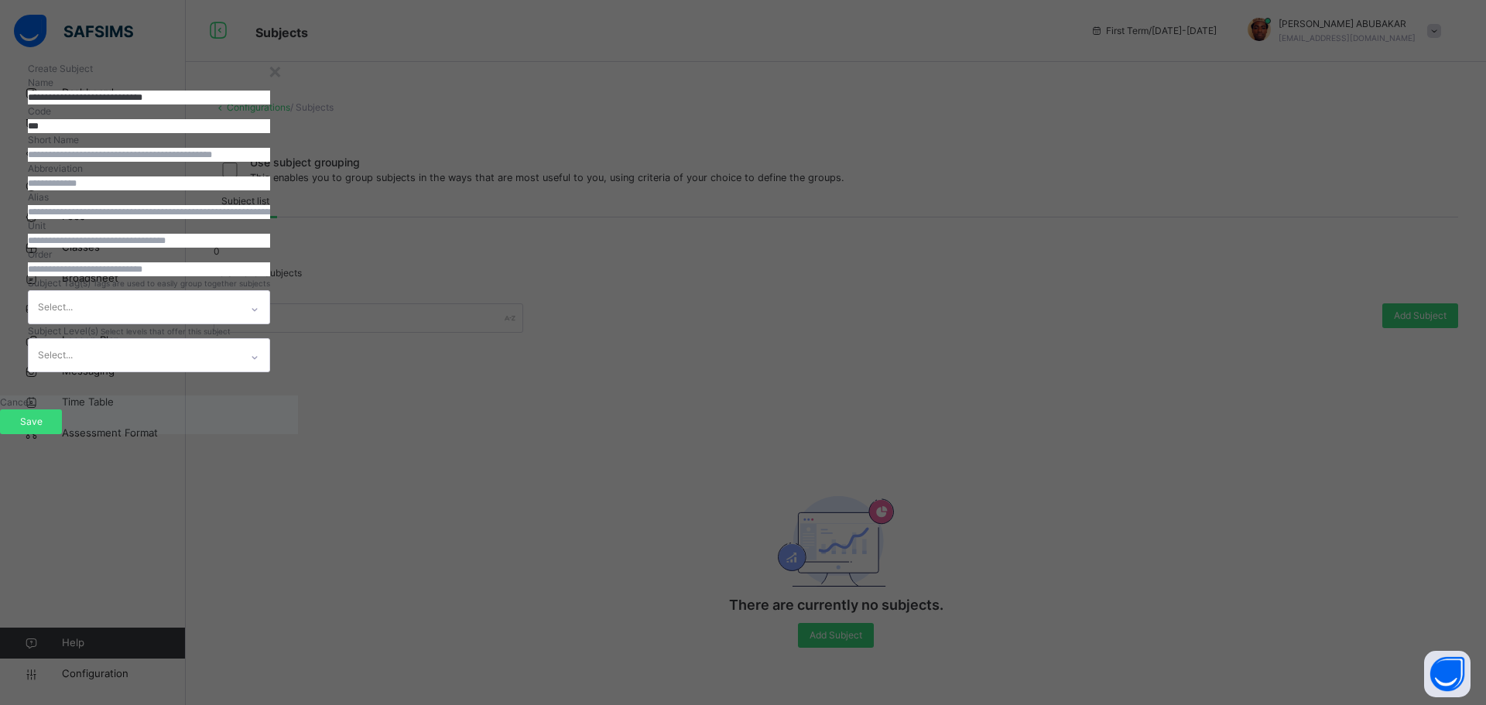
click at [270, 162] on input "text" at bounding box center [149, 155] width 242 height 14
type input "***"
drag, startPoint x: 802, startPoint y: 282, endPoint x: 822, endPoint y: 289, distance: 21.6
click at [270, 190] on input "text" at bounding box center [149, 183] width 242 height 14
type input "*"
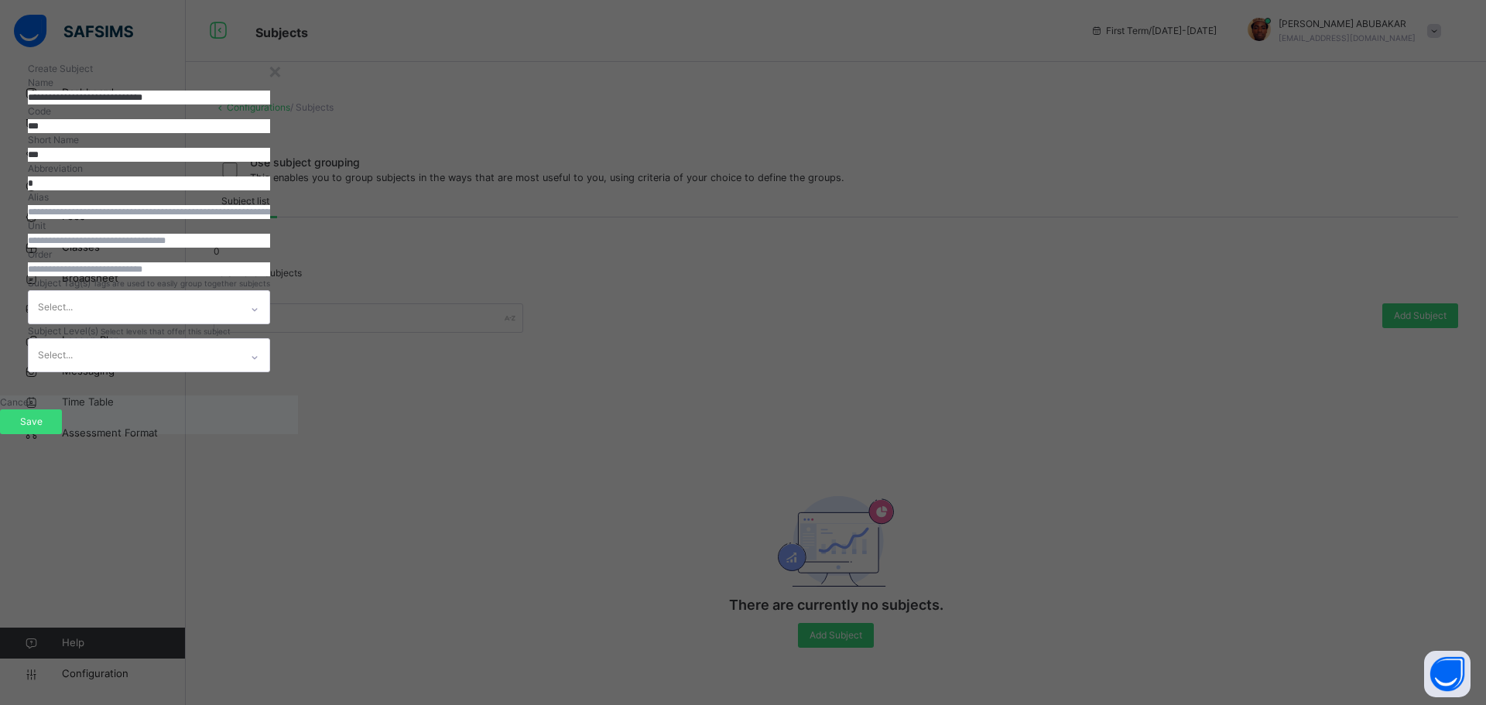
click at [270, 162] on input "***" at bounding box center [149, 155] width 242 height 14
type input "*"
type input "**********"
click at [270, 190] on input "*" at bounding box center [149, 183] width 242 height 14
type input "***"
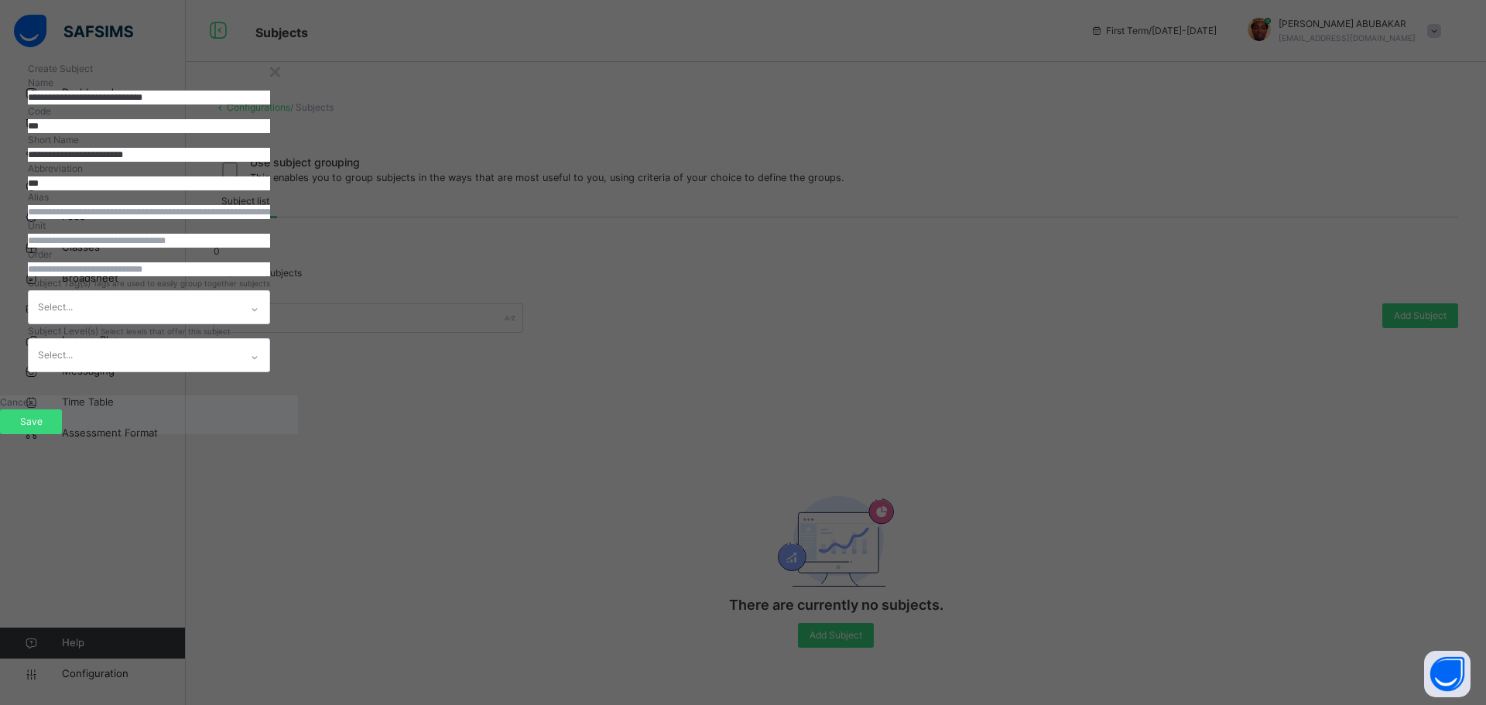
click at [270, 276] on input "number" at bounding box center [149, 269] width 242 height 14
type input "**"
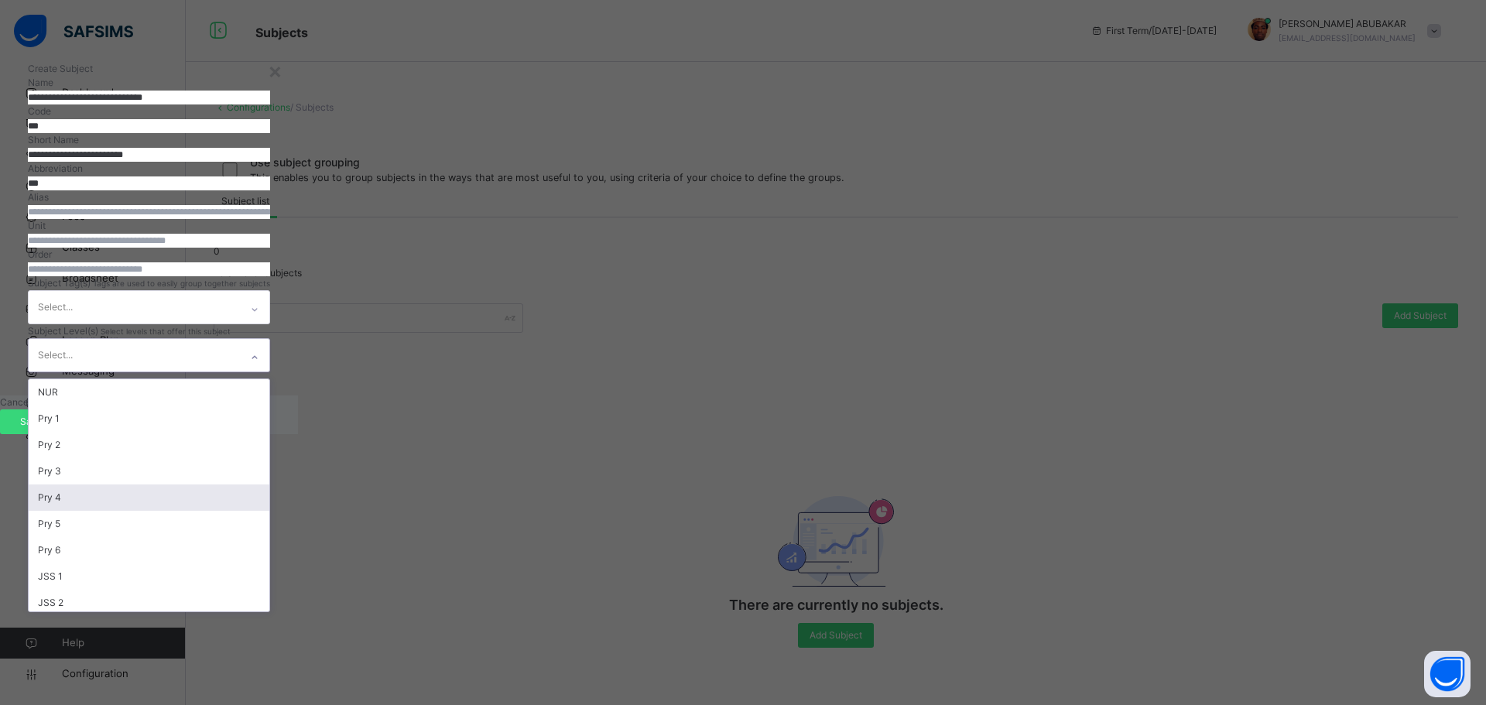
scroll to position [136, 0]
click at [270, 372] on div "option Pry 4 focused, 5 of 22. 22 results available. Use Up and Down to choose …" at bounding box center [149, 355] width 242 height 34
click at [269, 432] on div "Pry 1" at bounding box center [149, 418] width 241 height 26
click at [269, 458] on div "Pry 3" at bounding box center [149, 445] width 241 height 26
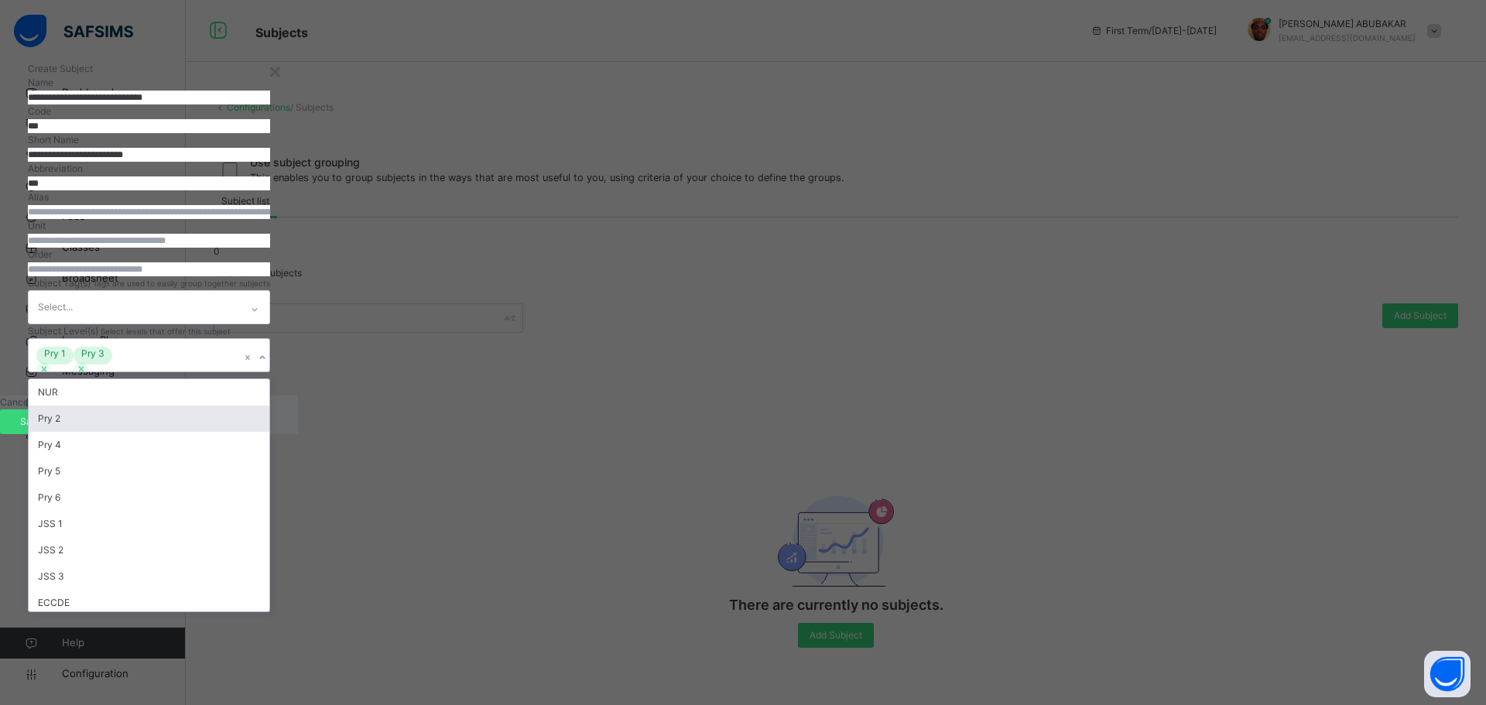
click at [269, 432] on div "Pry 2" at bounding box center [149, 418] width 241 height 26
click at [269, 432] on div "Pry 4" at bounding box center [149, 418] width 241 height 26
click at [269, 432] on div "Pry 5" at bounding box center [149, 418] width 241 height 26
click at [269, 432] on div "Pry 6" at bounding box center [149, 418] width 241 height 26
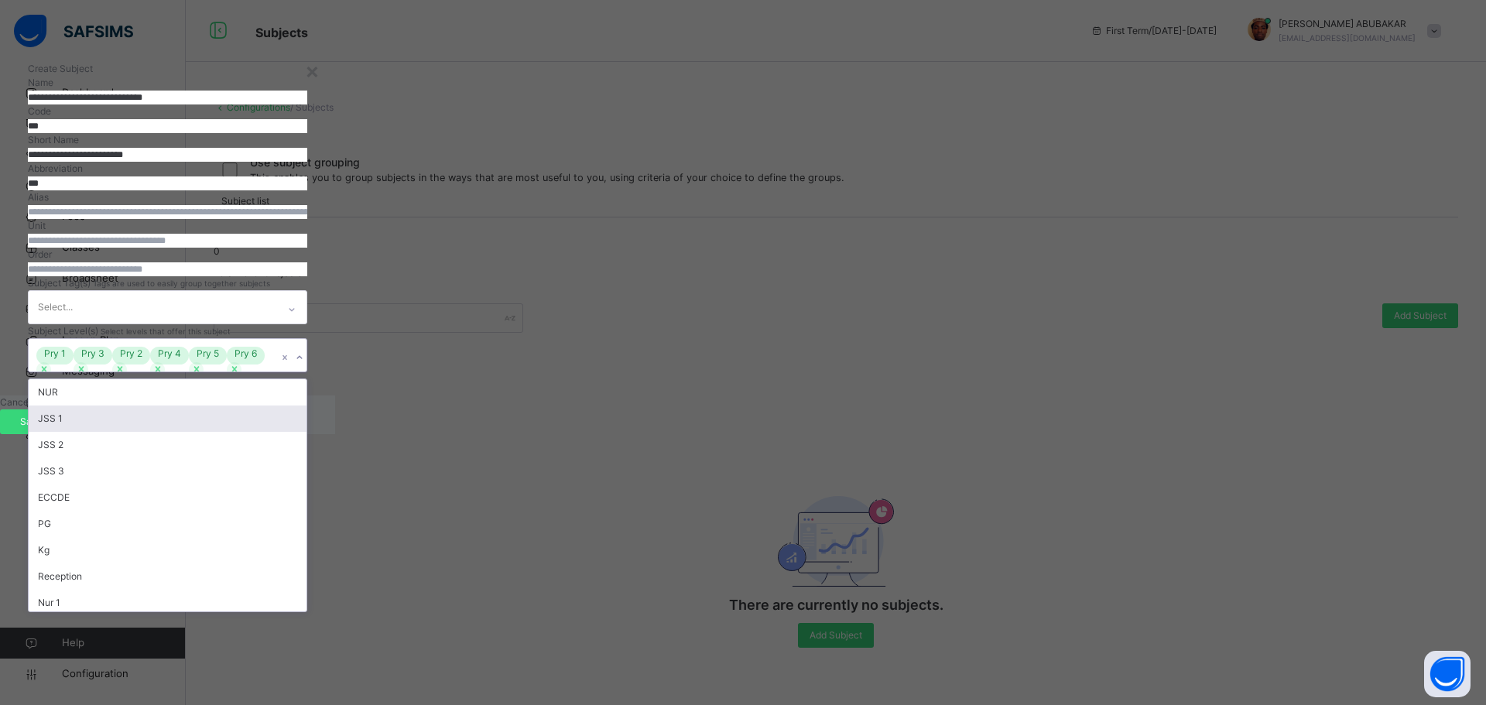
click at [306, 432] on div "JSS 1" at bounding box center [168, 418] width 278 height 26
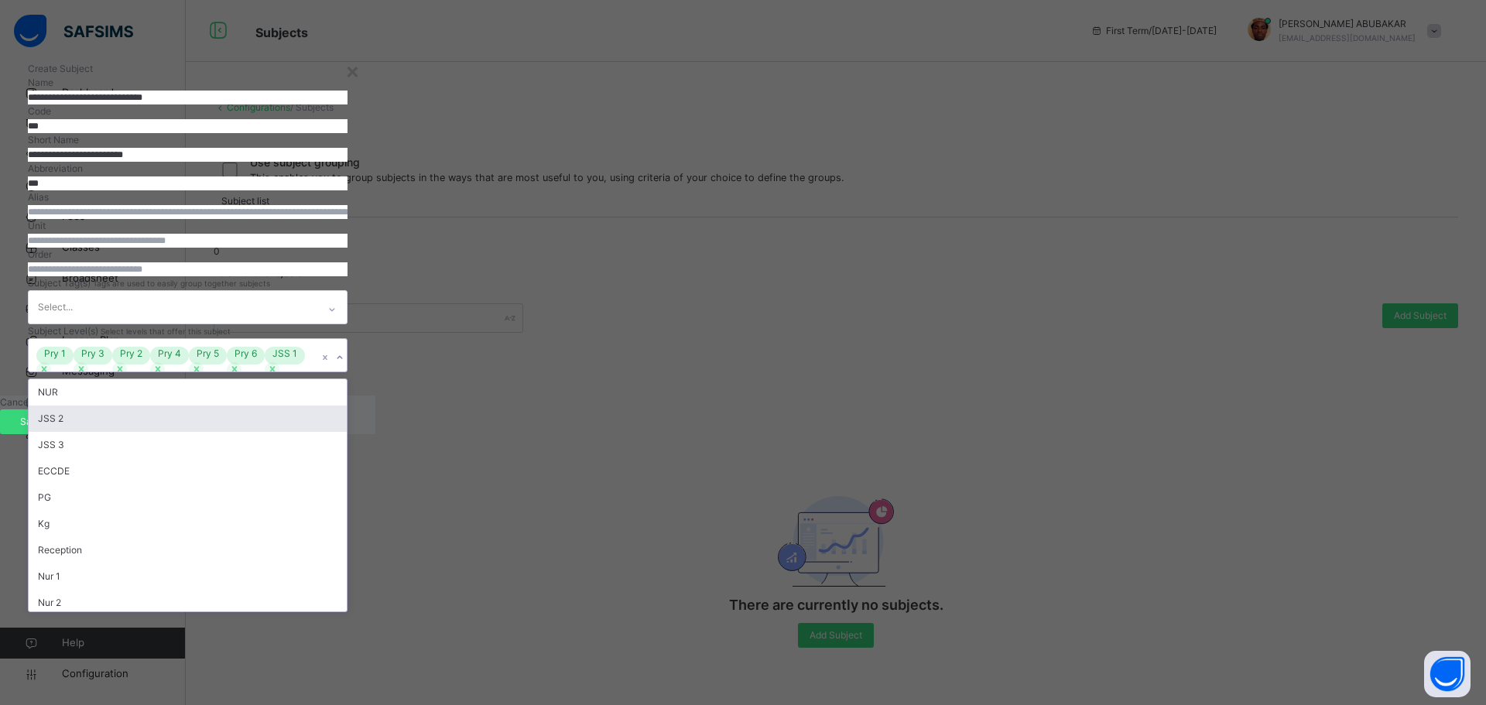
click at [347, 432] on div "JSS 2" at bounding box center [188, 418] width 318 height 26
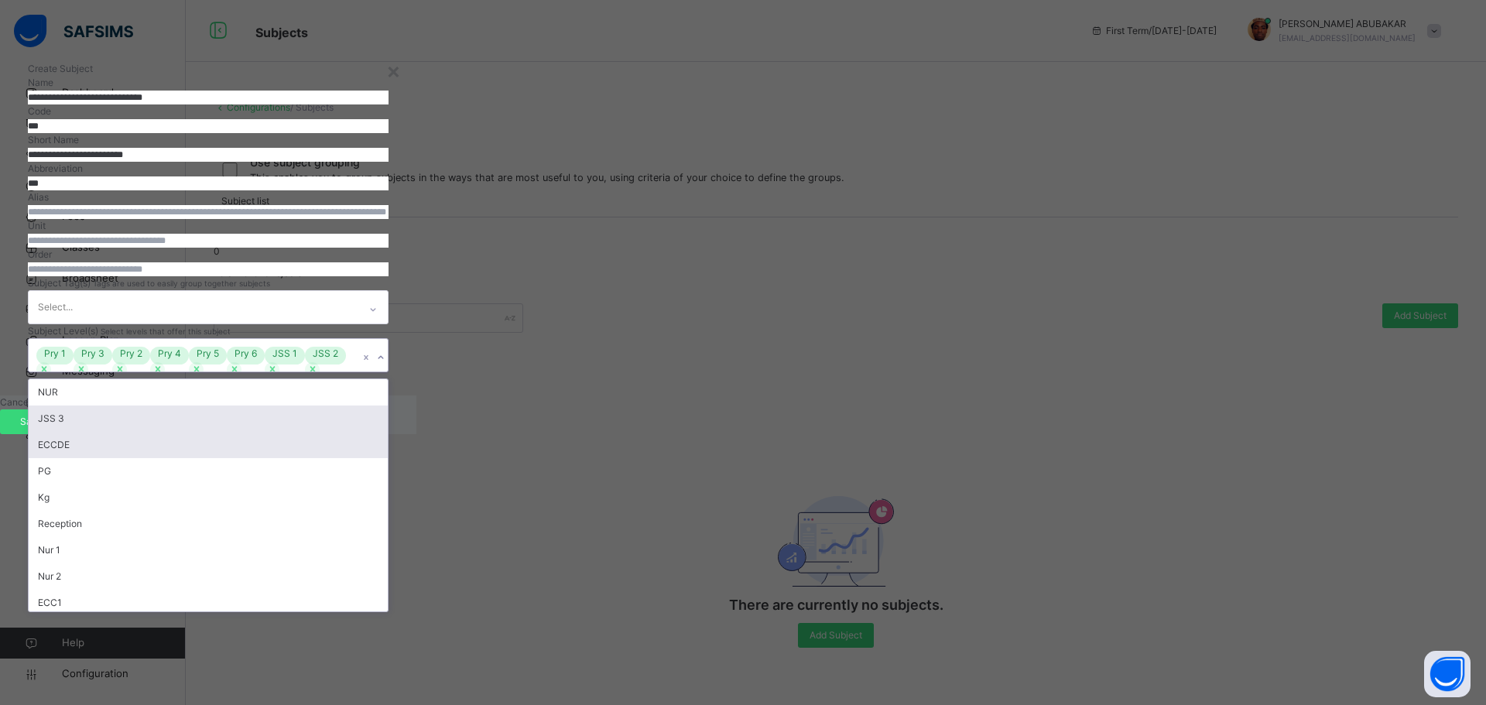
click at [388, 432] on div "JSS 3" at bounding box center [208, 418] width 359 height 26
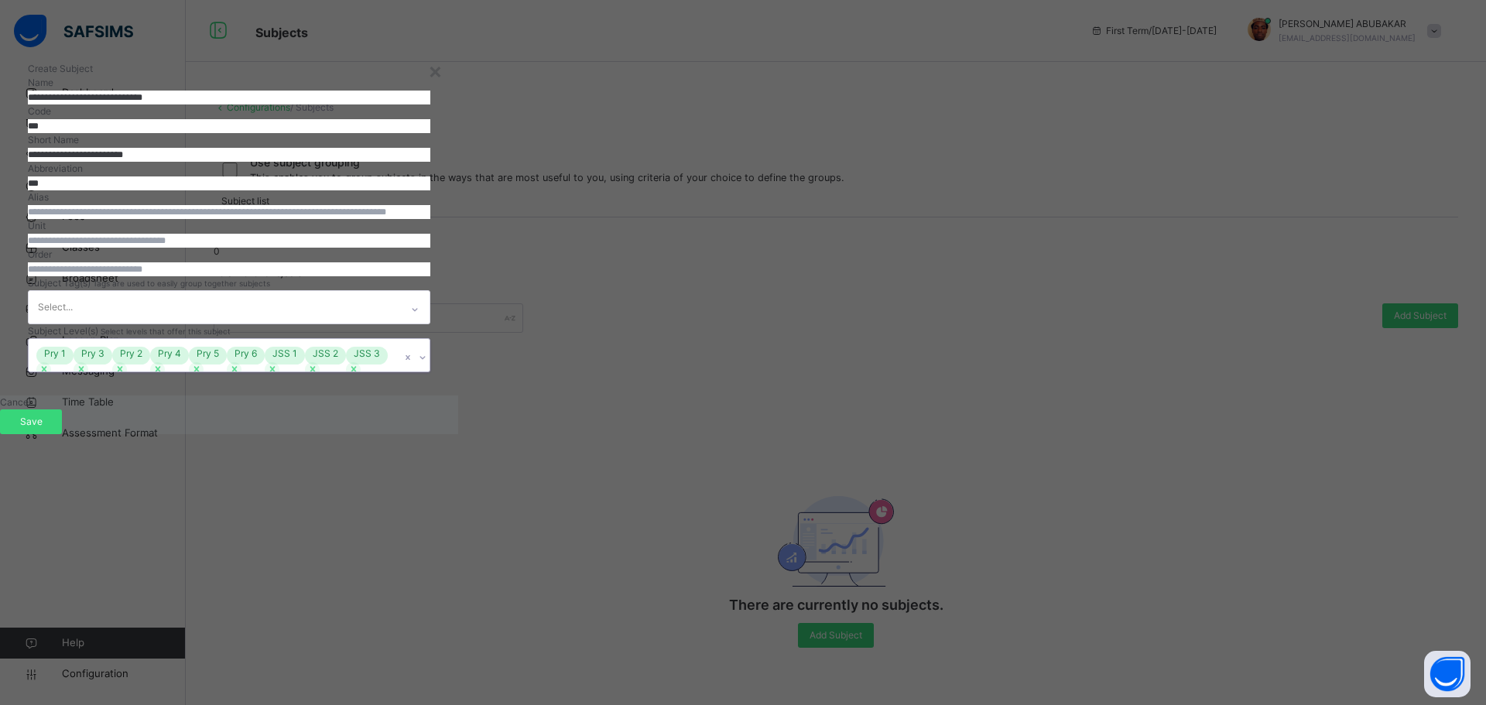
scroll to position [59, 0]
click at [458, 395] on div "**********" at bounding box center [229, 217] width 458 height 357
click at [50, 429] on span "Save" at bounding box center [31, 422] width 39 height 14
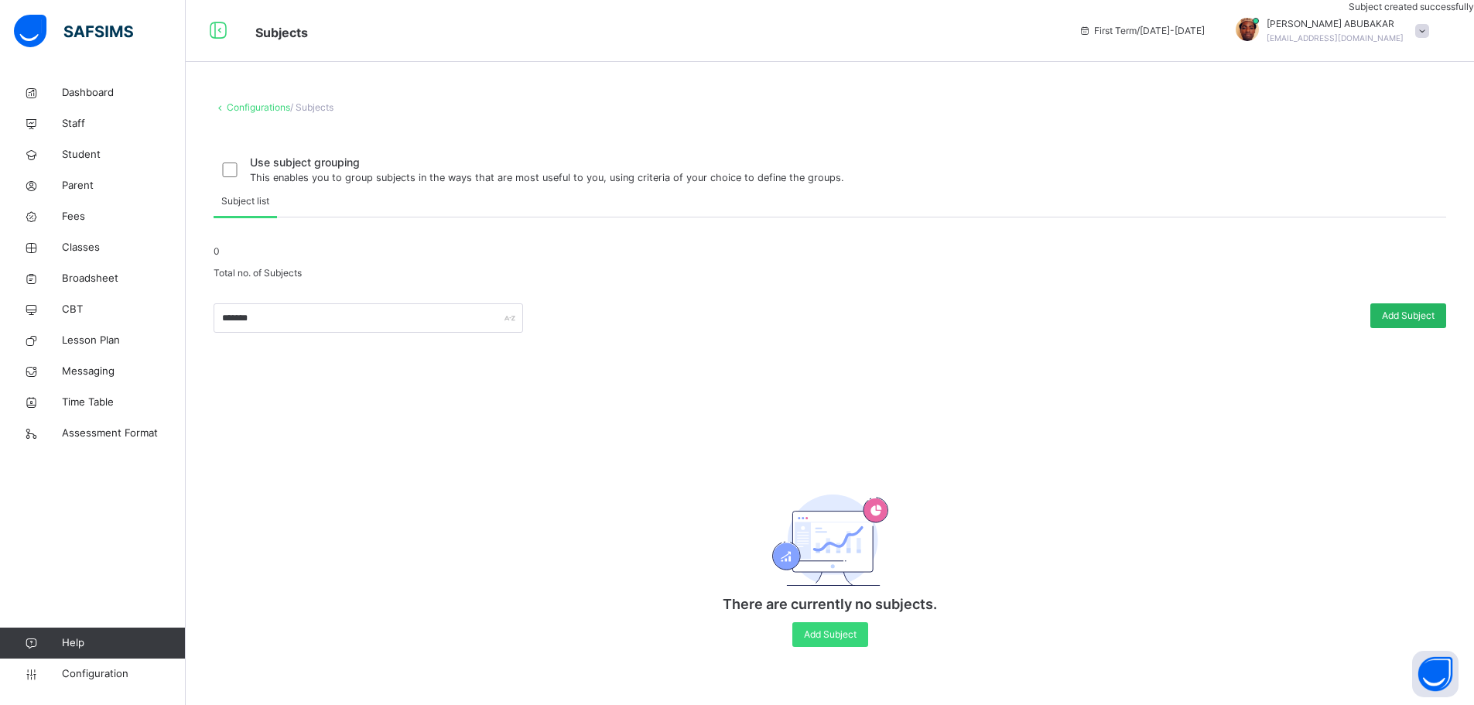
click at [1401, 323] on span "Add Subject" at bounding box center [1408, 316] width 53 height 14
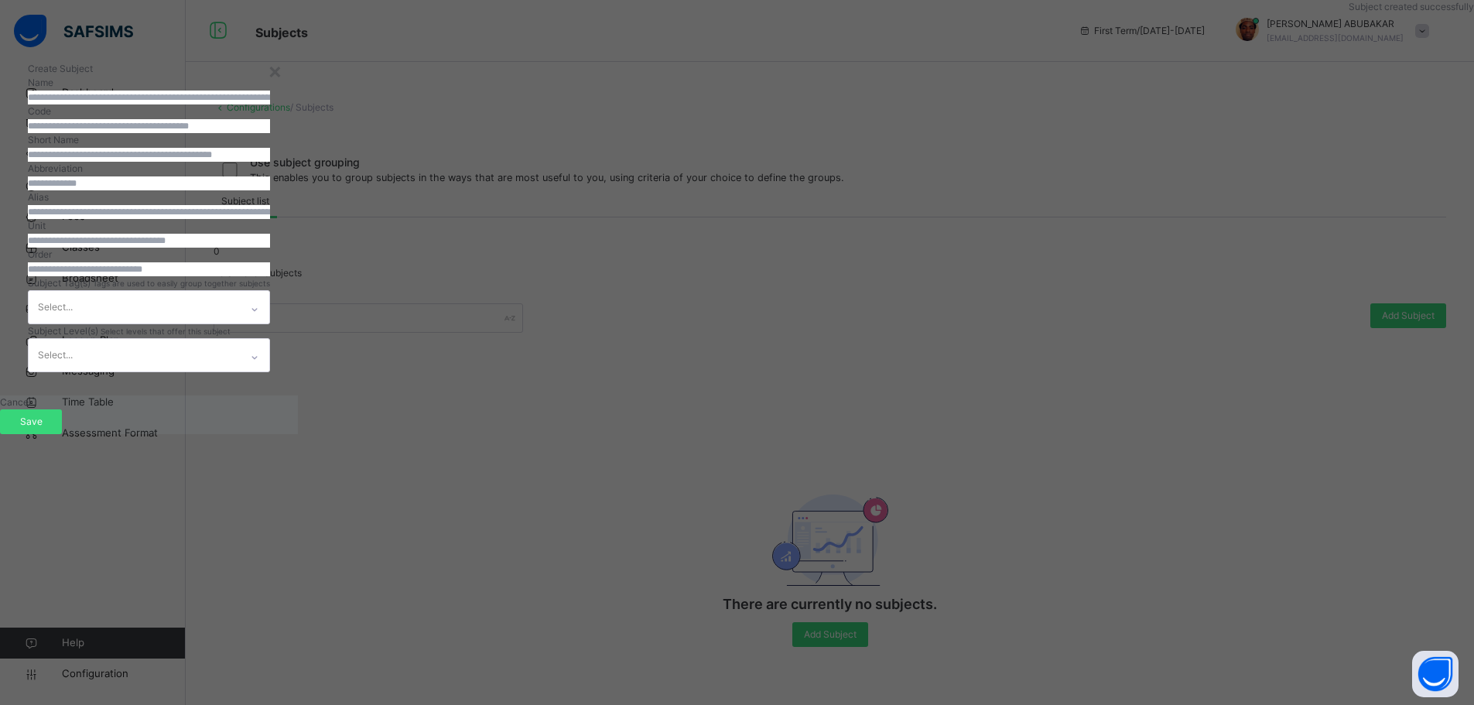
click at [270, 104] on input "text" at bounding box center [149, 98] width 242 height 14
click at [282, 74] on div "×" at bounding box center [275, 70] width 15 height 33
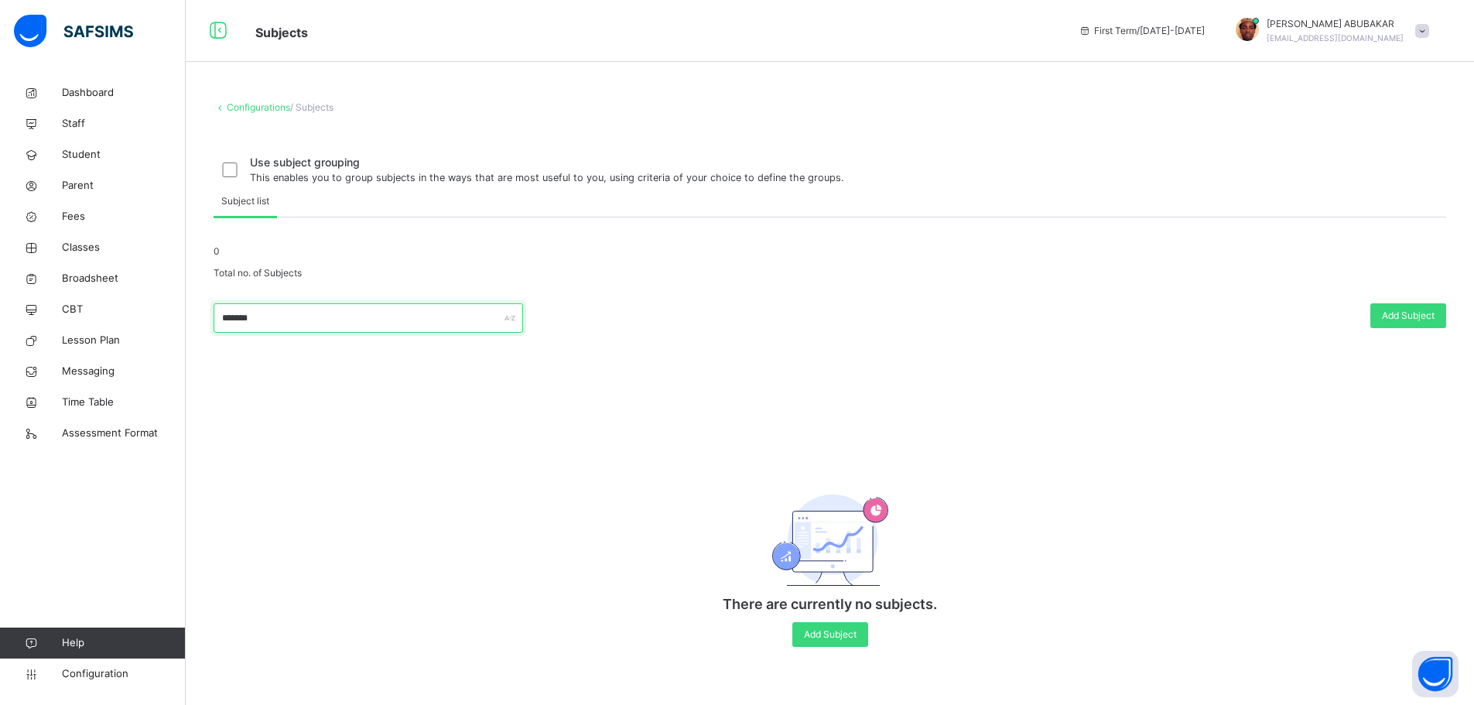
click at [295, 333] on input "*******" at bounding box center [369, 317] width 310 height 29
type input "*"
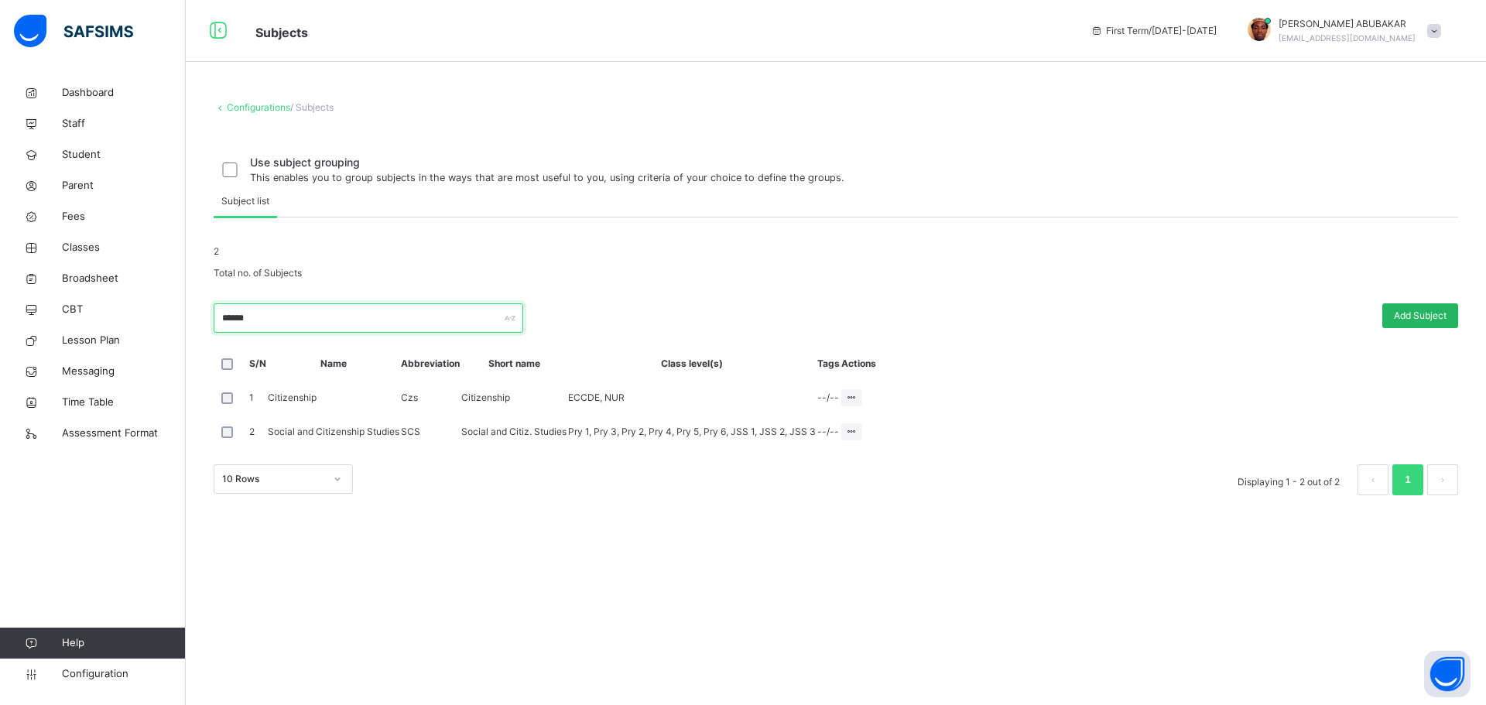
type input "******"
click at [1432, 323] on span "Add Subject" at bounding box center [1420, 316] width 53 height 14
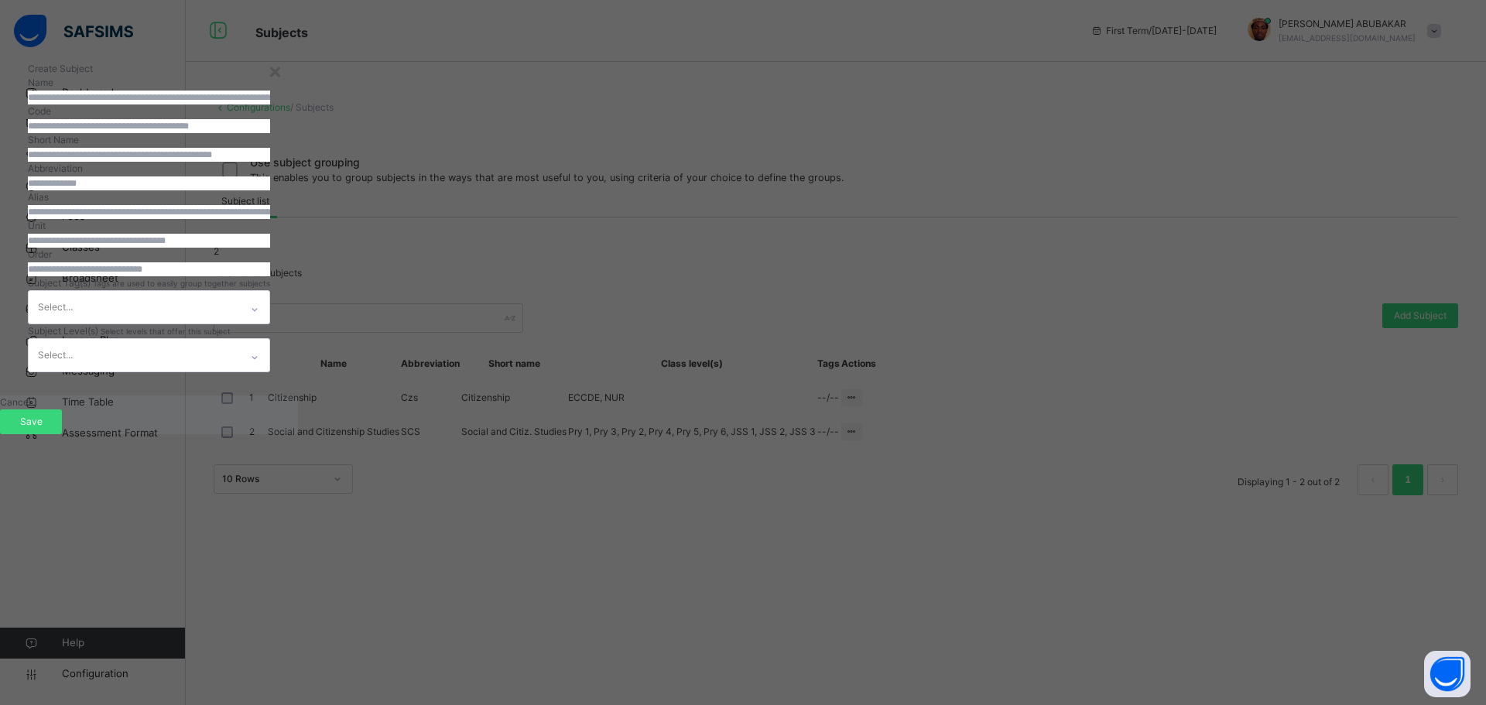
click at [270, 104] on input "text" at bounding box center [149, 98] width 242 height 14
type input "**********"
click at [270, 133] on input "text" at bounding box center [149, 126] width 242 height 14
type input "**"
click at [270, 162] on input "text" at bounding box center [149, 155] width 242 height 14
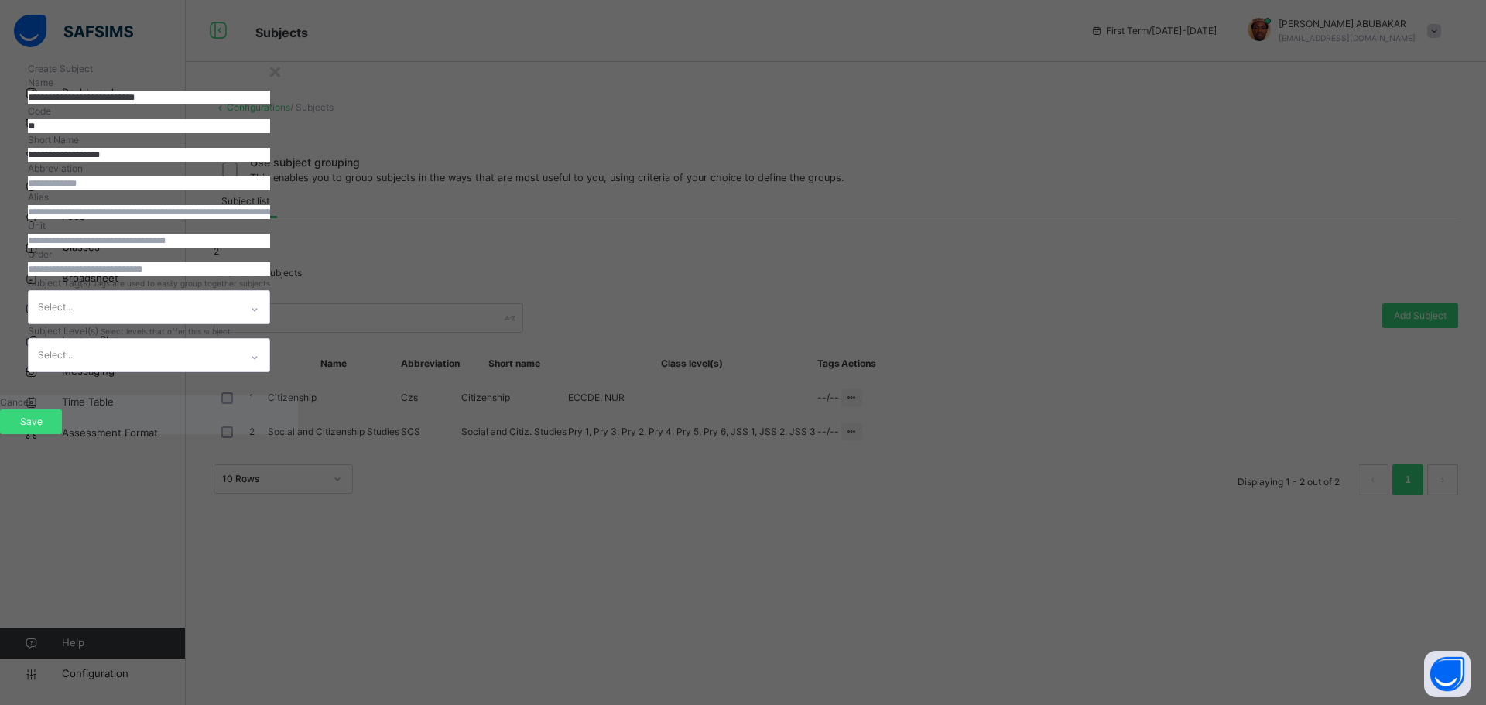
click at [270, 162] on input "**********" at bounding box center [149, 155] width 242 height 14
type input "**********"
click at [270, 190] on input "text" at bounding box center [149, 183] width 242 height 14
type input "***"
click at [270, 276] on input "number" at bounding box center [149, 269] width 242 height 14
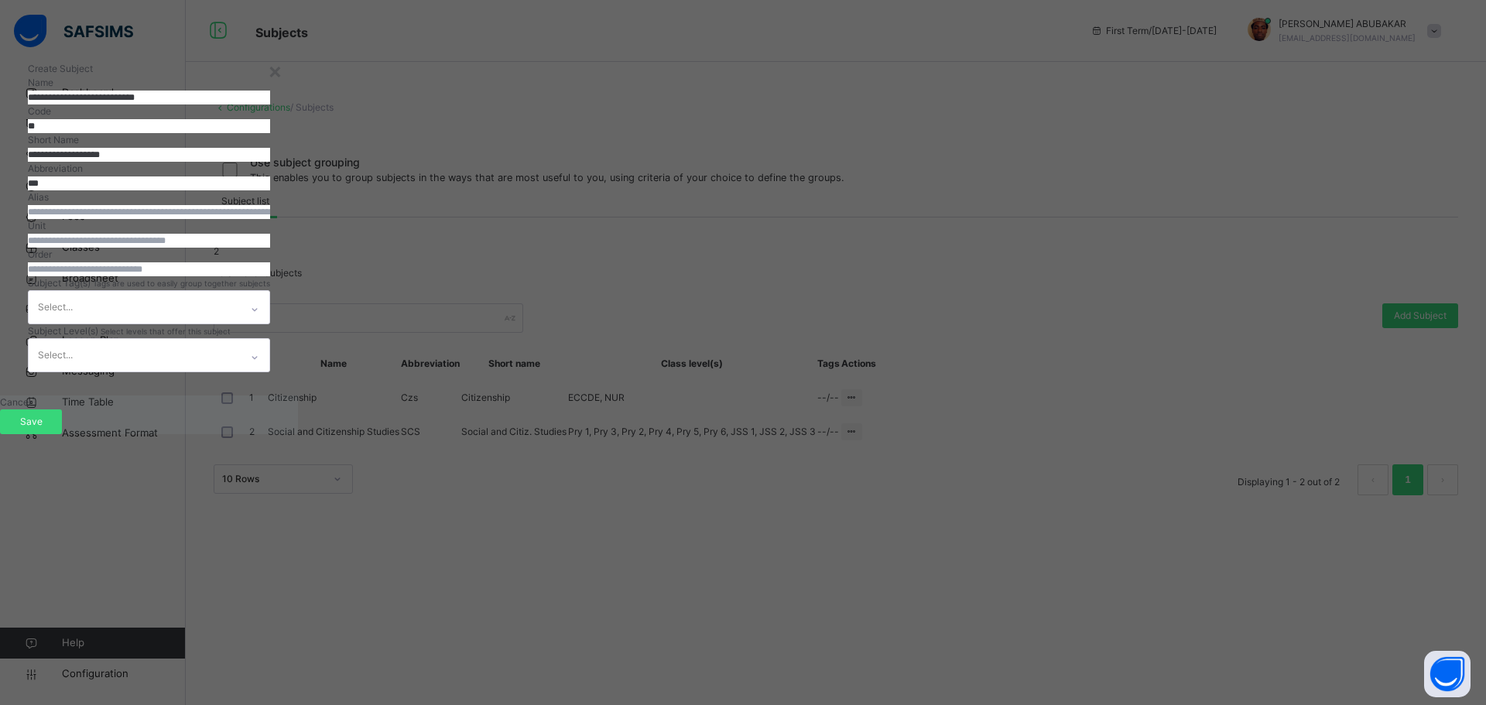
type input "***"
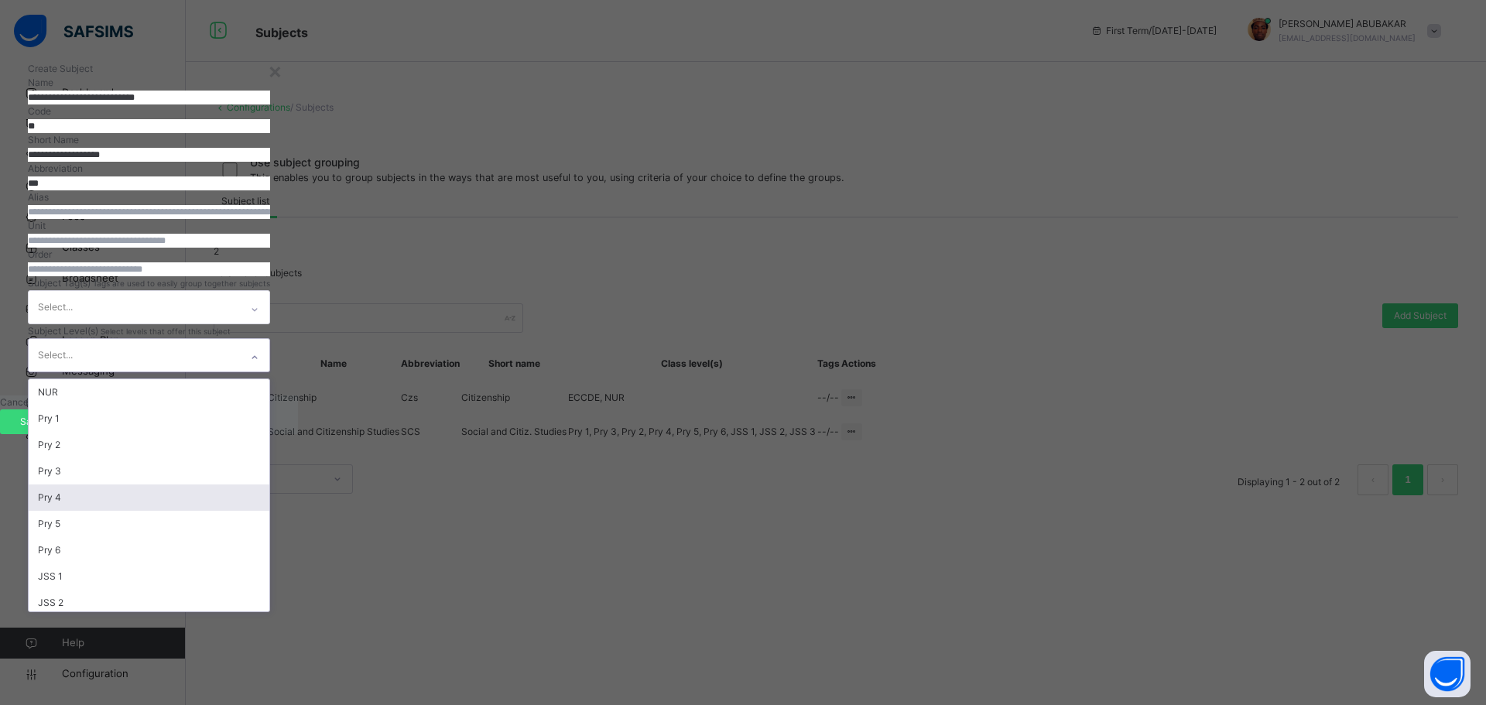
scroll to position [136, 0]
click at [270, 372] on div "option Pry 4 focused, 5 of 22. 22 results available. Use Up and Down to choose …" at bounding box center [149, 355] width 242 height 34
click at [269, 511] on div "Pry 4" at bounding box center [149, 497] width 241 height 26
click at [269, 511] on div "Pry 5" at bounding box center [149, 497] width 241 height 26
click at [269, 511] on div "Pry 6" at bounding box center [149, 497] width 241 height 26
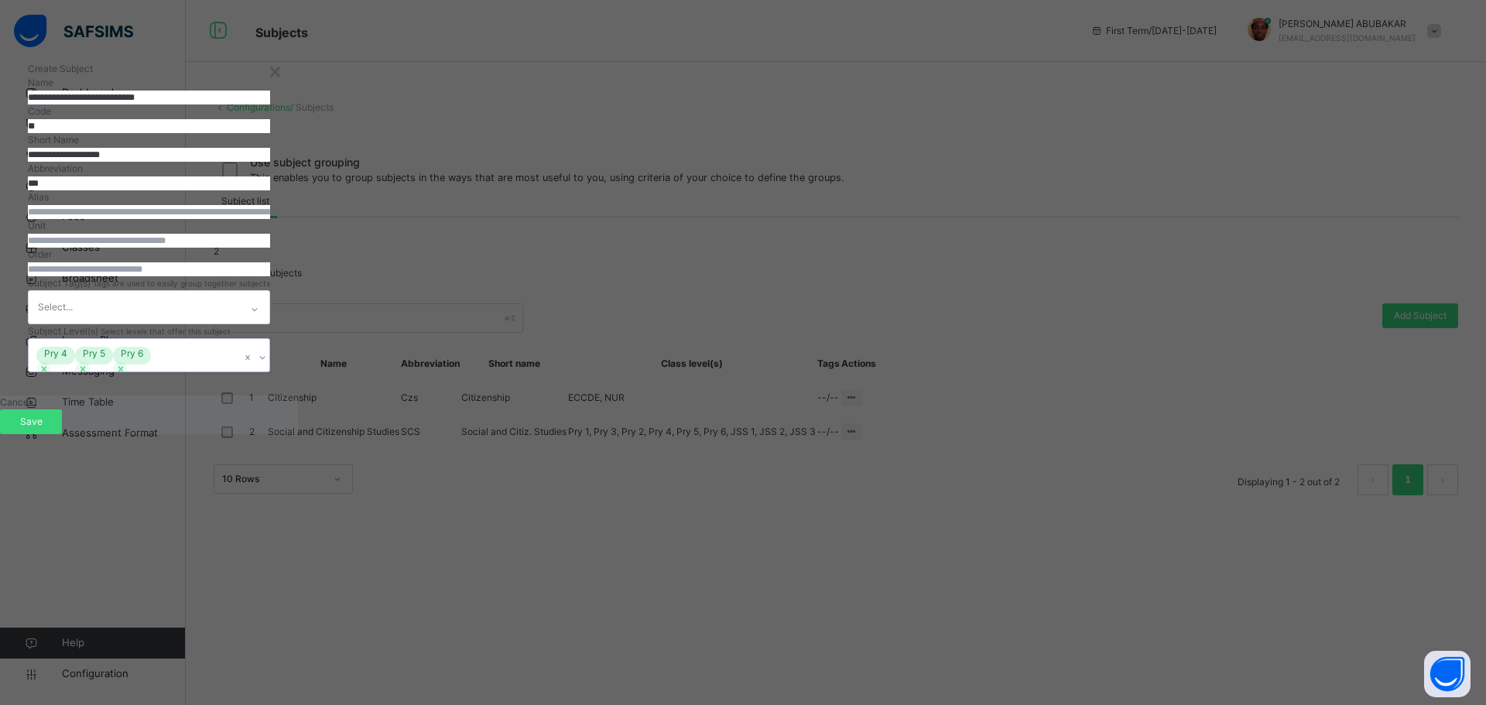
click at [298, 395] on div "**********" at bounding box center [149, 217] width 298 height 357
click at [50, 429] on span "Save" at bounding box center [31, 422] width 39 height 14
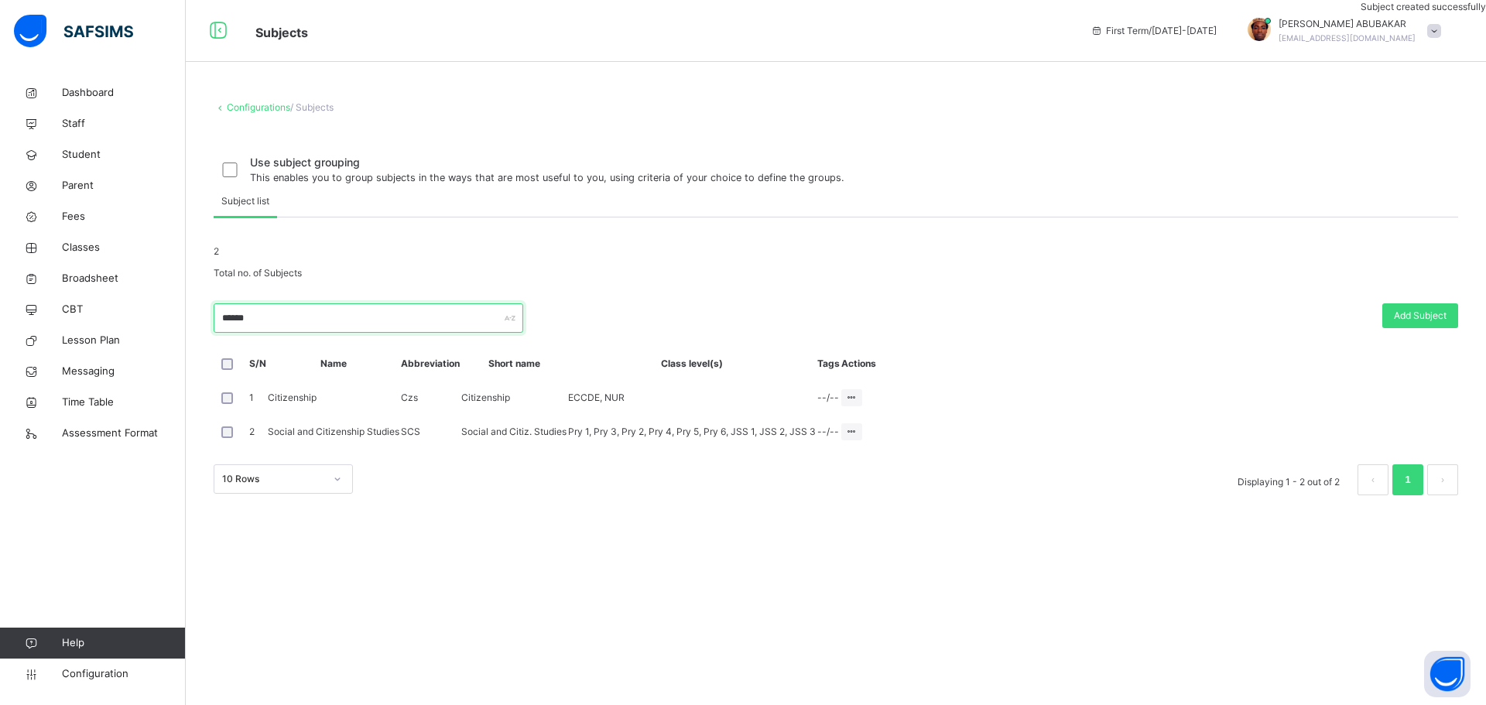
click at [264, 333] on input "******" at bounding box center [369, 317] width 310 height 29
type input "*"
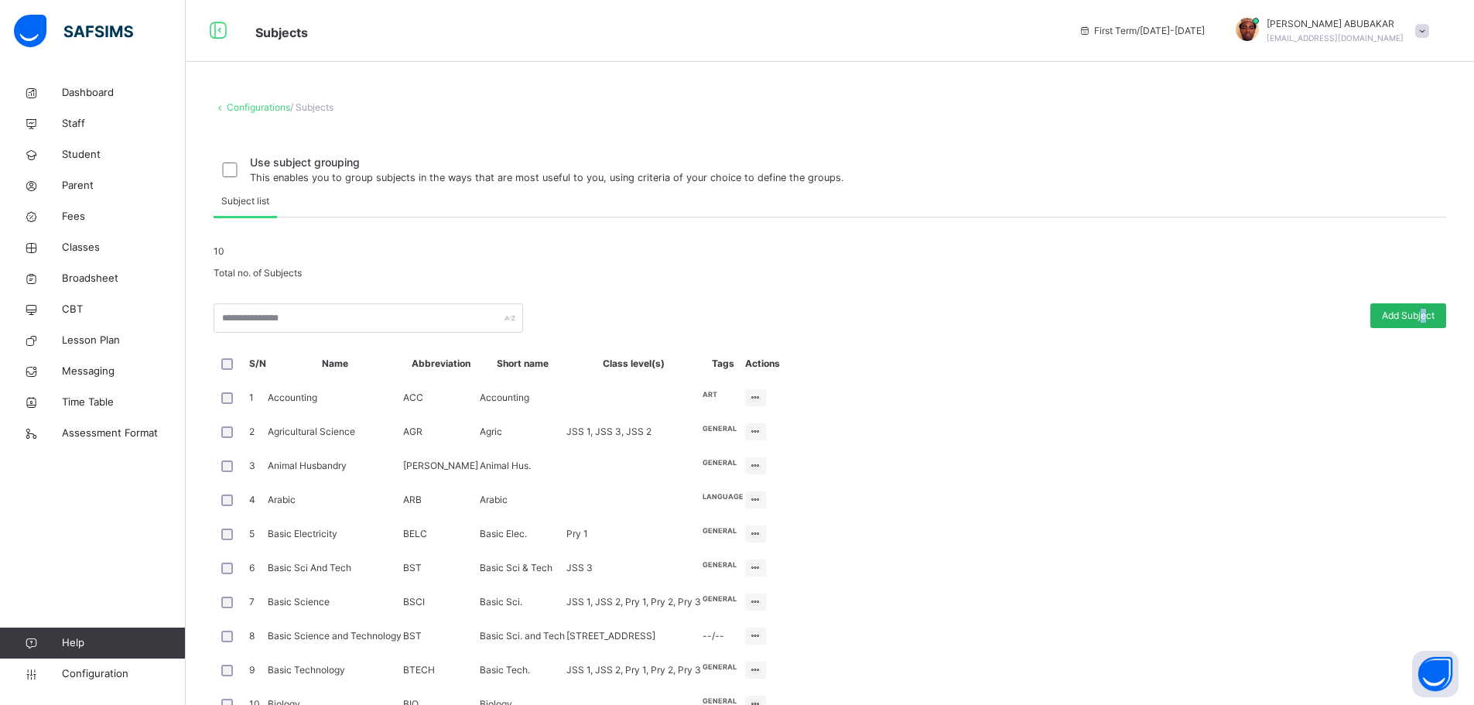
click at [1435, 323] on span "Add Subject" at bounding box center [1408, 316] width 53 height 14
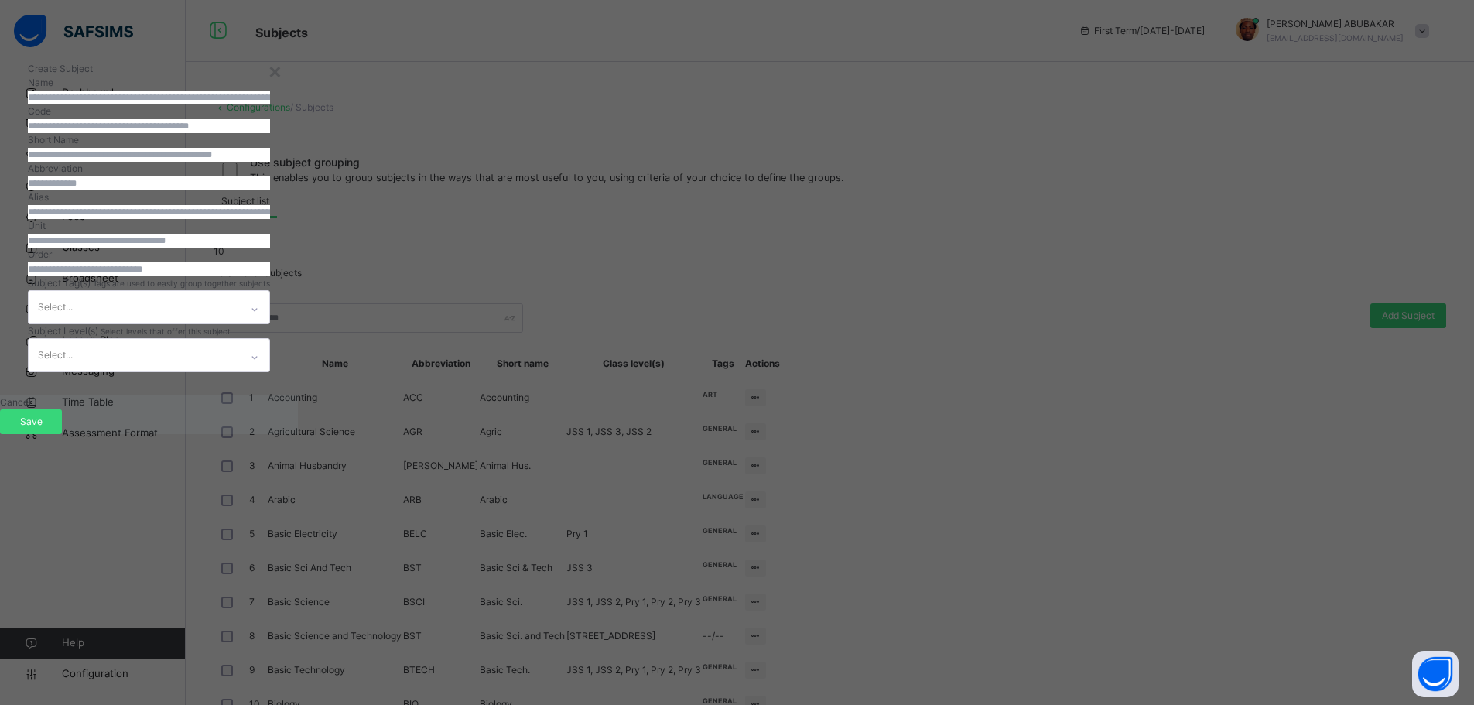
click at [270, 104] on input "text" at bounding box center [149, 98] width 242 height 14
type input "**********"
click at [270, 133] on input "text" at bounding box center [149, 126] width 242 height 14
type input "***"
click at [270, 162] on input "text" at bounding box center [149, 155] width 242 height 14
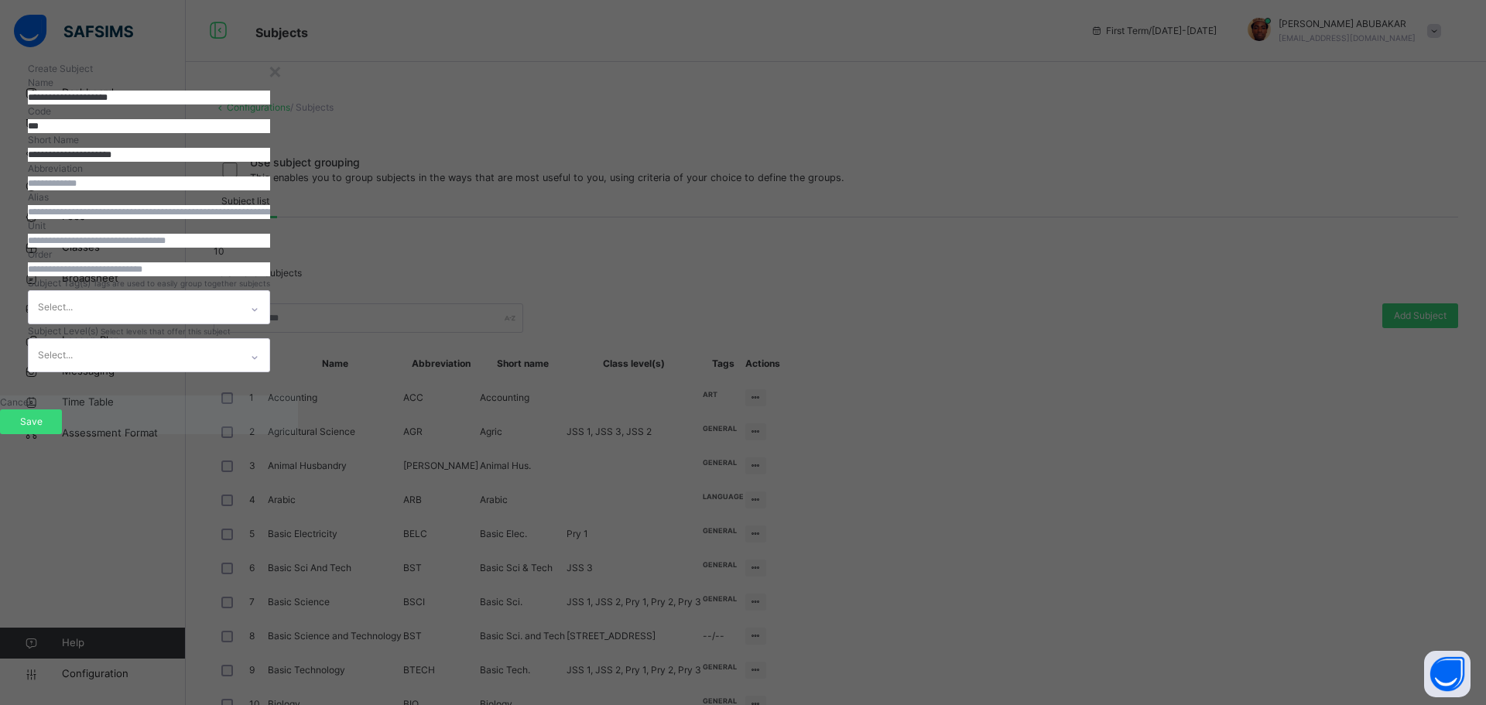
type input "**********"
click at [270, 190] on input "text" at bounding box center [149, 183] width 242 height 14
type input "***"
click at [270, 162] on input "**********" at bounding box center [149, 155] width 242 height 14
type input "**********"
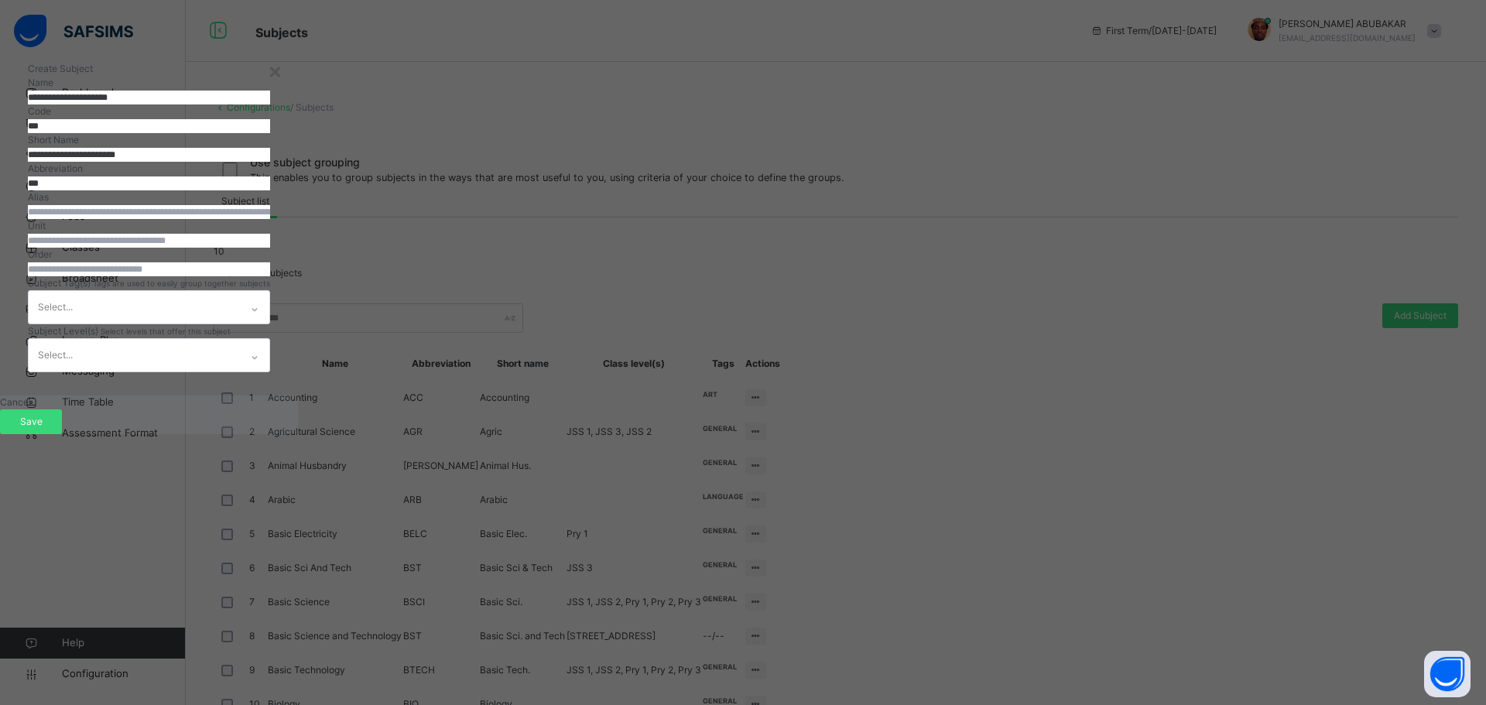
click at [270, 276] on input "number" at bounding box center [149, 269] width 242 height 14
type input "**"
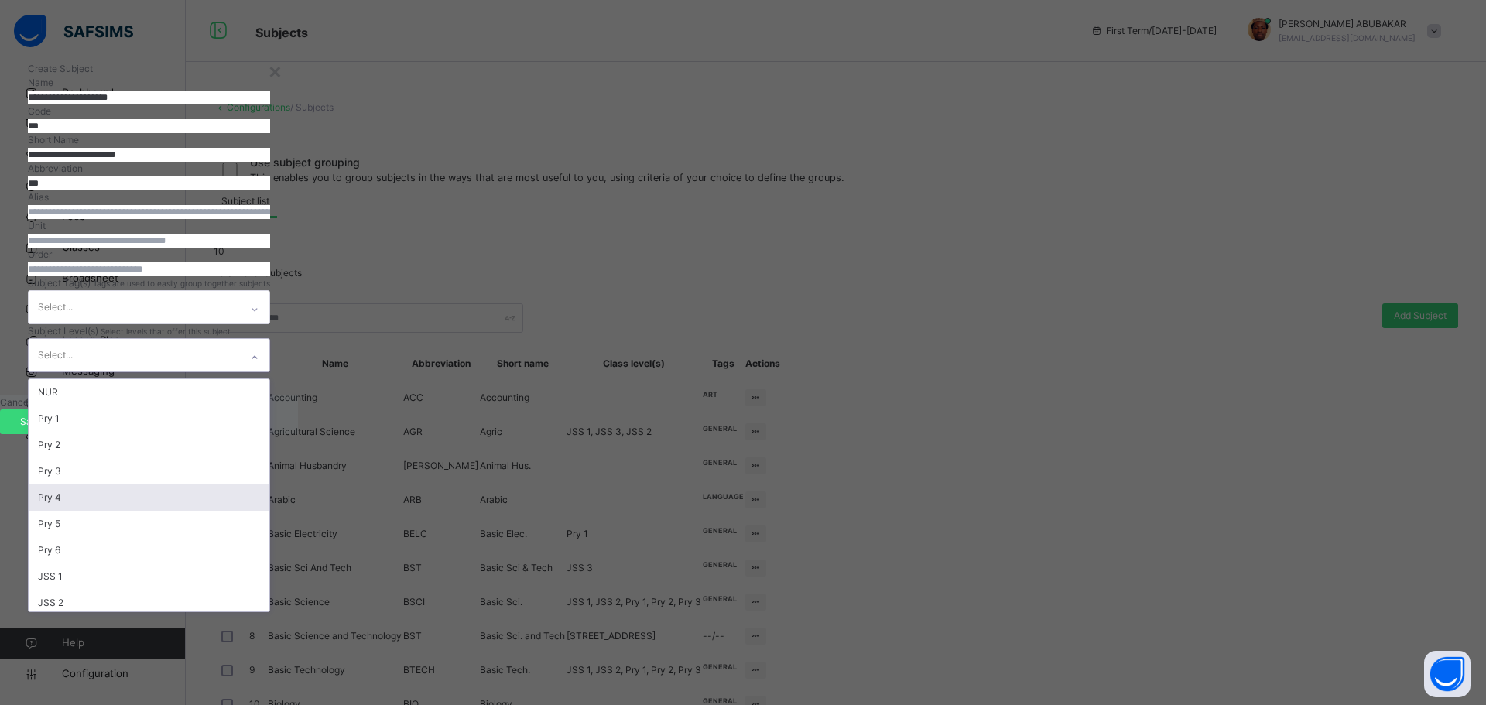
click at [270, 372] on div "option Pry 4 focused, 5 of 22. 22 results available. Use Up and Down to choose …" at bounding box center [149, 355] width 242 height 34
click at [269, 432] on div "Pry 1" at bounding box center [149, 418] width 241 height 26
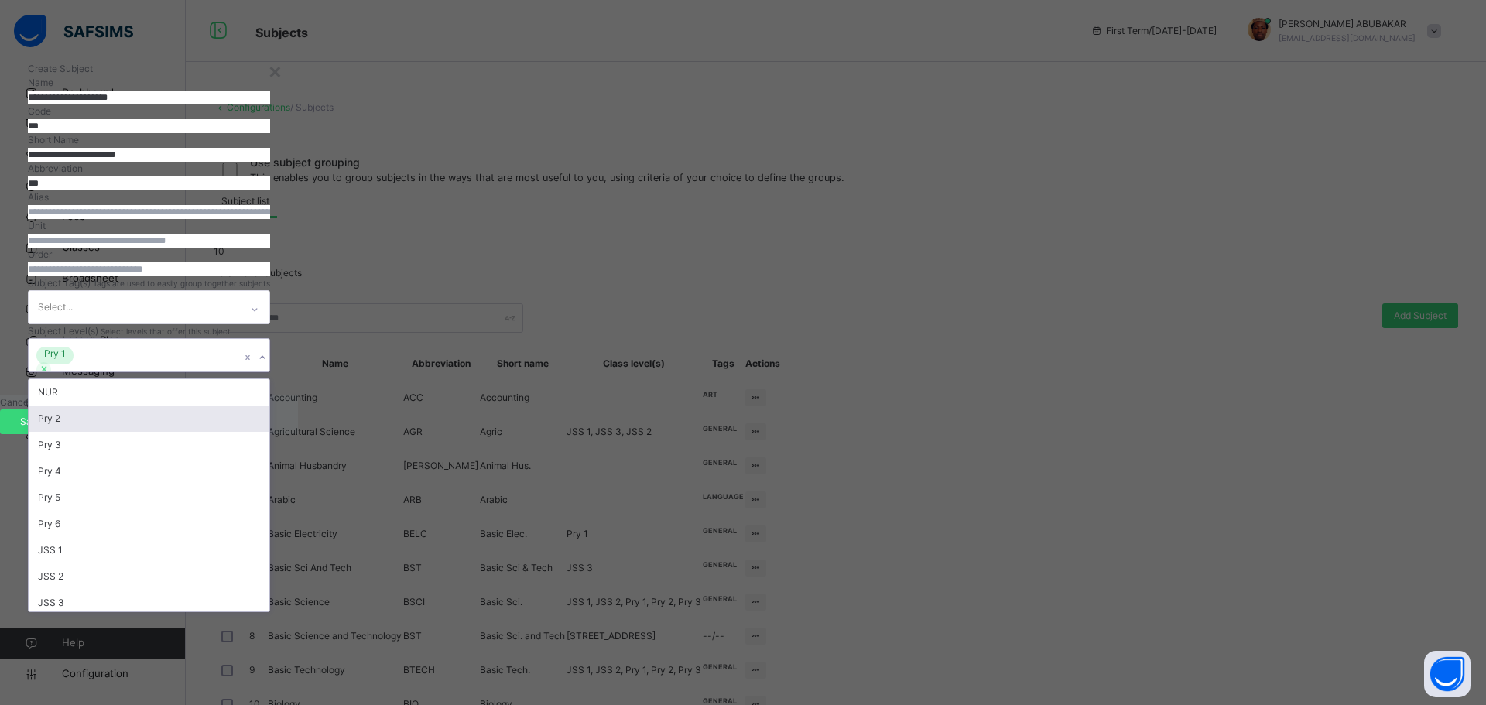
click at [269, 432] on div "Pry 2" at bounding box center [149, 418] width 241 height 26
click at [269, 432] on div "Pry 3" at bounding box center [149, 418] width 241 height 26
click at [269, 432] on div "Pry 4" at bounding box center [149, 418] width 241 height 26
click at [269, 432] on div "Pry 5" at bounding box center [149, 418] width 241 height 26
click at [269, 432] on div "Pry 6" at bounding box center [149, 418] width 241 height 26
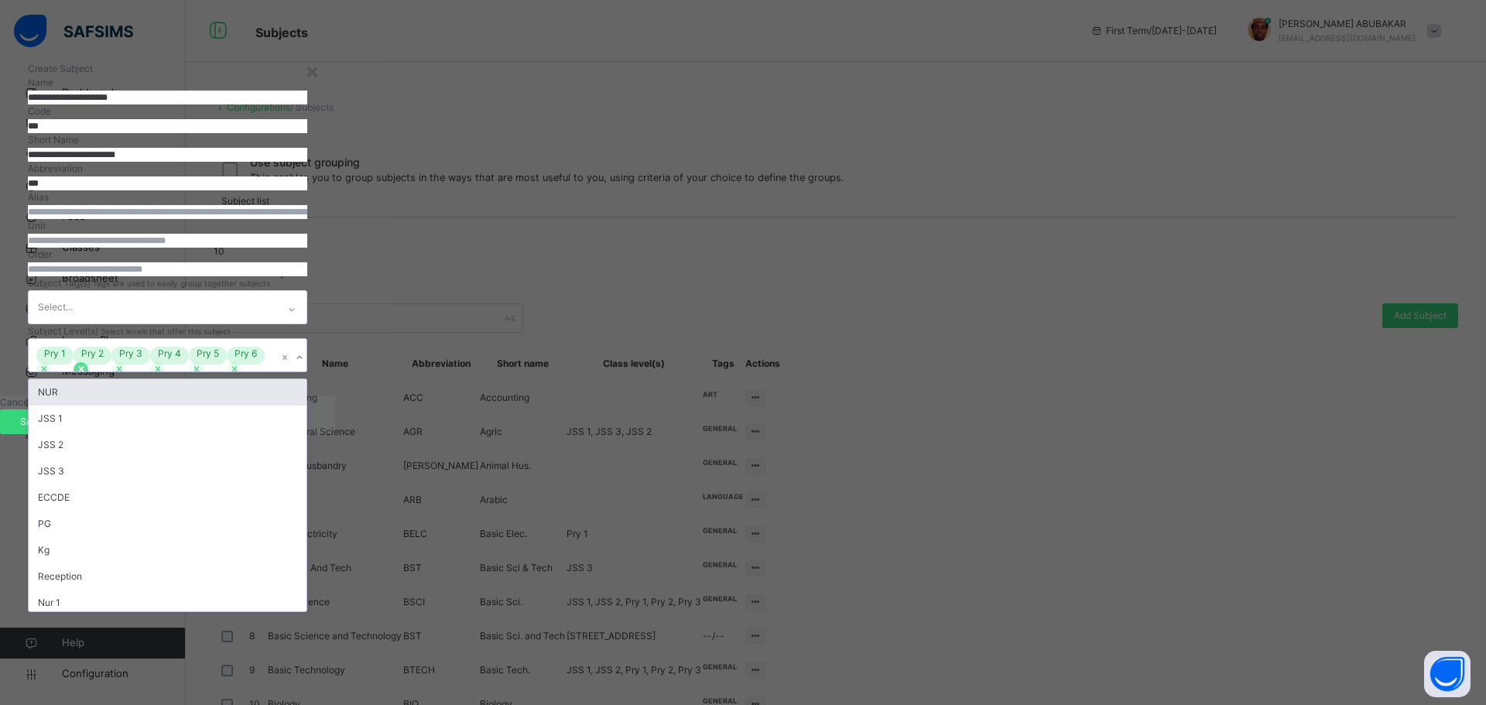
click at [87, 375] on icon at bounding box center [81, 369] width 11 height 11
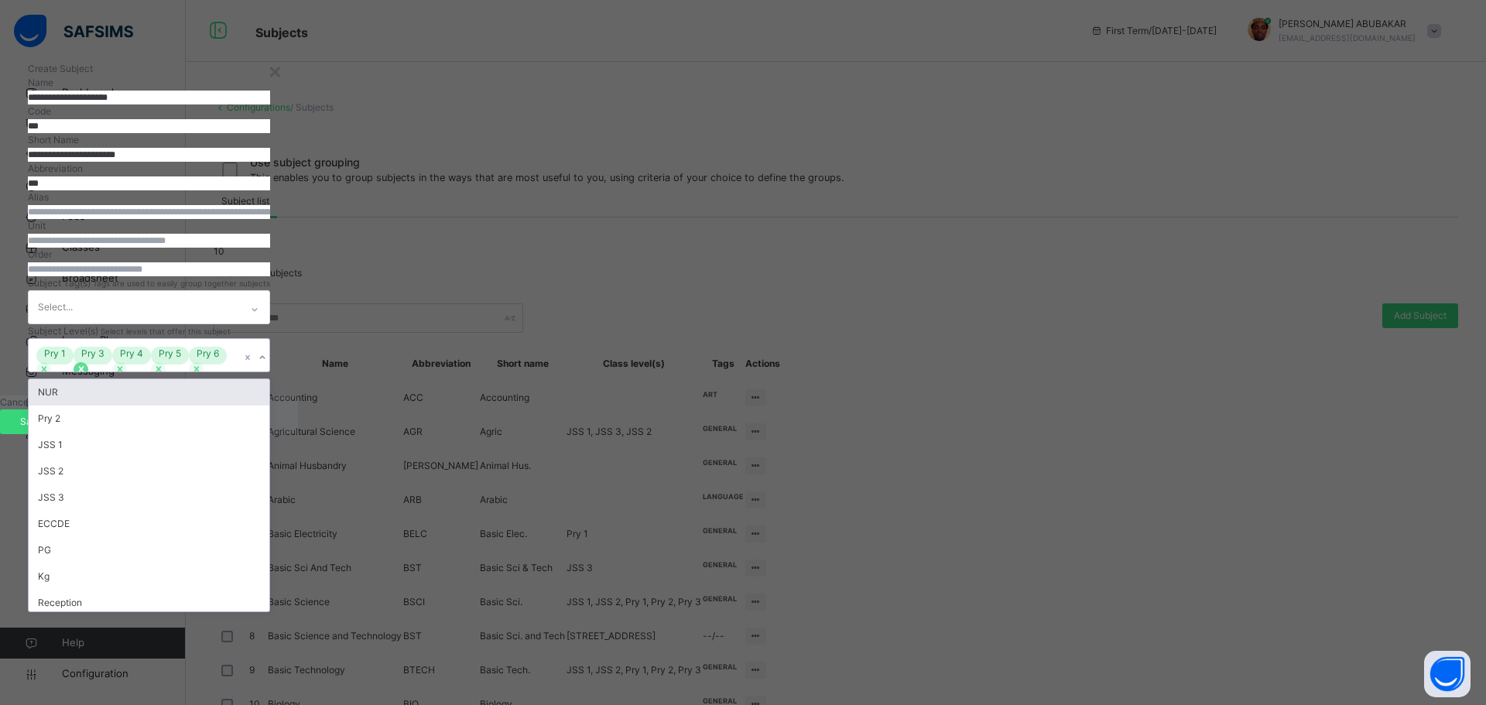
click at [84, 372] on icon at bounding box center [80, 369] width 5 height 5
click at [50, 375] on icon at bounding box center [44, 369] width 11 height 11
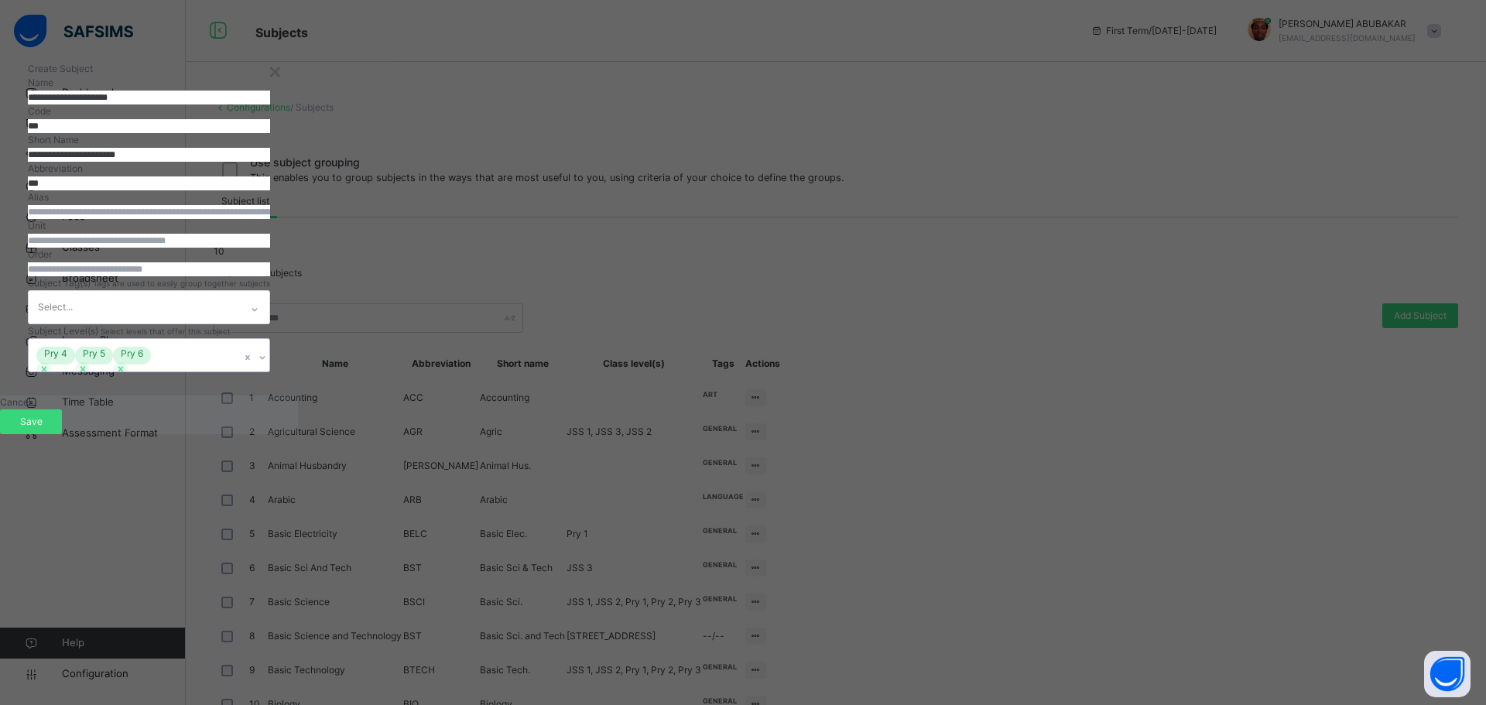
scroll to position [38, 0]
click at [298, 395] on div "**********" at bounding box center [149, 217] width 298 height 357
click at [50, 429] on span "Save" at bounding box center [31, 422] width 39 height 14
click at [270, 133] on input "***" at bounding box center [149, 126] width 242 height 14
type input "*"
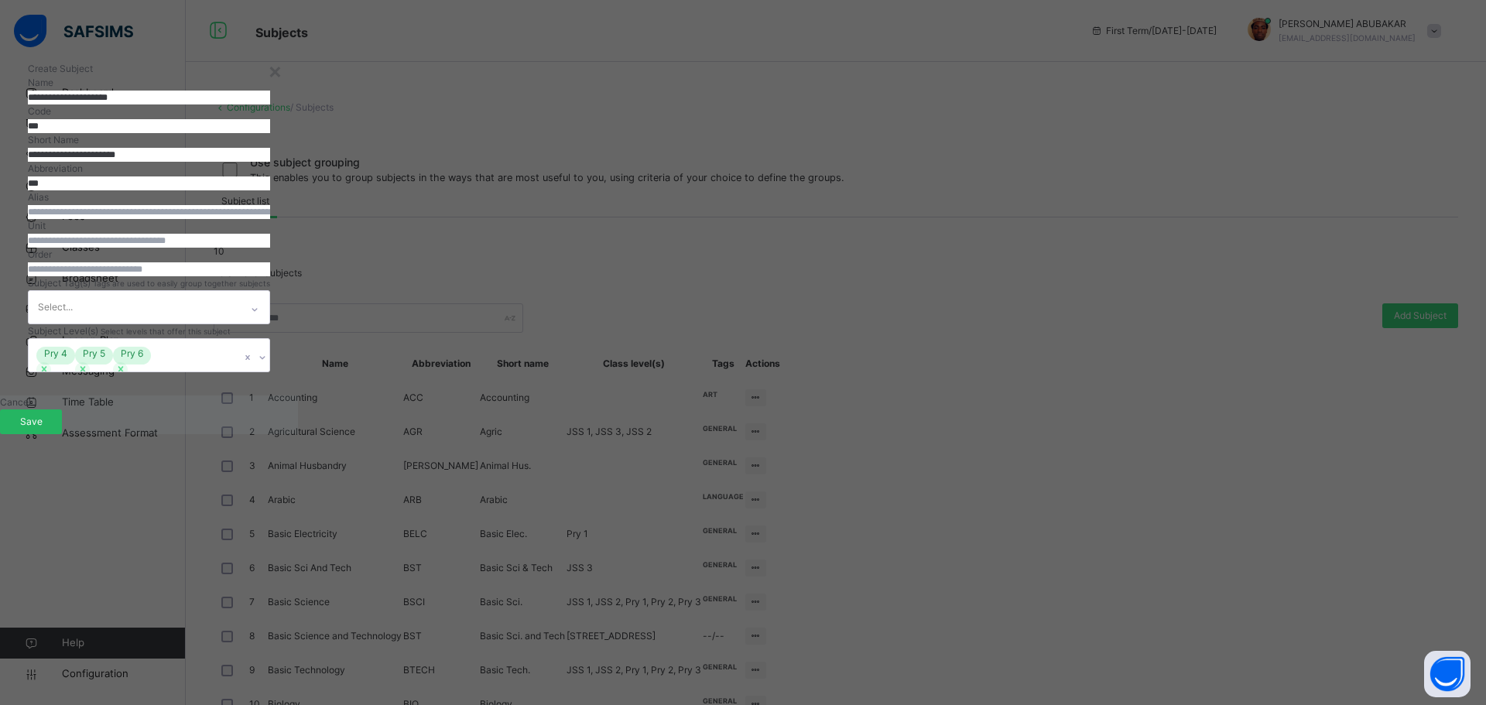
type input "***"
click at [62, 434] on div "Save" at bounding box center [31, 421] width 62 height 25
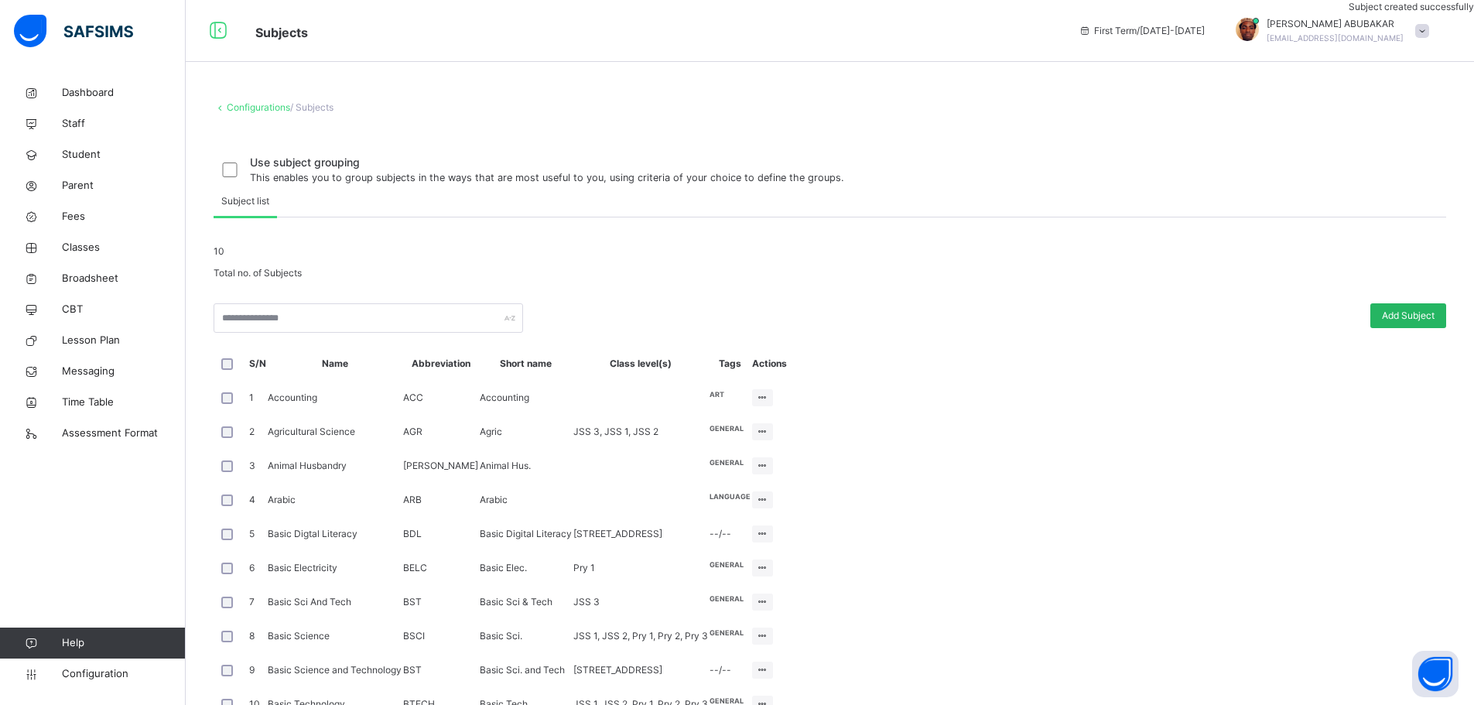
click at [1405, 323] on span "Add Subject" at bounding box center [1408, 316] width 53 height 14
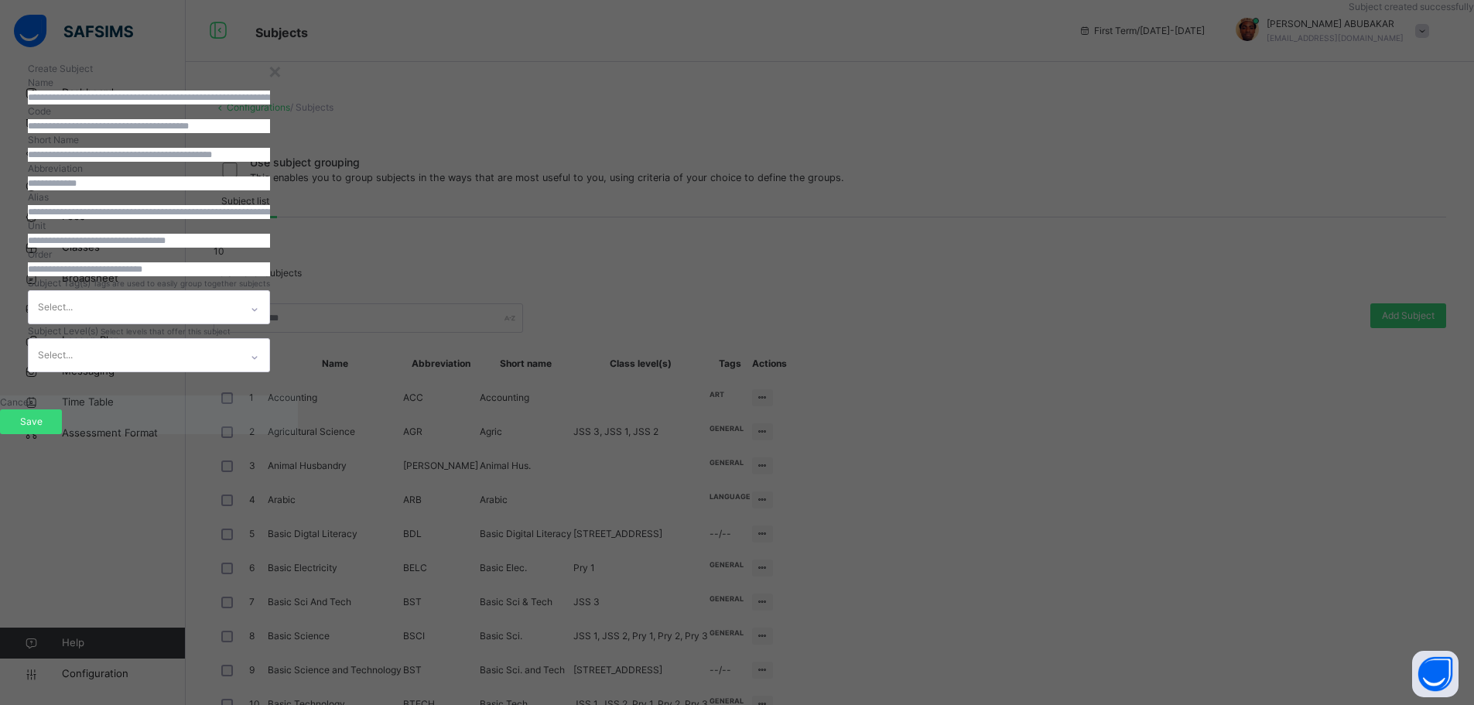
click at [270, 104] on input "text" at bounding box center [149, 98] width 242 height 14
drag, startPoint x: 618, startPoint y: 156, endPoint x: 522, endPoint y: 151, distance: 96.1
click at [270, 104] on input "**********" at bounding box center [149, 98] width 242 height 14
type input "**********"
click at [270, 162] on input "text" at bounding box center [149, 155] width 242 height 14
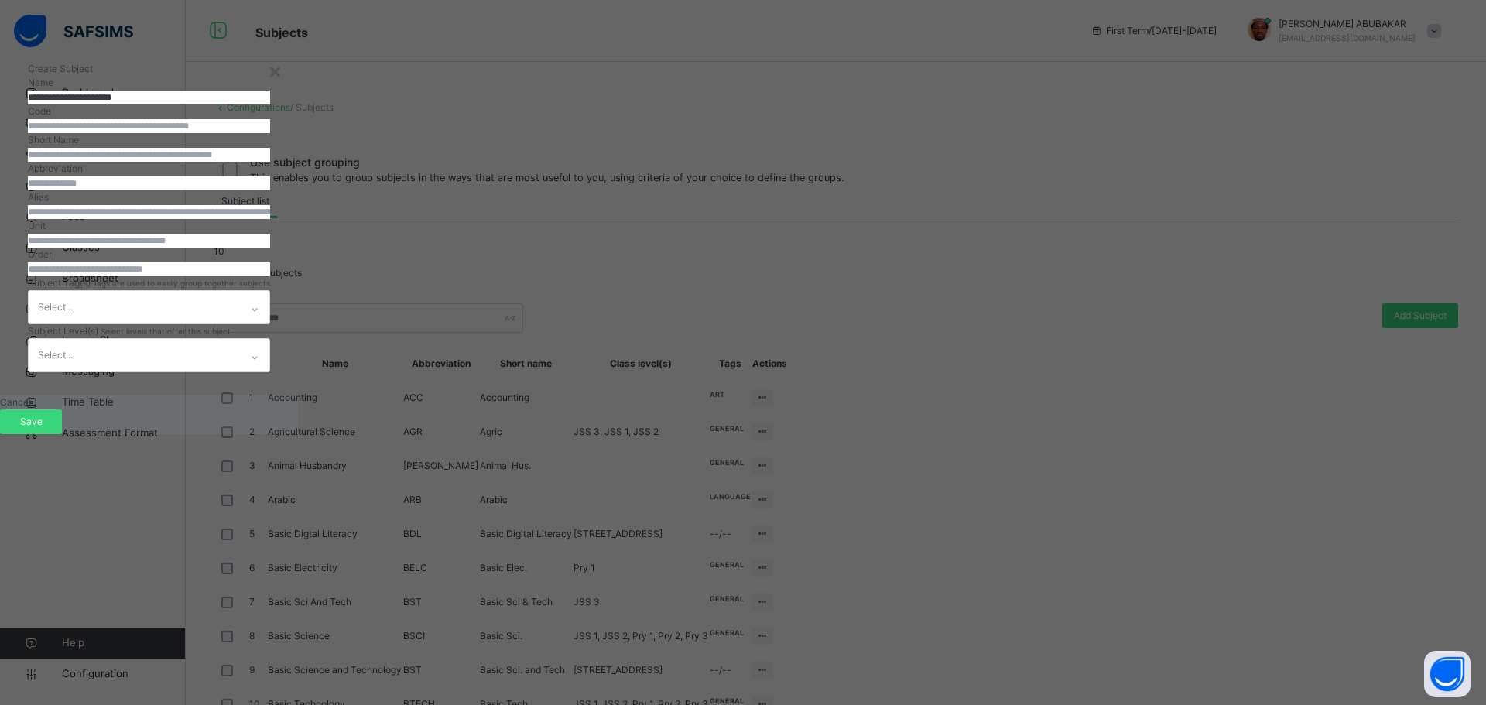
paste input "**********"
type input "**********"
click at [270, 190] on input "text" at bounding box center [149, 183] width 242 height 14
type input "***"
click at [270, 276] on input "number" at bounding box center [149, 269] width 242 height 14
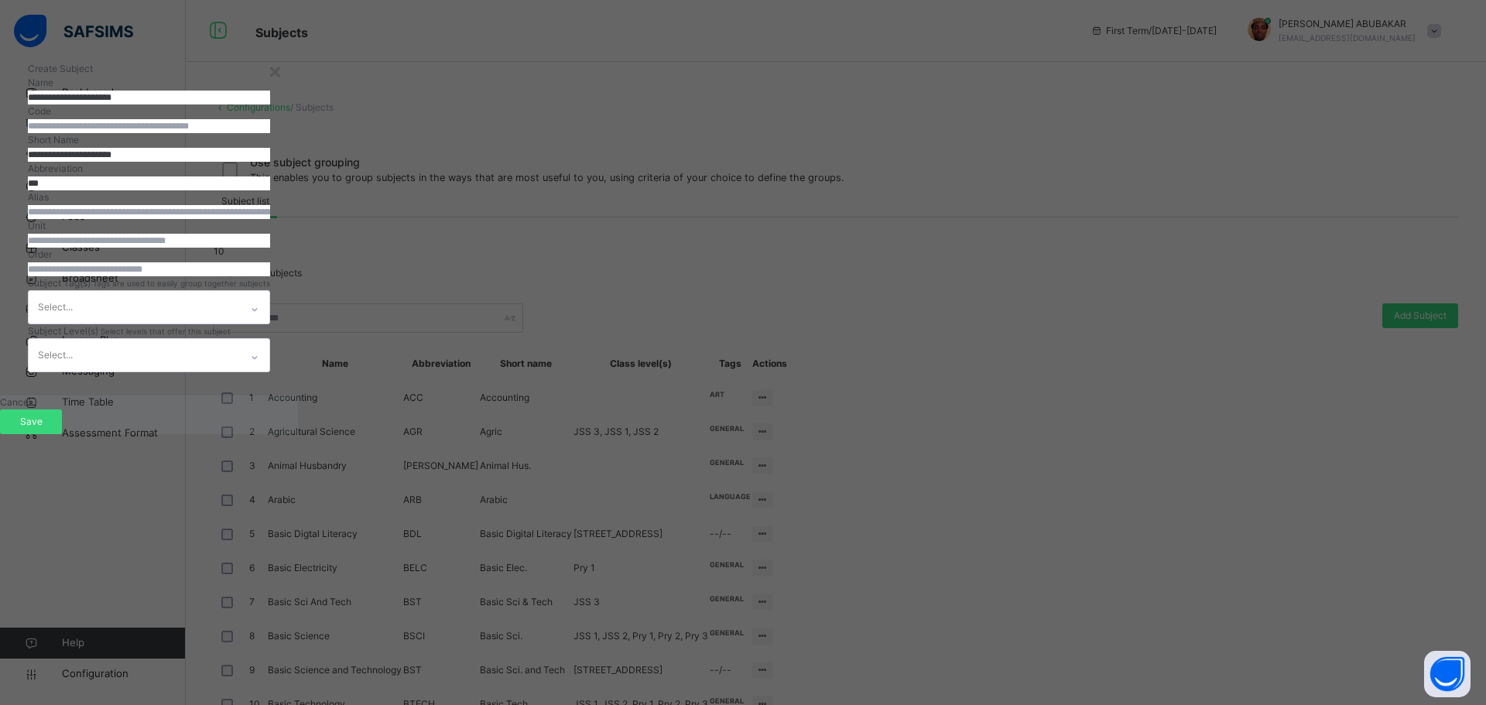
type input "**"
click at [270, 133] on input "text" at bounding box center [149, 126] width 242 height 14
type input "***"
click at [270, 104] on input "**********" at bounding box center [149, 98] width 242 height 14
type input "**********"
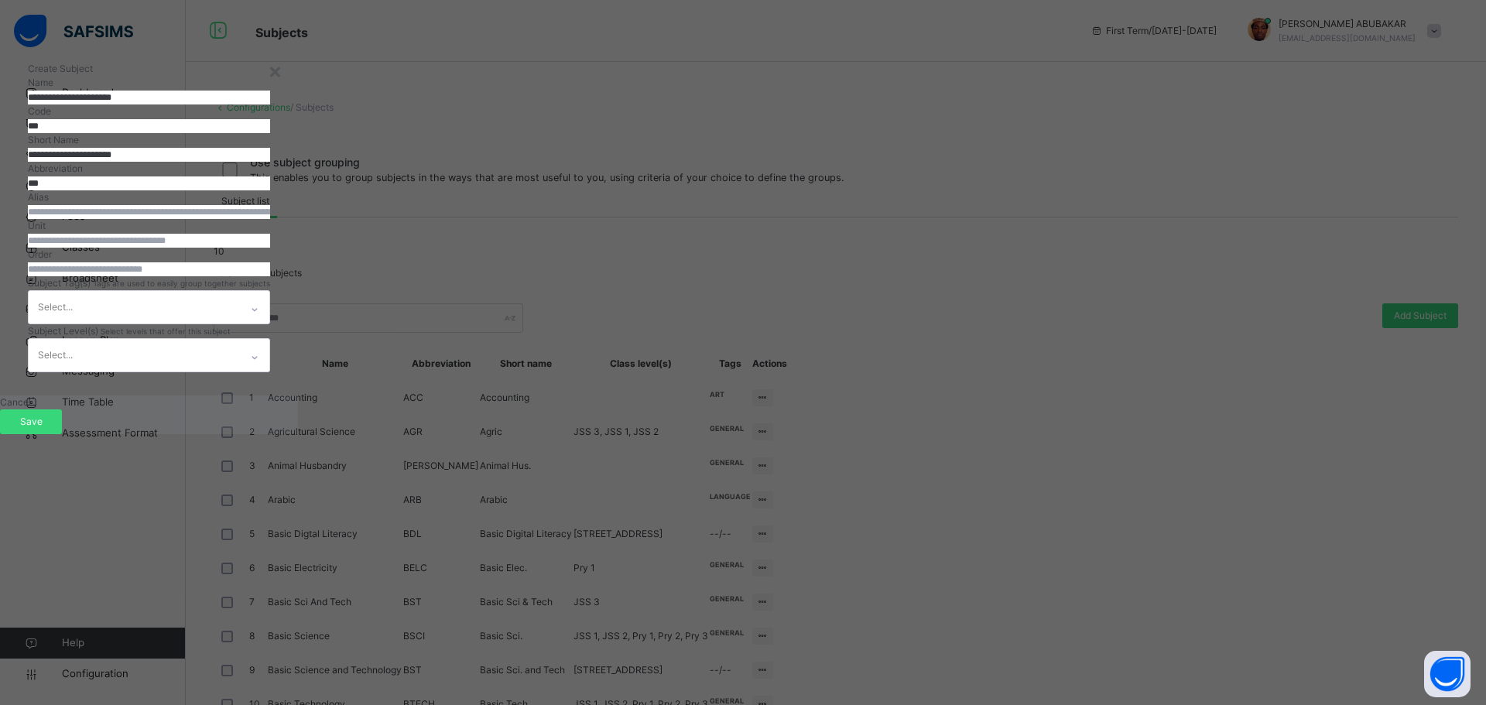
click at [270, 372] on div "Select..." at bounding box center [149, 355] width 242 height 34
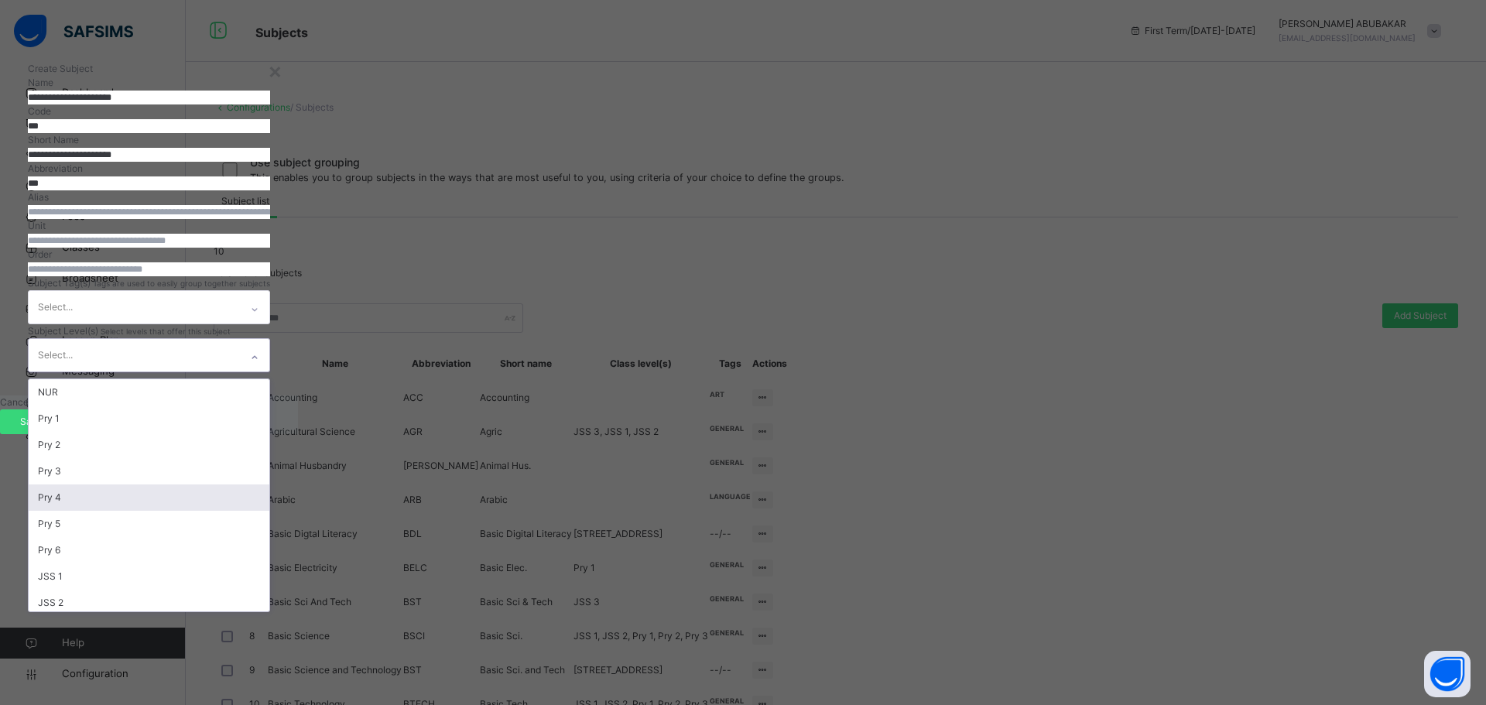
click at [269, 511] on div "Pry 4" at bounding box center [149, 497] width 241 height 26
click at [269, 511] on div "Pry 5" at bounding box center [149, 497] width 241 height 26
click at [269, 511] on div "Pry 6" at bounding box center [149, 497] width 241 height 26
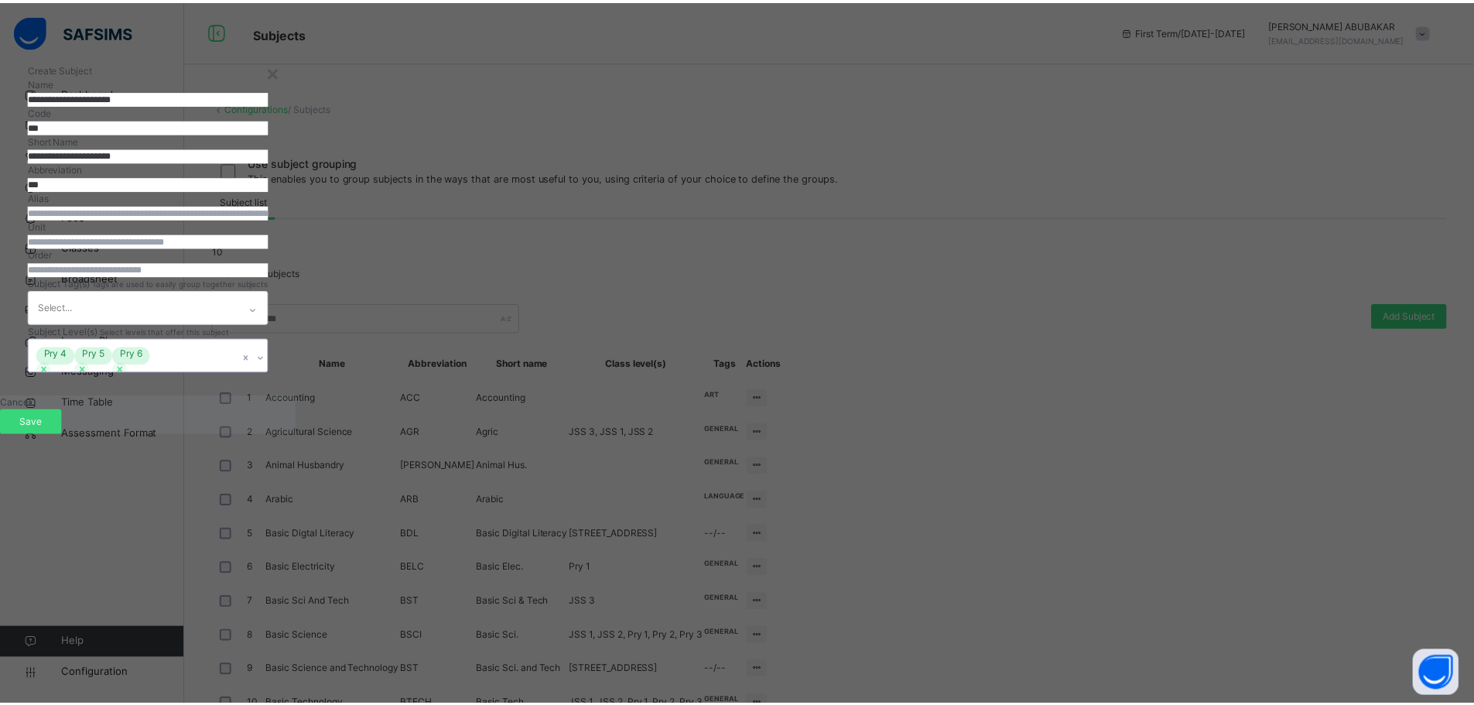
scroll to position [38, 0]
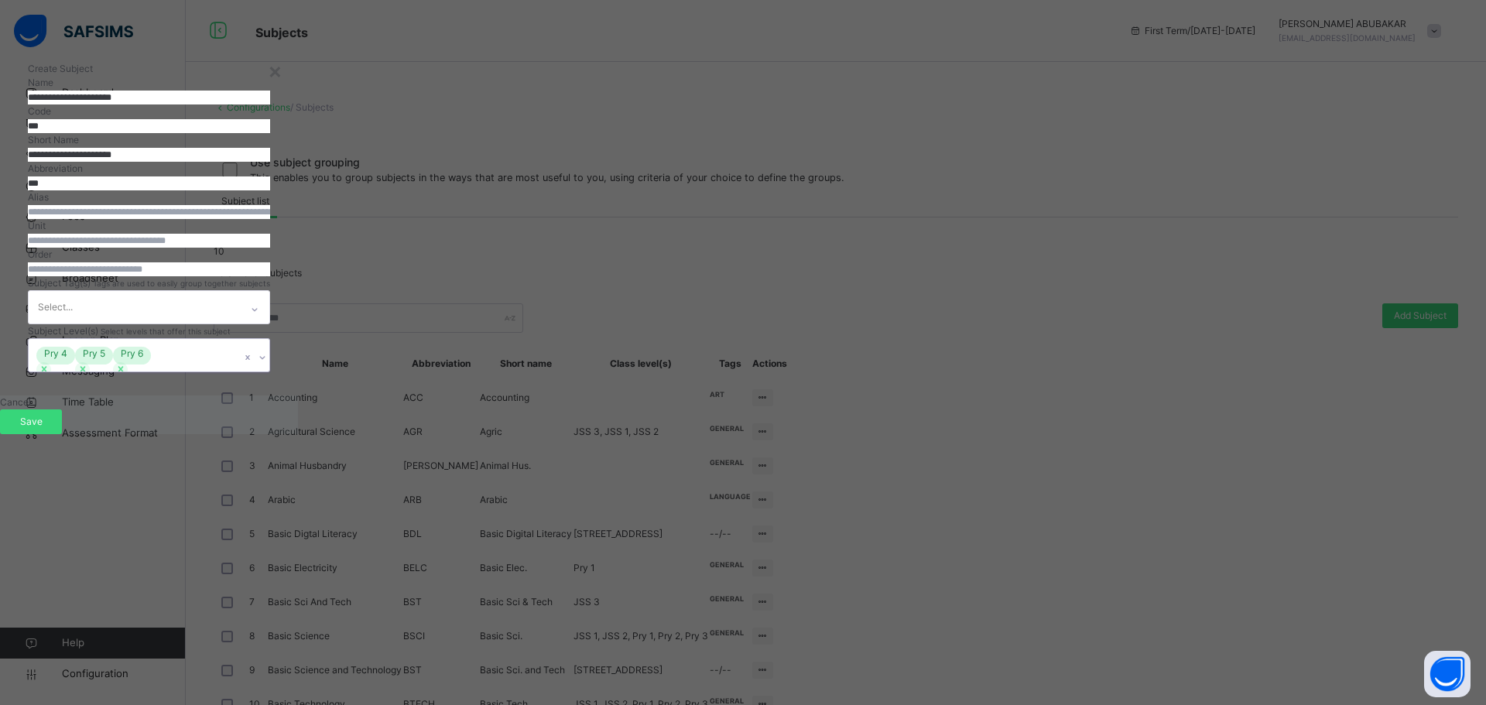
click at [298, 395] on div "**********" at bounding box center [149, 217] width 298 height 357
click at [50, 429] on span "Save" at bounding box center [31, 422] width 39 height 14
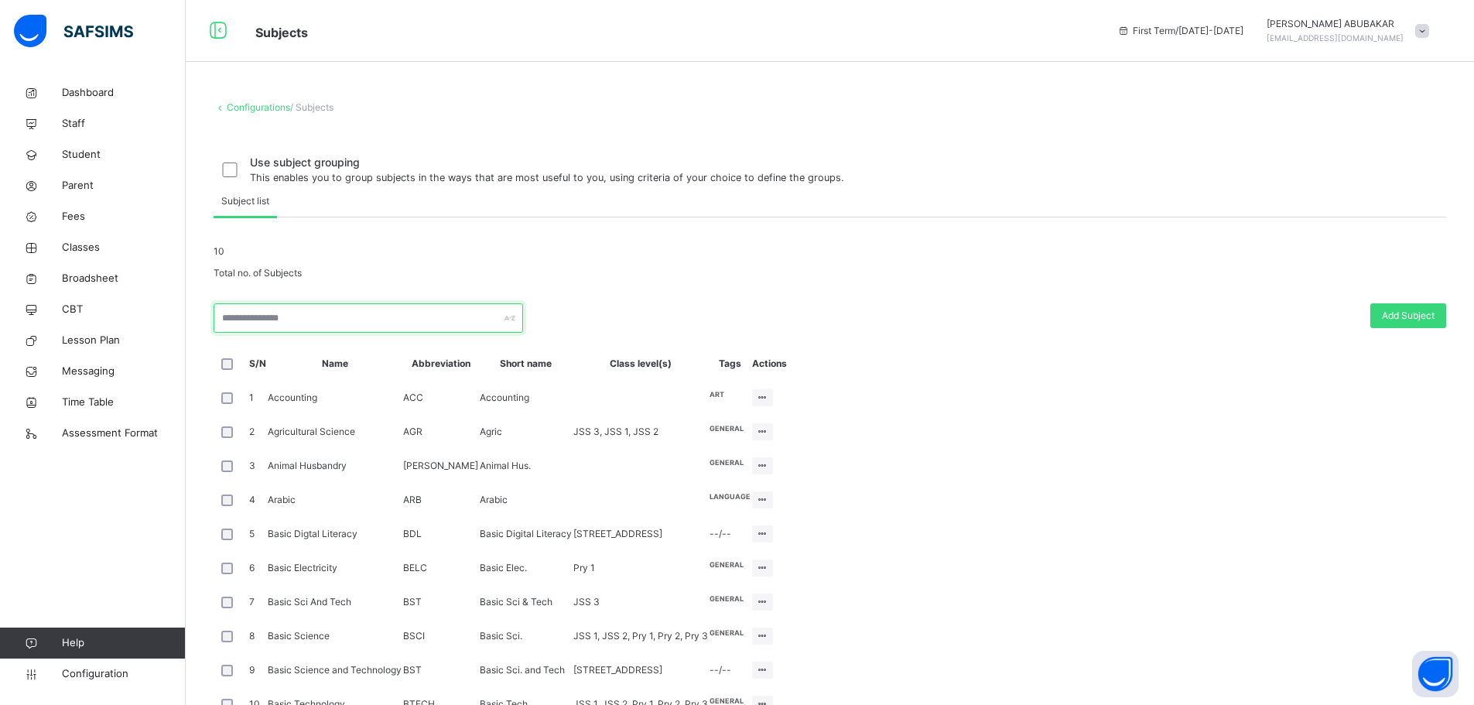
click at [370, 333] on input "text" at bounding box center [369, 317] width 310 height 29
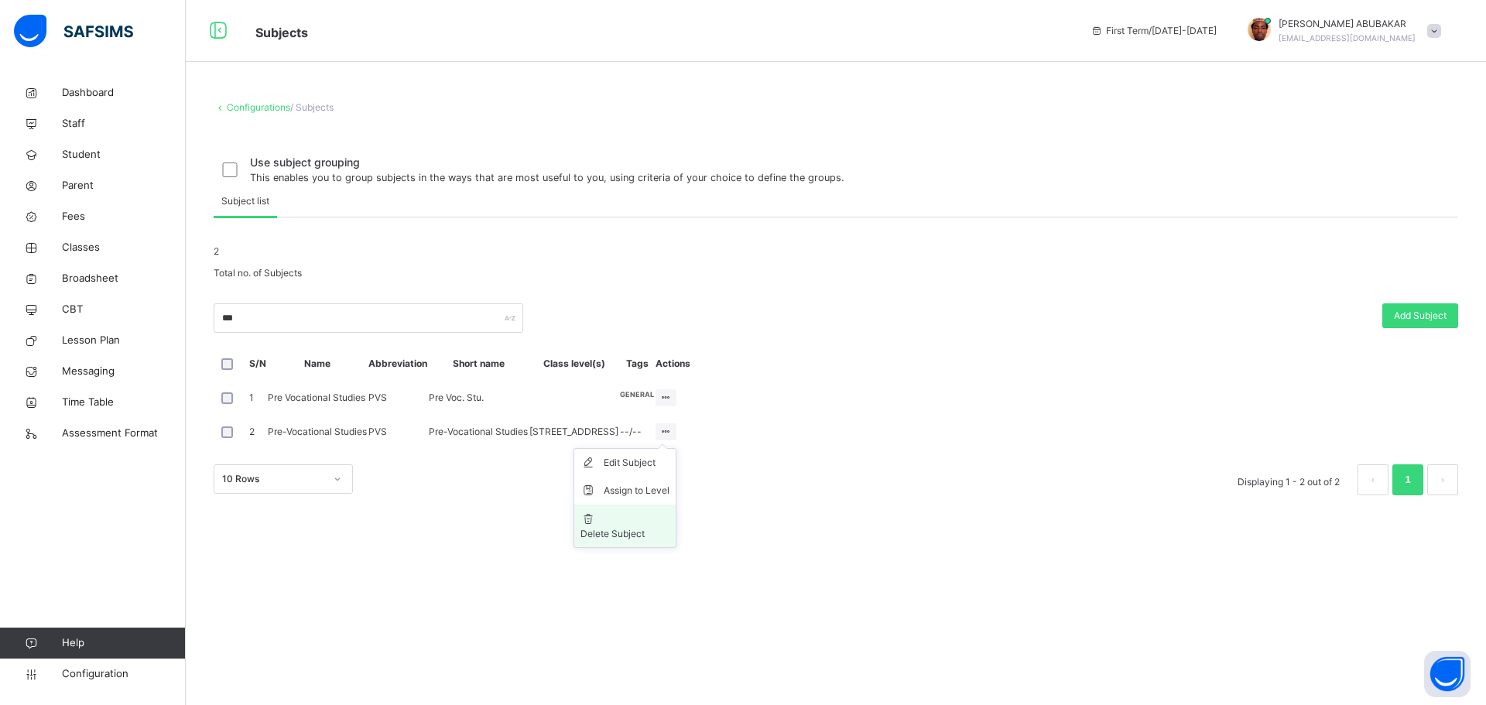
click at [669, 541] on div "Delete Subject" at bounding box center [624, 534] width 89 height 14
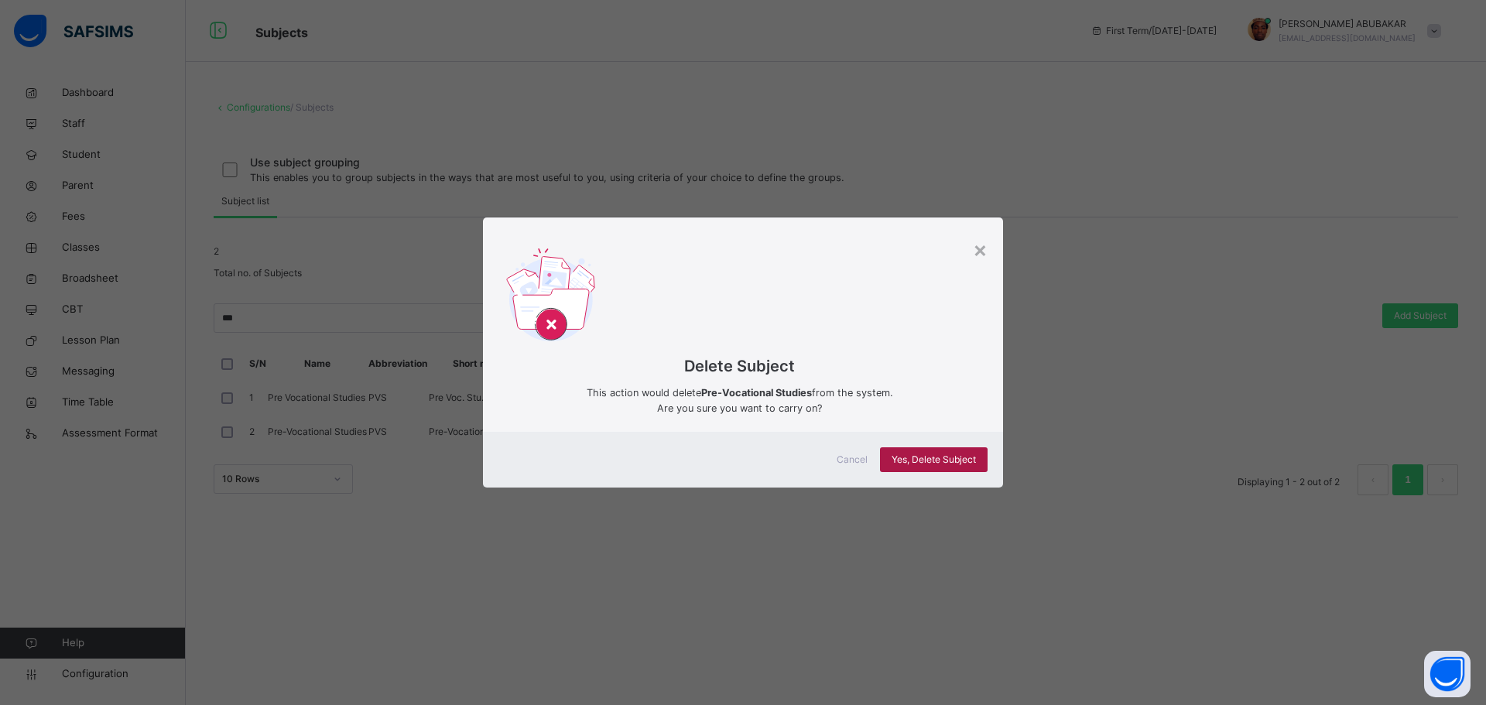
click at [915, 453] on span "Yes, Delete Subject" at bounding box center [933, 460] width 84 height 14
click at [913, 460] on span "Yes, Delete Subject" at bounding box center [933, 460] width 84 height 14
click at [980, 255] on div "×" at bounding box center [980, 249] width 15 height 33
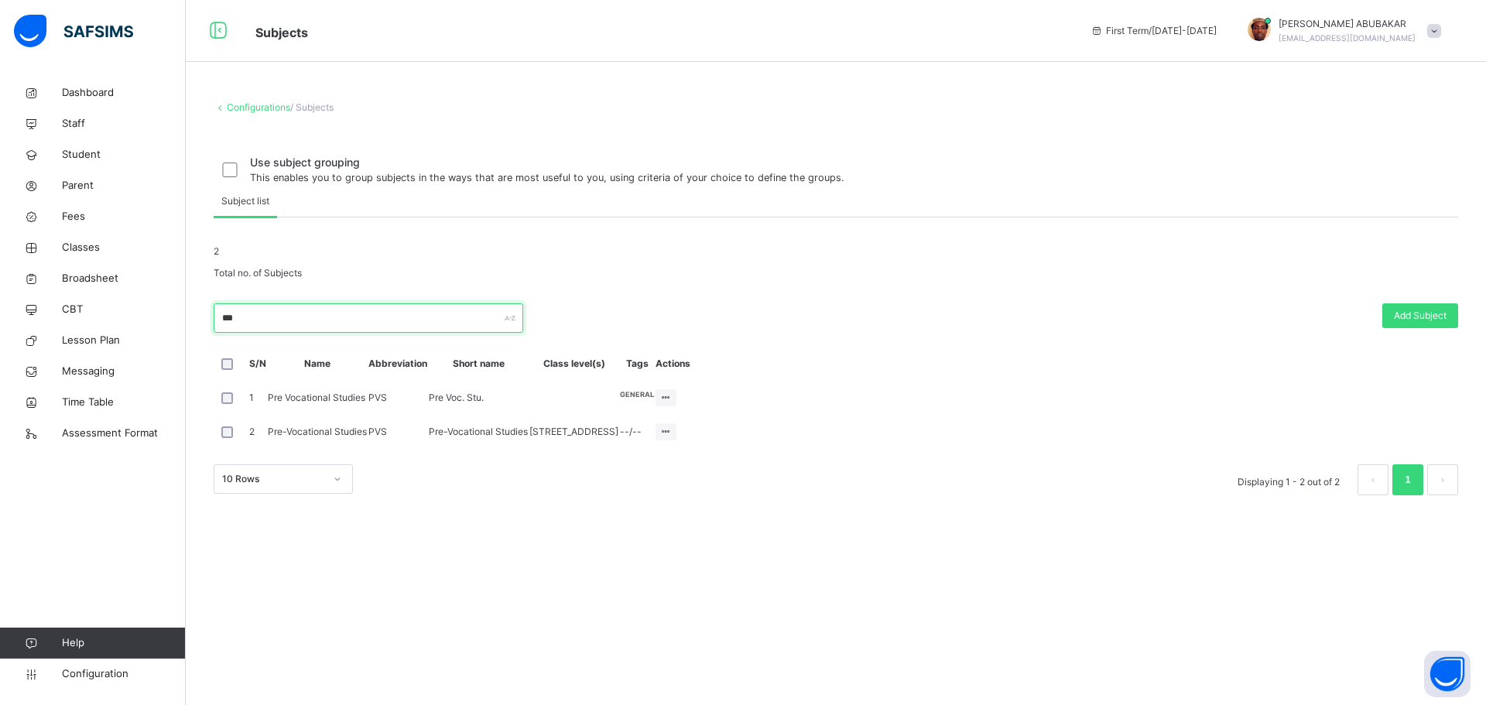
click at [296, 333] on input "***" at bounding box center [369, 317] width 310 height 29
type input "*"
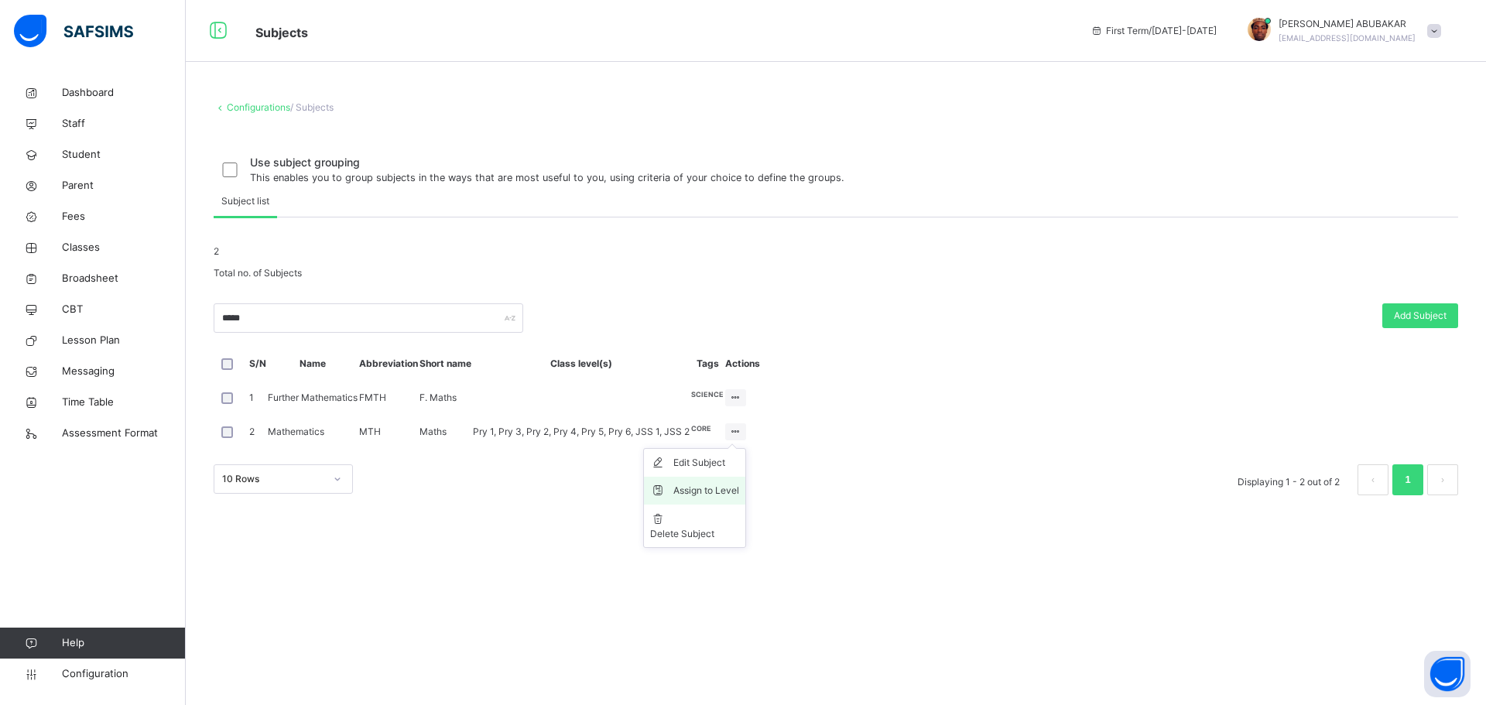
click at [739, 498] on div "Assign to Level" at bounding box center [706, 490] width 66 height 15
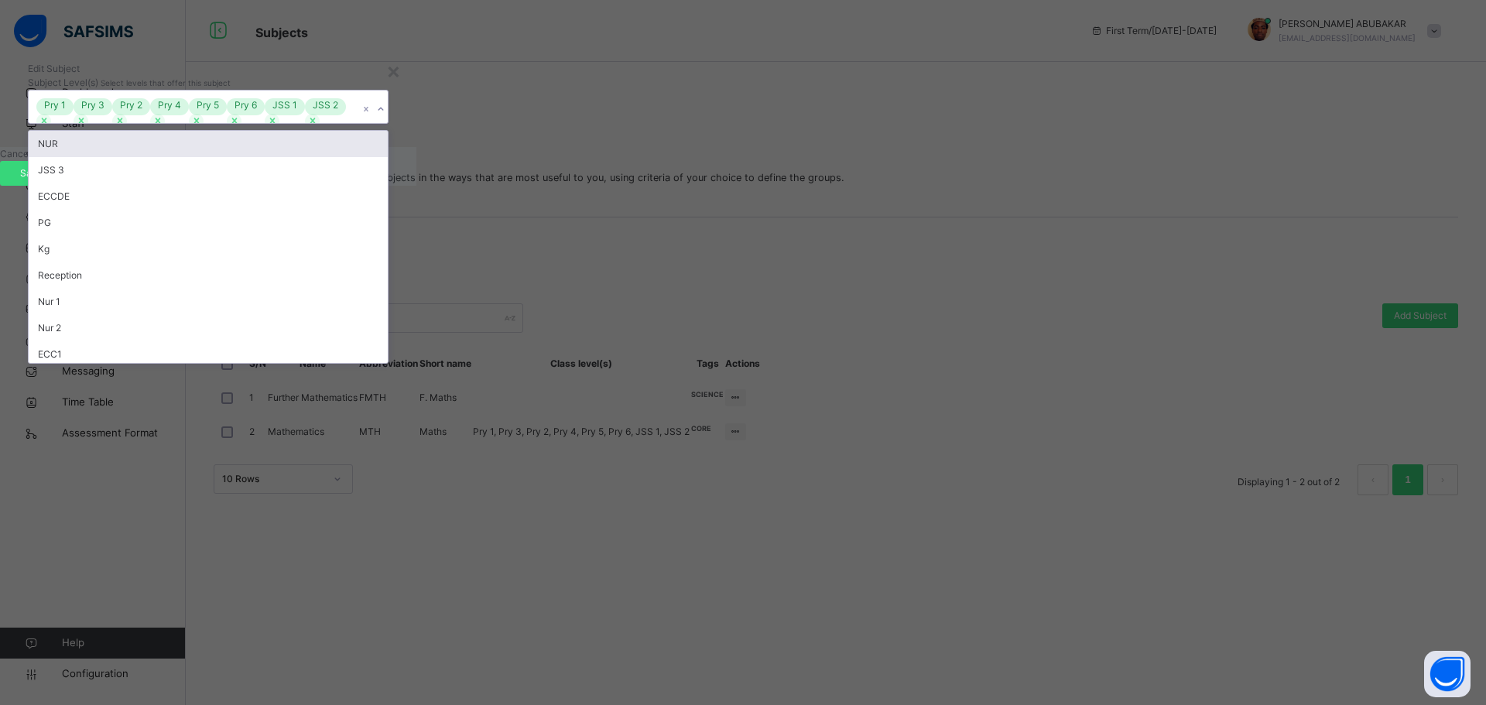
click at [385, 117] on icon at bounding box center [380, 108] width 9 height 15
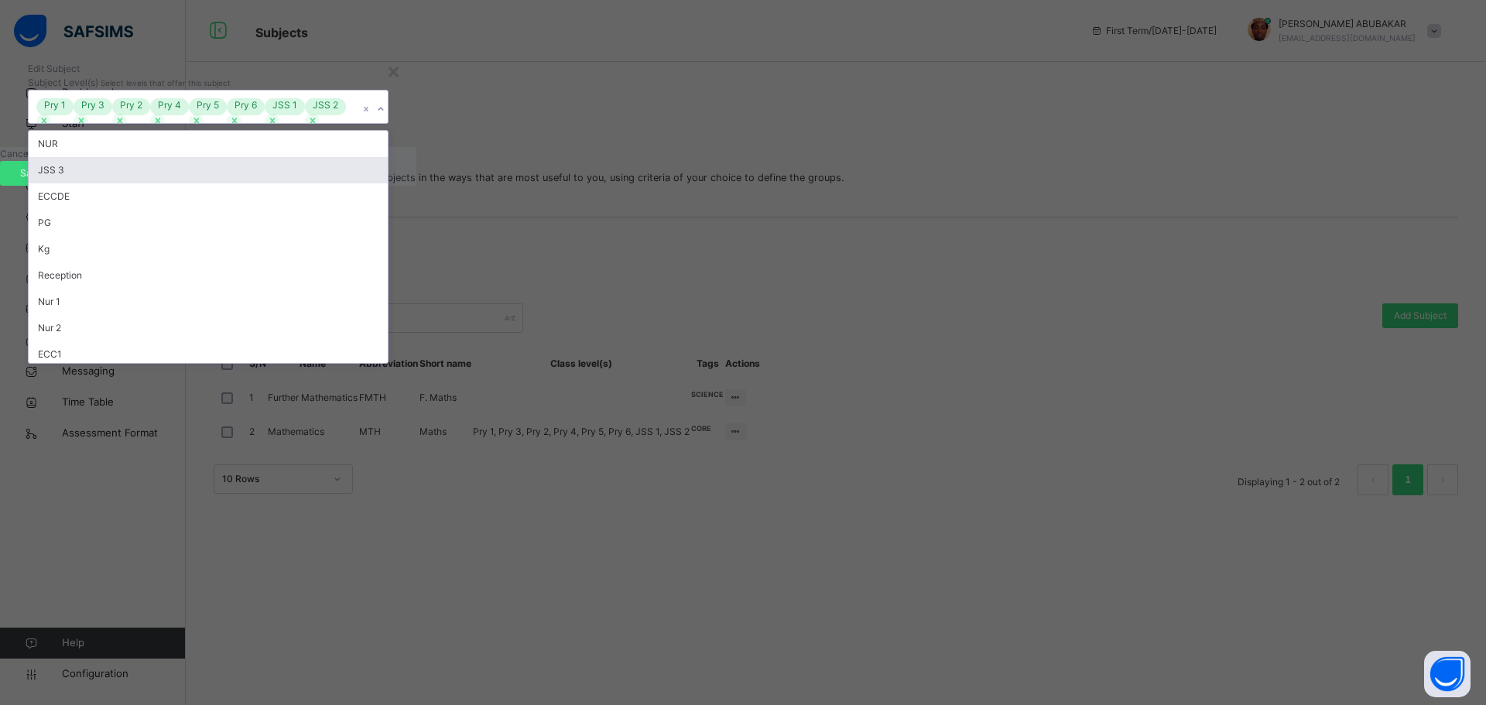
click at [388, 183] on div "JSS 3" at bounding box center [208, 170] width 359 height 26
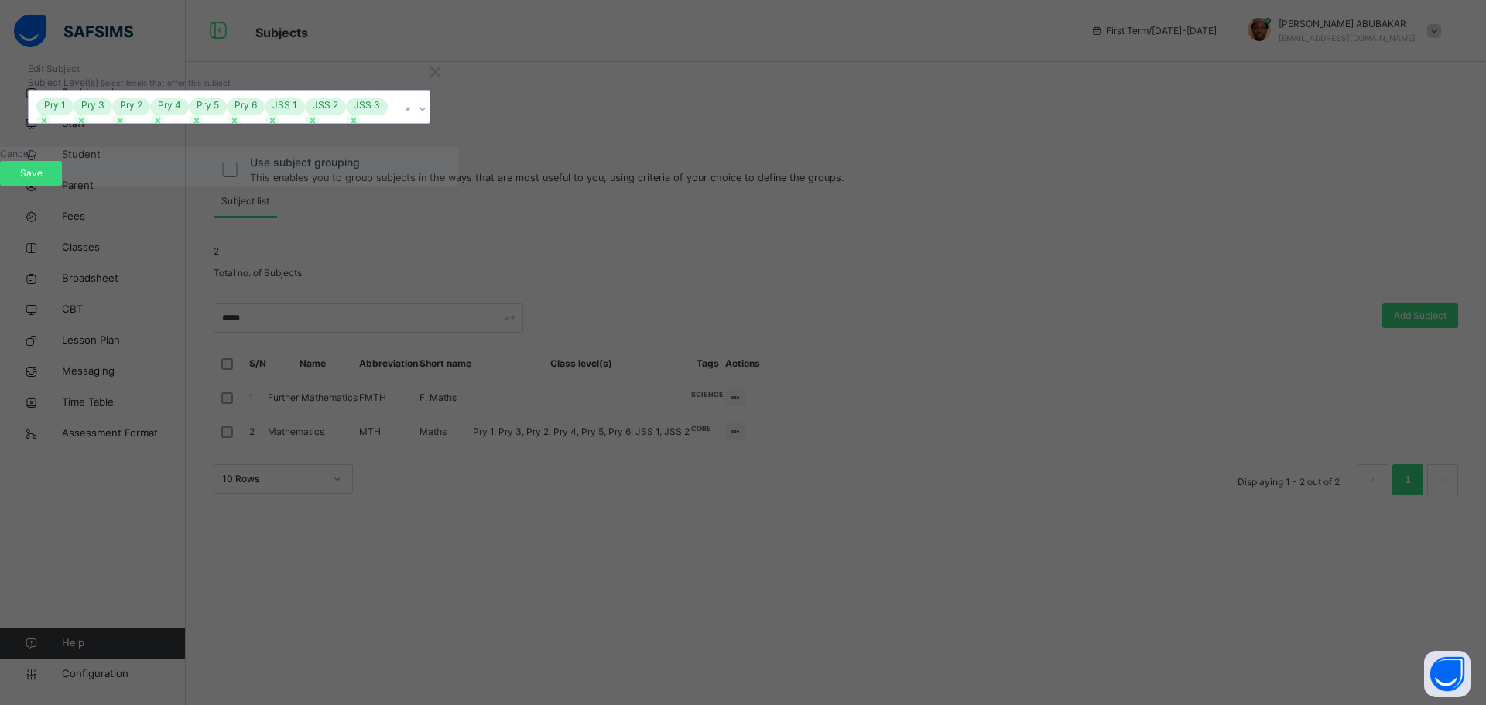
click at [427, 117] on icon at bounding box center [422, 108] width 9 height 15
click at [62, 186] on div "Save" at bounding box center [31, 173] width 62 height 25
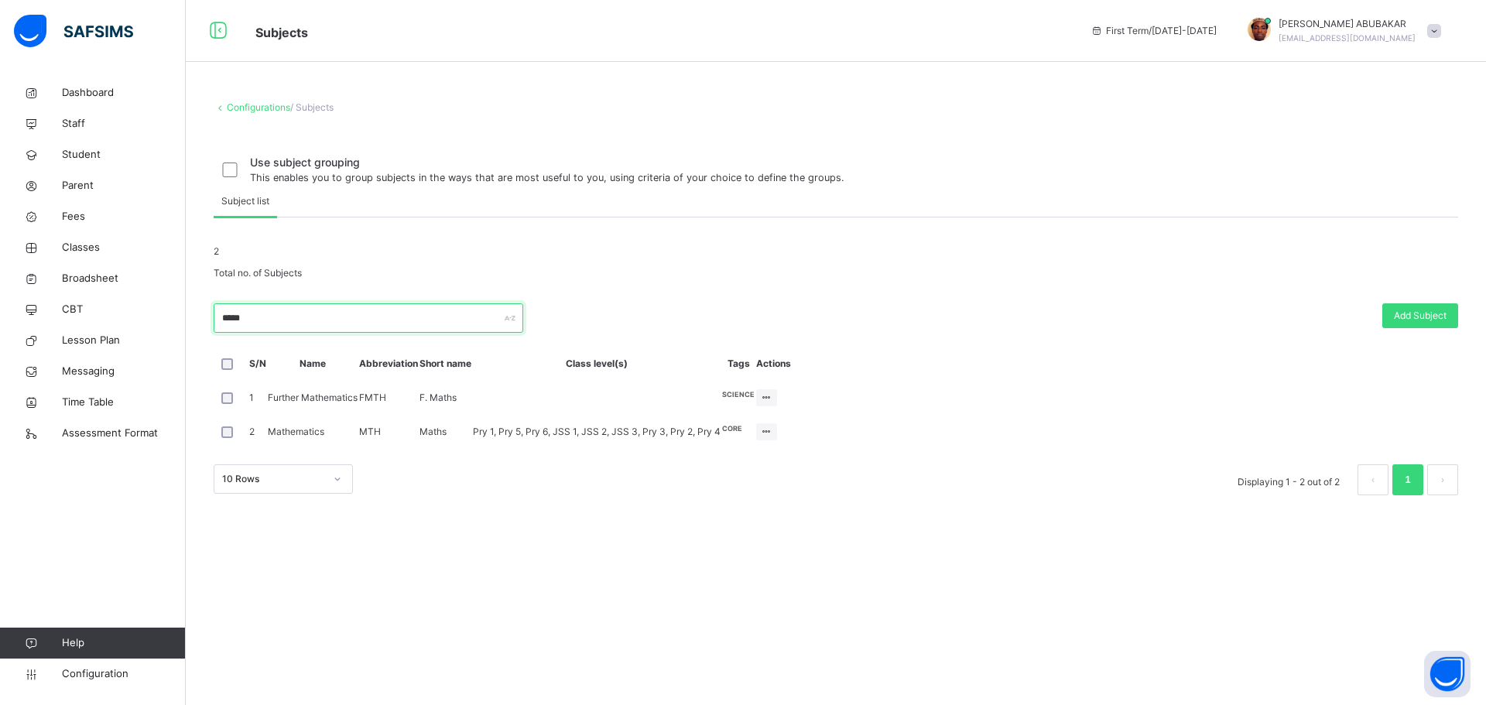
click at [287, 333] on input "*****" at bounding box center [369, 317] width 310 height 29
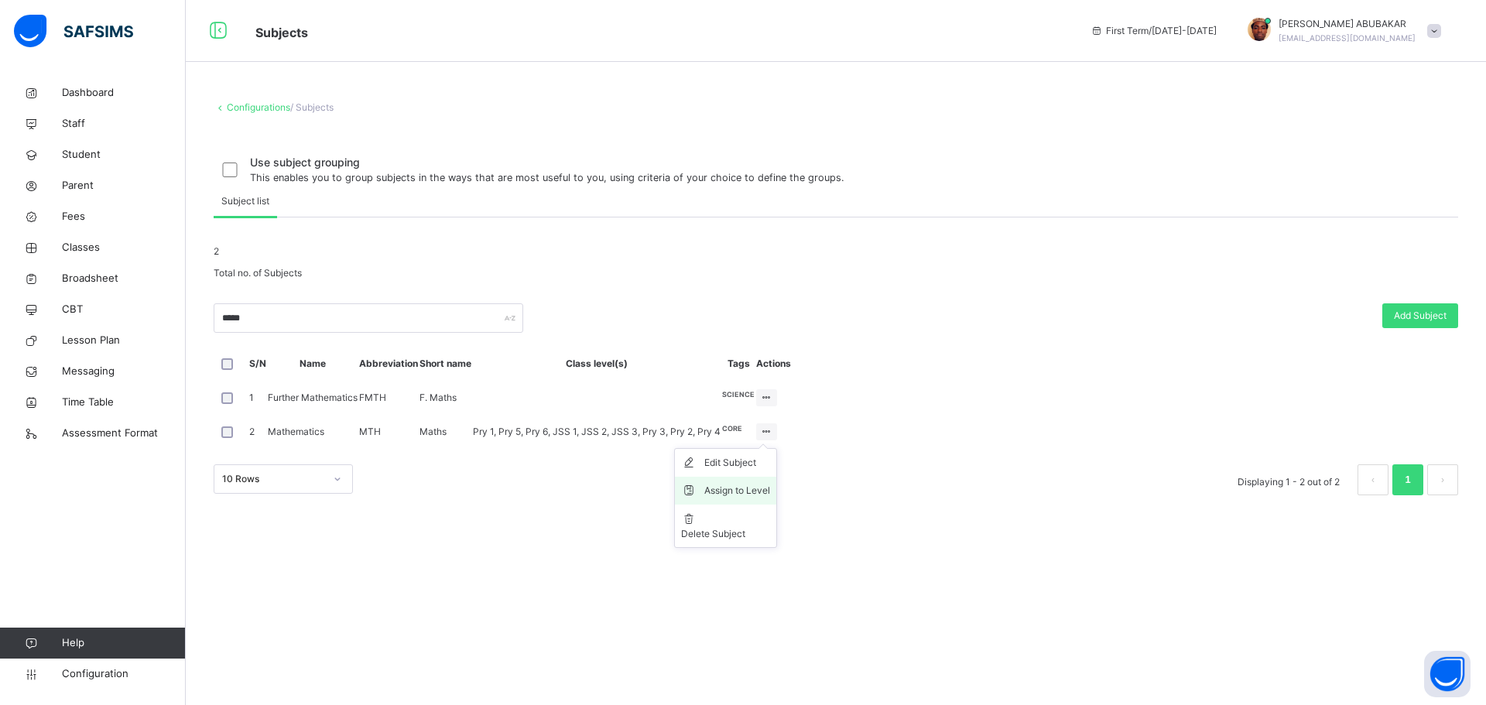
click at [770, 498] on div "Assign to Level" at bounding box center [737, 490] width 66 height 15
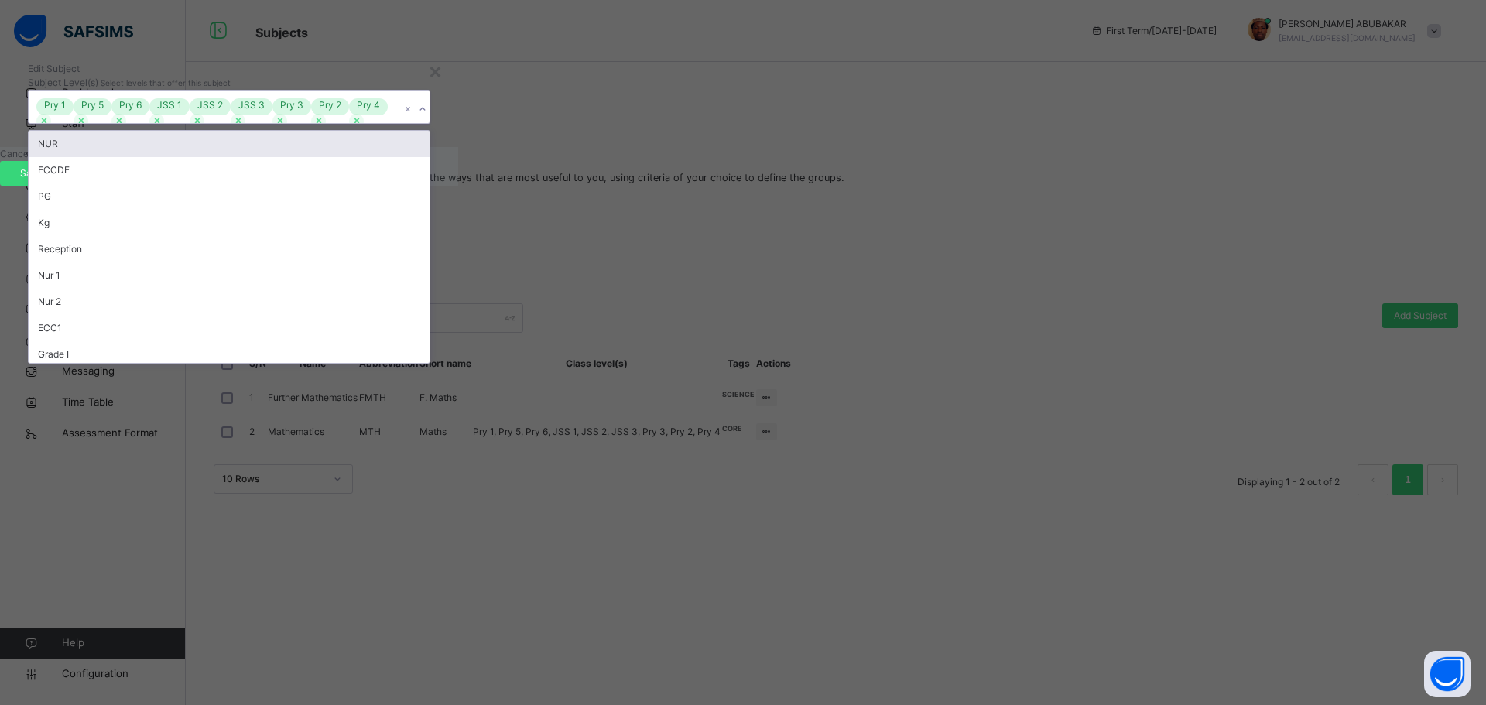
click at [427, 117] on icon at bounding box center [422, 108] width 9 height 15
click at [429, 157] on div "NUR" at bounding box center [229, 144] width 401 height 26
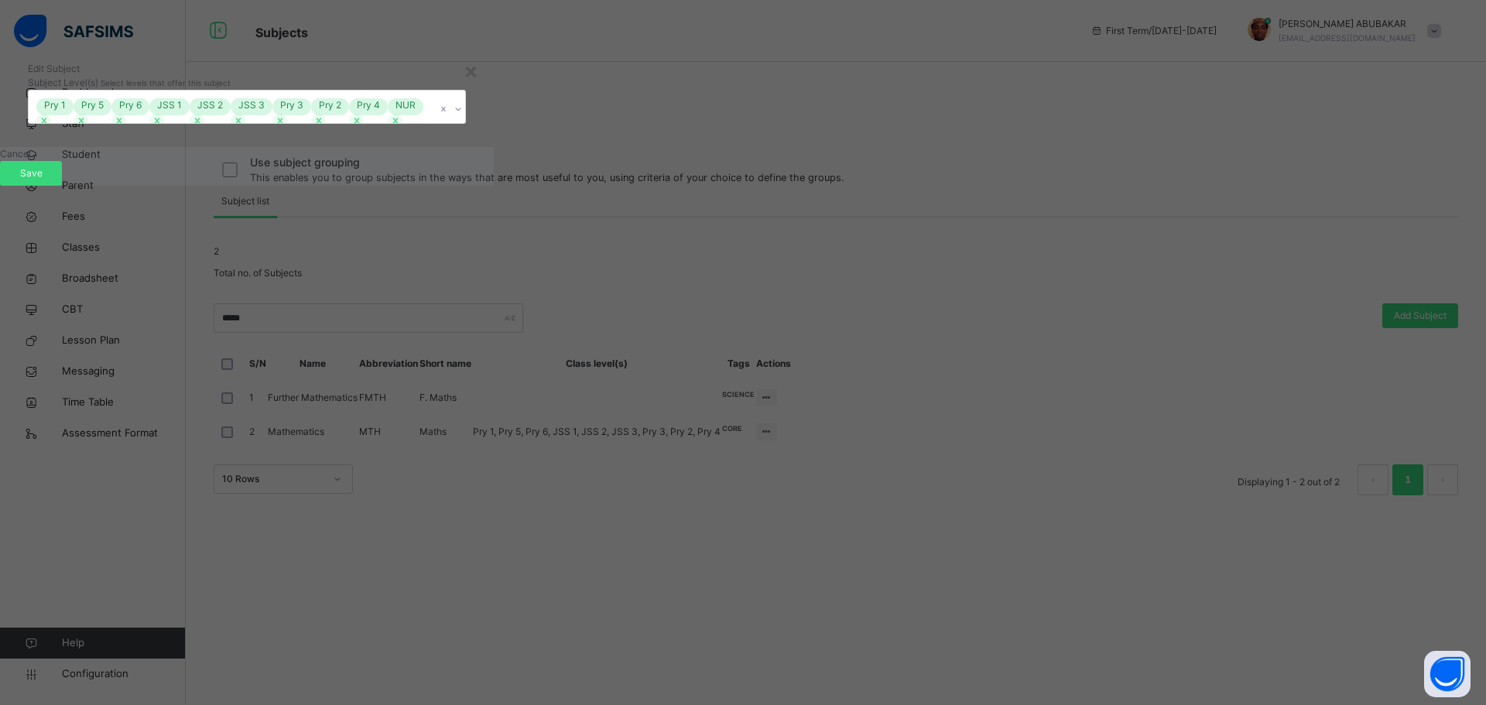
click at [494, 186] on div "Cancel Save" at bounding box center [247, 166] width 494 height 39
click at [50, 180] on span "Save" at bounding box center [31, 173] width 39 height 14
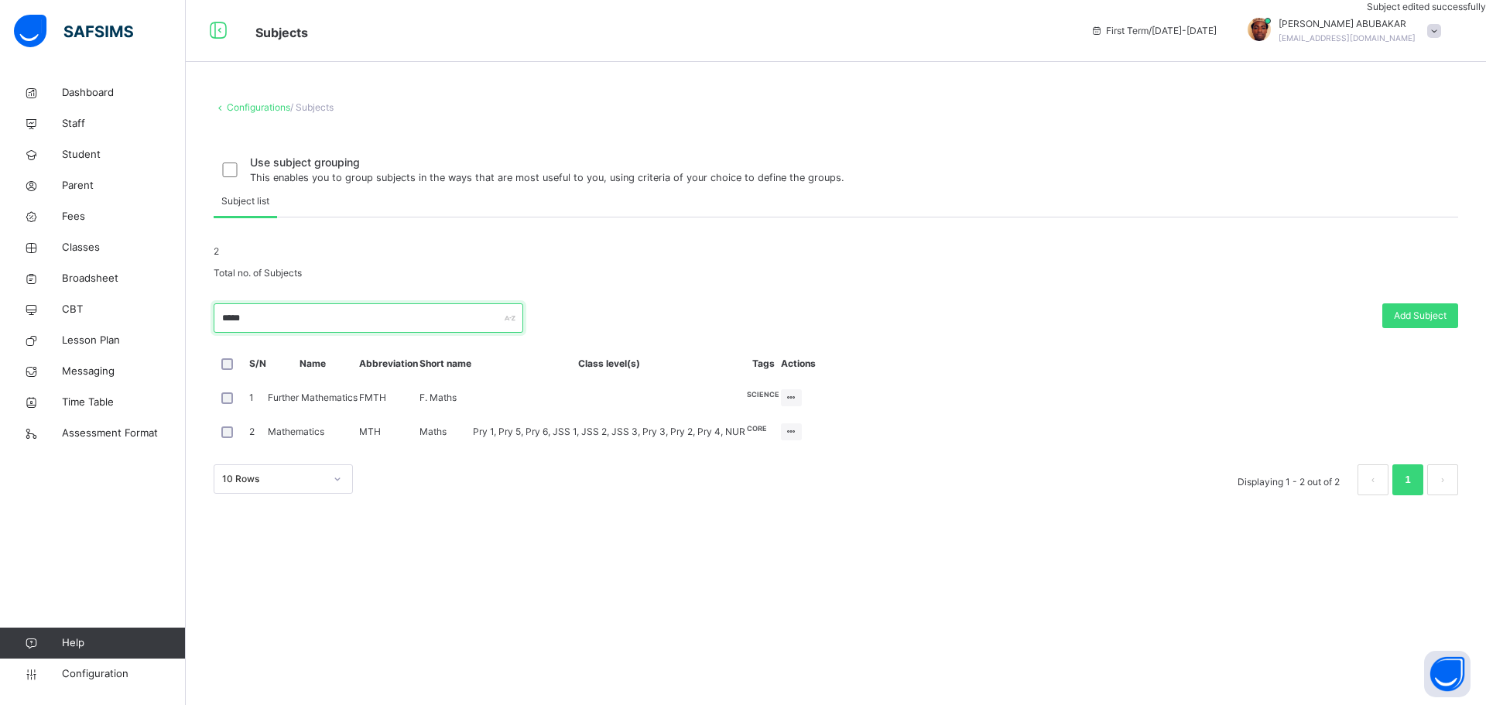
click at [305, 333] on input "*****" at bounding box center [369, 317] width 310 height 29
type input "*"
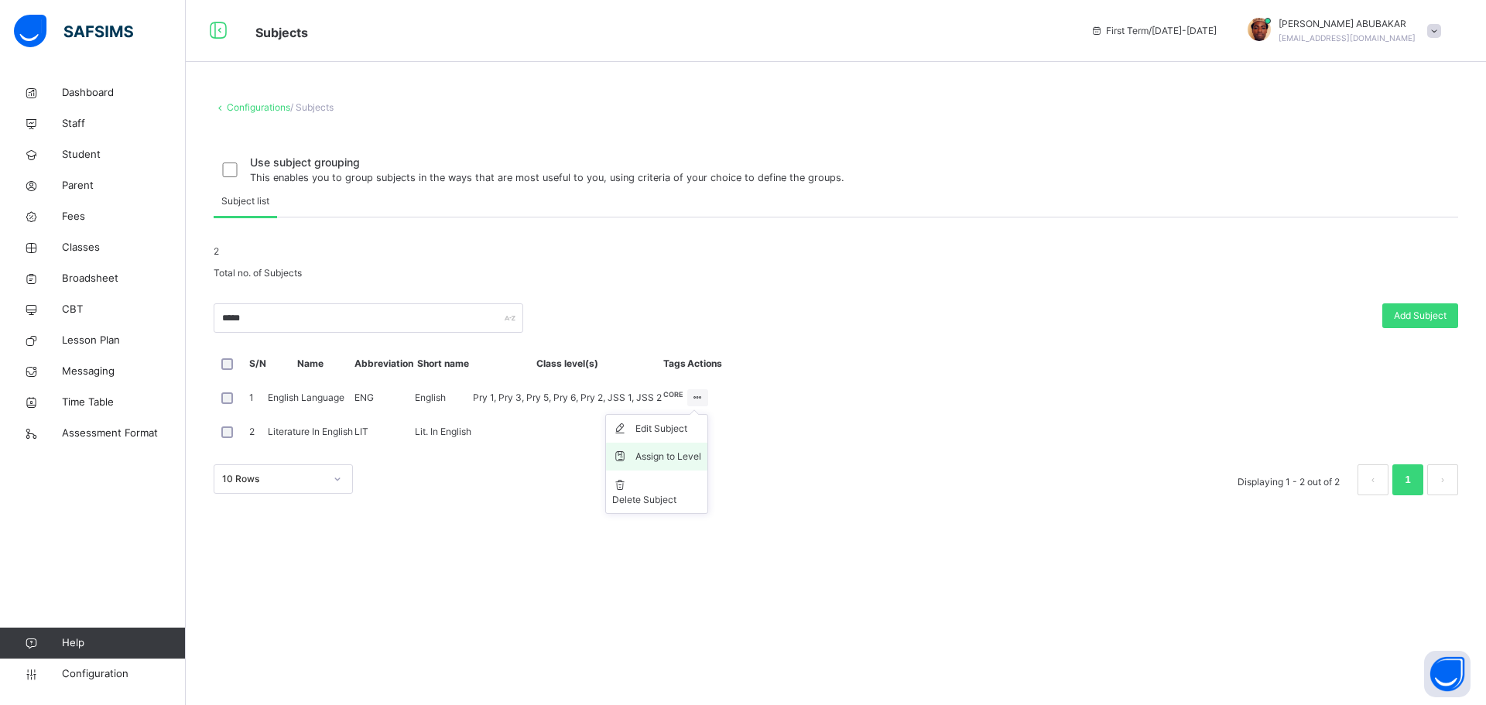
click at [701, 464] on div "Assign to Level" at bounding box center [668, 456] width 66 height 15
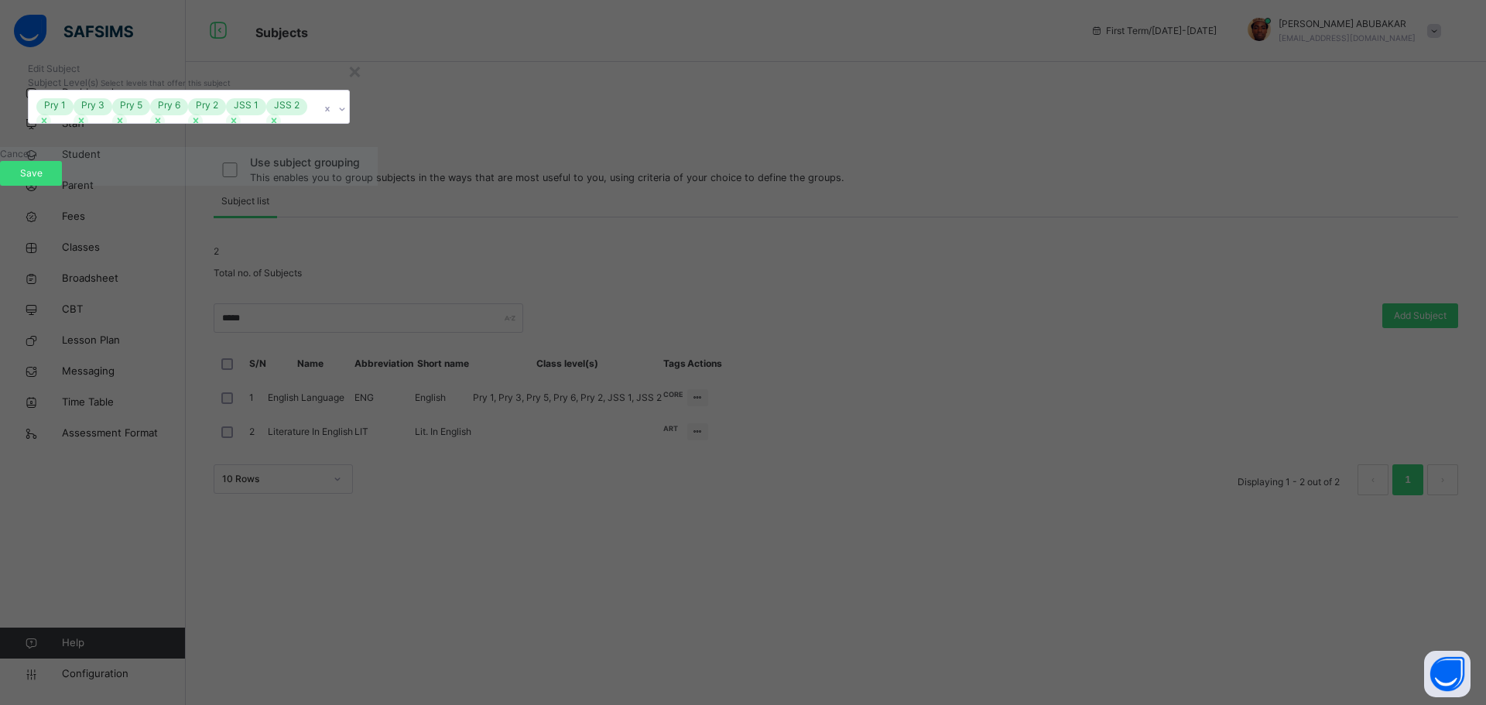
click at [349, 121] on div at bounding box center [341, 109] width 15 height 25
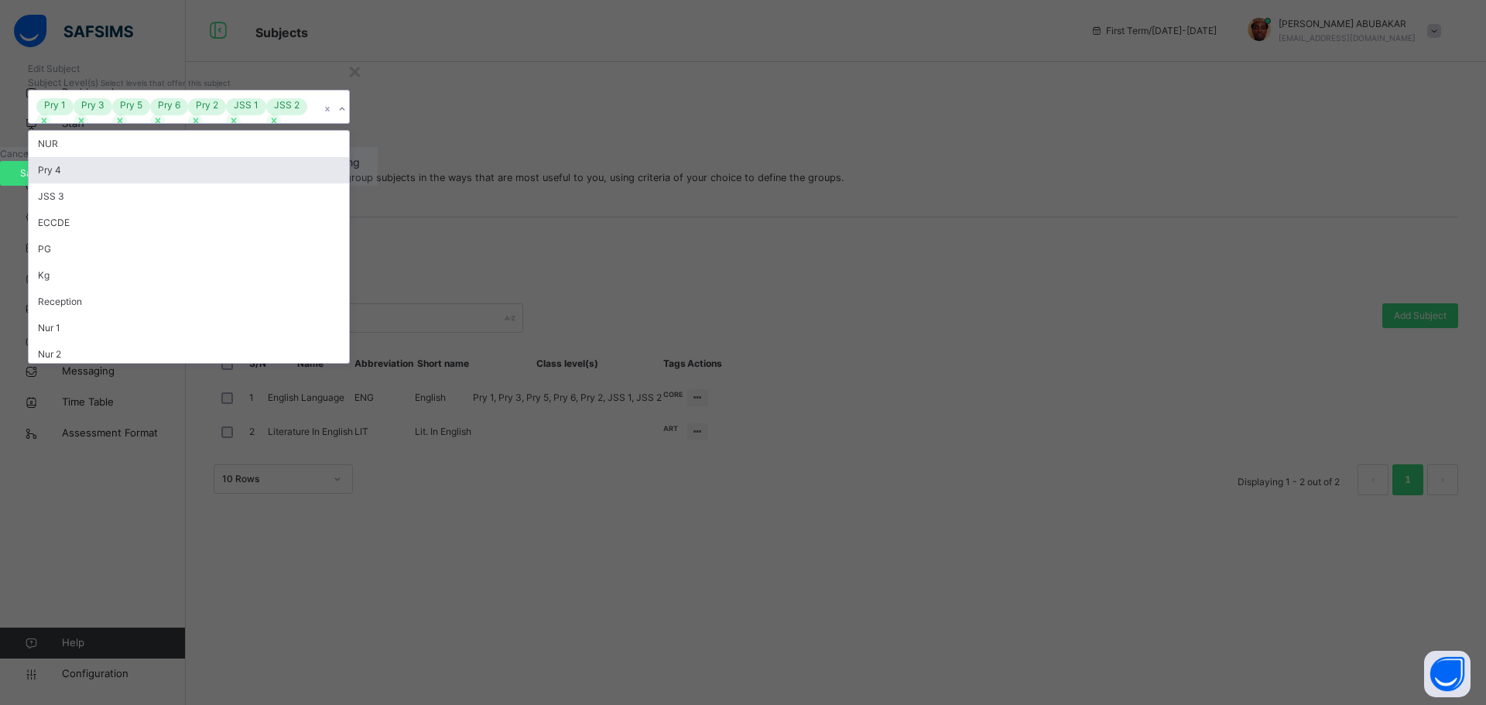
click at [349, 183] on div "Pry 4" at bounding box center [189, 170] width 320 height 26
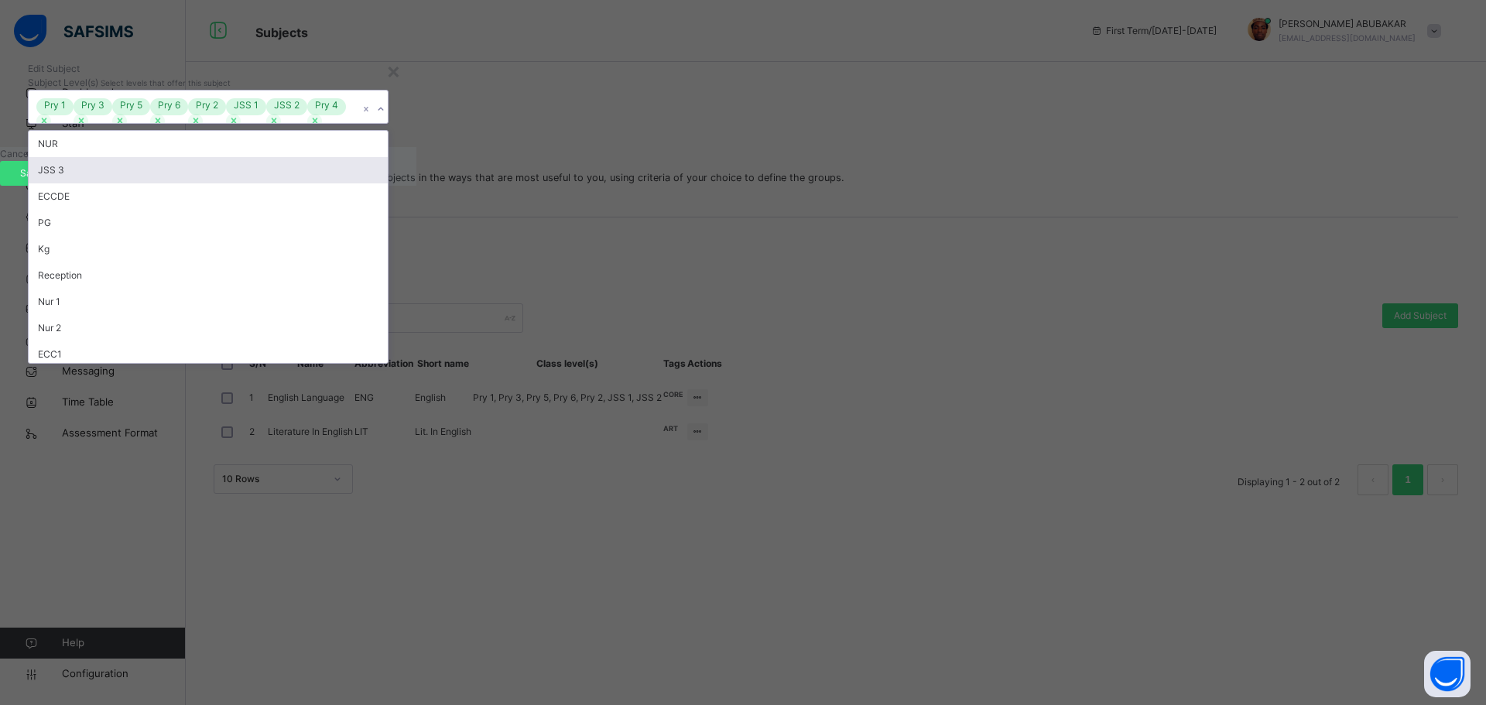
click at [388, 183] on div "JSS 3" at bounding box center [208, 170] width 359 height 26
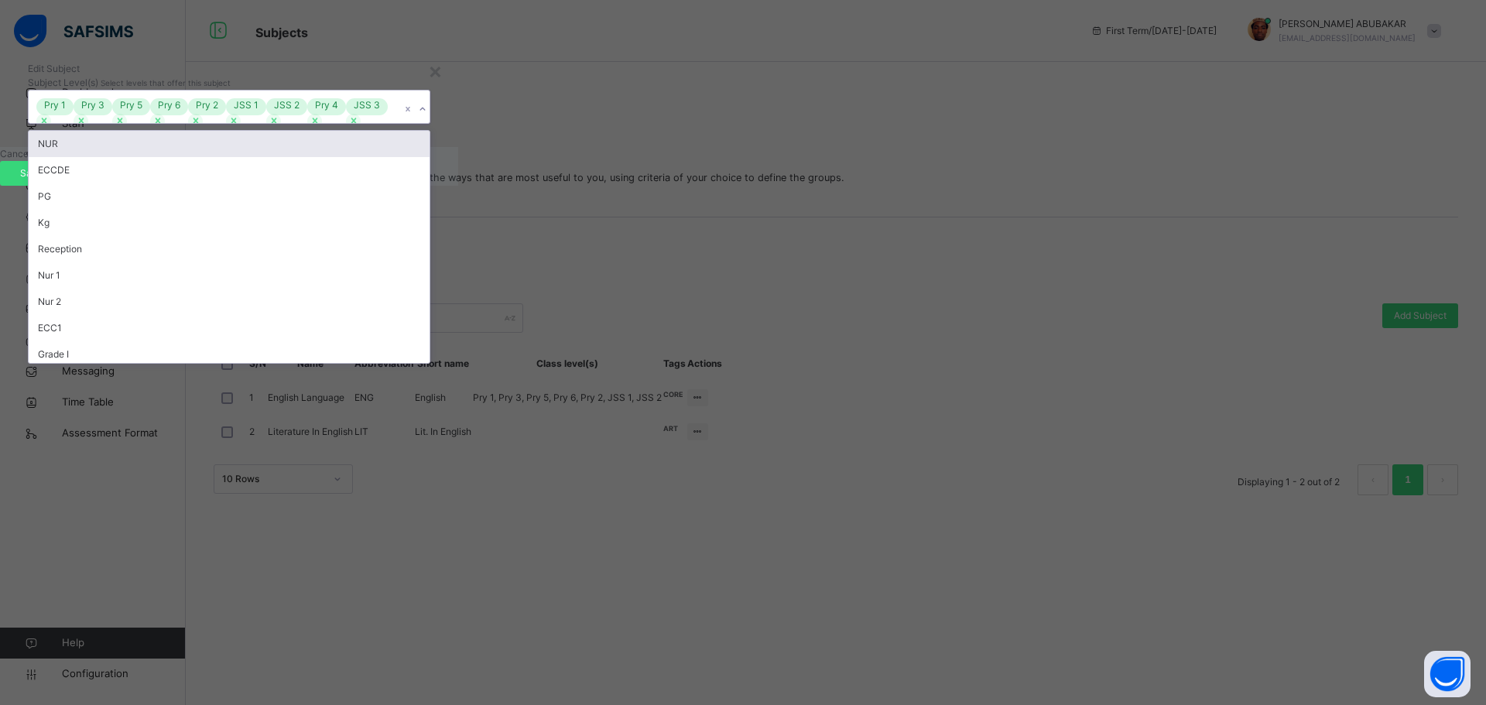
click at [429, 157] on div "NUR" at bounding box center [229, 144] width 401 height 26
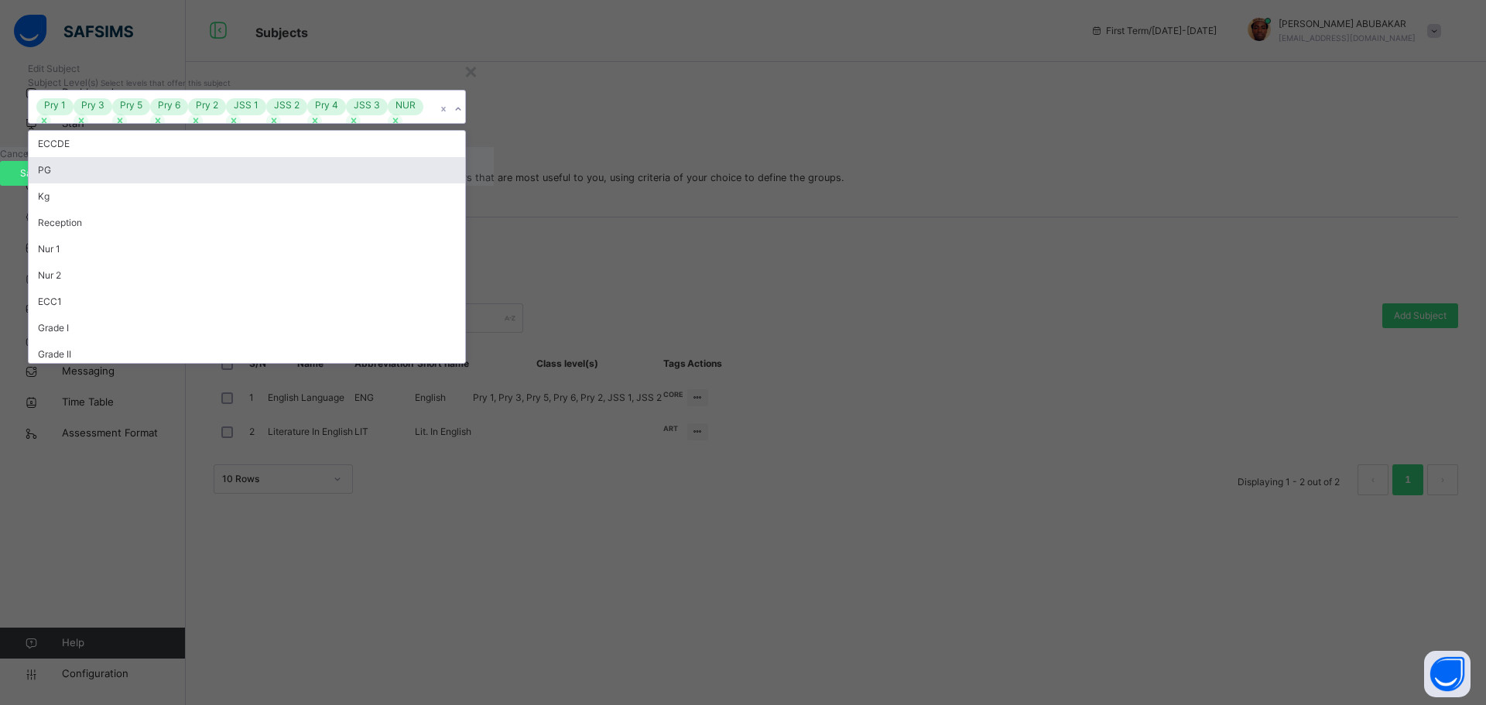
click at [463, 117] on icon at bounding box center [457, 108] width 9 height 15
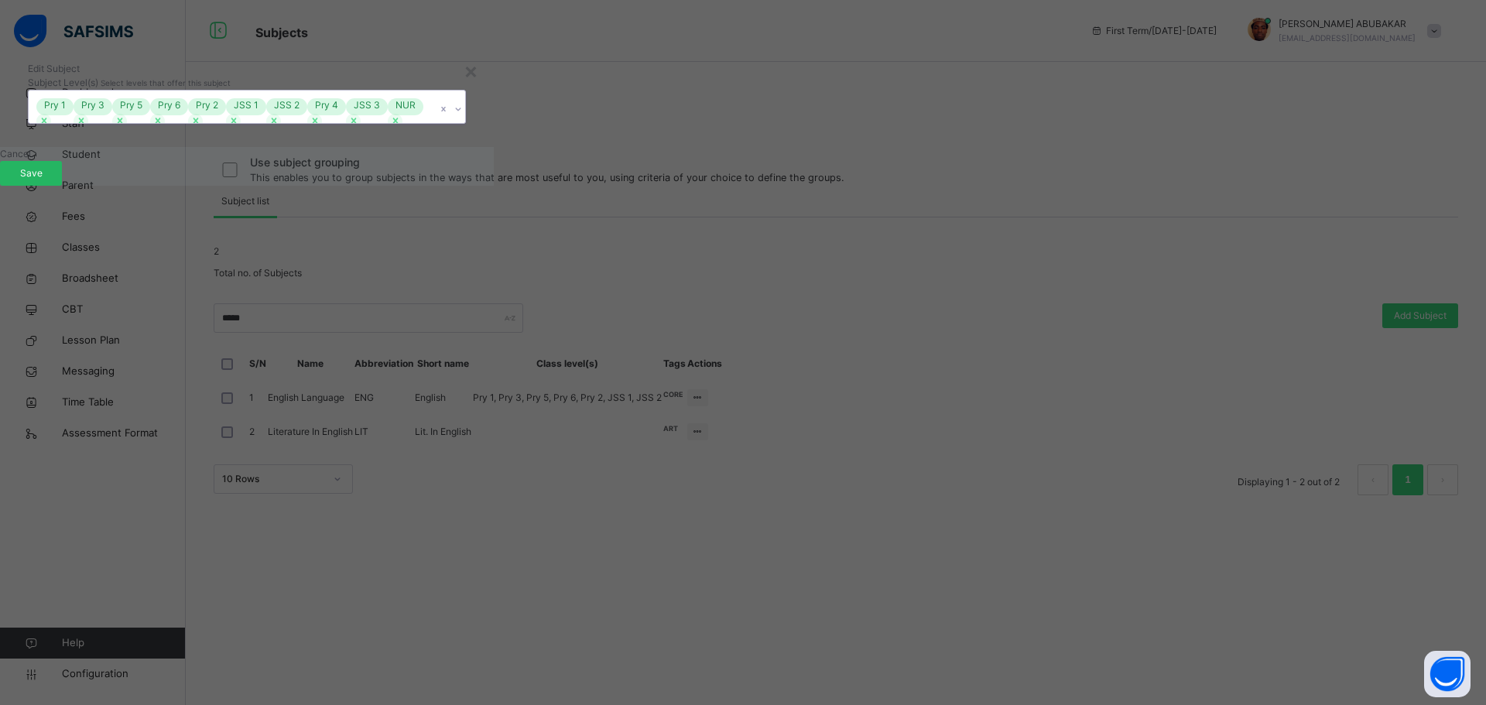
click at [50, 180] on span "Save" at bounding box center [31, 173] width 39 height 14
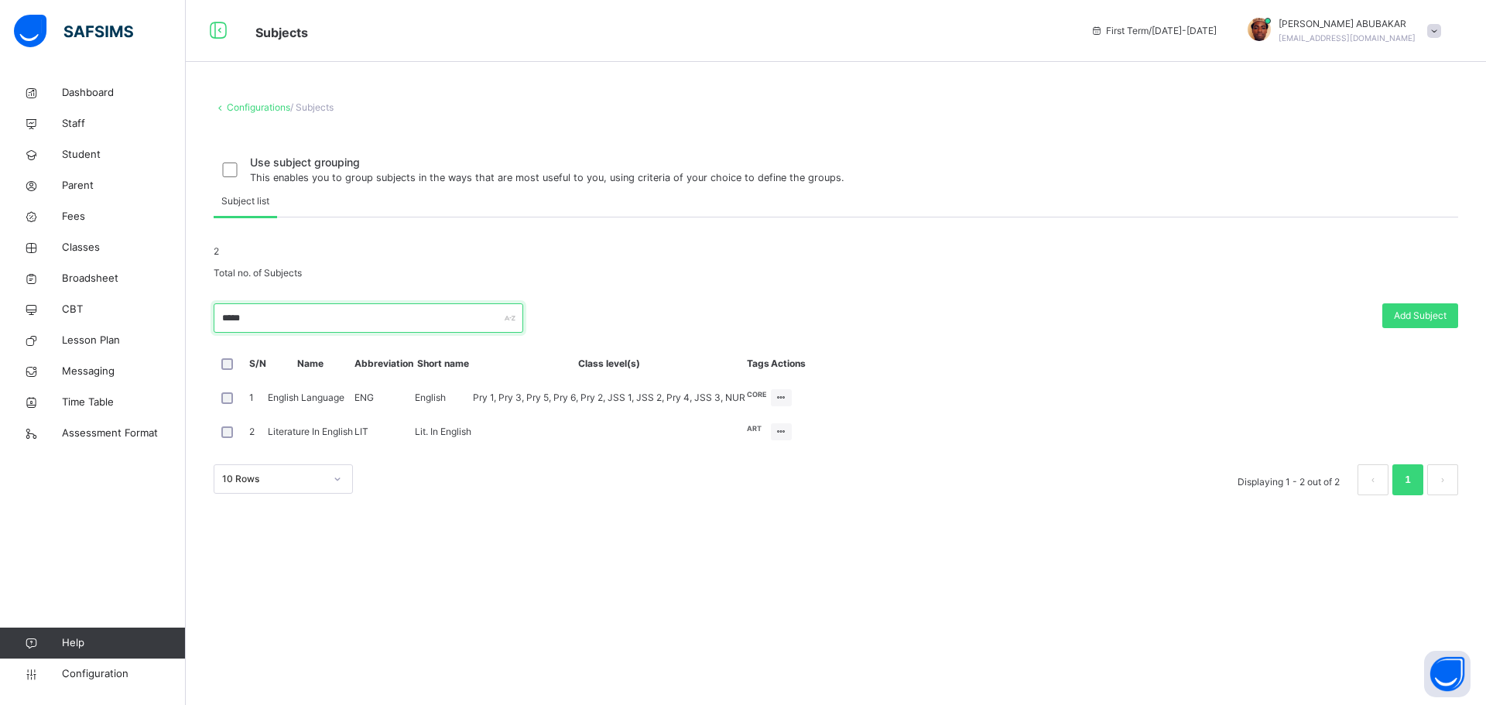
click at [278, 333] on input "*****" at bounding box center [369, 317] width 310 height 29
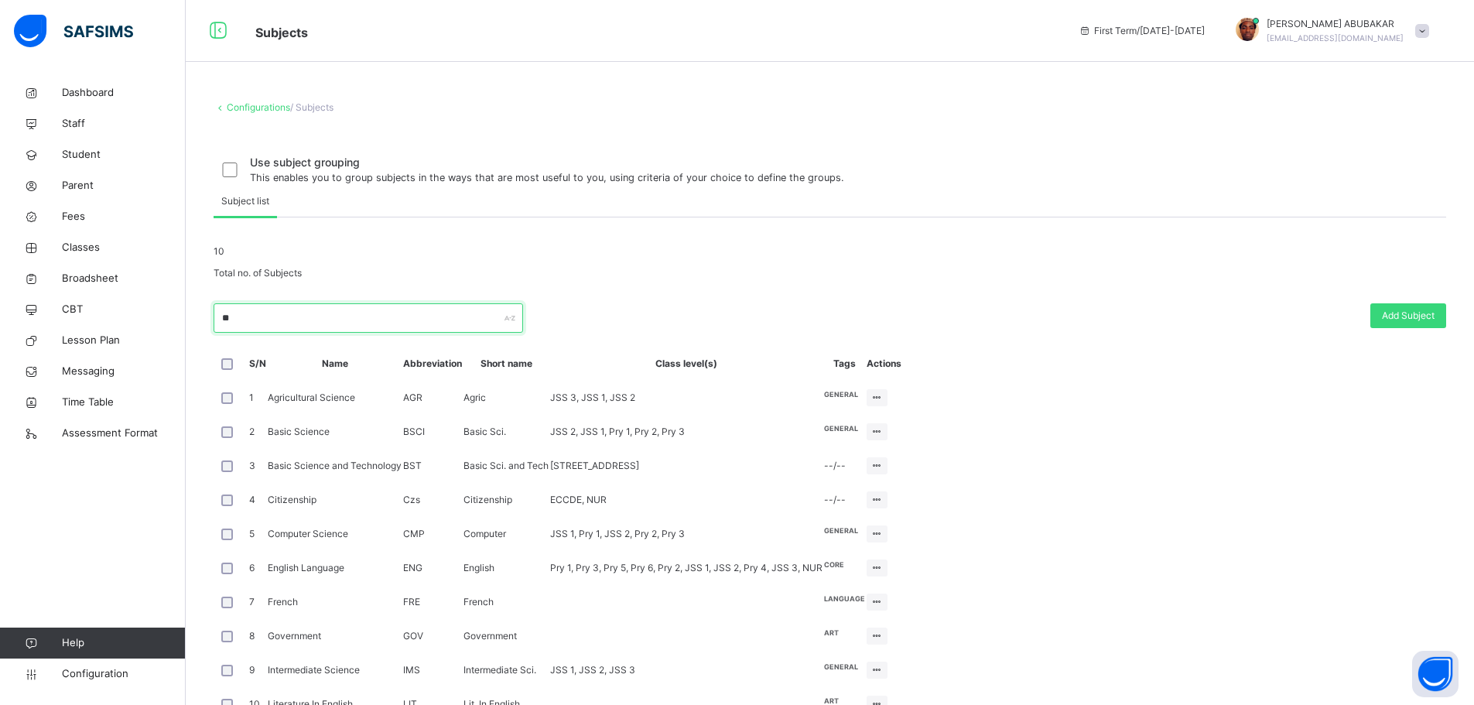
type input "*"
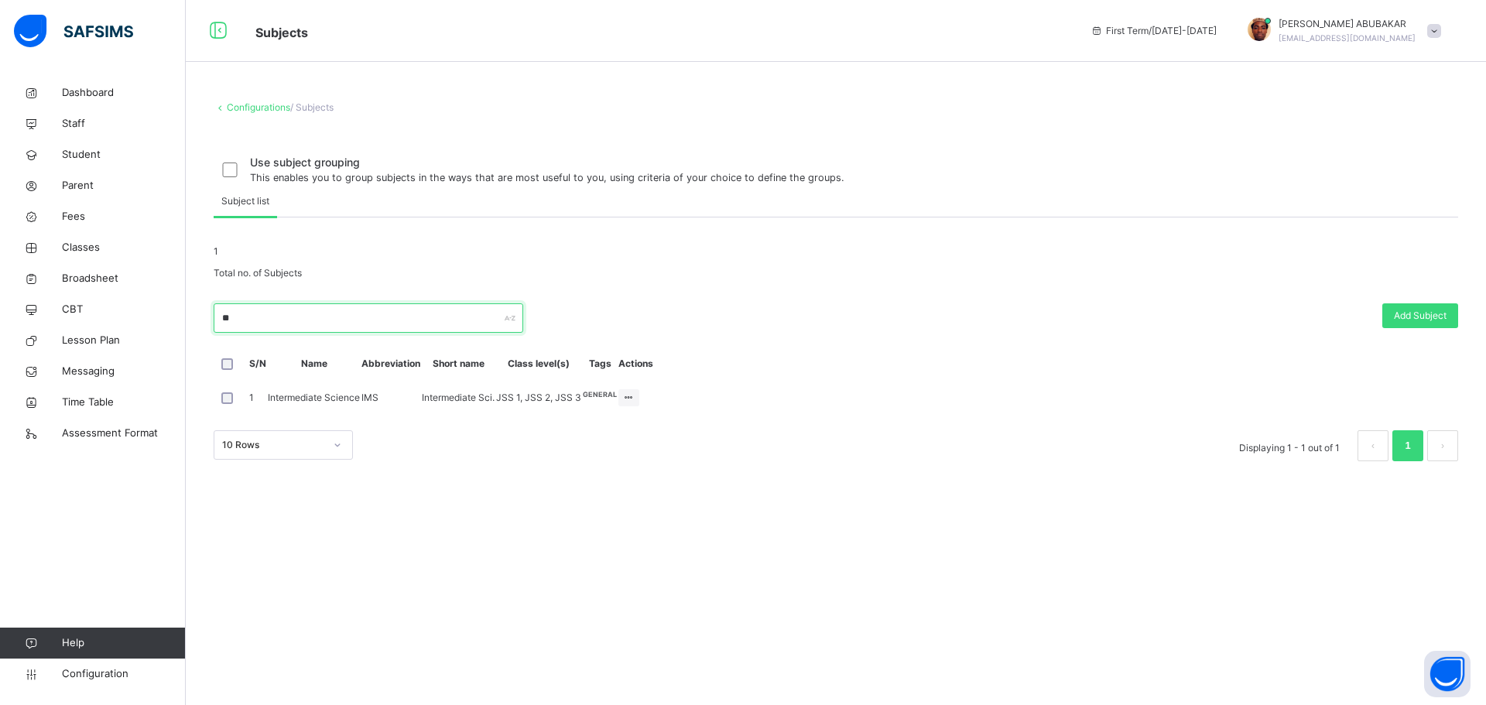
type input "*"
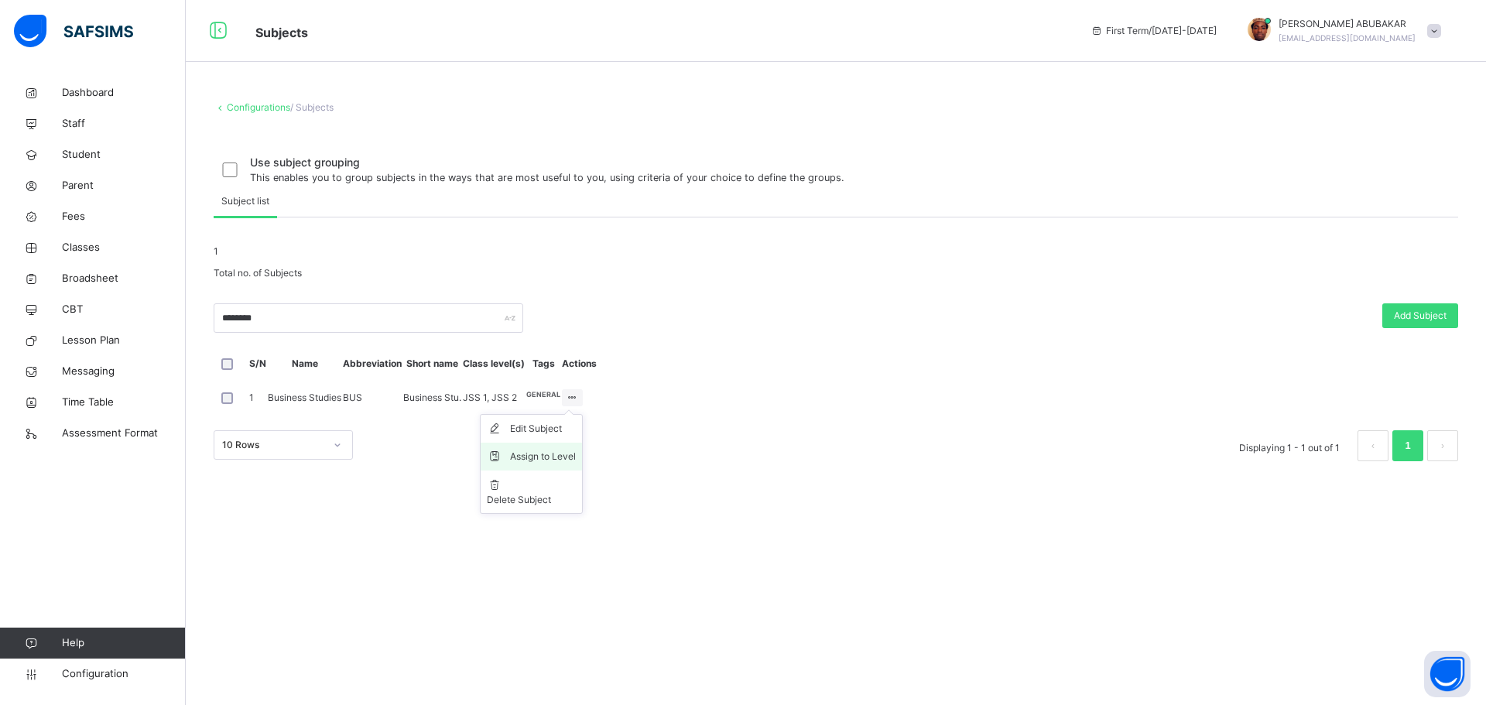
click at [576, 464] on div "Assign to Level" at bounding box center [543, 456] width 66 height 15
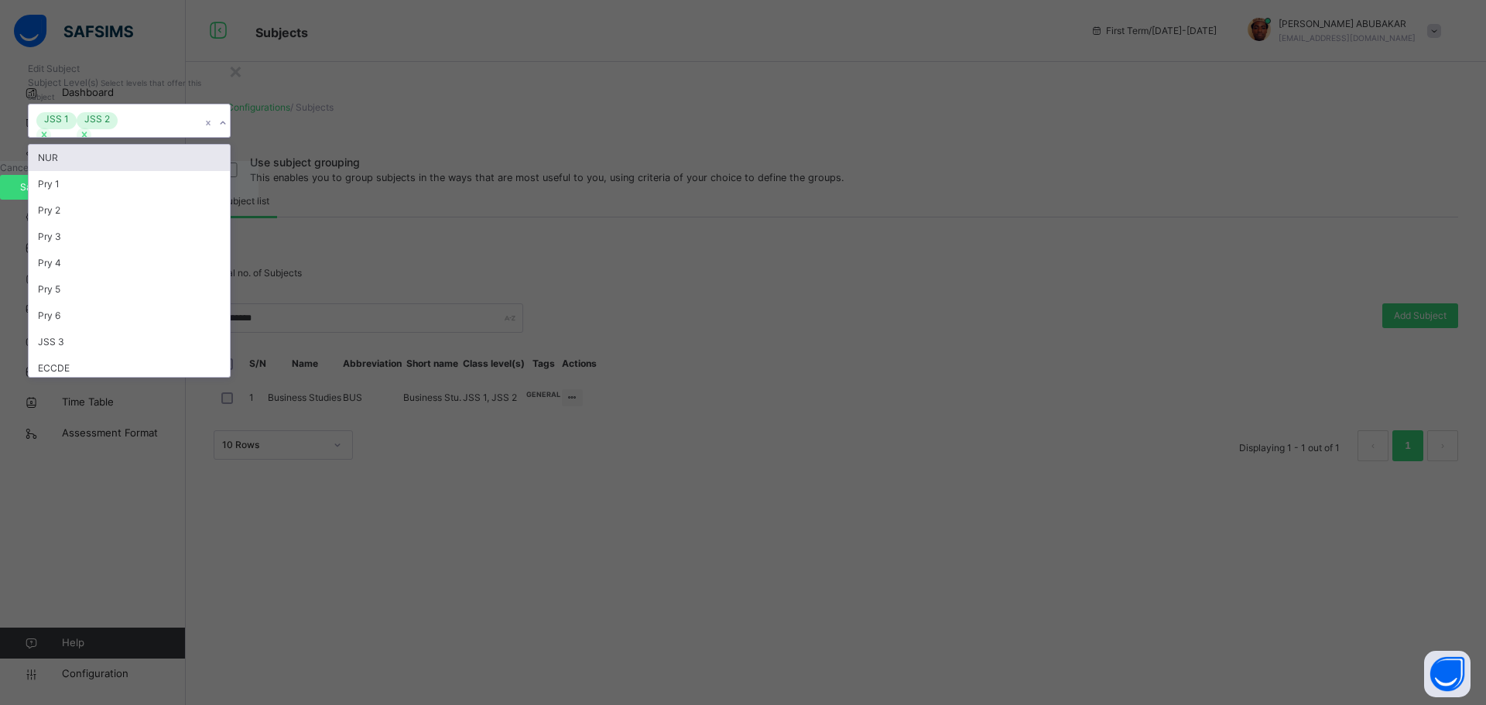
click at [228, 131] on icon at bounding box center [222, 122] width 9 height 15
click at [230, 250] on div "Pry 3" at bounding box center [129, 237] width 201 height 26
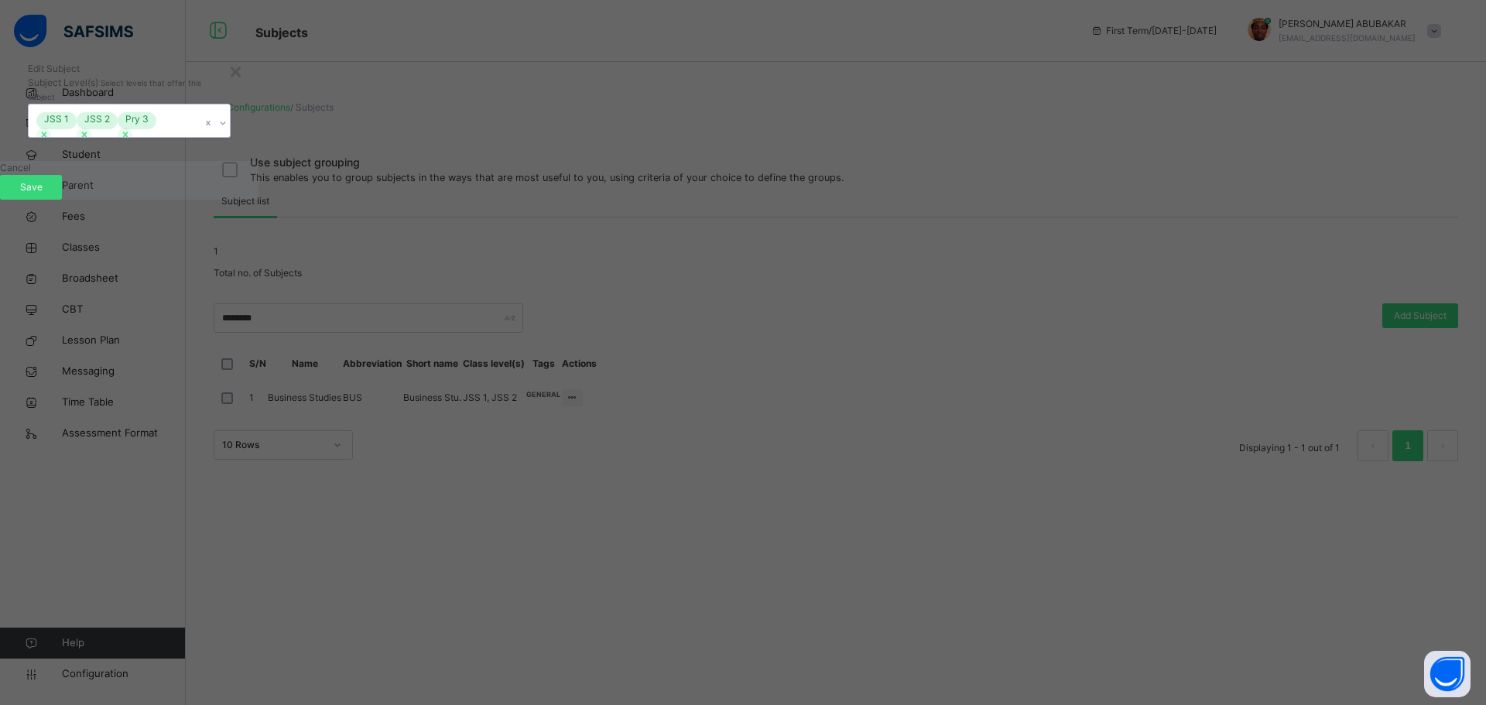
click at [228, 131] on icon at bounding box center [222, 122] width 9 height 15
click at [50, 194] on span "Save" at bounding box center [31, 187] width 39 height 14
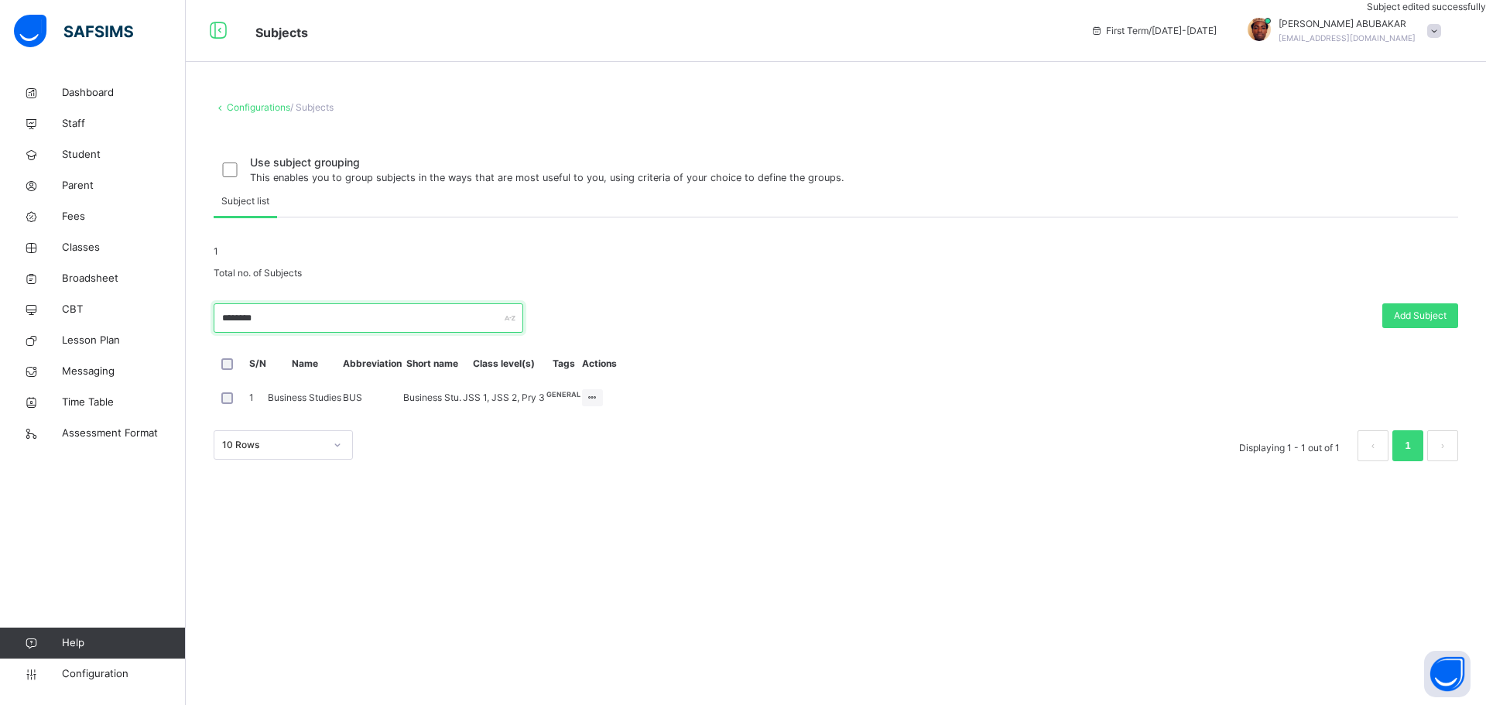
click at [340, 333] on input "********" at bounding box center [369, 317] width 310 height 29
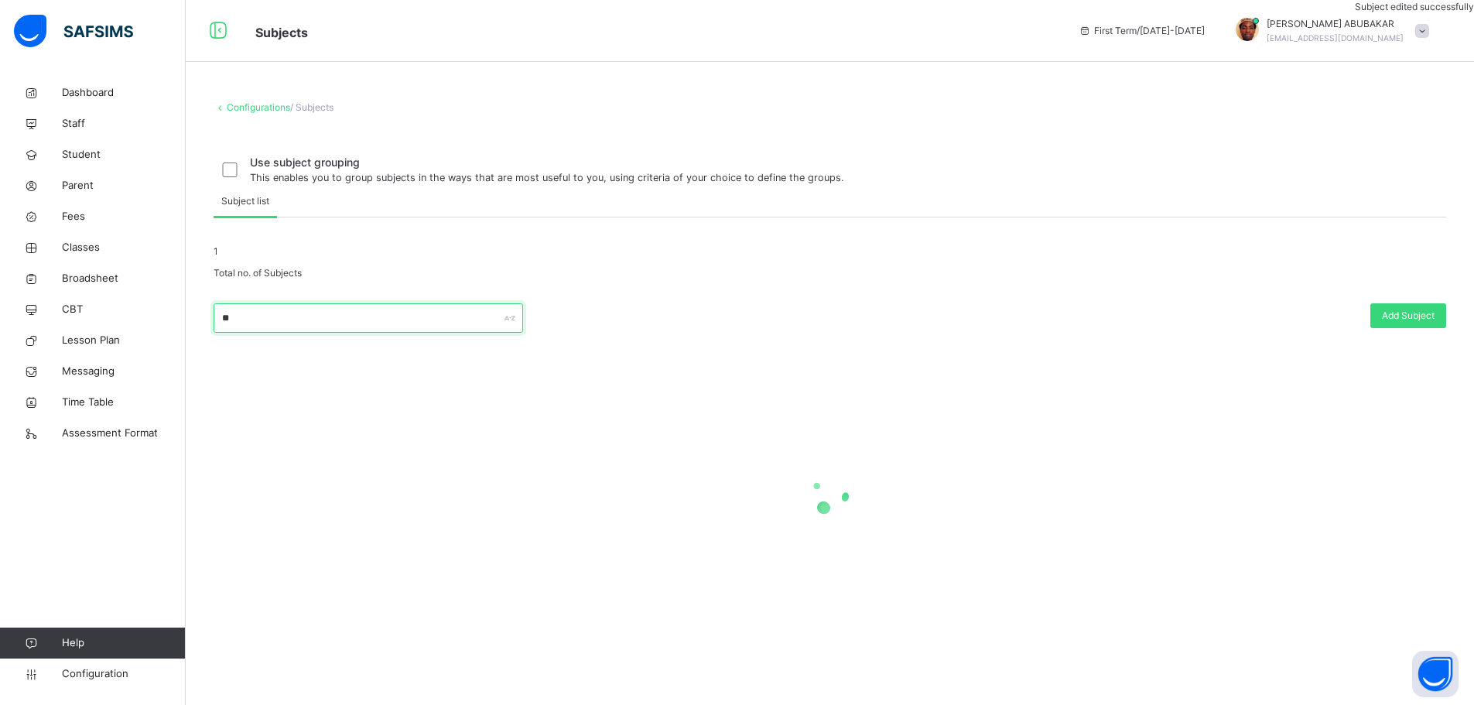
type input "*"
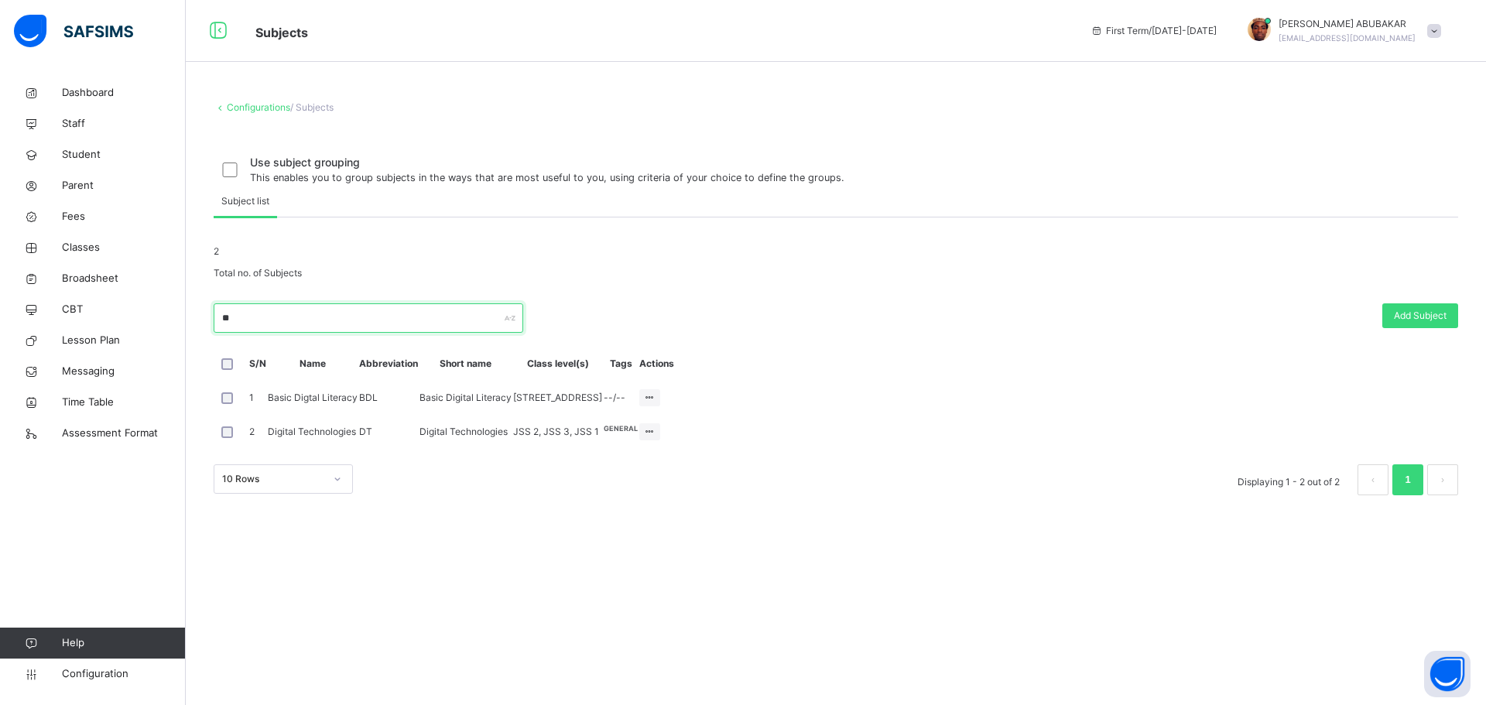
type input "*"
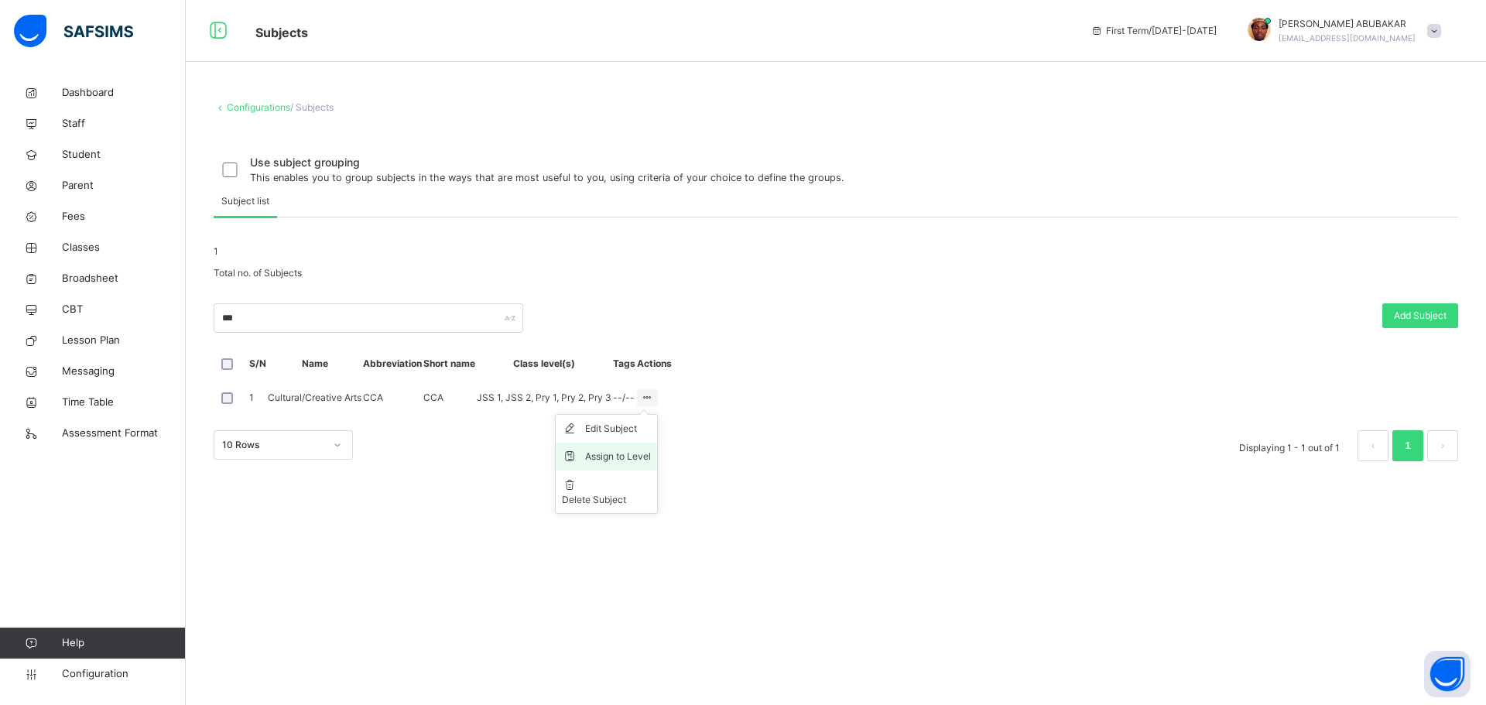
click at [651, 464] on div "Assign to Level" at bounding box center [618, 456] width 66 height 15
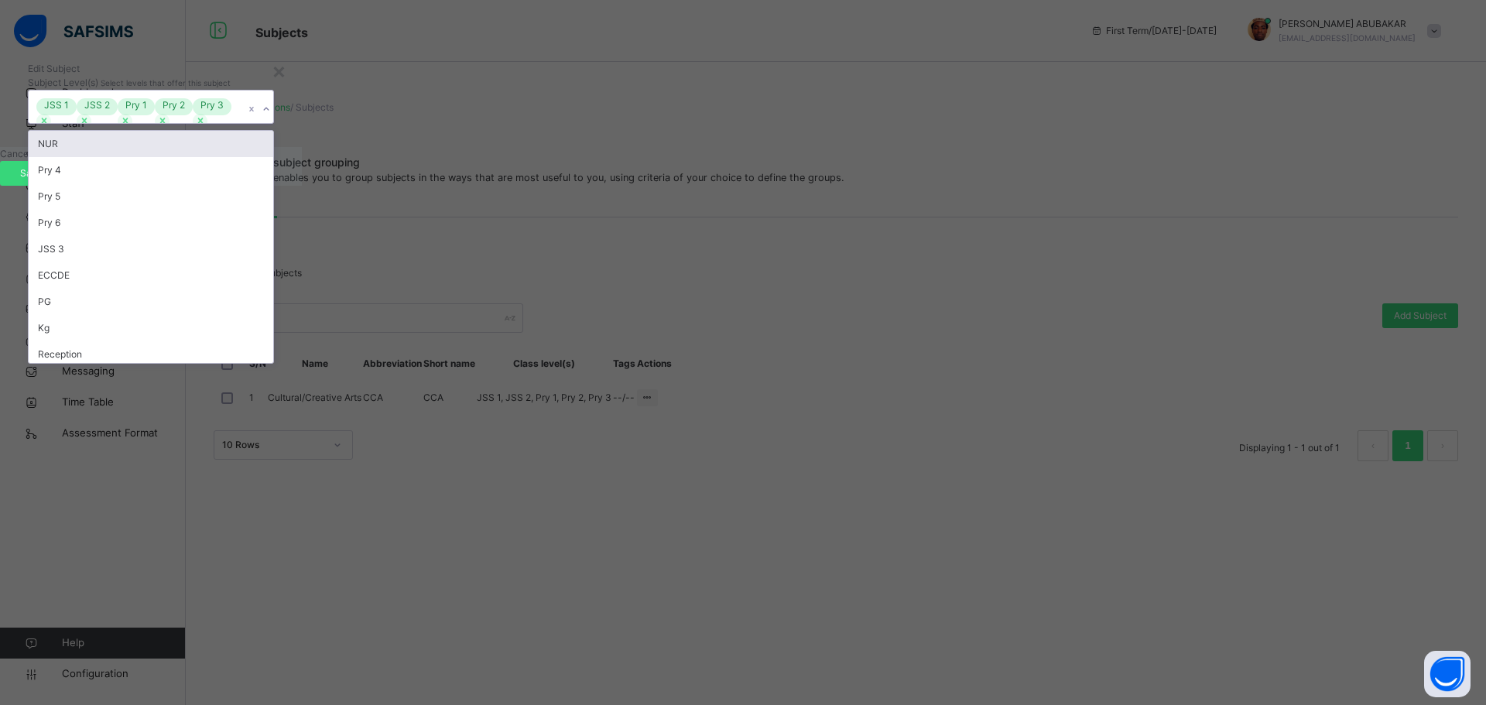
click at [271, 117] on icon at bounding box center [266, 108] width 9 height 15
click at [273, 183] on div "Pry 4" at bounding box center [151, 170] width 245 height 26
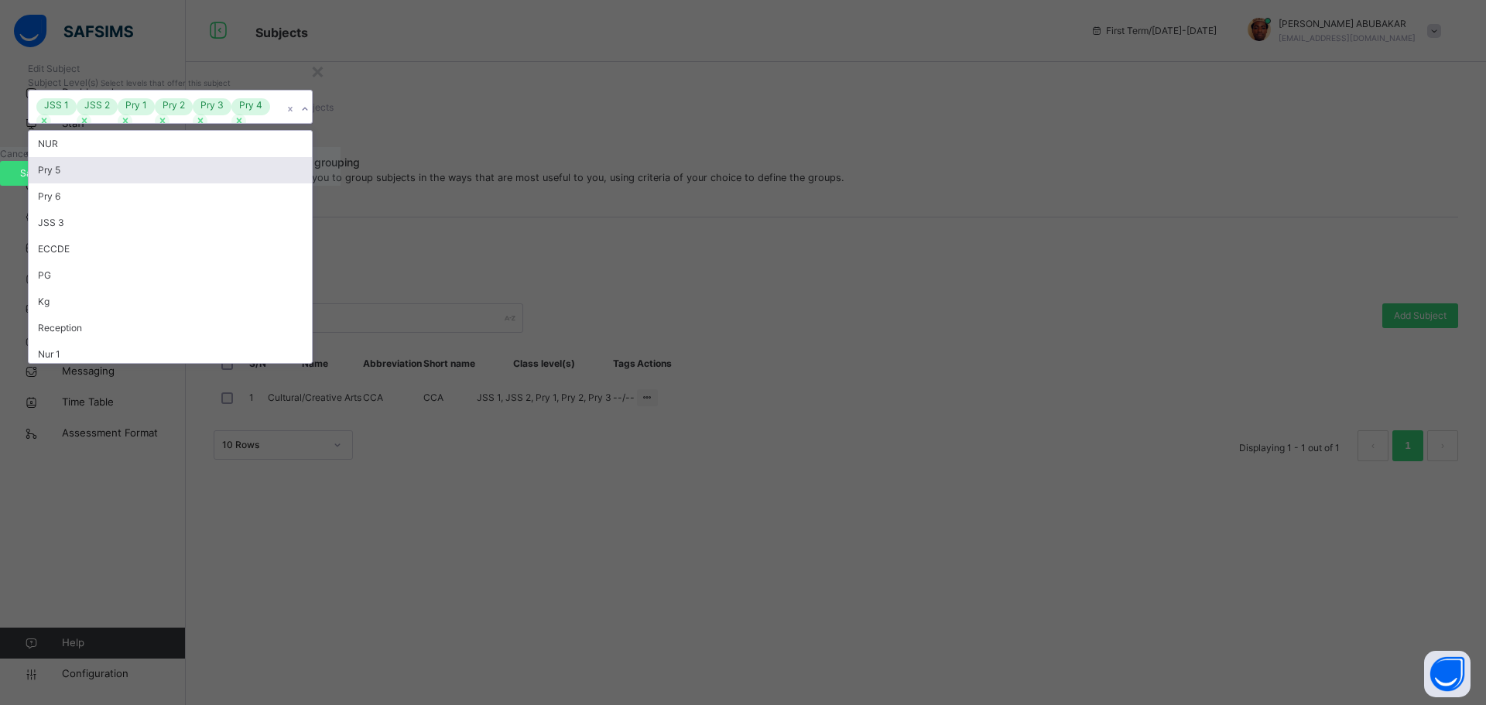
click at [312, 183] on div "Pry 5" at bounding box center [170, 170] width 283 height 26
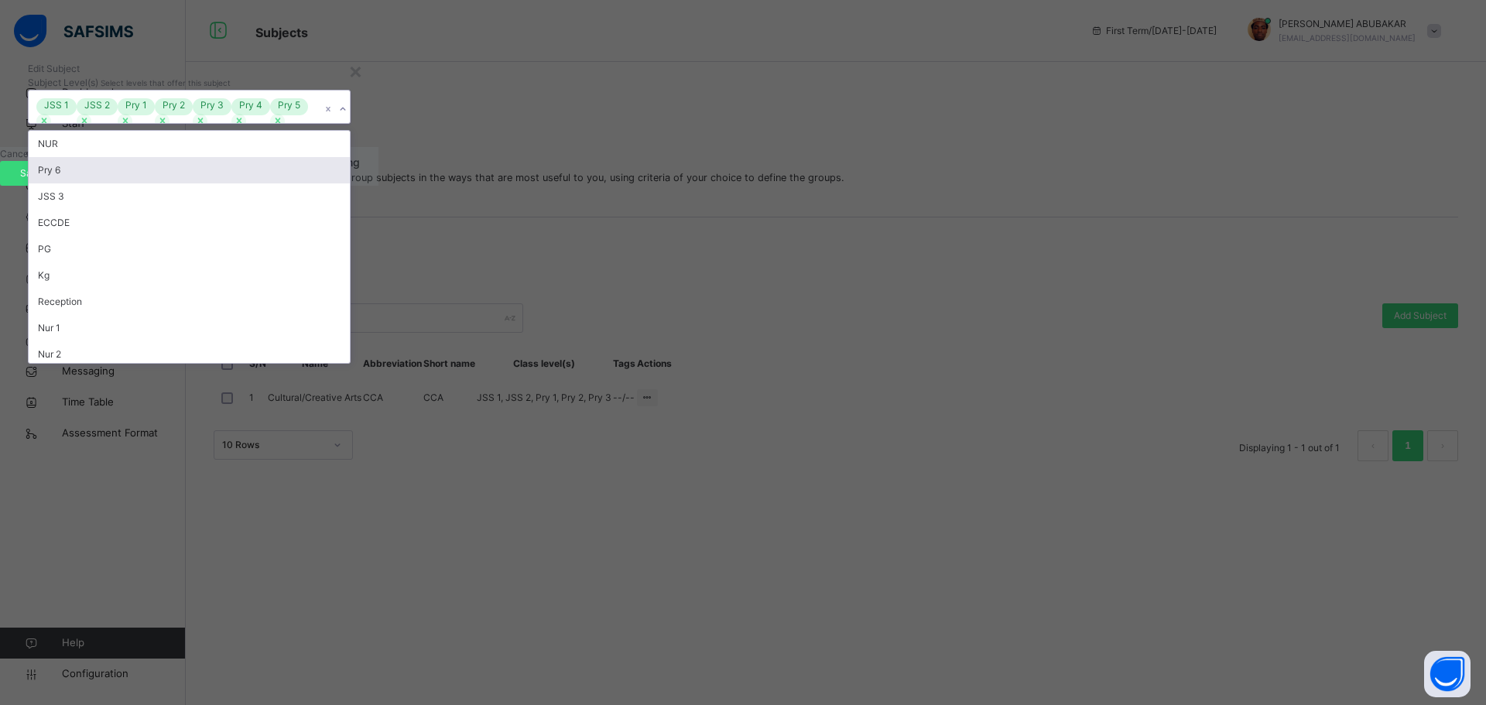
click at [350, 183] on div "Pry 6" at bounding box center [189, 170] width 321 height 26
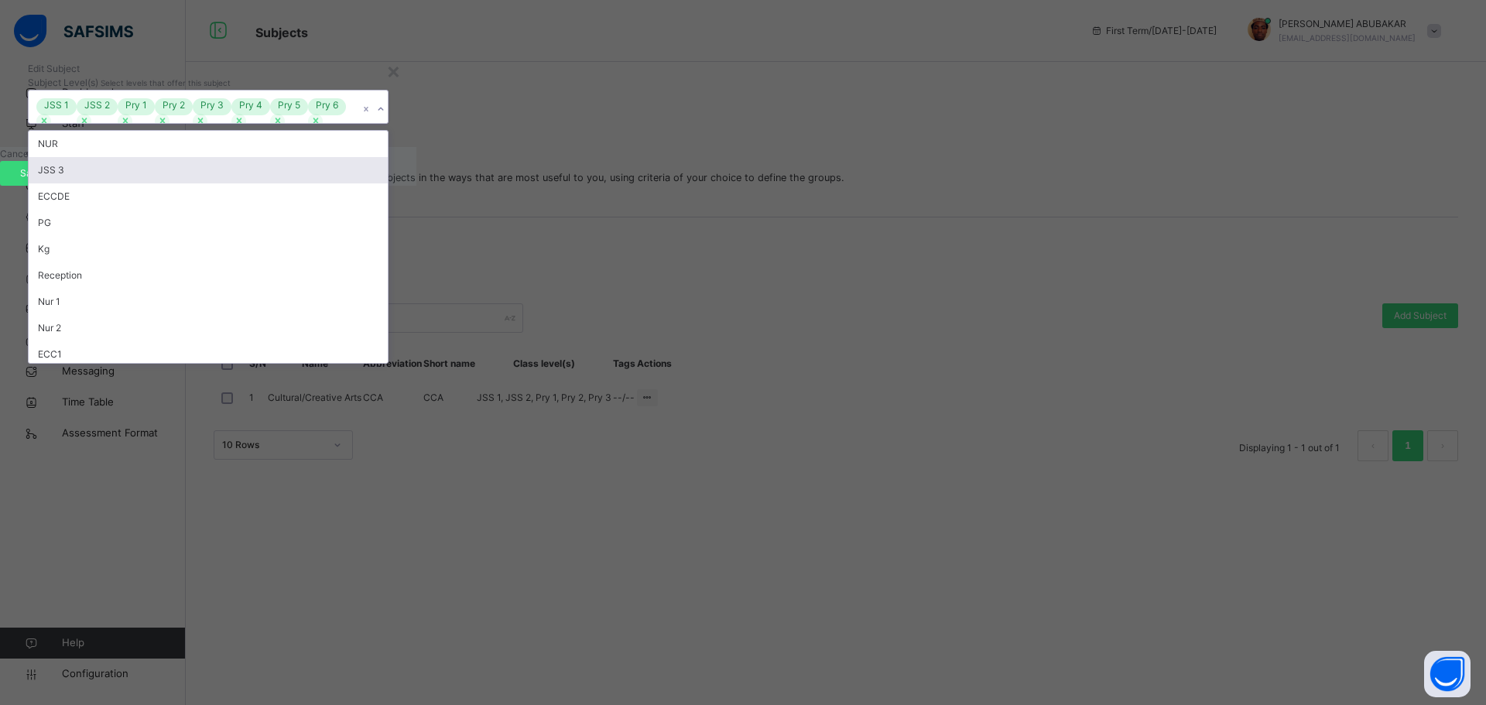
click at [388, 183] on div "JSS 3" at bounding box center [208, 170] width 359 height 26
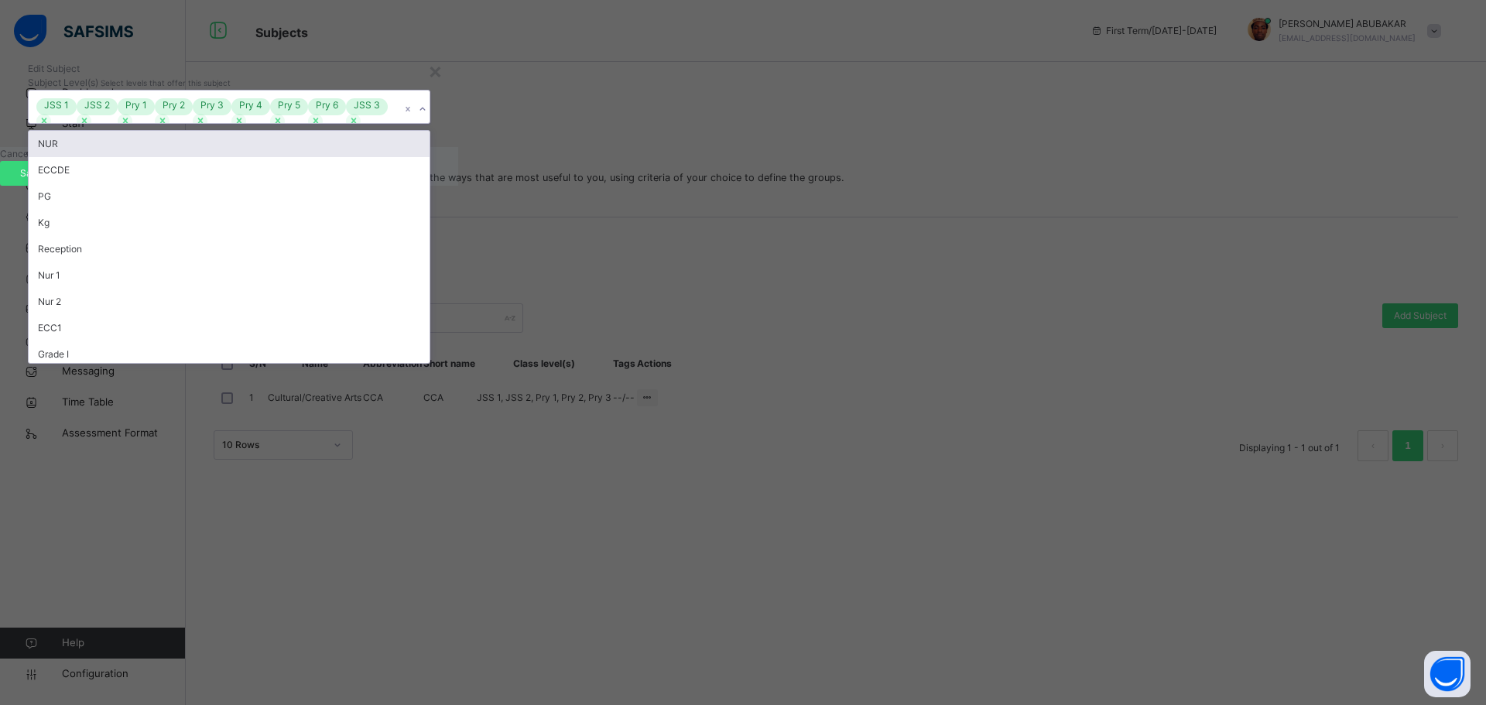
click at [429, 121] on div at bounding box center [422, 109] width 15 height 25
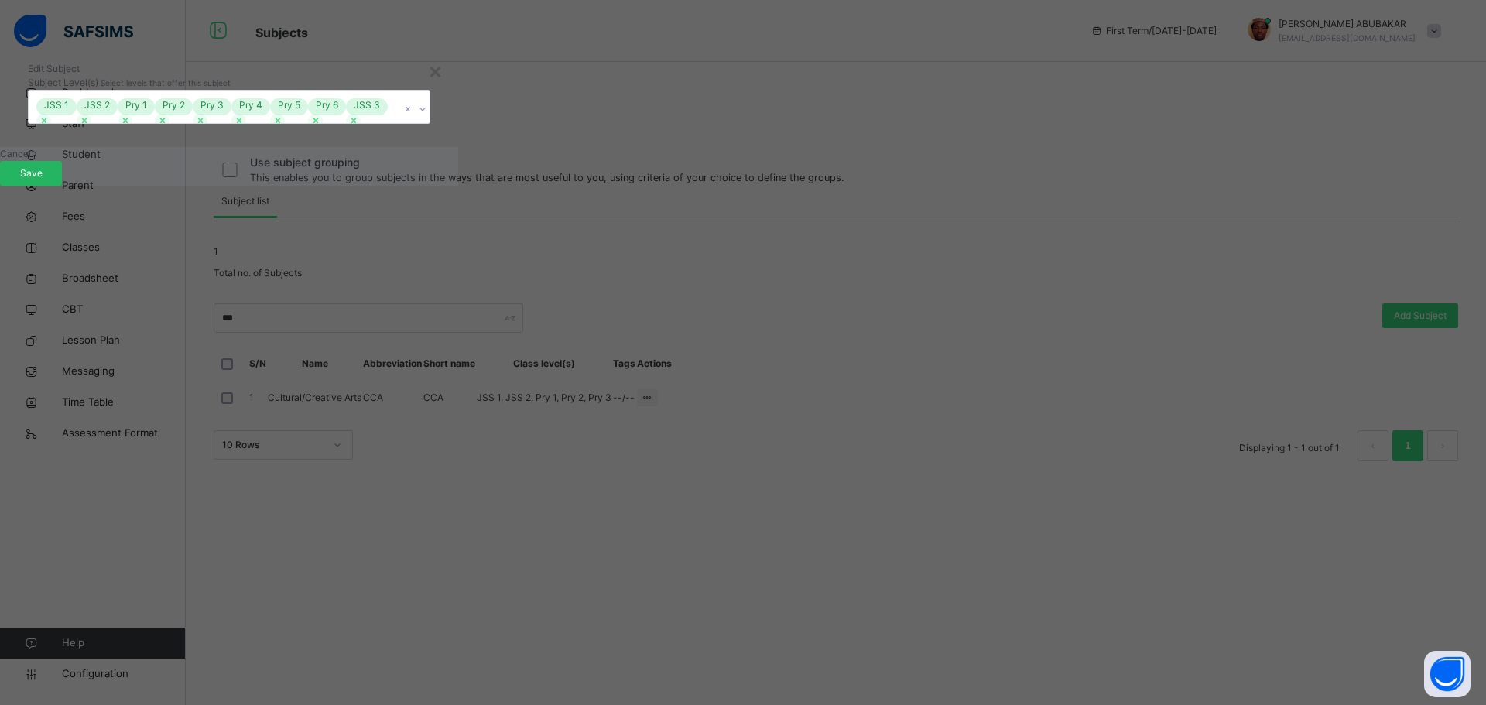
click at [50, 180] on span "Save" at bounding box center [31, 173] width 39 height 14
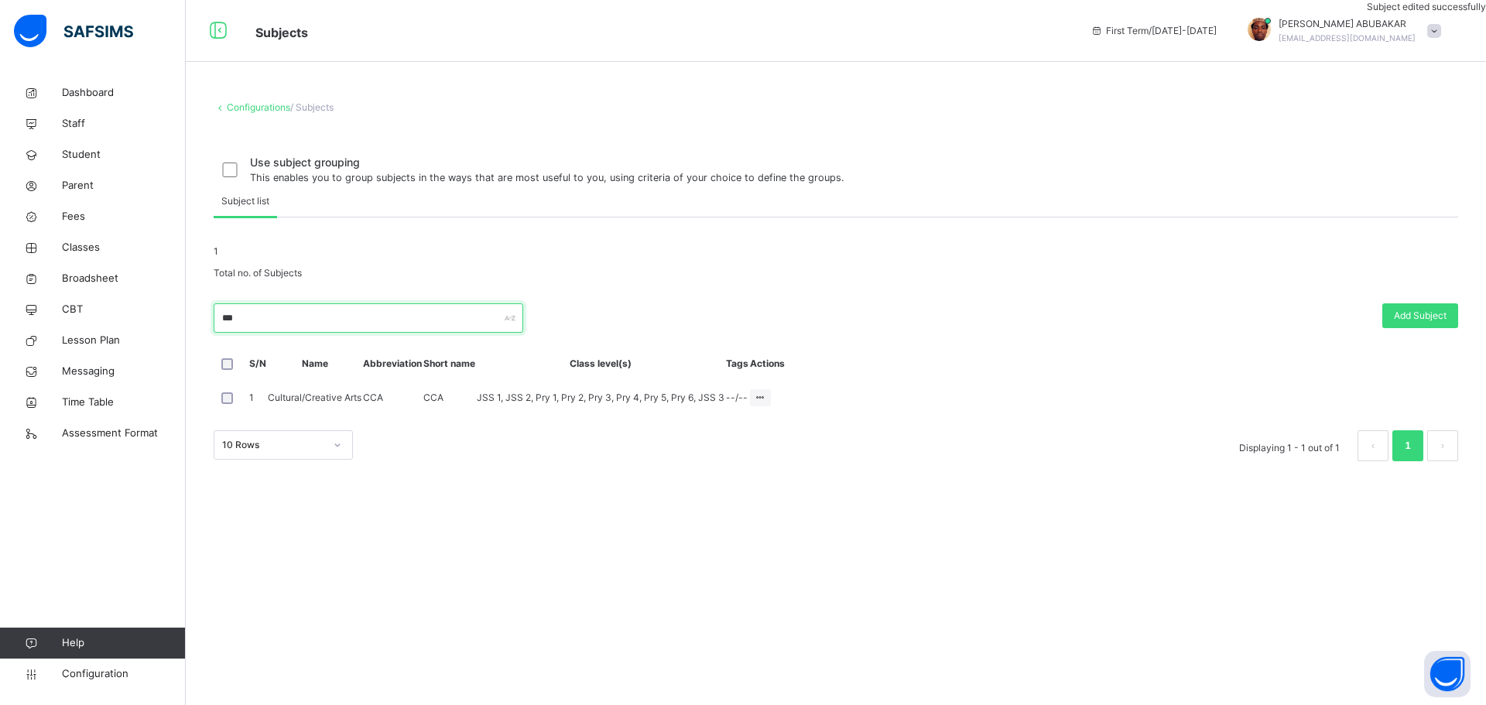
click at [361, 333] on input "***" at bounding box center [369, 317] width 310 height 29
type input "*"
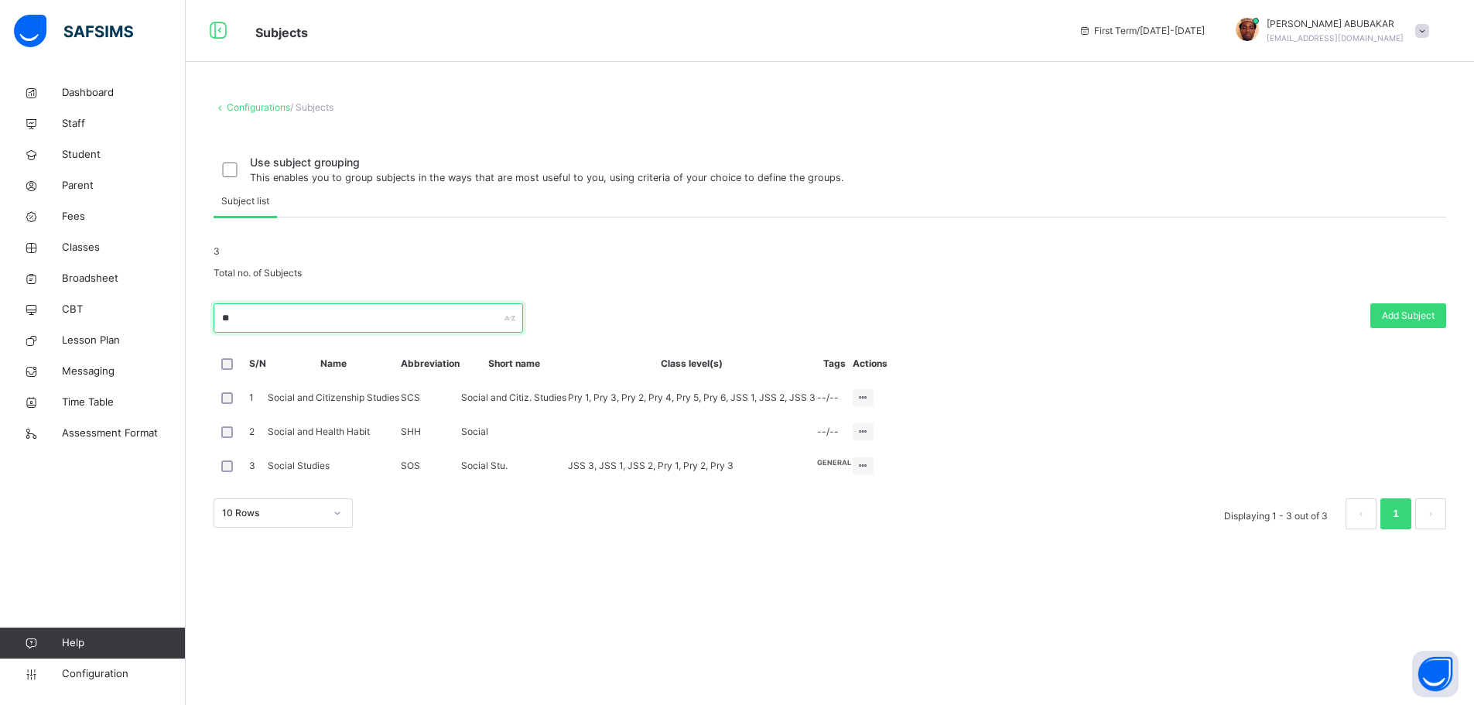
type input "*"
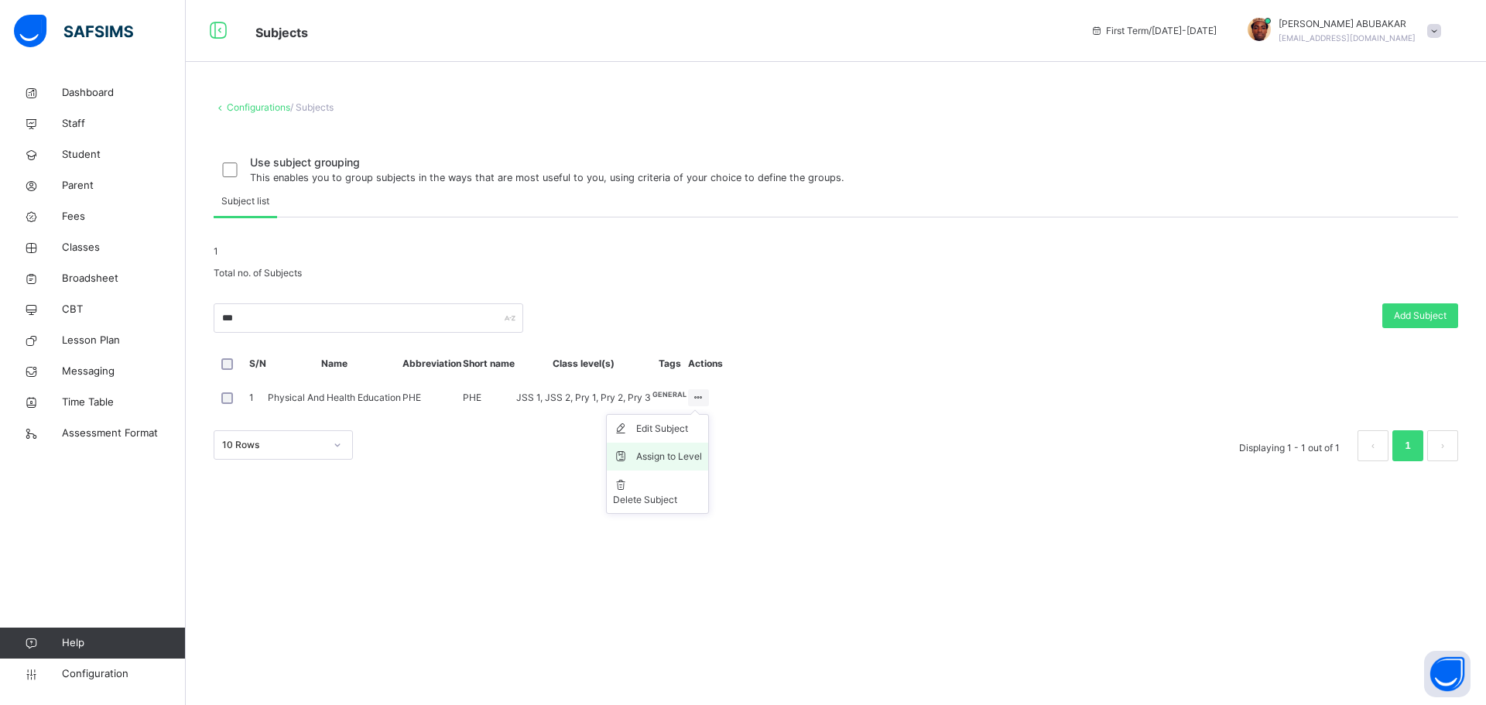
click at [702, 464] on div "Assign to Level" at bounding box center [669, 456] width 66 height 15
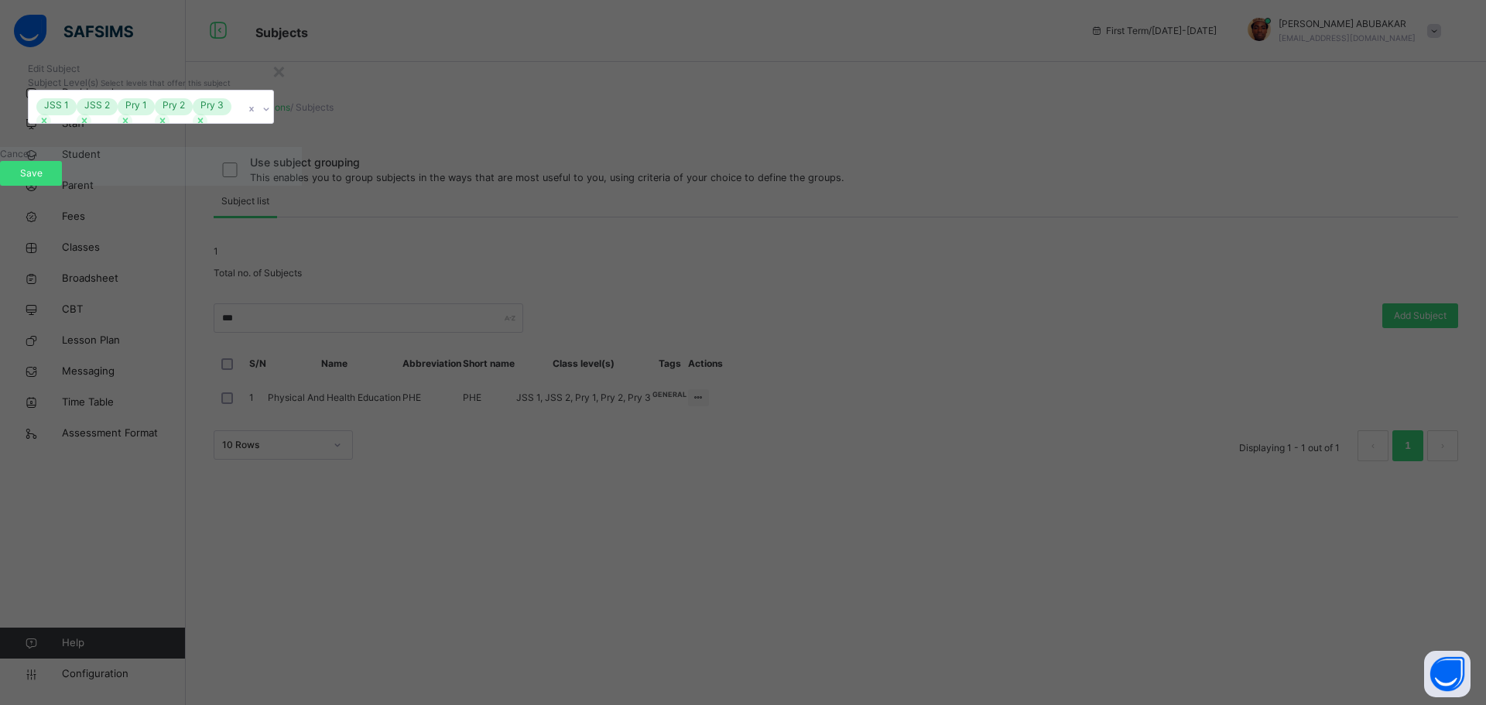
click at [271, 117] on icon at bounding box center [266, 108] width 9 height 15
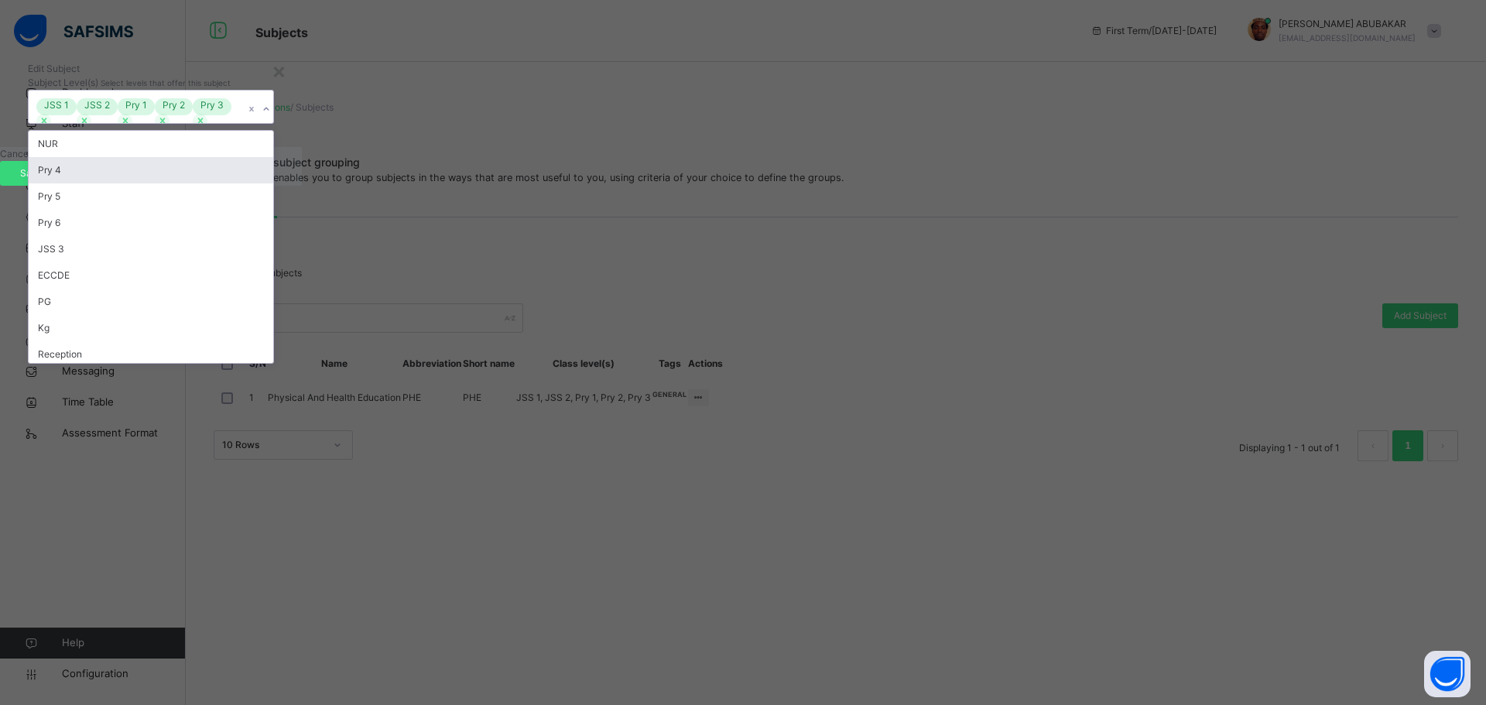
click at [273, 183] on div "Pry 4" at bounding box center [151, 170] width 245 height 26
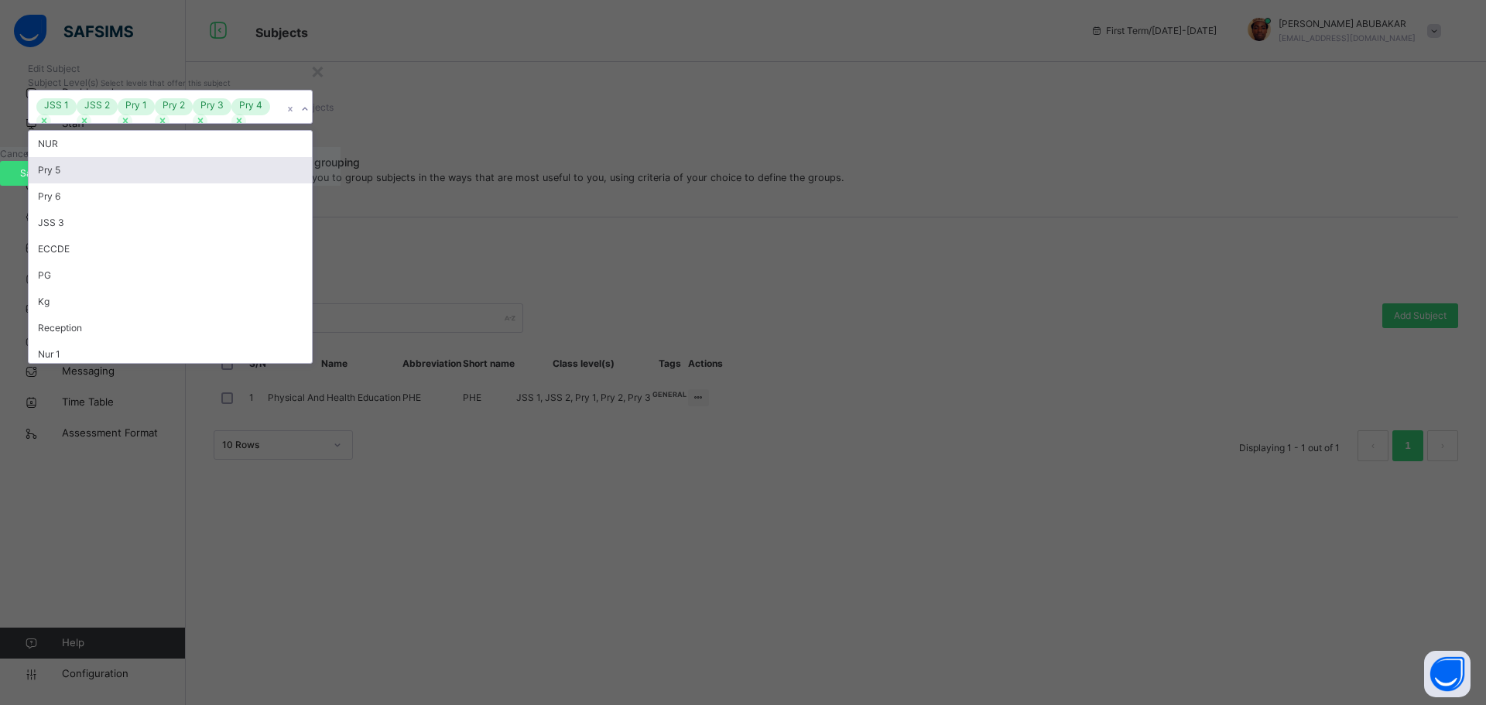
click at [312, 183] on div "Pry 5" at bounding box center [170, 170] width 283 height 26
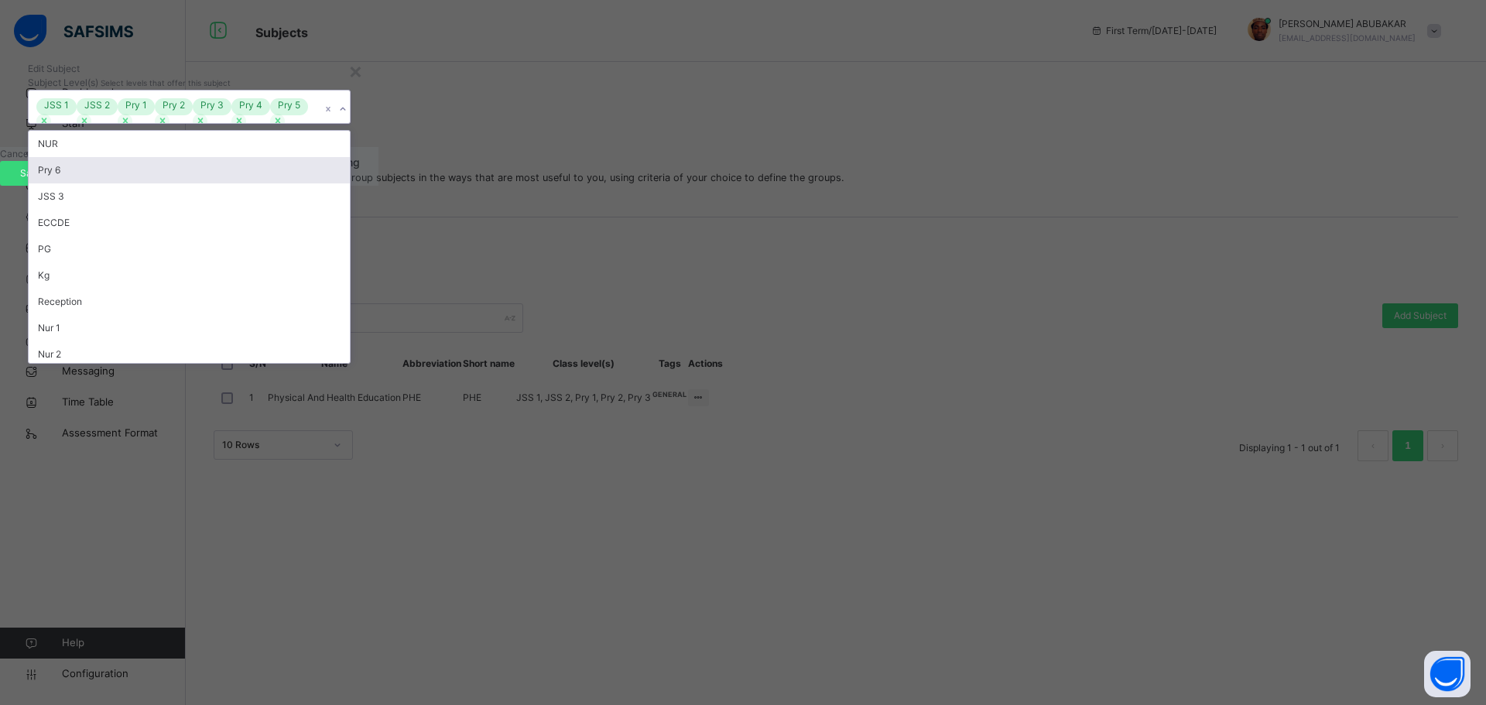
click at [350, 183] on div "Pry 6" at bounding box center [189, 170] width 321 height 26
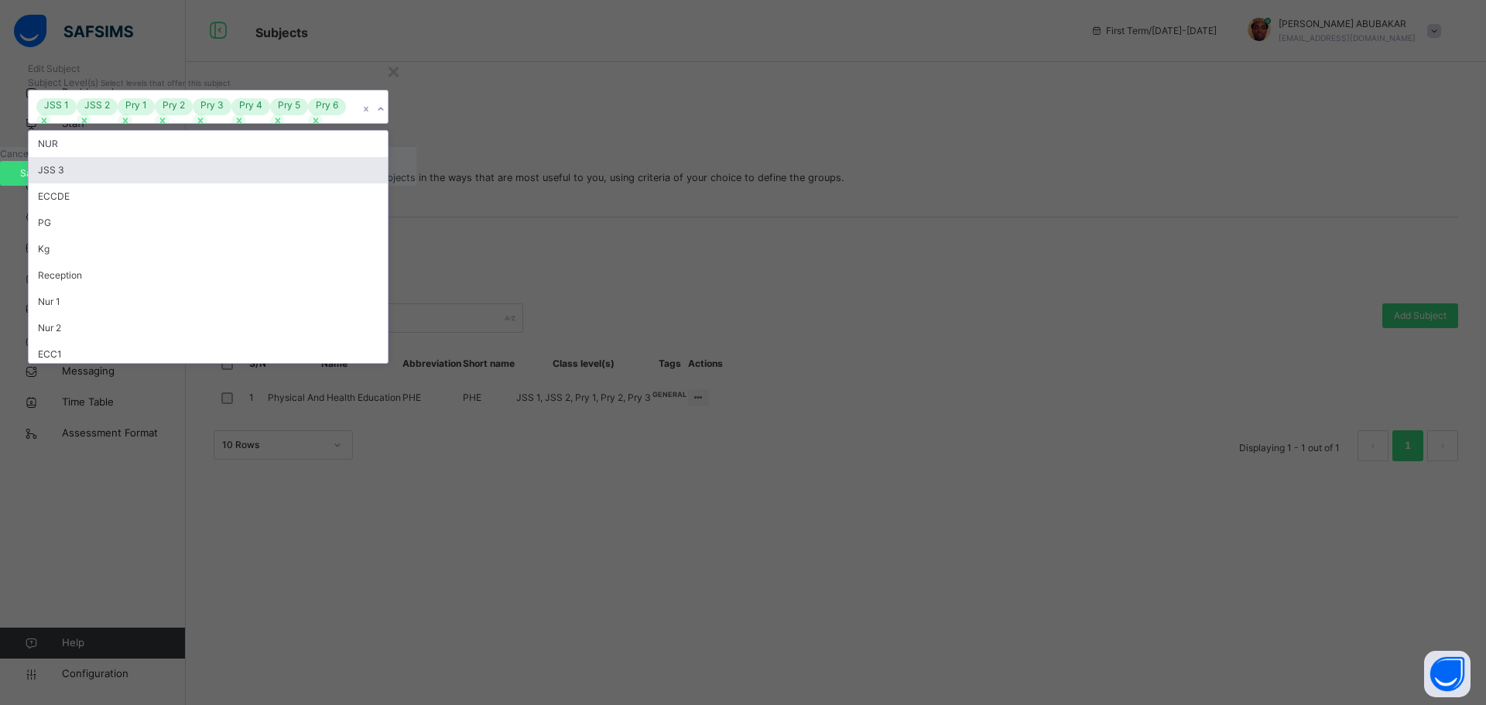
click at [388, 183] on div "JSS 3" at bounding box center [208, 170] width 359 height 26
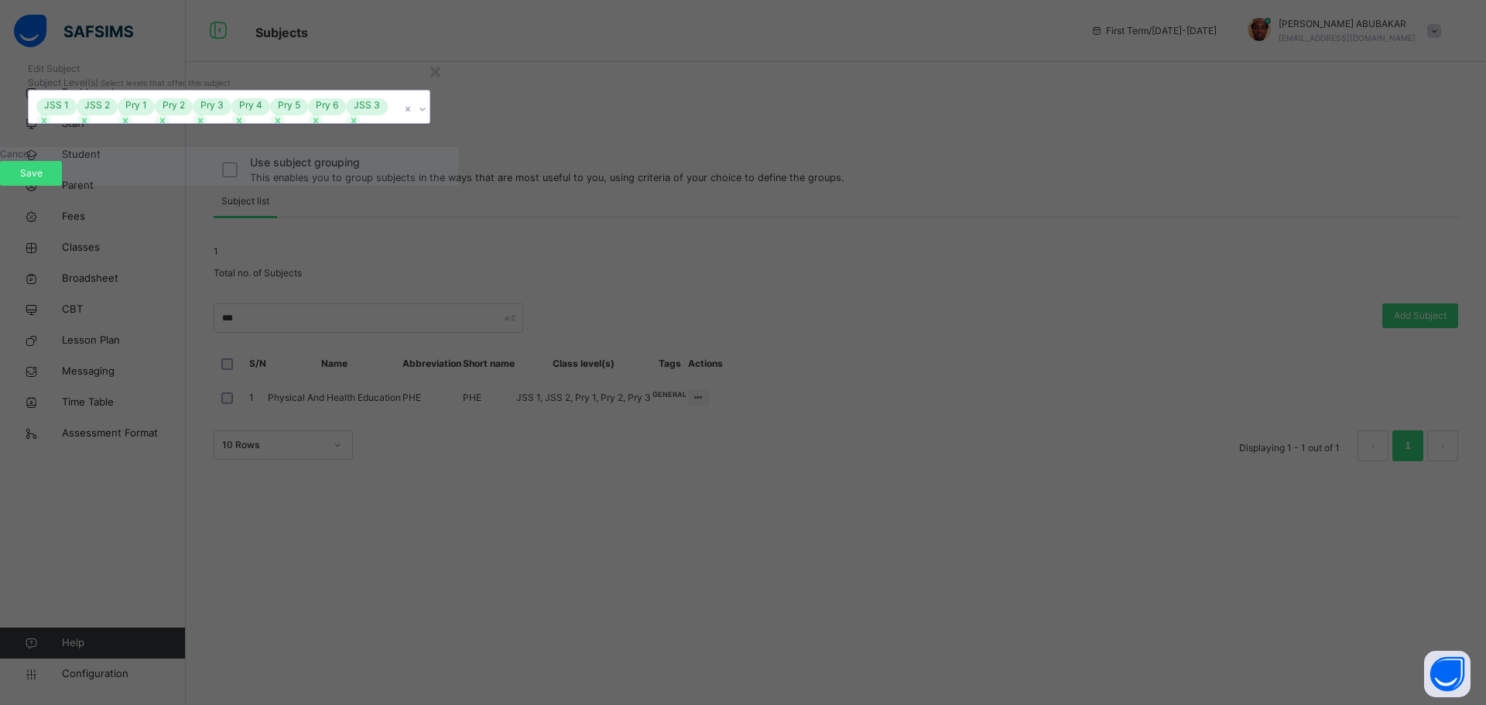
drag, startPoint x: 959, startPoint y: 369, endPoint x: 961, endPoint y: 382, distance: 13.4
click at [427, 117] on icon at bounding box center [422, 108] width 9 height 15
click at [62, 186] on div "Save" at bounding box center [31, 173] width 62 height 25
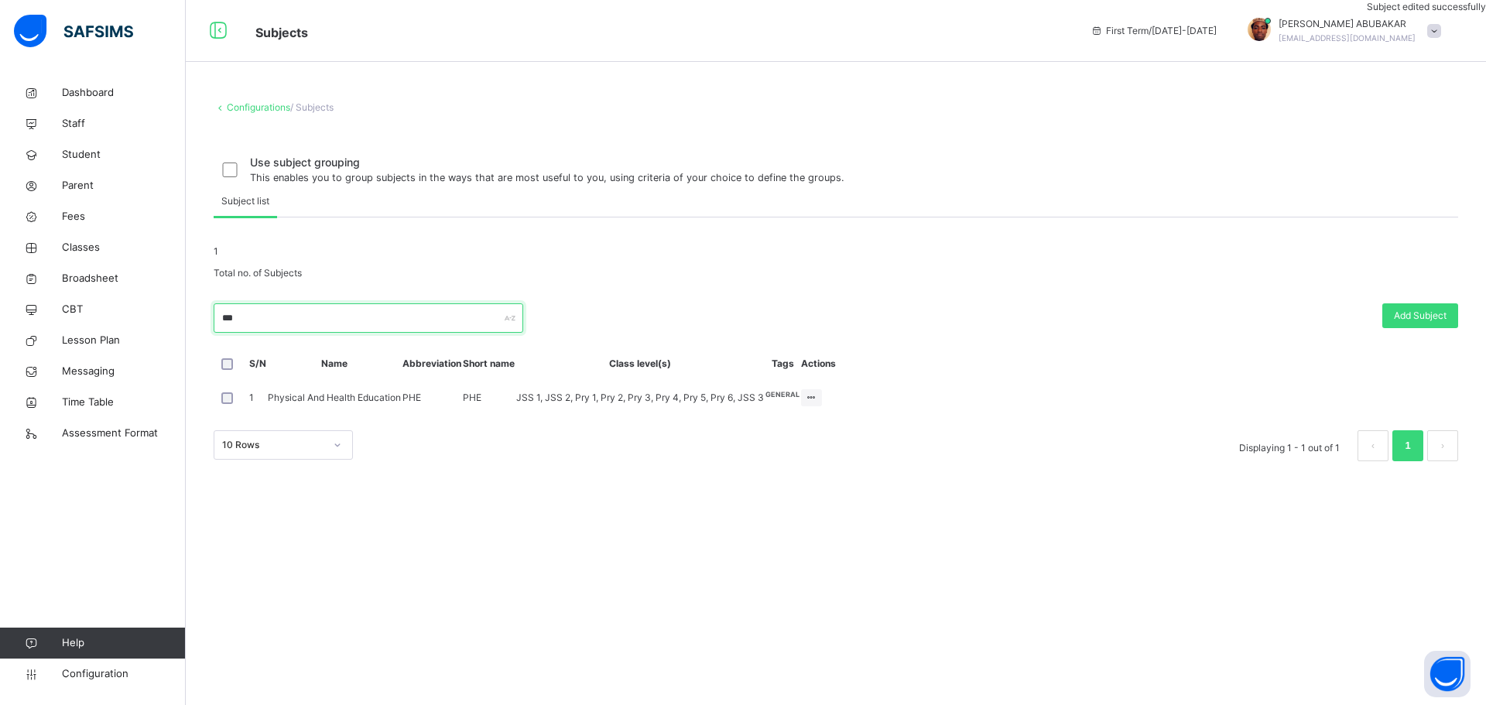
click at [385, 333] on input "***" at bounding box center [369, 317] width 310 height 29
type input "*"
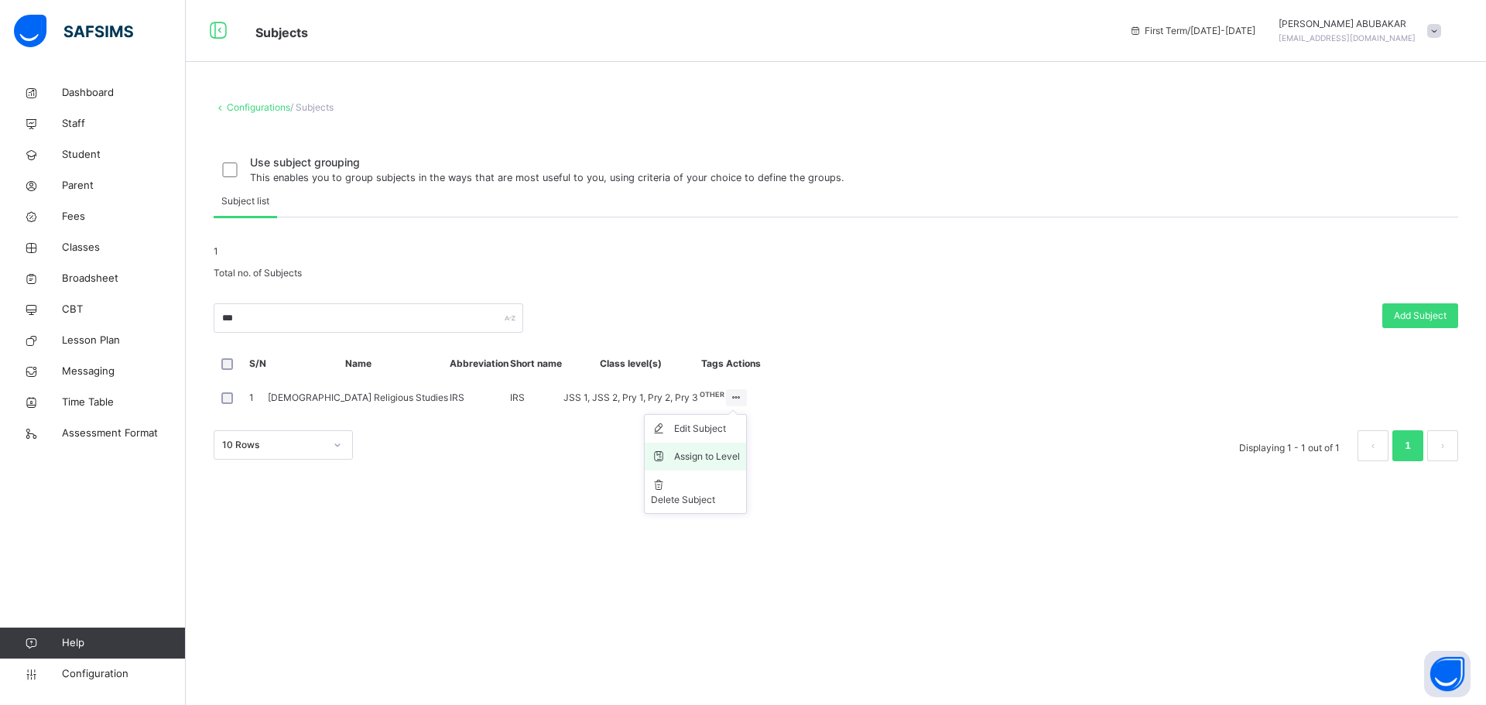
click at [740, 464] on div "Assign to Level" at bounding box center [707, 456] width 66 height 15
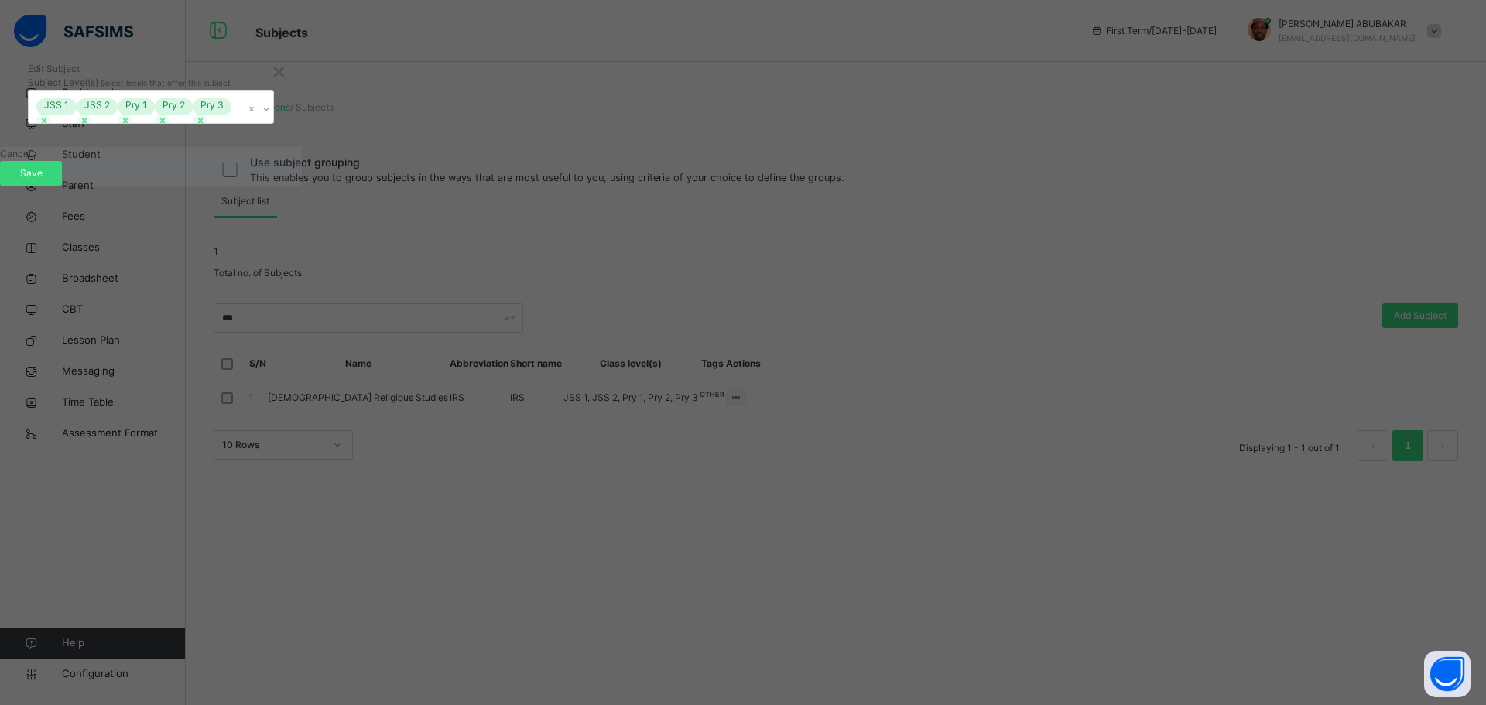
click at [271, 117] on icon at bounding box center [266, 108] width 9 height 15
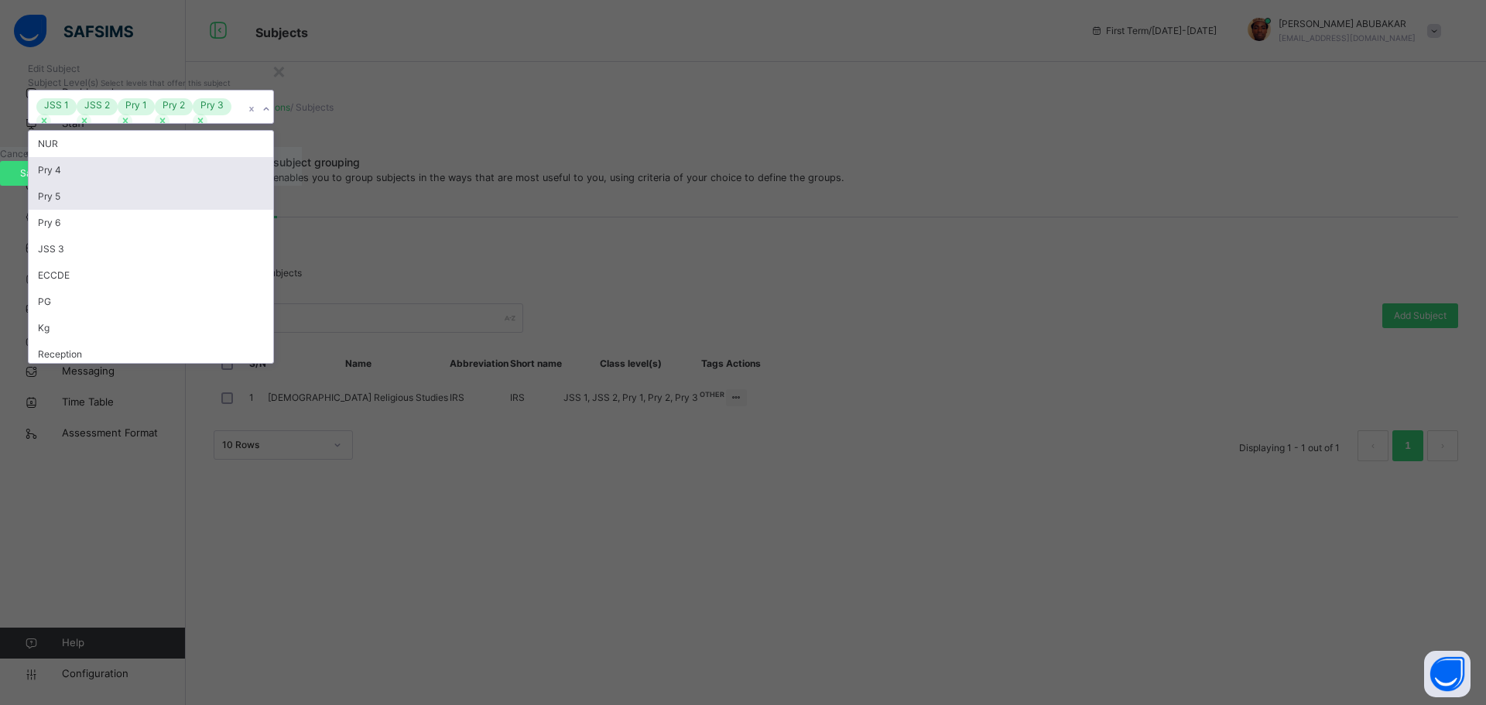
click at [273, 183] on div "Pry 4" at bounding box center [151, 170] width 245 height 26
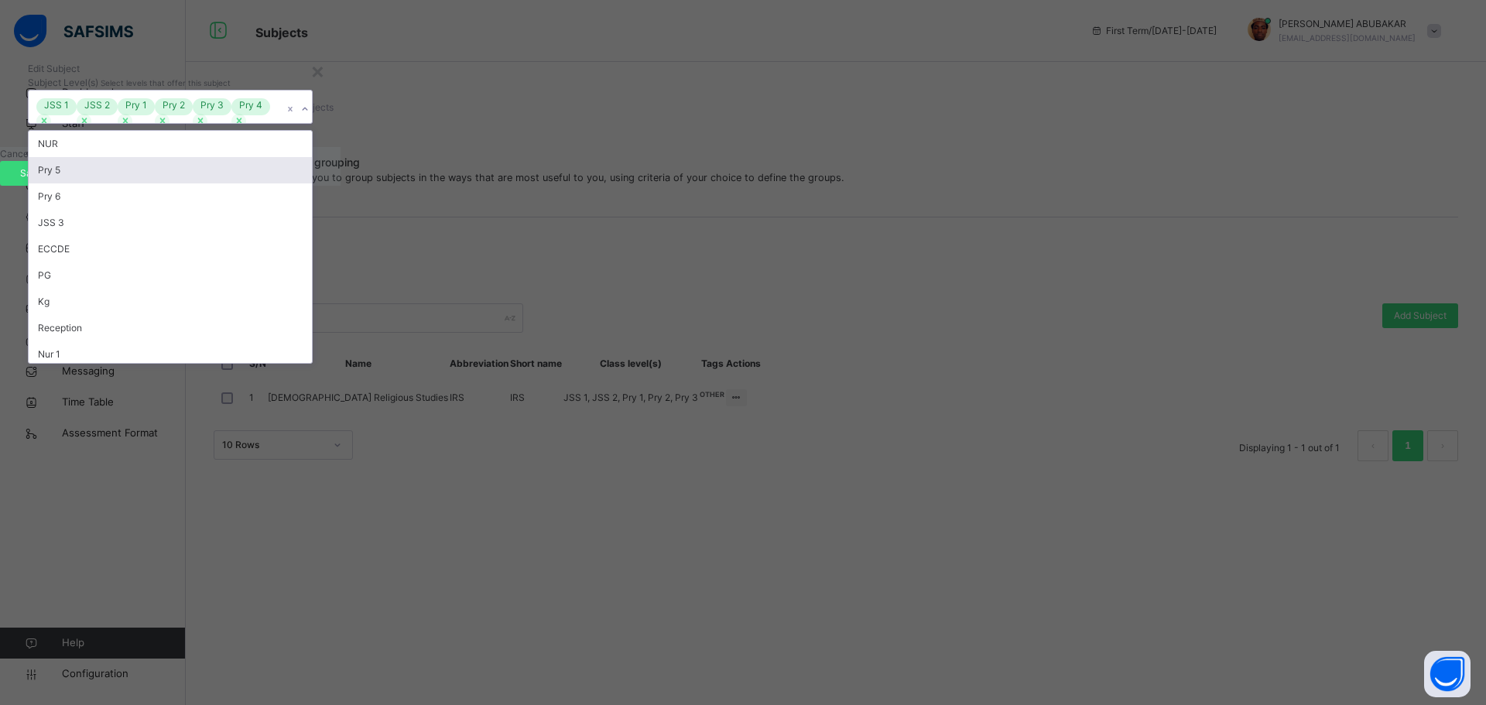
click at [312, 183] on div "Pry 5" at bounding box center [170, 170] width 283 height 26
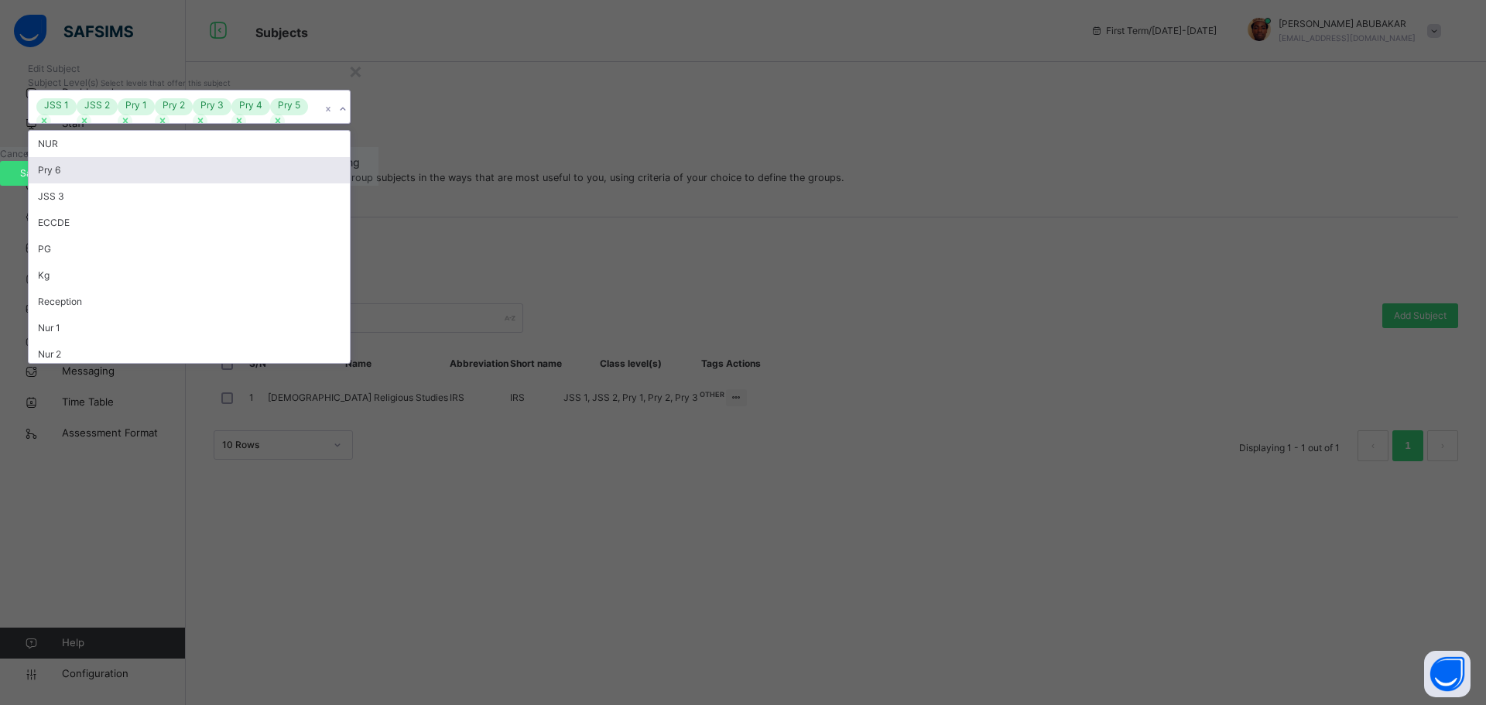
click at [350, 183] on div "Pry 6" at bounding box center [189, 170] width 321 height 26
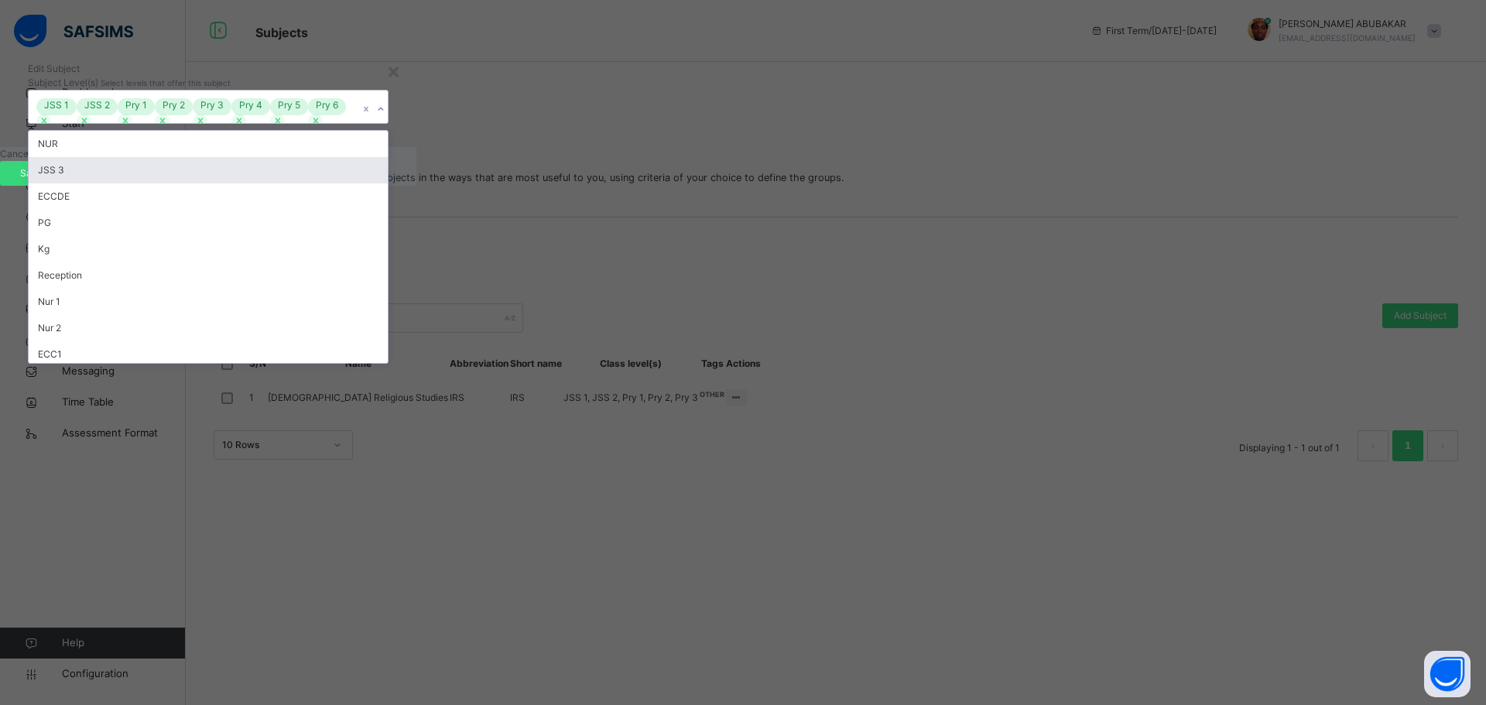
click at [388, 183] on div "JSS 3" at bounding box center [208, 170] width 359 height 26
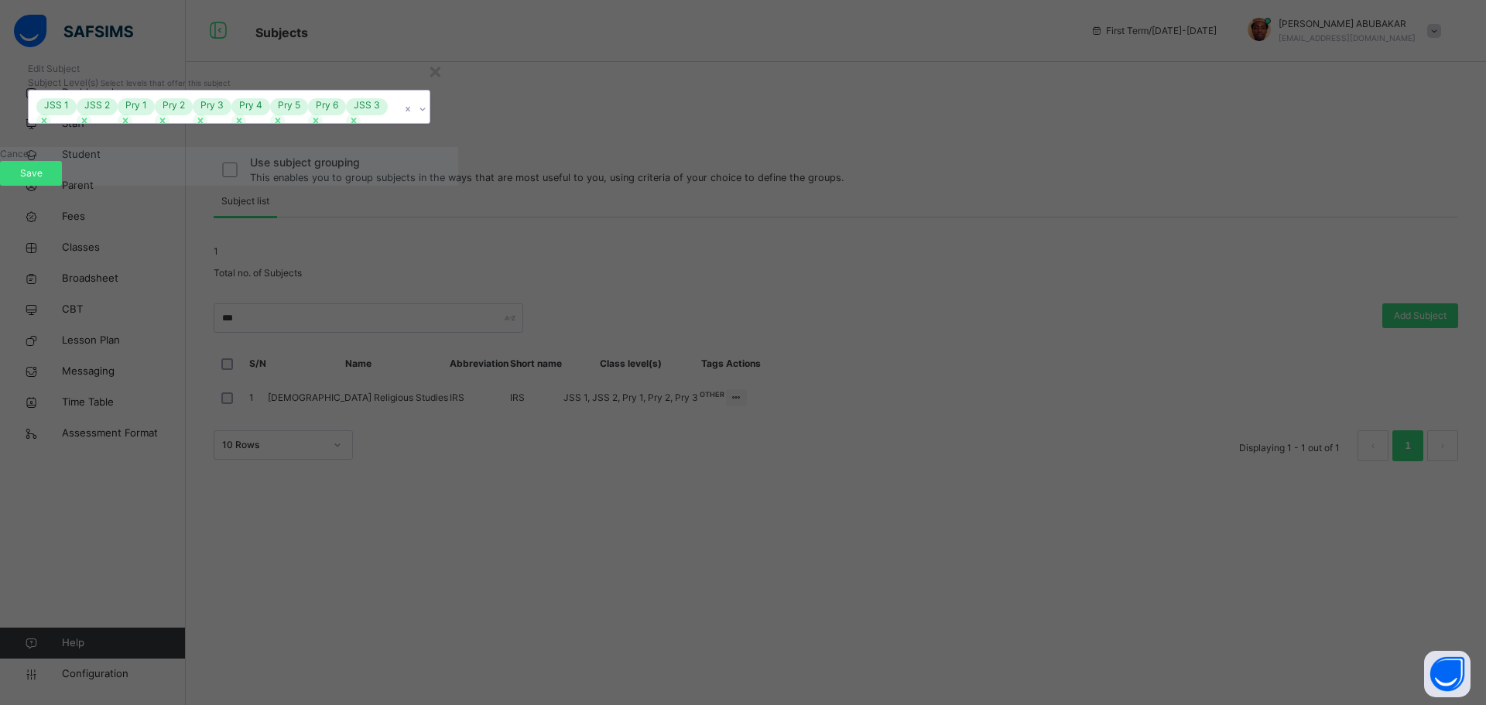
click at [427, 117] on icon at bounding box center [422, 108] width 9 height 15
click at [50, 180] on span "Save" at bounding box center [31, 173] width 39 height 14
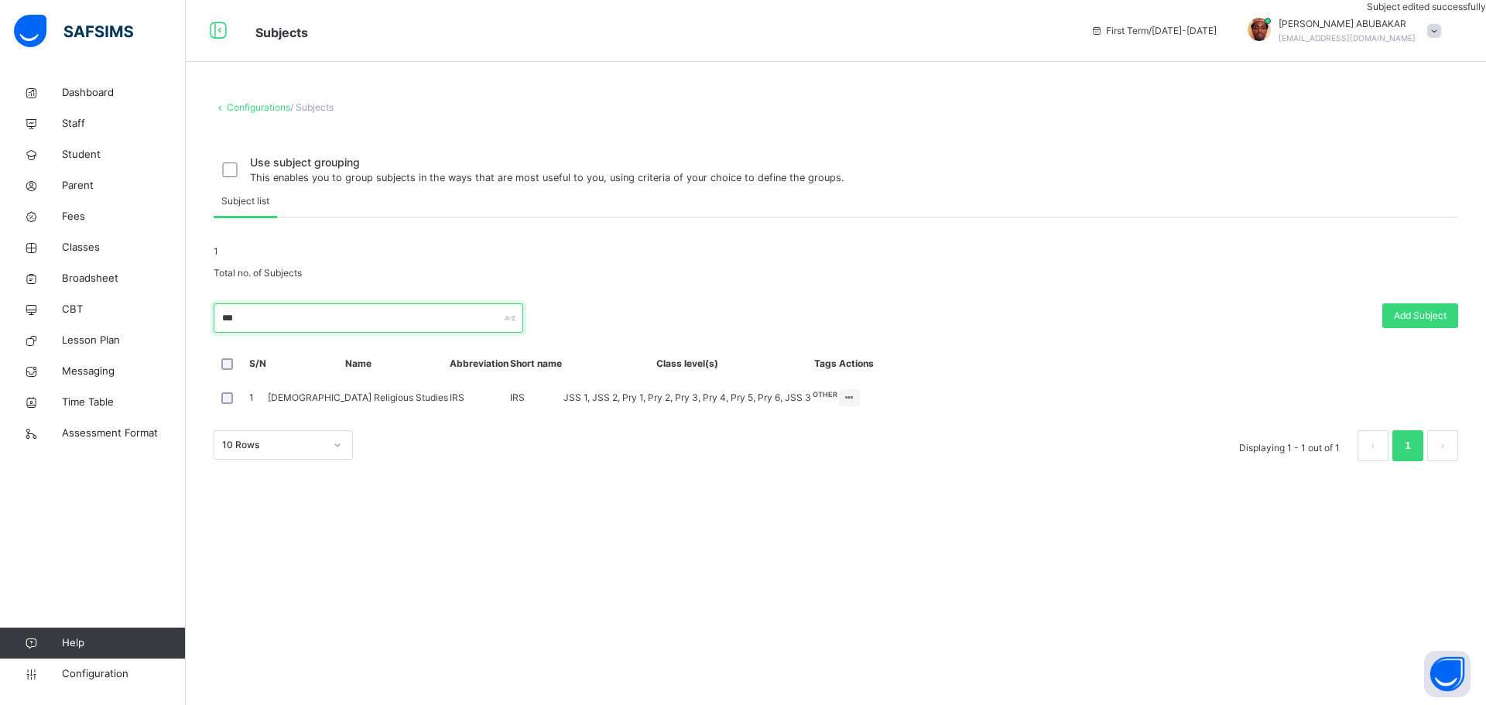
click at [245, 333] on input "***" at bounding box center [369, 317] width 310 height 29
type input "*"
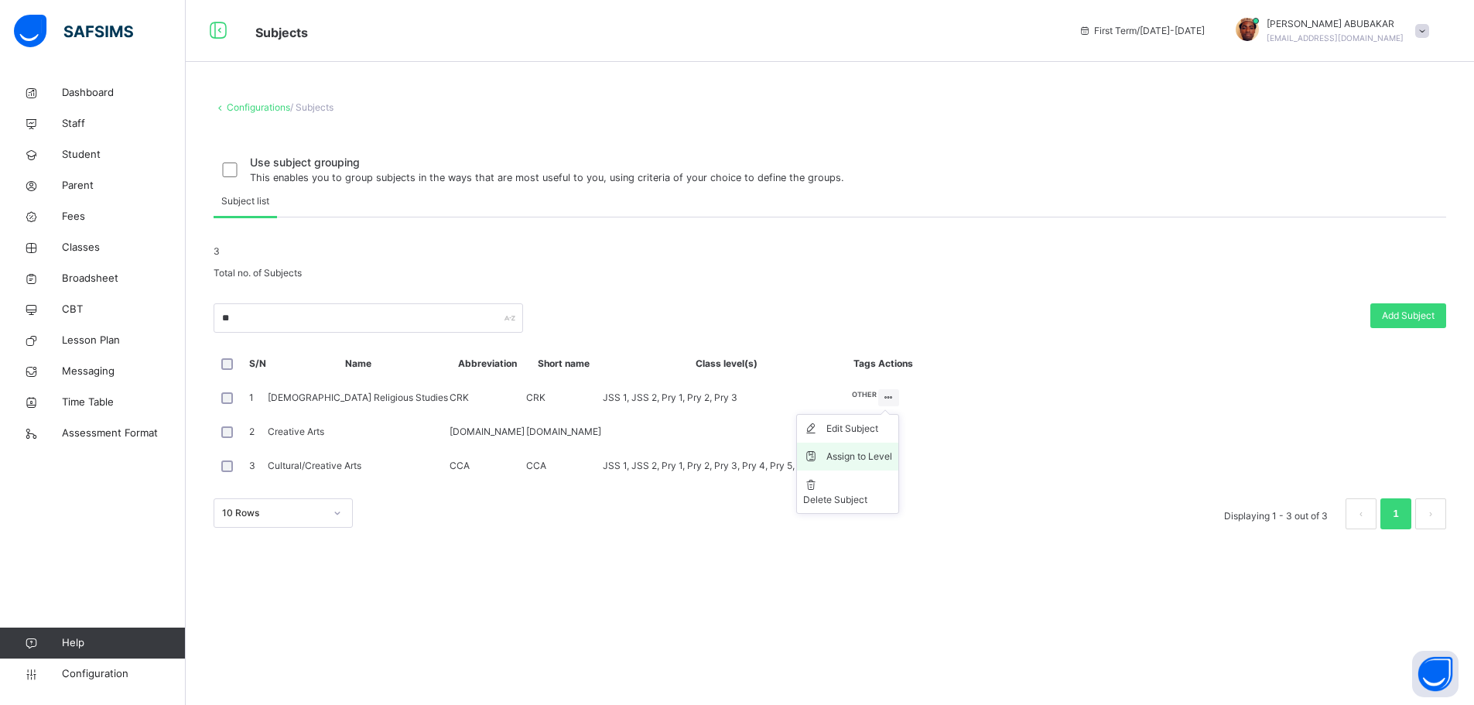
click at [892, 464] on div "Assign to Level" at bounding box center [859, 456] width 66 height 15
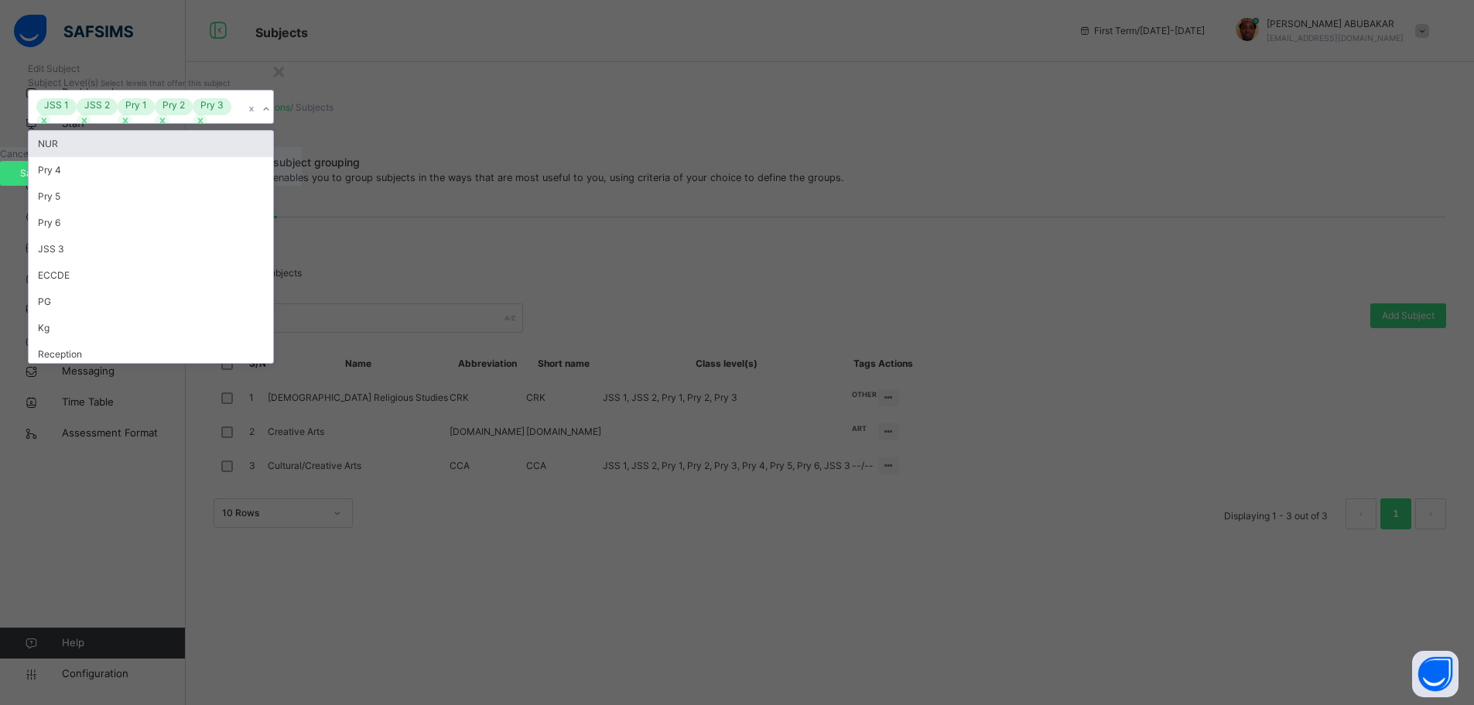
click at [271, 117] on icon at bounding box center [266, 108] width 9 height 15
click at [273, 183] on div "Pry 4" at bounding box center [151, 170] width 245 height 26
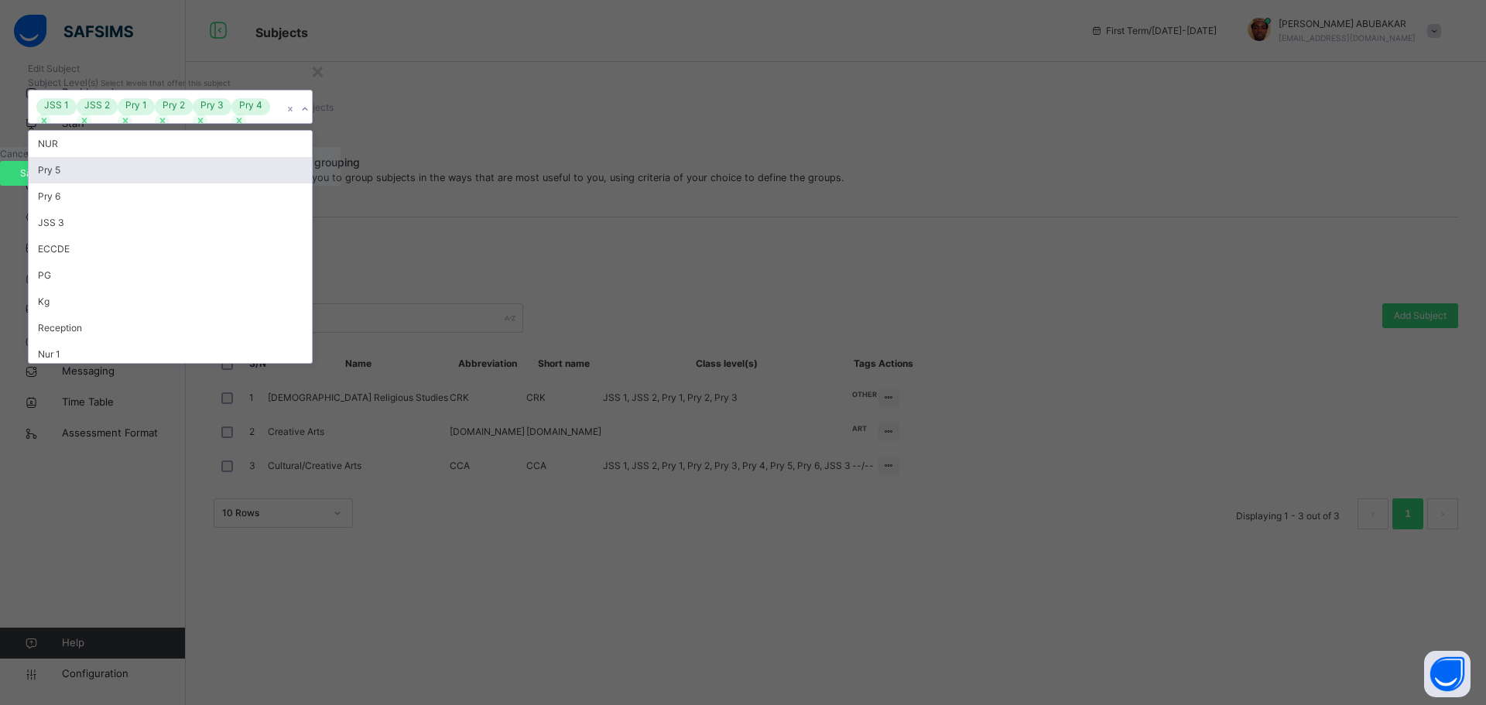
click at [312, 183] on div "Pry 5" at bounding box center [170, 170] width 283 height 26
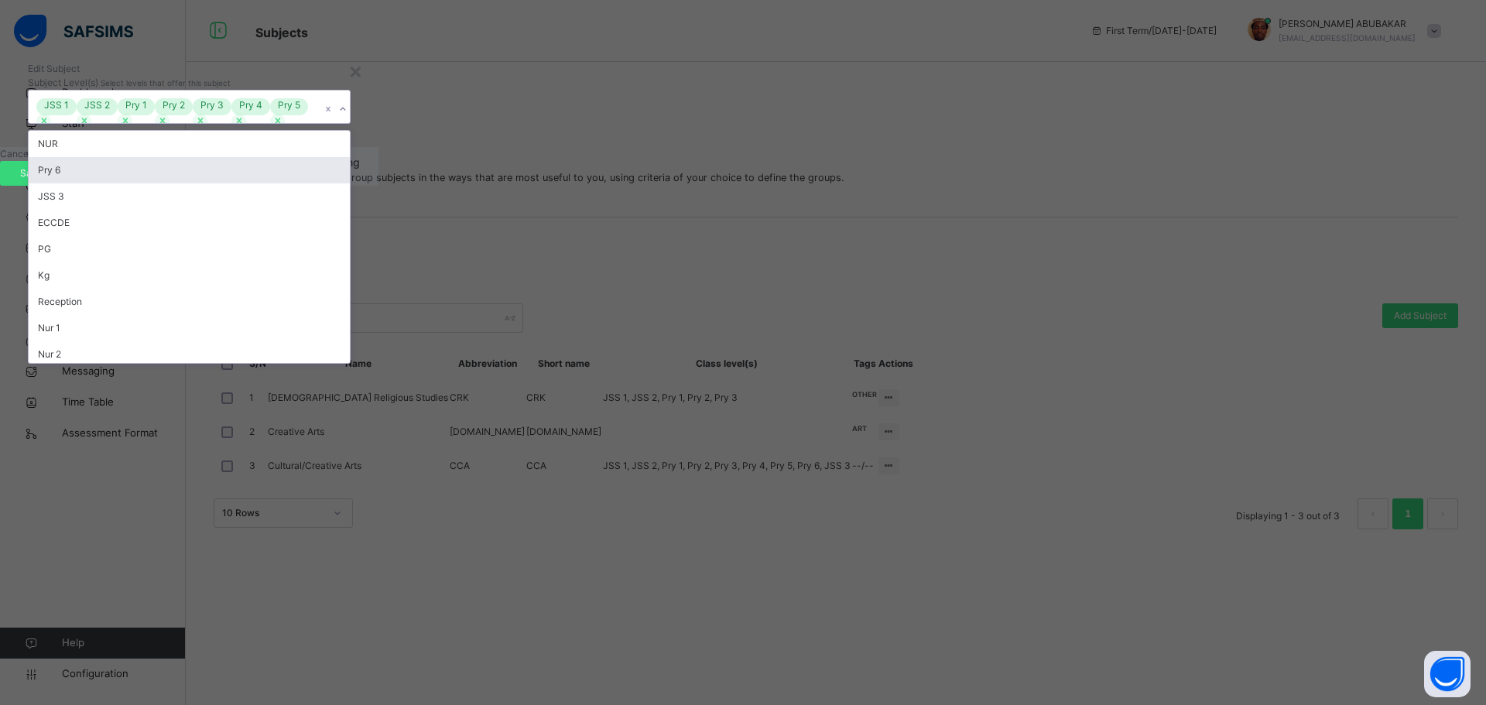
click at [350, 183] on div "Pry 6" at bounding box center [189, 170] width 321 height 26
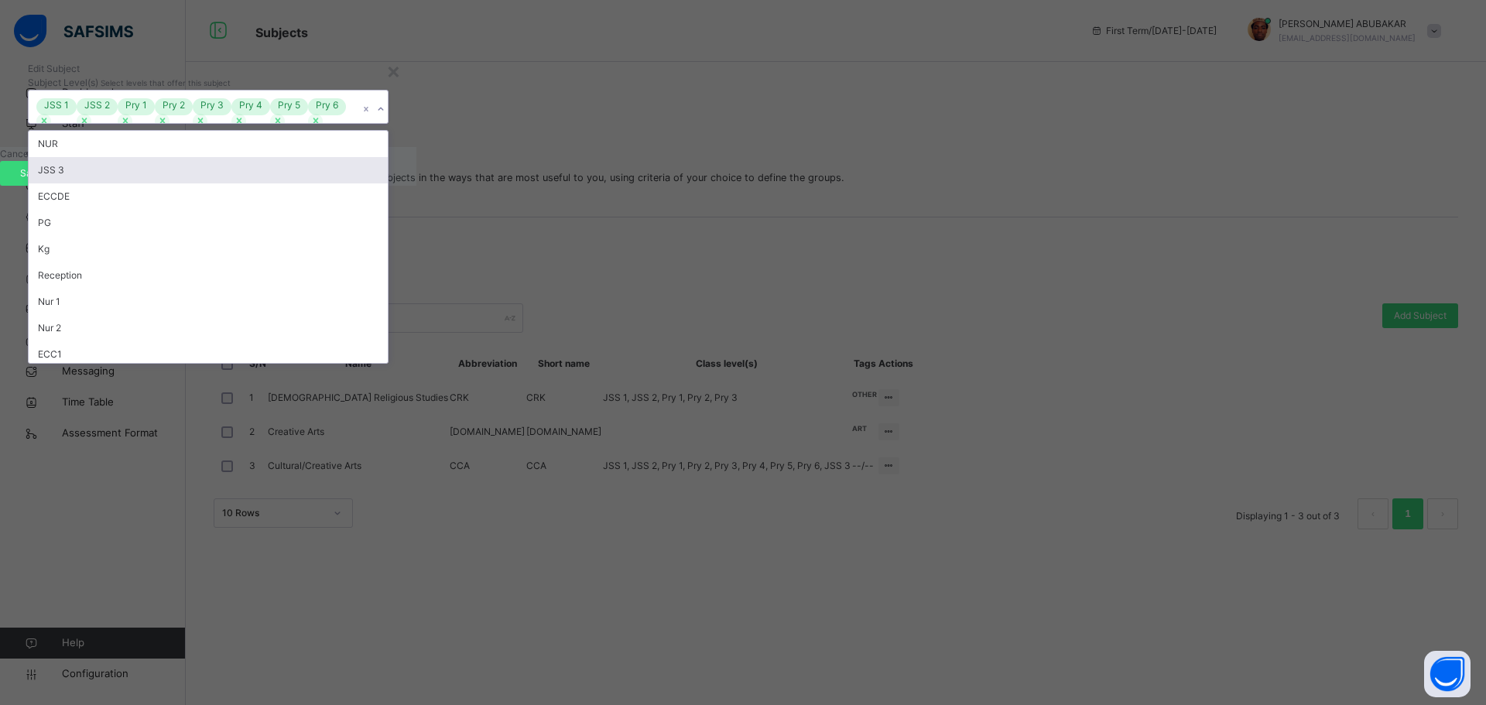
click at [388, 183] on div "JSS 3" at bounding box center [208, 170] width 359 height 26
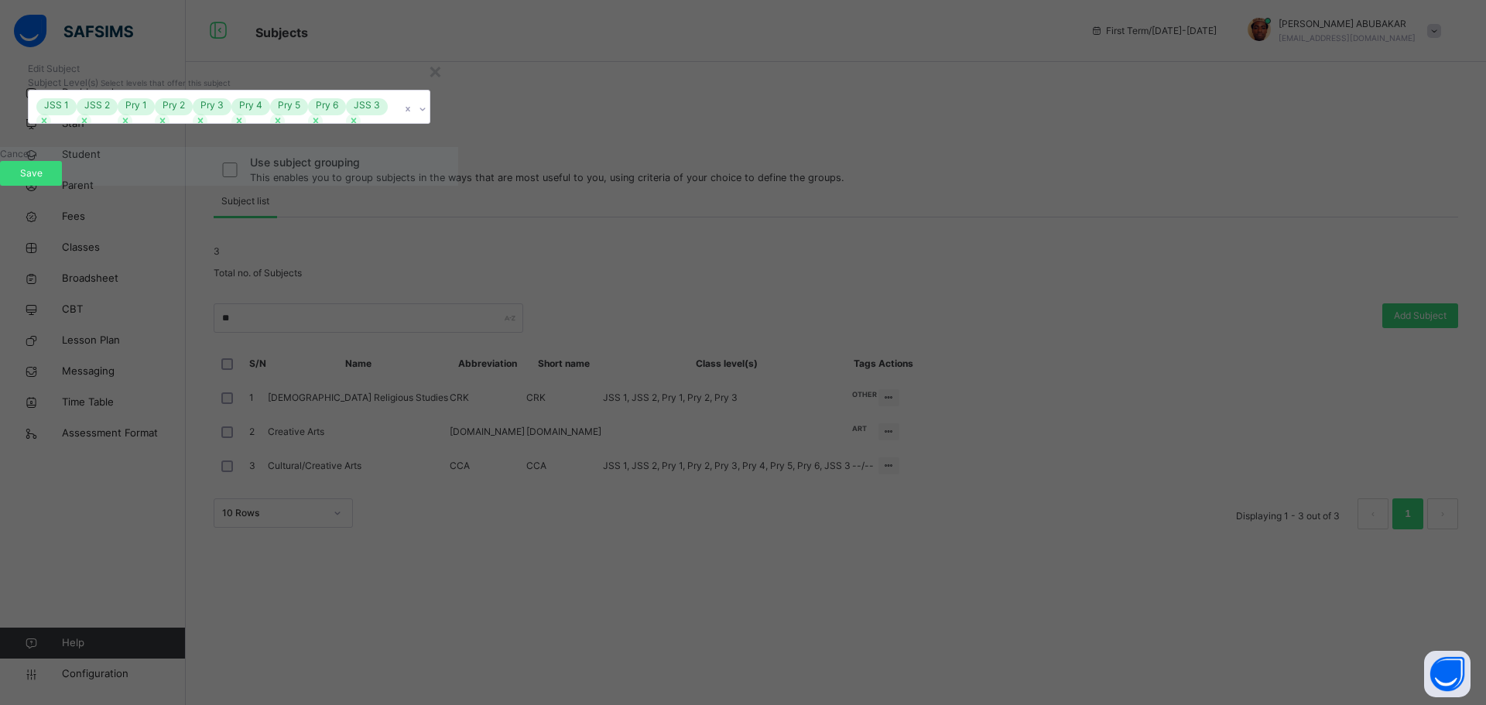
click at [458, 186] on div "Cancel Save" at bounding box center [229, 166] width 458 height 39
click at [50, 180] on span "Save" at bounding box center [31, 173] width 39 height 14
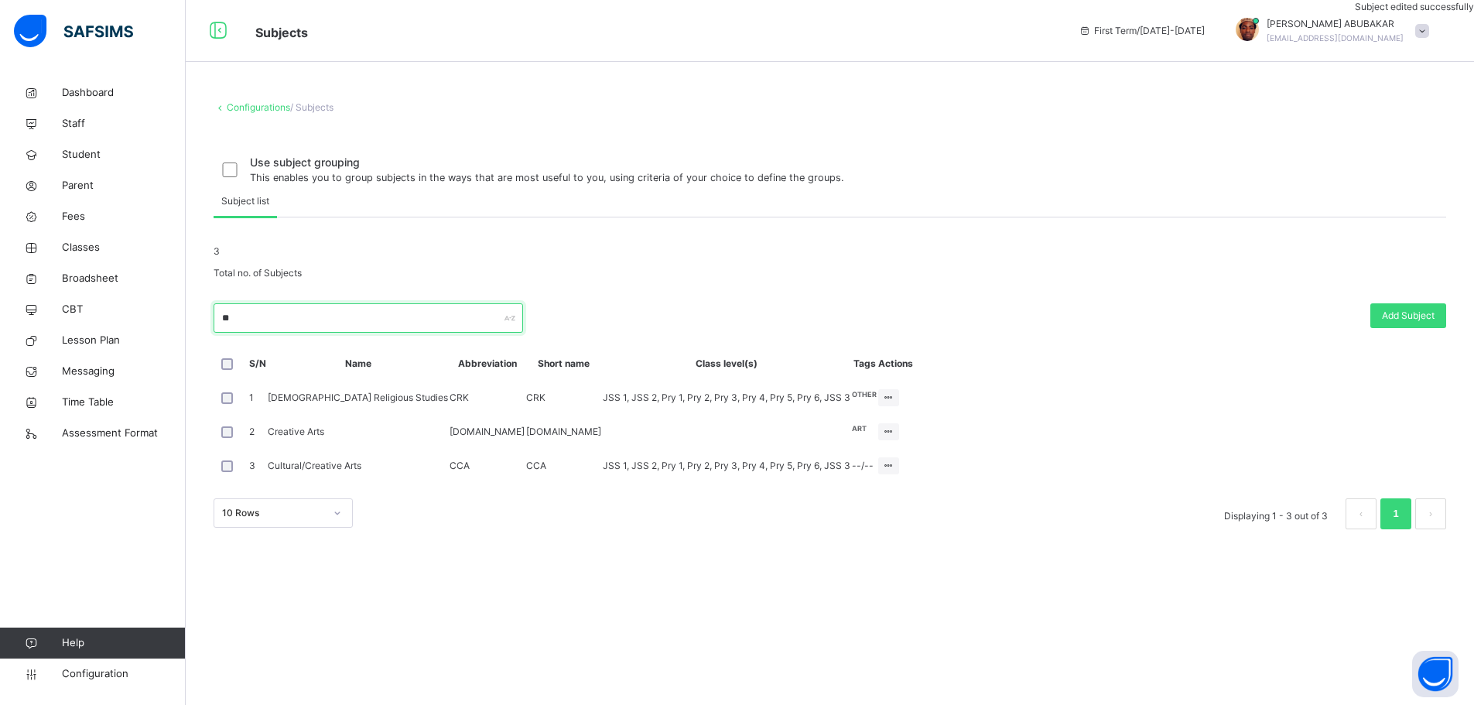
click at [395, 333] on input "**" at bounding box center [369, 317] width 310 height 29
type input "*"
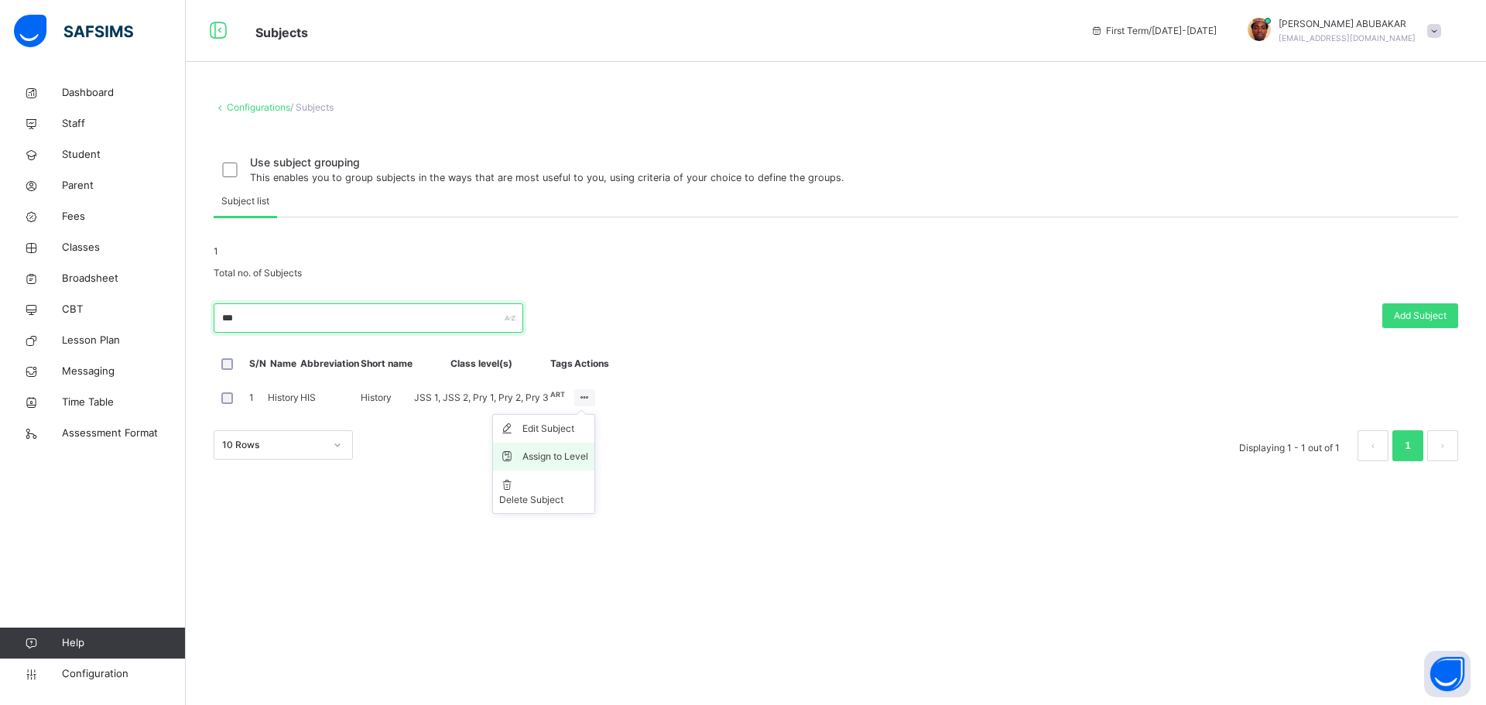
type input "***"
click at [588, 464] on div "Assign to Level" at bounding box center [555, 456] width 66 height 15
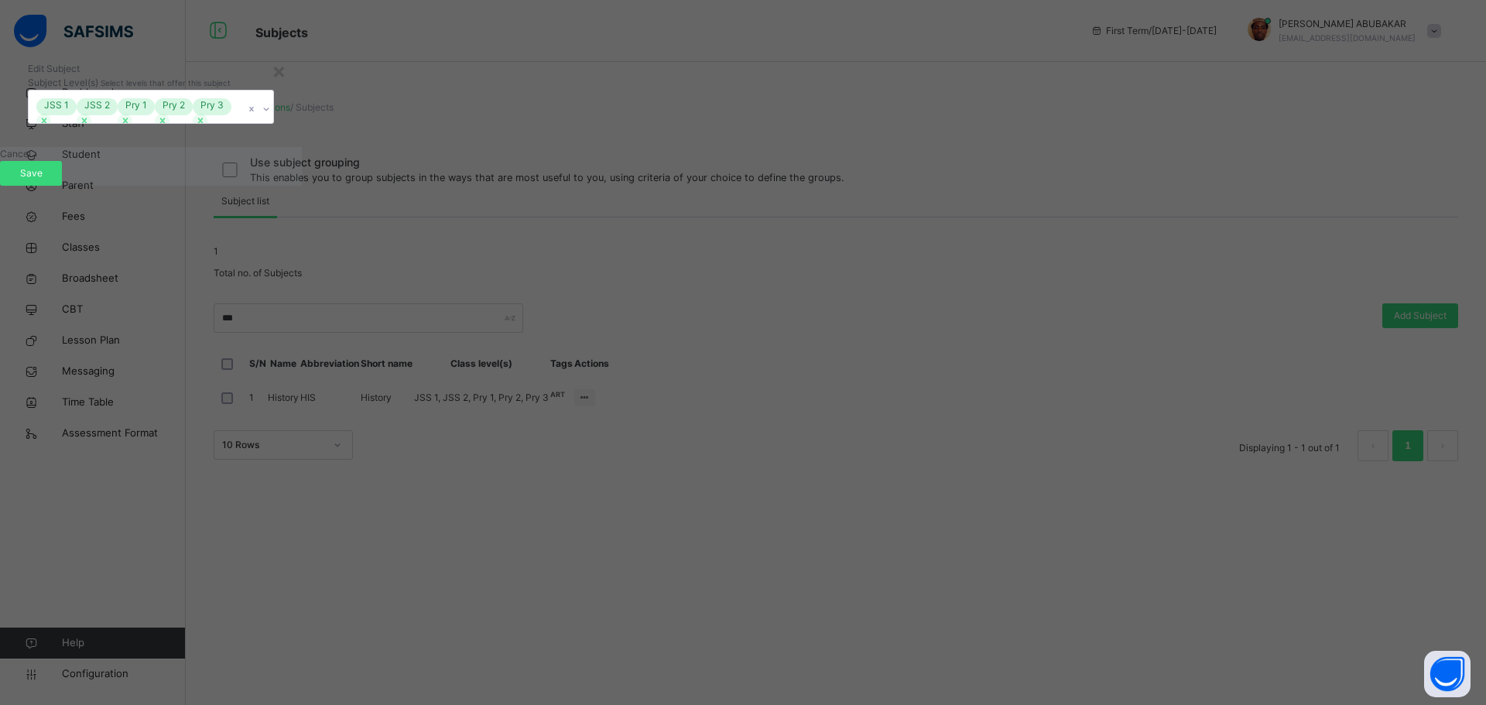
click at [271, 117] on icon at bounding box center [266, 108] width 9 height 15
click at [273, 121] on div at bounding box center [265, 109] width 15 height 25
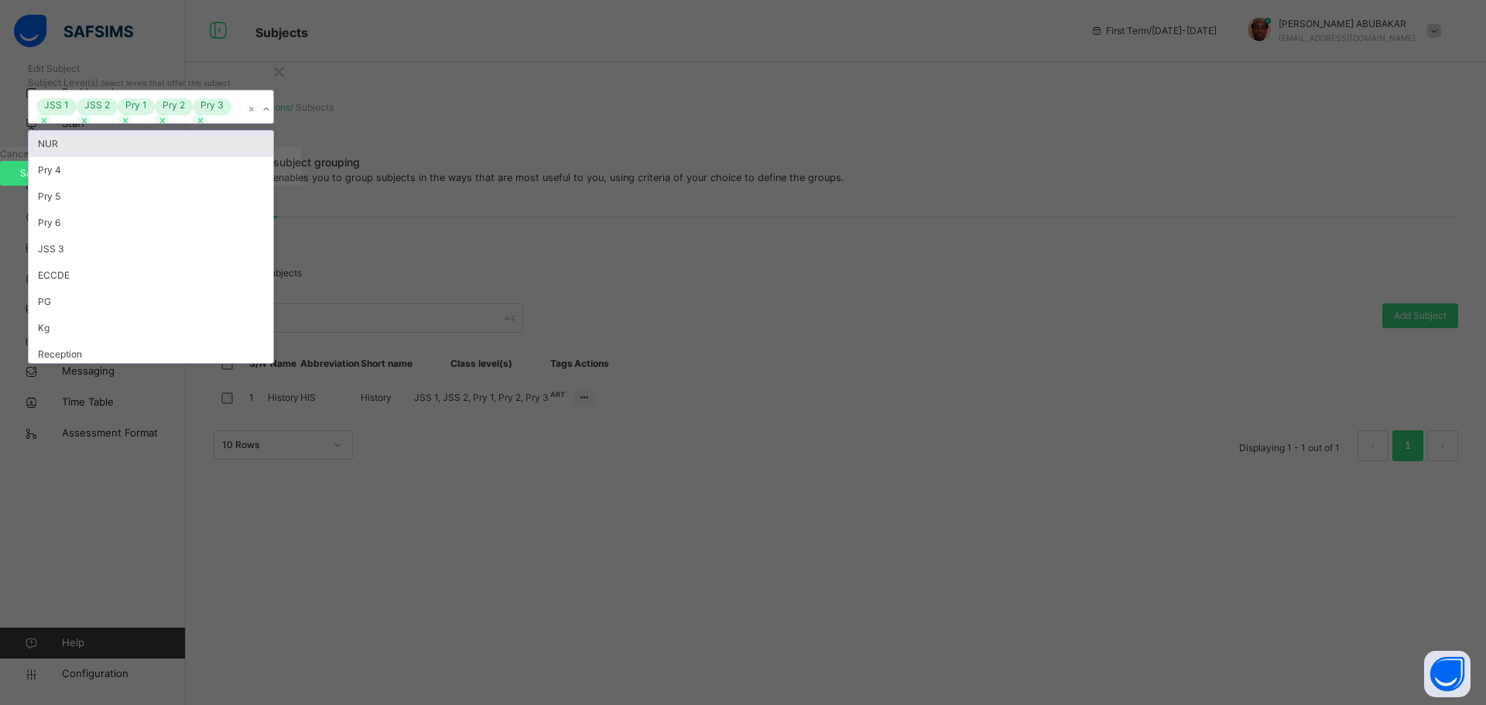
click at [271, 117] on icon at bounding box center [266, 108] width 9 height 15
click at [273, 183] on div "Pry 4" at bounding box center [151, 170] width 245 height 26
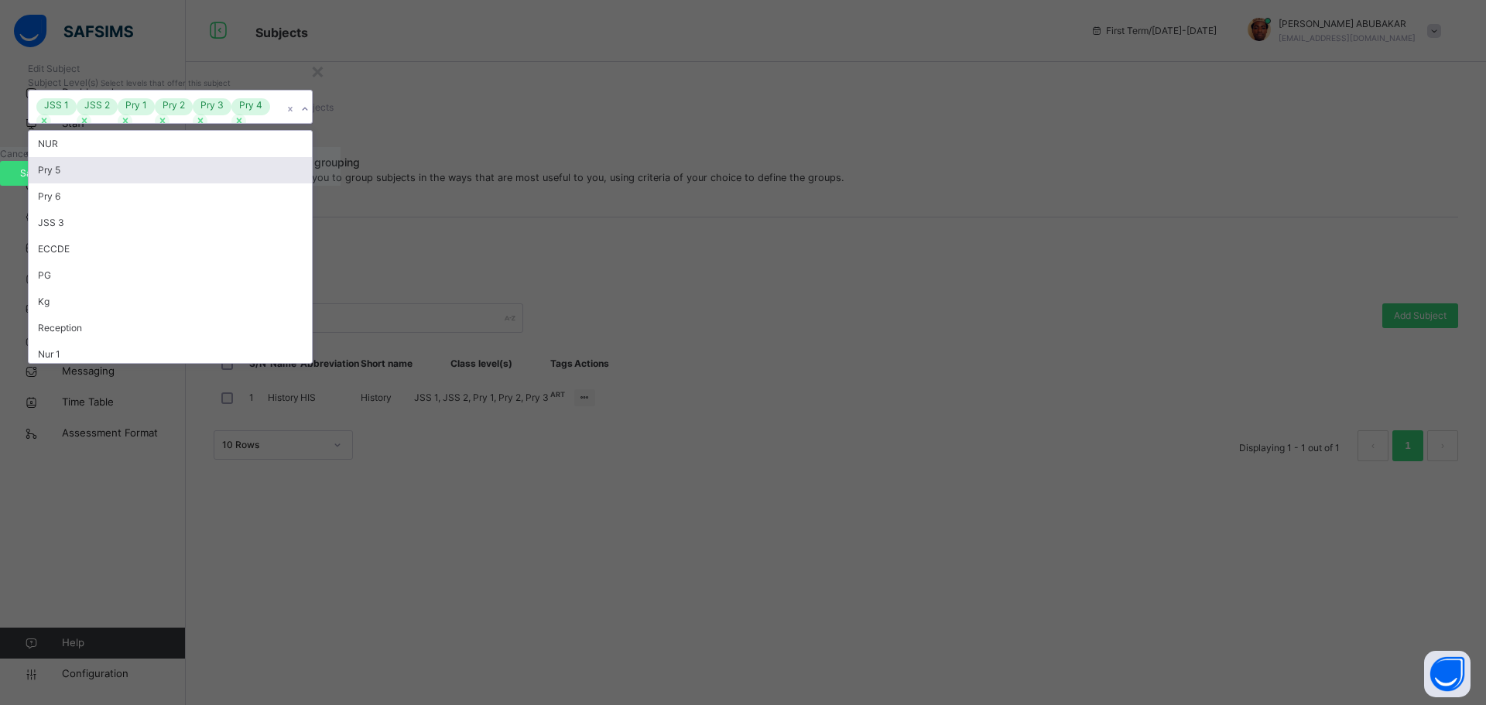
click at [312, 183] on div "Pry 5" at bounding box center [170, 170] width 283 height 26
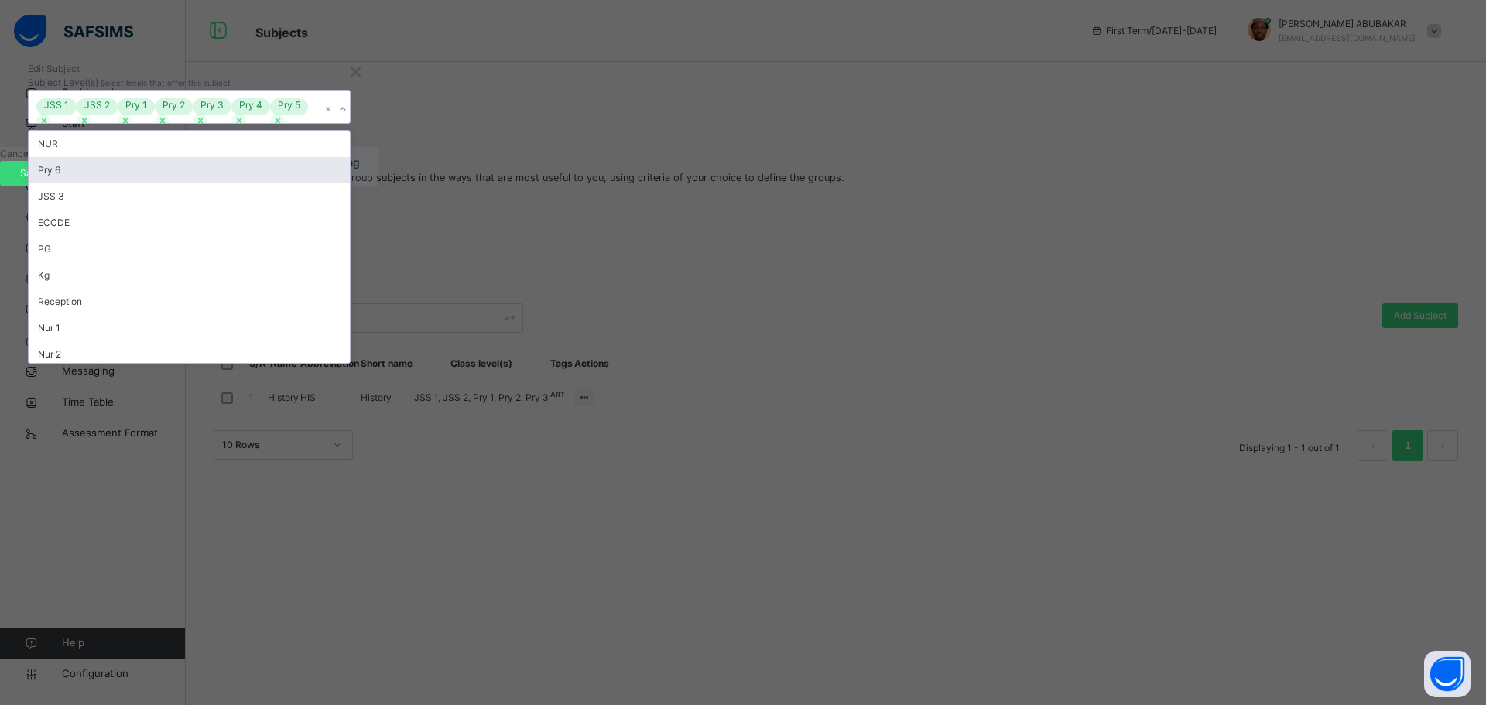
click at [350, 183] on div "Pry 6" at bounding box center [189, 170] width 321 height 26
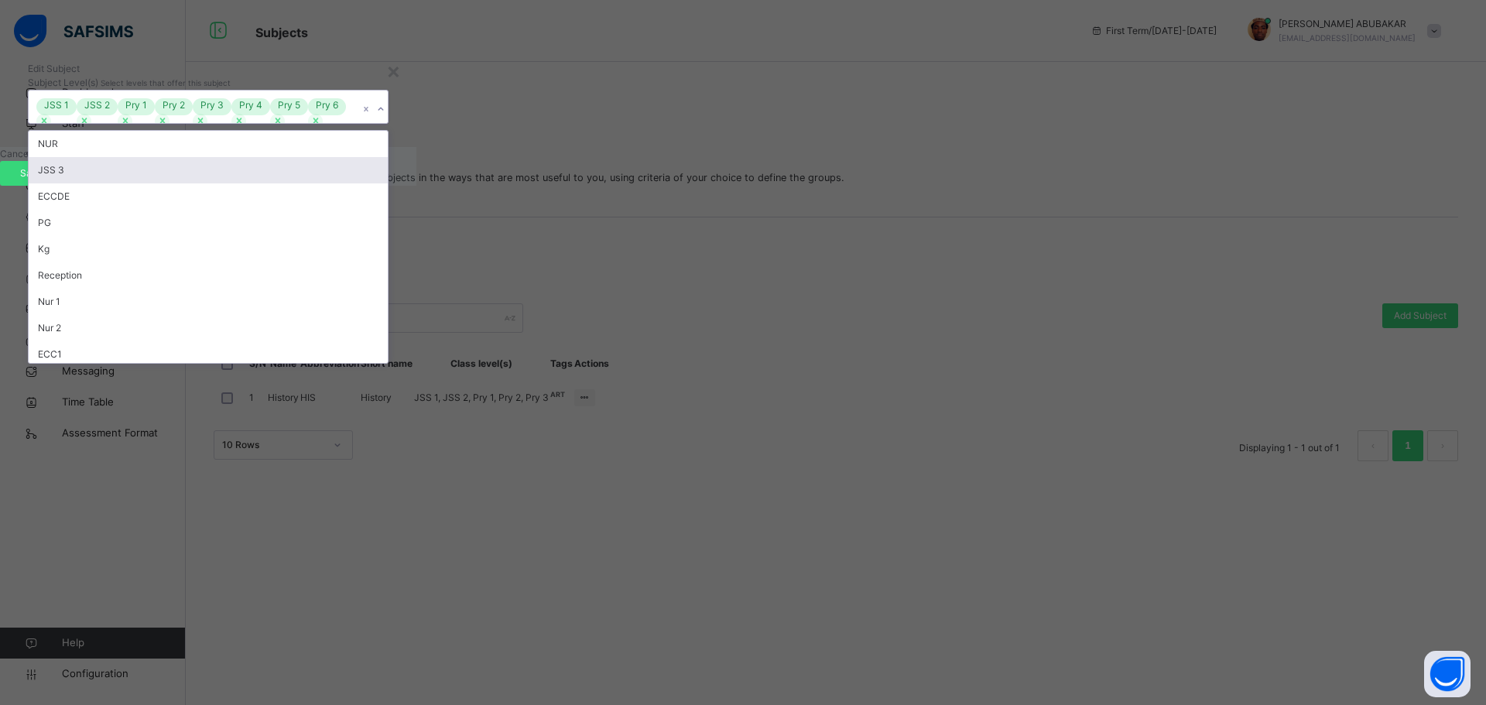
click at [388, 183] on div "JSS 3" at bounding box center [208, 170] width 359 height 26
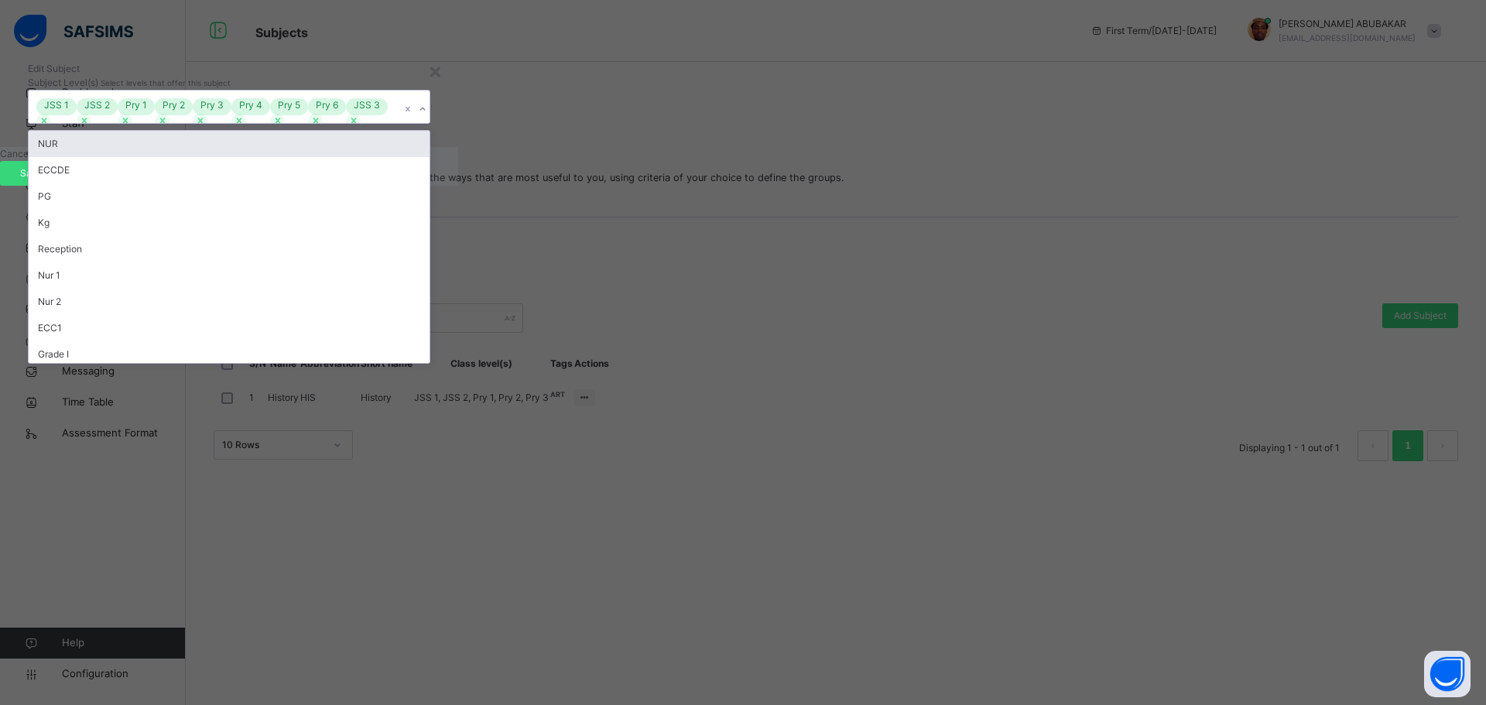
click at [427, 117] on icon at bounding box center [422, 108] width 9 height 15
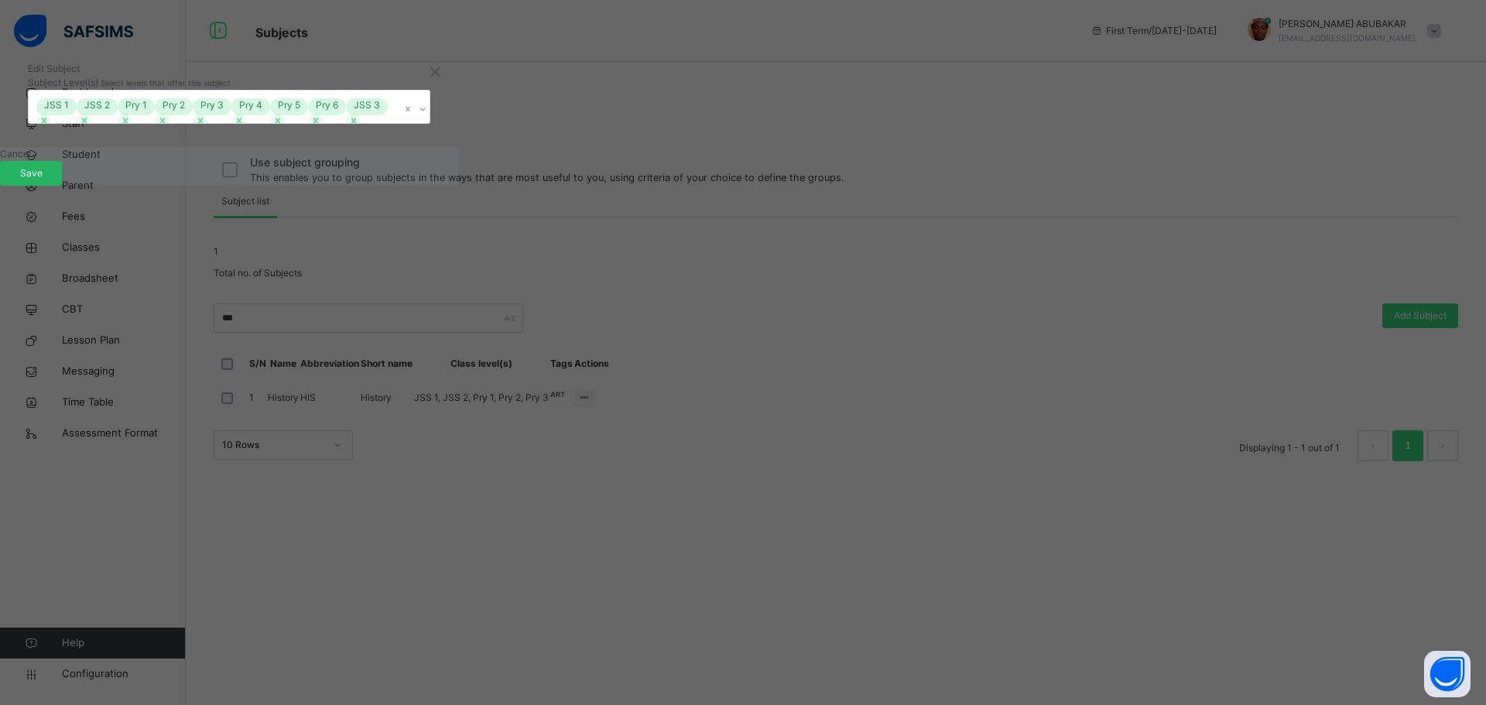
click at [50, 180] on span "Save" at bounding box center [31, 173] width 39 height 14
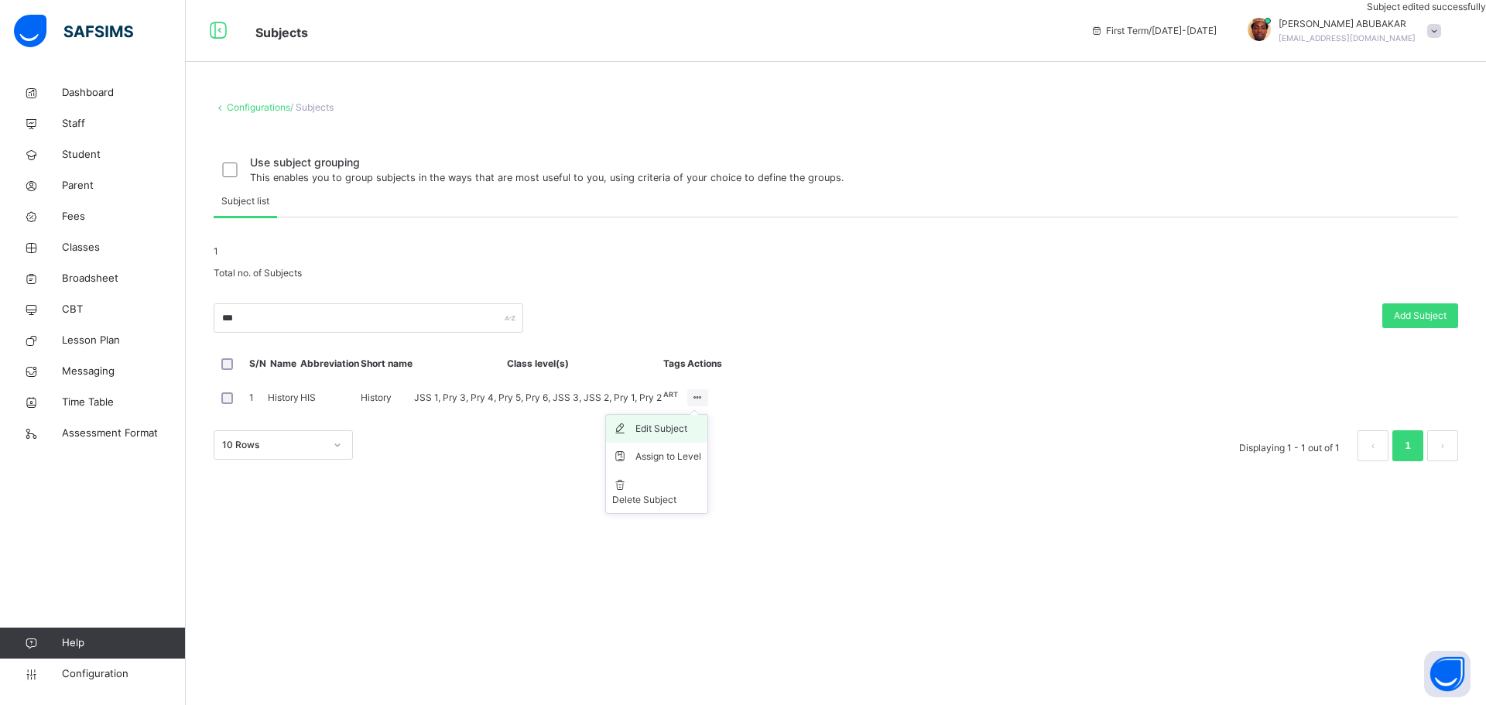
click at [701, 436] on div "Edit Subject" at bounding box center [668, 428] width 66 height 15
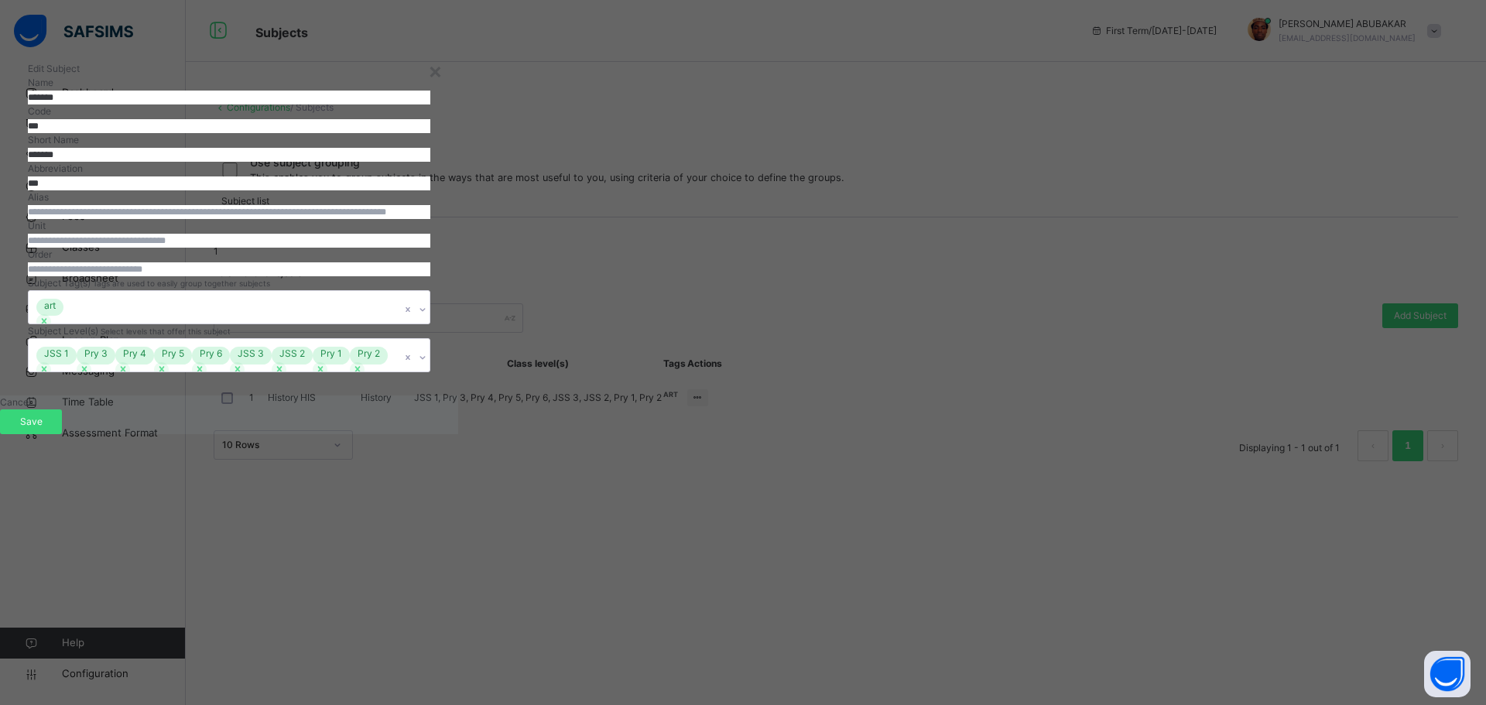
click at [430, 104] on input "*******" at bounding box center [229, 98] width 402 height 14
type input "*"
type input "**********"
click at [430, 162] on input "*******" at bounding box center [229, 155] width 402 height 14
type input "**********"
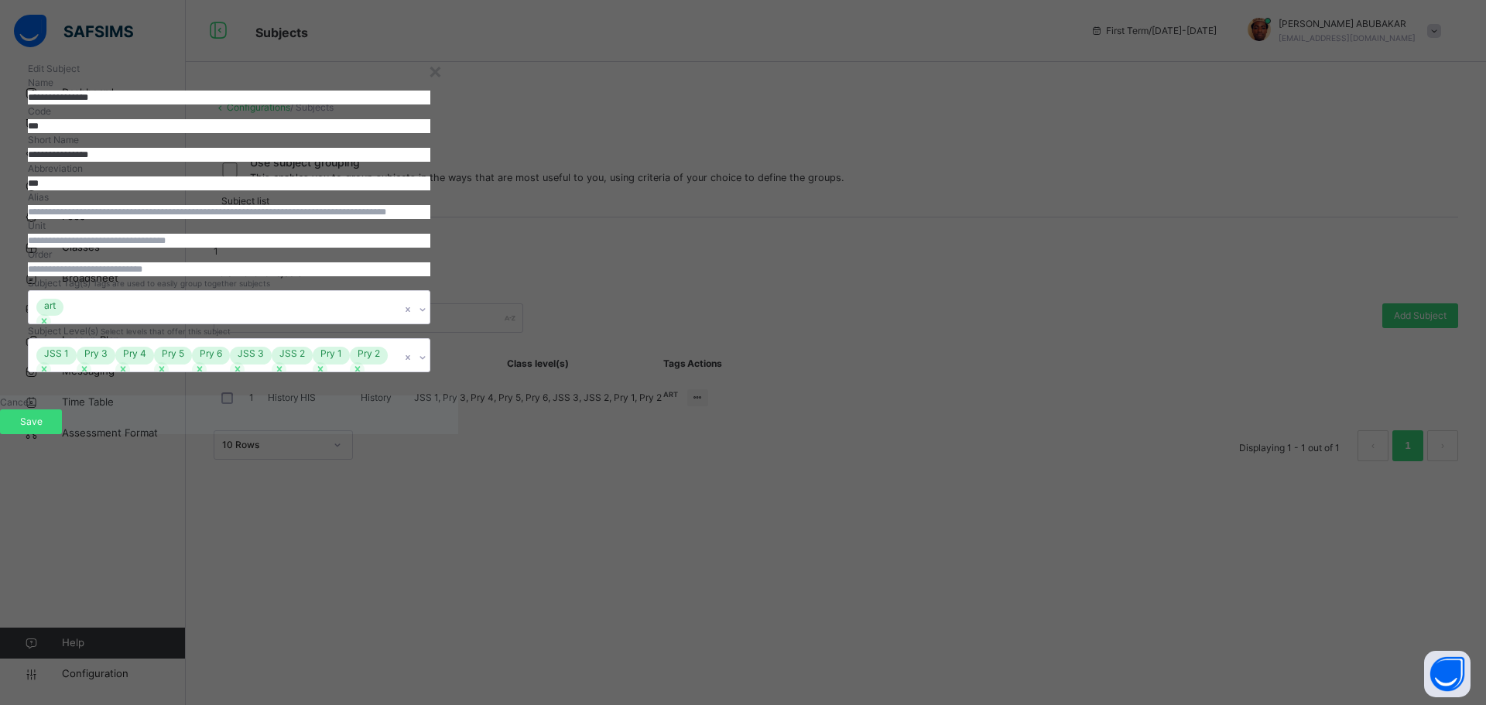
click at [430, 190] on input "***" at bounding box center [229, 183] width 402 height 14
type input "****"
click at [50, 429] on span "Save" at bounding box center [31, 422] width 39 height 14
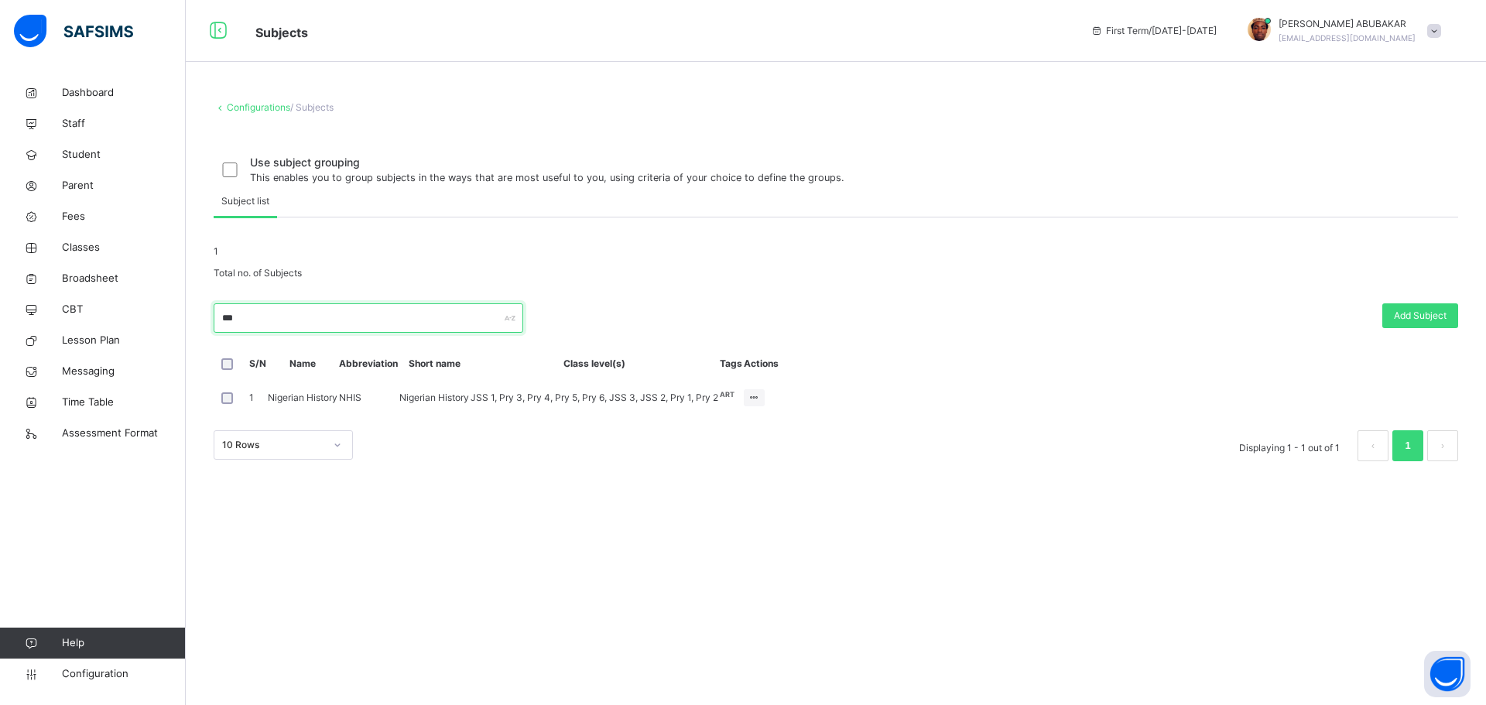
click at [330, 333] on input "***" at bounding box center [369, 317] width 310 height 29
type input "*"
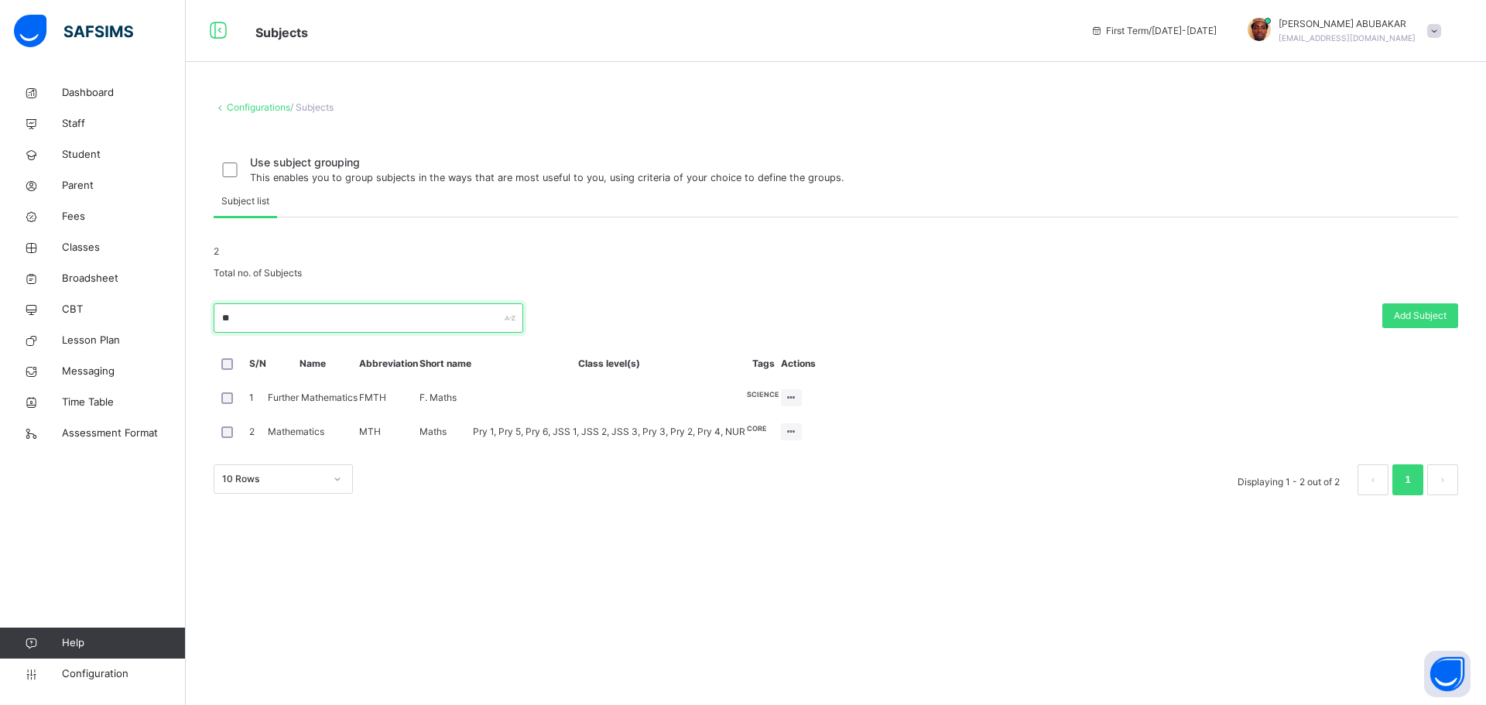
type input "*"
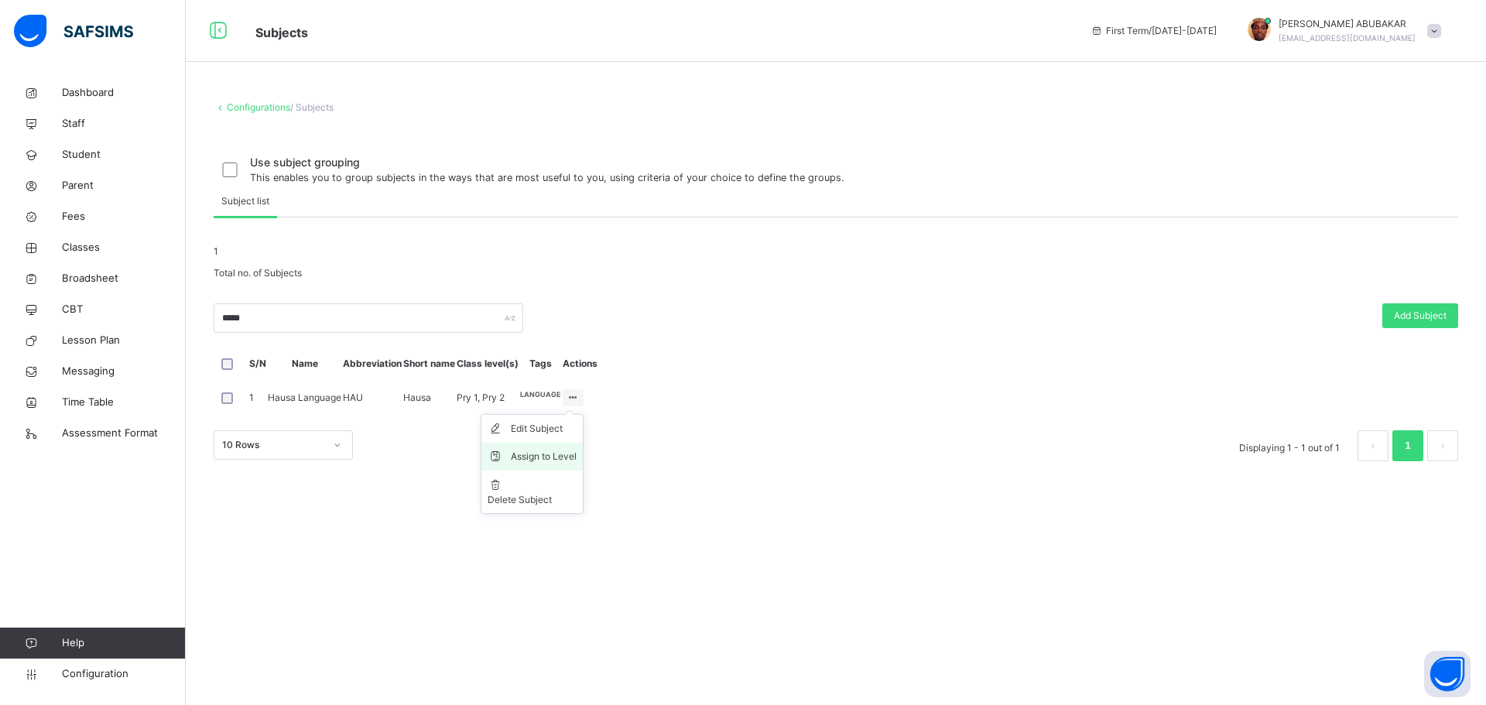
click at [577, 464] on div "Assign to Level" at bounding box center [544, 456] width 66 height 15
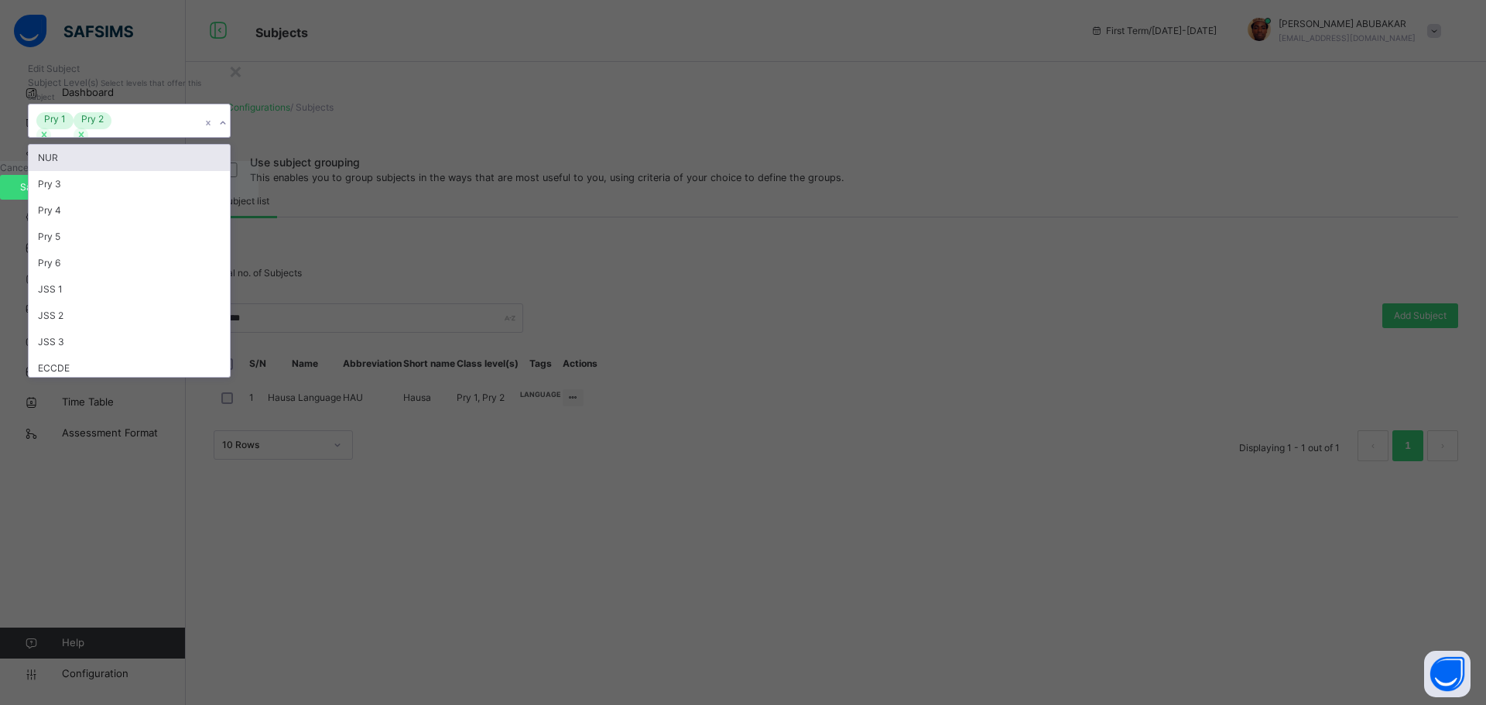
click at [228, 131] on icon at bounding box center [222, 122] width 9 height 15
click at [230, 197] on div "Pry 3" at bounding box center [129, 184] width 201 height 26
click at [230, 197] on div "Pry 4" at bounding box center [129, 184] width 201 height 26
click at [231, 197] on div "Pry 5" at bounding box center [130, 184] width 202 height 26
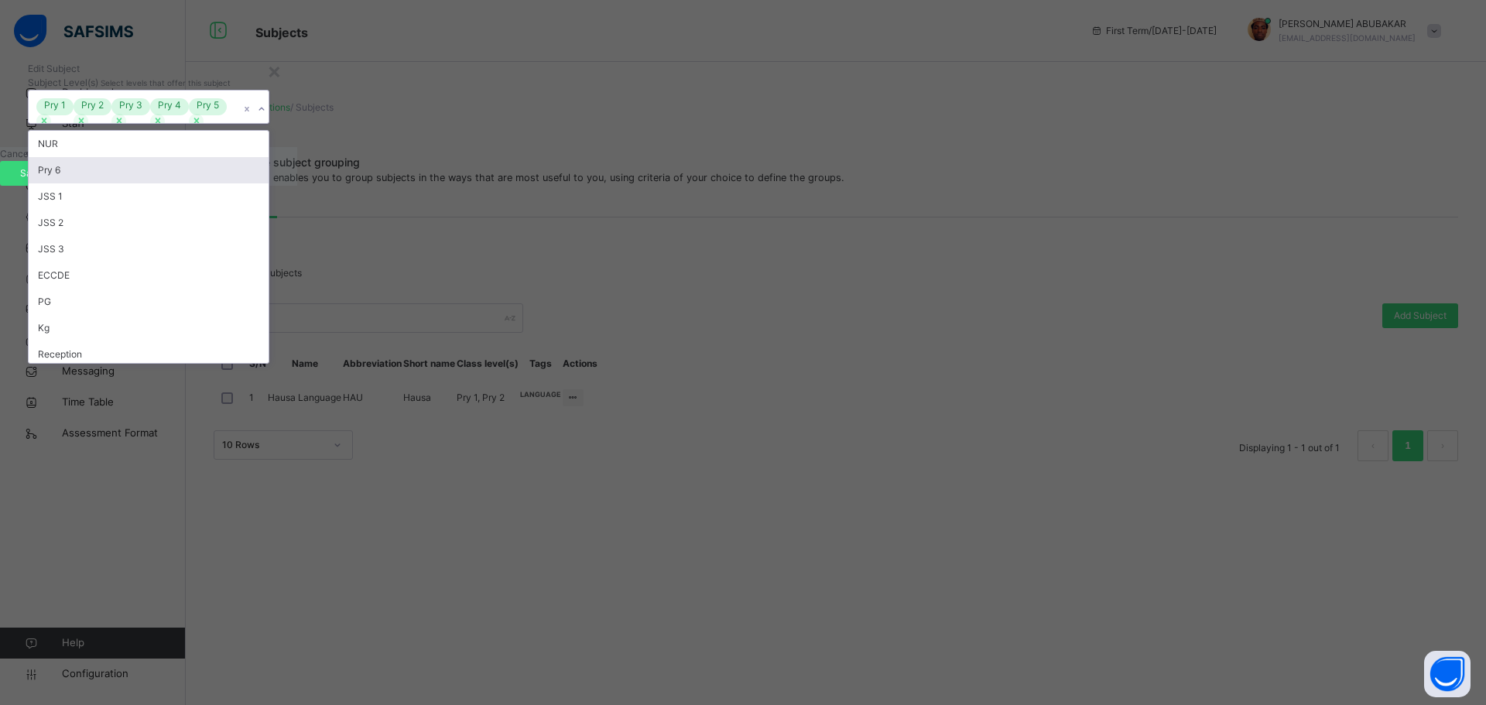
click at [269, 183] on div "Pry 6" at bounding box center [149, 170] width 240 height 26
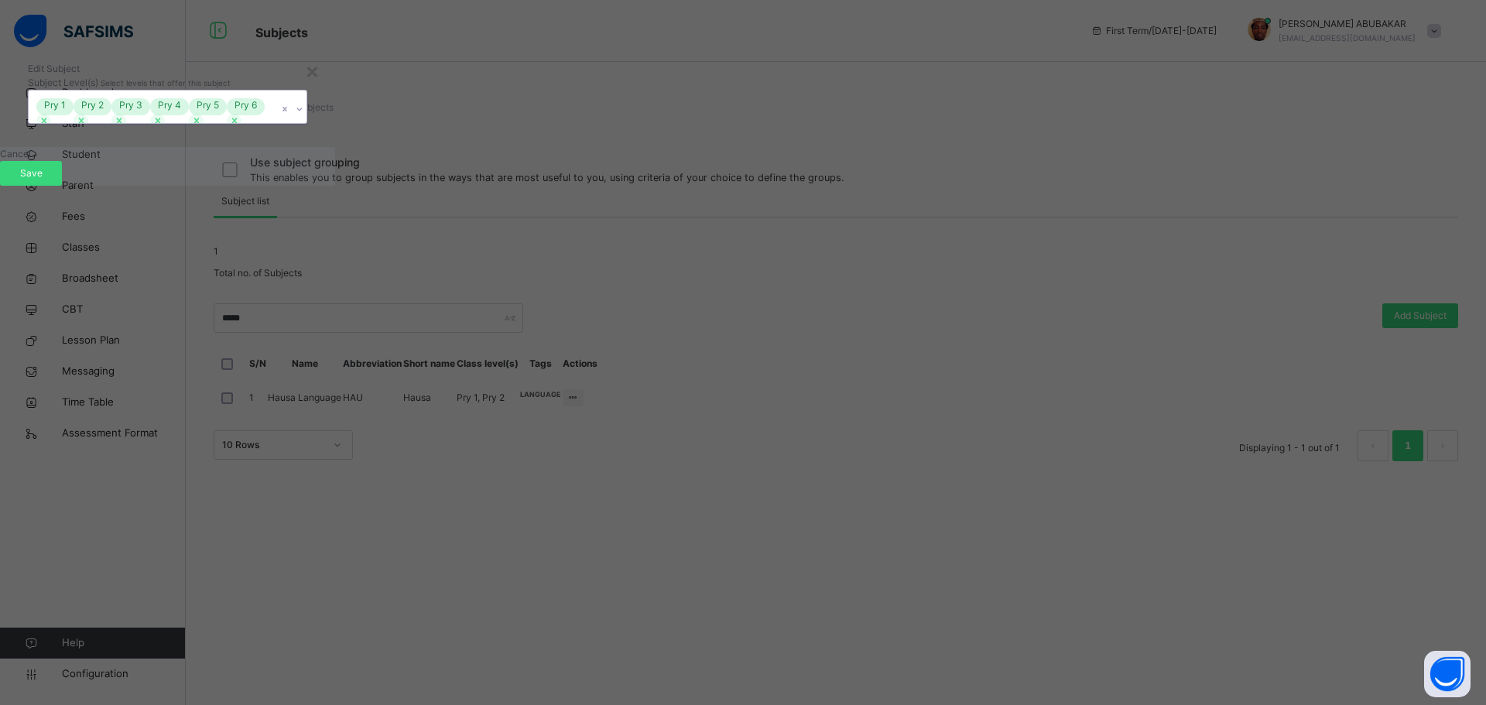
click at [307, 124] on div "Pry 1 Pry 2 Pry 3 Pry 4 Pry 5 Pry 6" at bounding box center [167, 107] width 279 height 34
click at [50, 180] on span "Save" at bounding box center [31, 173] width 39 height 14
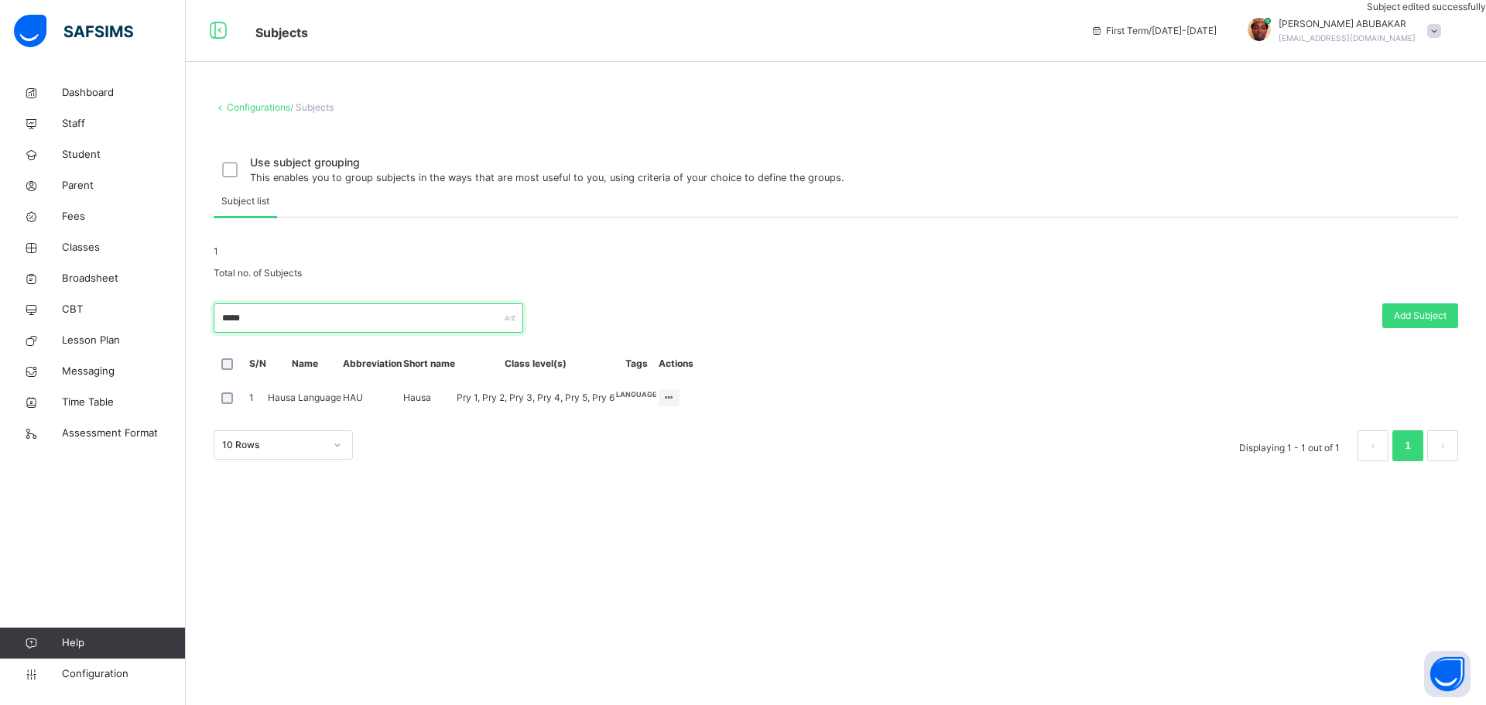
click at [425, 333] on input "*****" at bounding box center [369, 317] width 310 height 29
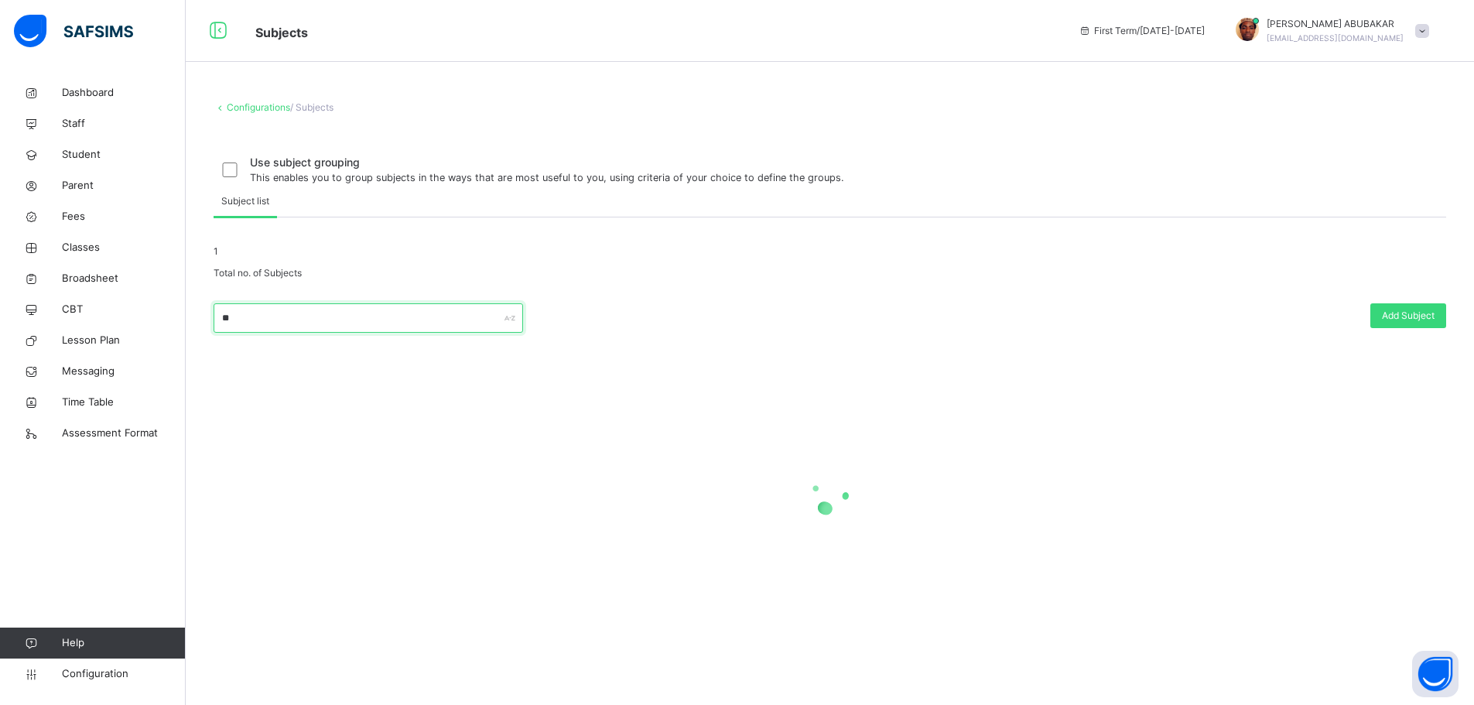
type input "*"
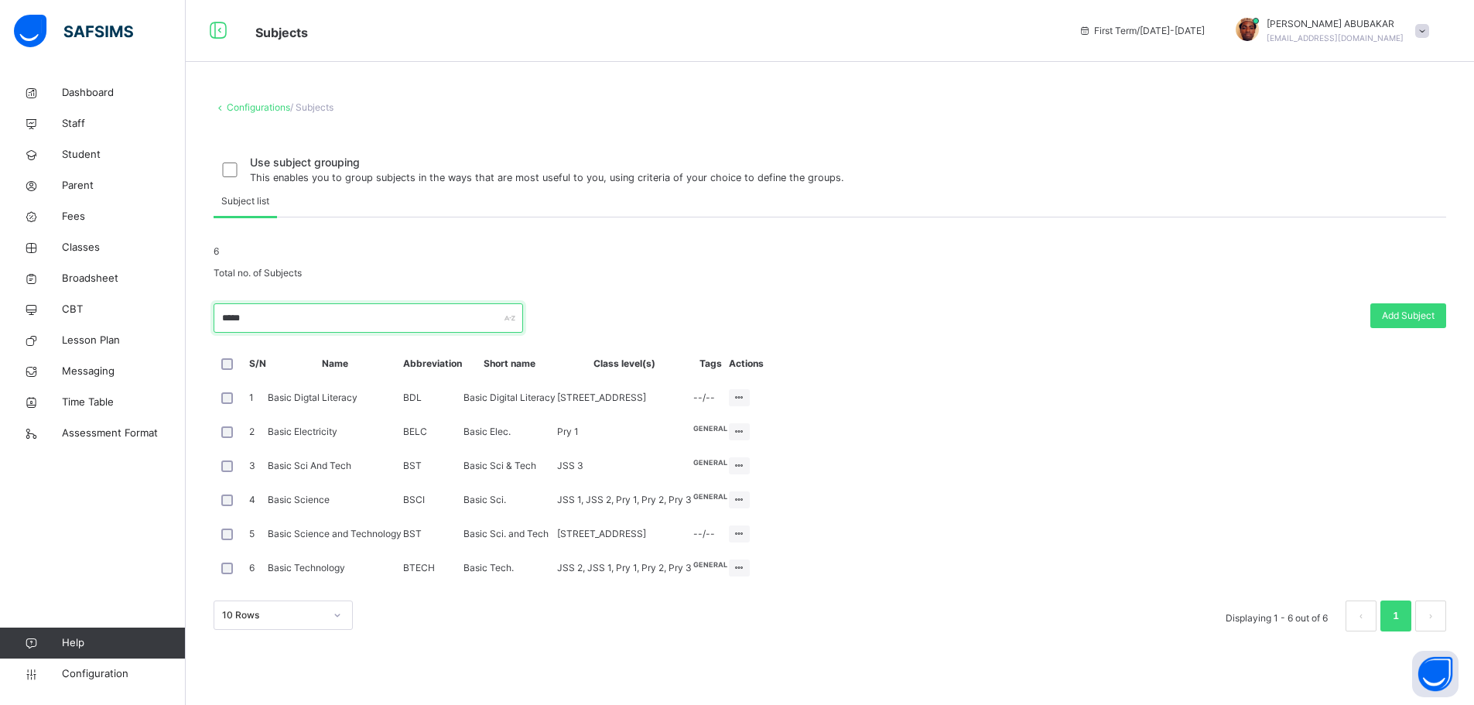
scroll to position [155, 0]
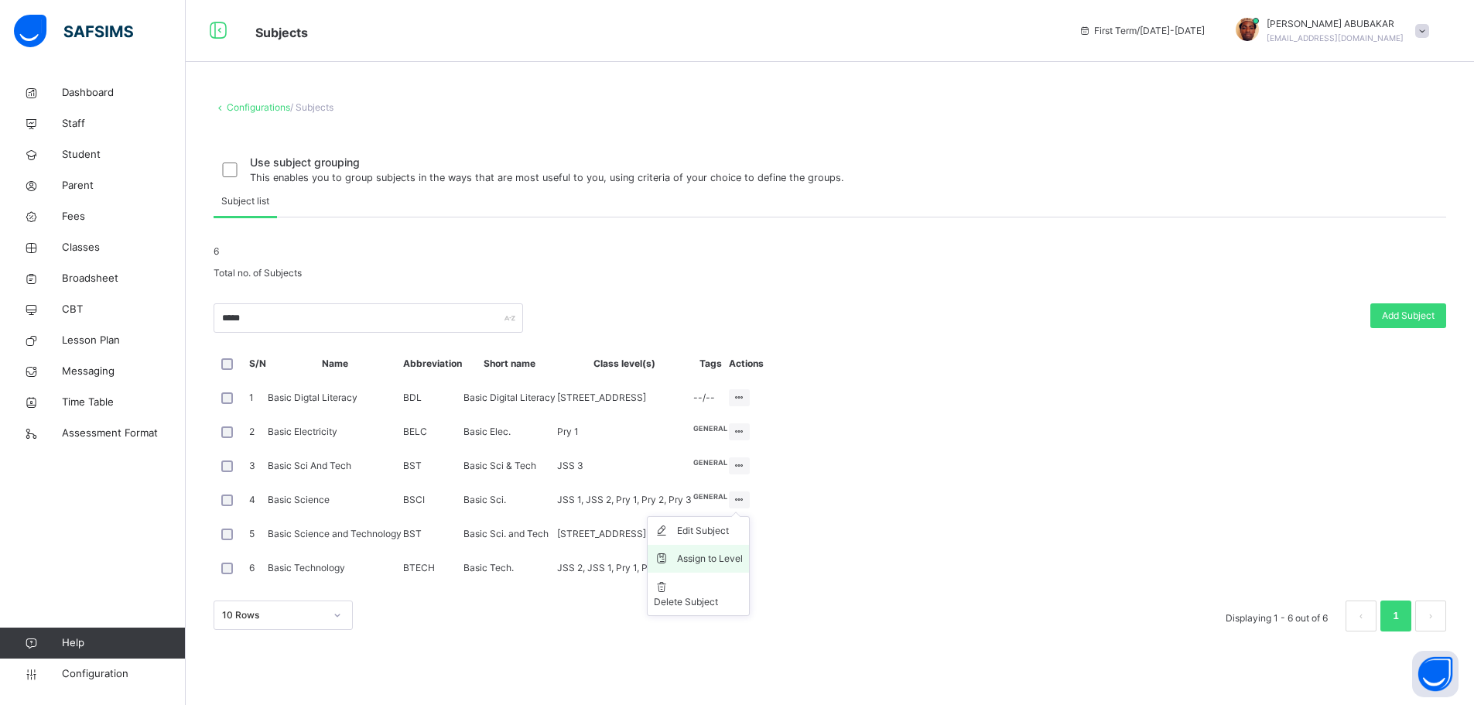
click at [743, 566] on div "Assign to Level" at bounding box center [710, 558] width 66 height 15
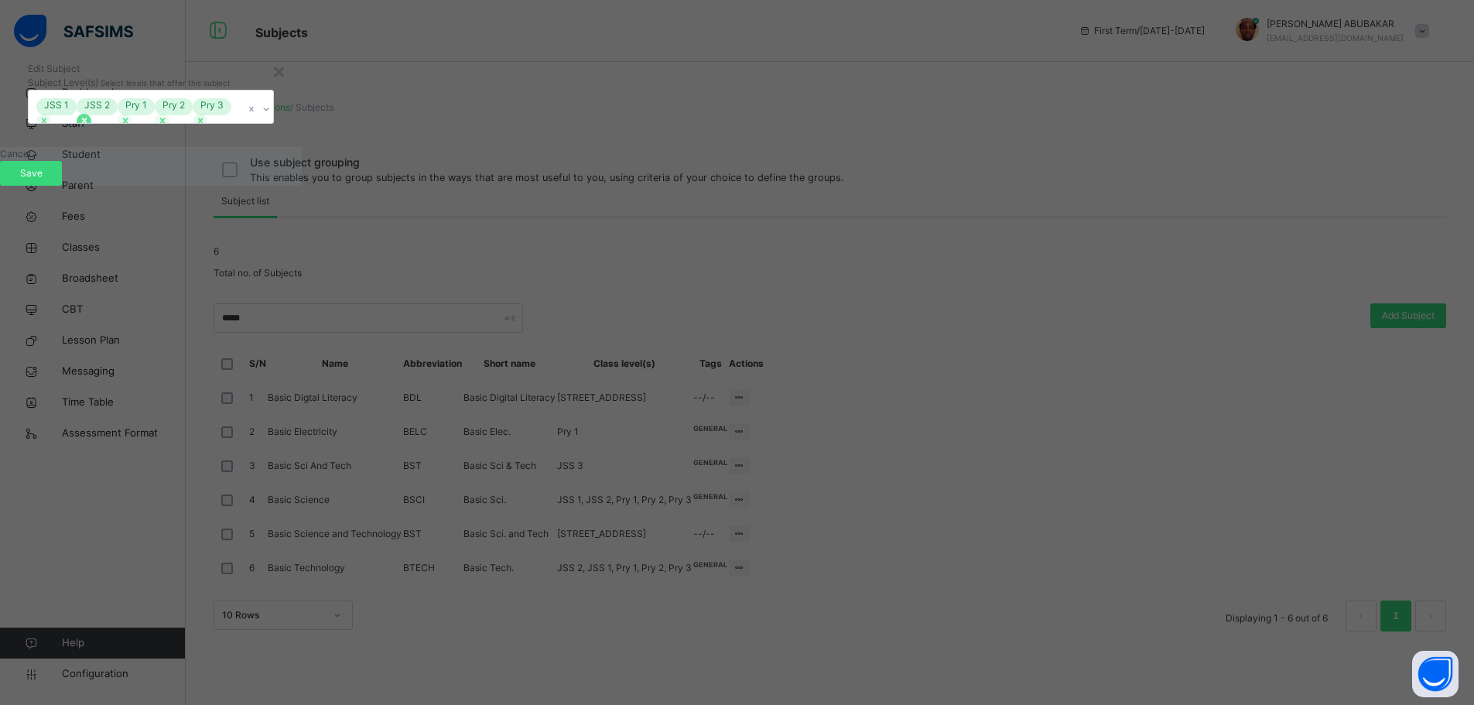
click at [90, 126] on icon at bounding box center [84, 120] width 11 height 11
click at [50, 126] on icon at bounding box center [44, 120] width 11 height 11
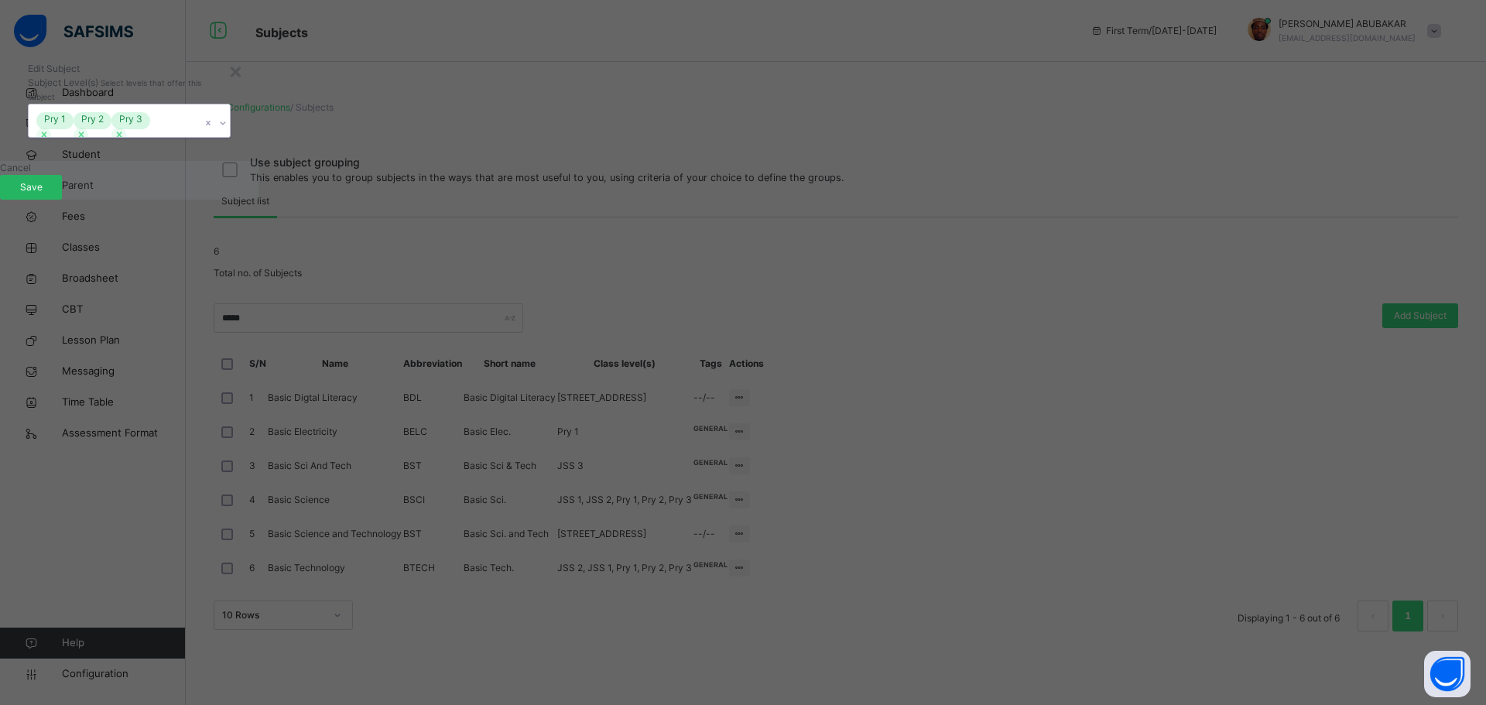
click at [50, 194] on span "Save" at bounding box center [31, 187] width 39 height 14
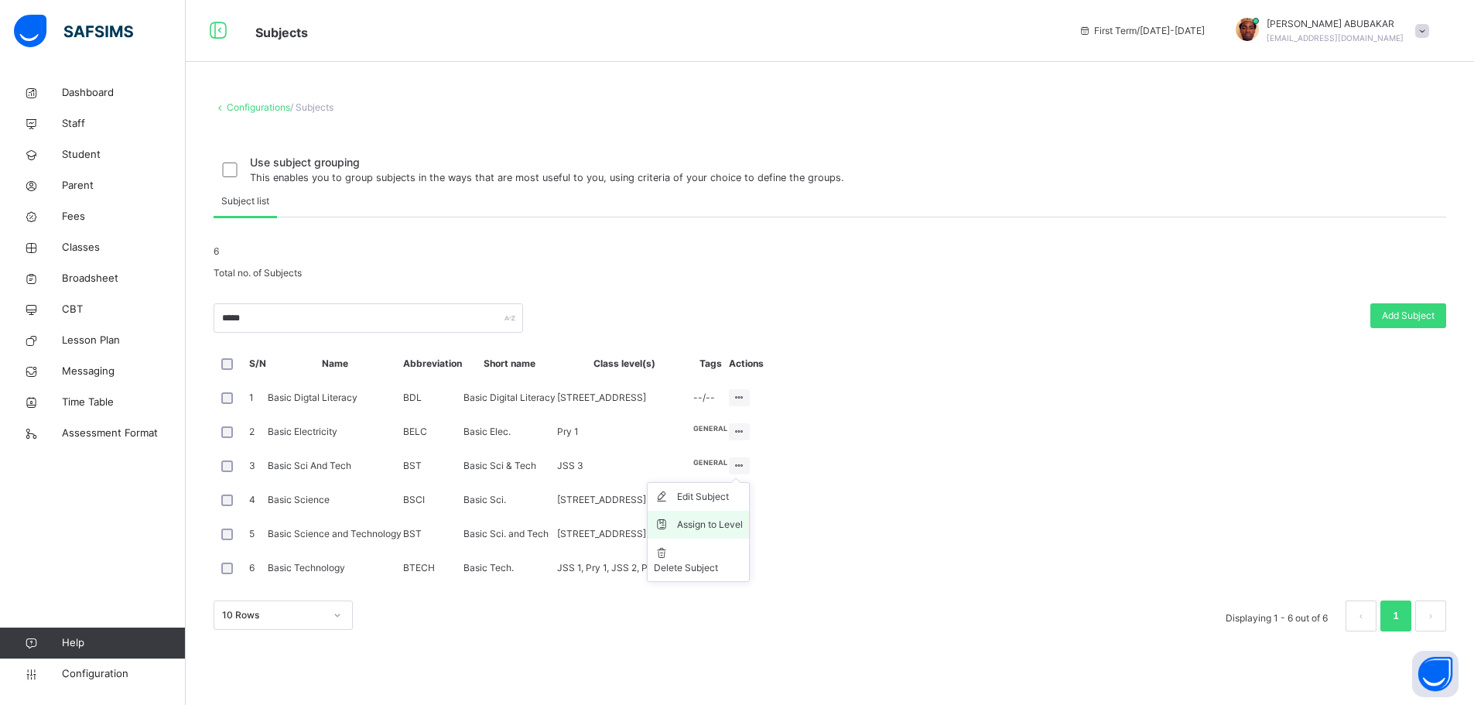
click at [743, 532] on div "Assign to Level" at bounding box center [710, 524] width 66 height 15
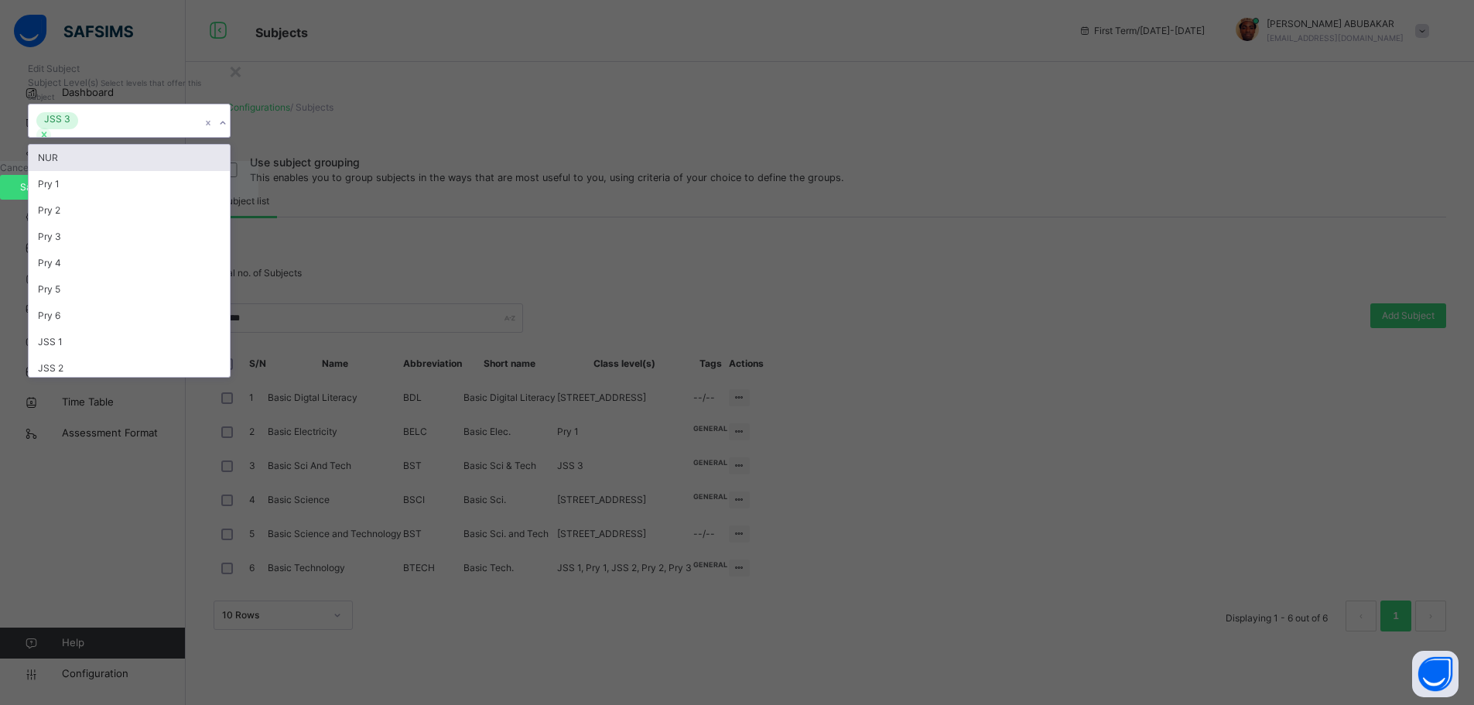
click at [228, 131] on icon at bounding box center [222, 122] width 9 height 15
click at [50, 140] on icon at bounding box center [44, 134] width 11 height 11
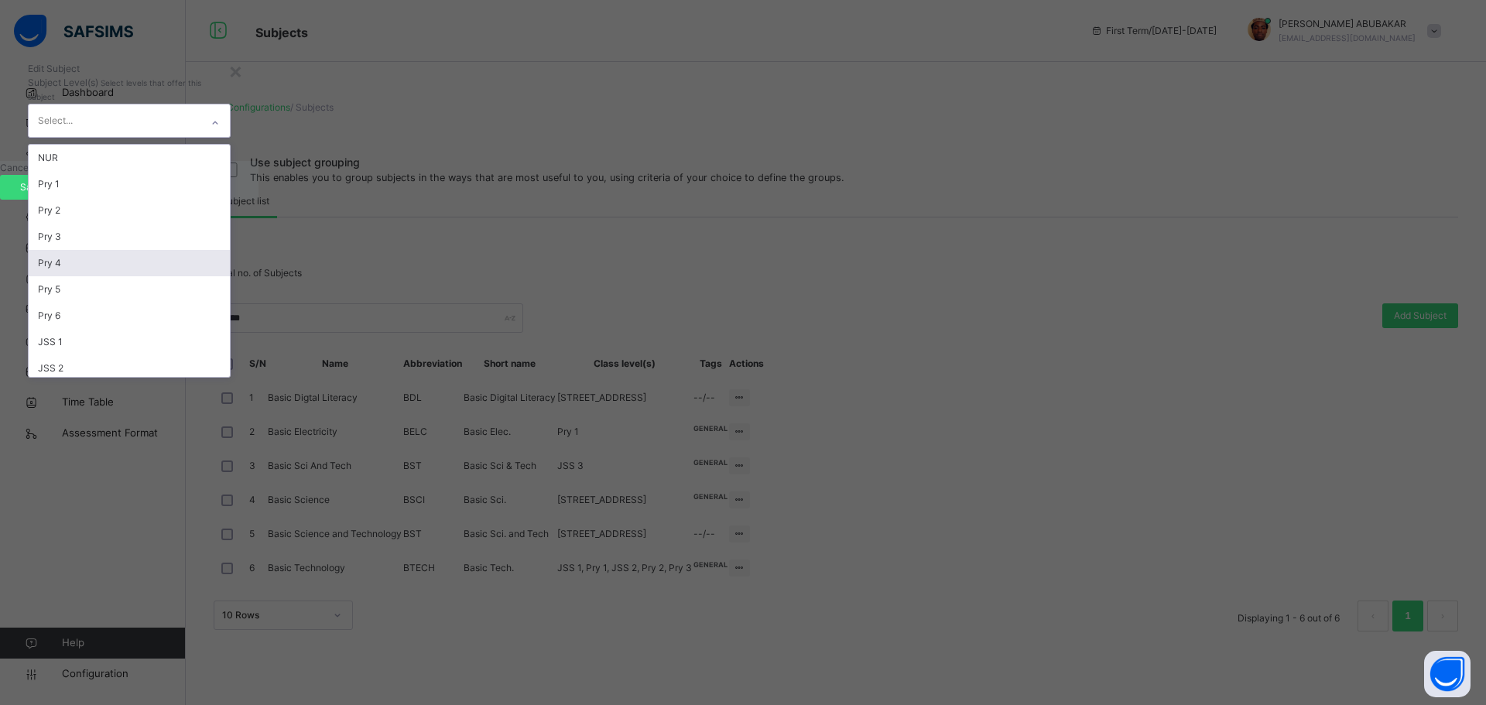
click at [230, 276] on div "Pry 4" at bounding box center [129, 263] width 201 height 26
click at [230, 276] on div "Pry 5" at bounding box center [129, 263] width 201 height 26
click at [230, 276] on div "Pry 6" at bounding box center [129, 263] width 201 height 26
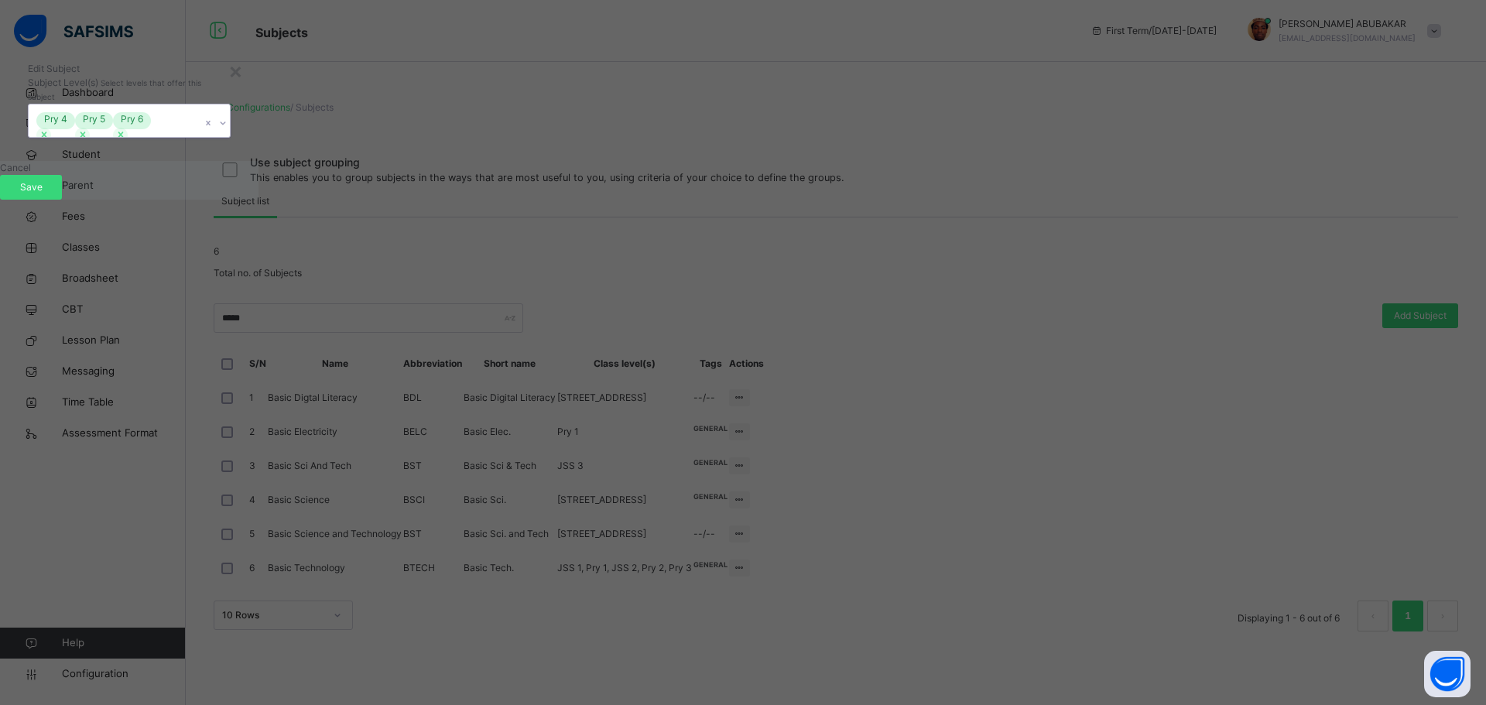
click at [228, 131] on icon at bounding box center [222, 122] width 9 height 15
click at [50, 194] on span "Save" at bounding box center [31, 187] width 39 height 14
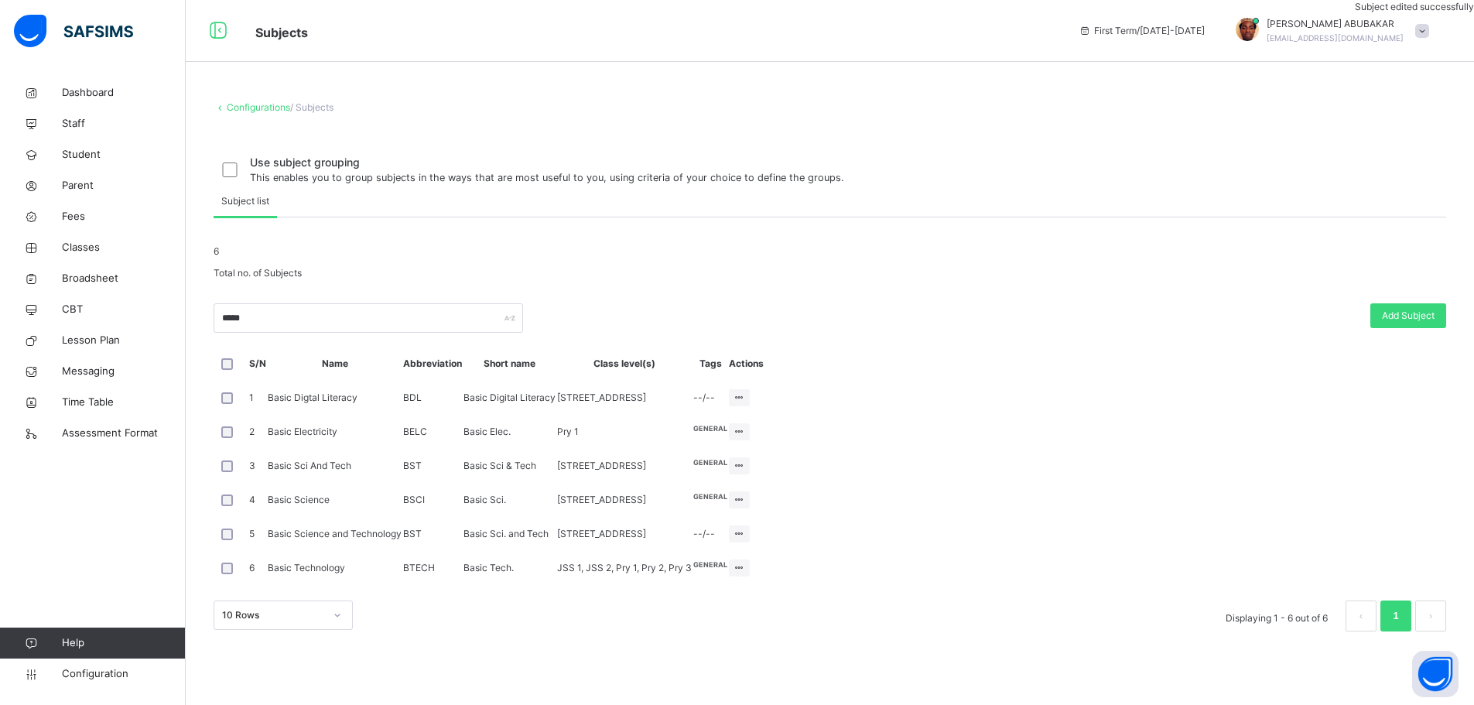
scroll to position [176, 0]
click at [266, 303] on input "*****" at bounding box center [369, 317] width 310 height 29
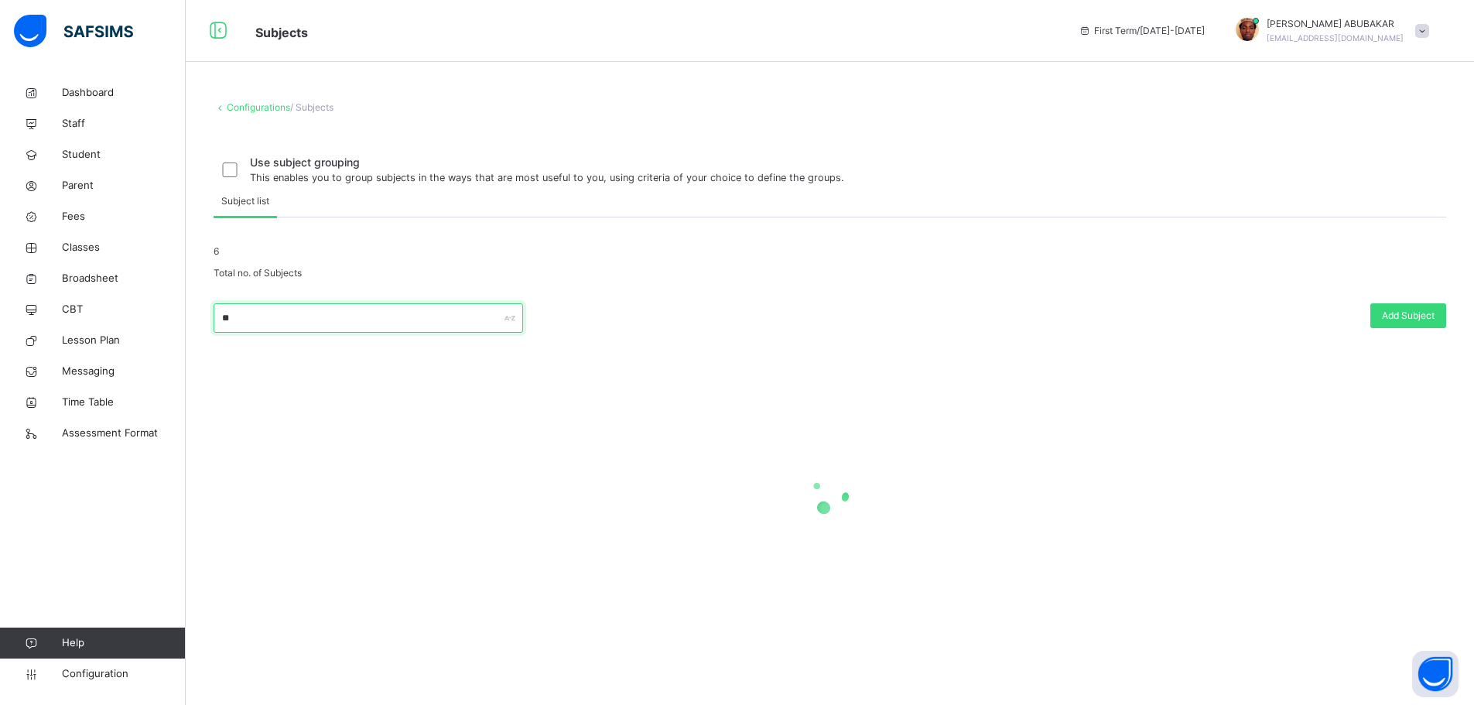
type input "*"
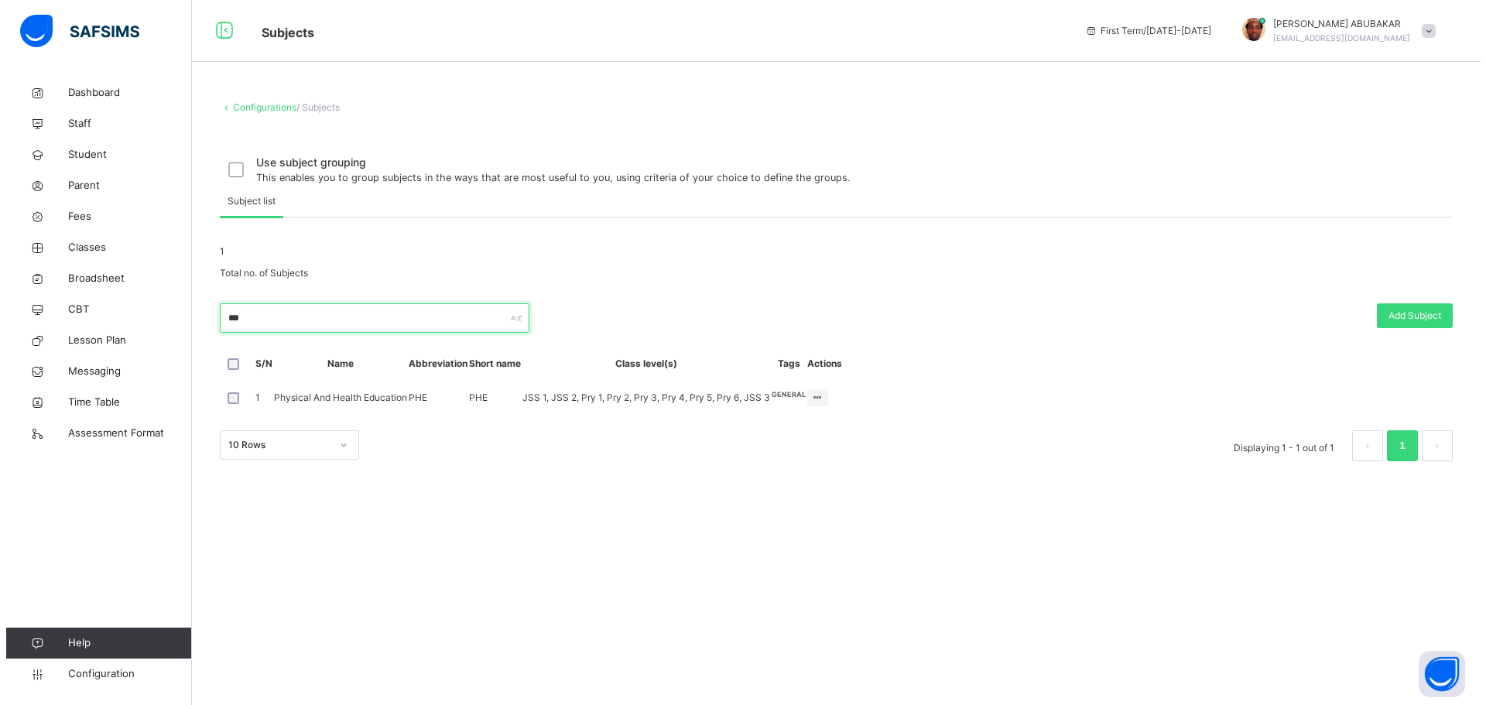
scroll to position [0, 0]
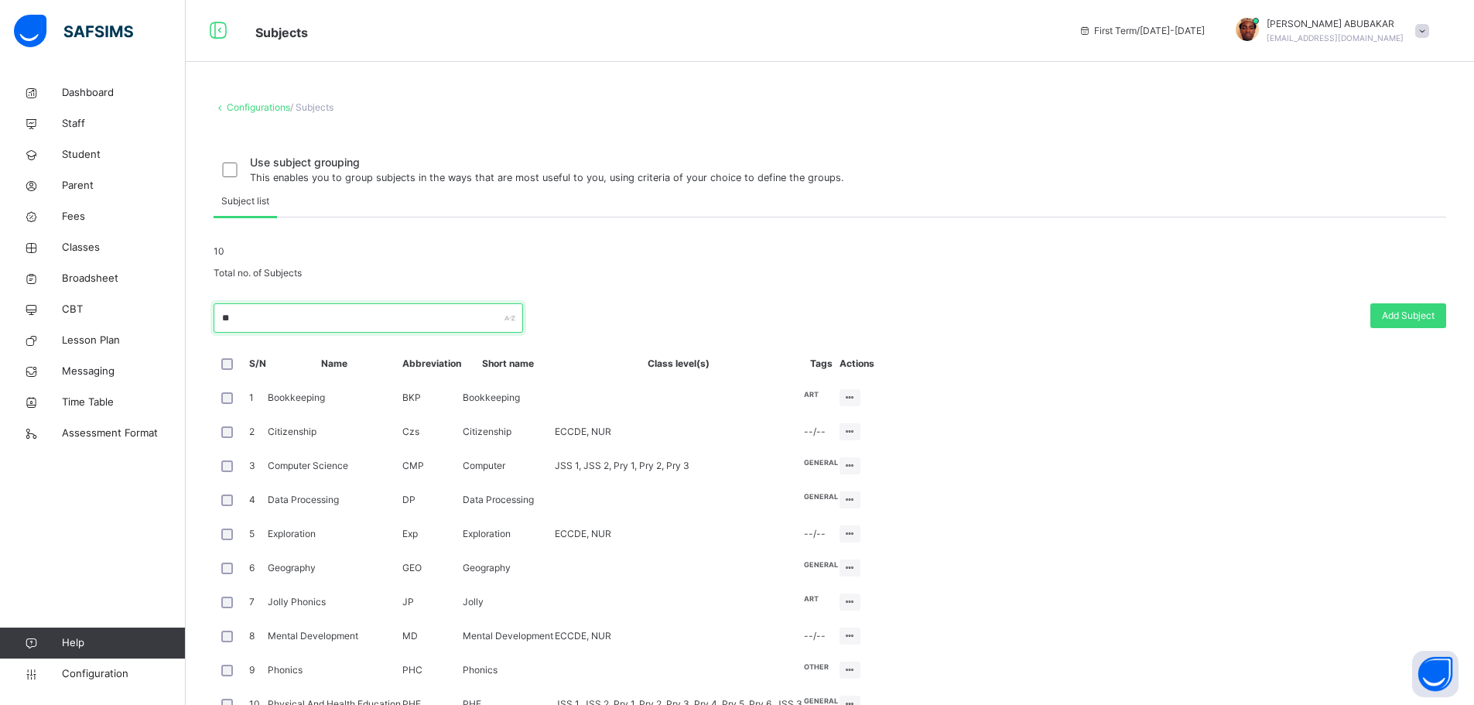
type input "*"
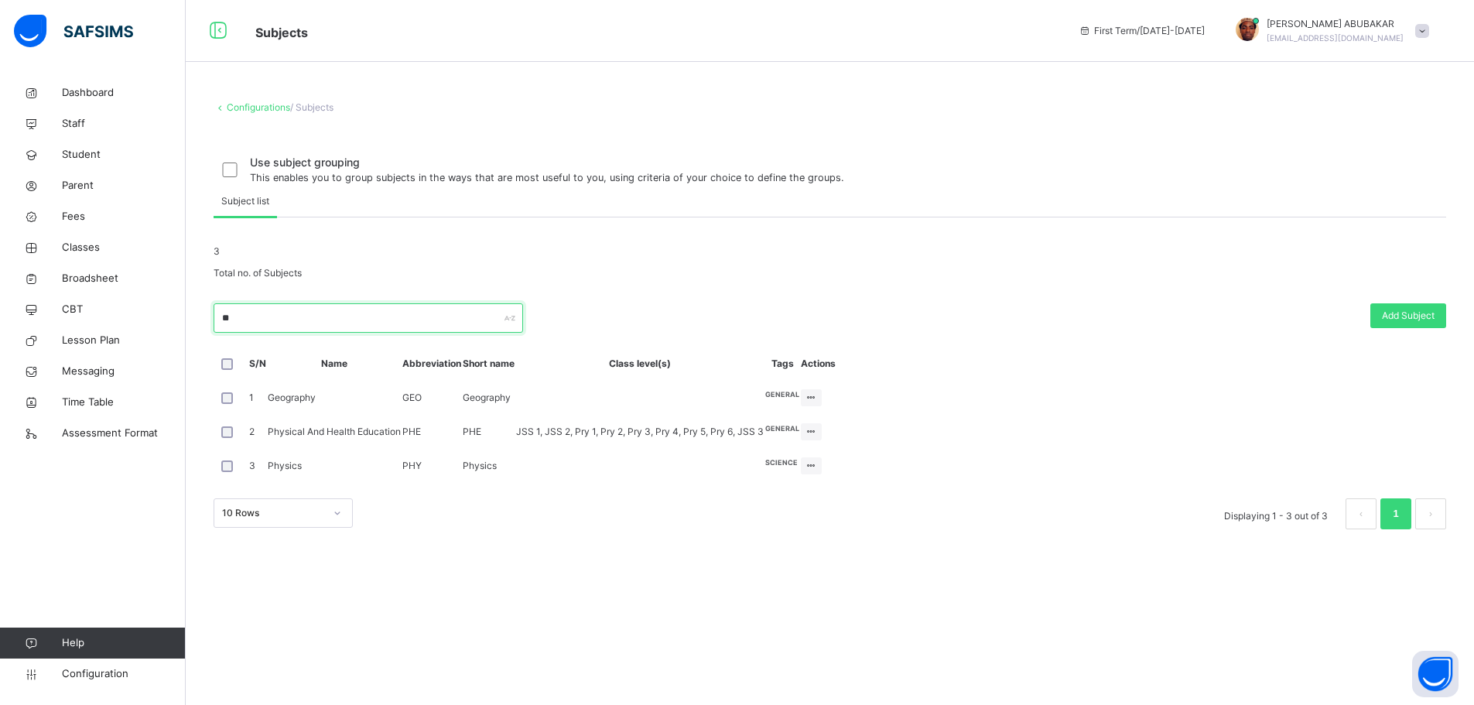
type input "*"
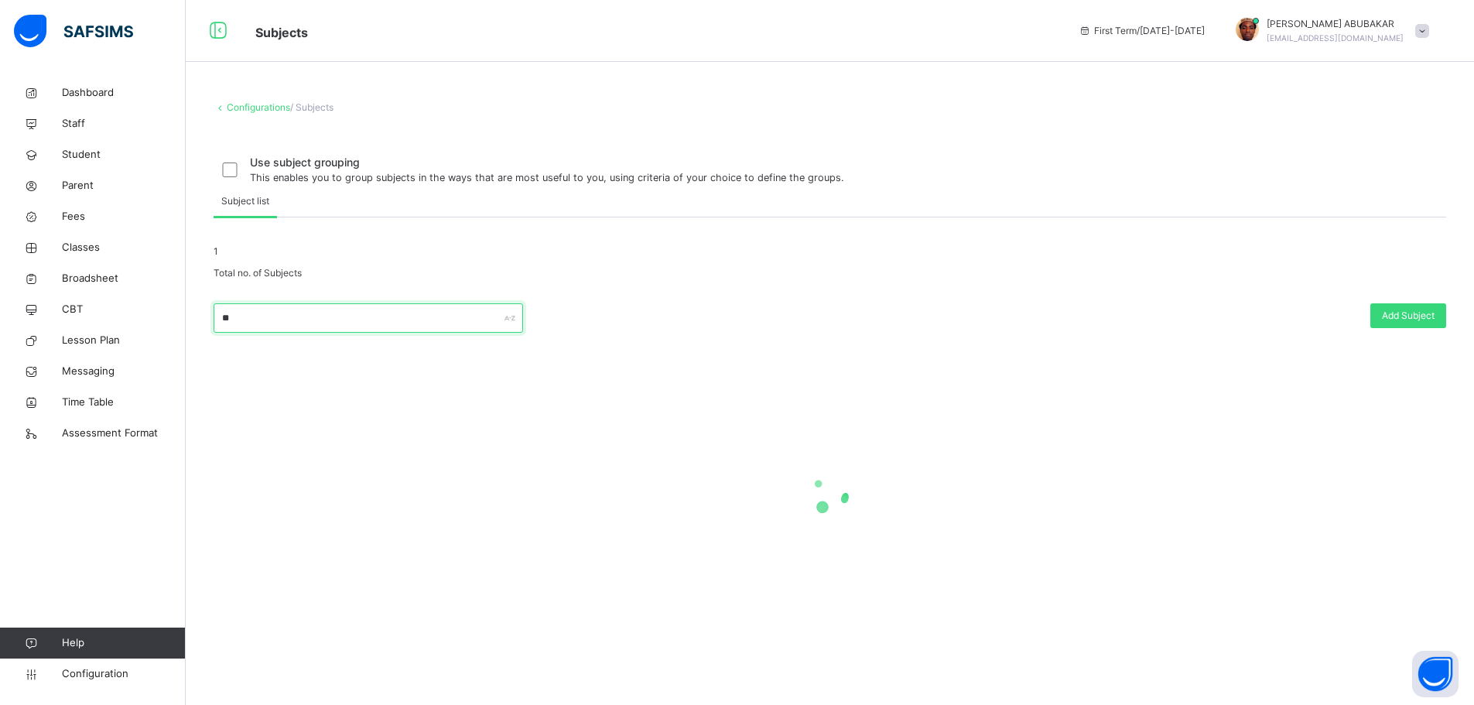
type input "*"
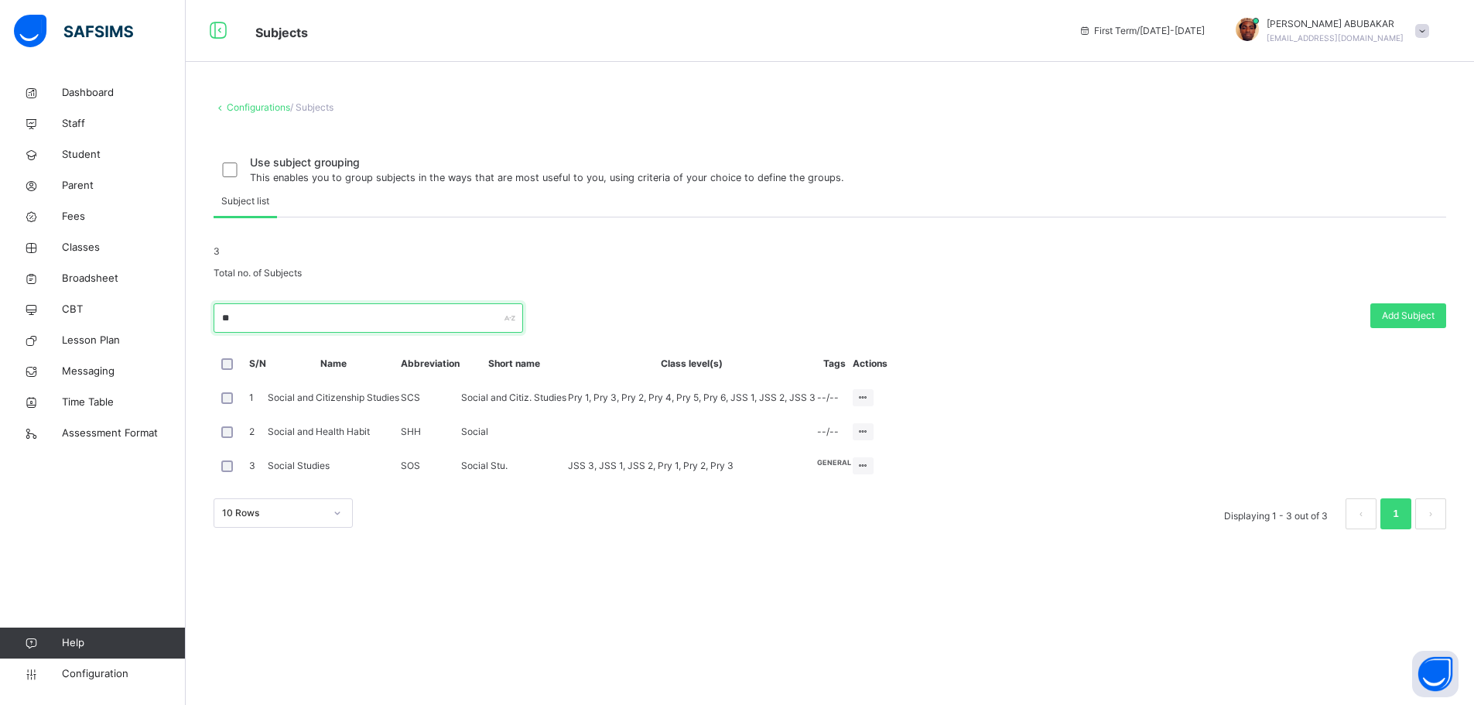
type input "*"
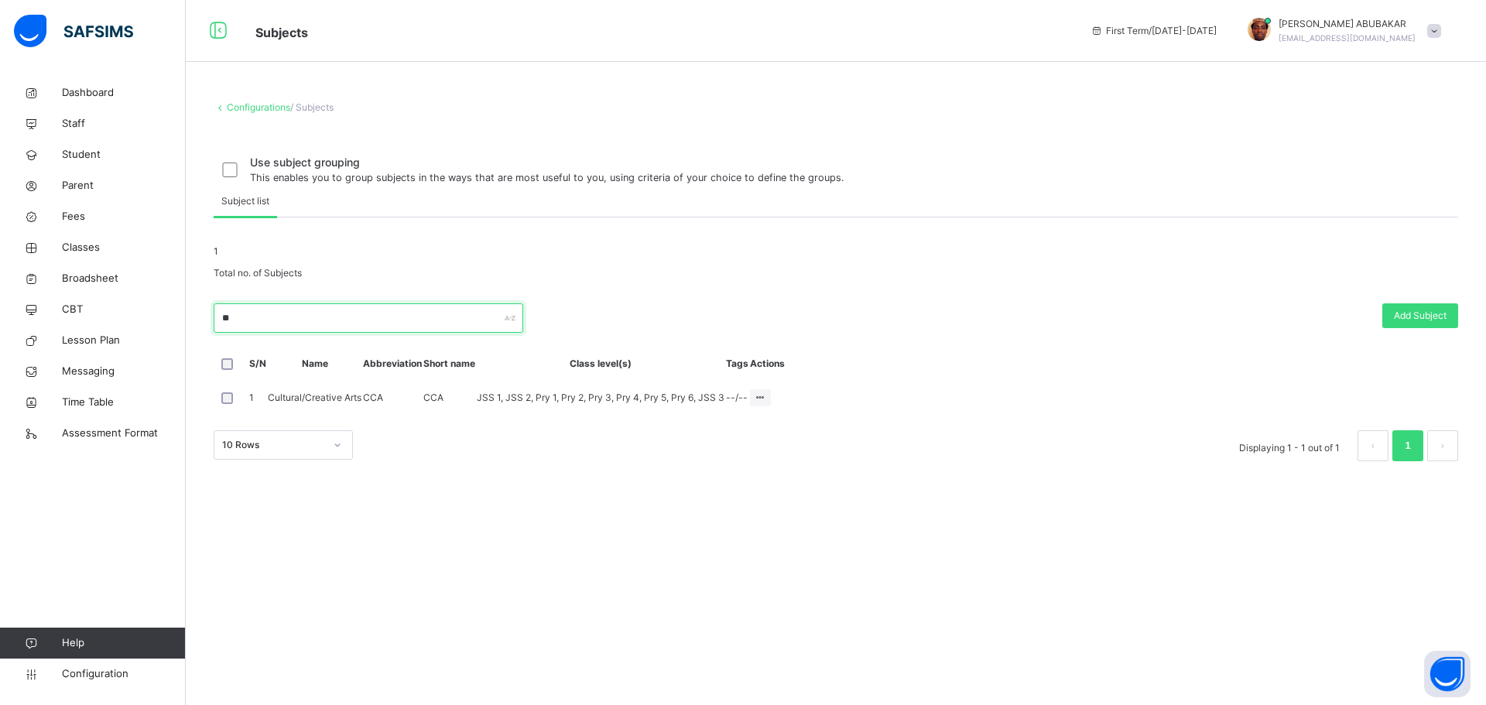
type input "*"
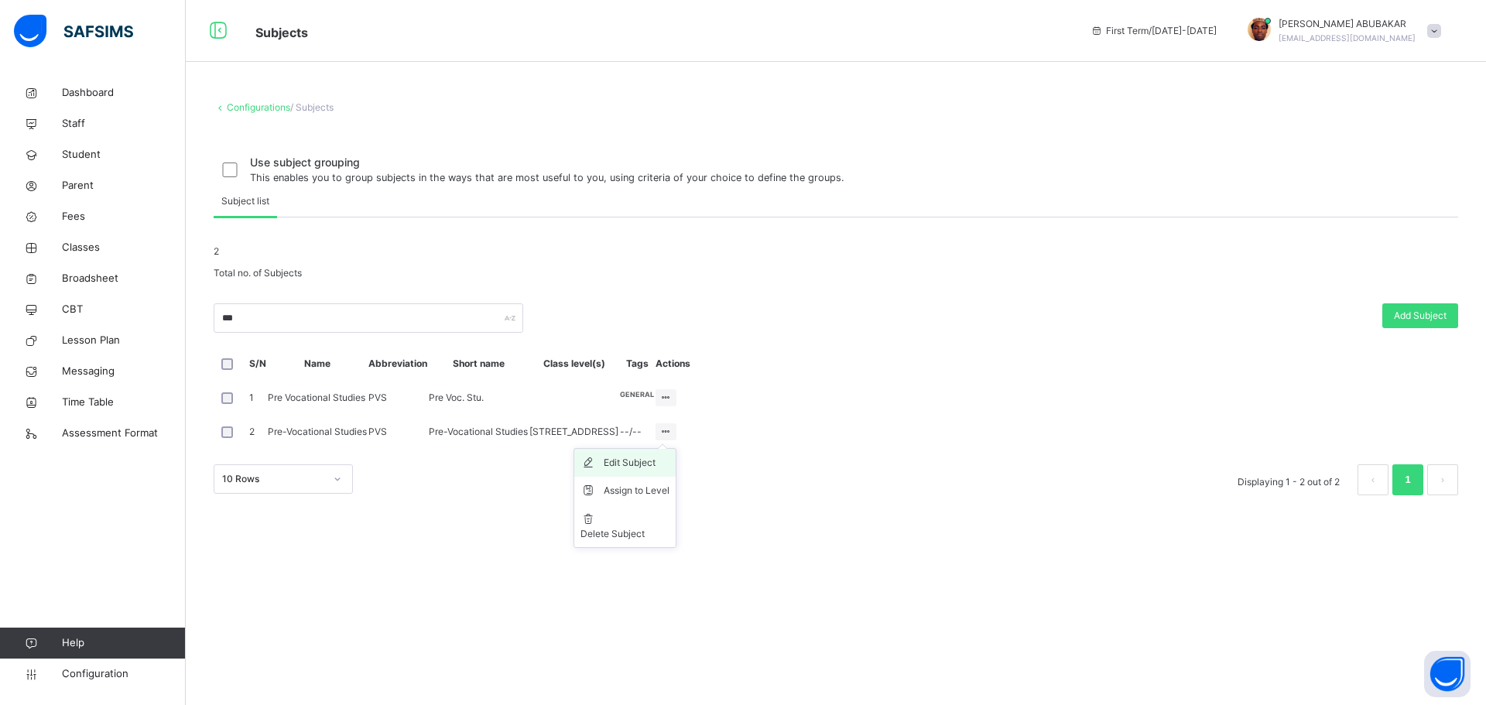
click at [669, 470] on div "Edit Subject" at bounding box center [637, 462] width 66 height 15
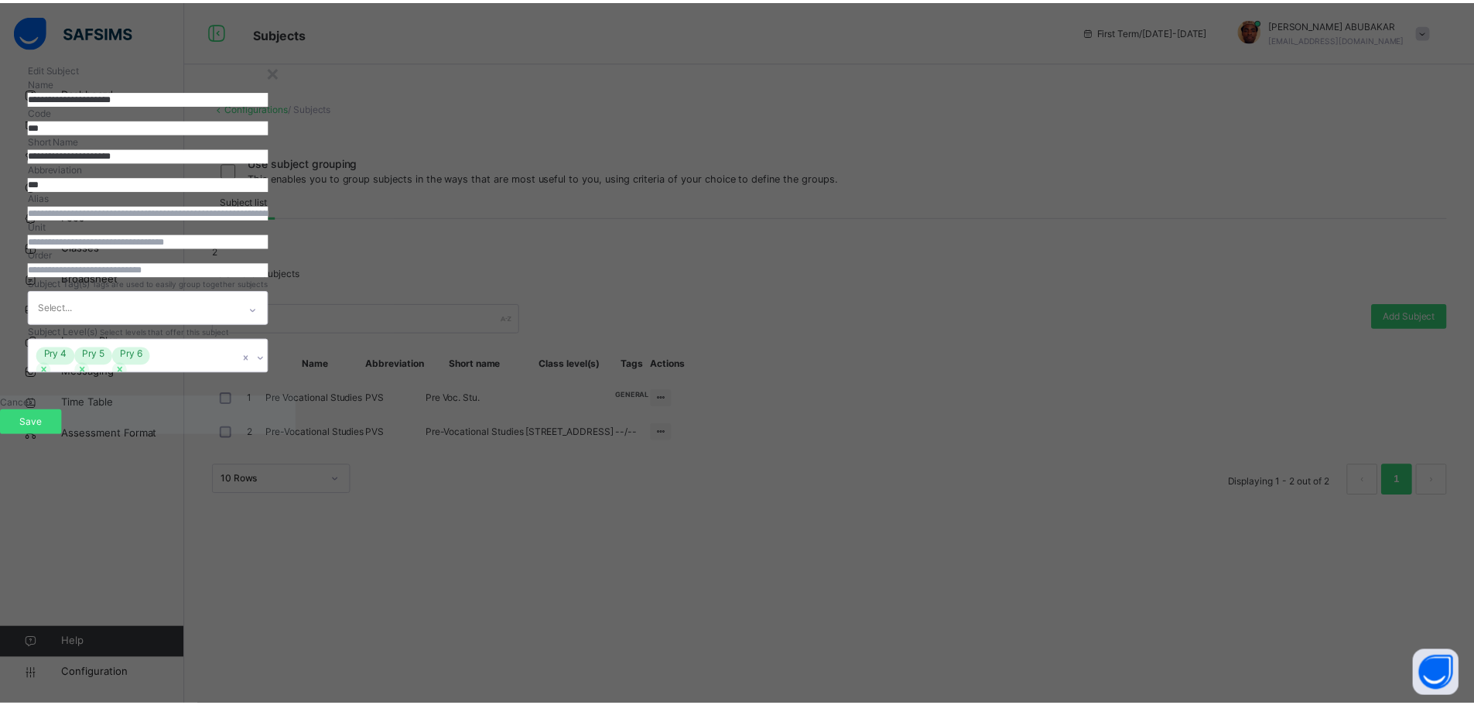
scroll to position [38, 0]
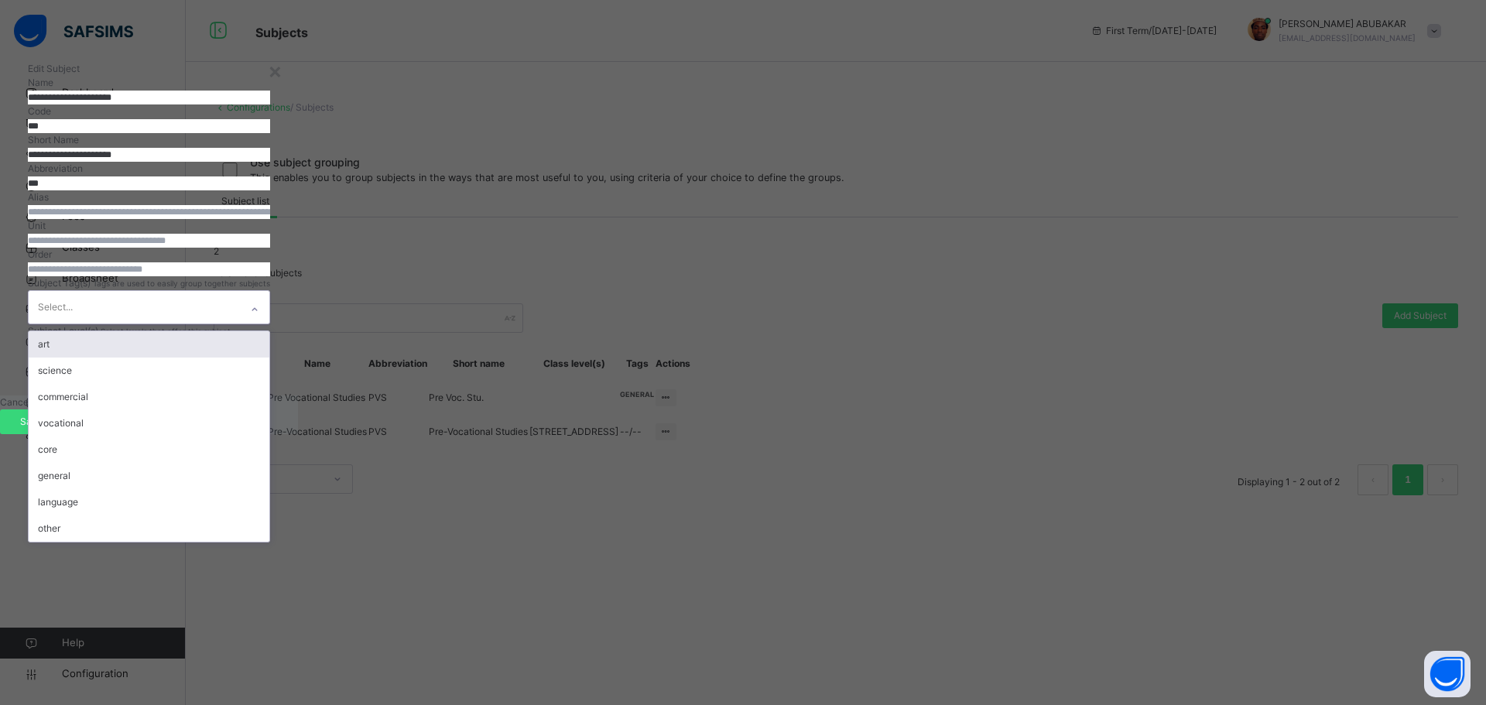
click at [268, 322] on div at bounding box center [254, 309] width 26 height 25
click at [269, 489] on div "general" at bounding box center [149, 476] width 241 height 26
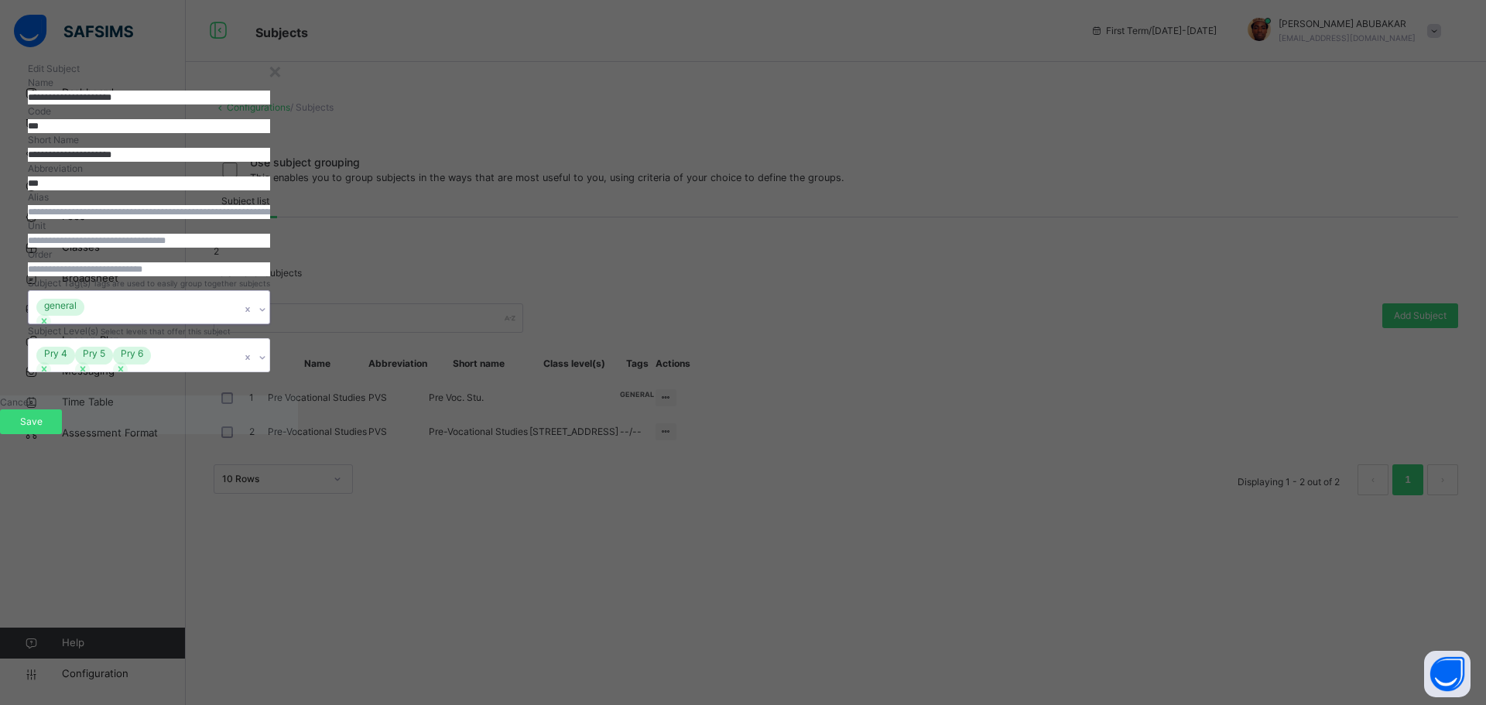
click at [267, 317] on icon at bounding box center [262, 309] width 9 height 15
click at [50, 429] on span "Save" at bounding box center [31, 422] width 39 height 14
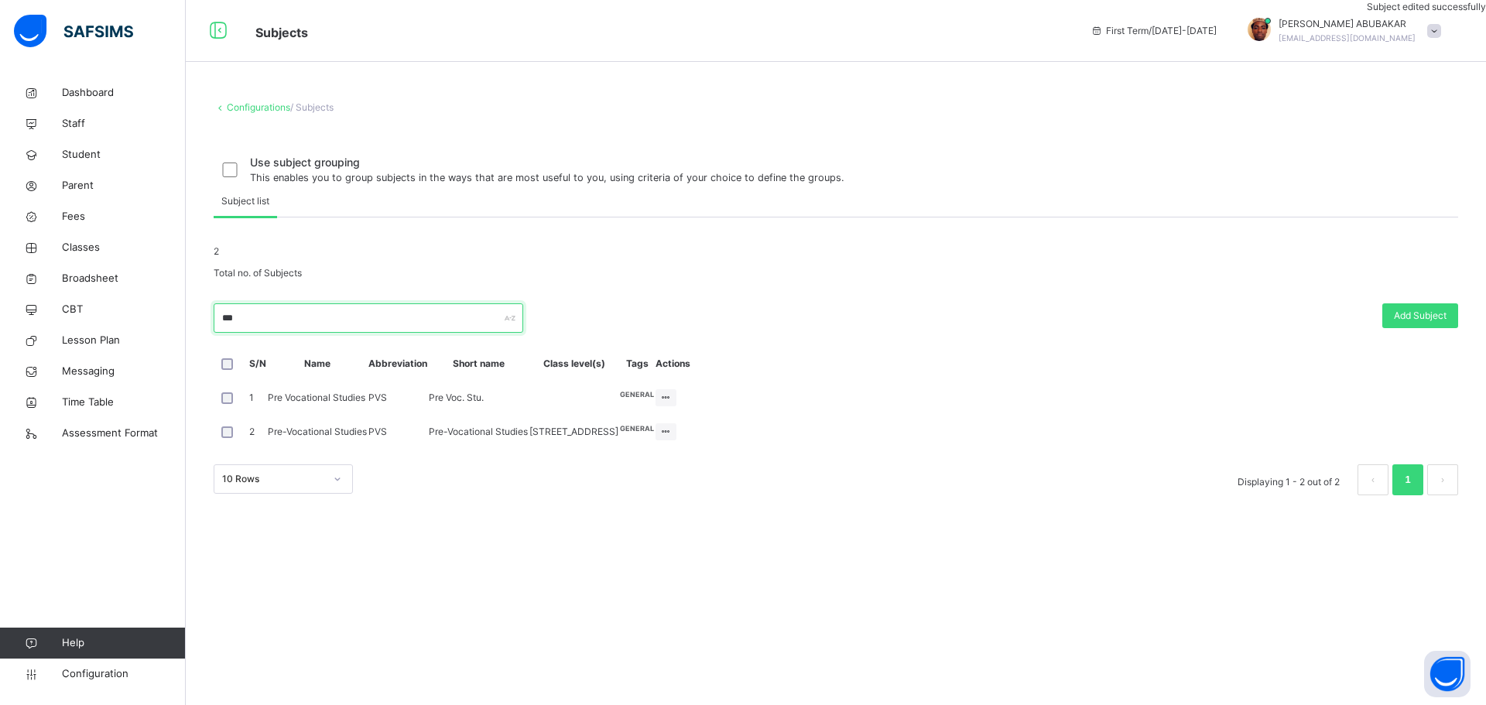
click at [298, 333] on input "***" at bounding box center [369, 317] width 310 height 29
type input "*"
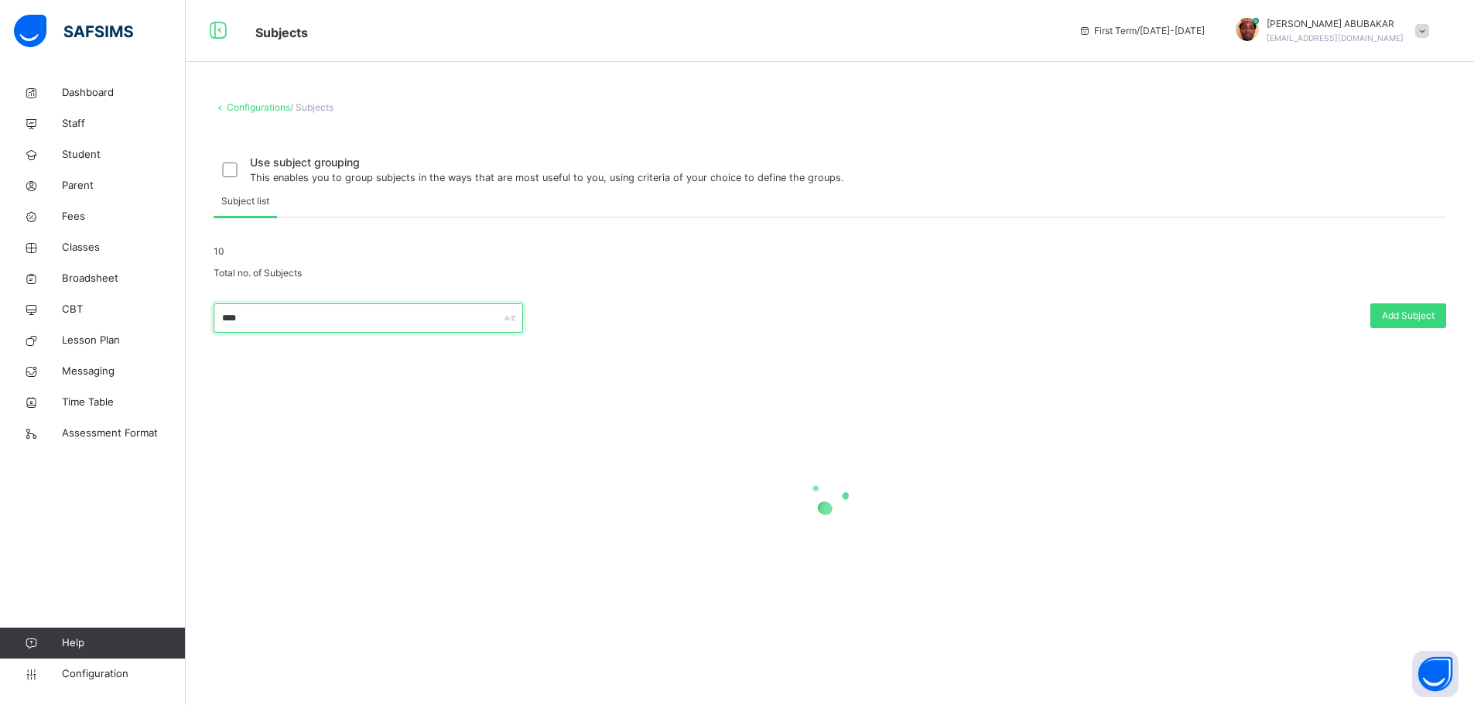
scroll to position [155, 0]
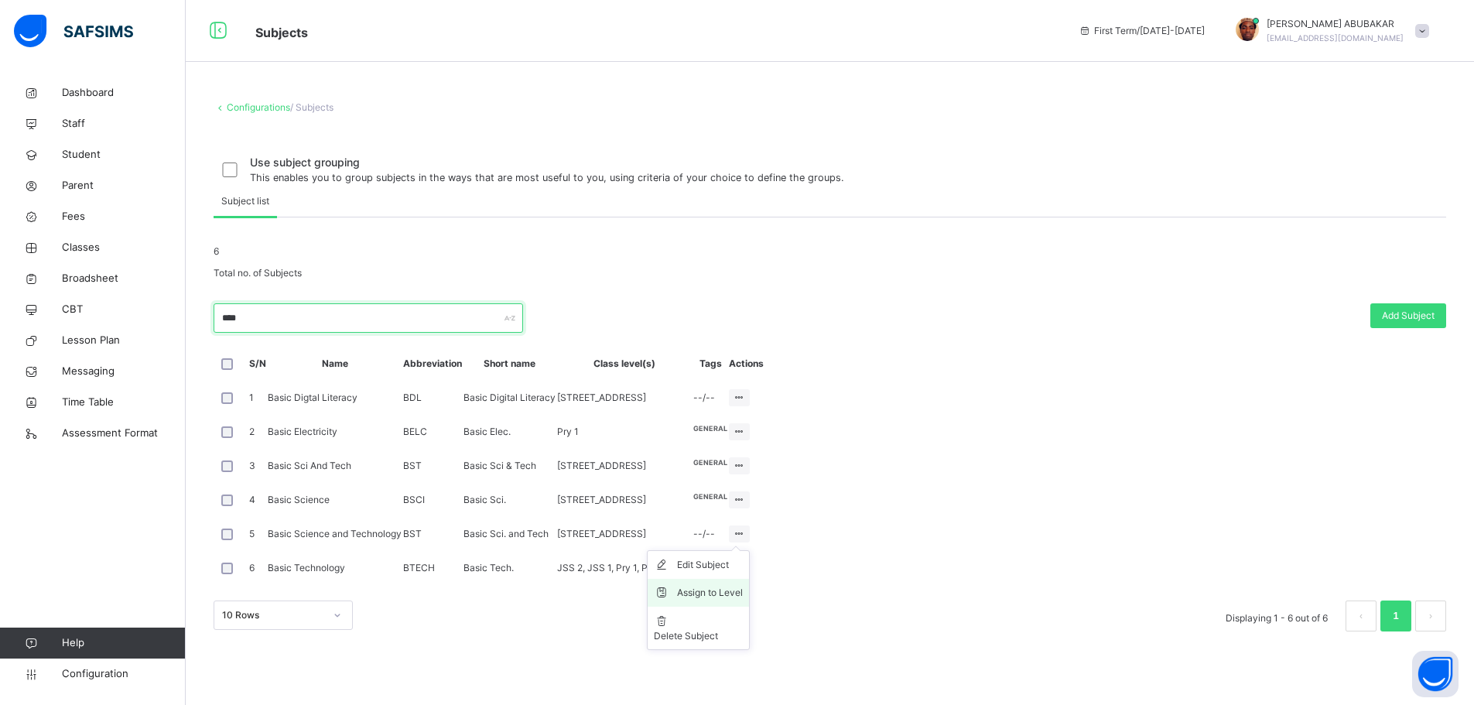
type input "****"
click at [749, 607] on li "Assign to Level" at bounding box center [698, 593] width 101 height 28
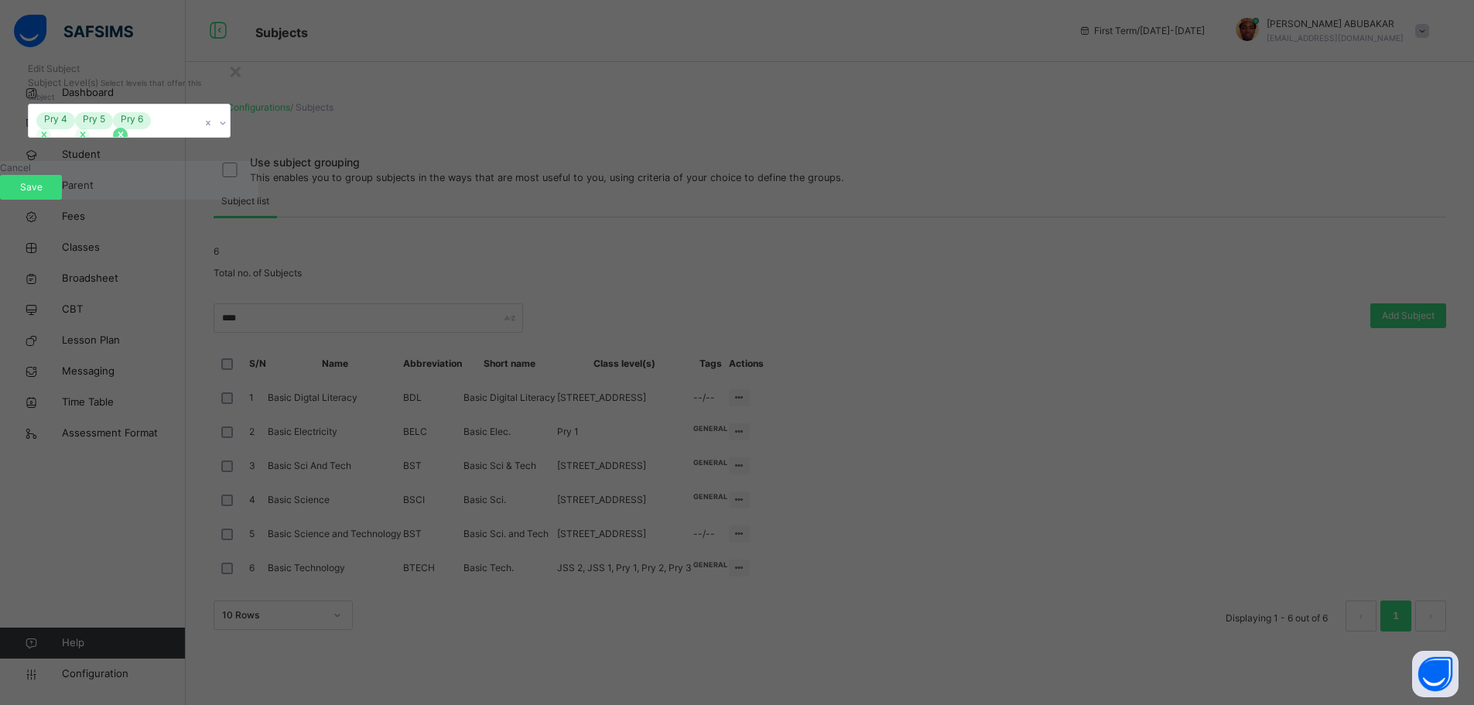
click at [126, 140] on icon at bounding box center [120, 134] width 11 height 11
click at [90, 142] on div at bounding box center [82, 135] width 15 height 15
drag, startPoint x: 577, startPoint y: 358, endPoint x: 618, endPoint y: 369, distance: 43.2
click at [51, 142] on div at bounding box center [43, 135] width 15 height 15
click at [50, 194] on span "Save" at bounding box center [31, 187] width 39 height 14
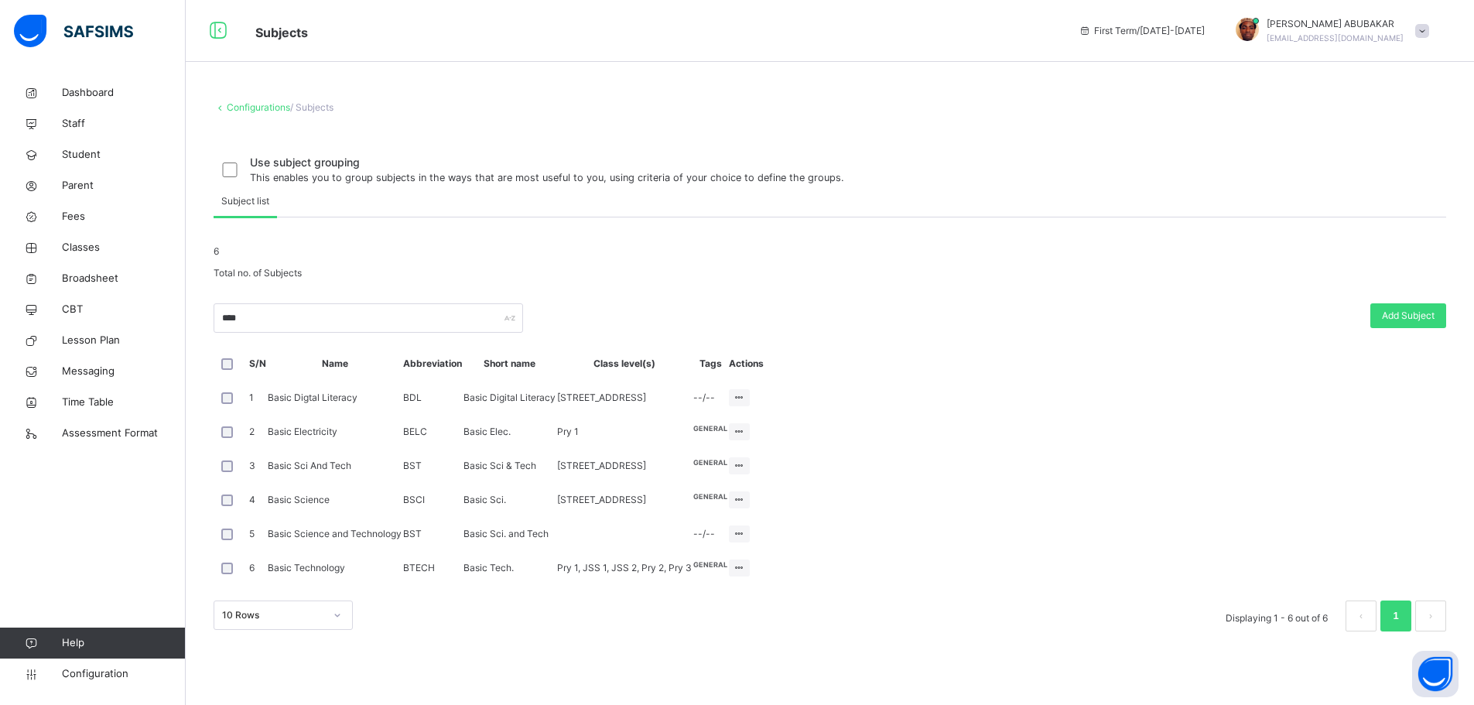
scroll to position [176, 0]
click at [750, 611] on ul "Edit Subject Assign to Level Delete Subject" at bounding box center [698, 634] width 103 height 100
click at [743, 635] on div "Assign to Level" at bounding box center [710, 626] width 66 height 15
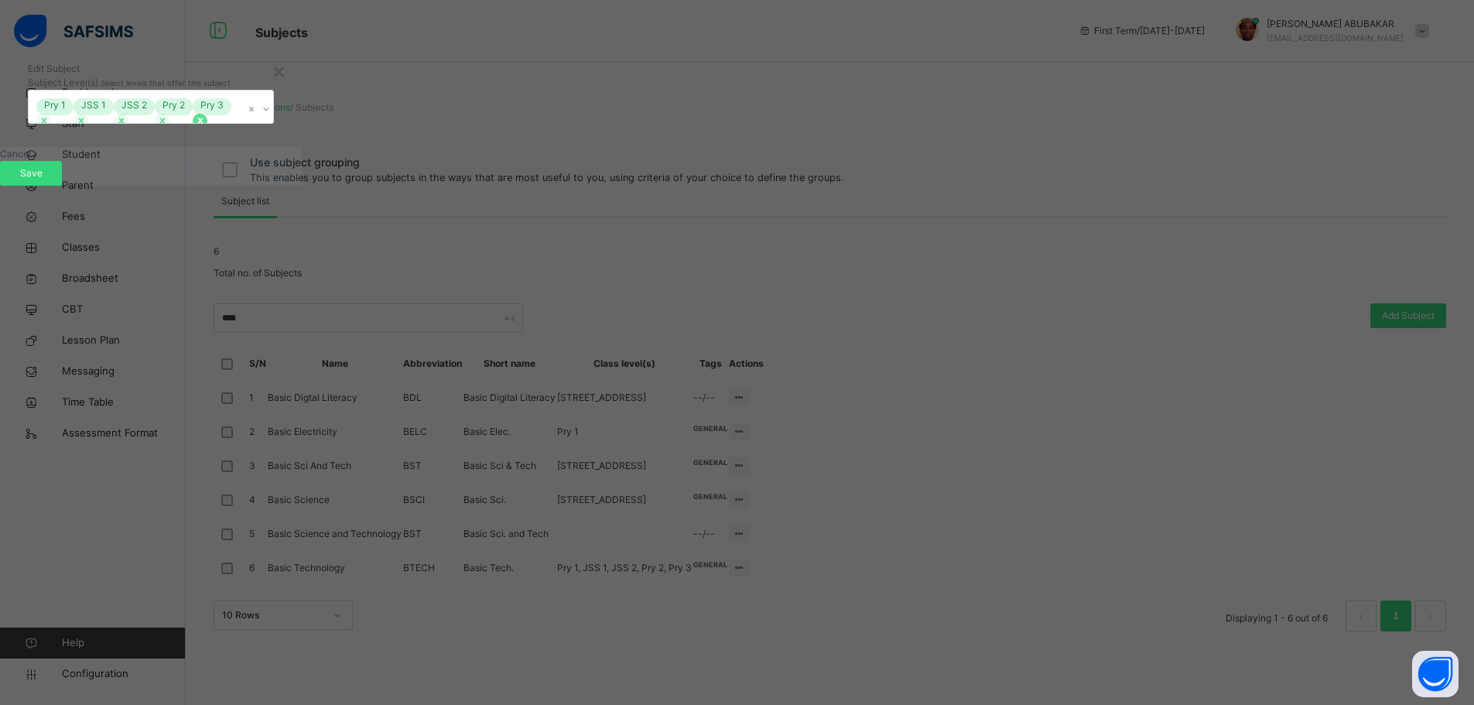
click at [206, 126] on icon at bounding box center [200, 120] width 11 height 11
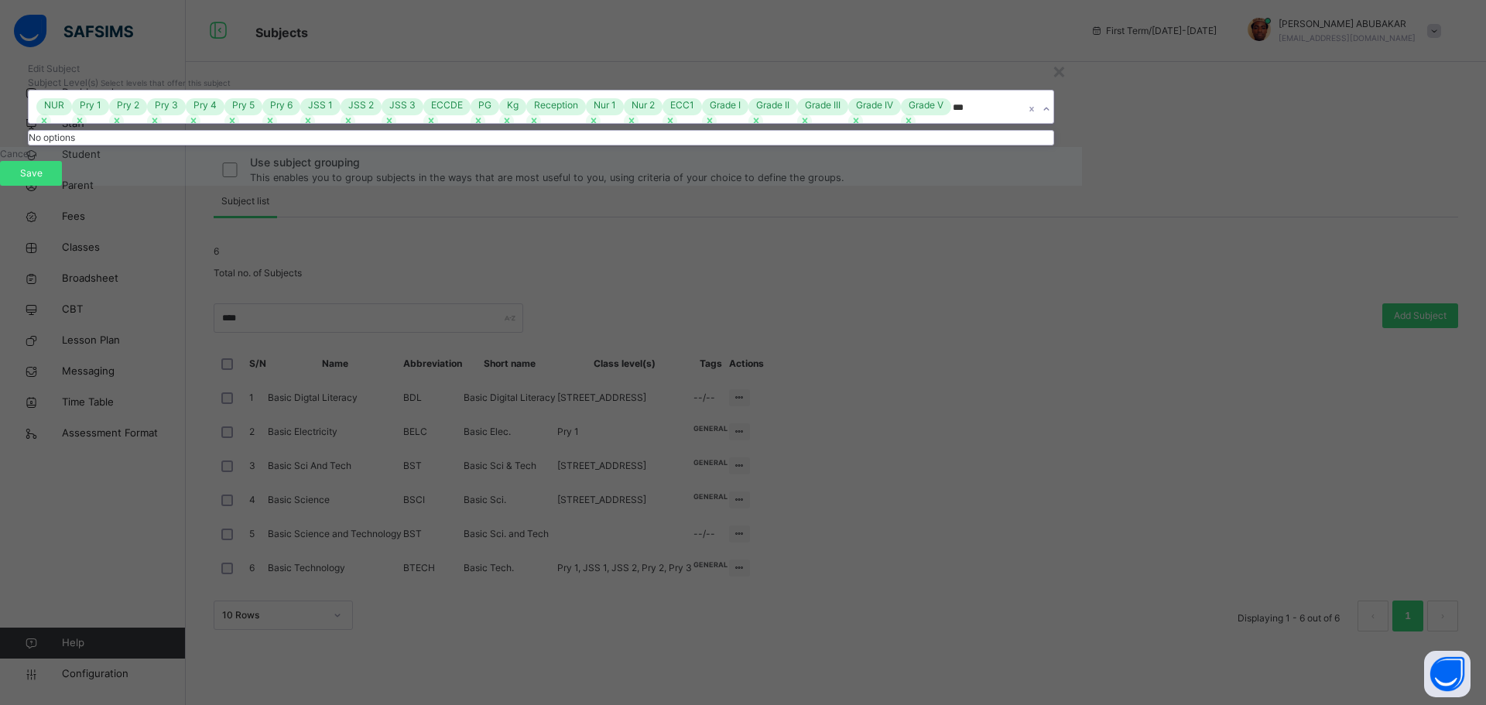
click at [1042, 117] on icon at bounding box center [1046, 108] width 9 height 15
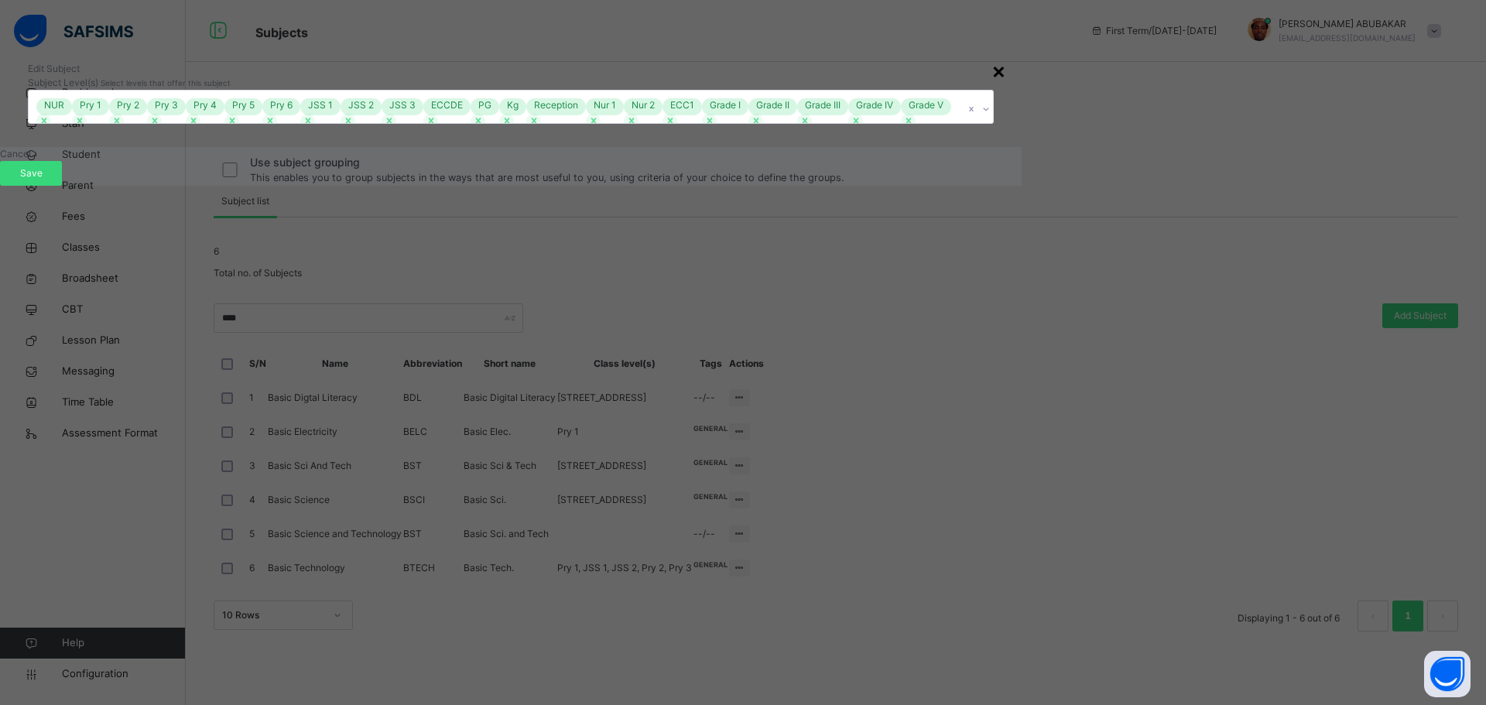
click at [991, 87] on div "×" at bounding box center [998, 70] width 15 height 33
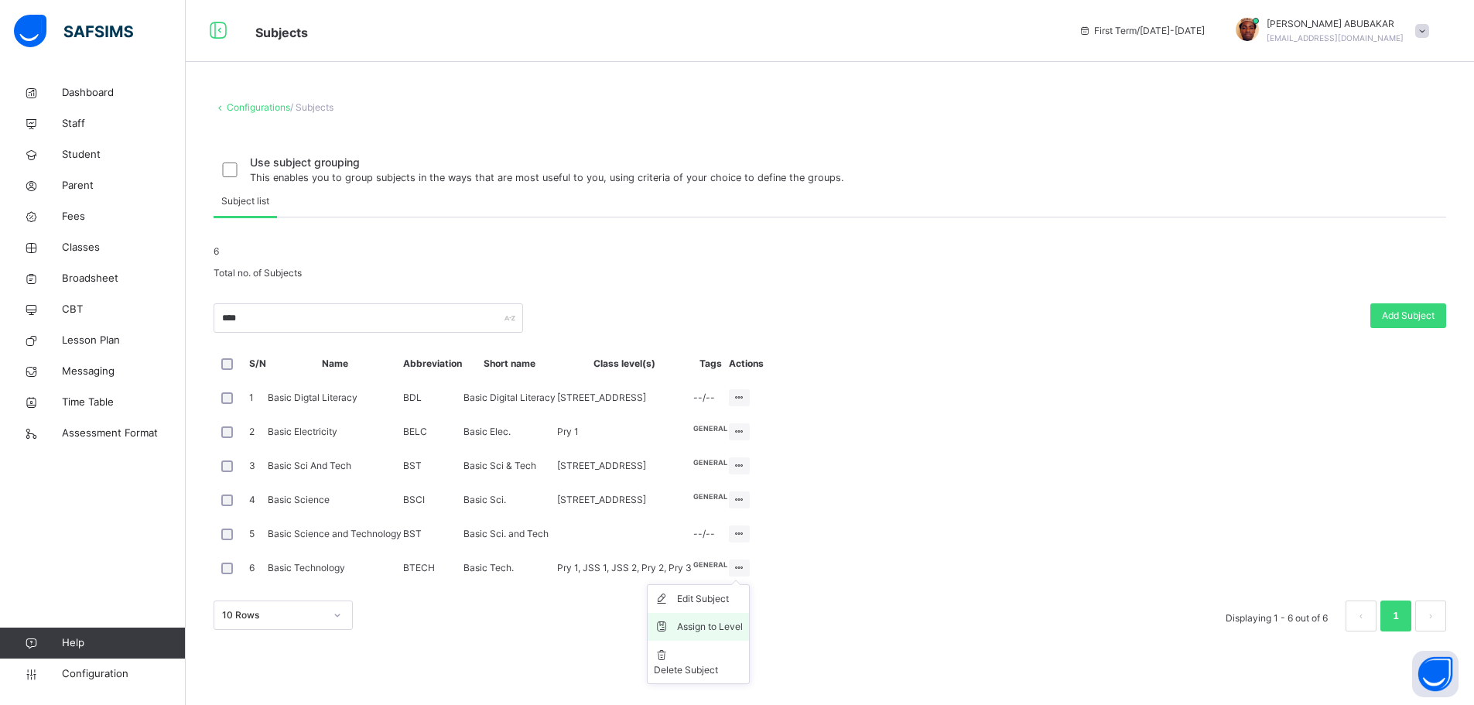
click at [743, 635] on div "Assign to Level" at bounding box center [710, 626] width 66 height 15
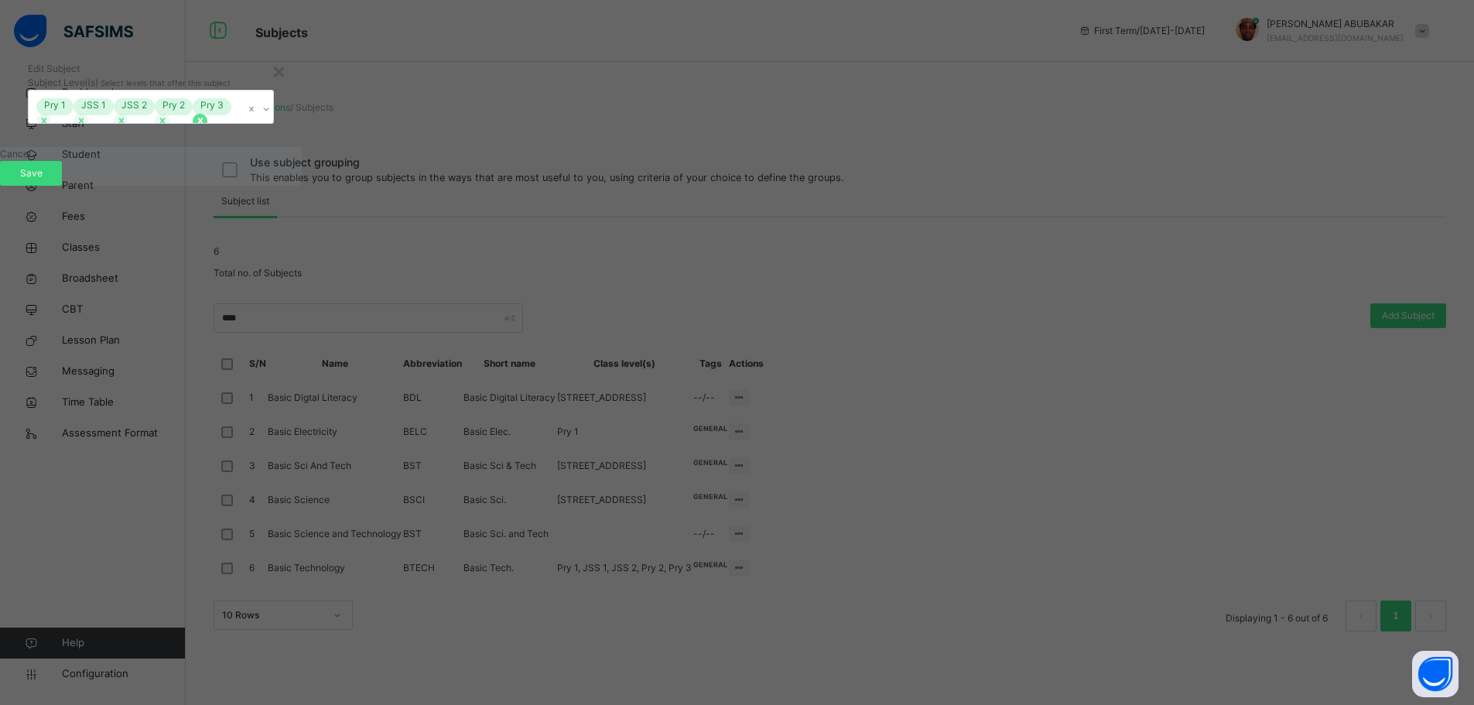
click at [206, 126] on icon at bounding box center [200, 120] width 11 height 11
click at [168, 126] on icon at bounding box center [162, 120] width 11 height 11
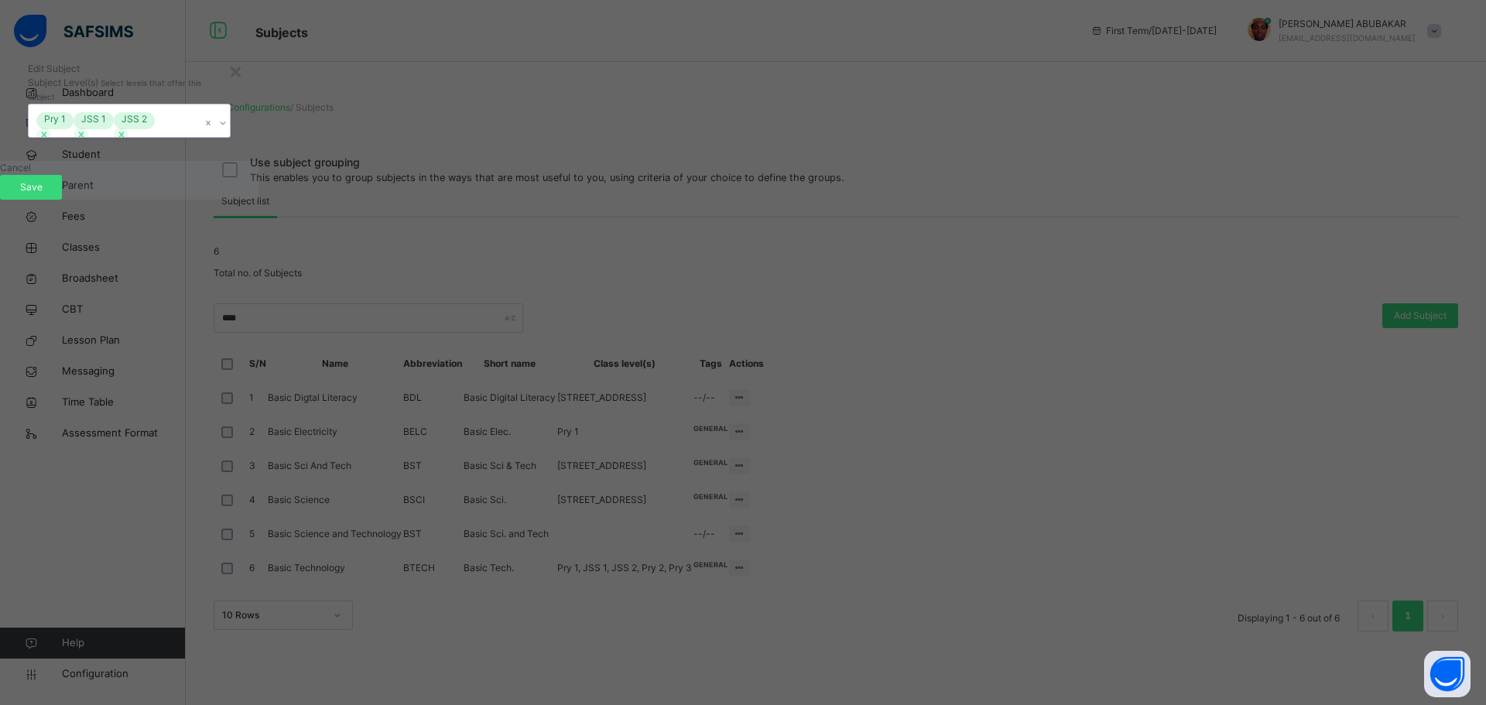
drag, startPoint x: 684, startPoint y: 359, endPoint x: 664, endPoint y: 362, distance: 20.4
click at [127, 140] on icon at bounding box center [121, 134] width 11 height 11
drag, startPoint x: 630, startPoint y: 361, endPoint x: 614, endPoint y: 361, distance: 15.5
click at [88, 142] on div at bounding box center [81, 135] width 15 height 15
click at [200, 137] on div "Pry 1" at bounding box center [115, 120] width 172 height 33
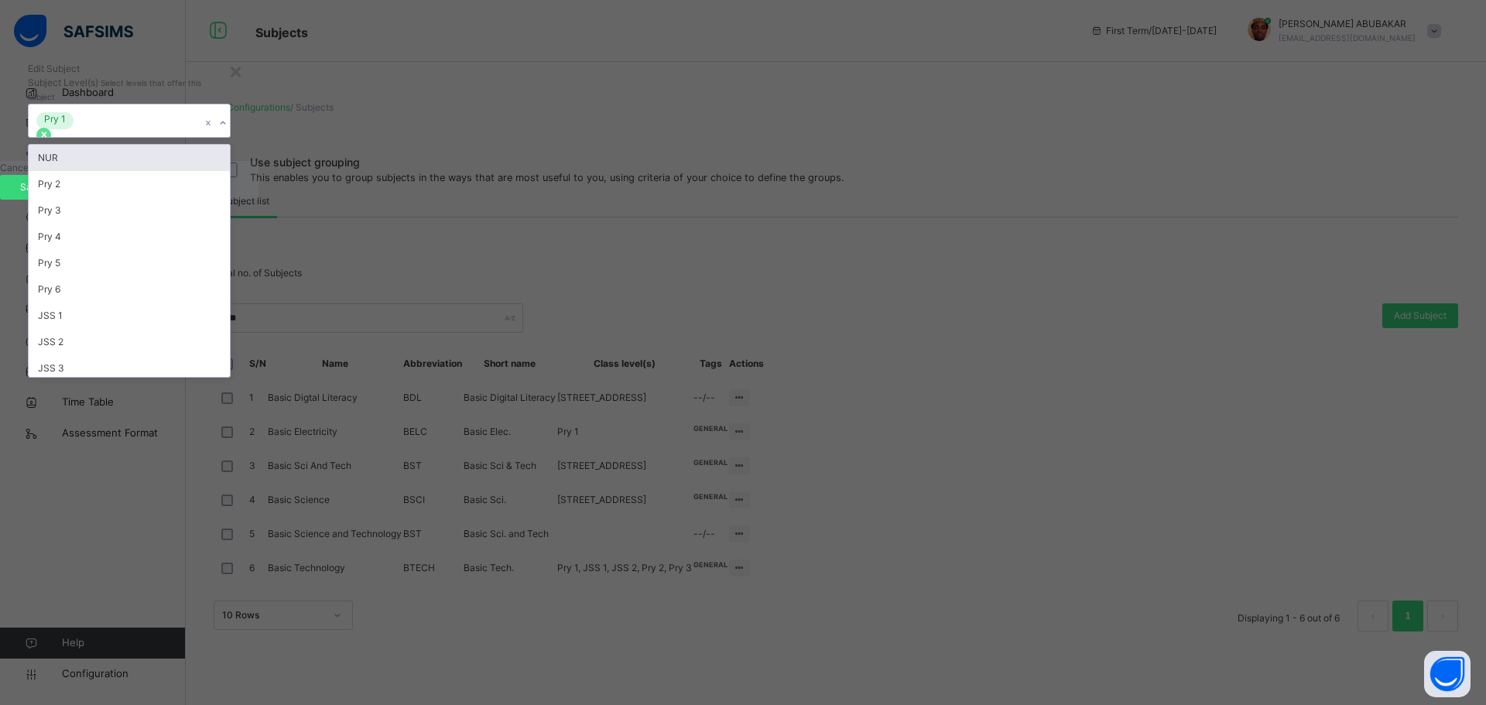
click at [50, 140] on icon at bounding box center [44, 134] width 11 height 11
drag, startPoint x: 955, startPoint y: 358, endPoint x: 934, endPoint y: 407, distance: 53.8
click at [228, 135] on div at bounding box center [215, 123] width 26 height 25
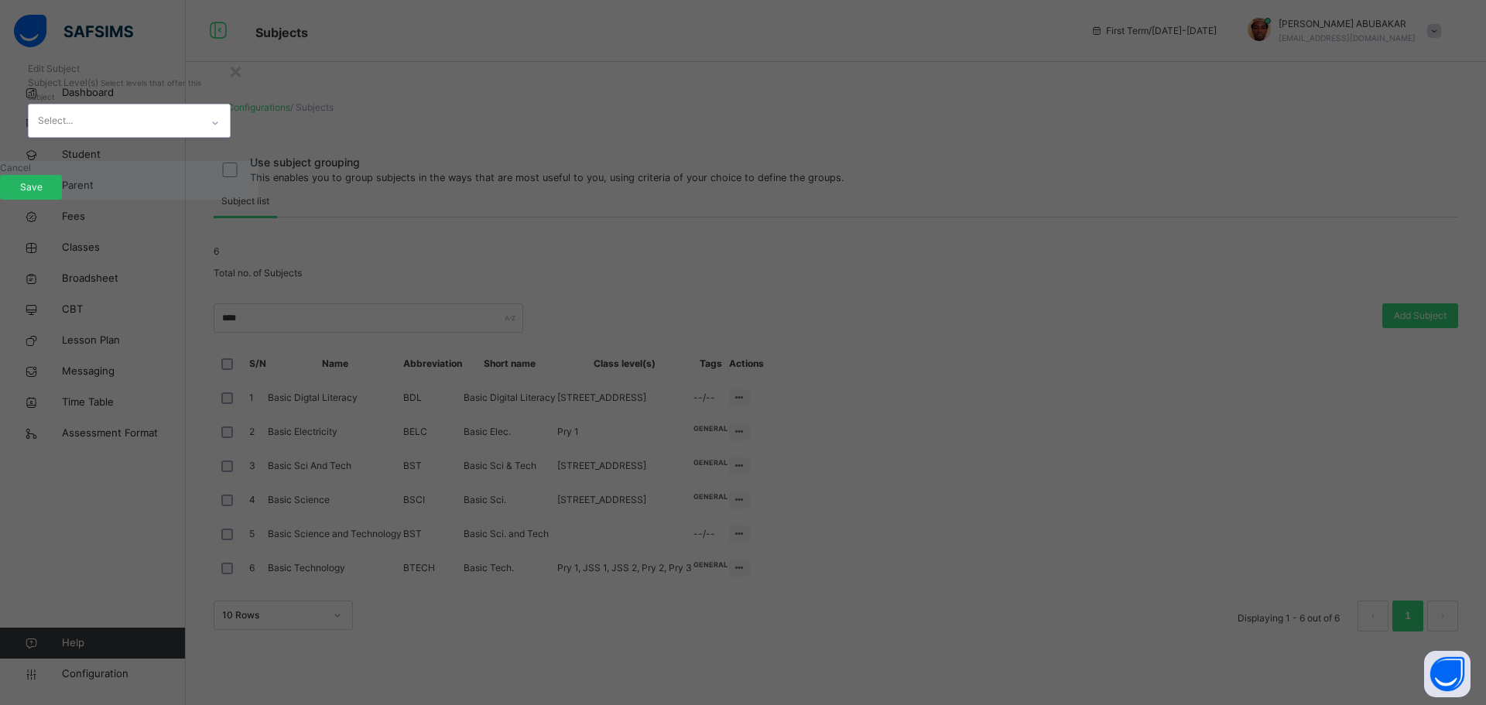
click at [50, 194] on span "Save" at bounding box center [31, 187] width 39 height 14
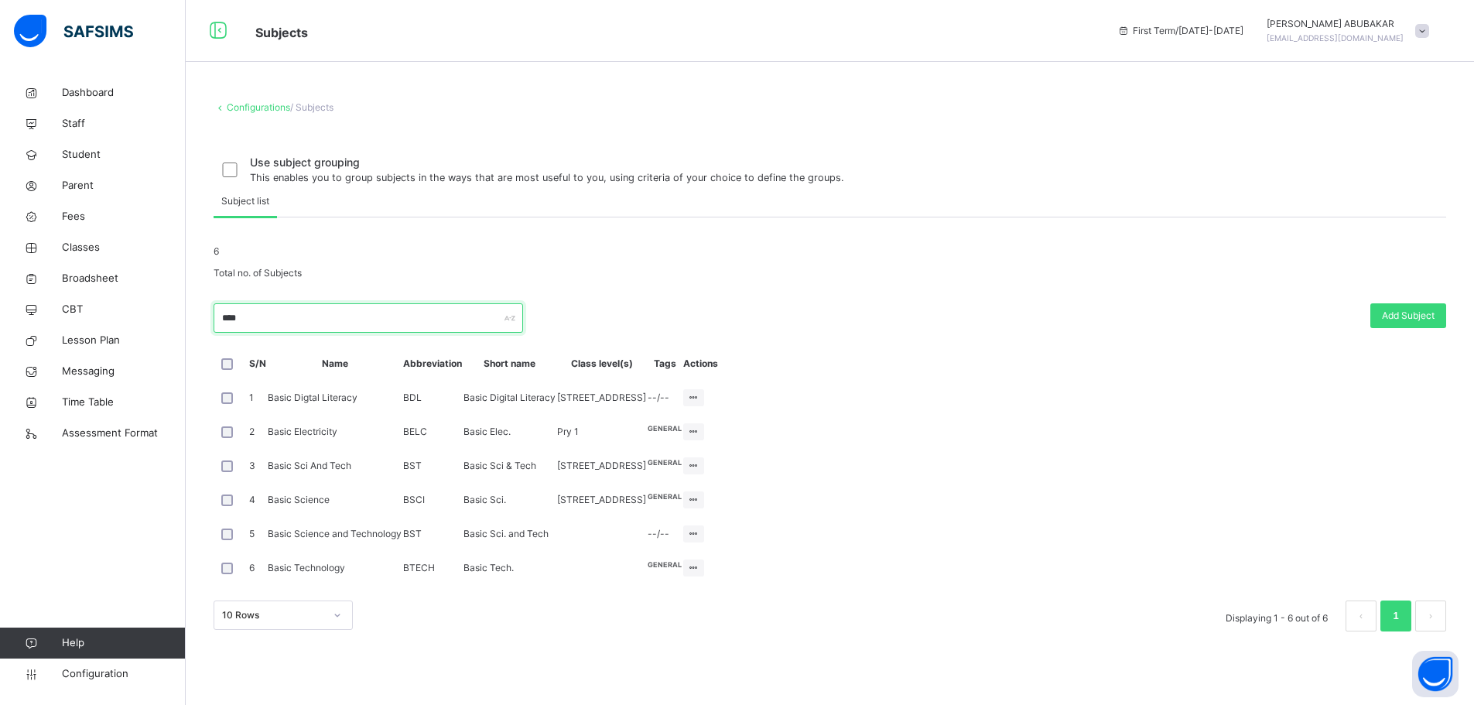
click at [287, 303] on input "****" at bounding box center [369, 317] width 310 height 29
type input "*"
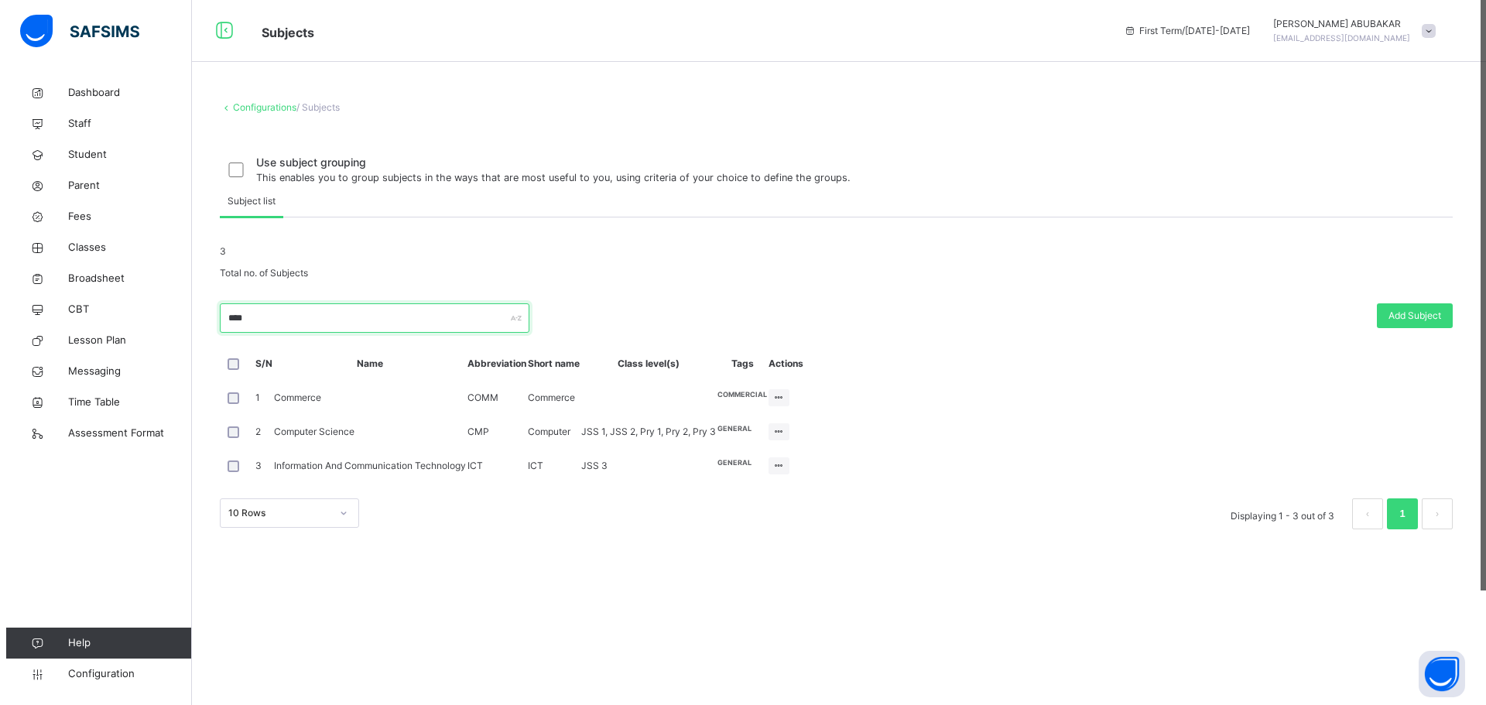
scroll to position [0, 0]
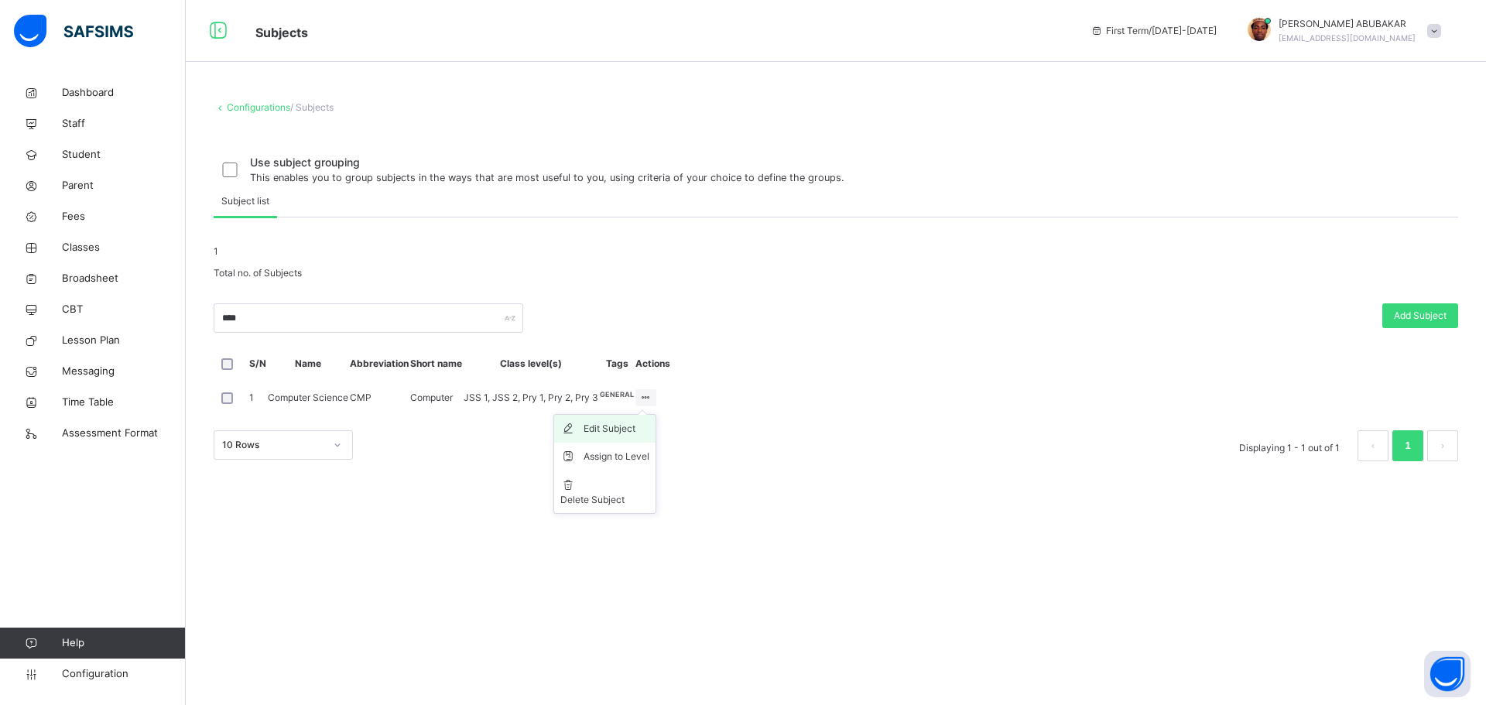
click at [649, 436] on div "Edit Subject" at bounding box center [616, 428] width 66 height 15
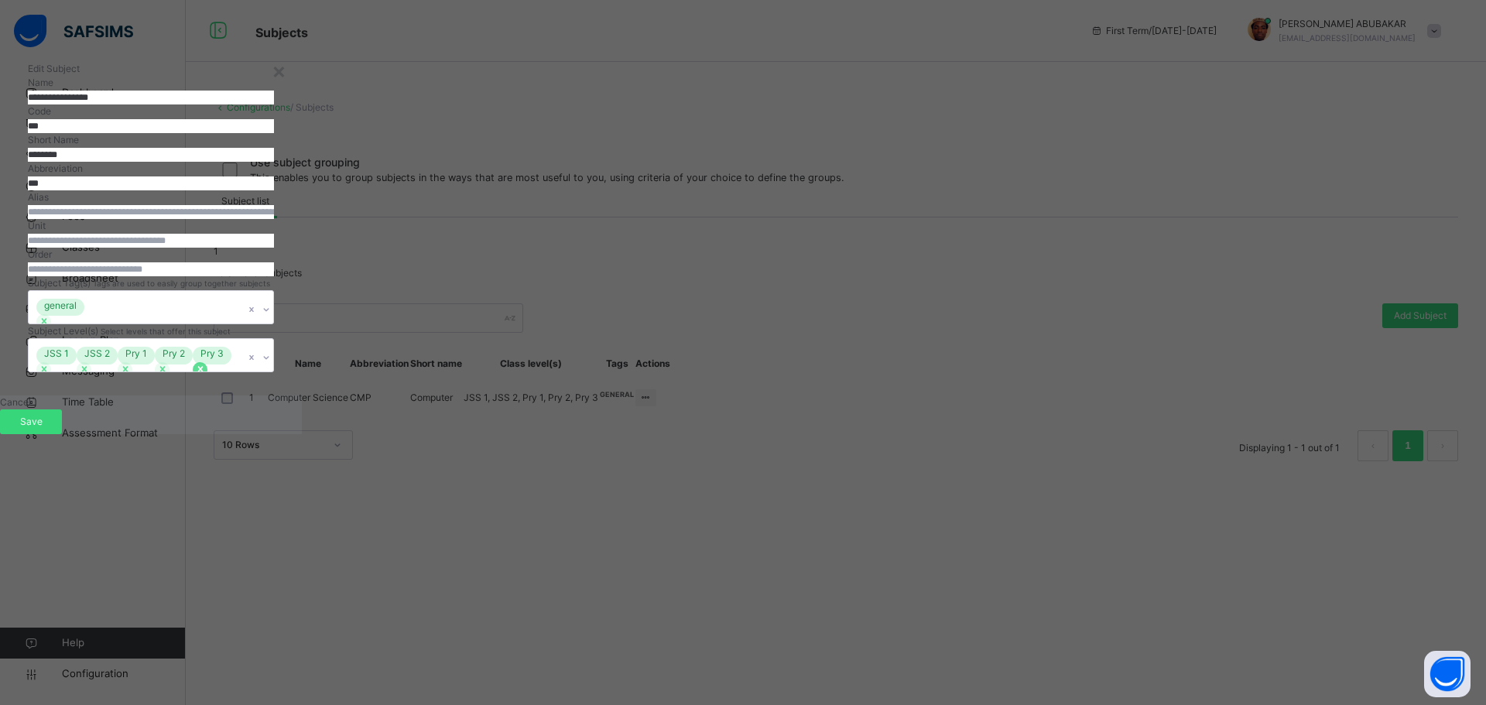
click at [206, 375] on icon at bounding box center [200, 369] width 11 height 11
click at [168, 375] on icon at bounding box center [162, 369] width 11 height 11
click at [270, 372] on div "option Pry 2, deselected. 0 results available. Select is focused ,type to refin…" at bounding box center [149, 355] width 242 height 34
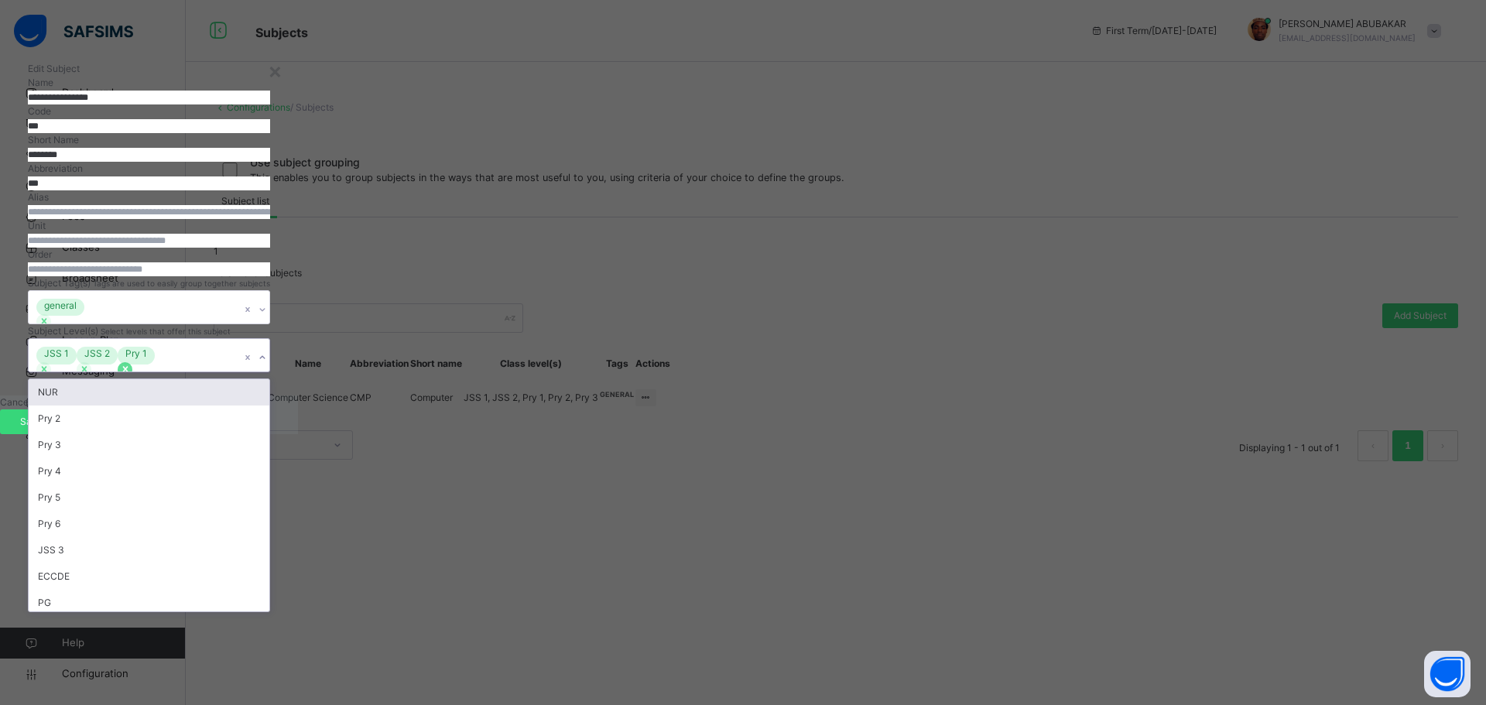
click at [131, 375] on icon at bounding box center [125, 369] width 11 height 11
click at [90, 375] on icon at bounding box center [84, 369] width 11 height 11
click at [50, 375] on icon at bounding box center [44, 369] width 11 height 11
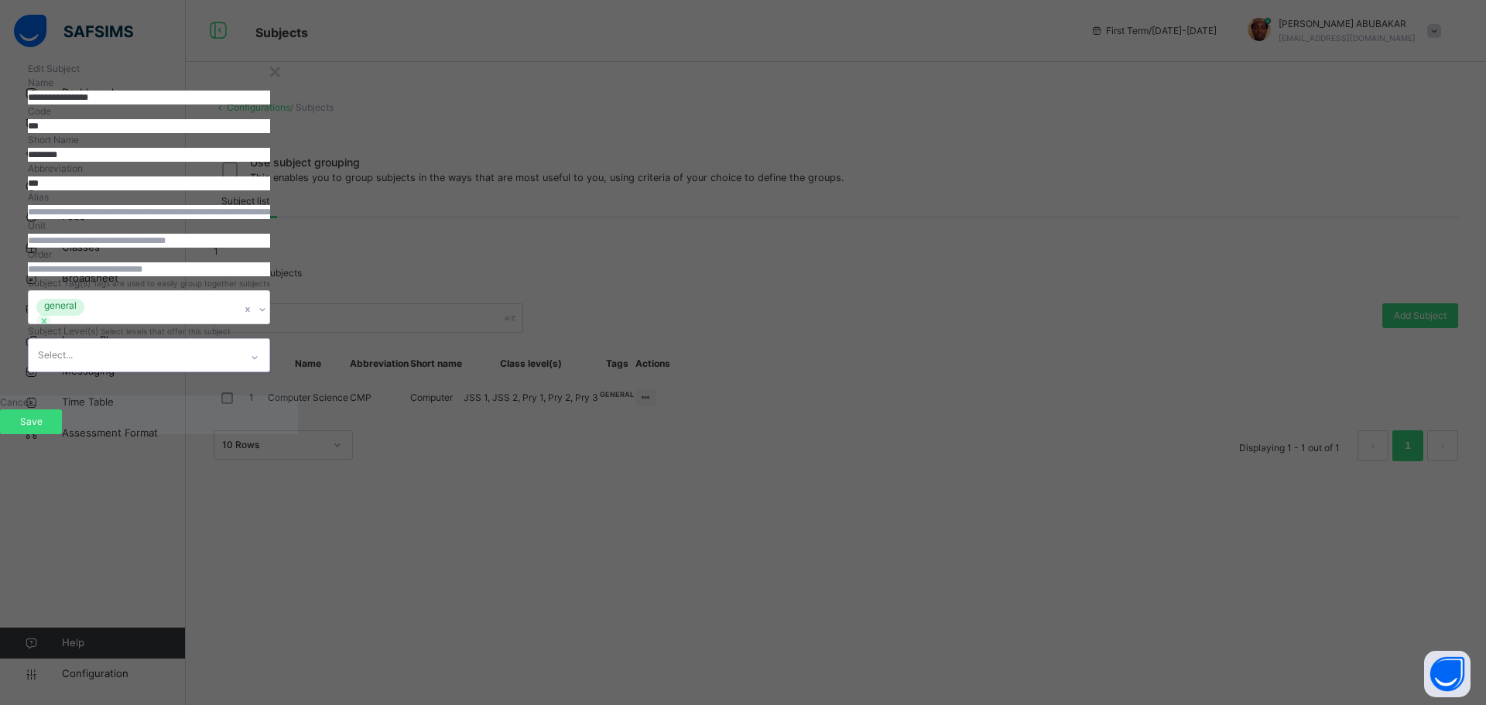
click at [298, 395] on div "**********" at bounding box center [149, 217] width 298 height 357
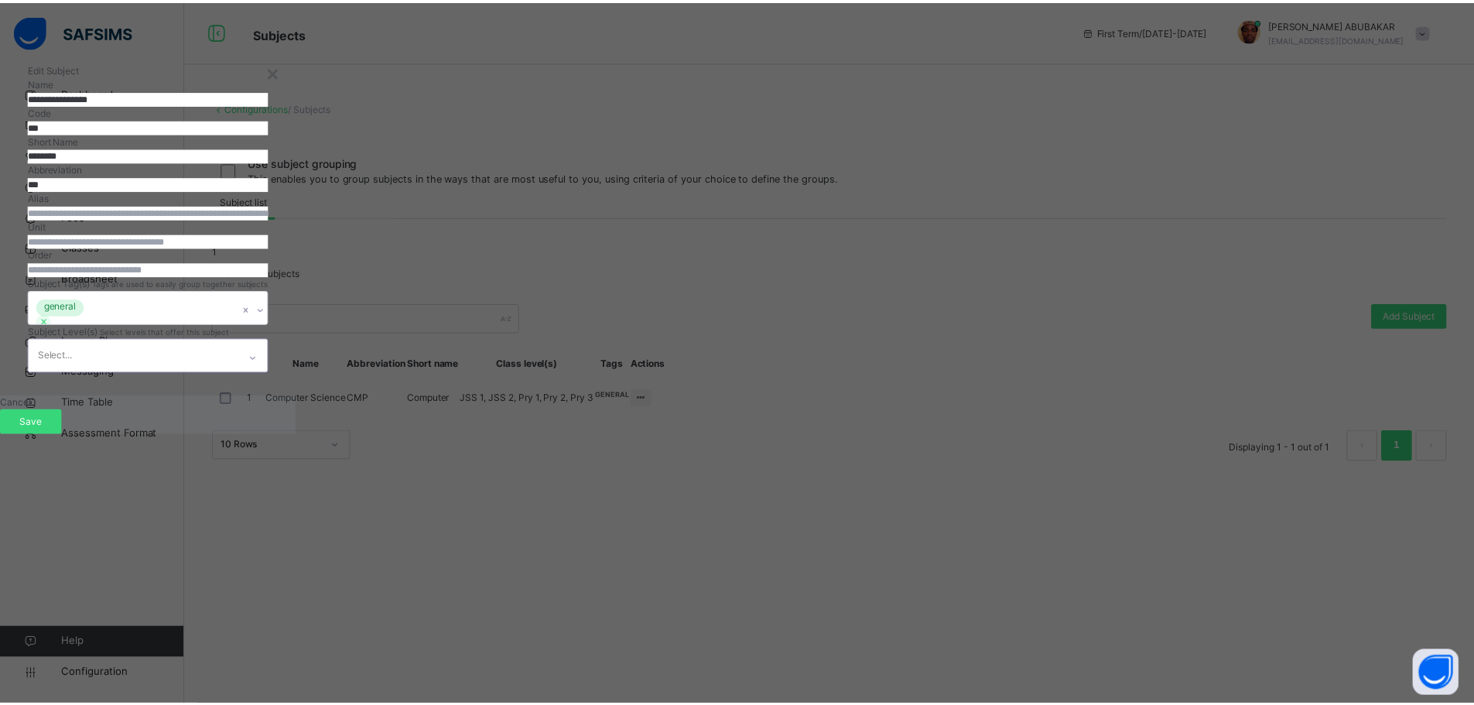
scroll to position [38, 0]
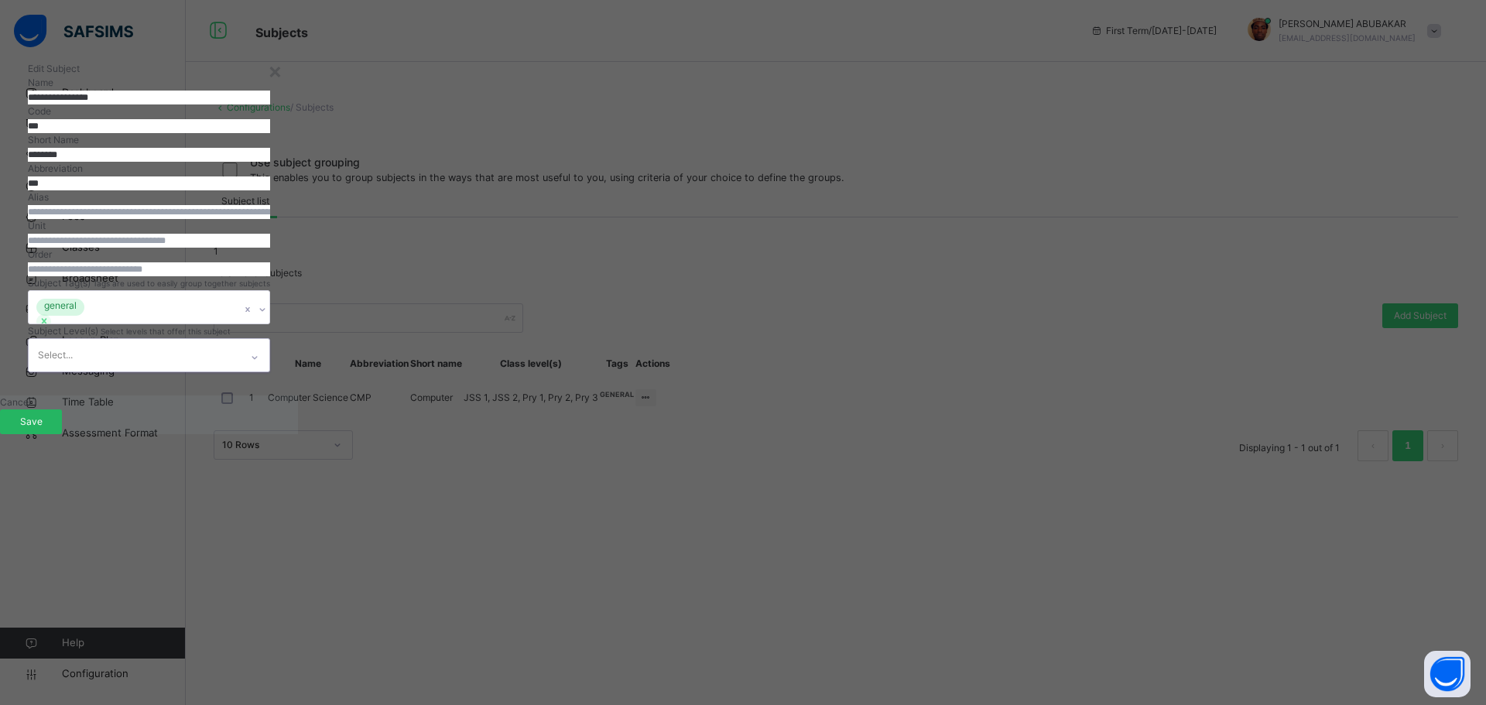
click at [50, 429] on span "Save" at bounding box center [31, 422] width 39 height 14
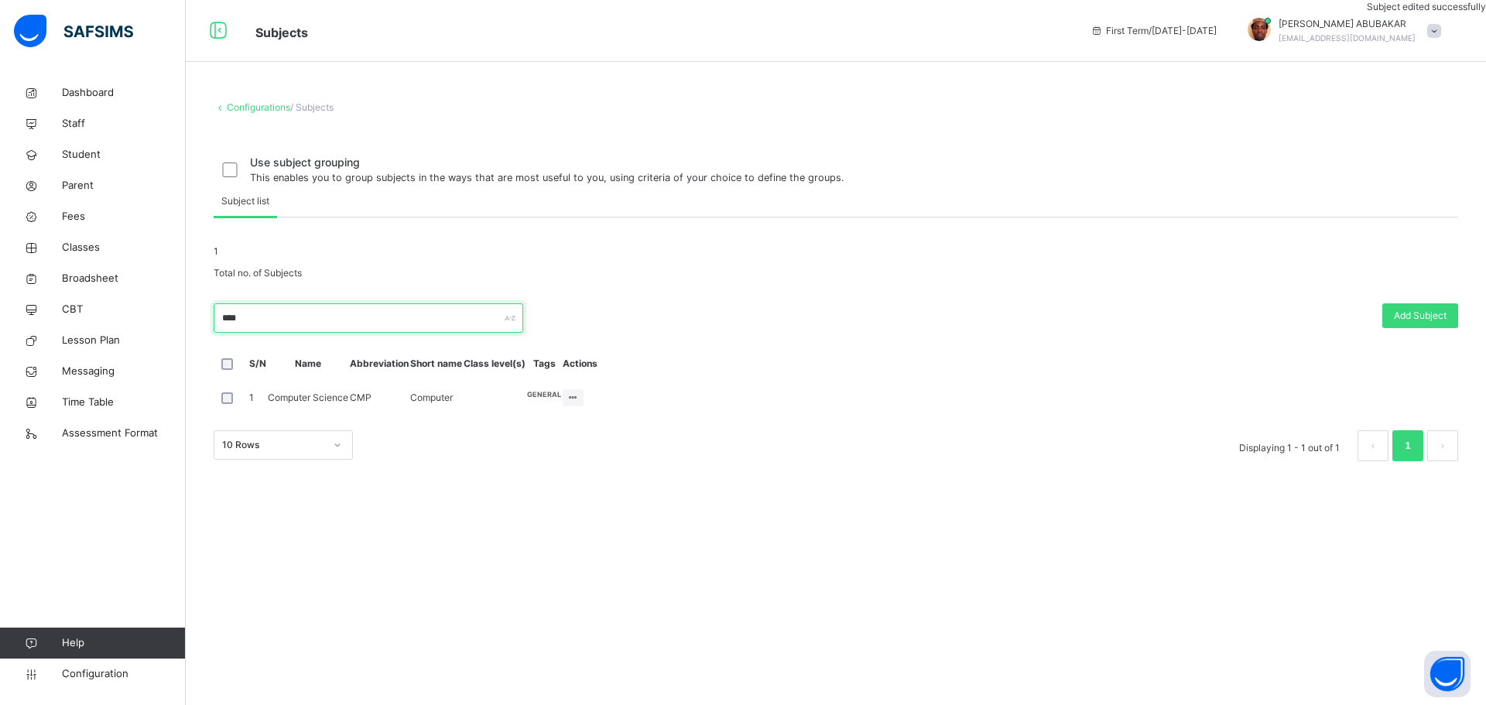
click at [278, 333] on input "****" at bounding box center [369, 317] width 310 height 29
type input "*"
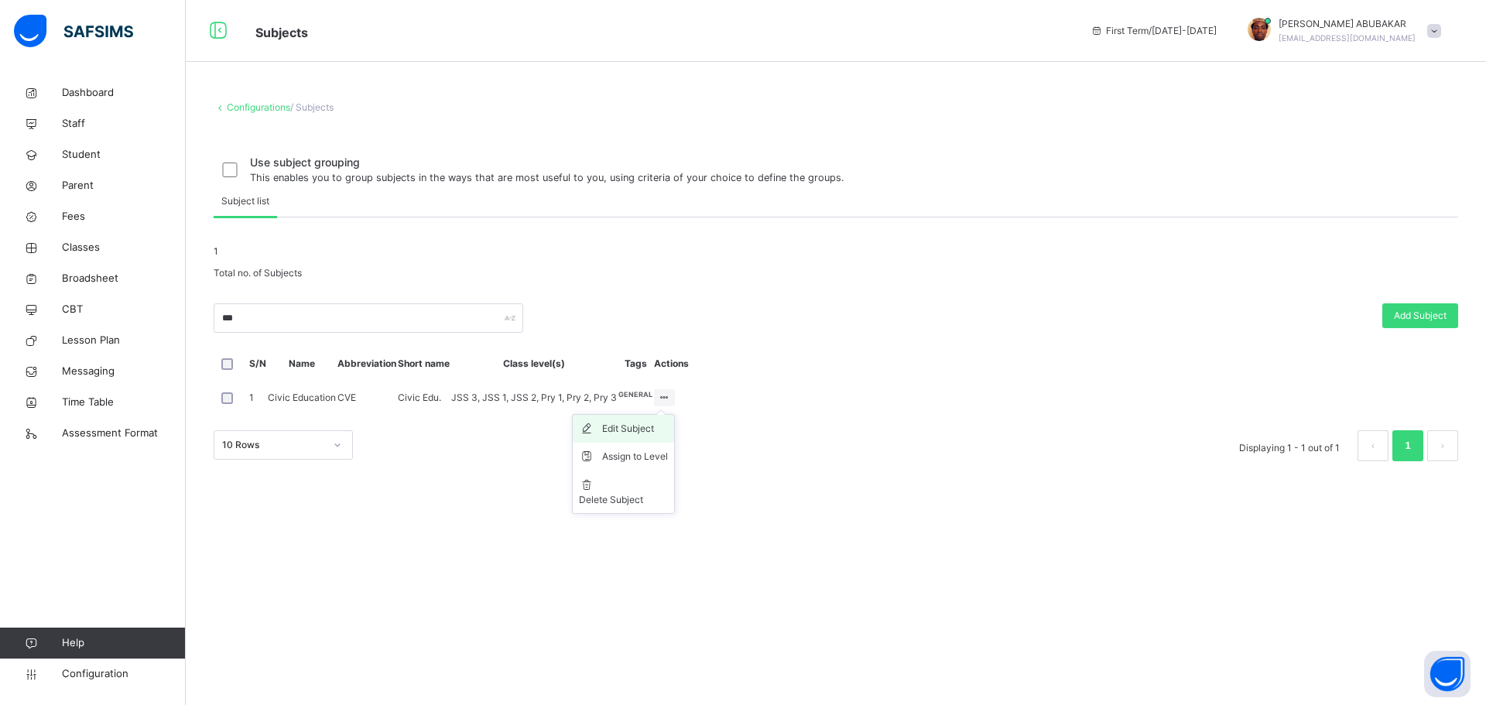
click at [668, 436] on div "Edit Subject" at bounding box center [635, 428] width 66 height 15
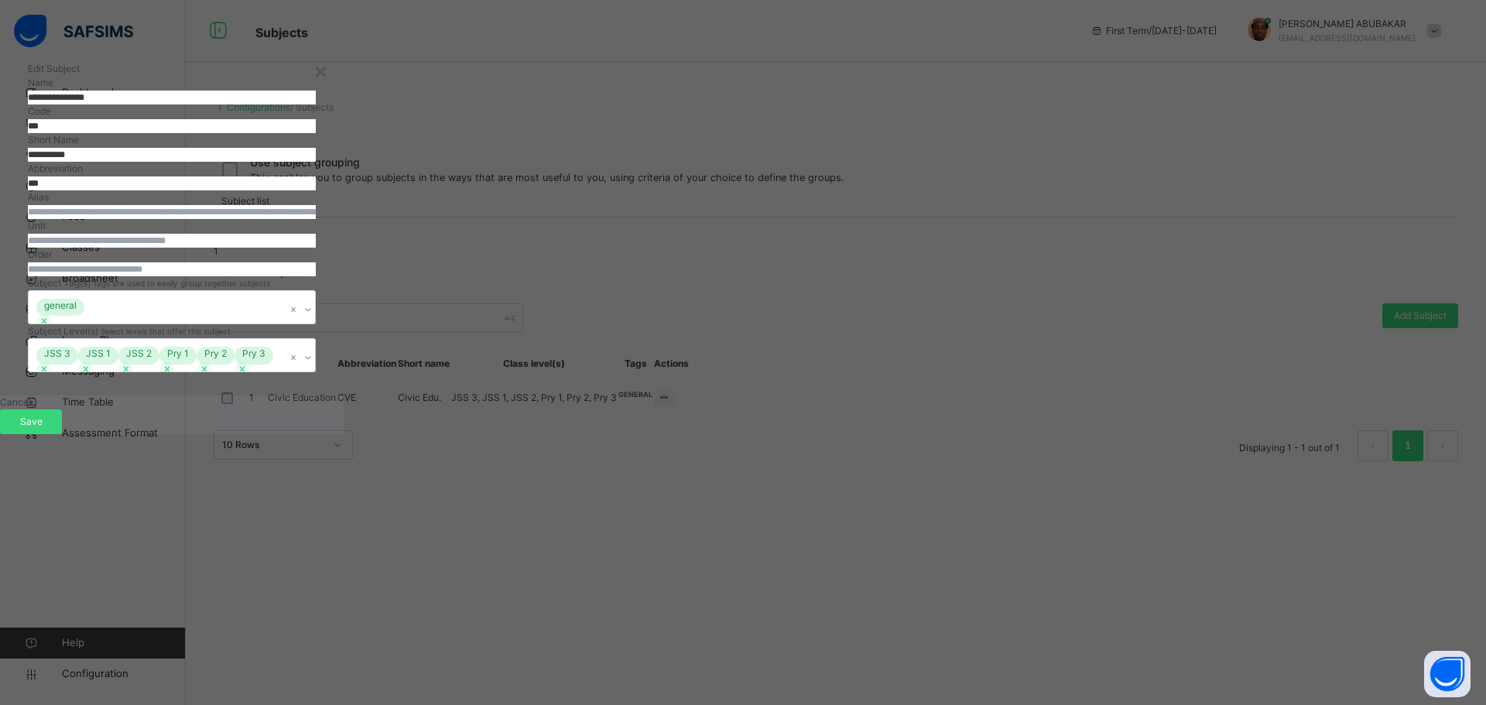
drag, startPoint x: 844, startPoint y: 583, endPoint x: 829, endPoint y: 589, distance: 16.4
click at [248, 375] on icon at bounding box center [242, 369] width 11 height 11
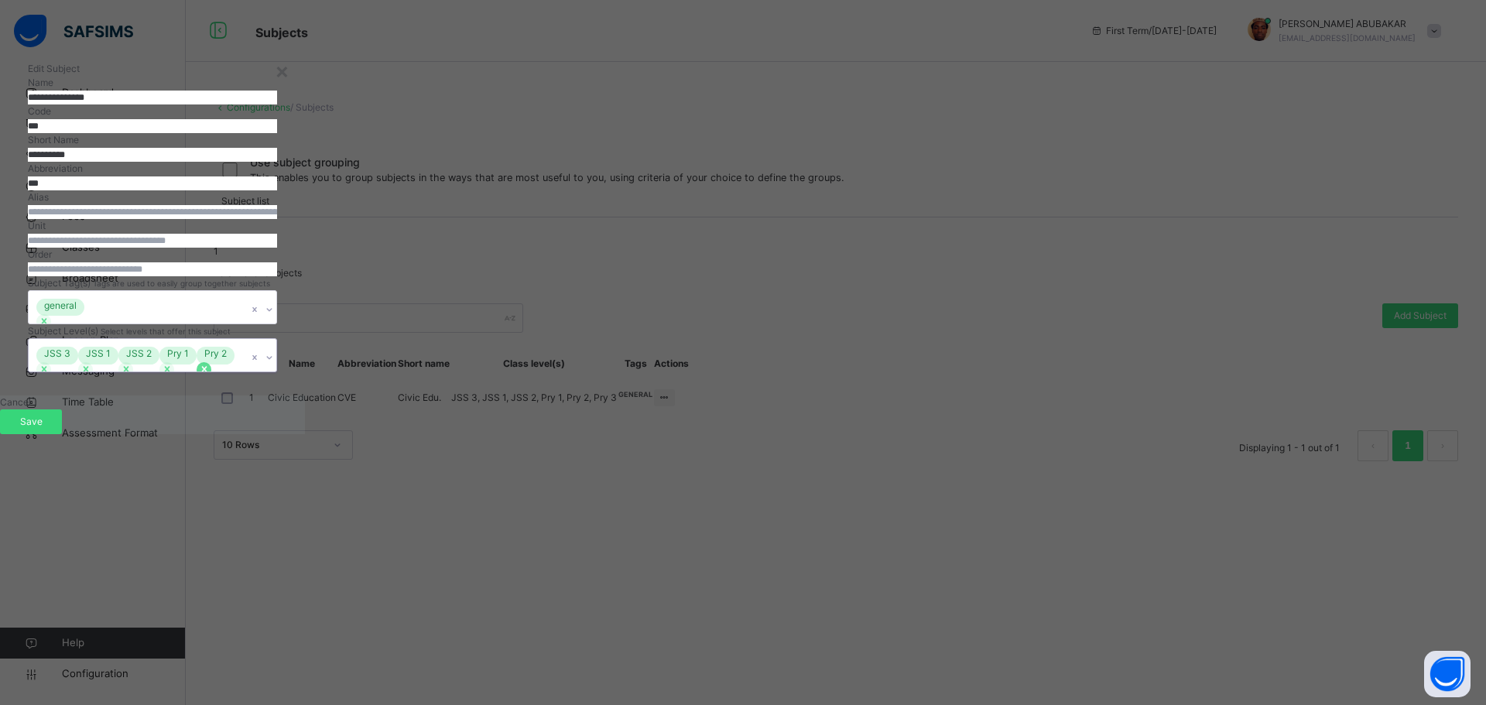
click at [210, 375] on icon at bounding box center [204, 369] width 11 height 11
click at [173, 375] on icon at bounding box center [167, 369] width 11 height 11
click at [132, 375] on icon at bounding box center [126, 369] width 11 height 11
click at [91, 375] on icon at bounding box center [85, 369] width 11 height 11
click at [50, 375] on icon at bounding box center [44, 369] width 11 height 11
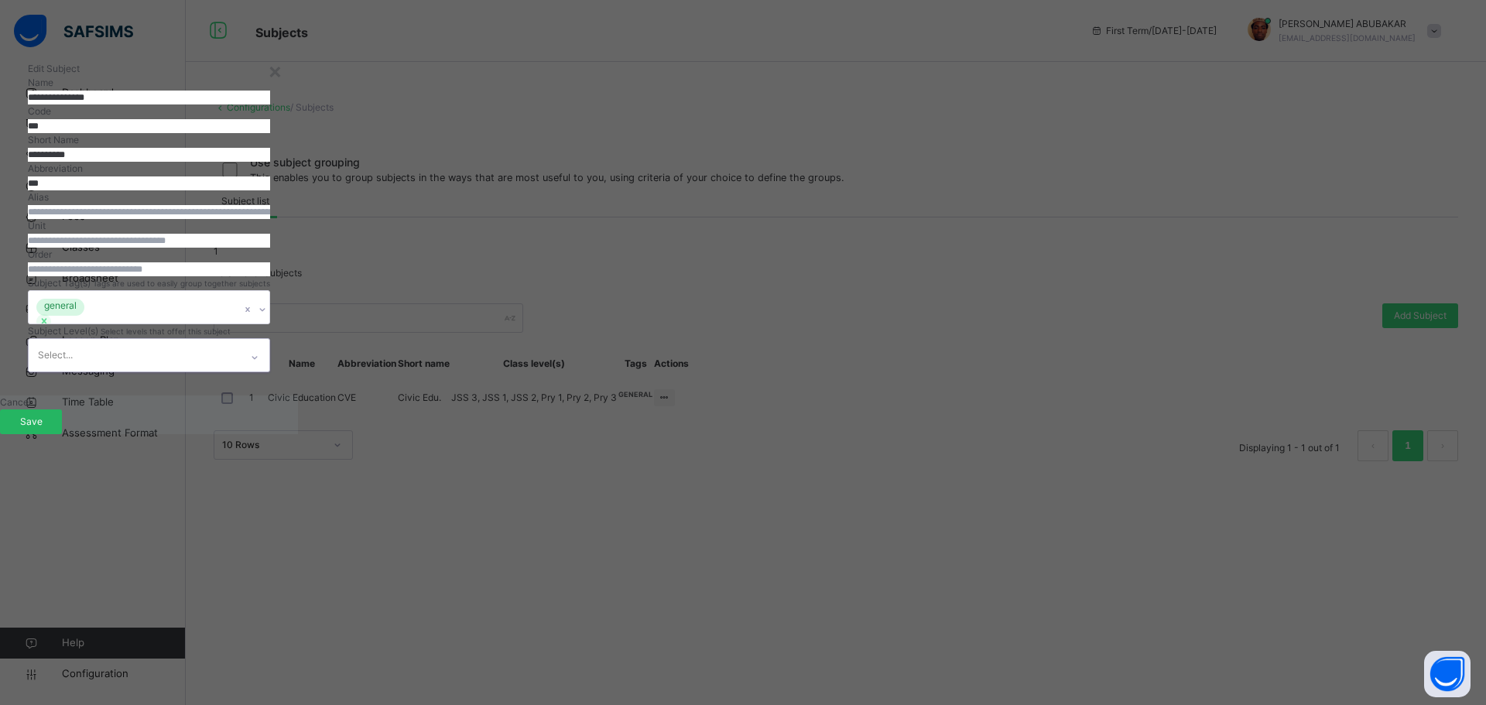
click at [62, 434] on div "Save" at bounding box center [31, 421] width 62 height 25
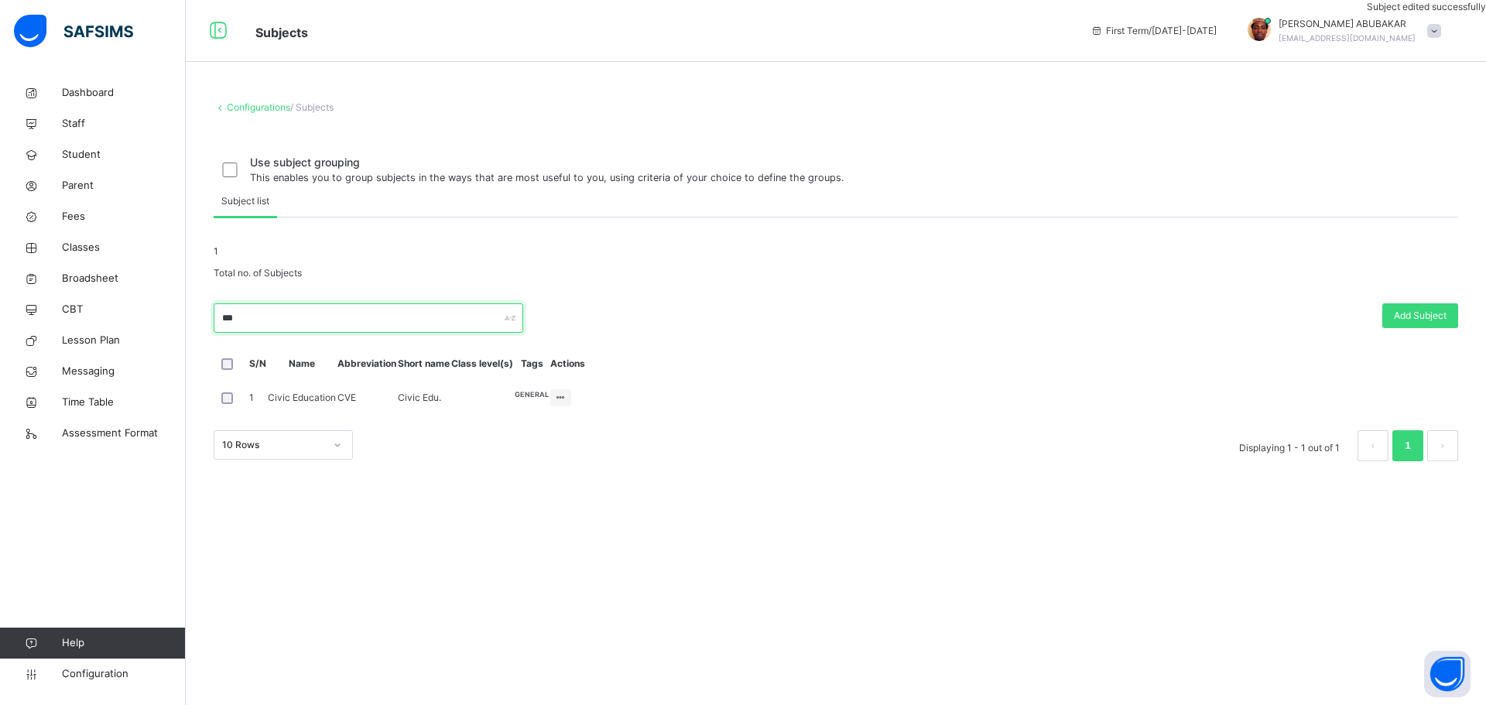
click at [402, 333] on input "***" at bounding box center [369, 317] width 310 height 29
type input "*"
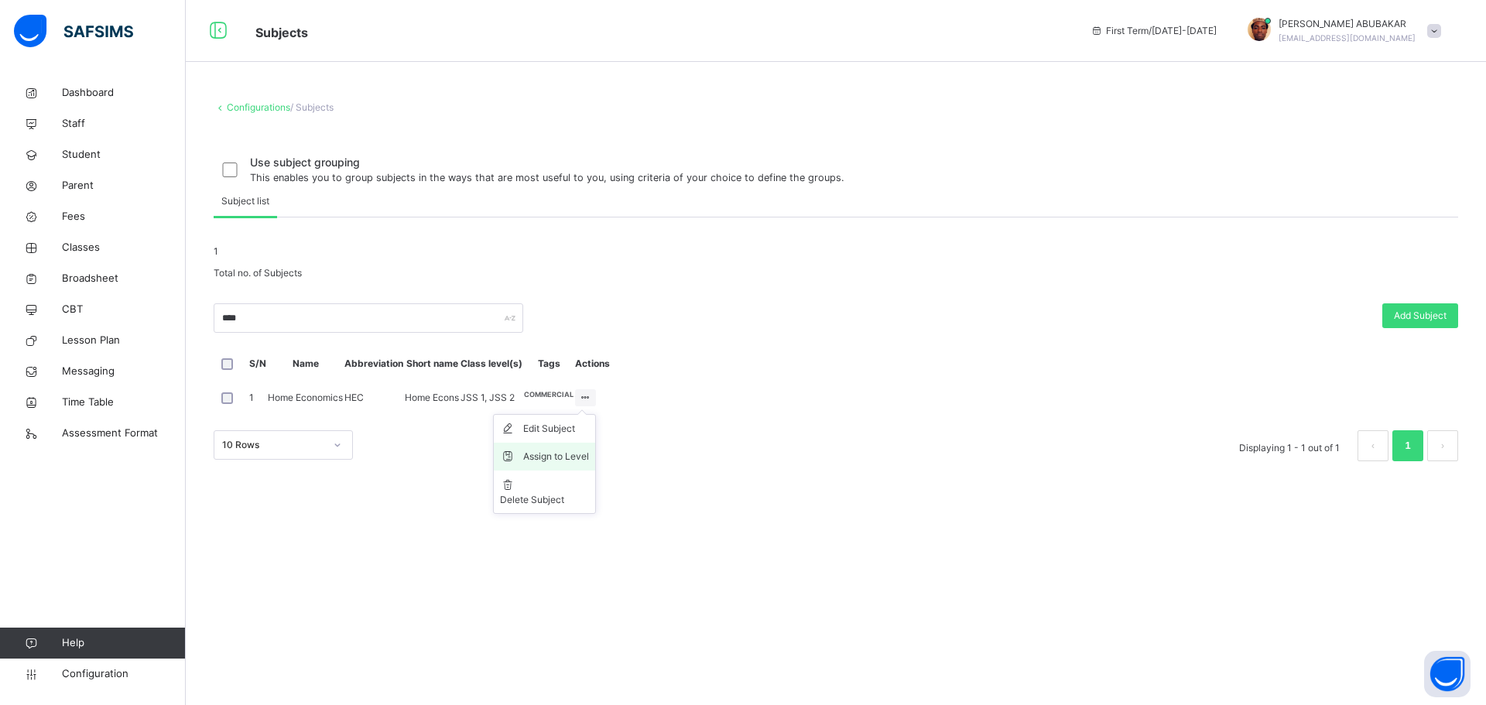
click at [589, 464] on div "Assign to Level" at bounding box center [556, 456] width 66 height 15
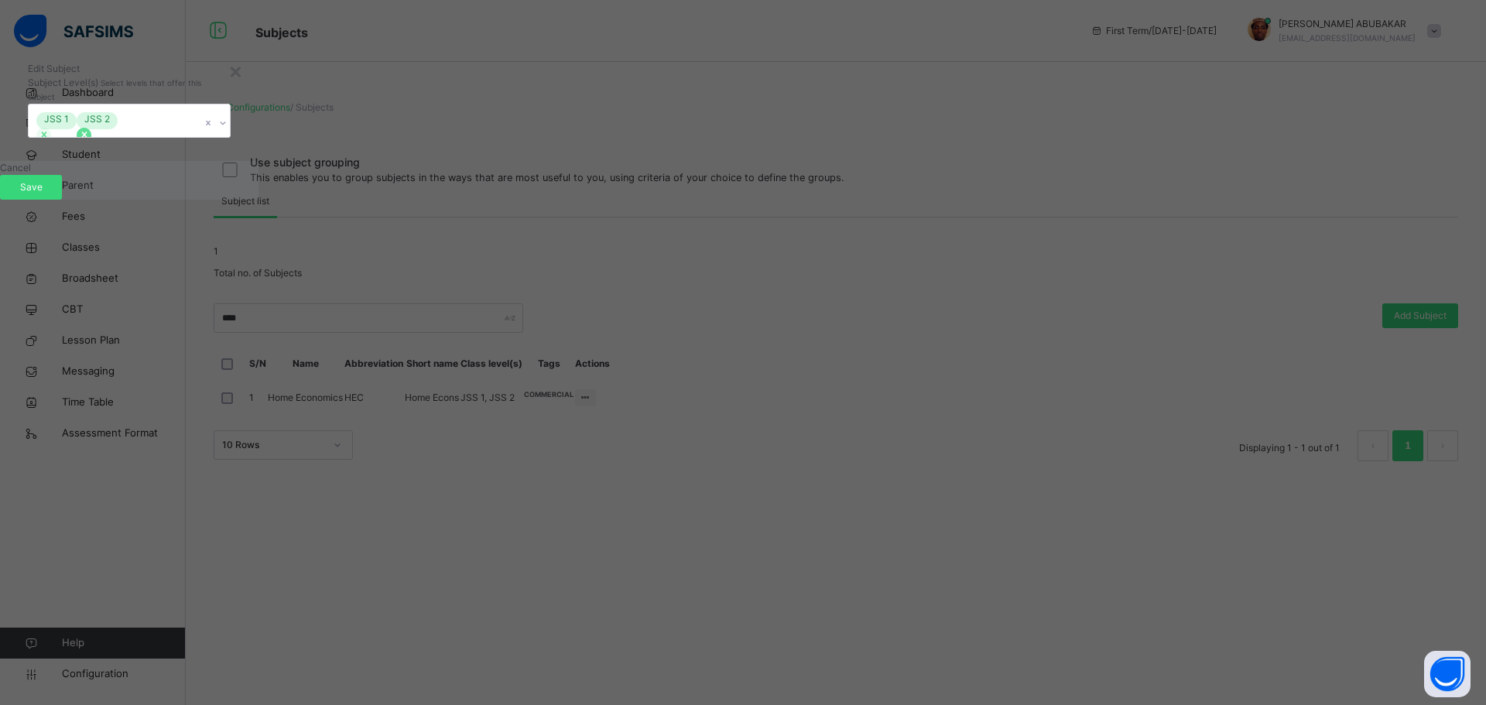
click at [90, 140] on icon at bounding box center [84, 134] width 11 height 11
click at [50, 140] on icon at bounding box center [44, 134] width 11 height 11
click at [50, 194] on span "Save" at bounding box center [31, 187] width 39 height 14
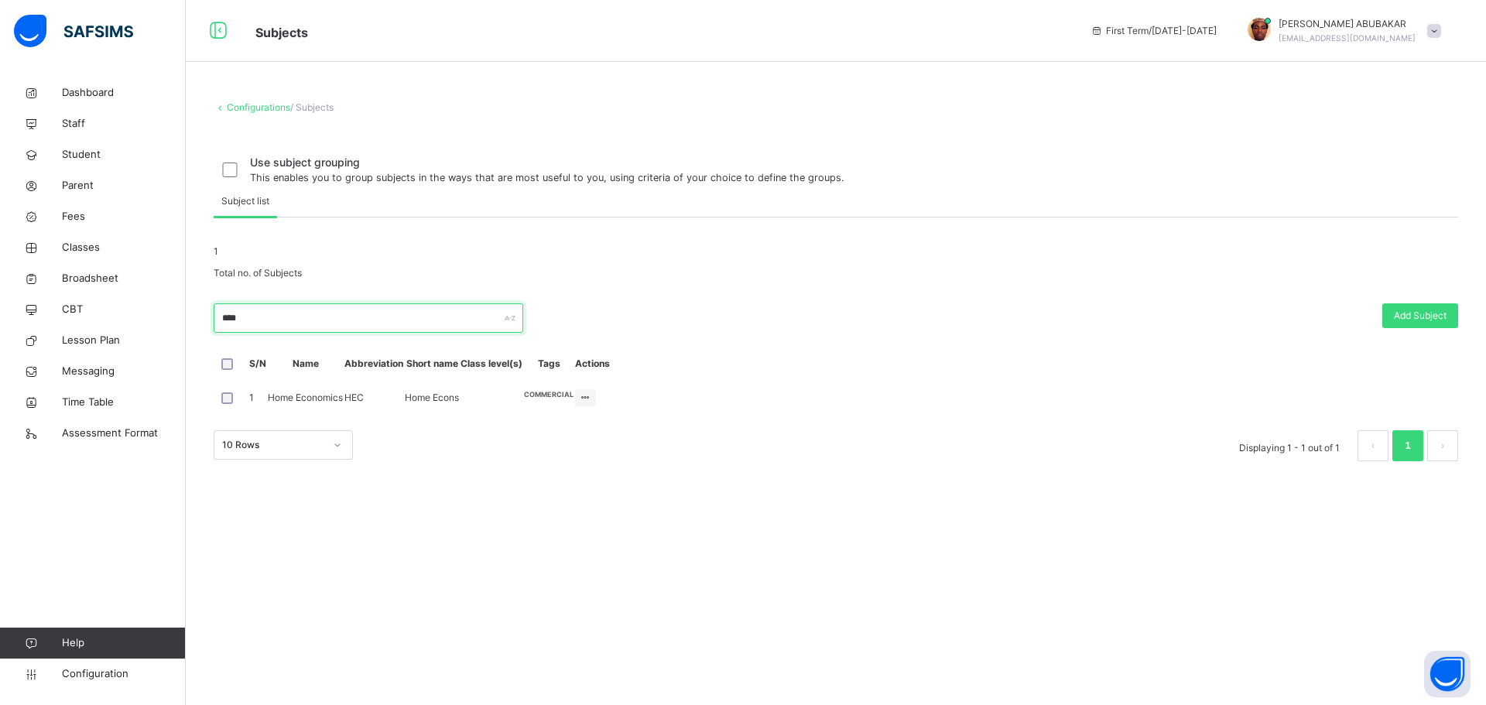
click at [283, 333] on input "****" at bounding box center [369, 317] width 310 height 29
type input "*"
type input "*****"
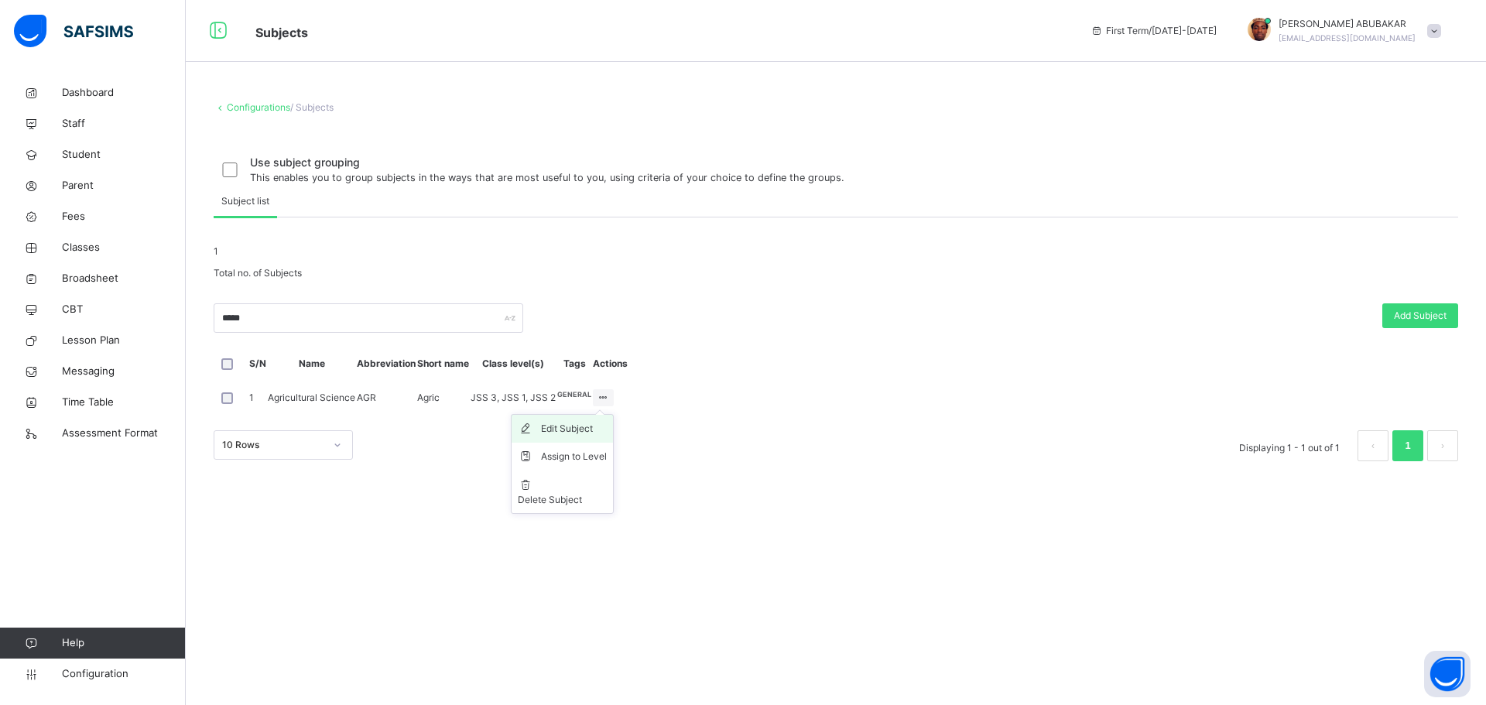
click at [607, 436] on div "Edit Subject" at bounding box center [574, 428] width 66 height 15
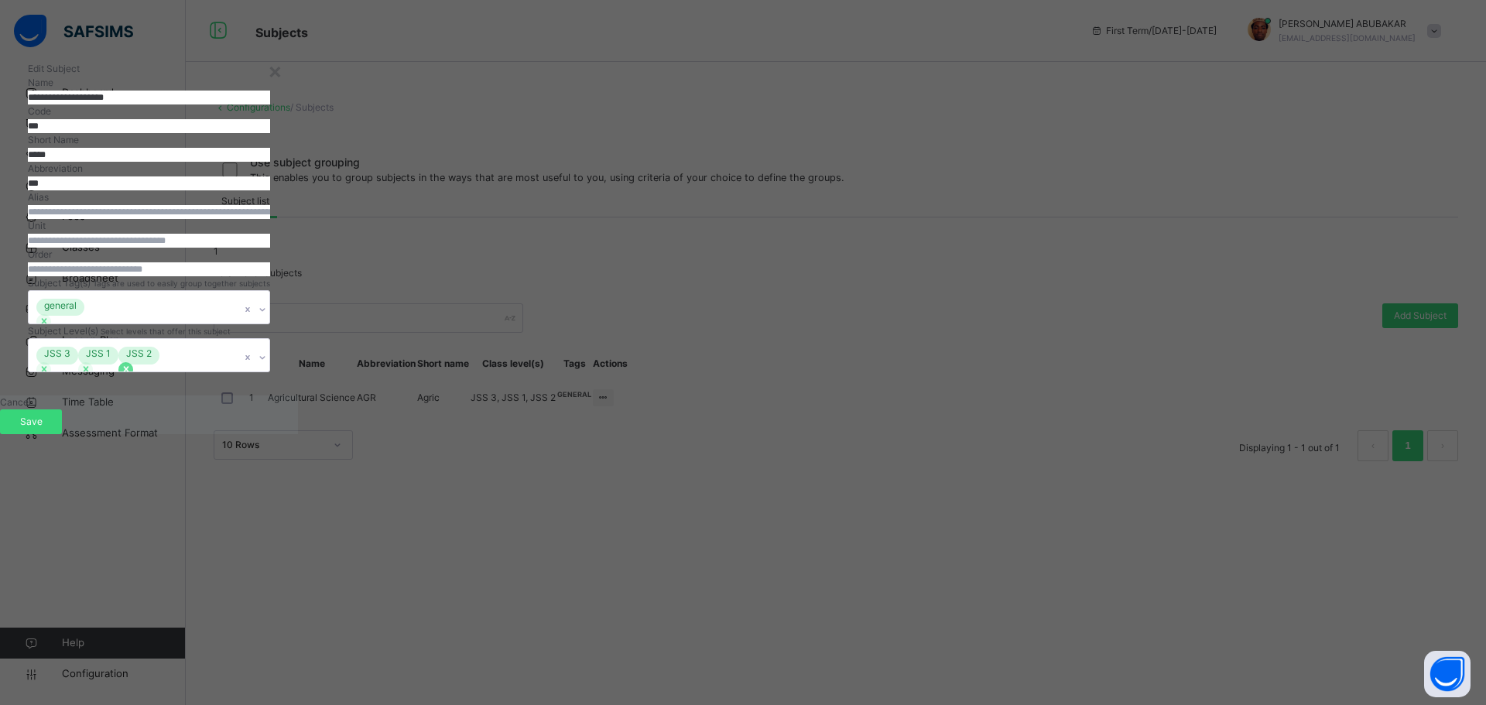
click at [132, 375] on icon at bounding box center [126, 369] width 11 height 11
click at [91, 375] on icon at bounding box center [85, 369] width 11 height 11
click at [50, 375] on icon at bounding box center [44, 369] width 11 height 11
click at [50, 429] on span "Save" at bounding box center [31, 422] width 39 height 14
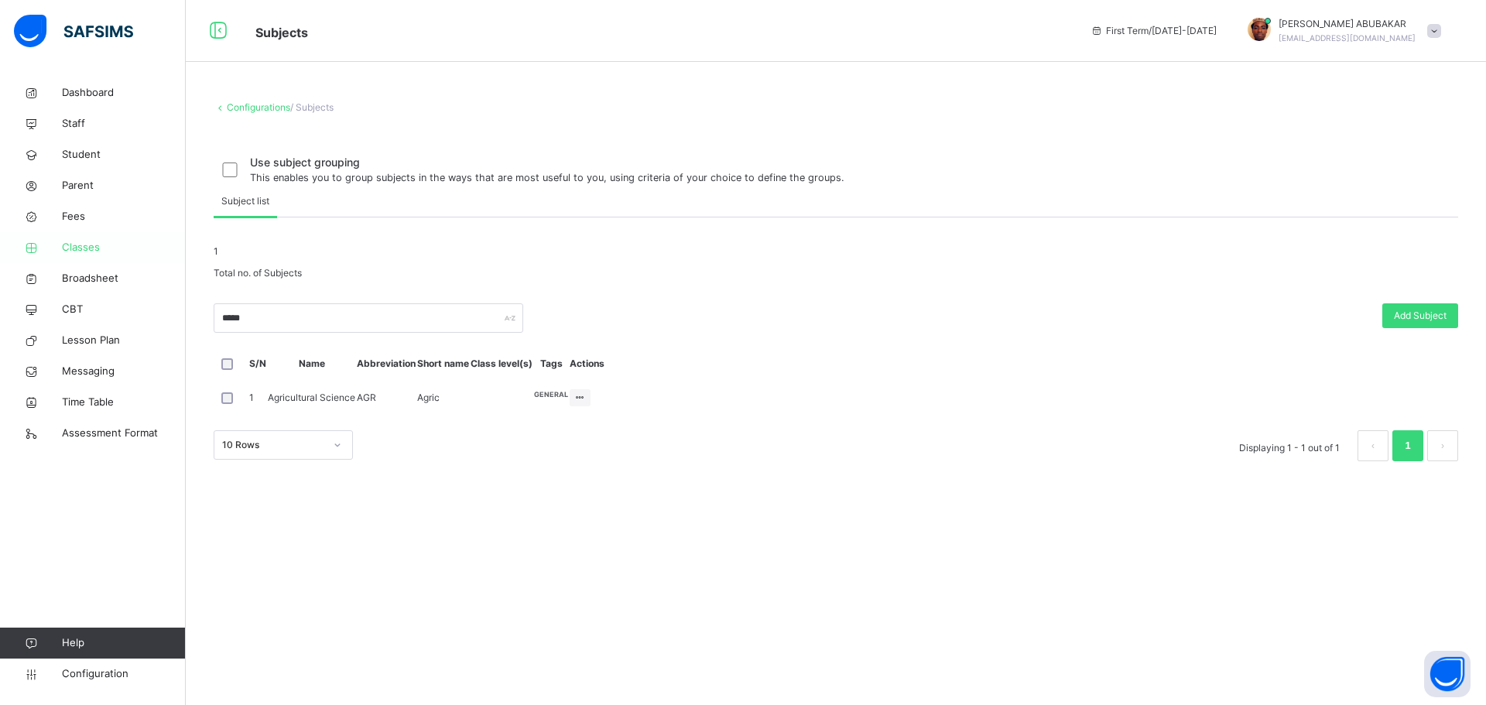
click at [92, 251] on span "Classes" at bounding box center [124, 247] width 124 height 15
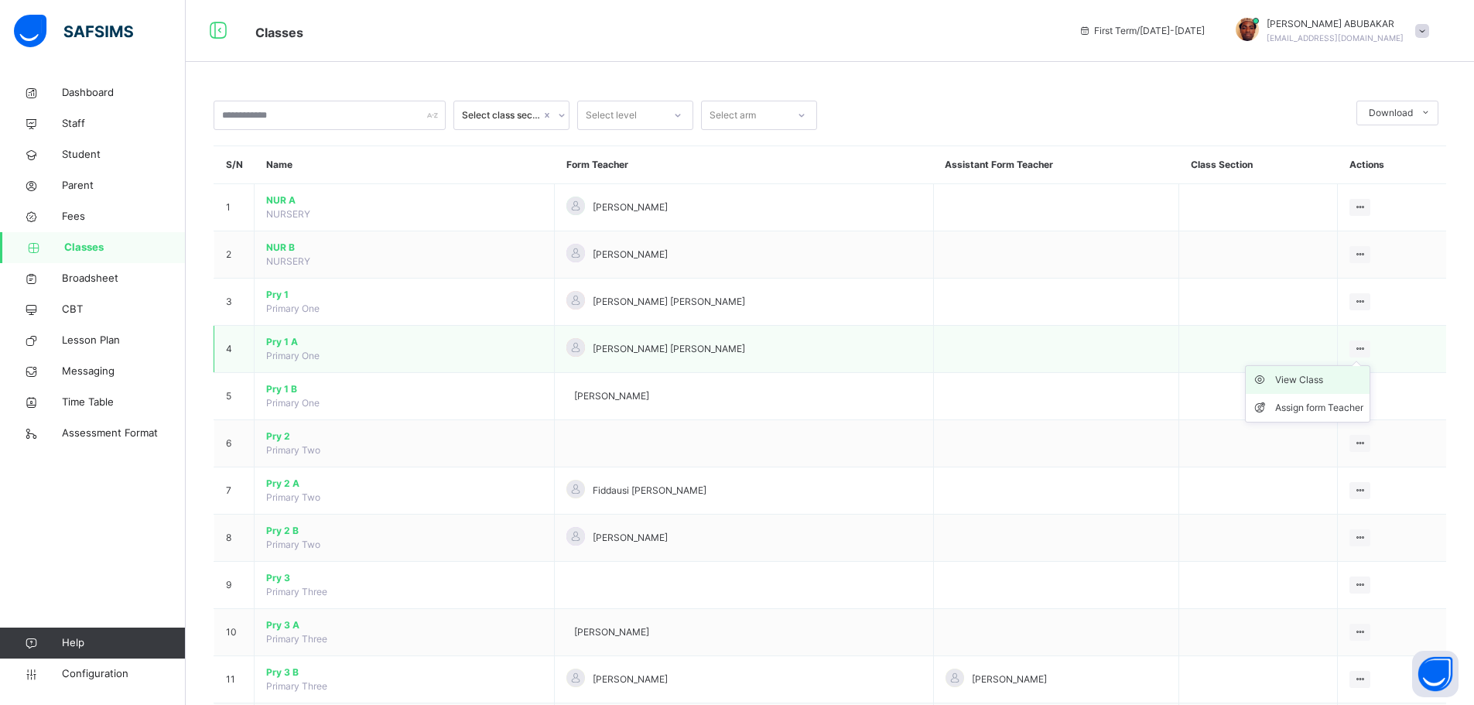
click at [1319, 384] on div "View Class" at bounding box center [1319, 379] width 88 height 15
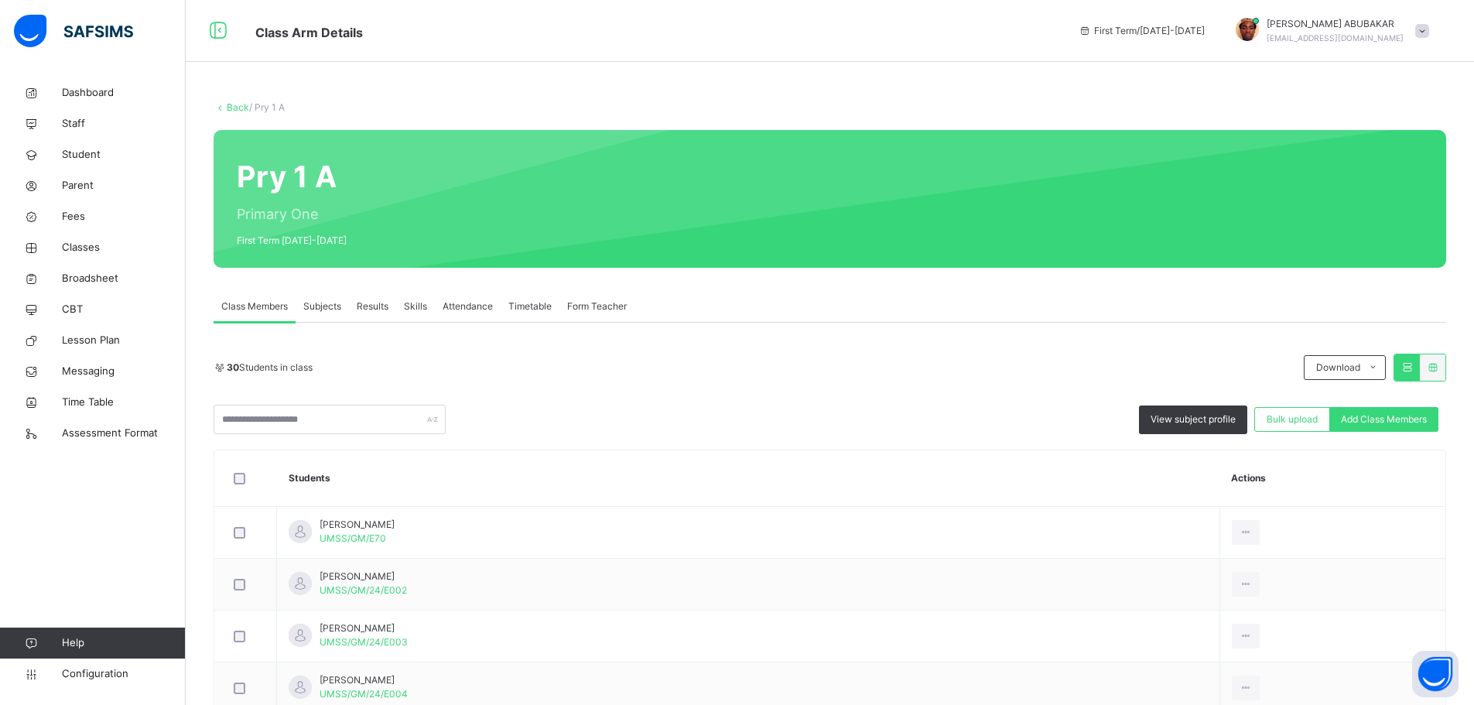
click at [319, 299] on div "Subjects" at bounding box center [322, 306] width 53 height 31
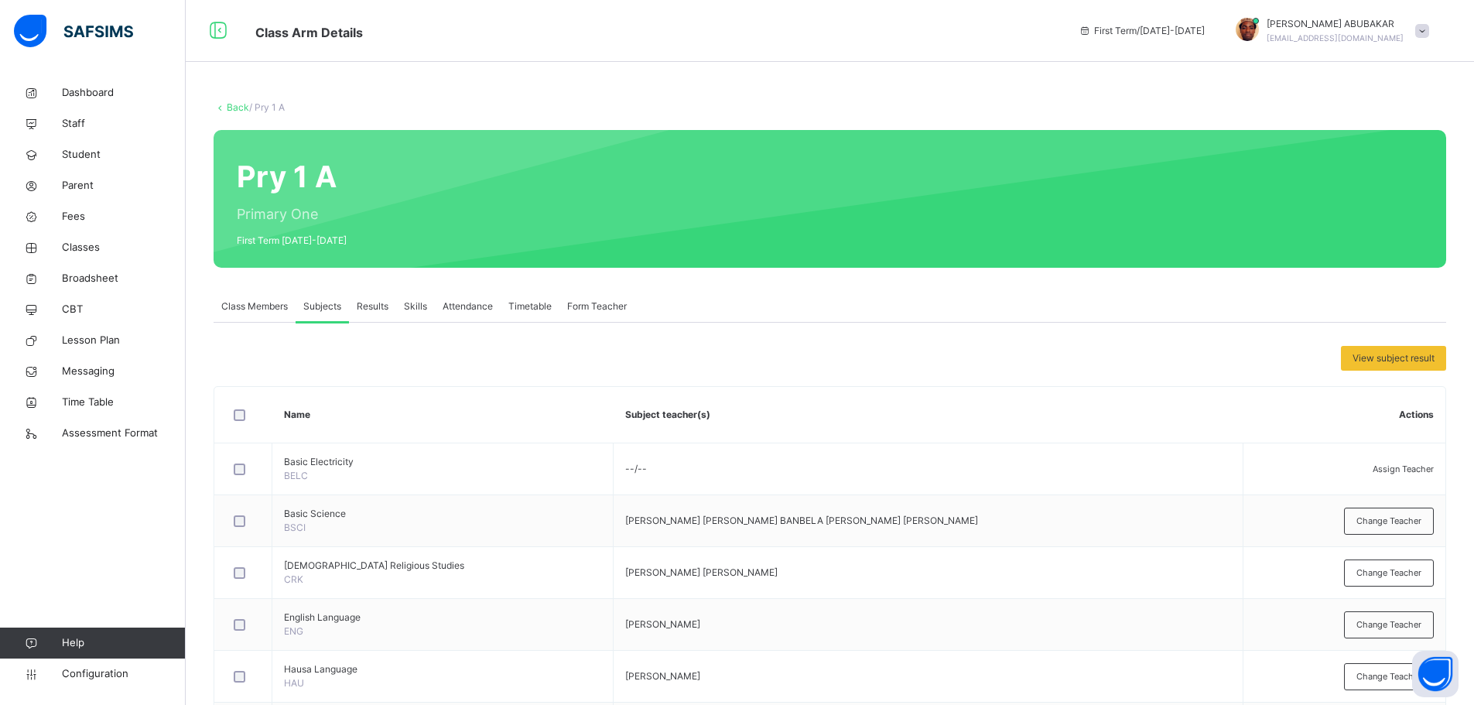
drag, startPoint x: 326, startPoint y: 301, endPoint x: 929, endPoint y: 340, distance: 604.1
click at [330, 306] on span "Subjects" at bounding box center [322, 306] width 38 height 14
click at [234, 108] on link "Back" at bounding box center [238, 107] width 22 height 12
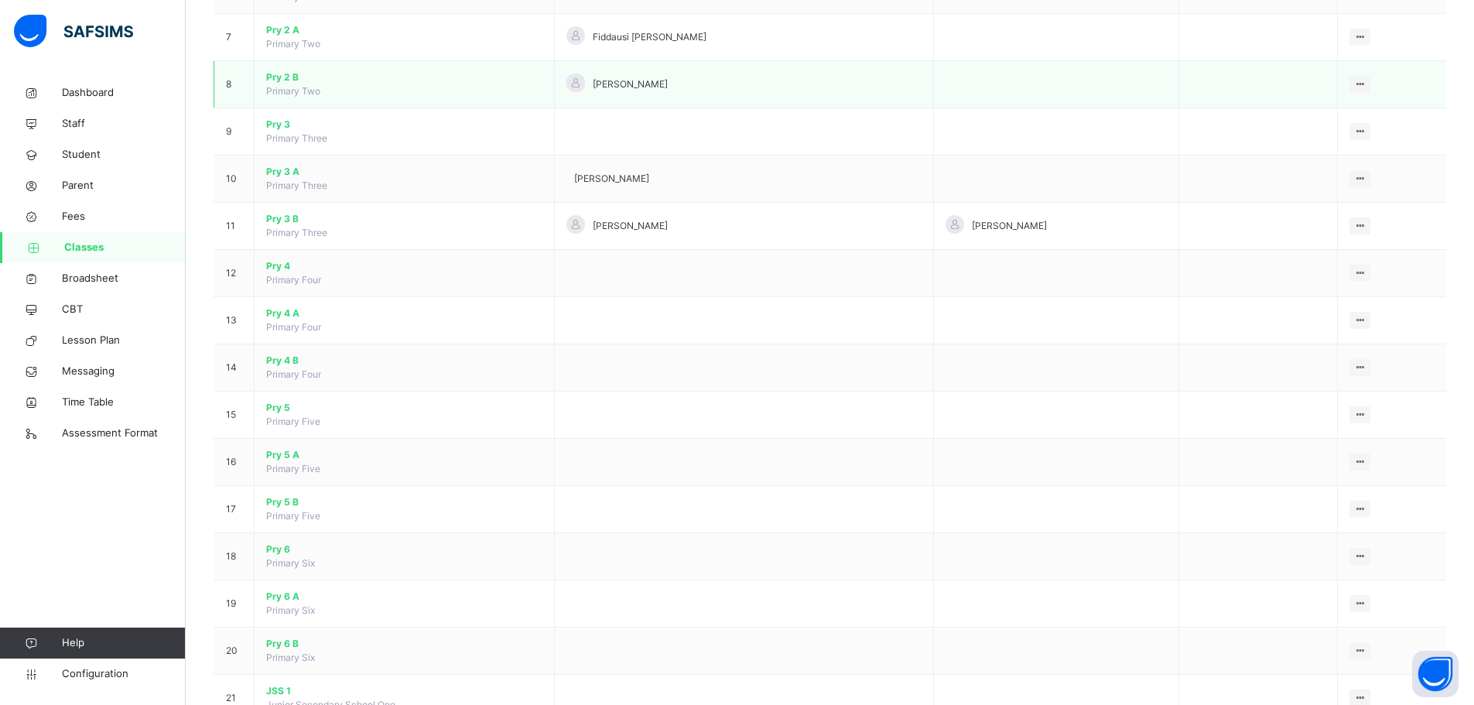
scroll to position [542, 0]
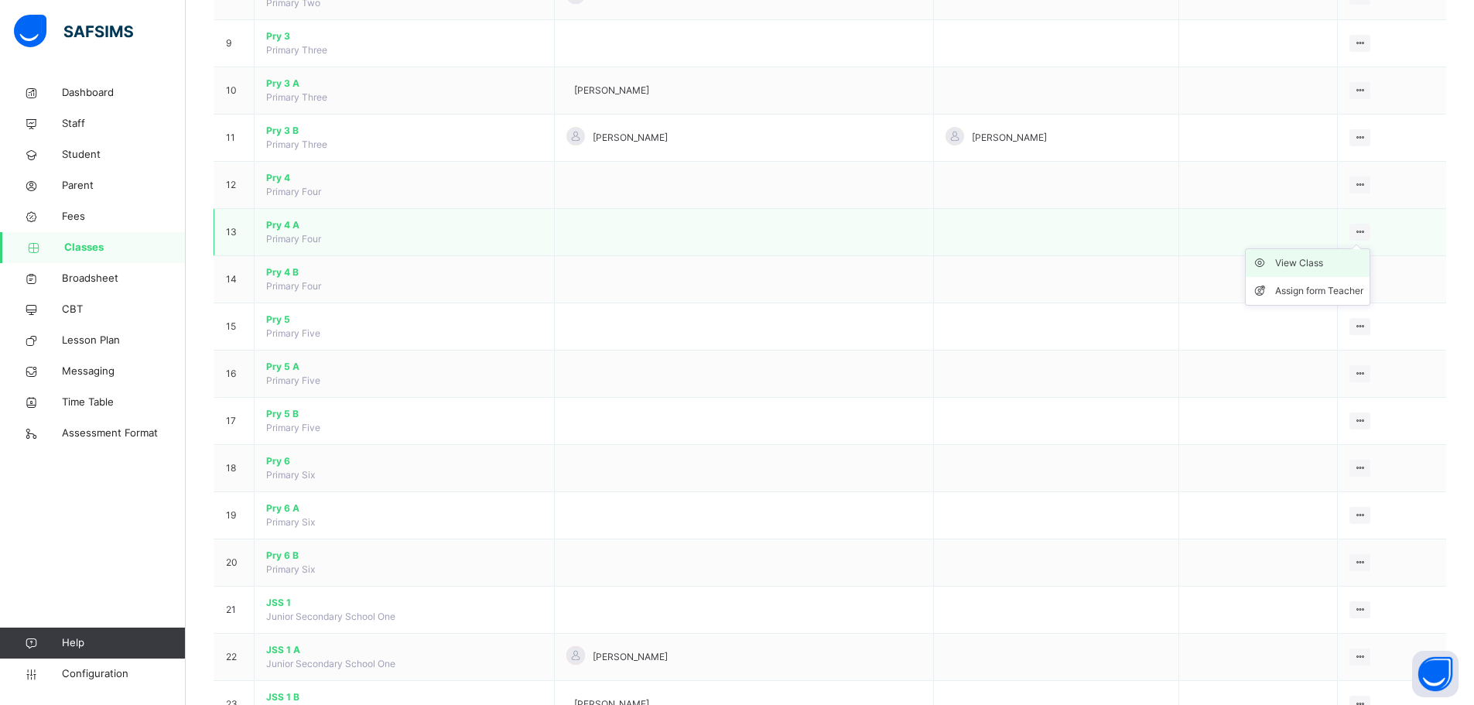
click at [1319, 264] on div "View Class" at bounding box center [1319, 262] width 88 height 15
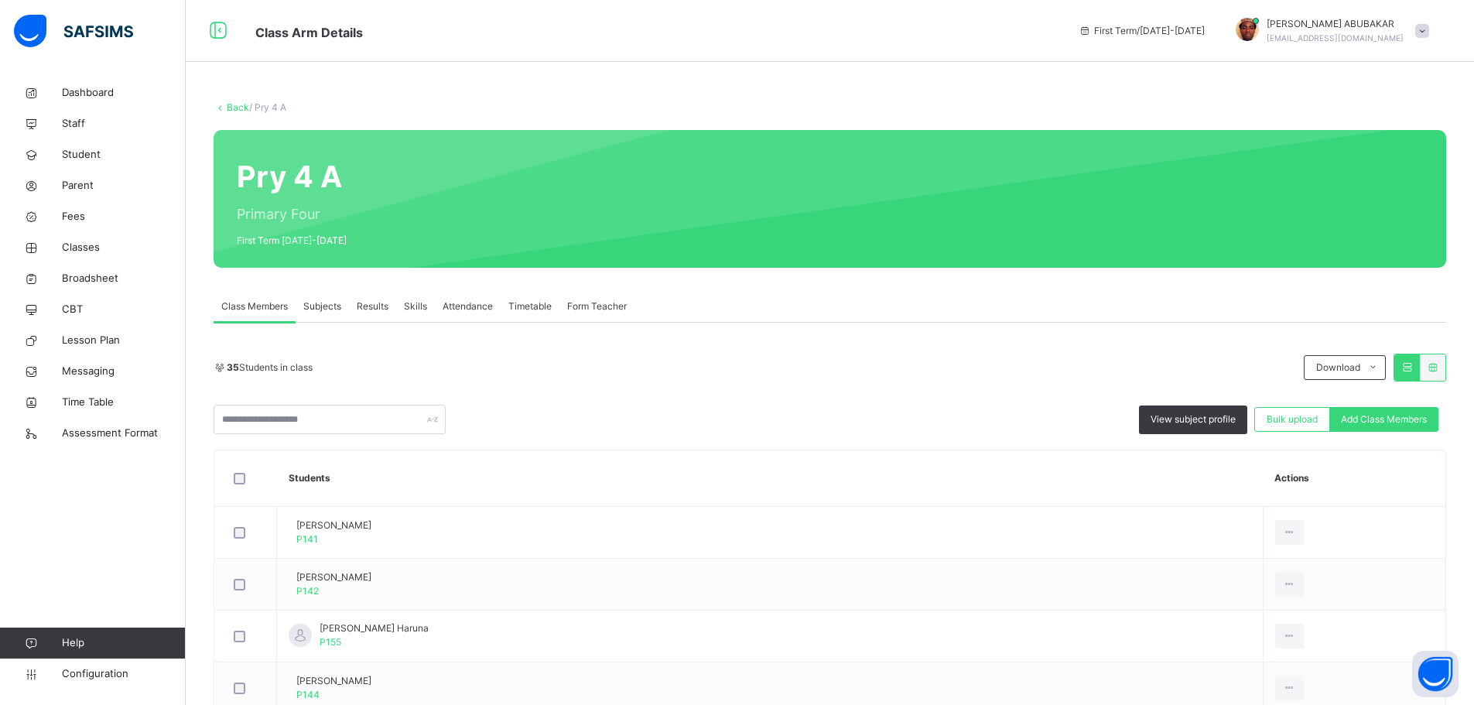
click at [326, 304] on span "Subjects" at bounding box center [322, 306] width 38 height 14
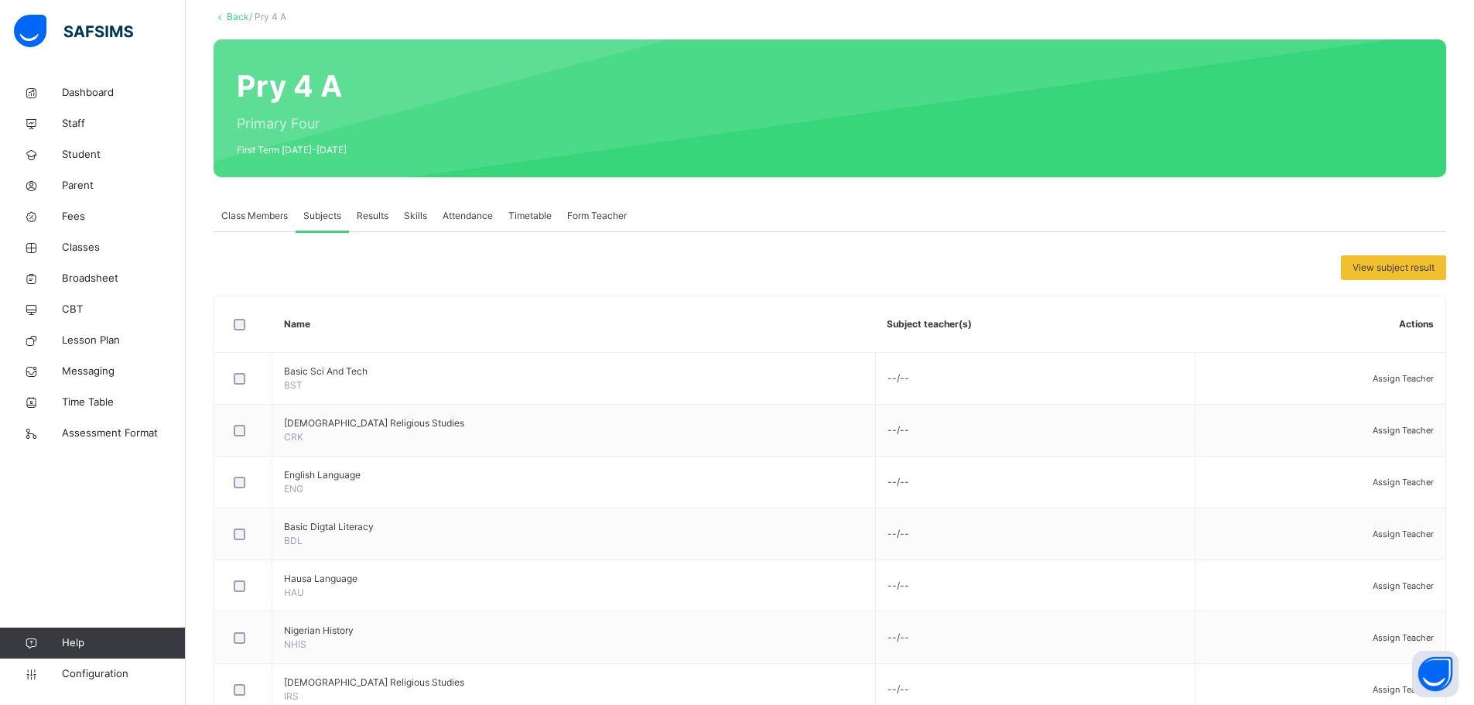
scroll to position [90, 0]
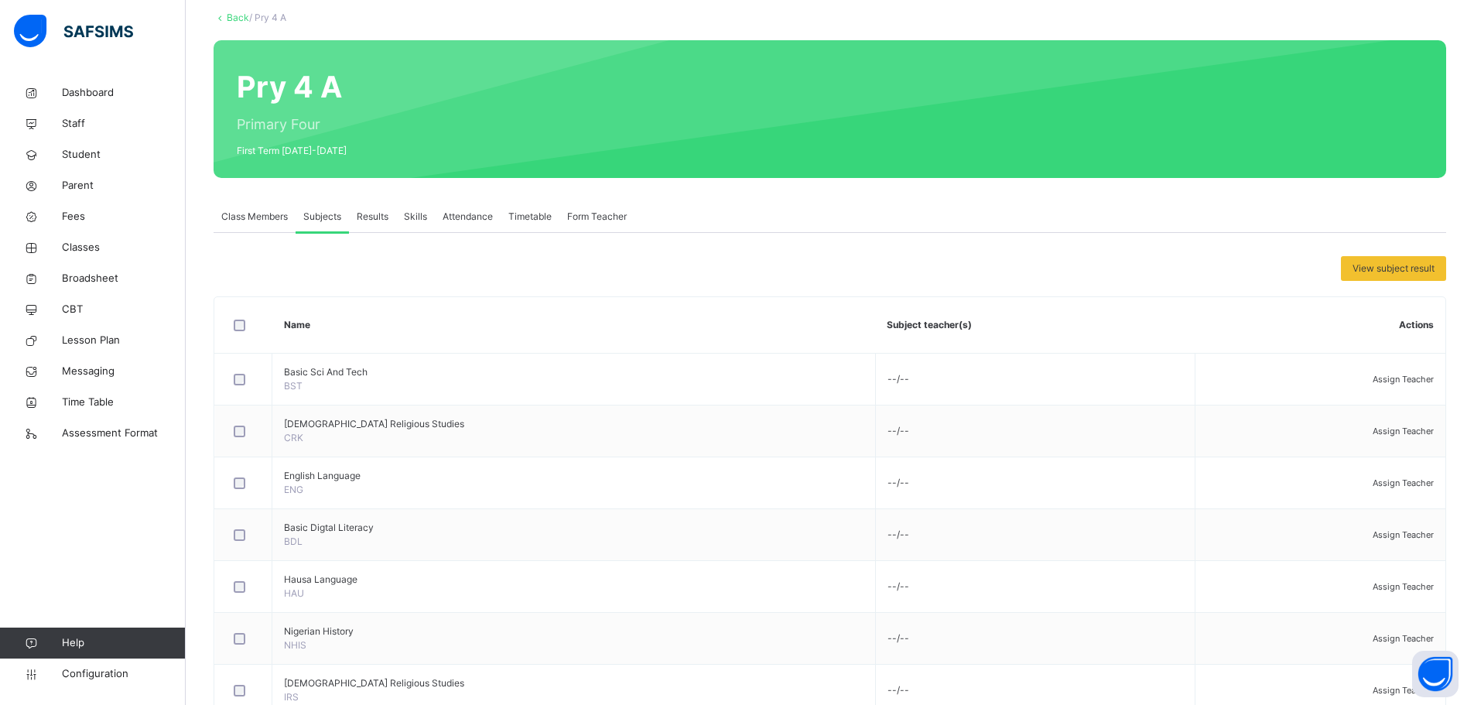
click at [237, 16] on link "Back" at bounding box center [238, 18] width 22 height 12
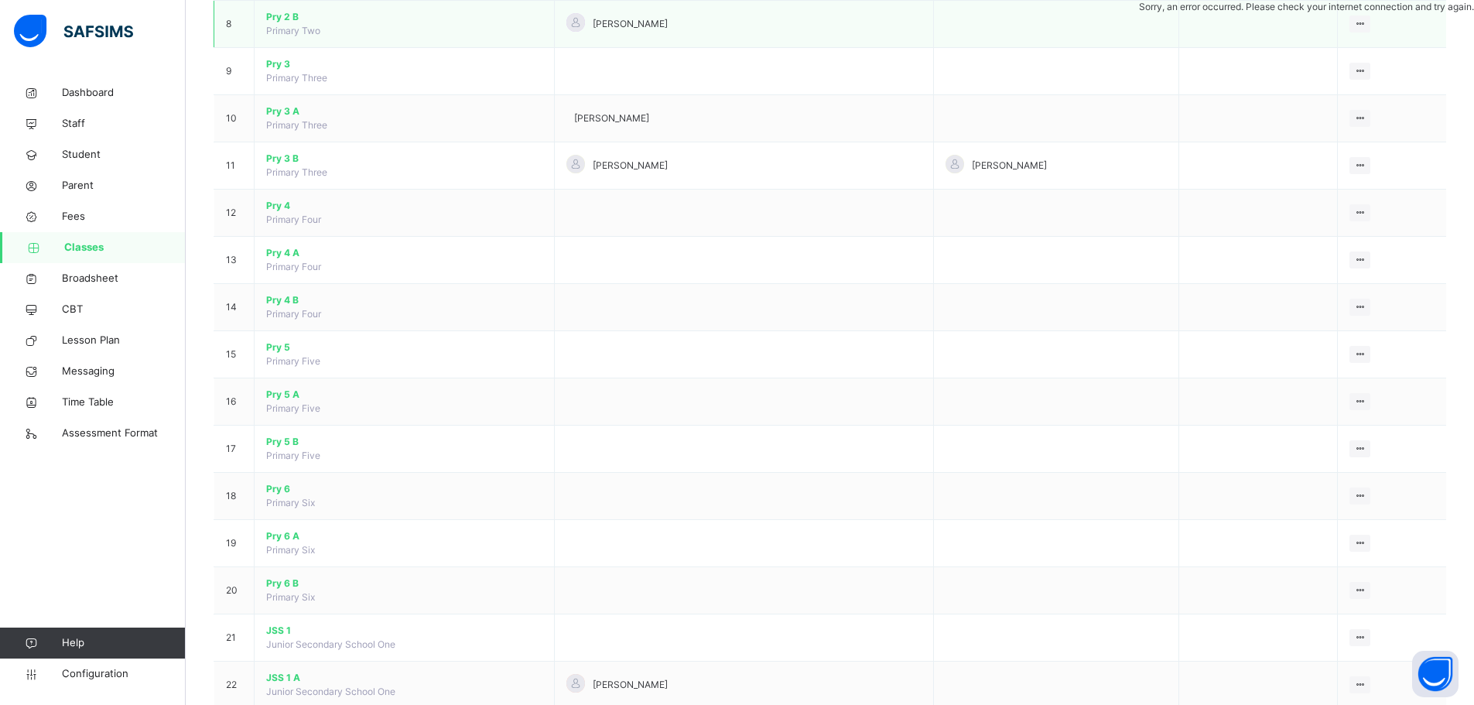
scroll to position [542, 0]
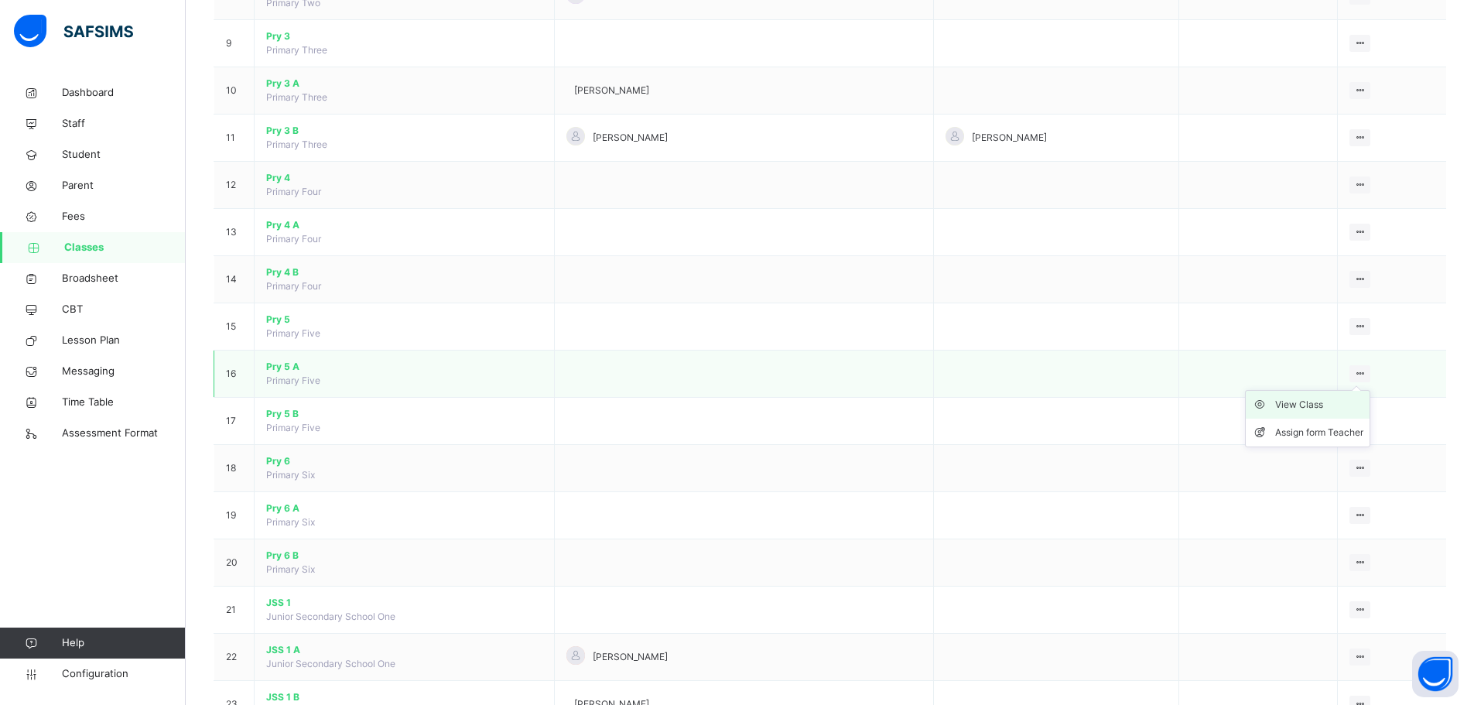
click at [1343, 403] on div "View Class" at bounding box center [1319, 404] width 88 height 15
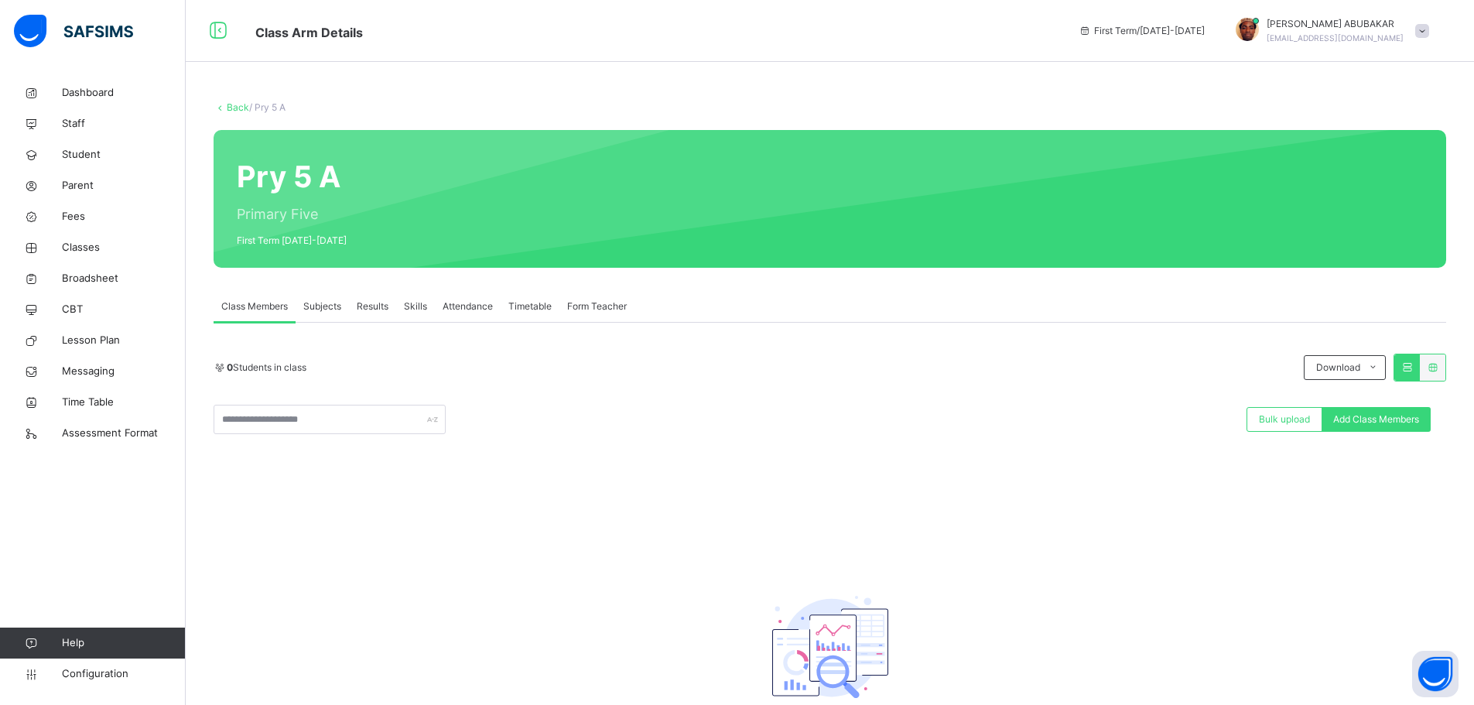
click at [322, 306] on span "Subjects" at bounding box center [322, 306] width 38 height 14
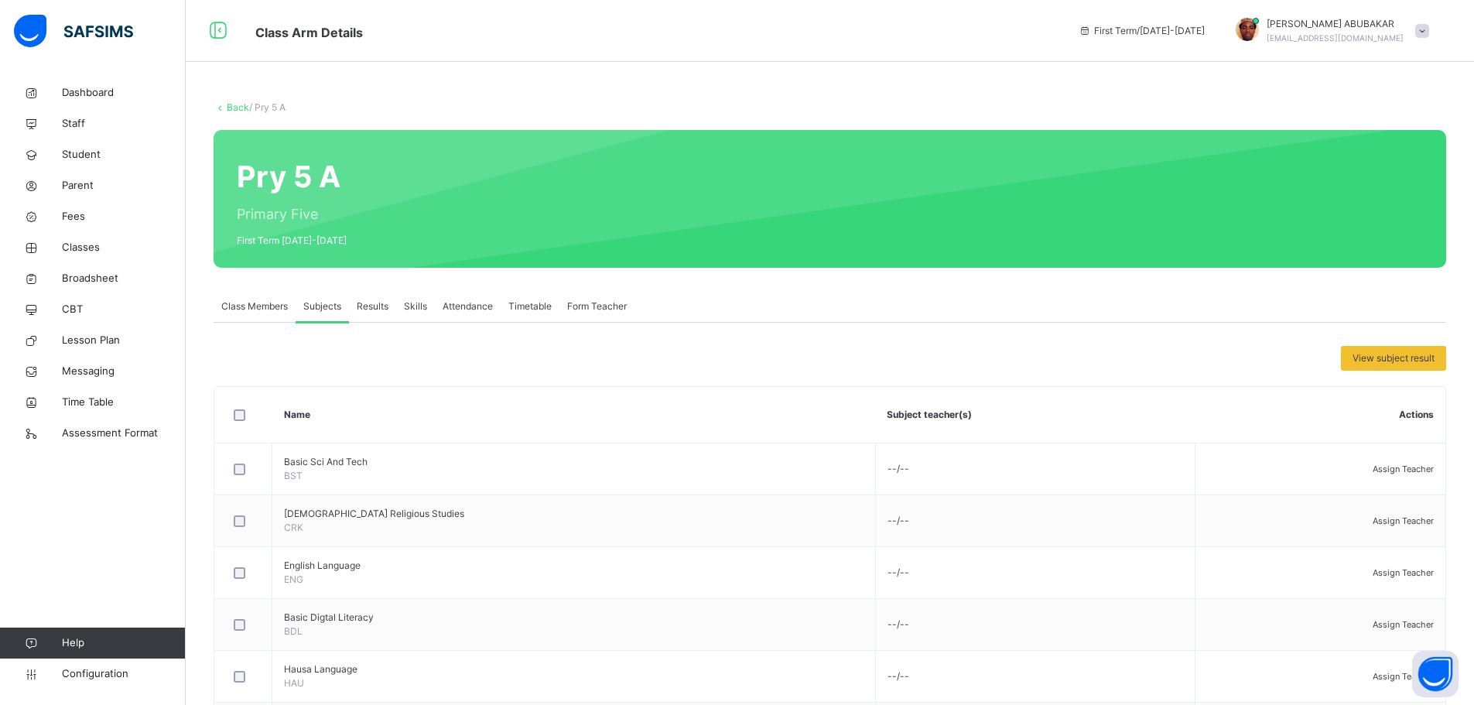
click at [238, 108] on link "Back" at bounding box center [238, 107] width 22 height 12
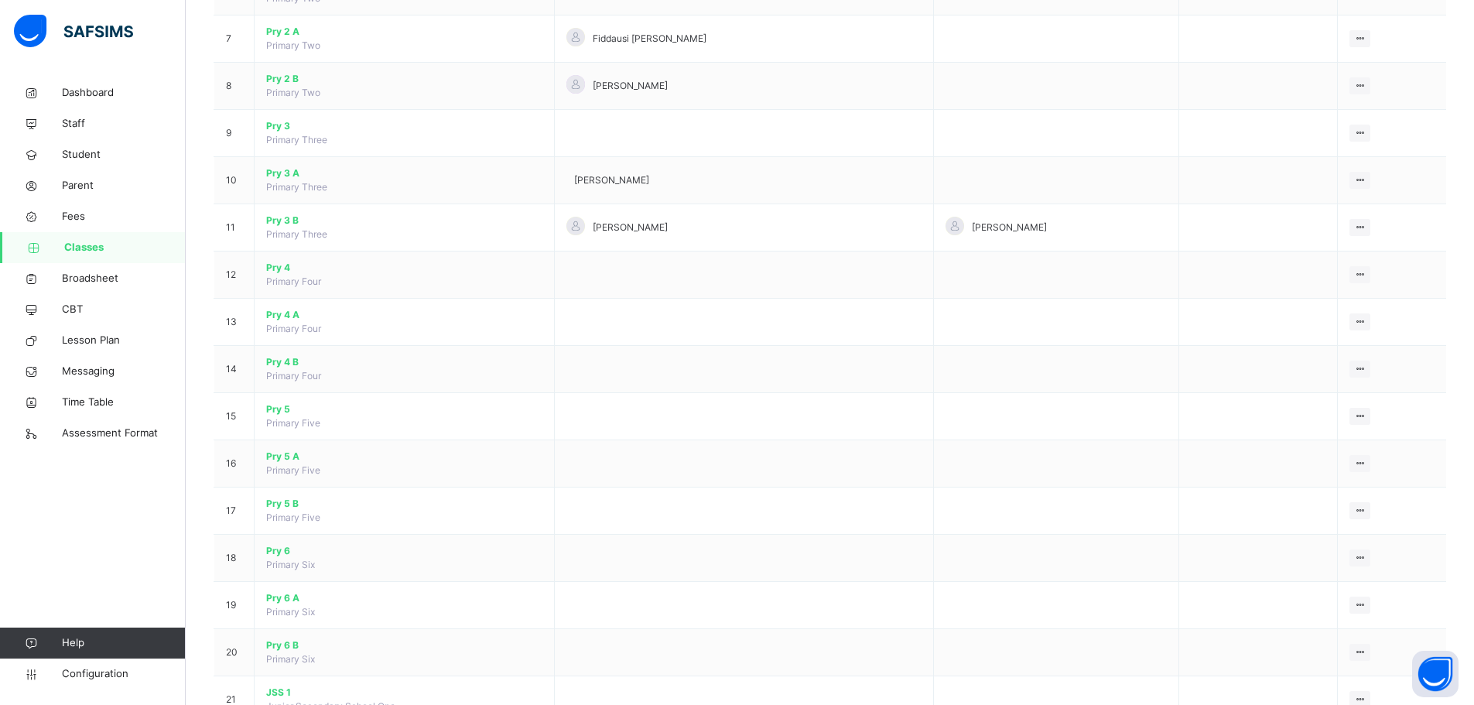
scroll to position [464, 0]
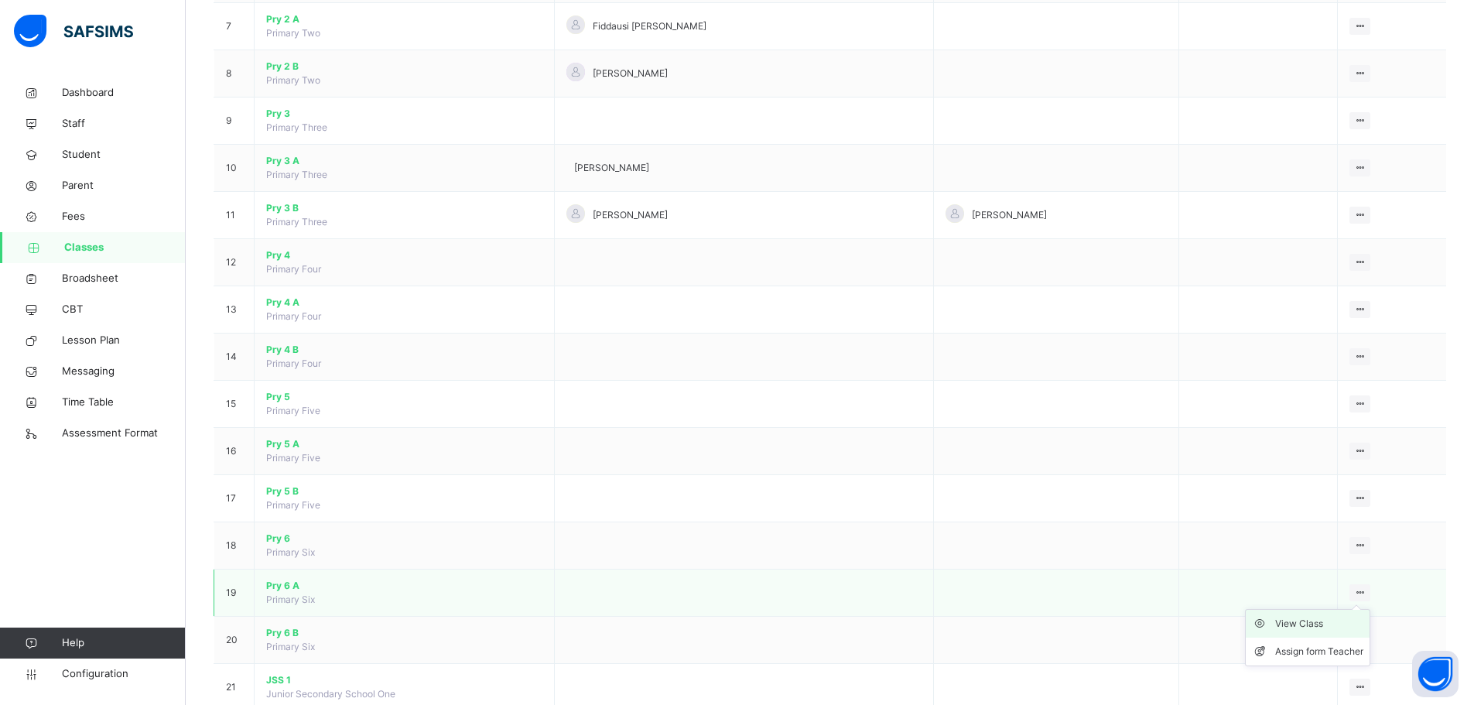
click at [1328, 625] on div "View Class" at bounding box center [1319, 623] width 88 height 15
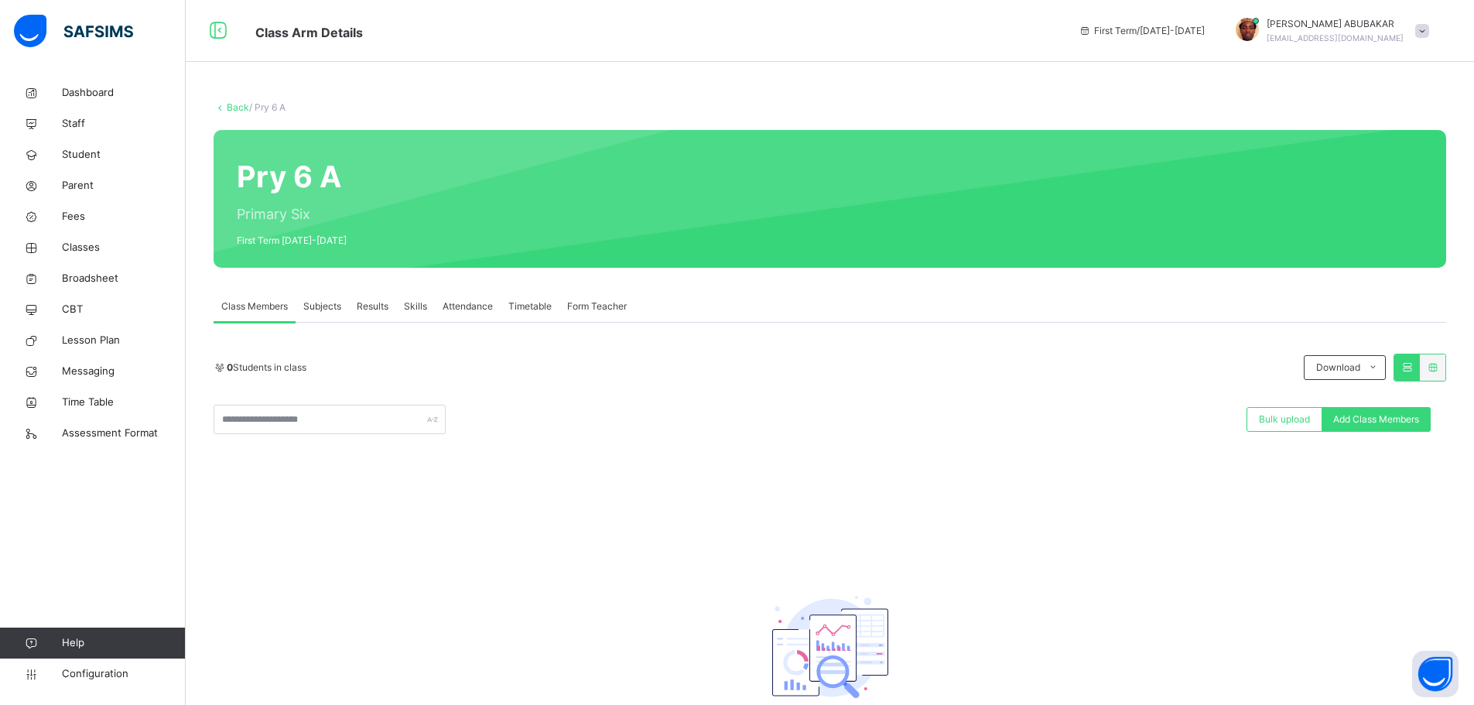
click at [337, 305] on span "Subjects" at bounding box center [322, 306] width 38 height 14
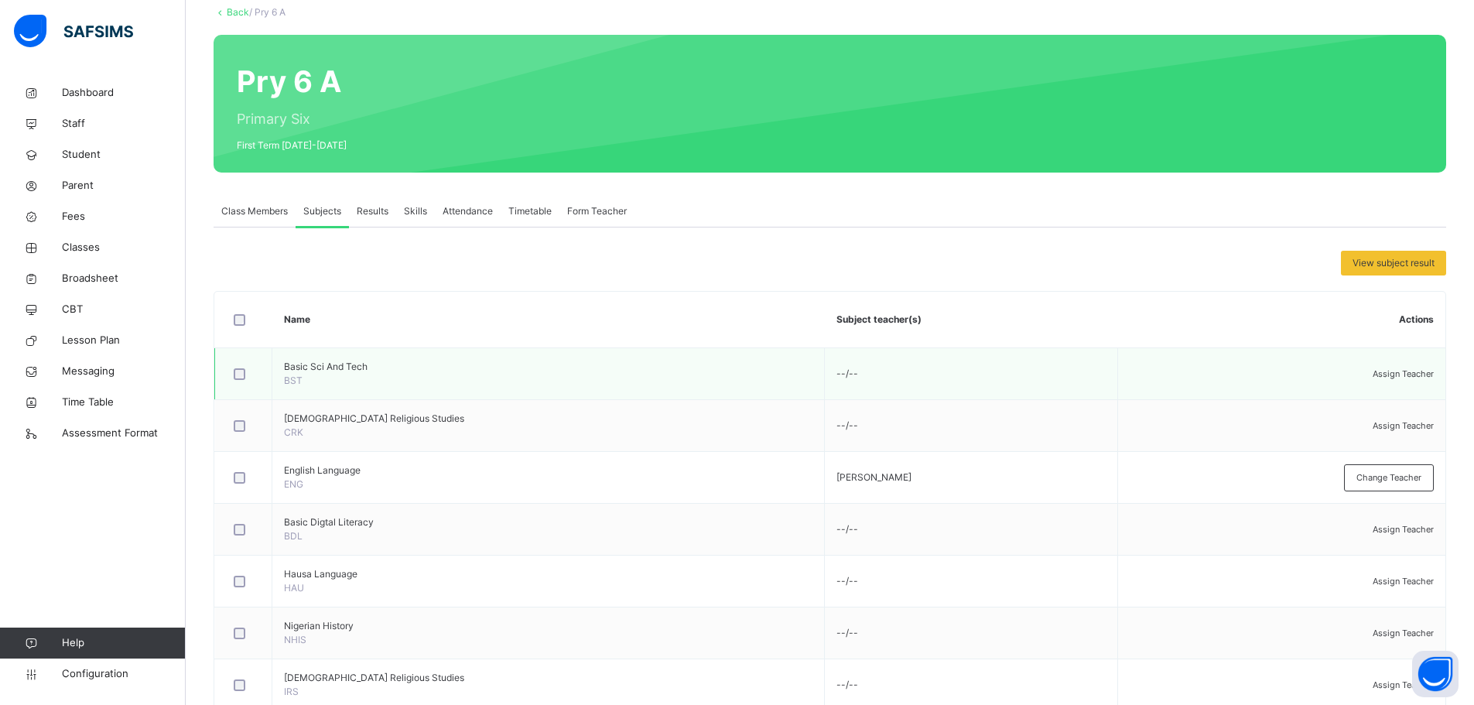
scroll to position [90, 0]
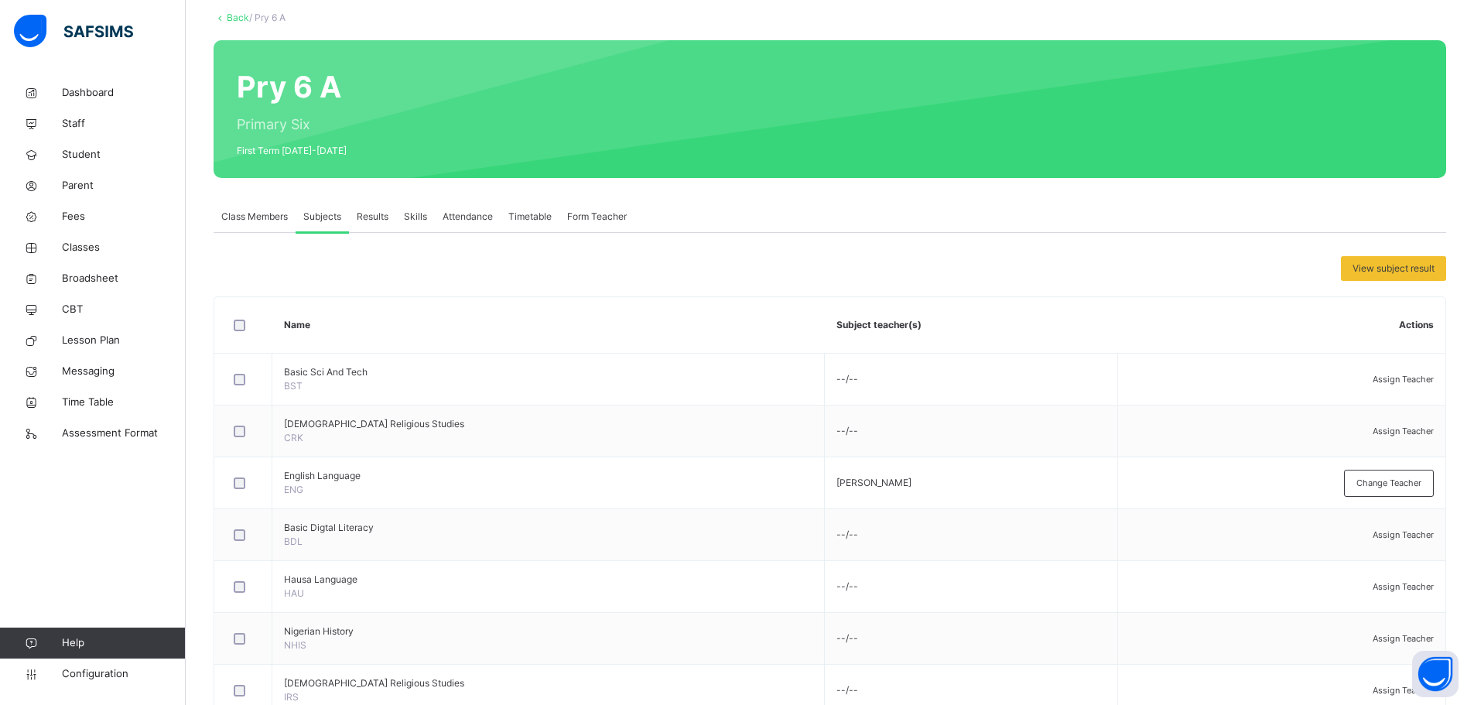
click at [238, 16] on link "Back" at bounding box center [238, 18] width 22 height 12
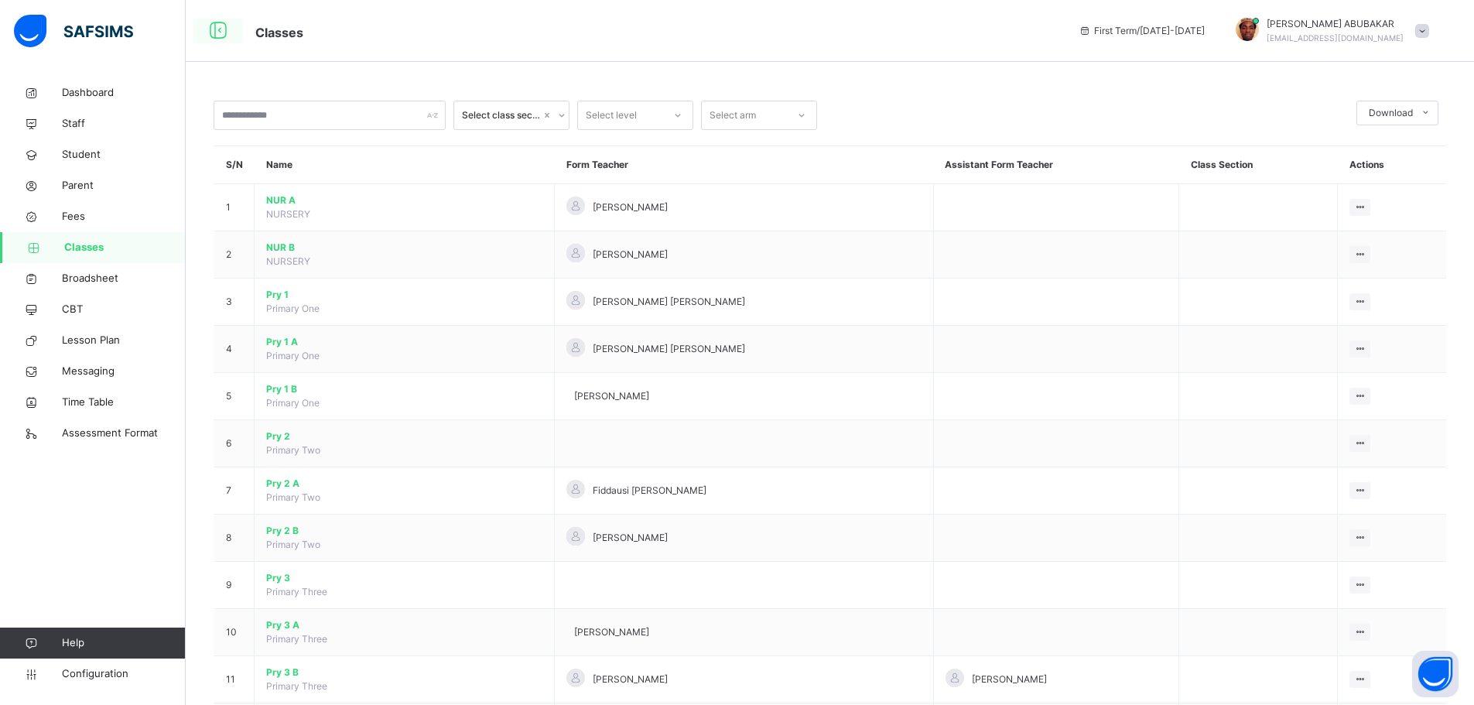
click at [224, 27] on icon at bounding box center [218, 31] width 26 height 28
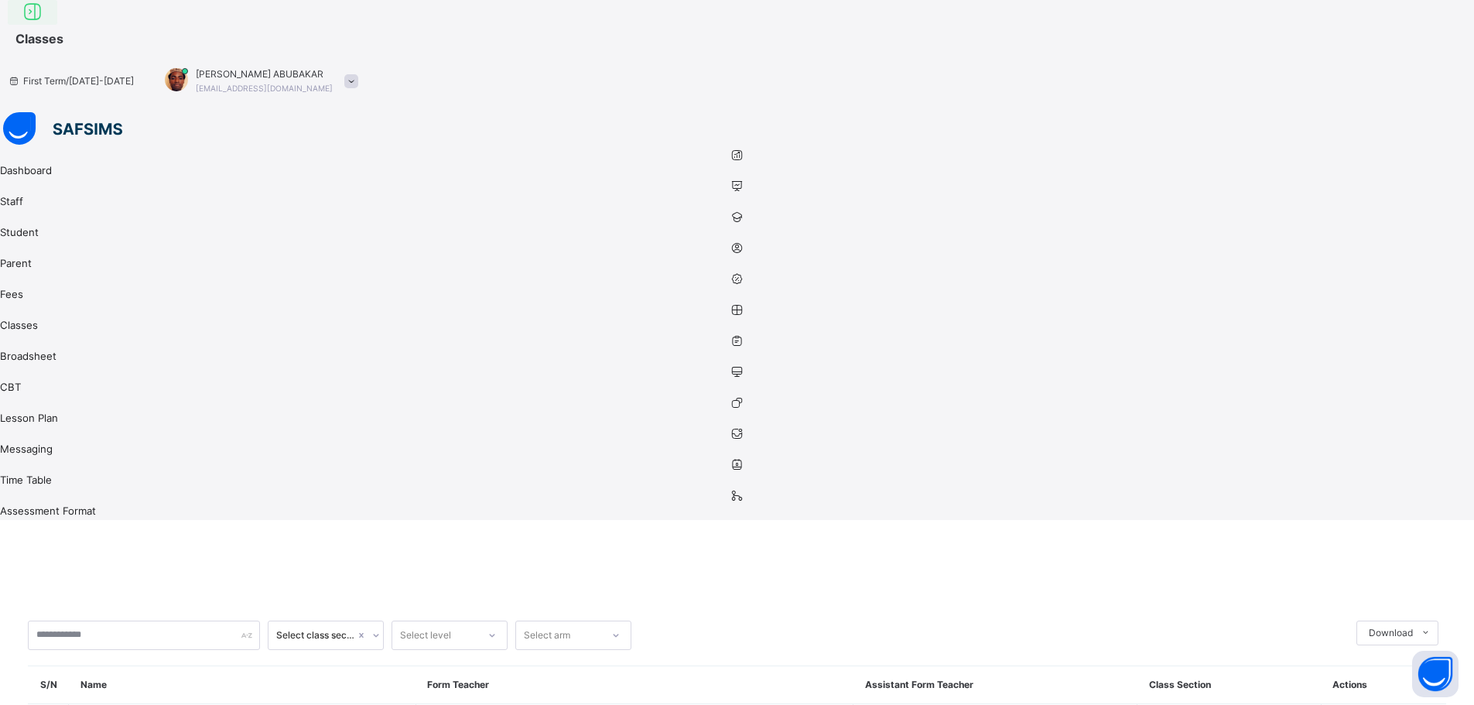
drag, startPoint x: 100, startPoint y: 22, endPoint x: 108, endPoint y: 32, distance: 12.1
click at [57, 25] on div at bounding box center [33, 12] width 50 height 25
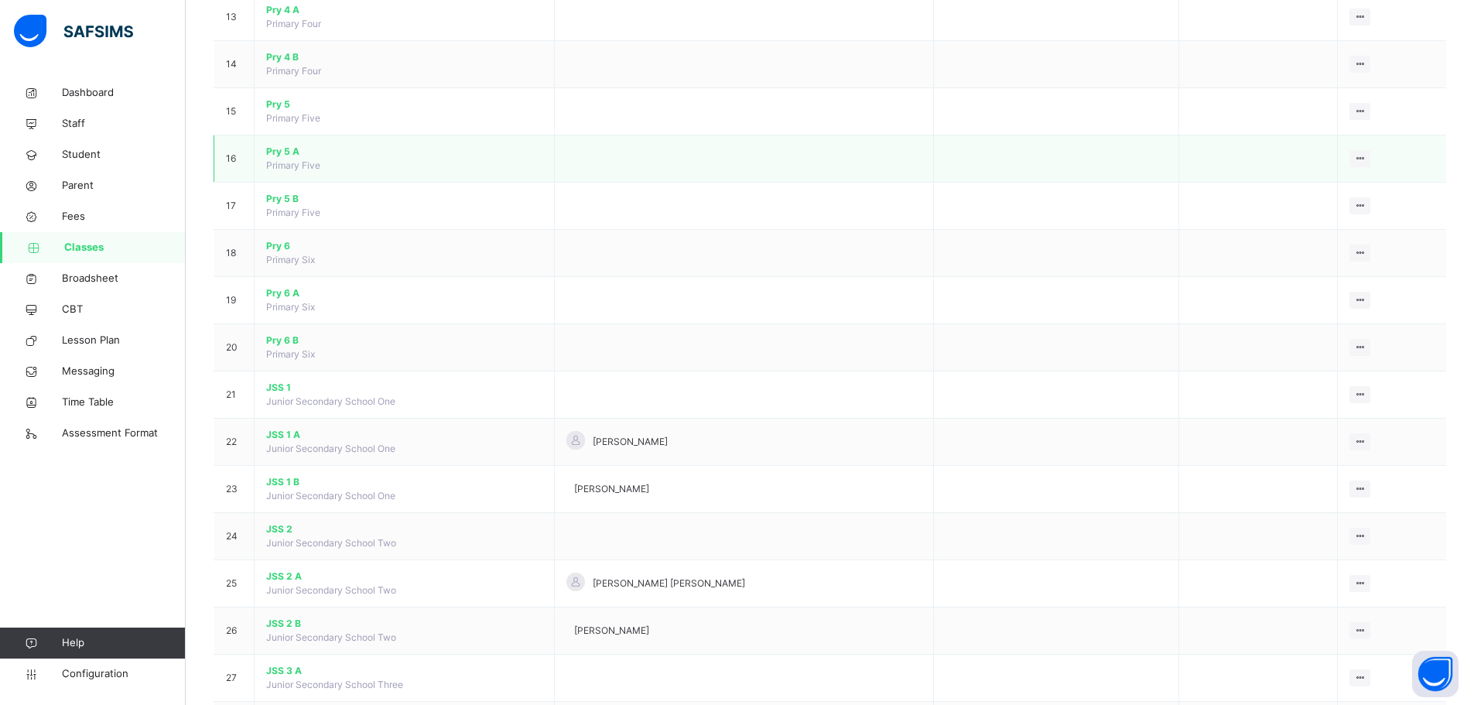
scroll to position [774, 0]
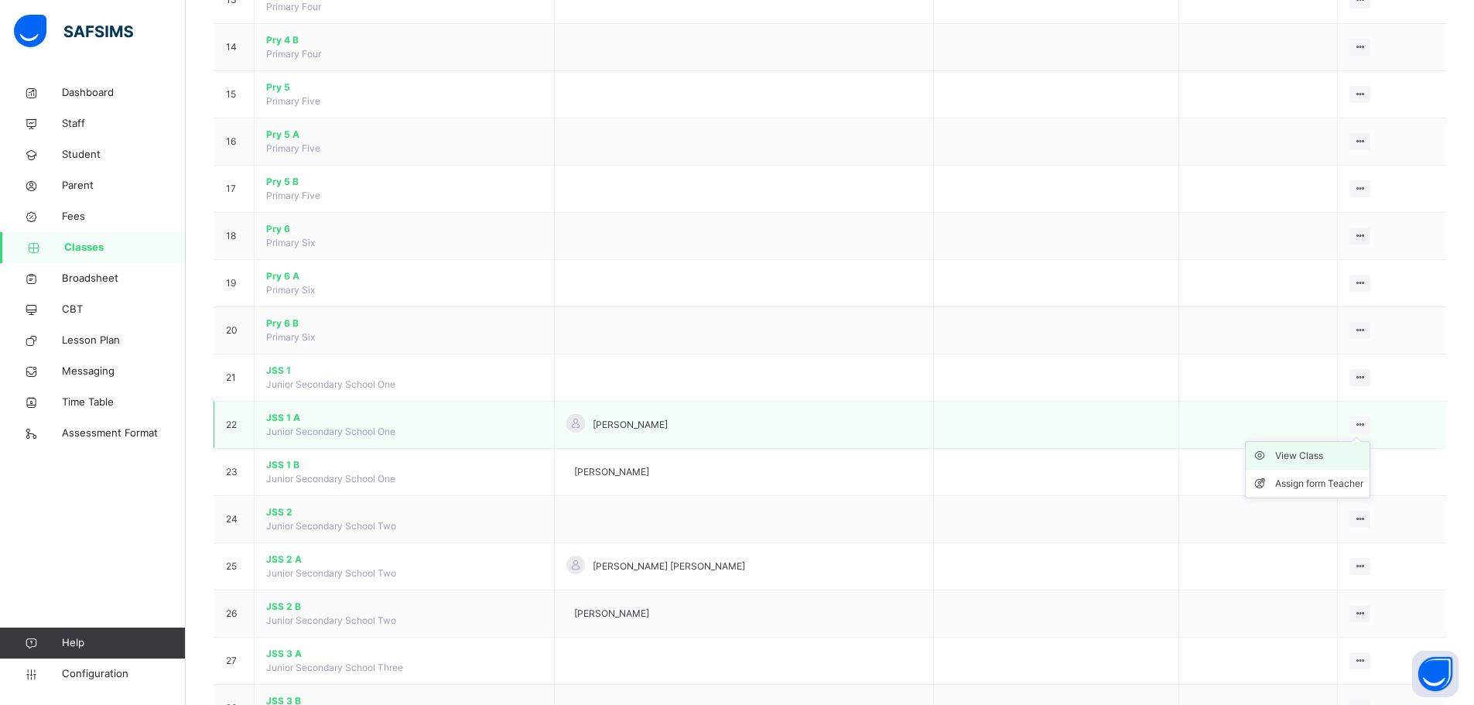
click at [1307, 454] on div "View Class" at bounding box center [1319, 455] width 88 height 15
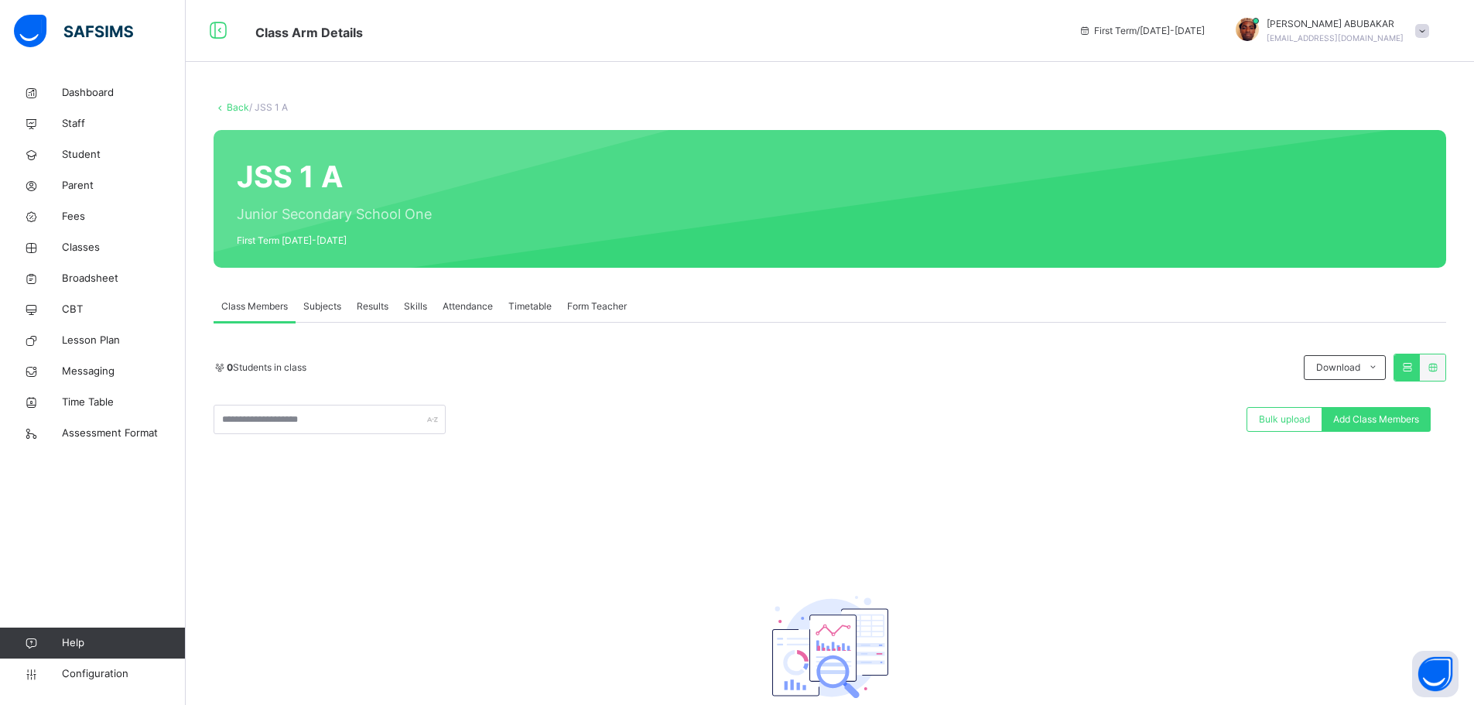
click at [329, 310] on span "Subjects" at bounding box center [322, 306] width 38 height 14
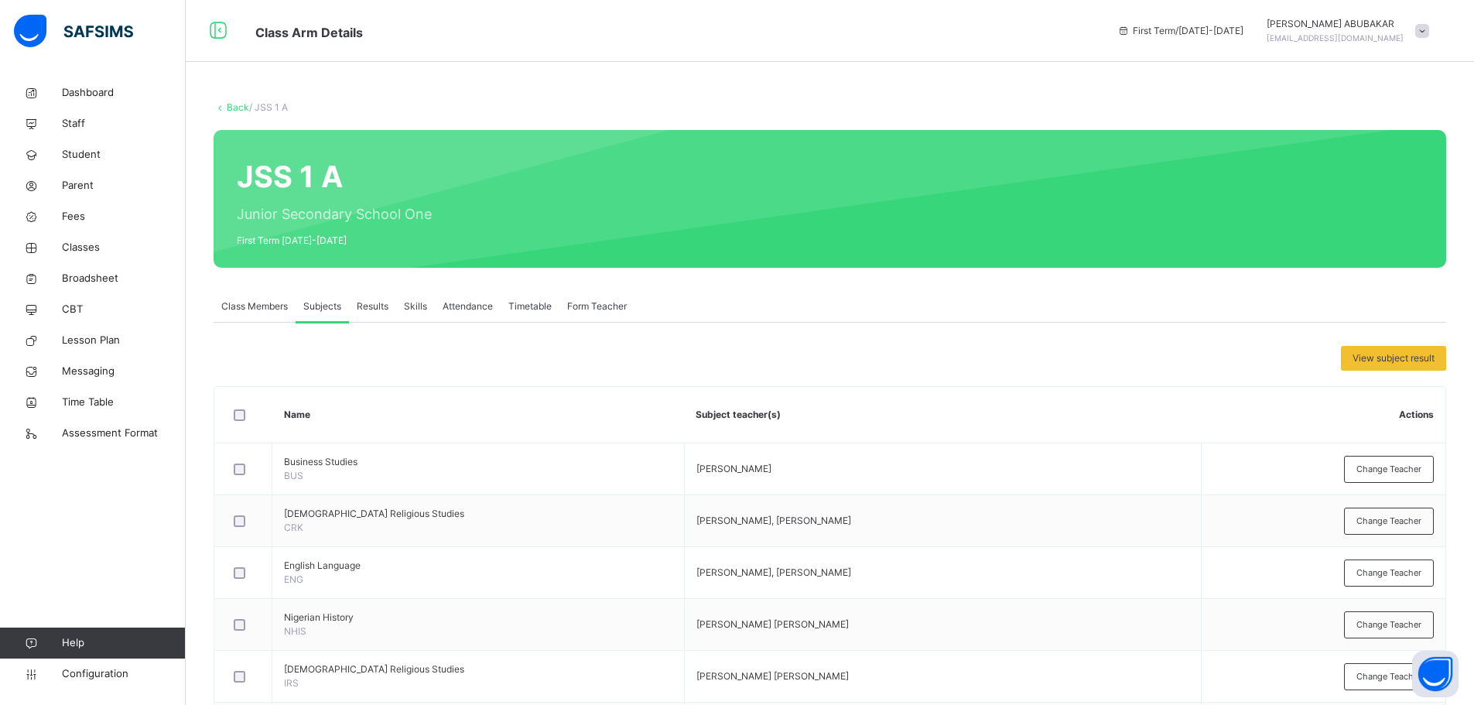
click at [241, 105] on link "Back" at bounding box center [238, 107] width 22 height 12
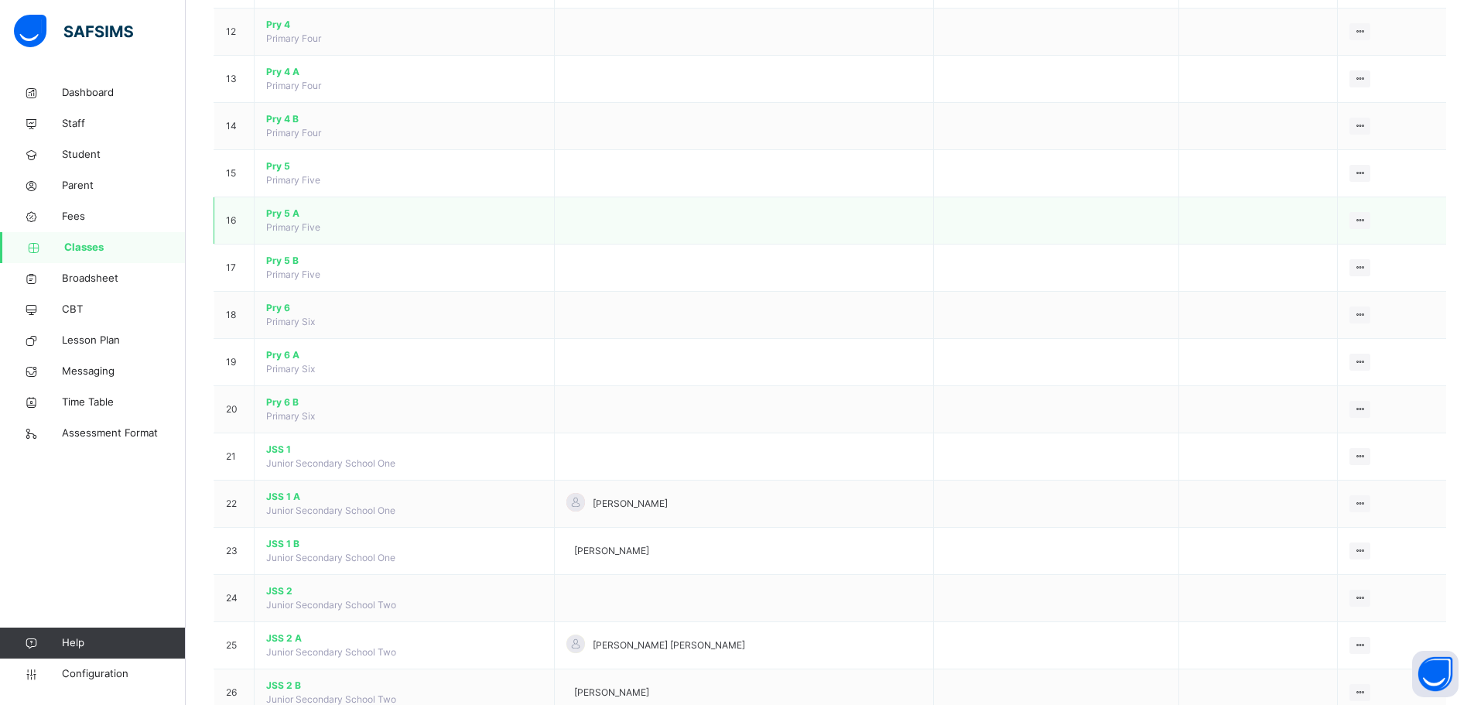
scroll to position [851, 0]
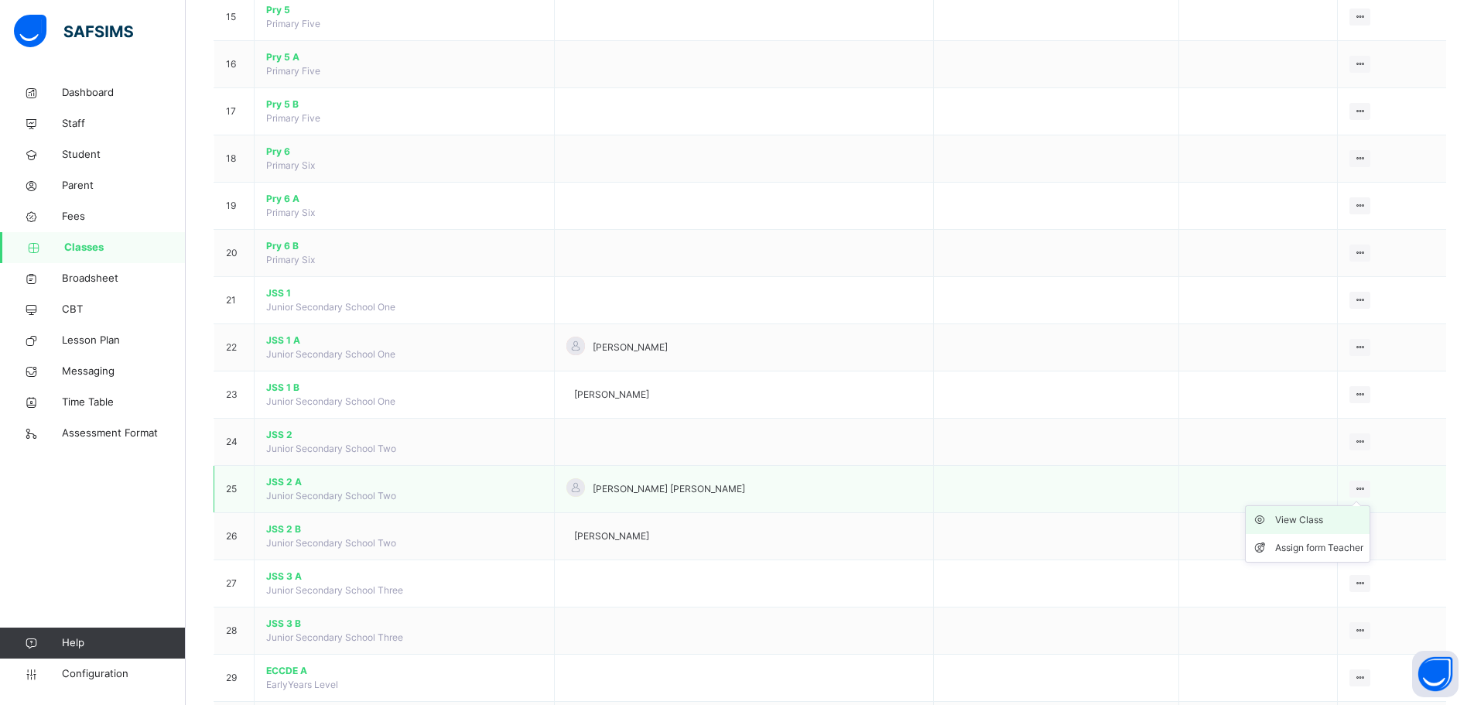
click at [1326, 519] on div "View Class" at bounding box center [1319, 519] width 88 height 15
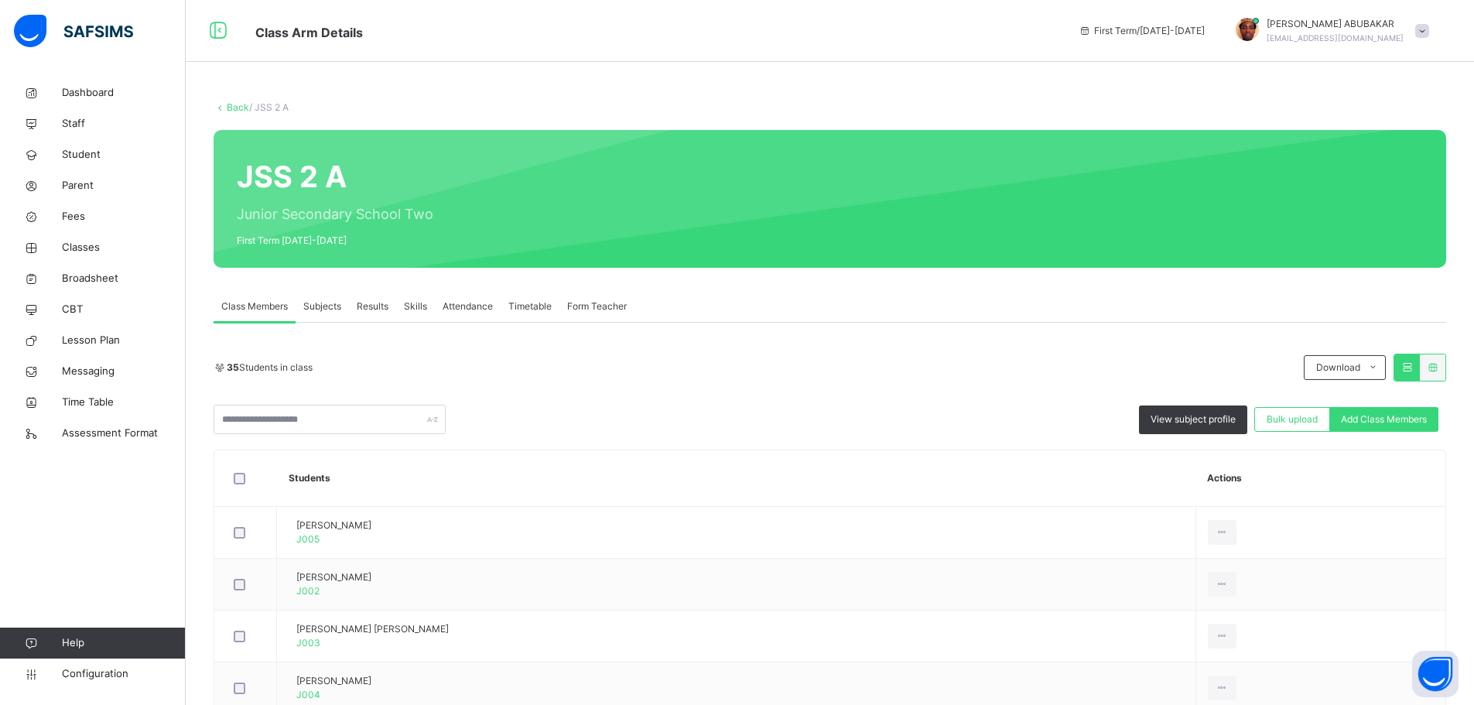
click at [320, 307] on span "Subjects" at bounding box center [322, 306] width 38 height 14
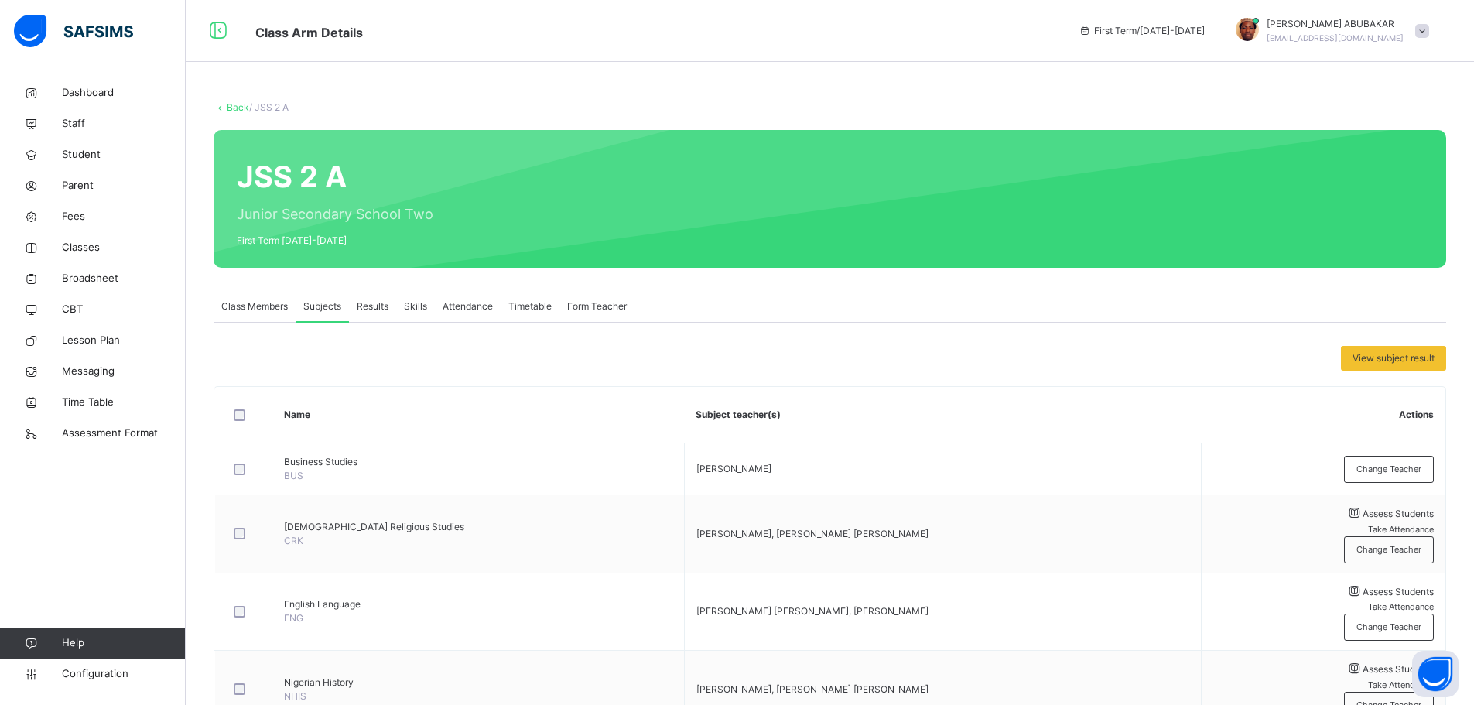
click at [231, 106] on link "Back" at bounding box center [238, 107] width 22 height 12
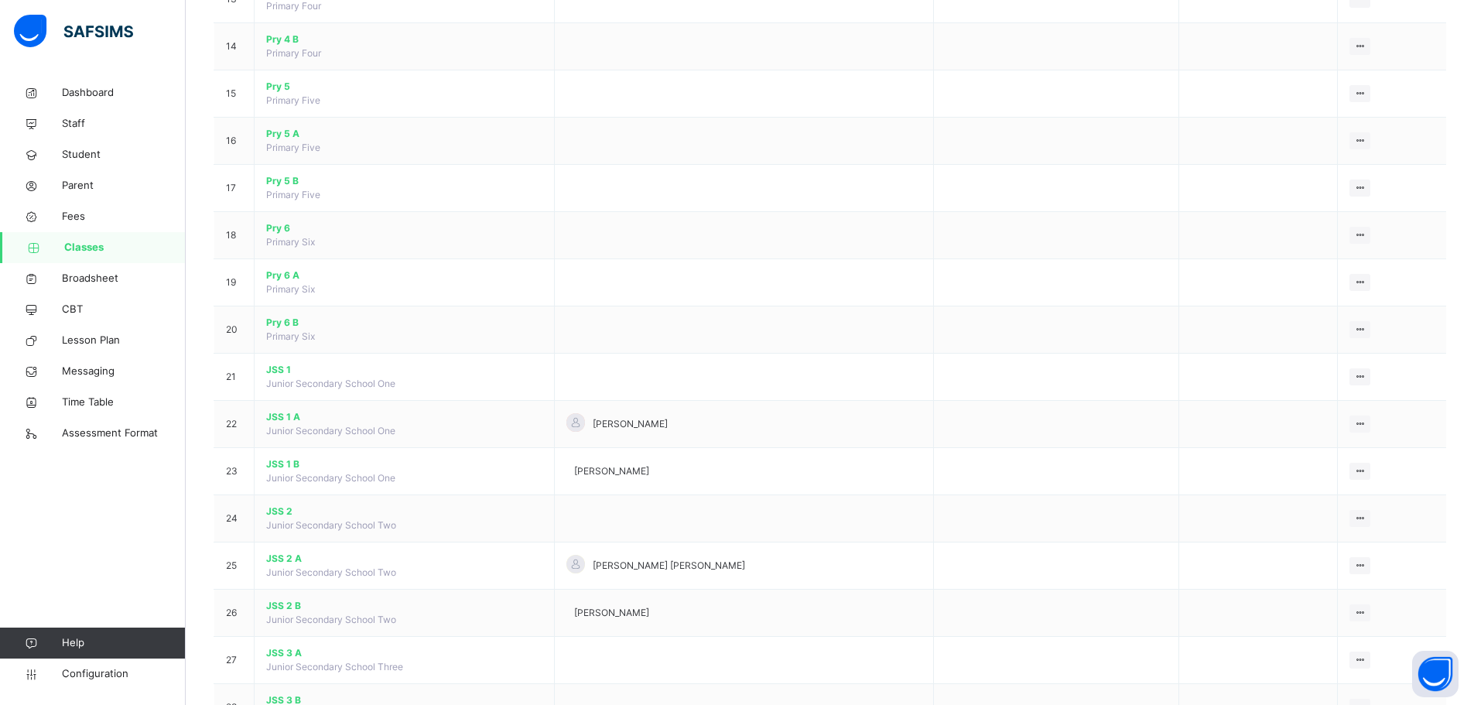
scroll to position [934, 0]
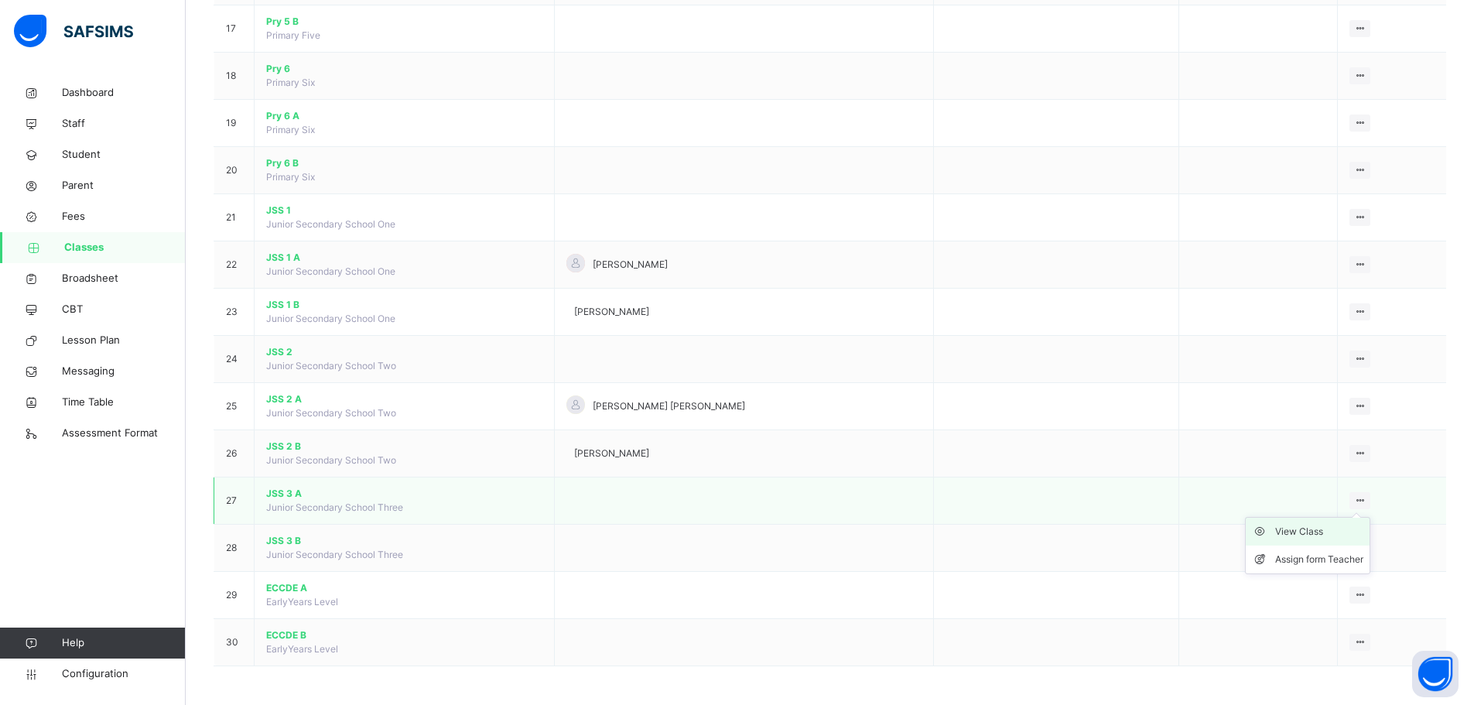
click at [1299, 534] on div "View Class" at bounding box center [1319, 531] width 88 height 15
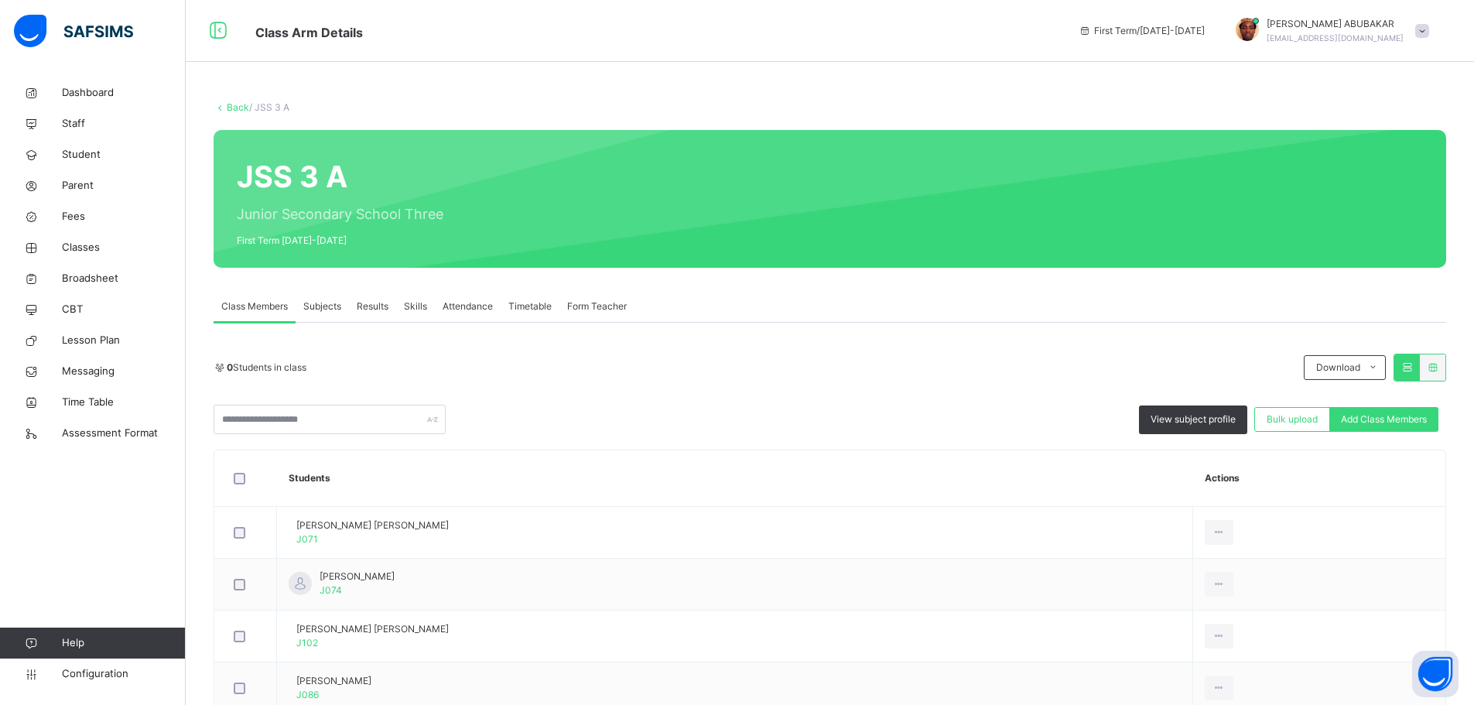
click at [320, 306] on span "Subjects" at bounding box center [322, 306] width 38 height 14
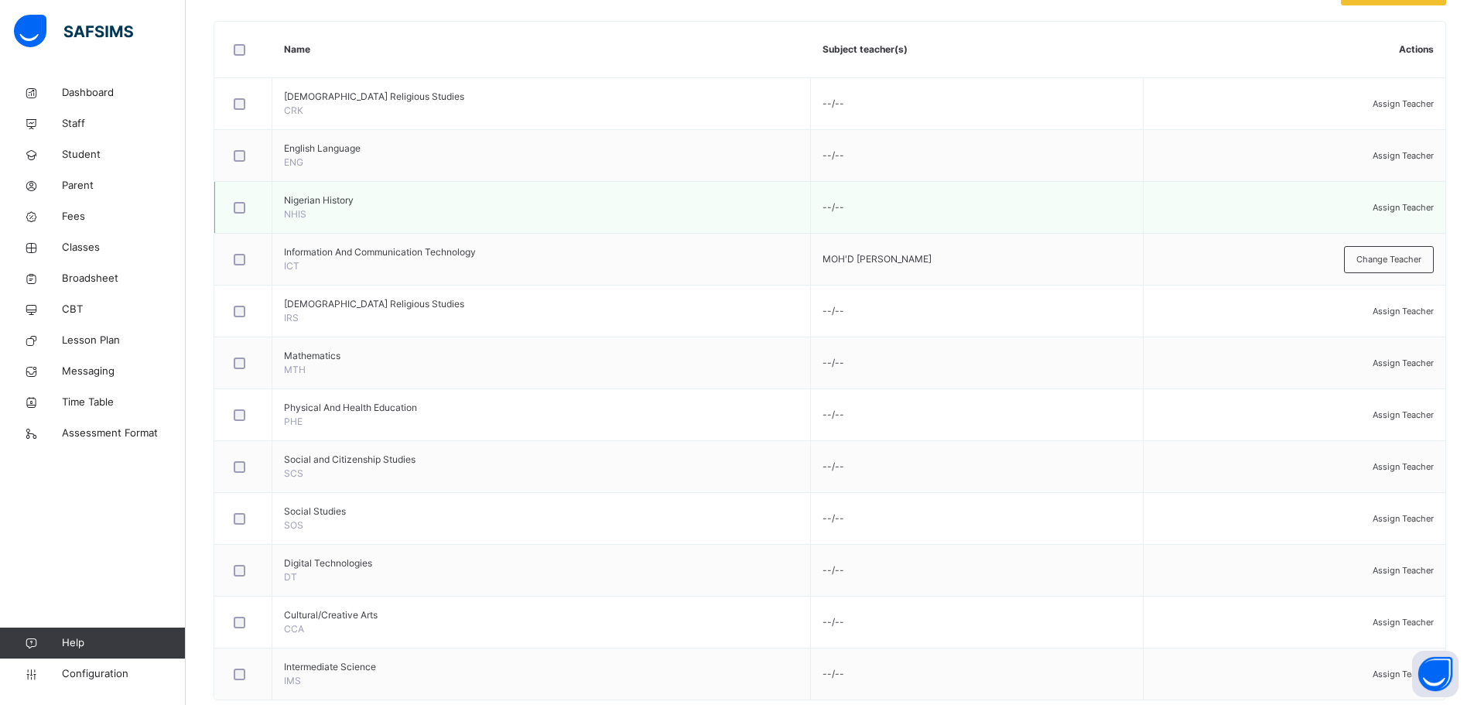
scroll to position [399, 0]
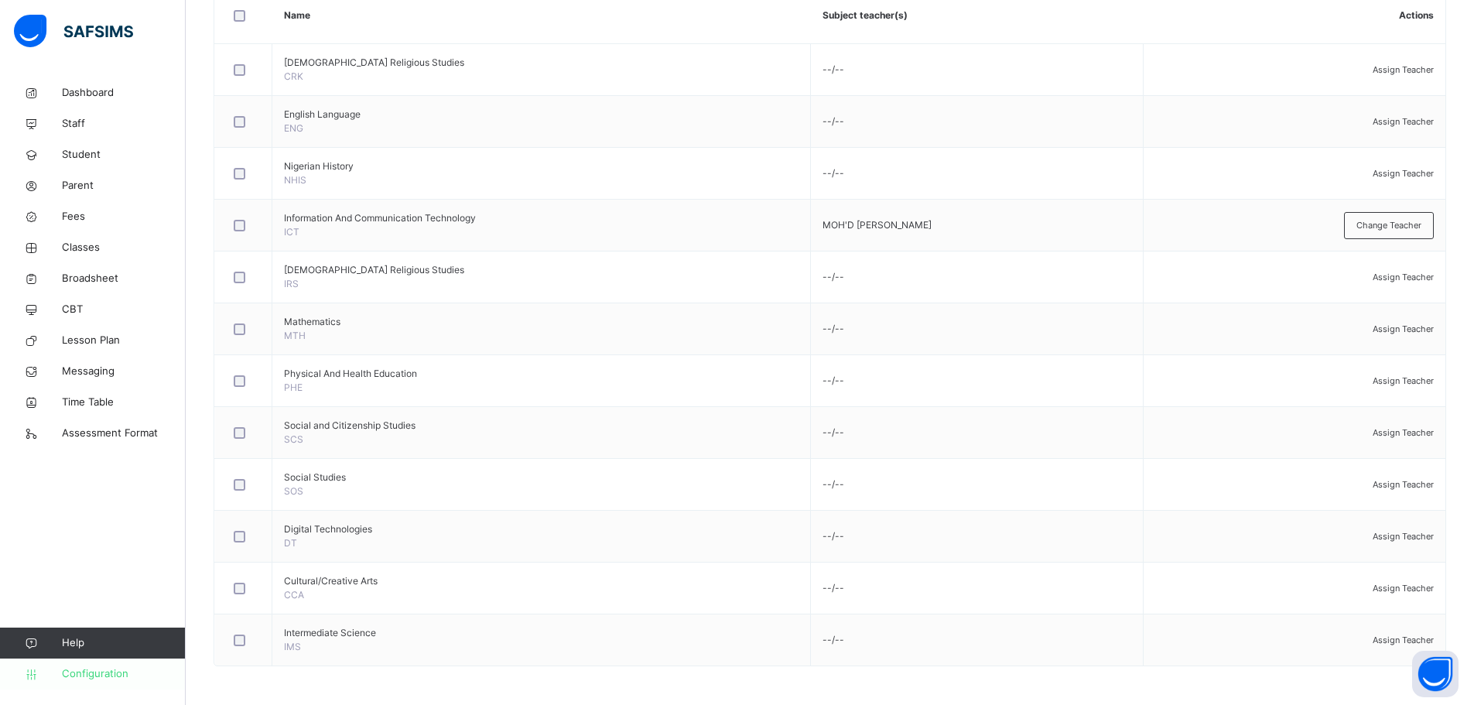
click at [94, 681] on span "Configuration" at bounding box center [123, 673] width 123 height 15
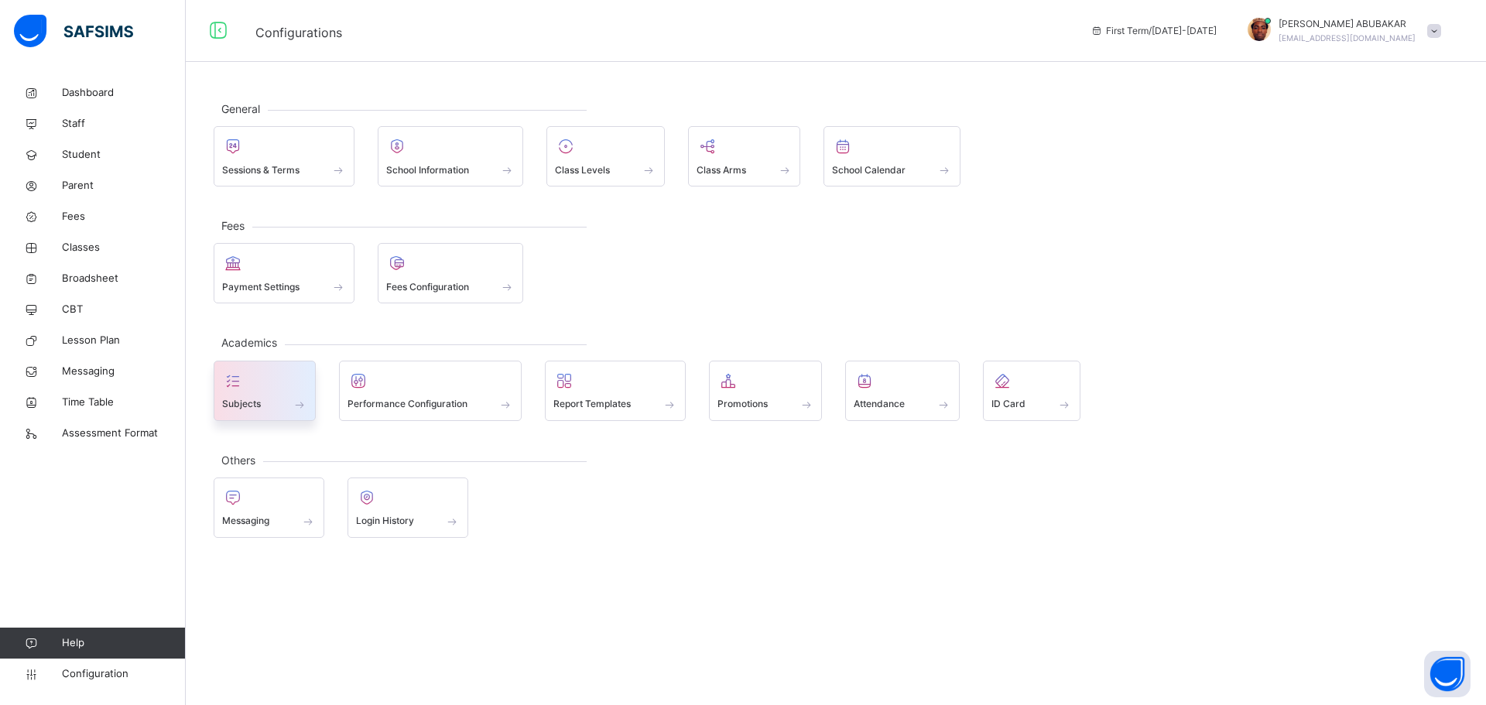
click at [284, 398] on div "Subjects" at bounding box center [264, 404] width 85 height 16
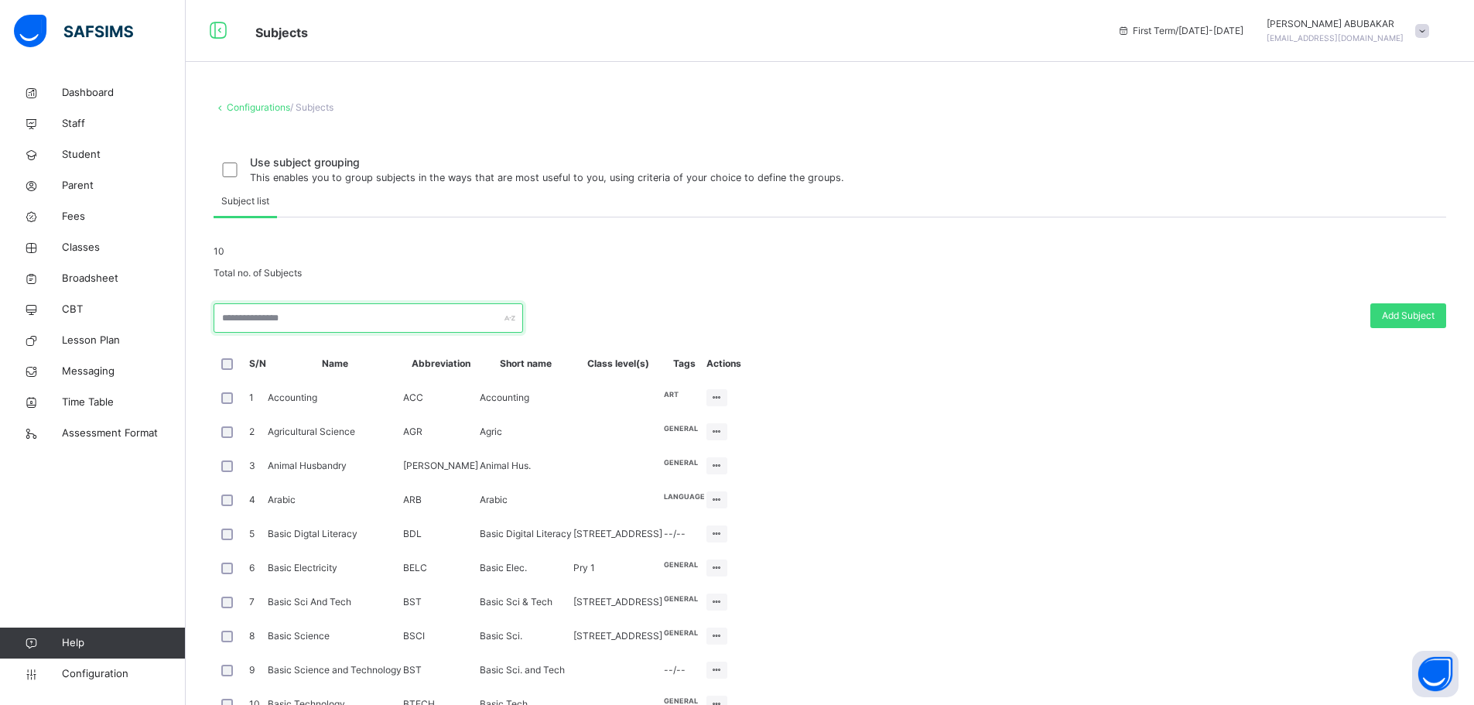
click at [342, 333] on input "text" at bounding box center [369, 317] width 310 height 29
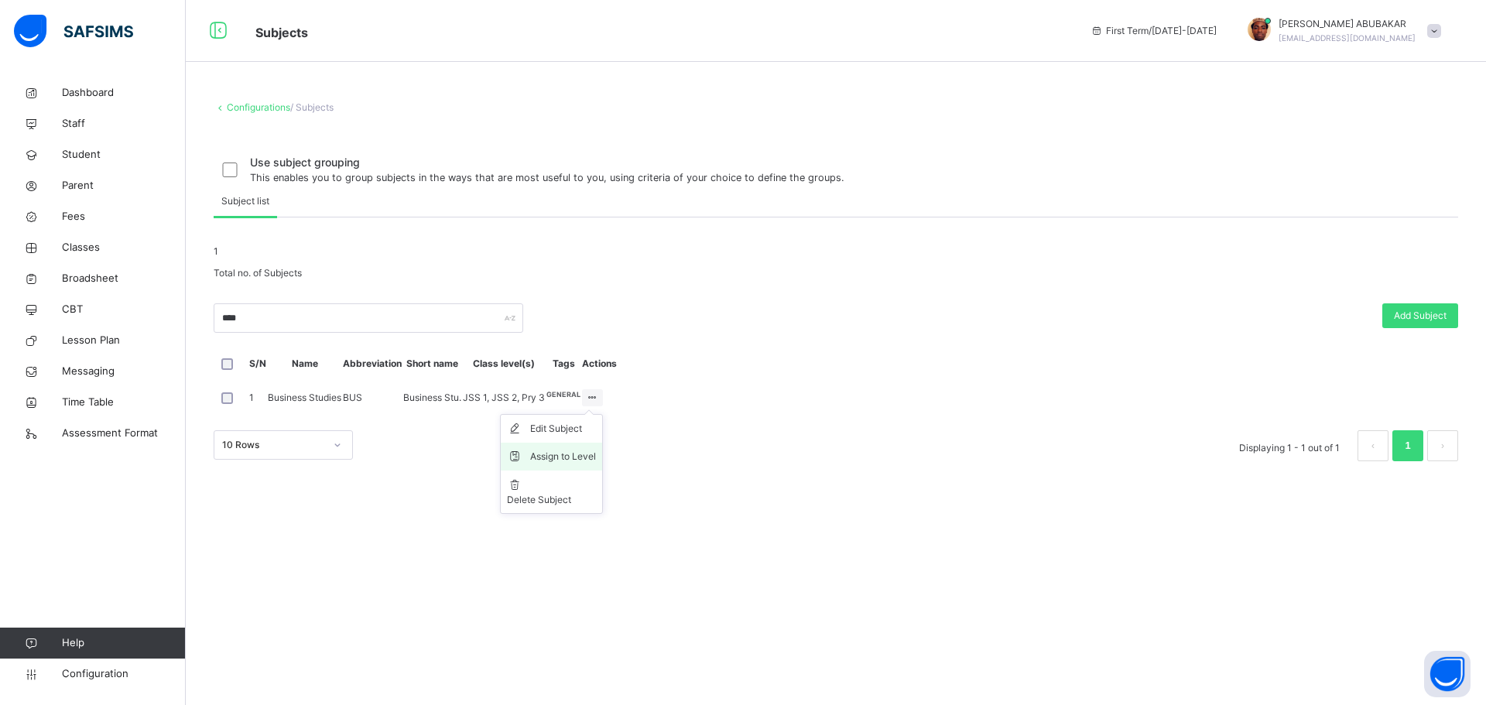
click at [596, 464] on div "Assign to Level" at bounding box center [563, 456] width 66 height 15
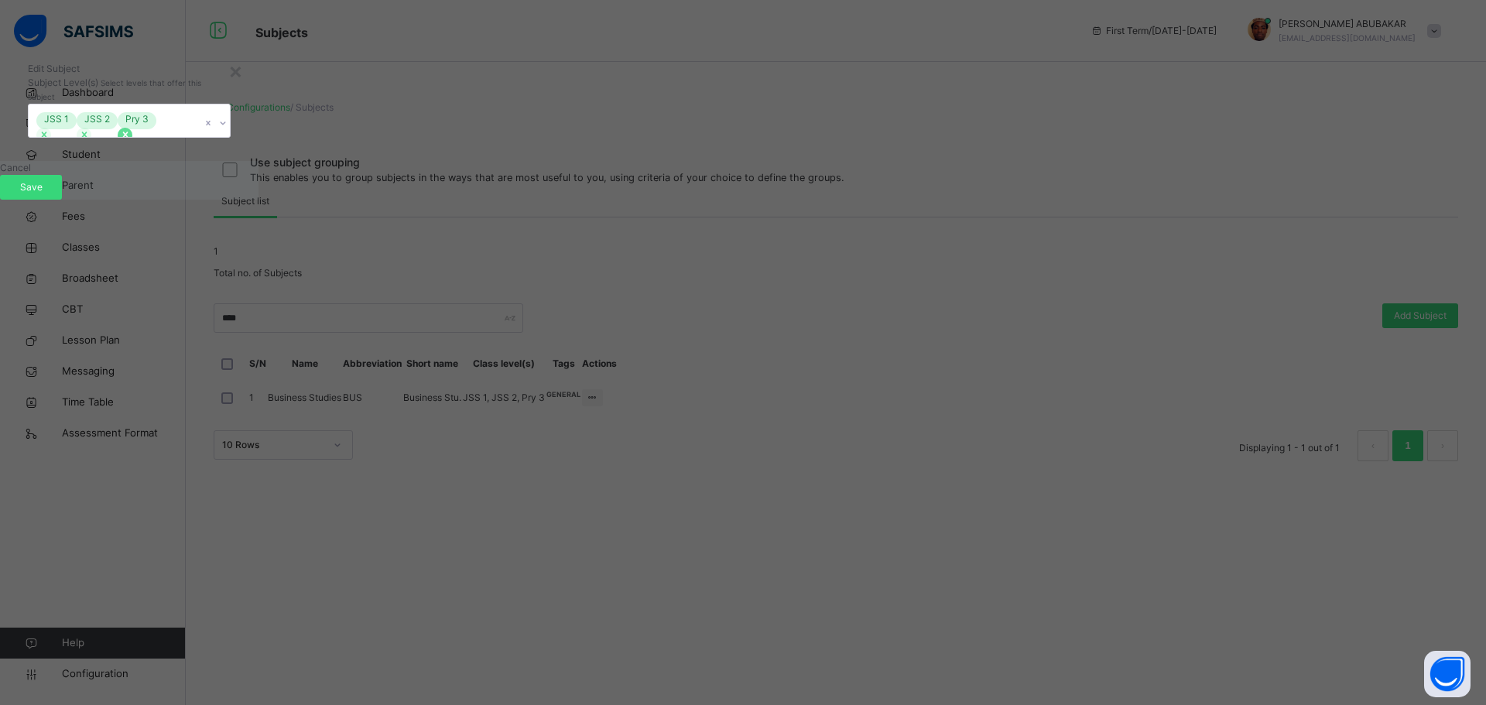
click at [131, 140] on icon at bounding box center [125, 134] width 11 height 11
click at [228, 131] on icon at bounding box center [222, 122] width 9 height 15
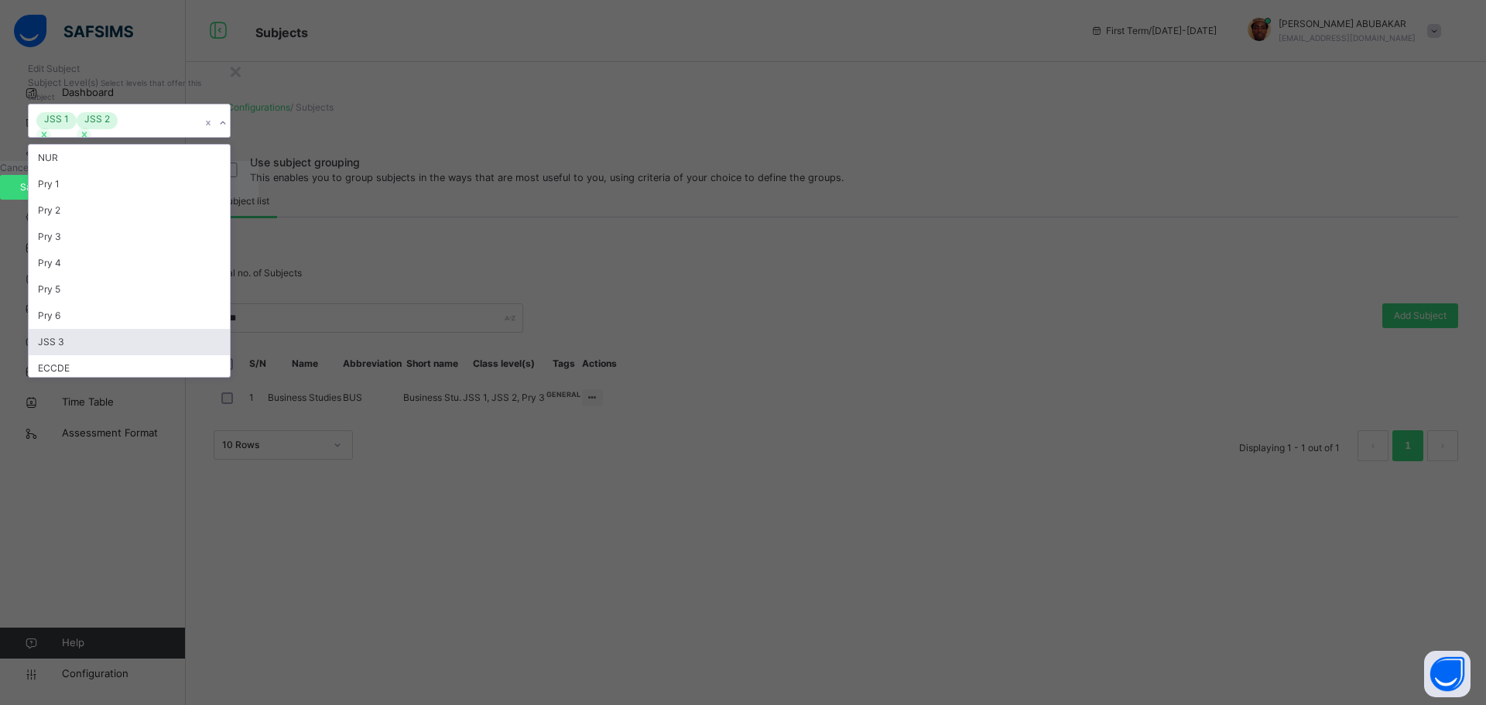
click at [230, 355] on div "JSS 3" at bounding box center [129, 342] width 201 height 26
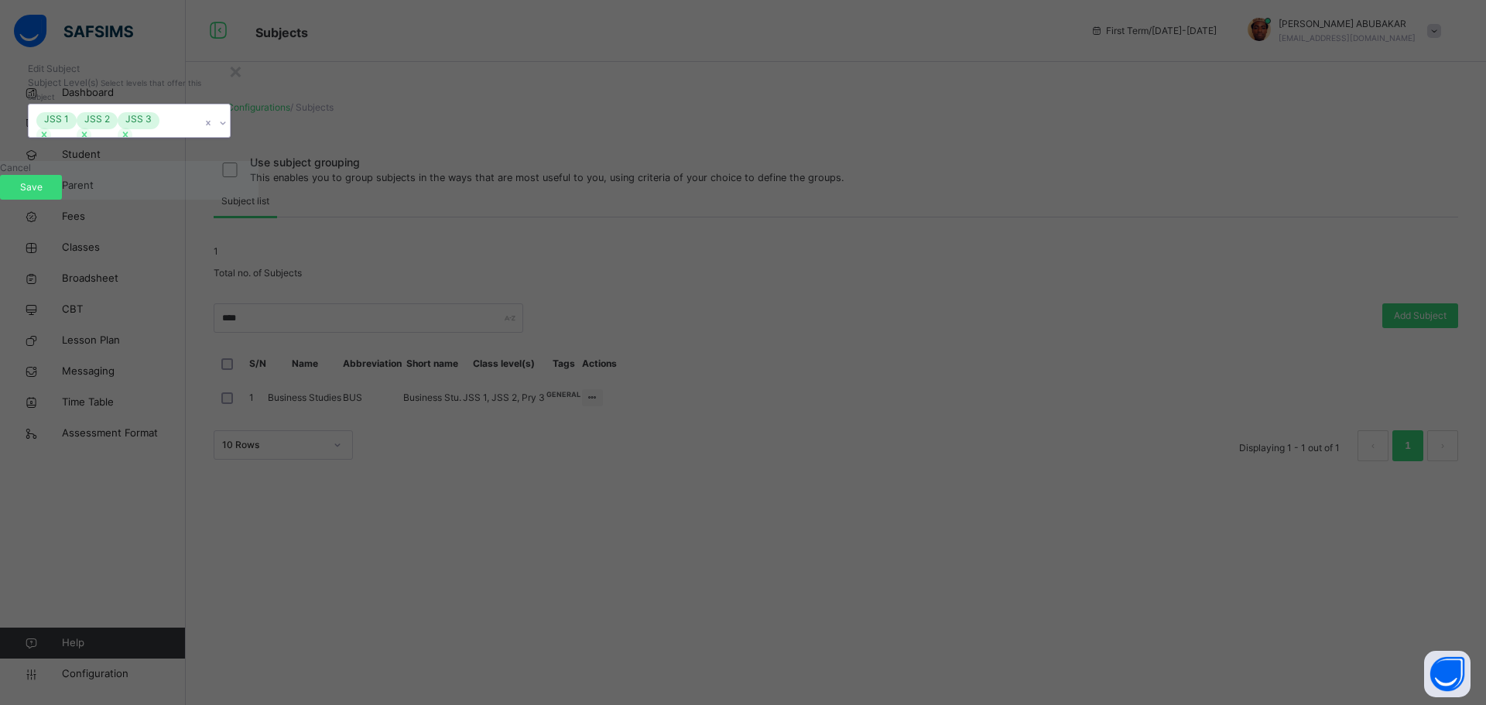
click at [228, 131] on icon at bounding box center [222, 122] width 9 height 15
click at [50, 194] on span "Save" at bounding box center [31, 187] width 39 height 14
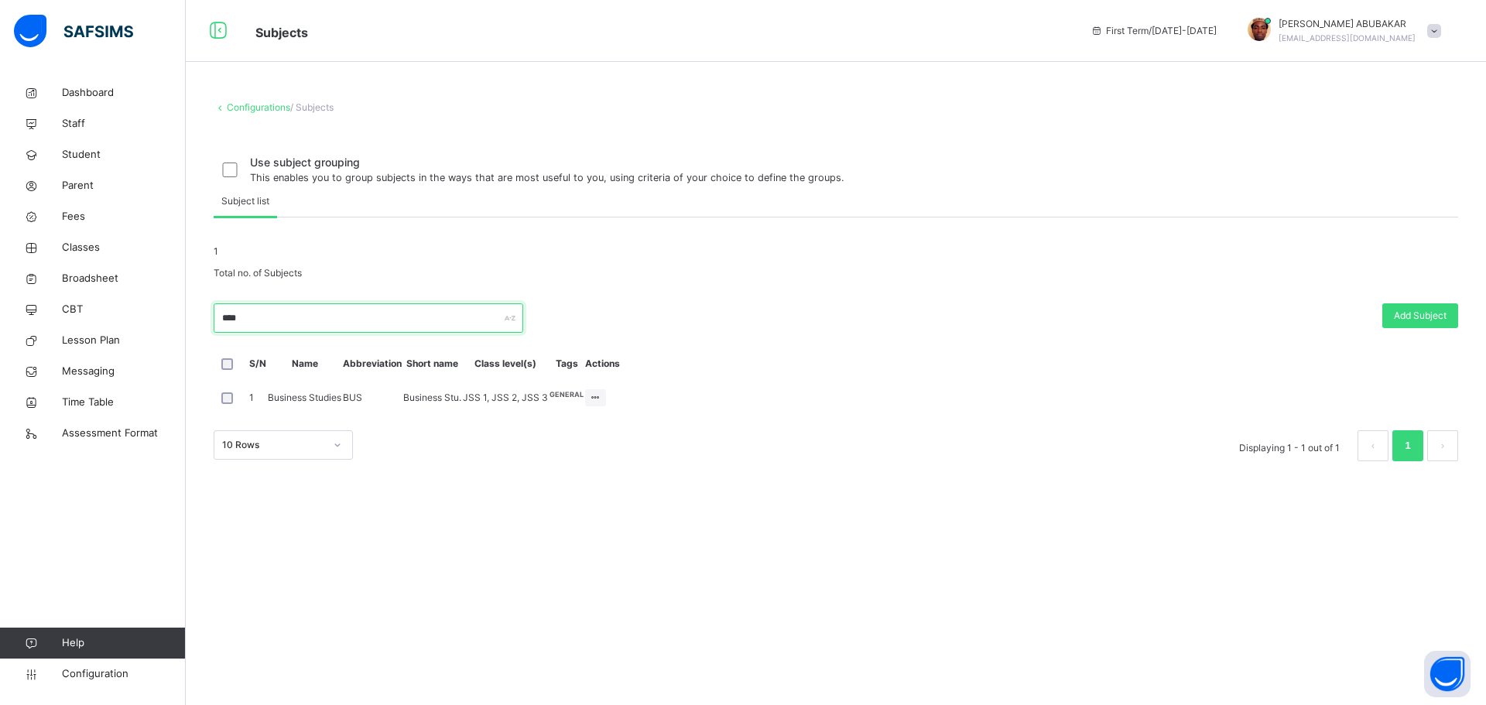
click at [272, 333] on input "****" at bounding box center [369, 317] width 310 height 29
type input "*"
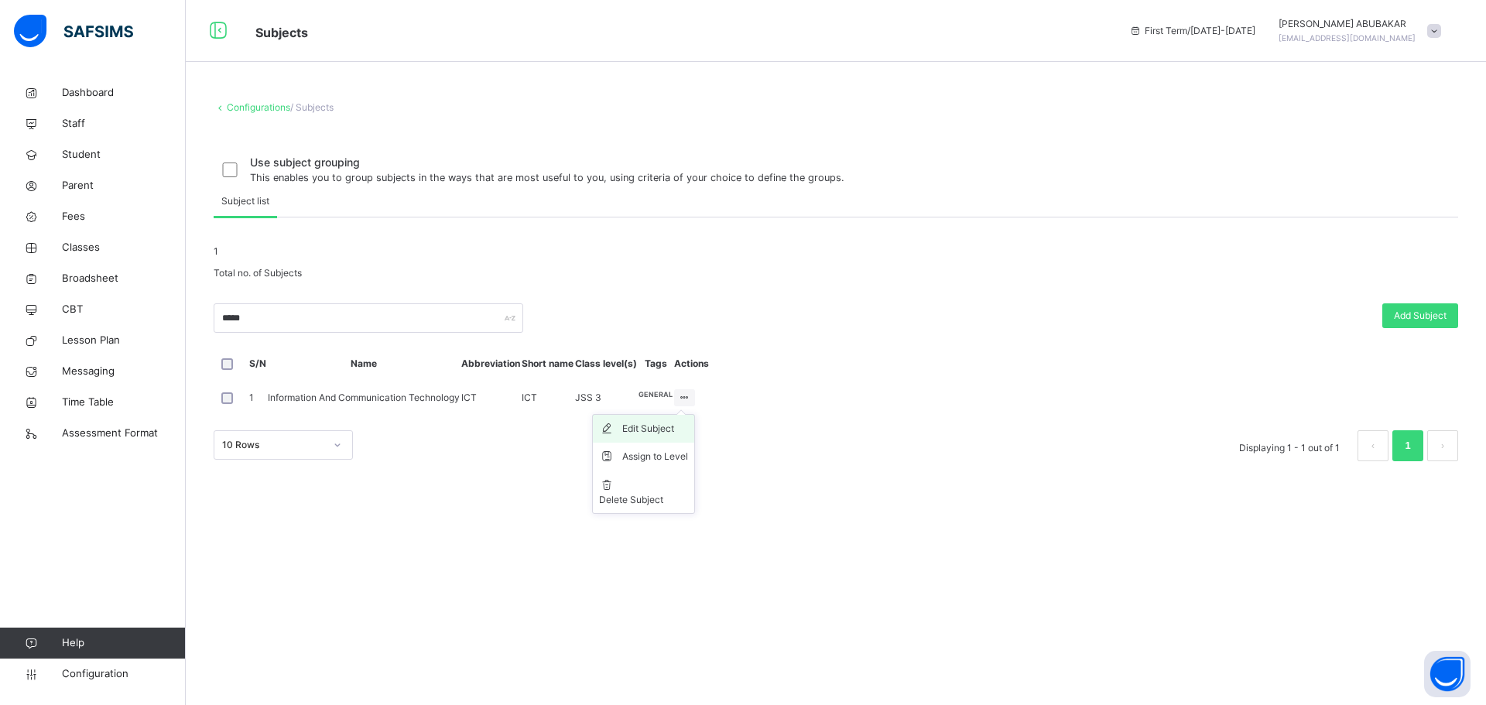
click at [688, 436] on div "Edit Subject" at bounding box center [655, 428] width 66 height 15
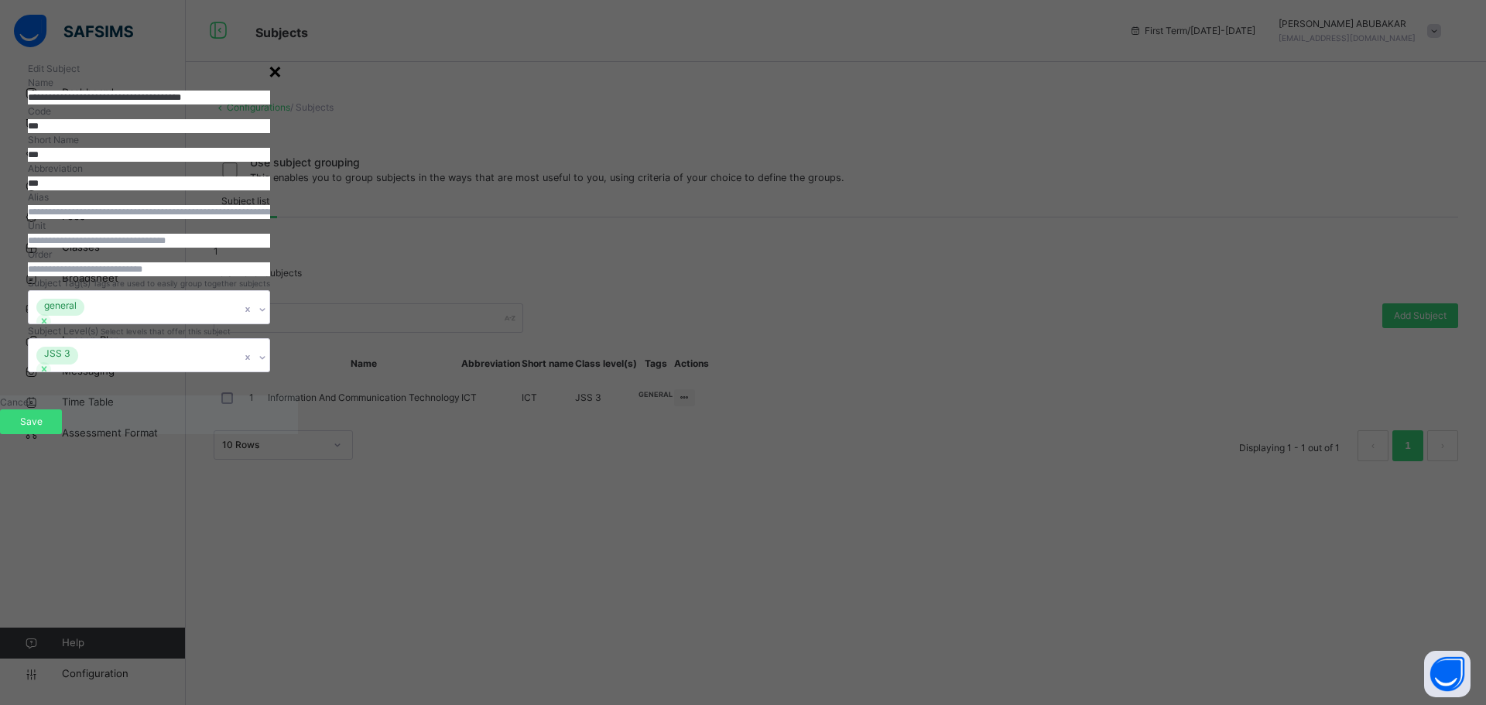
drag, startPoint x: 963, startPoint y: 68, endPoint x: 967, endPoint y: 75, distance: 8.4
click at [282, 68] on div "×" at bounding box center [275, 70] width 15 height 33
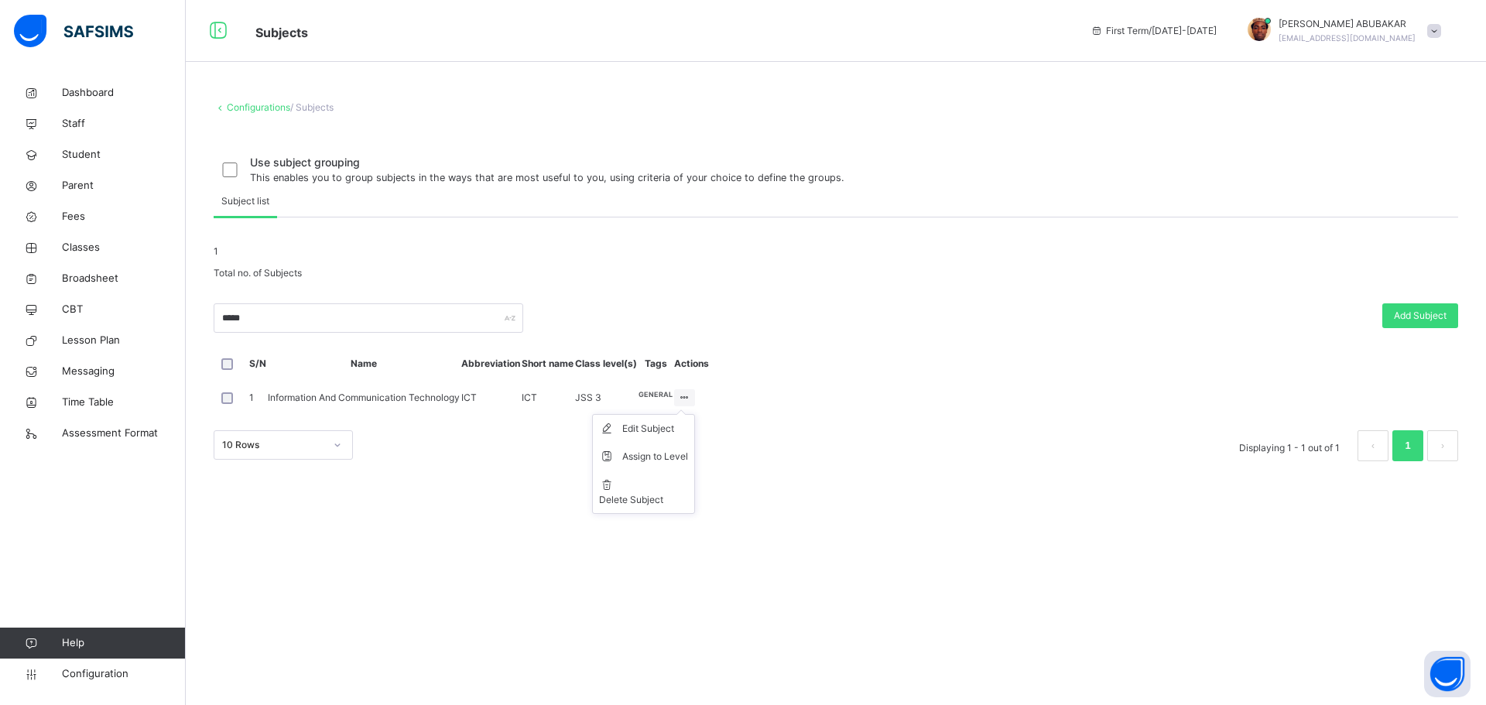
click at [695, 514] on ul "Edit Subject Assign to Level Delete Subject" at bounding box center [643, 464] width 103 height 100
click at [688, 464] on div "Assign to Level" at bounding box center [655, 456] width 66 height 15
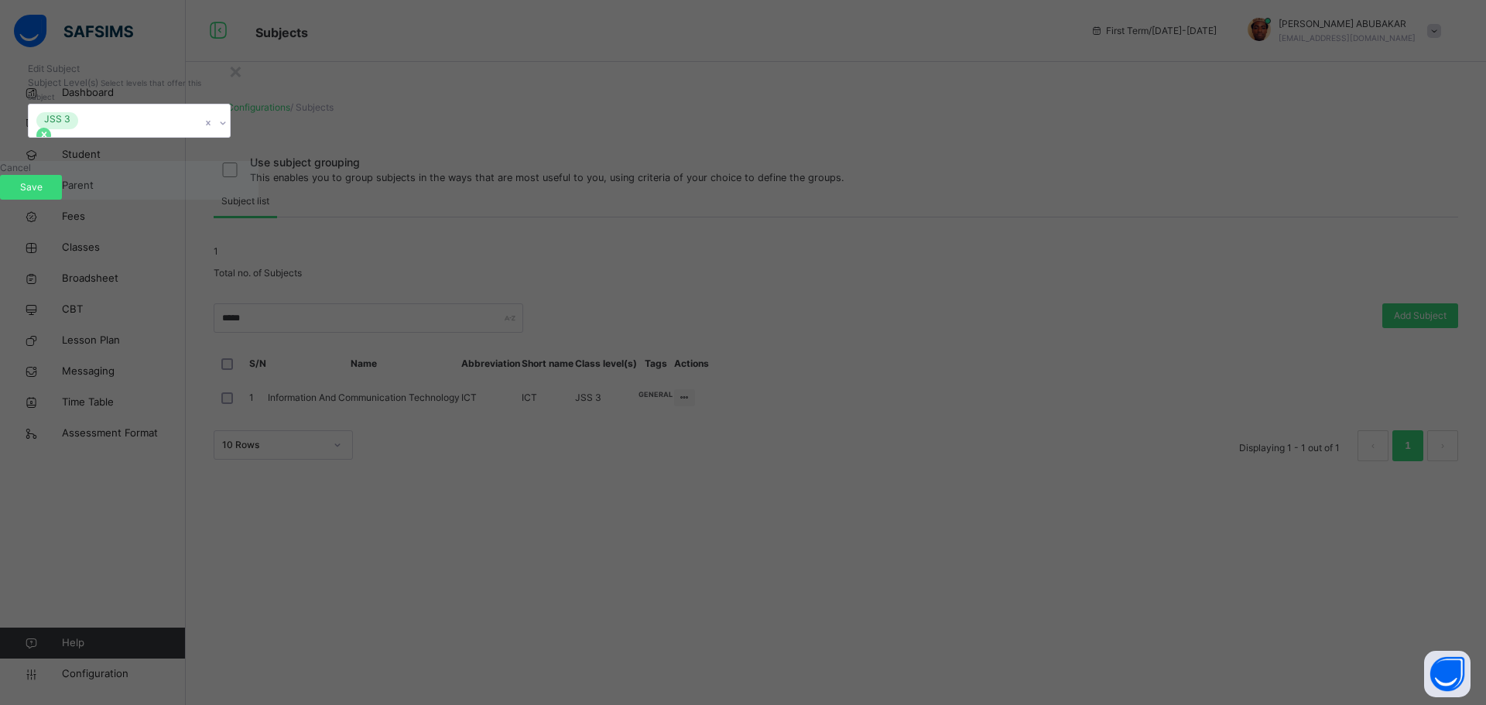
click at [46, 137] on icon at bounding box center [43, 134] width 5 height 5
click at [50, 194] on span "Save" at bounding box center [31, 187] width 39 height 14
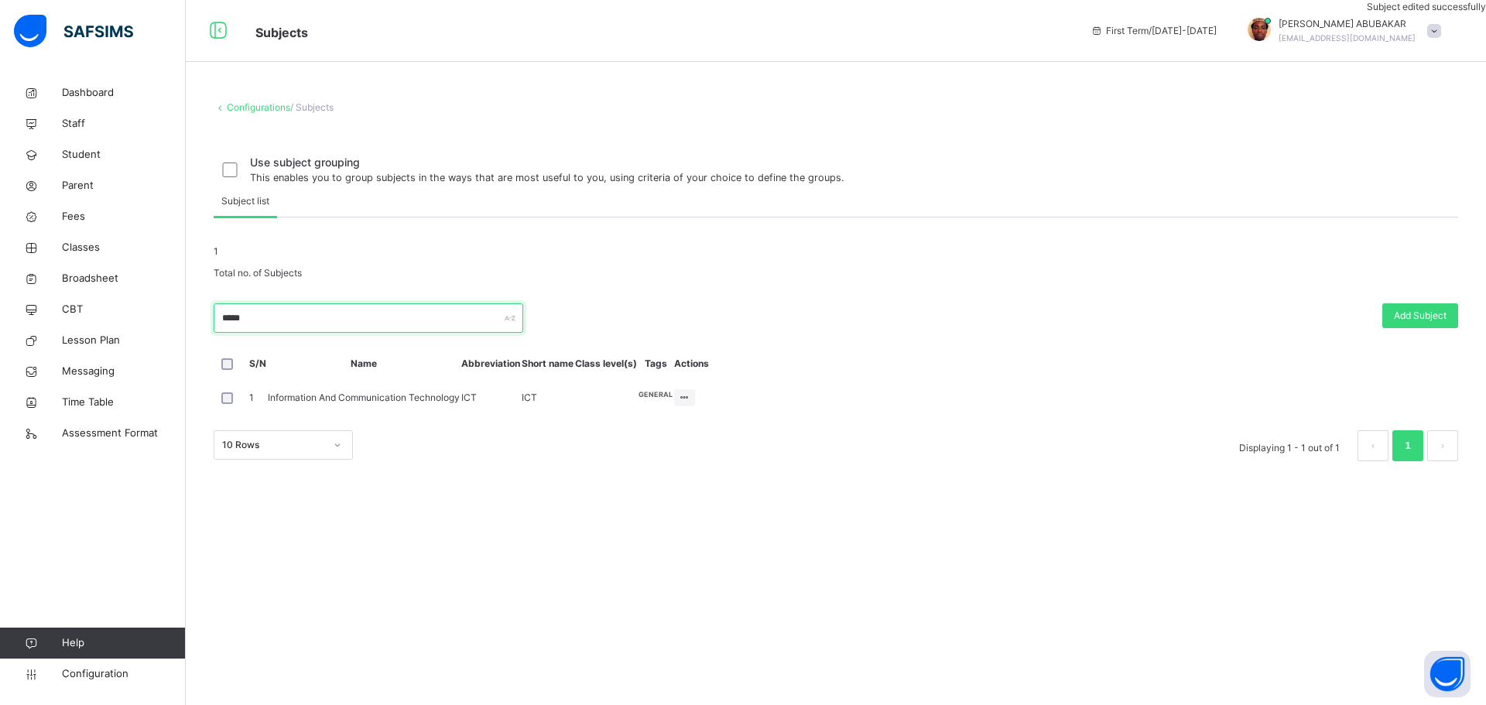
drag, startPoint x: 300, startPoint y: 422, endPoint x: 315, endPoint y: 413, distance: 17.0
click at [303, 333] on input "*****" at bounding box center [369, 317] width 310 height 29
type input "*"
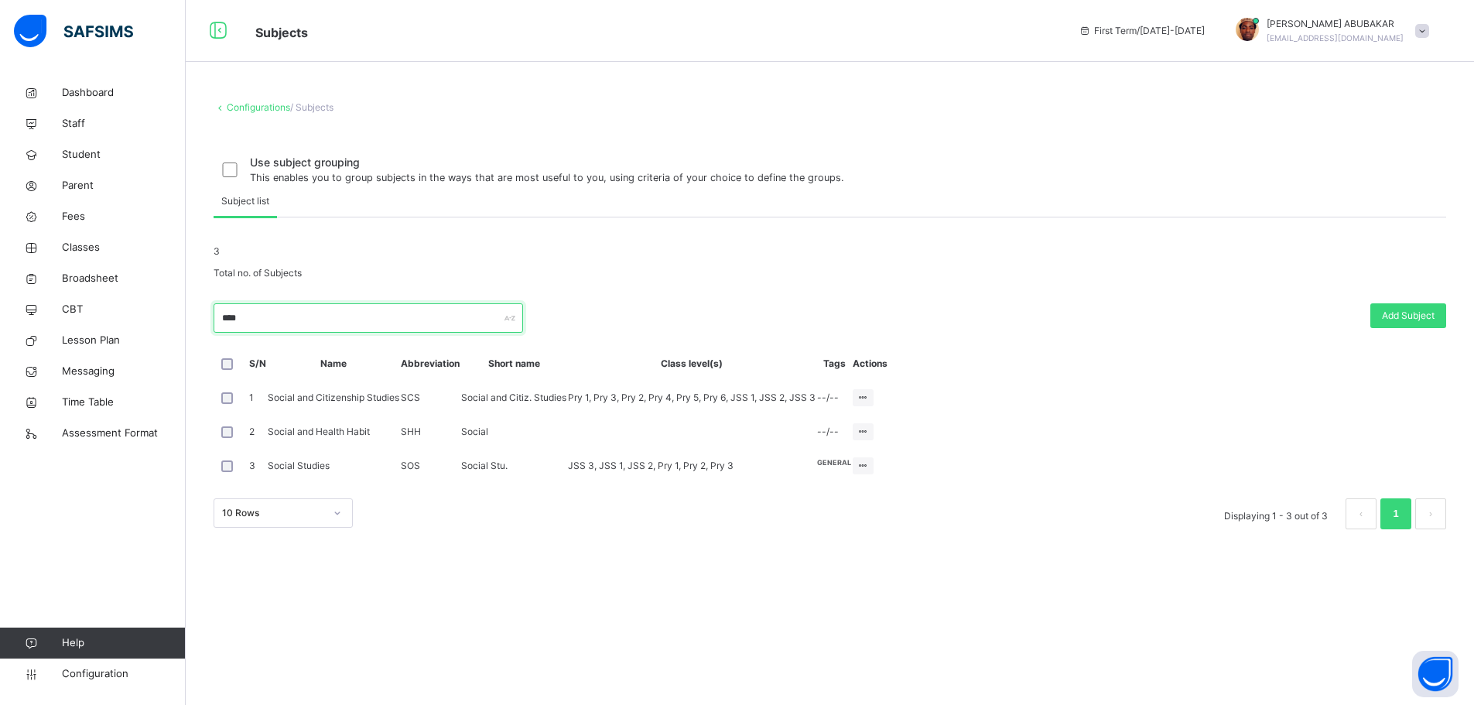
scroll to position [20, 0]
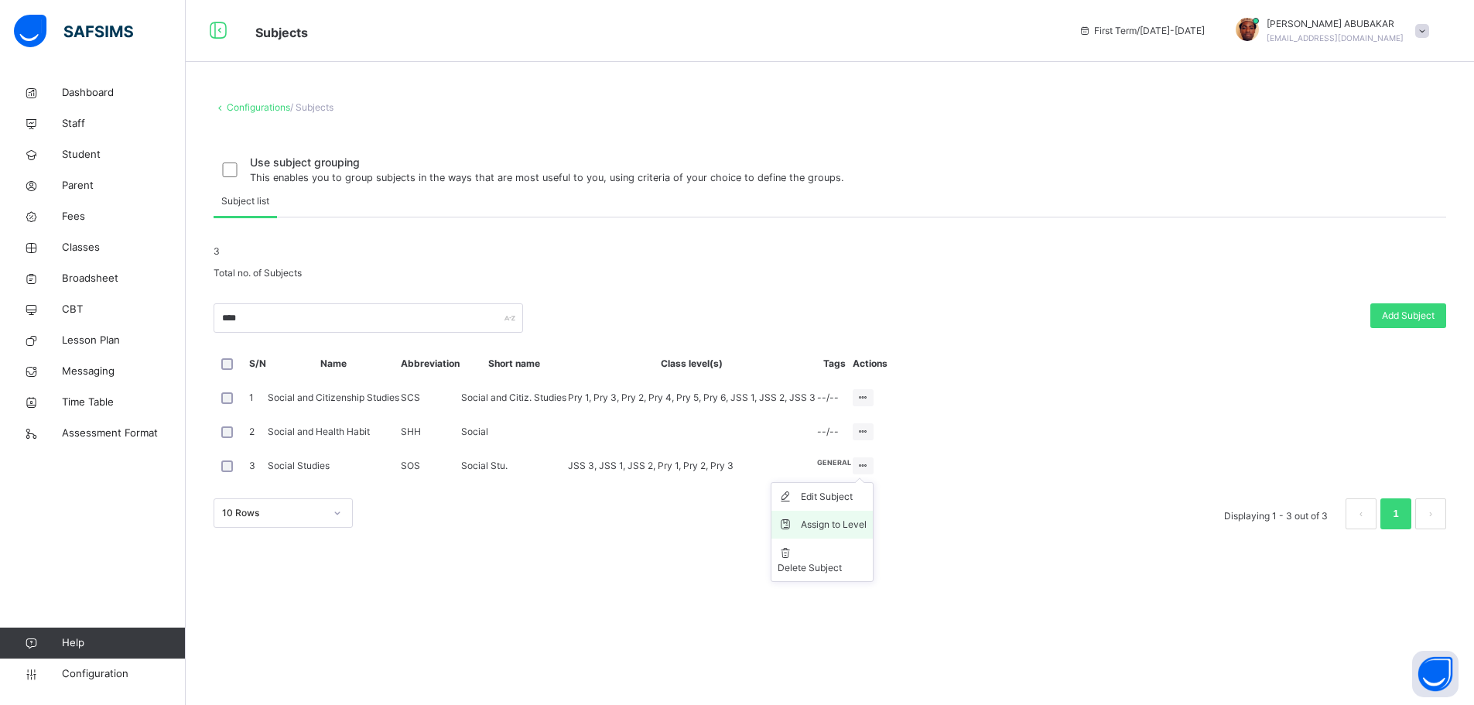
click at [867, 532] on div "Assign to Level" at bounding box center [834, 524] width 66 height 15
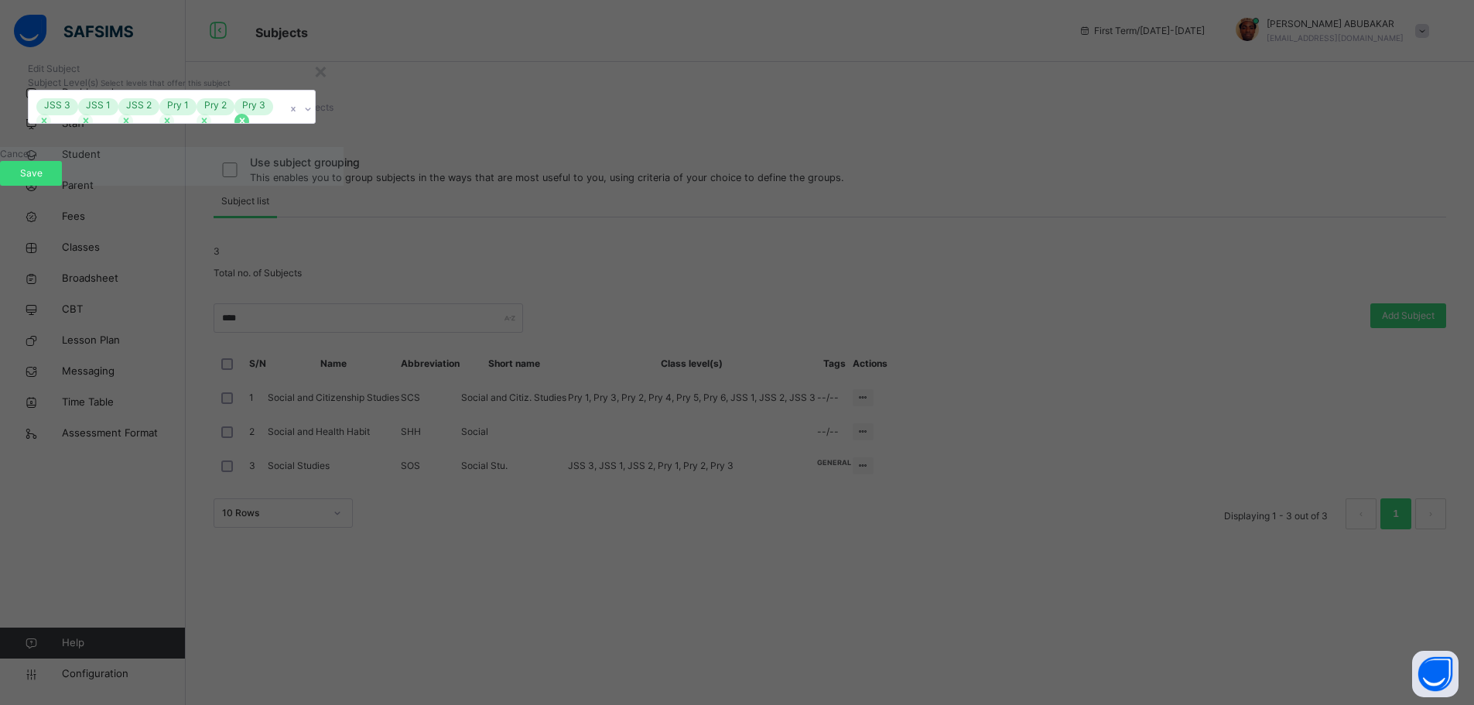
click at [248, 126] on icon at bounding box center [242, 120] width 11 height 11
click at [210, 126] on icon at bounding box center [204, 120] width 11 height 11
click at [173, 126] on icon at bounding box center [167, 120] width 11 height 11
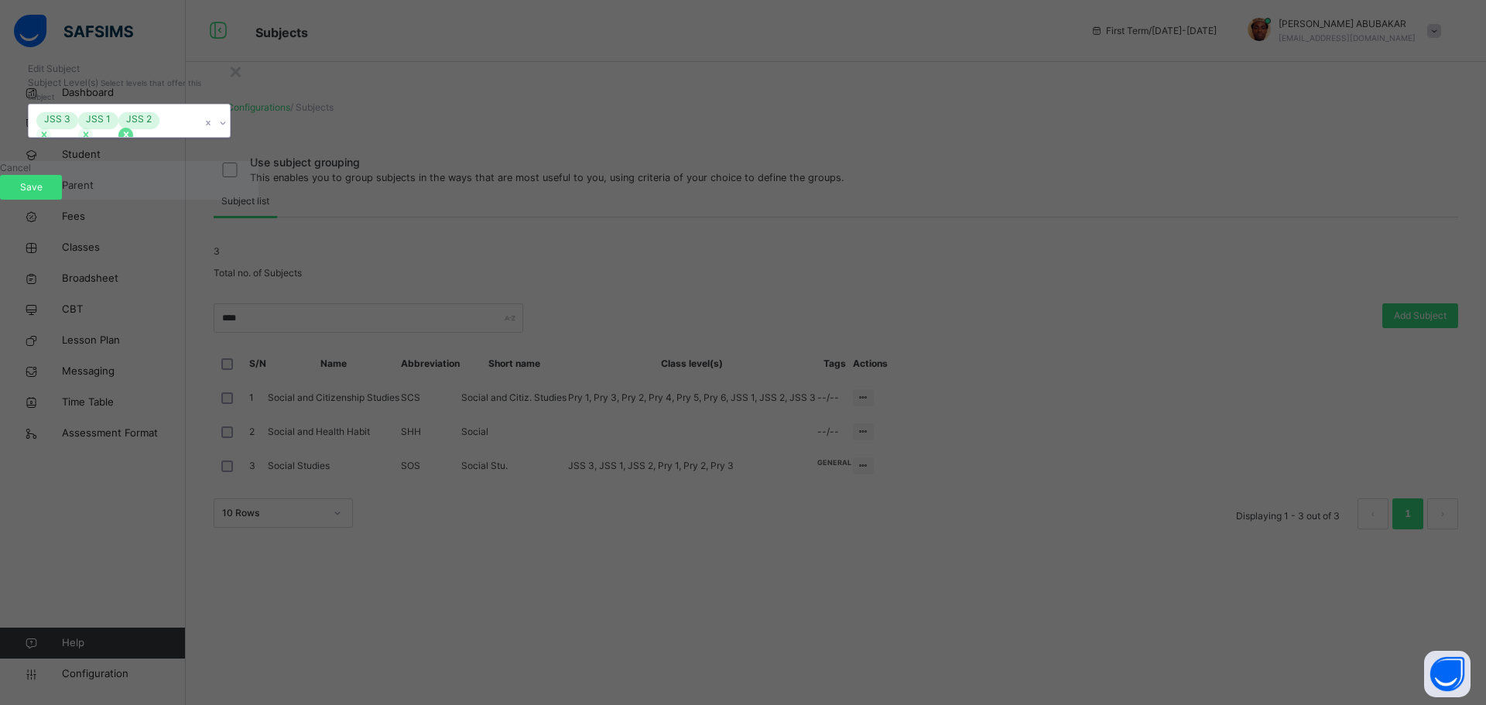
click at [133, 142] on div at bounding box center [125, 135] width 15 height 15
click at [93, 142] on div at bounding box center [85, 135] width 15 height 15
click at [200, 137] on div "JSS 3" at bounding box center [115, 120] width 172 height 33
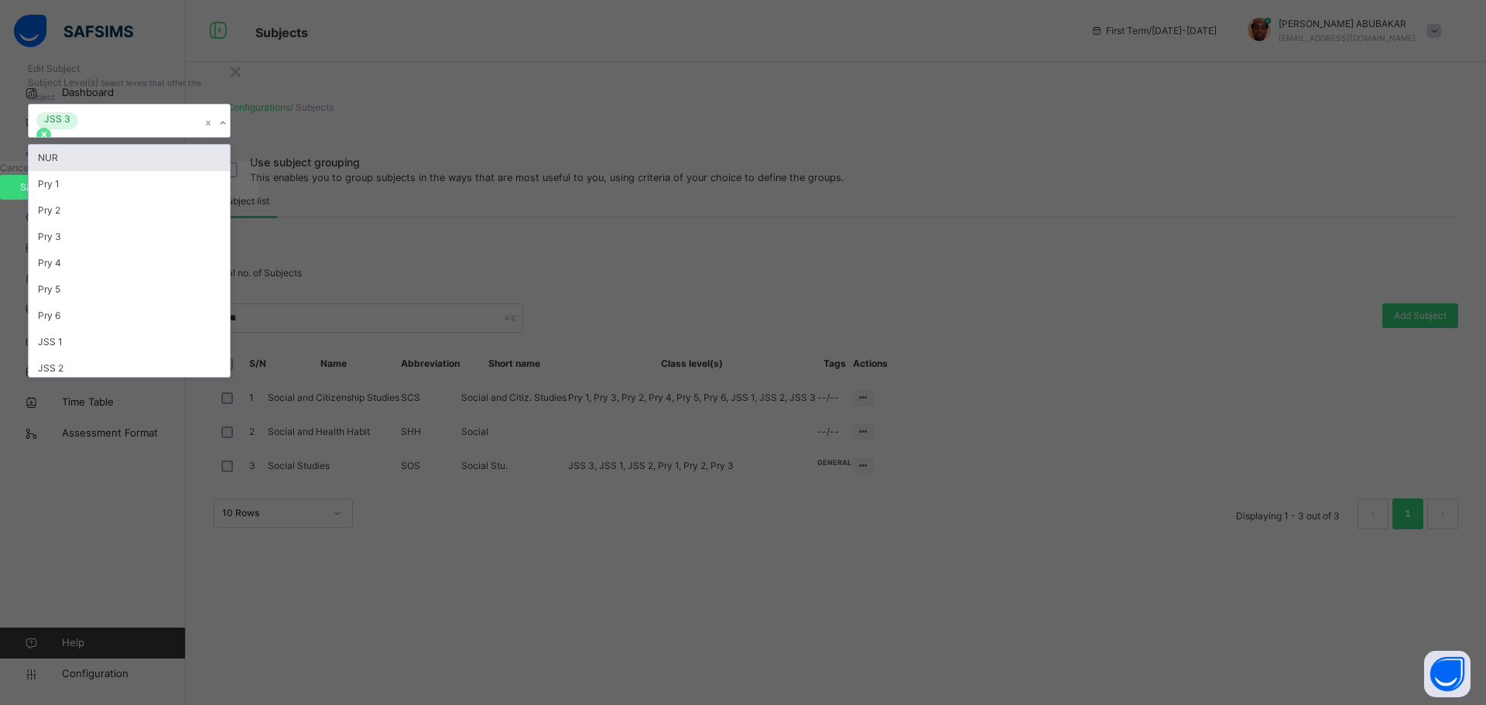
click at [51, 142] on div at bounding box center [43, 135] width 15 height 15
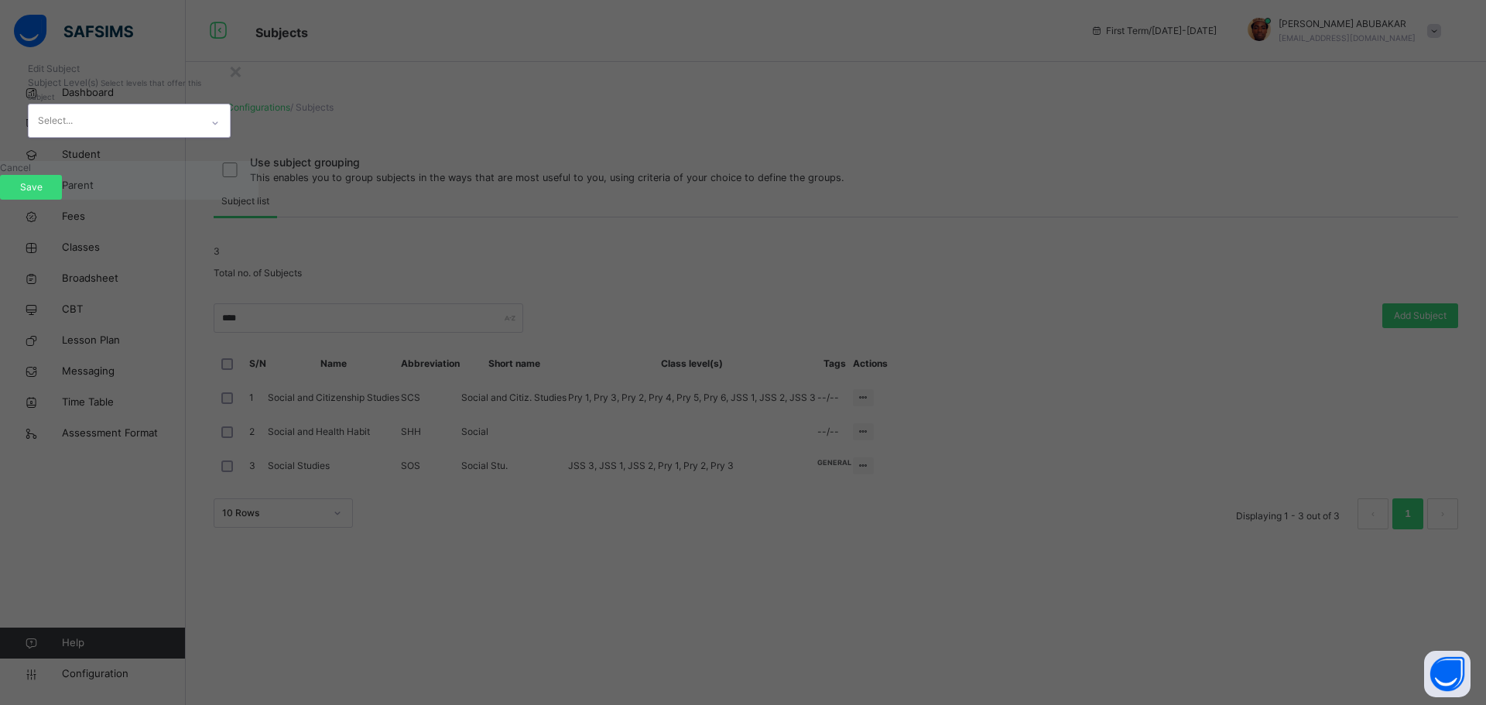
drag, startPoint x: 916, startPoint y: 361, endPoint x: 943, endPoint y: 382, distance: 34.1
click at [200, 137] on div "Select..." at bounding box center [115, 120] width 172 height 33
click at [62, 200] on div "Save" at bounding box center [31, 187] width 62 height 25
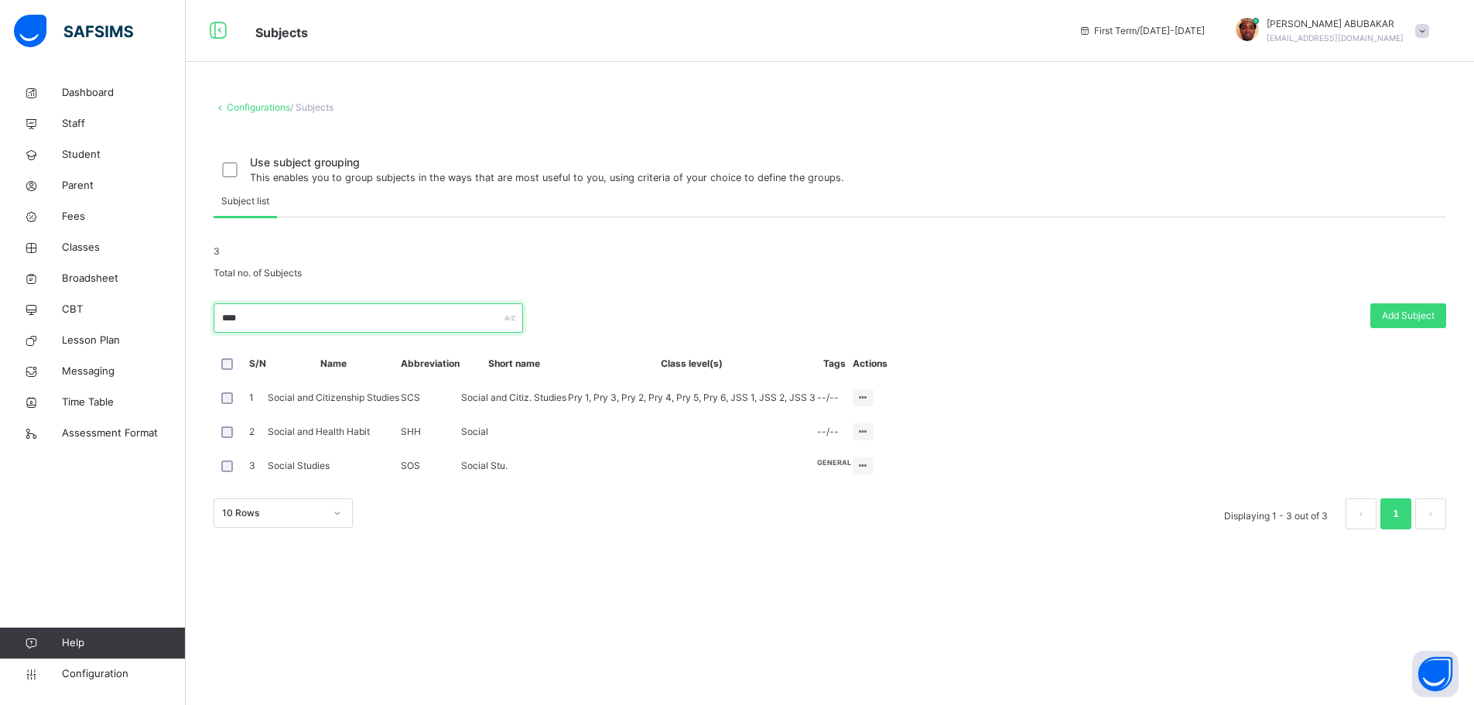
click at [340, 333] on input "****" at bounding box center [369, 317] width 310 height 29
type input "*"
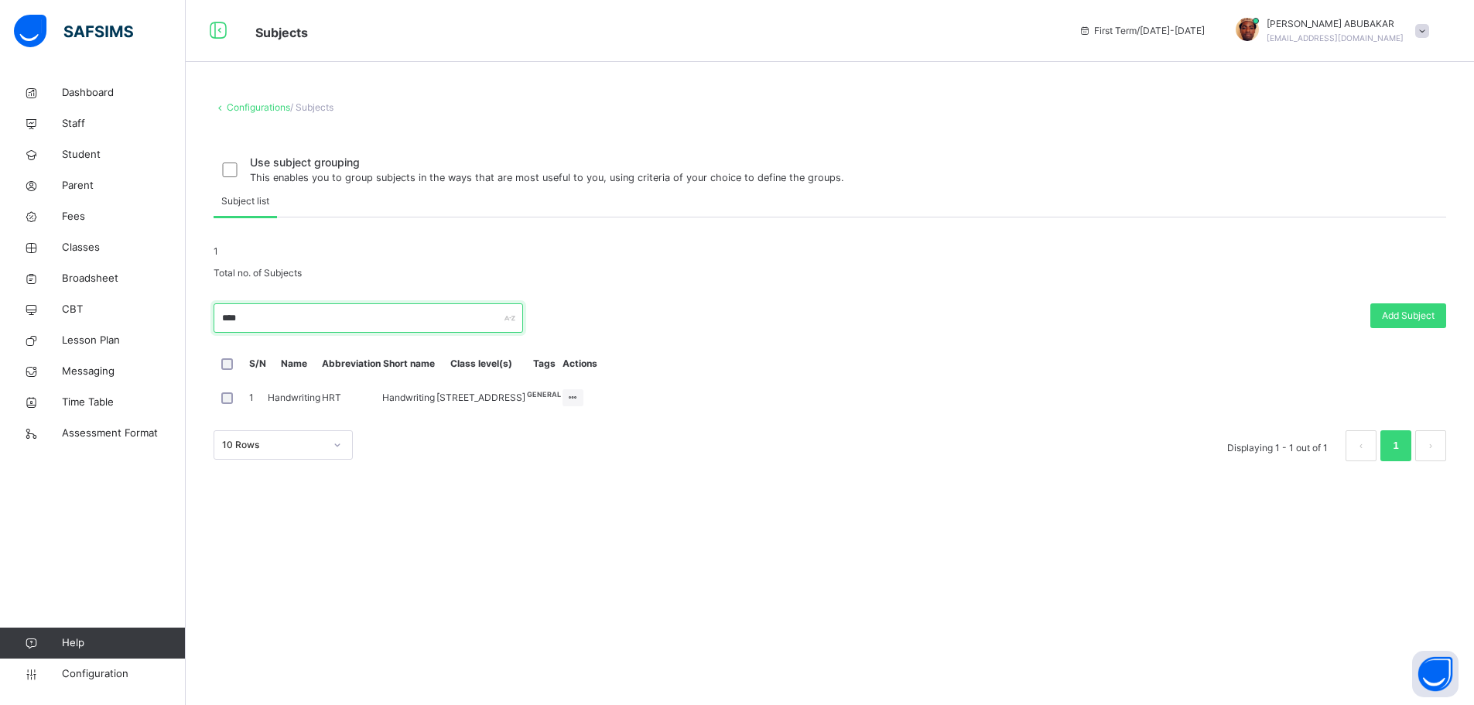
scroll to position [0, 0]
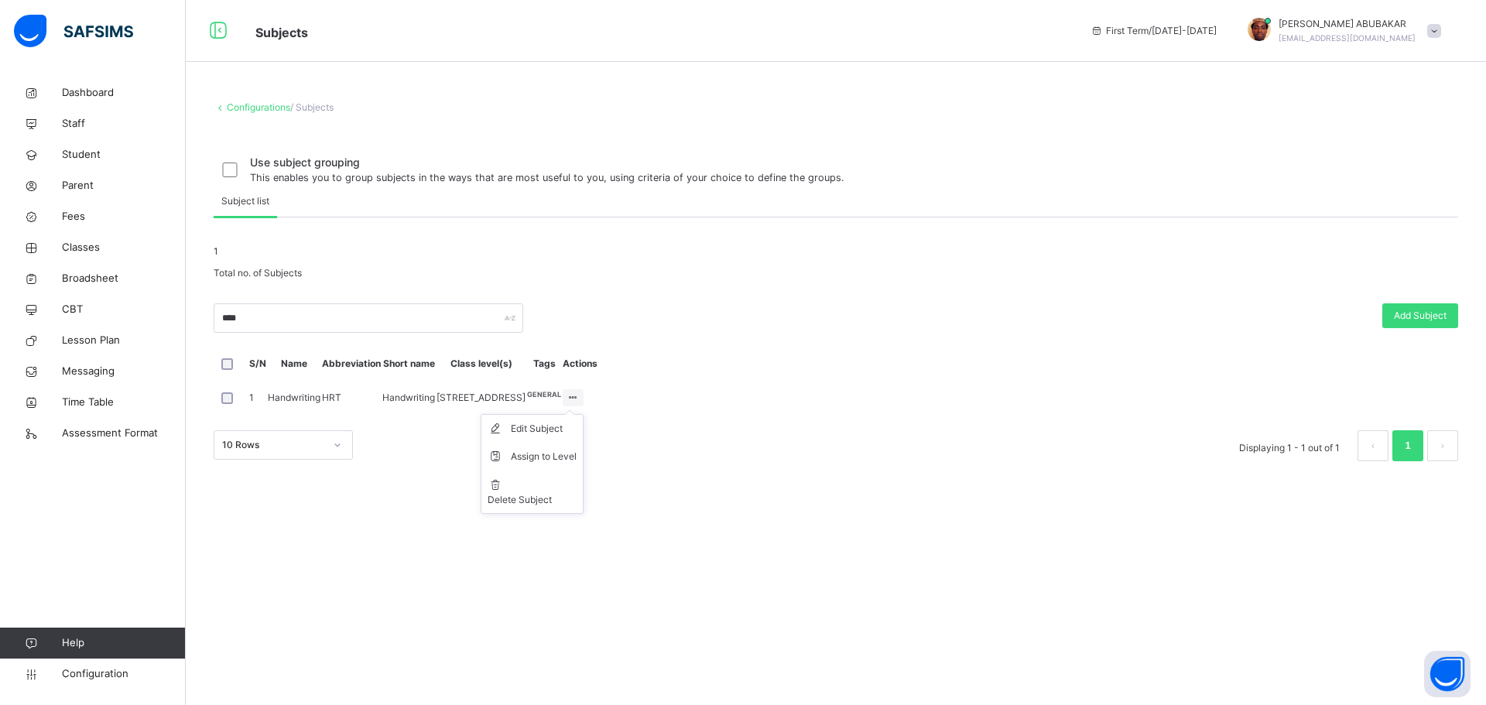
click at [583, 514] on ul "Edit Subject Assign to Level Delete Subject" at bounding box center [532, 464] width 103 height 100
click at [577, 464] on div "Assign to Level" at bounding box center [544, 456] width 66 height 15
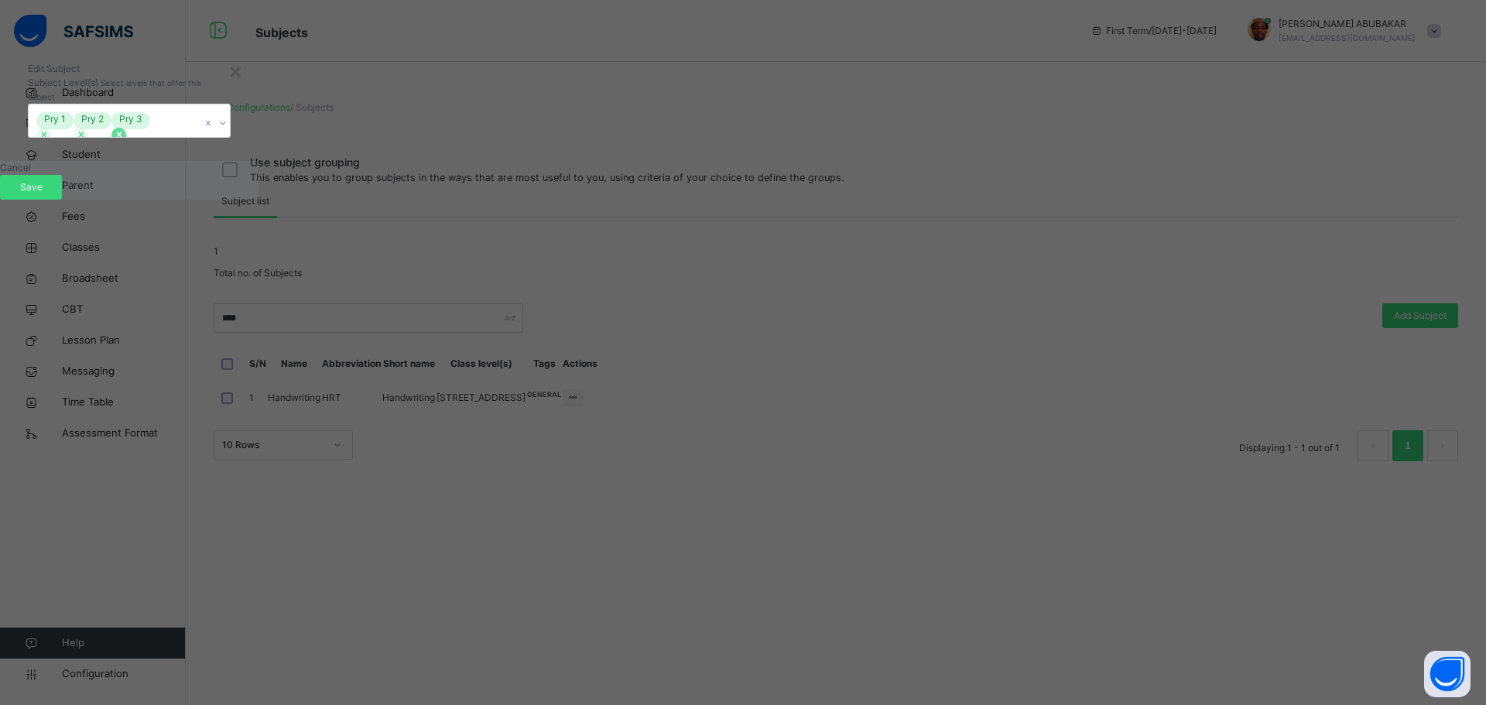
click at [126, 142] on div at bounding box center [118, 135] width 15 height 15
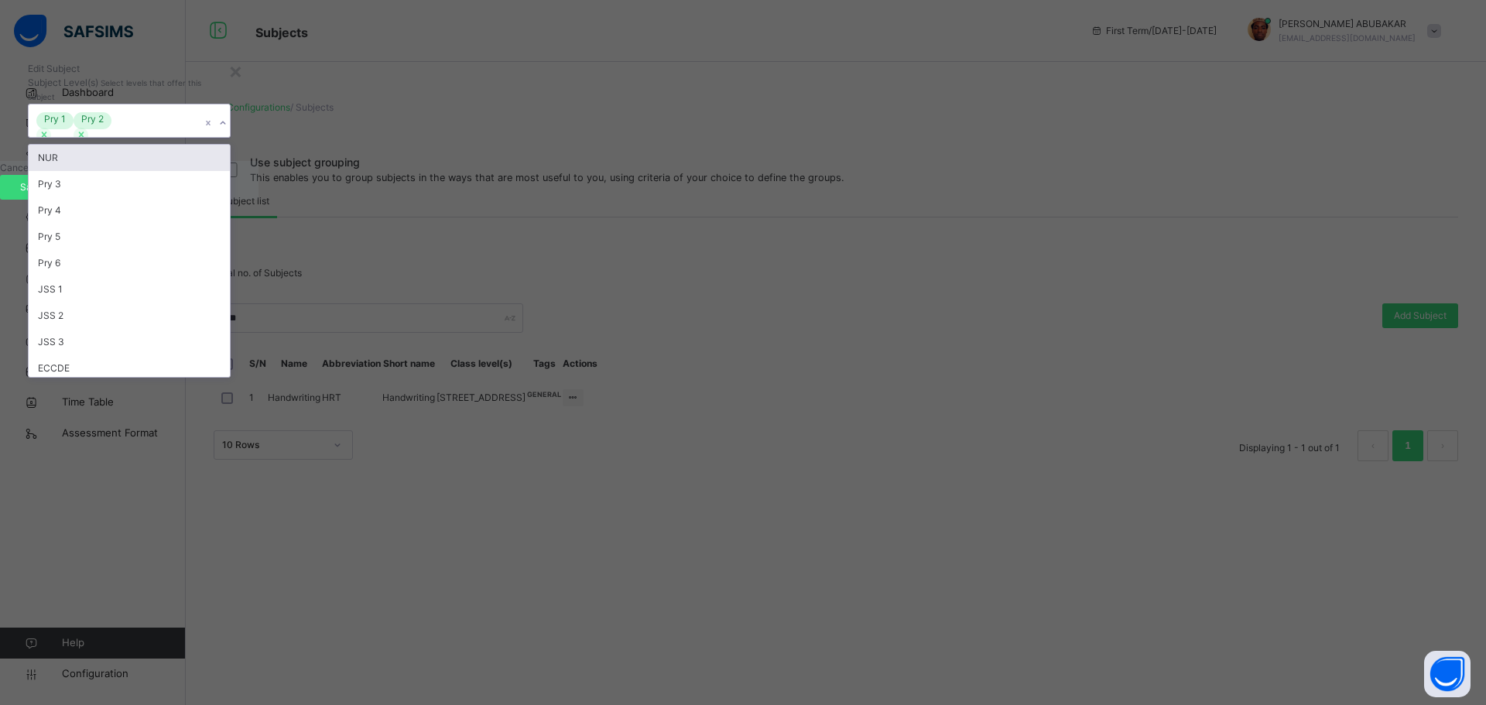
click at [111, 130] on div "Pry 2" at bounding box center [93, 121] width 38 height 18
click at [87, 140] on icon at bounding box center [81, 134] width 11 height 11
click at [46, 137] on icon at bounding box center [43, 134] width 5 height 5
drag, startPoint x: 775, startPoint y: 358, endPoint x: 780, endPoint y: 364, distance: 8.2
click at [200, 137] on div "Select..." at bounding box center [115, 120] width 172 height 33
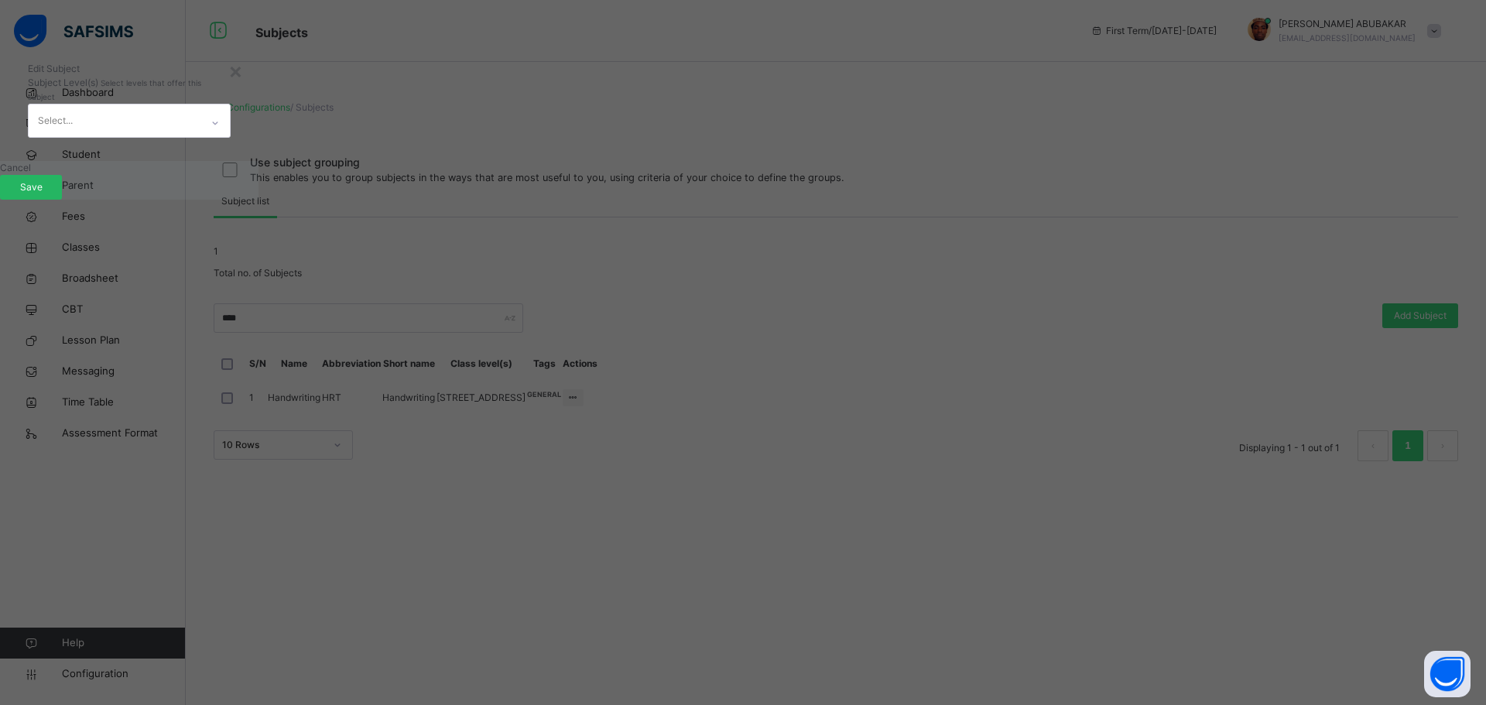
click at [50, 194] on span "Save" at bounding box center [31, 187] width 39 height 14
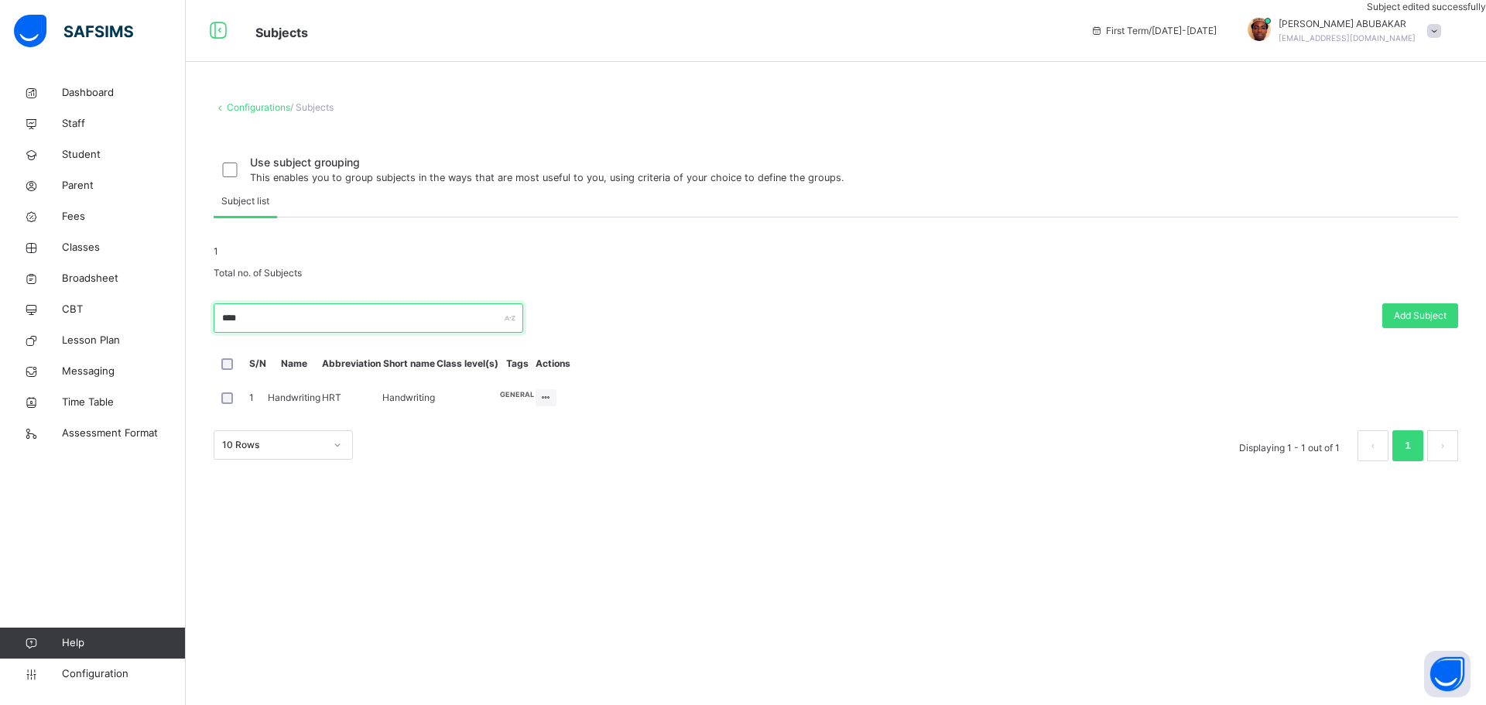
click at [332, 333] on input "****" at bounding box center [369, 317] width 310 height 29
type input "*"
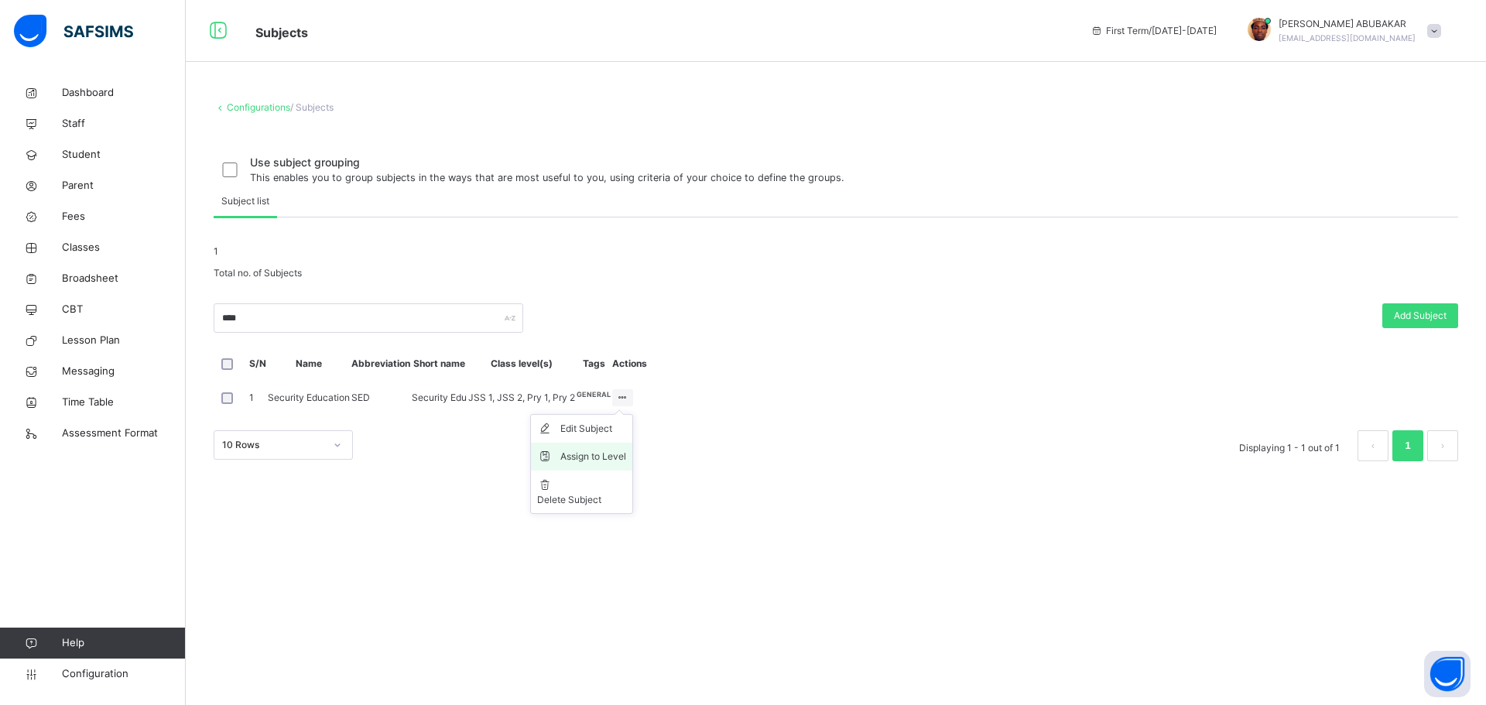
click at [626, 464] on div "Assign to Level" at bounding box center [593, 456] width 66 height 15
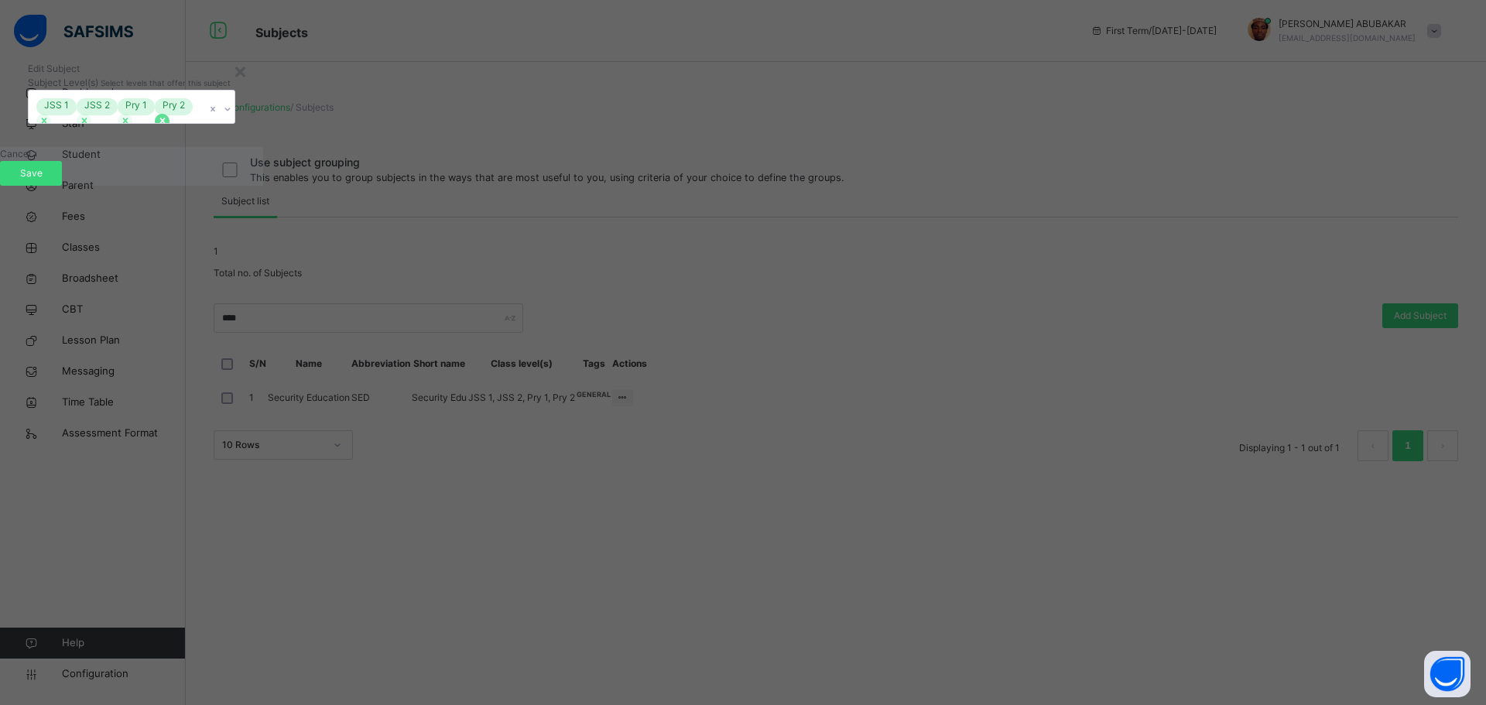
click at [169, 128] on div at bounding box center [162, 121] width 15 height 15
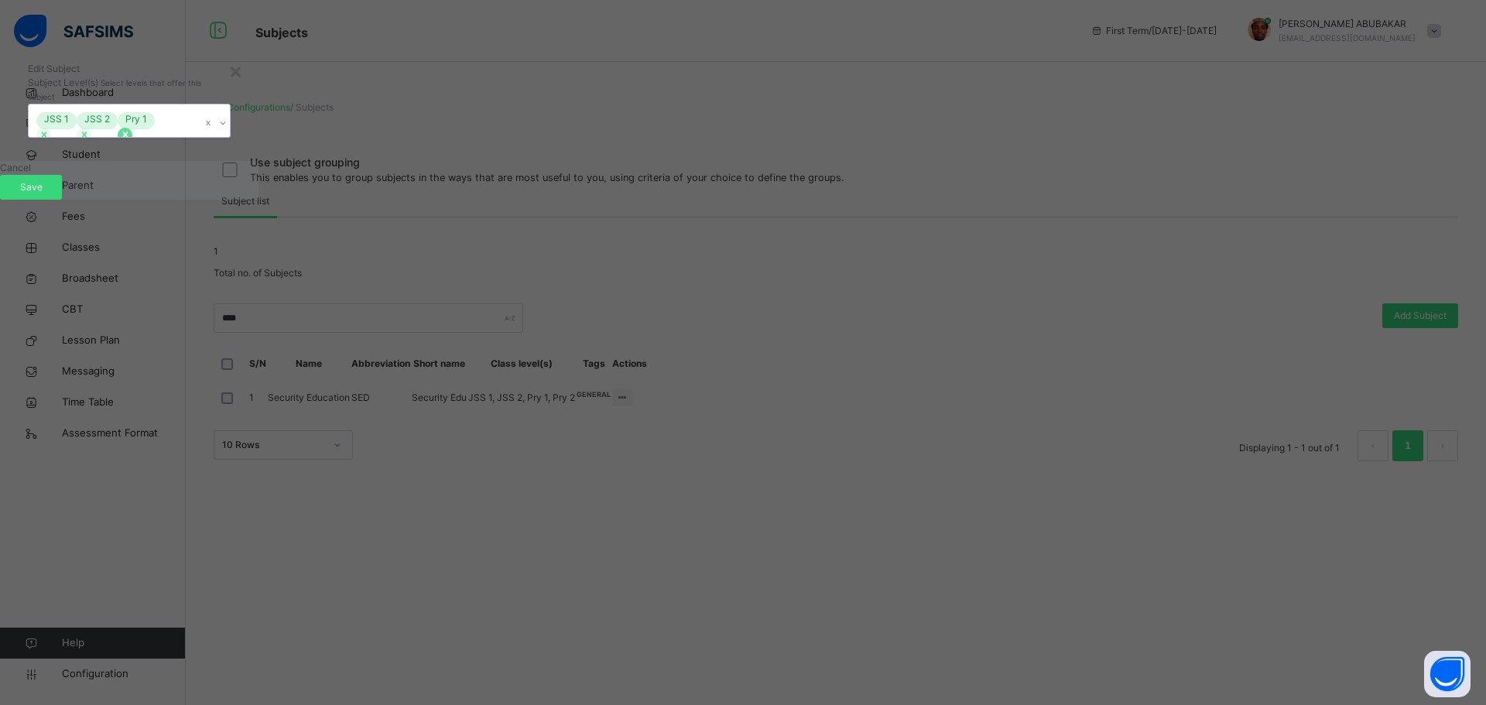
click at [131, 140] on icon at bounding box center [125, 134] width 11 height 11
click at [87, 137] on icon at bounding box center [83, 134] width 5 height 5
click at [50, 140] on icon at bounding box center [44, 134] width 11 height 11
click at [50, 194] on span "Save" at bounding box center [31, 187] width 39 height 14
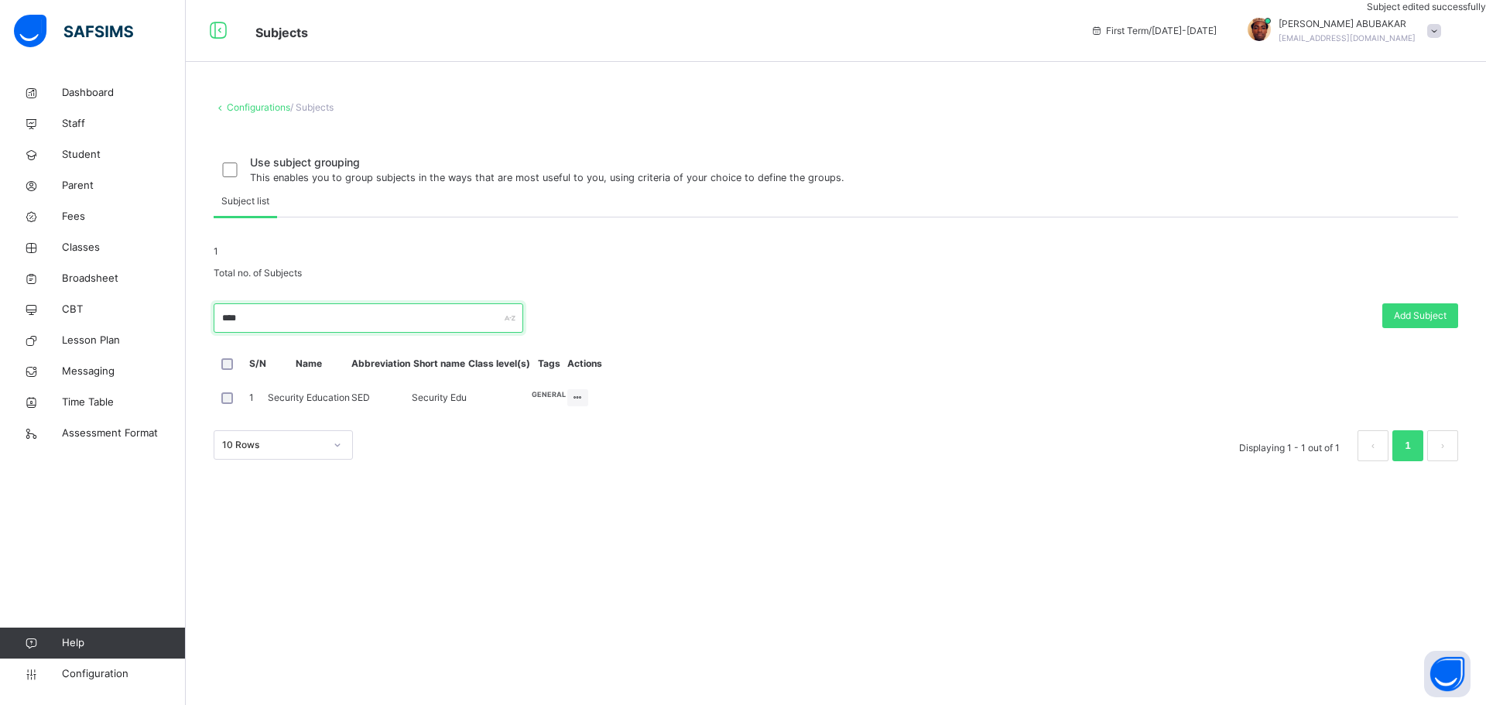
drag, startPoint x: 306, startPoint y: 416, endPoint x: 316, endPoint y: 409, distance: 12.2
click at [308, 333] on input "****" at bounding box center [369, 317] width 310 height 29
type input "*"
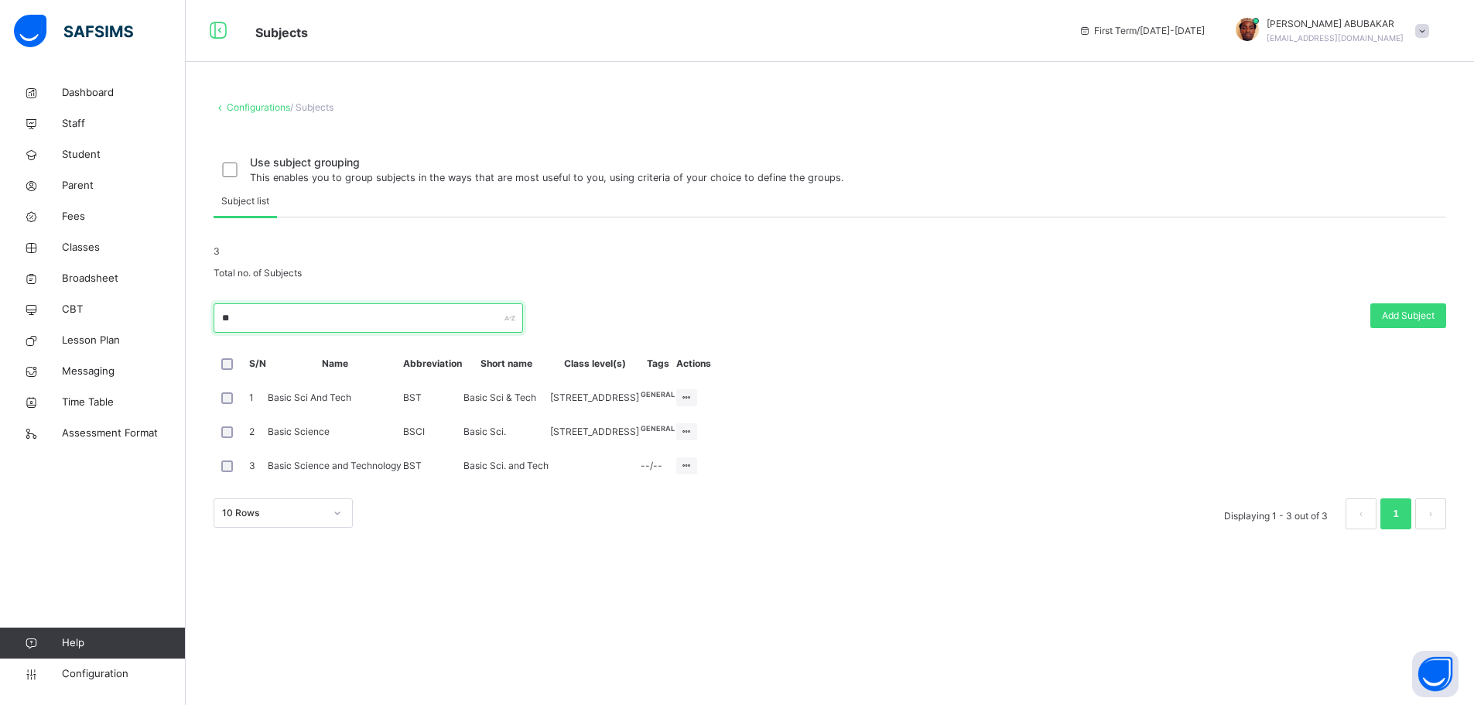
type input "*"
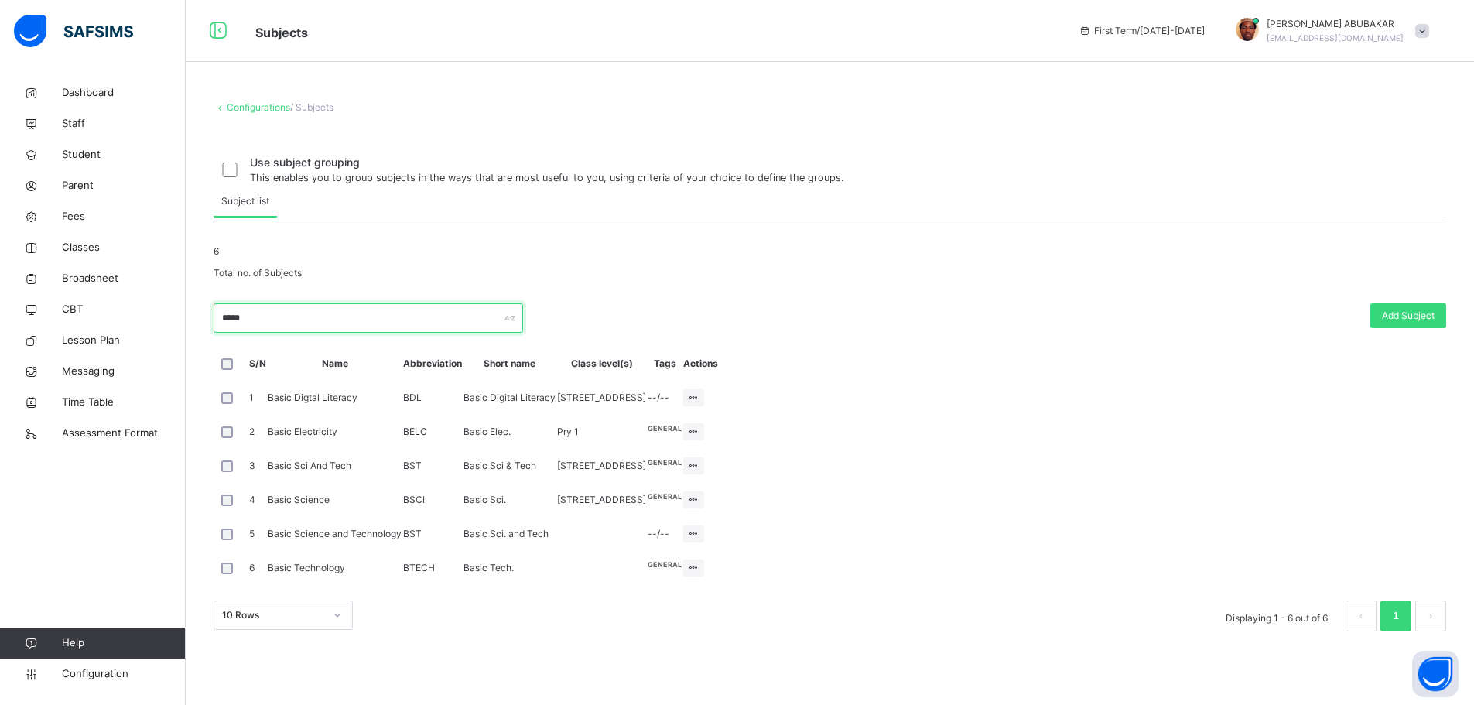
scroll to position [155, 0]
click at [697, 483] on div "Assign to Level" at bounding box center [664, 490] width 66 height 15
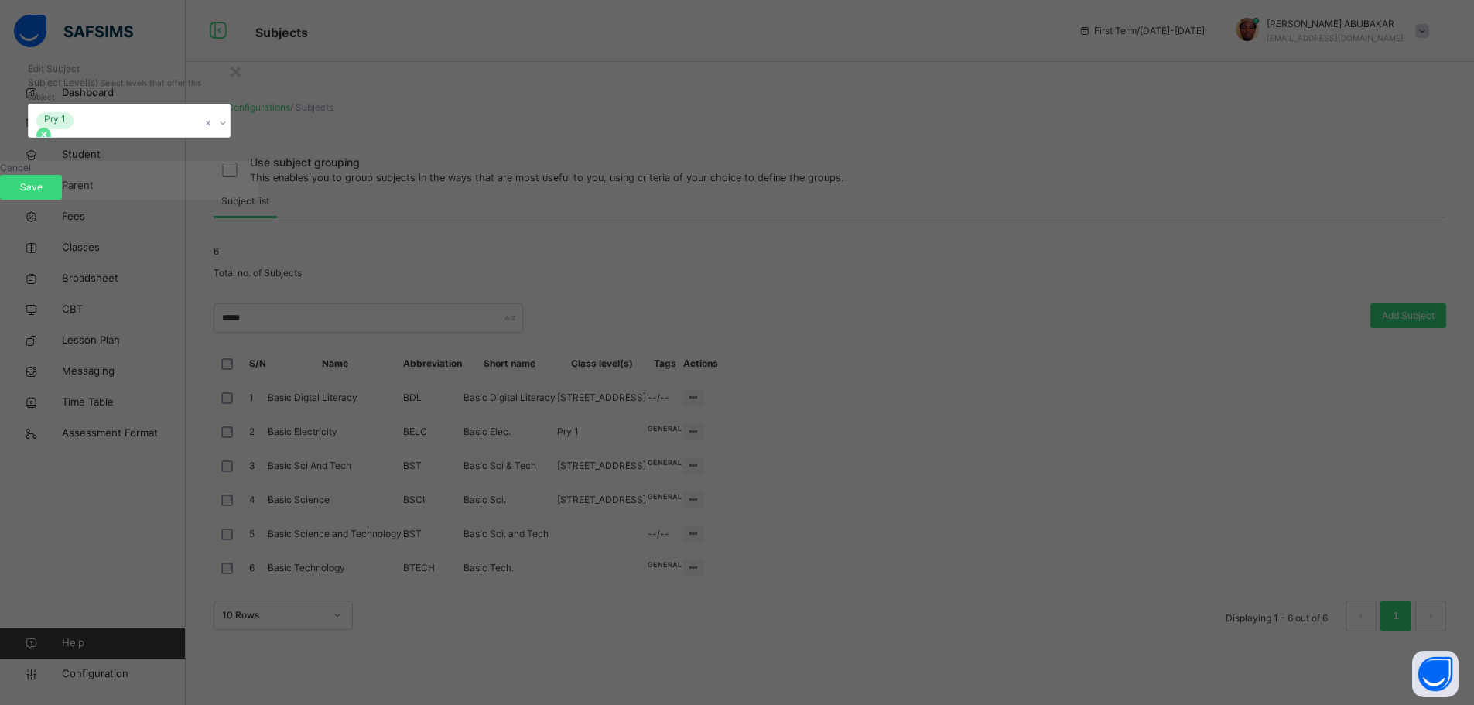
click at [46, 137] on icon at bounding box center [43, 134] width 5 height 5
click at [200, 137] on div "Select..." at bounding box center [115, 120] width 172 height 33
click at [228, 135] on div at bounding box center [215, 123] width 26 height 25
click at [50, 194] on span "Save" at bounding box center [31, 187] width 39 height 14
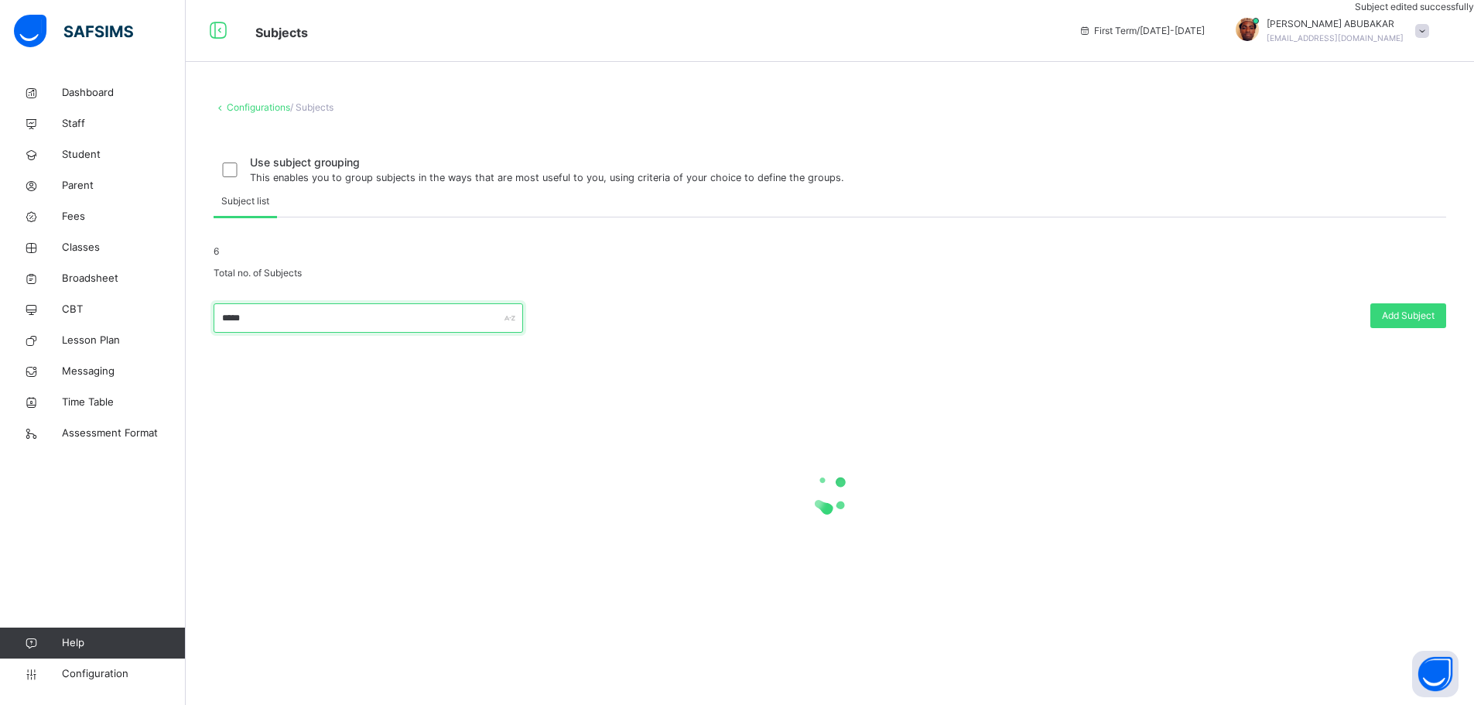
click at [385, 333] on input "*****" at bounding box center [369, 317] width 310 height 29
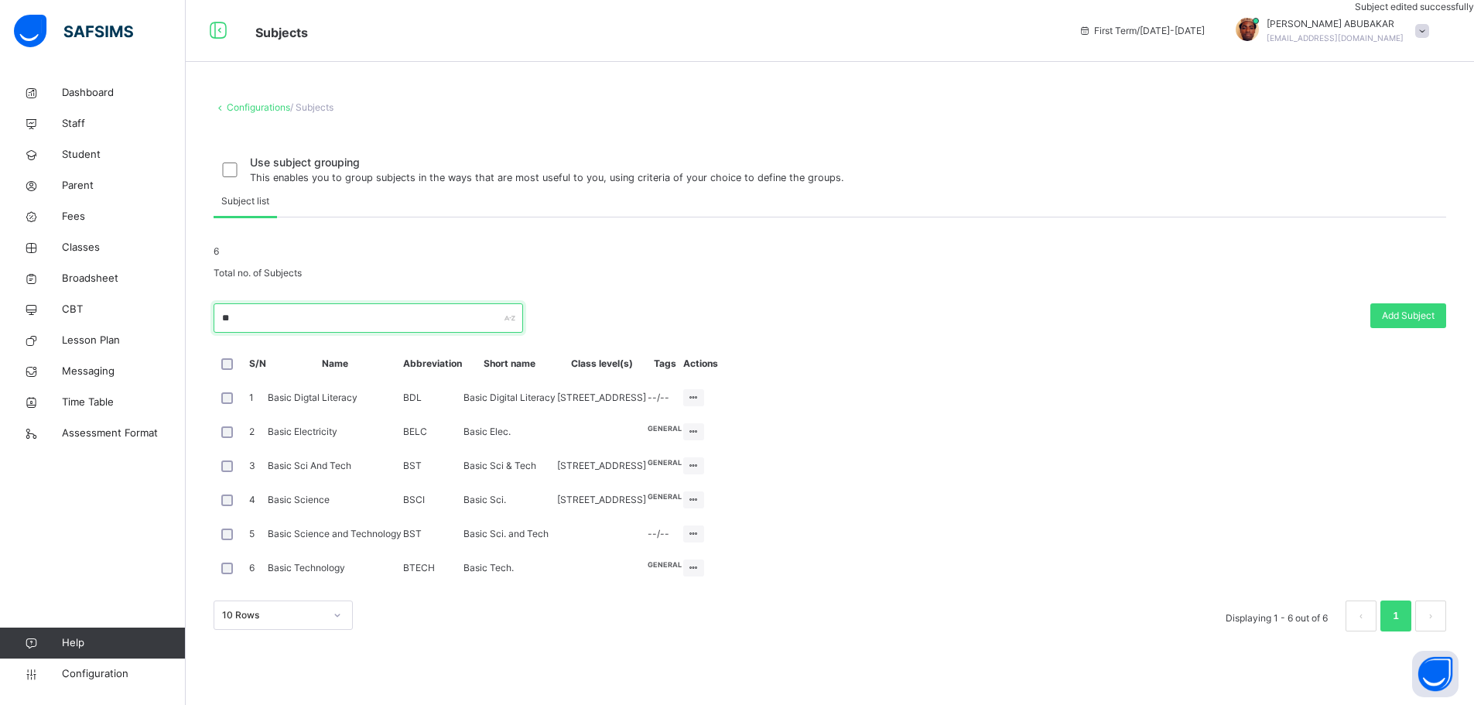
type input "*"
